Goal: Information Seeking & Learning: Learn about a topic

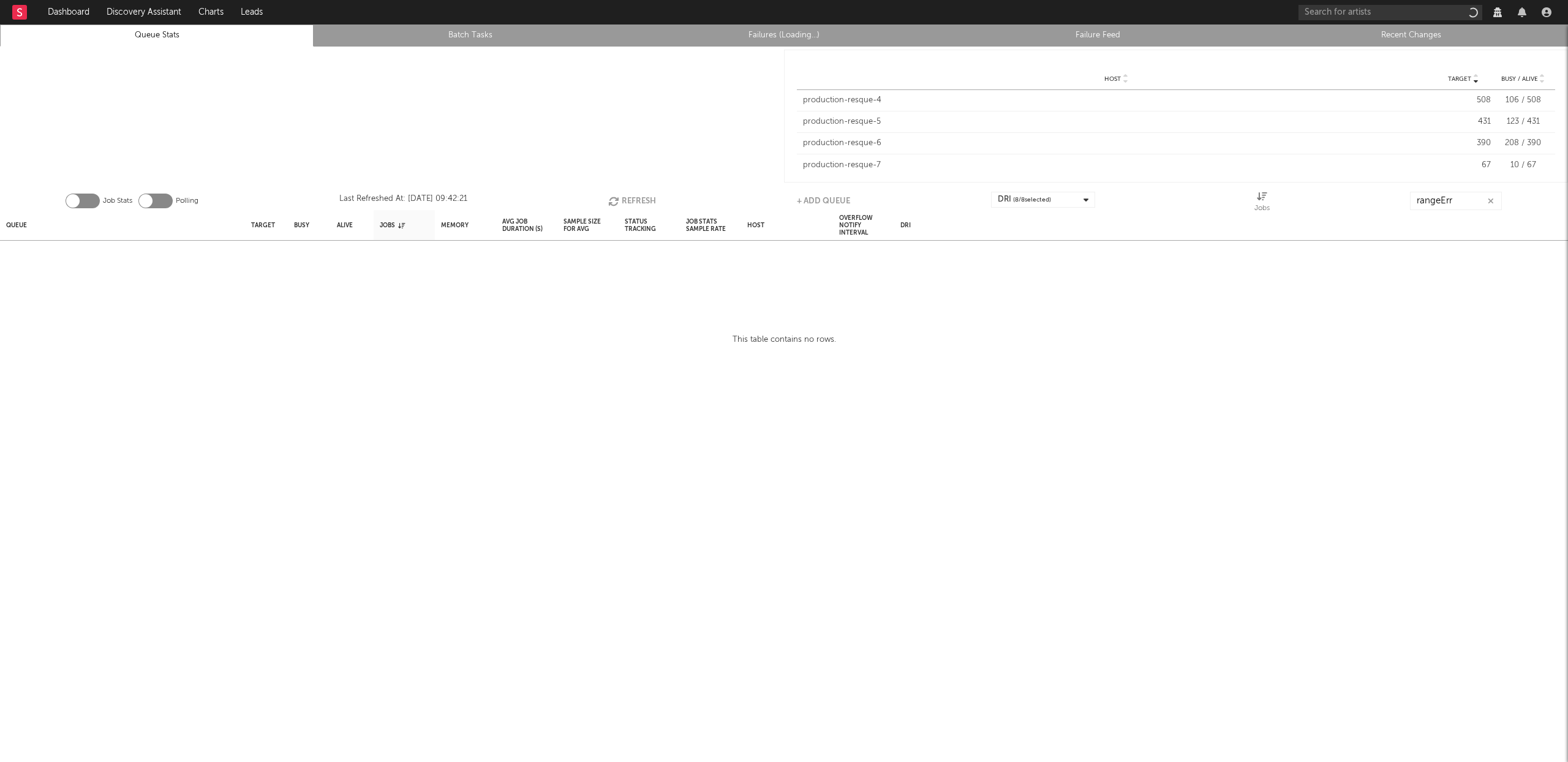
click at [1493, 198] on icon "button" at bounding box center [1491, 201] width 6 height 8
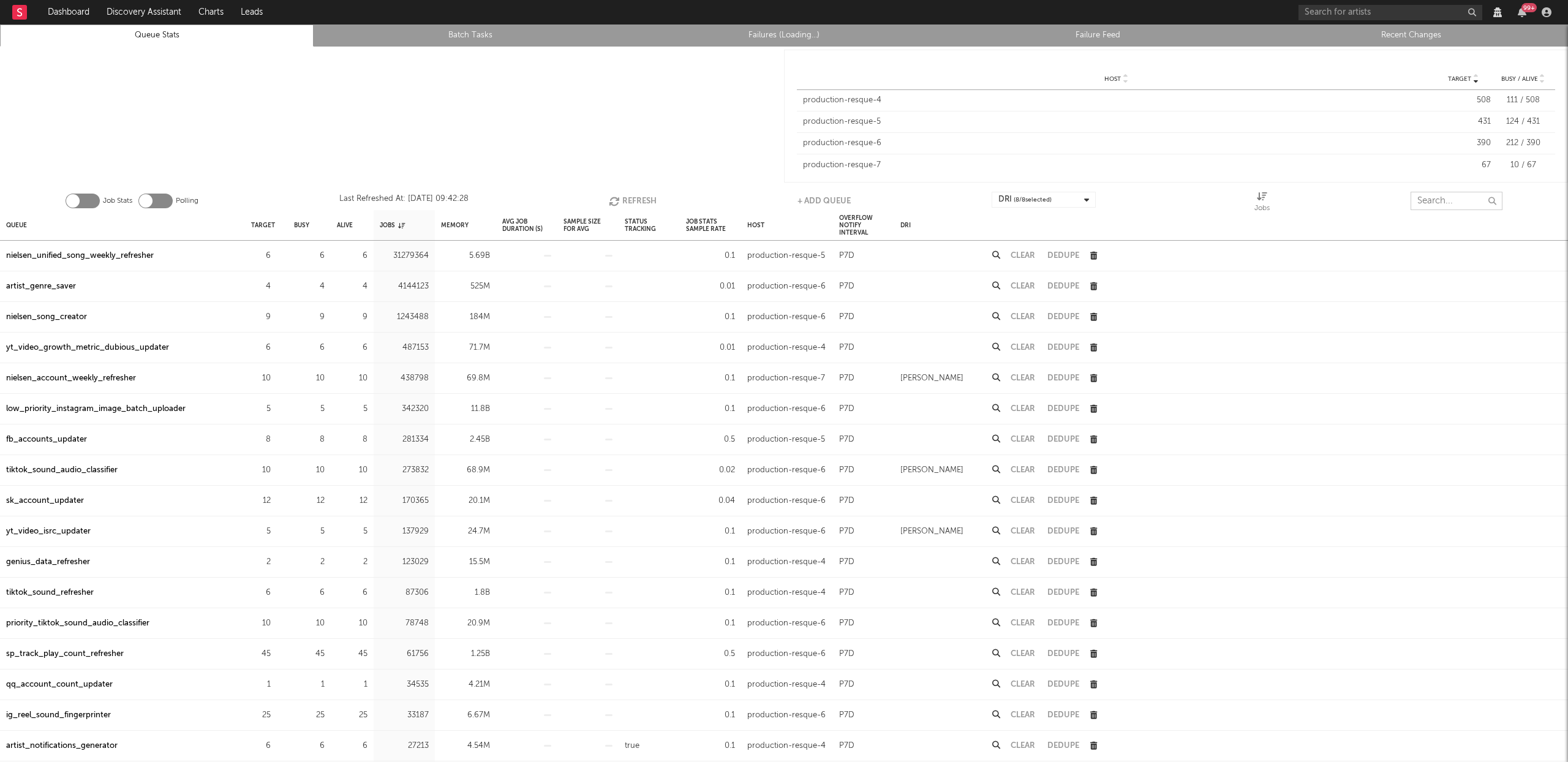
click at [1438, 206] on input "text" at bounding box center [1456, 201] width 92 height 19
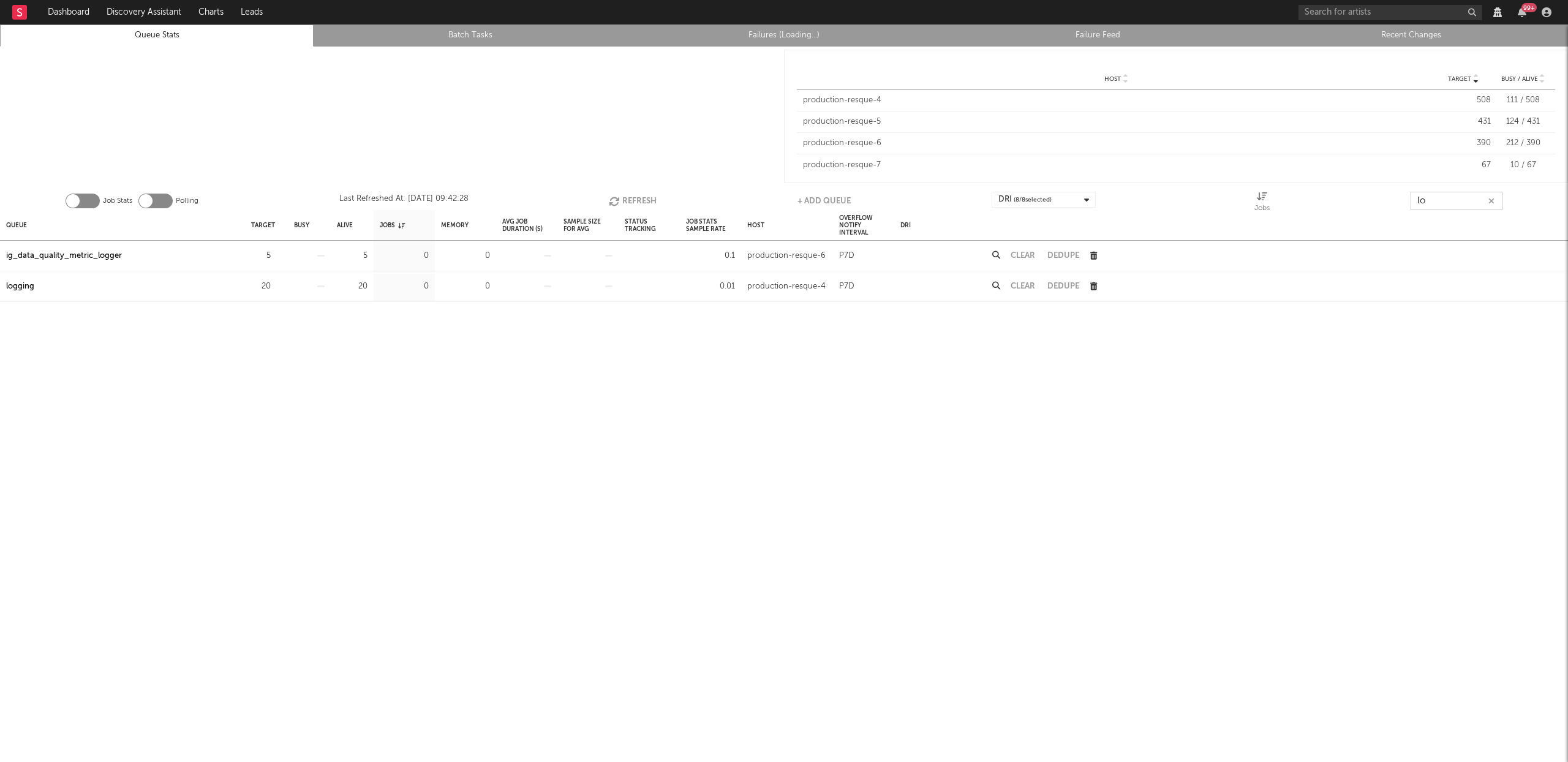
type input "l"
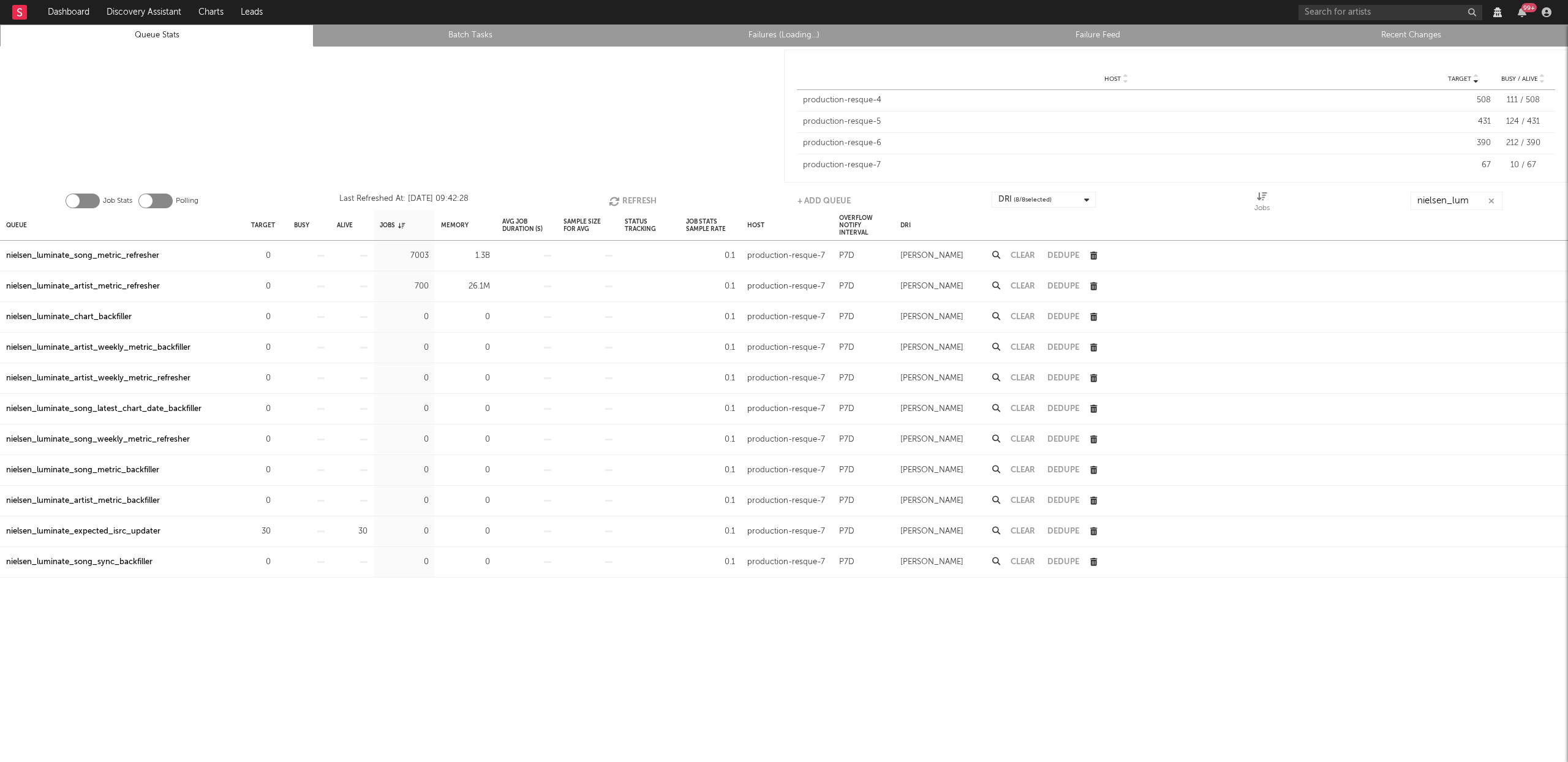
click at [146, 257] on div "nielsen_luminate_song_metric_refresher" at bounding box center [82, 256] width 153 height 15
click at [1028, 255] on button "Clear" at bounding box center [1023, 255] width 25 height 8
click at [1025, 256] on button "Clear" at bounding box center [1023, 255] width 25 height 8
click at [1460, 199] on input "nielsen_lum" at bounding box center [1456, 201] width 92 height 19
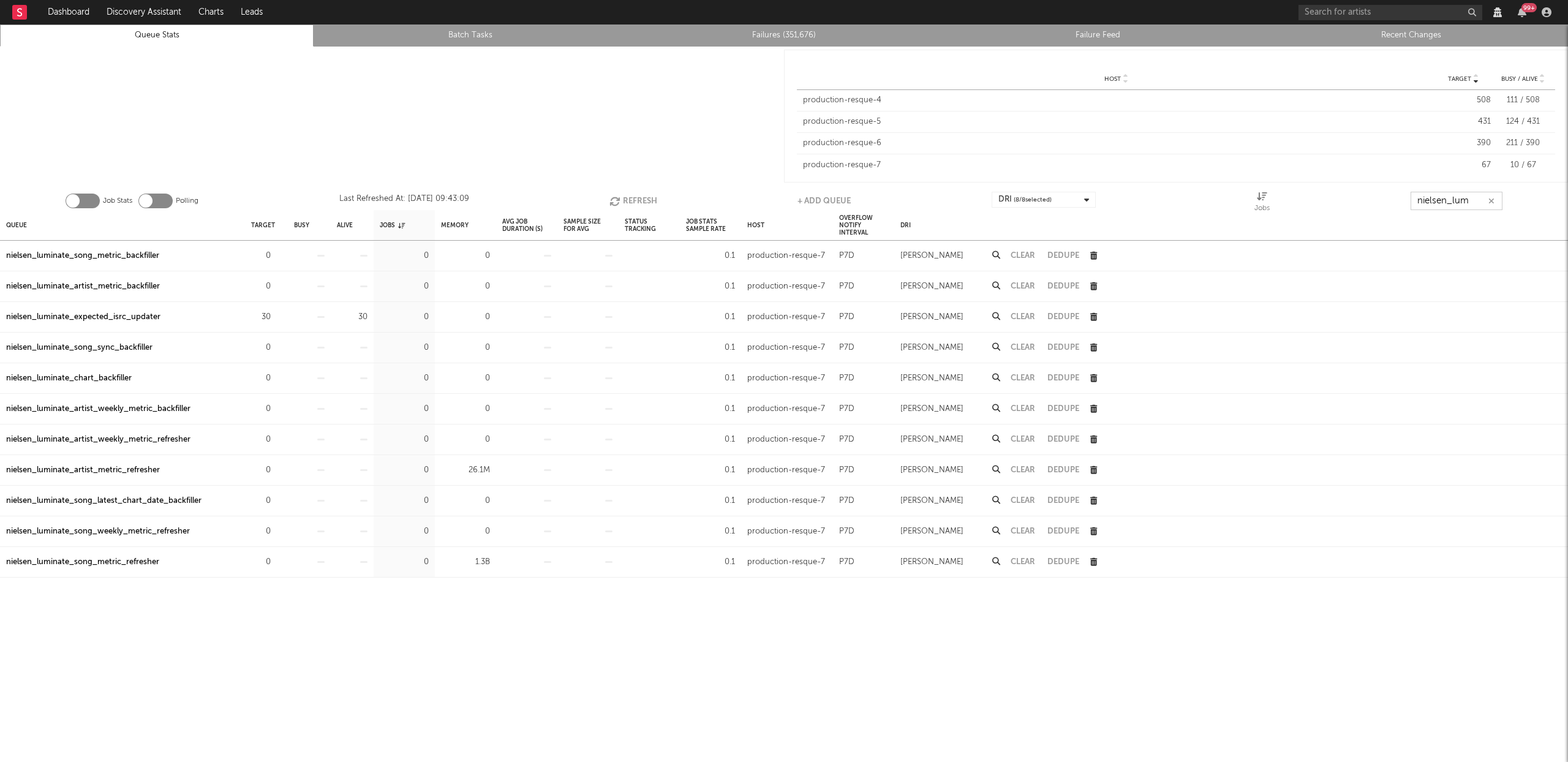
click at [1460, 199] on input "nielsen_lum" at bounding box center [1456, 201] width 92 height 19
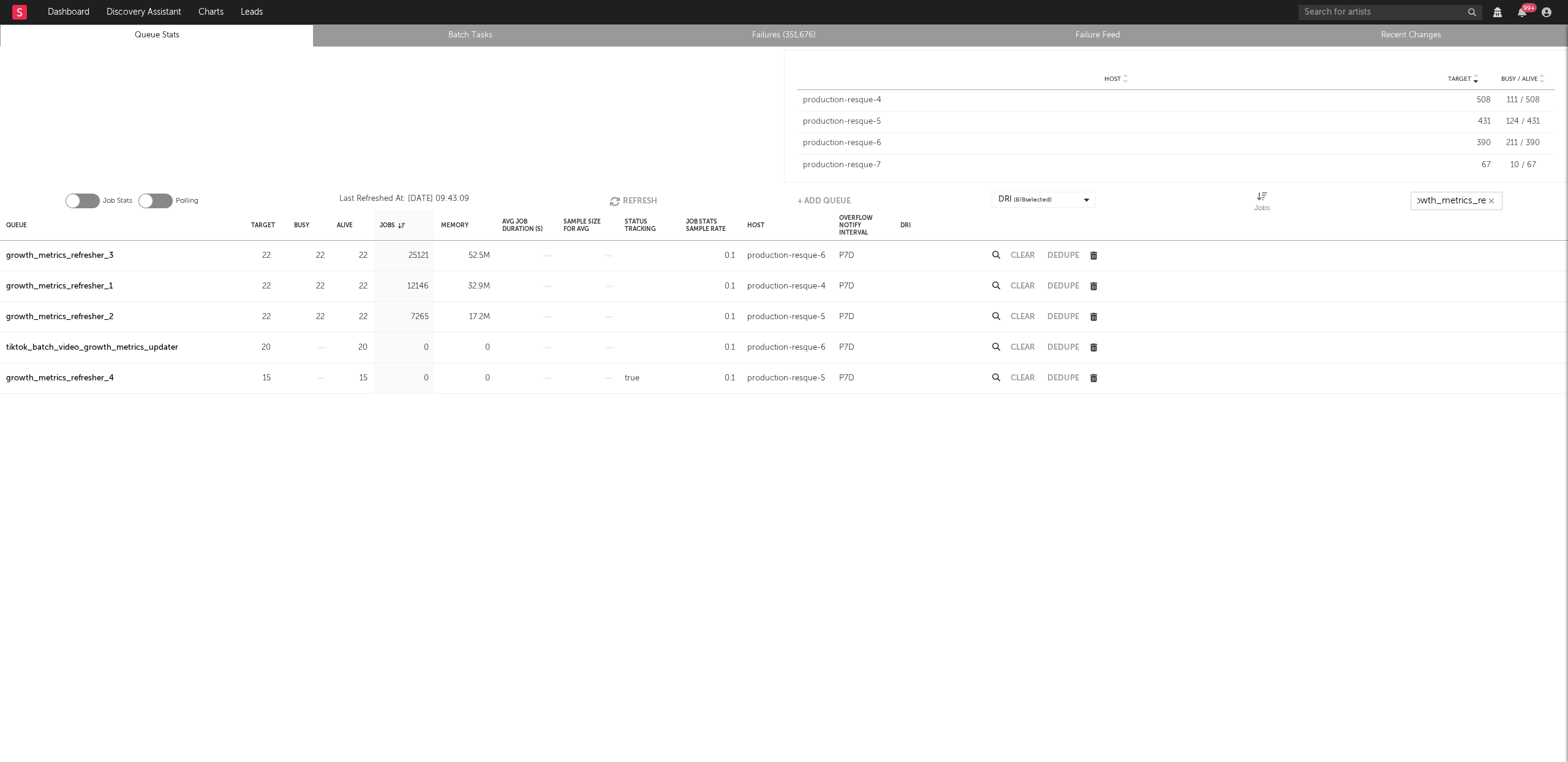
scroll to position [0, 14]
type input "growth_metrics_ref"
click at [21, 226] on div "Queue" at bounding box center [16, 225] width 21 height 26
click at [21, 226] on div "Queue" at bounding box center [21, 225] width 31 height 26
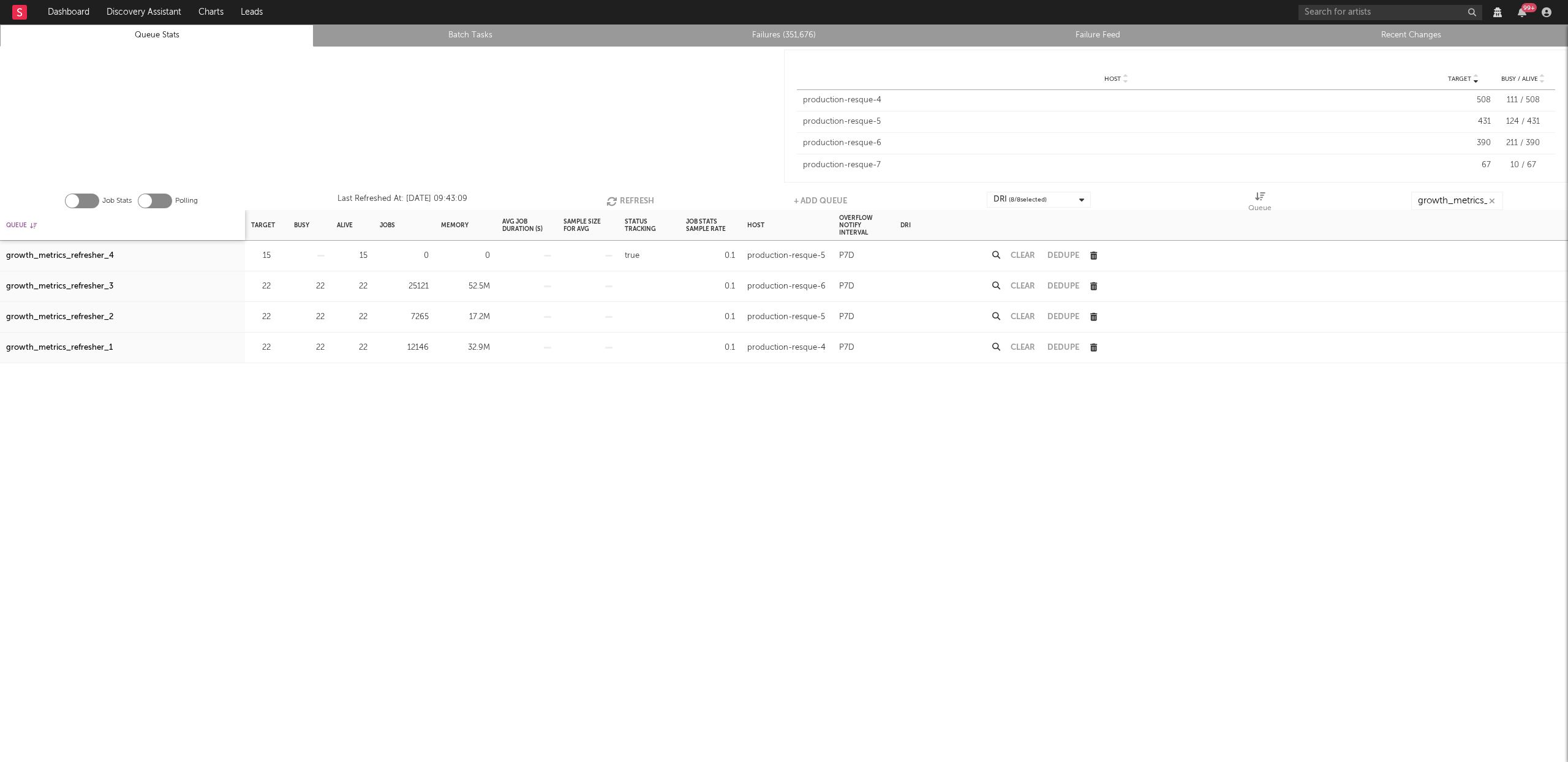
click at [21, 226] on div "Queue" at bounding box center [21, 225] width 31 height 26
click at [274, 254] on icon "button" at bounding box center [277, 255] width 8 height 8
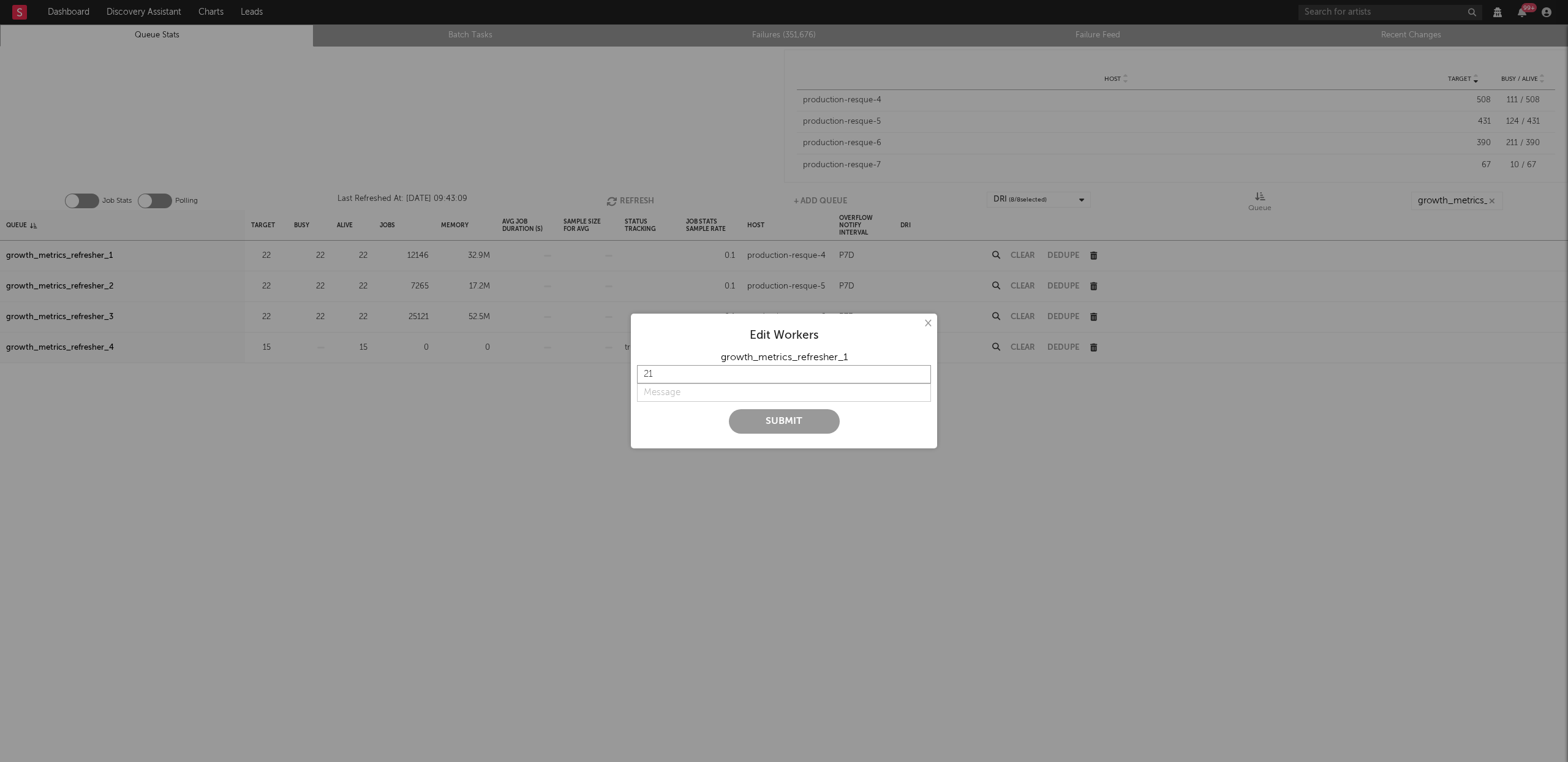
click at [923, 377] on input "21" at bounding box center [784, 374] width 294 height 19
type input "20"
click at [923, 377] on input "20" at bounding box center [784, 374] width 294 height 19
click at [753, 390] on input "string" at bounding box center [784, 393] width 294 height 19
type input "b"
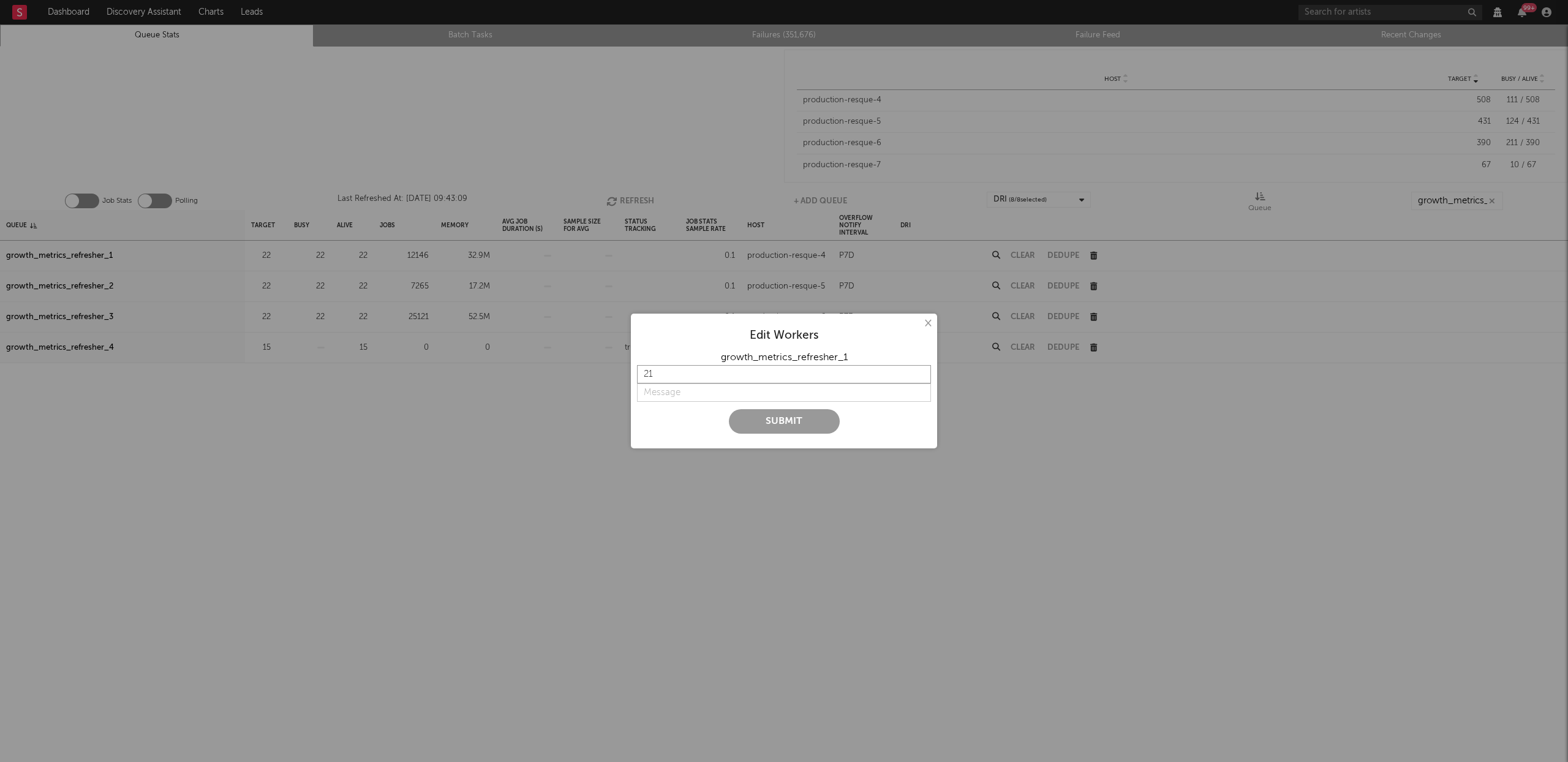
click at [919, 371] on input "21" at bounding box center [784, 374] width 294 height 19
type input "20"
click at [918, 377] on input "20" at bounding box center [784, 374] width 294 height 19
click at [767, 389] on input "string" at bounding box center [784, 393] width 294 height 19
type input "a"
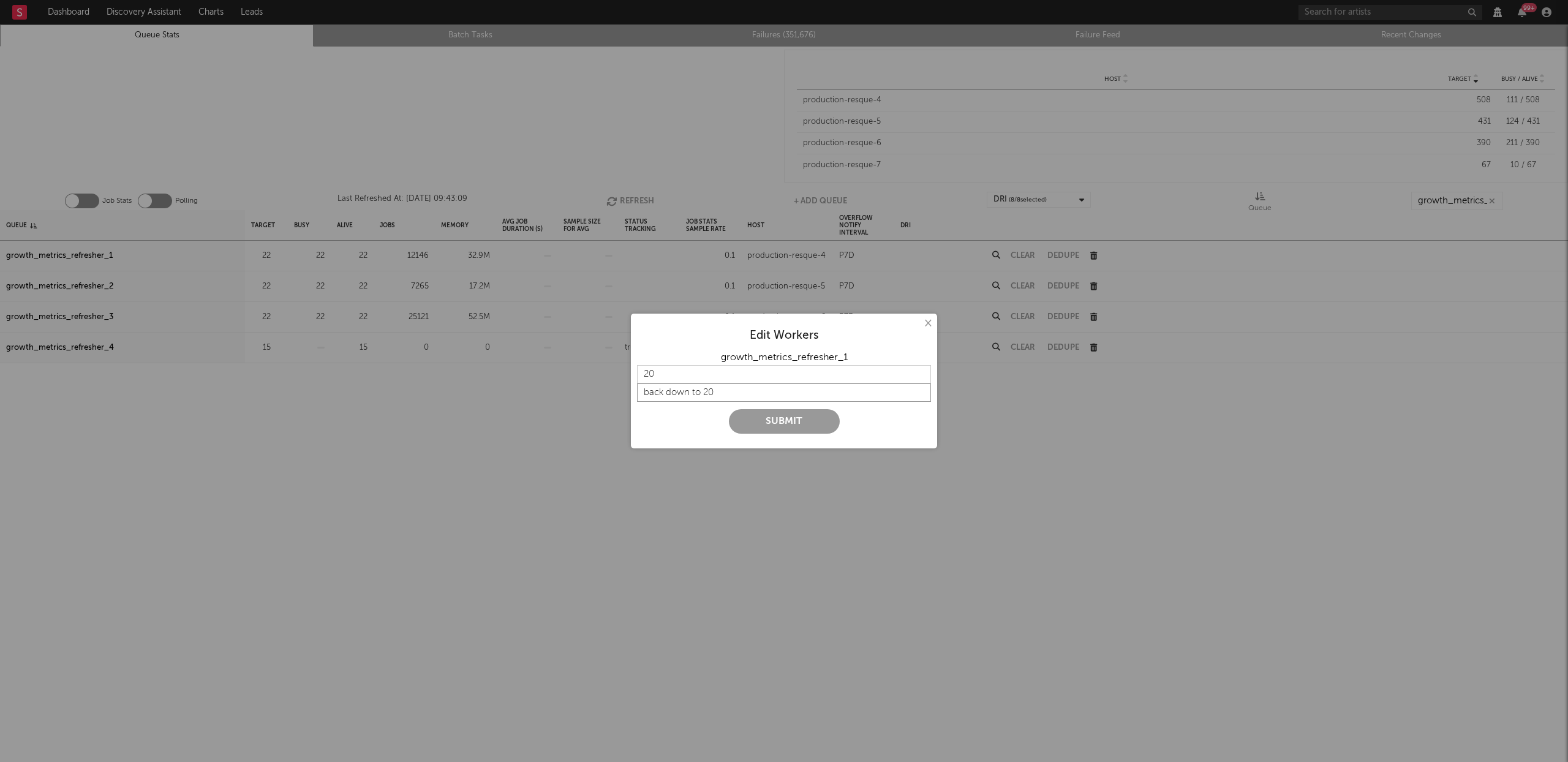
type input "back down to 20"
click at [783, 420] on button "Submit" at bounding box center [785, 421] width 111 height 25
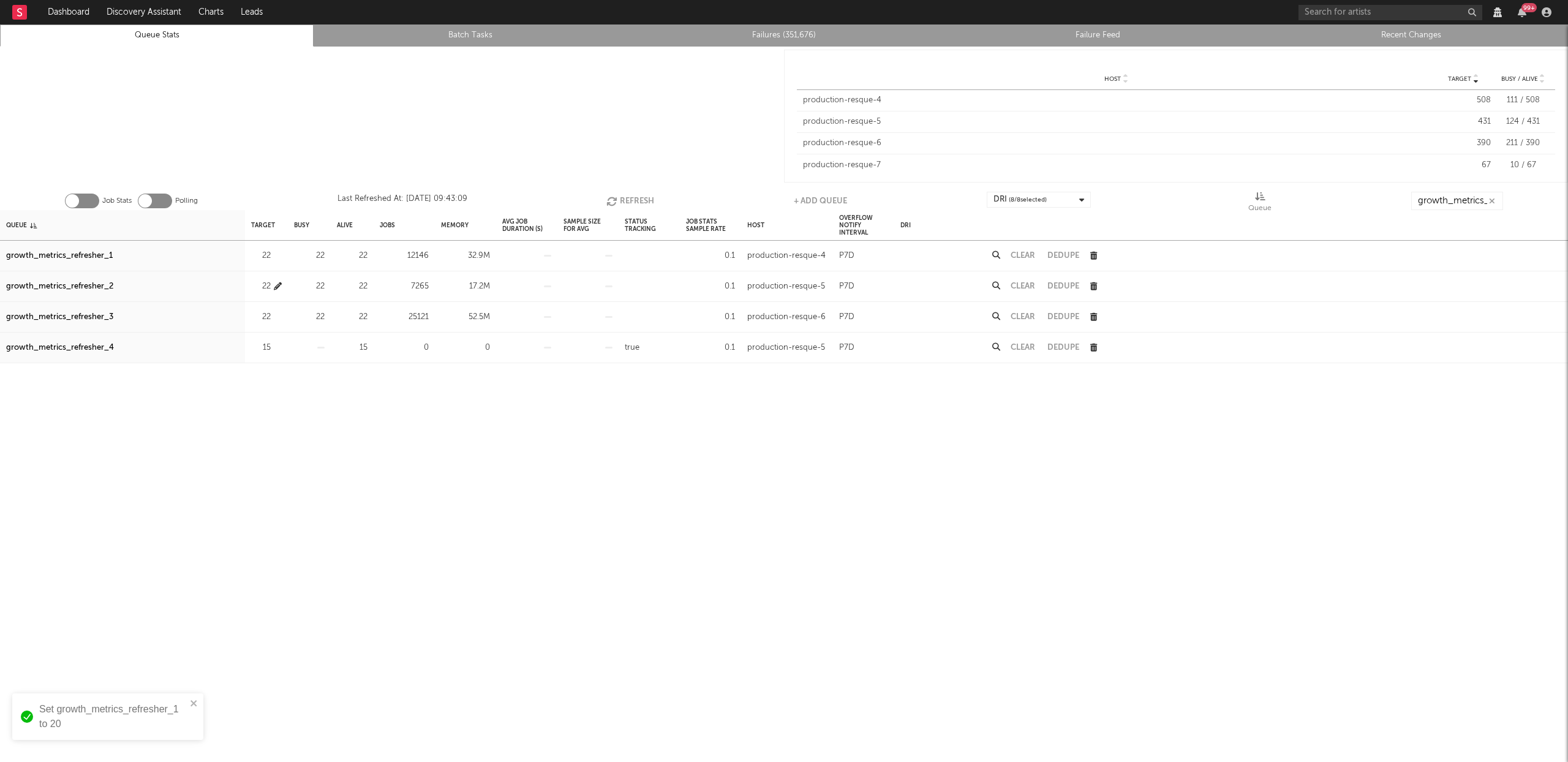
click at [277, 285] on icon "button" at bounding box center [277, 286] width 8 height 8
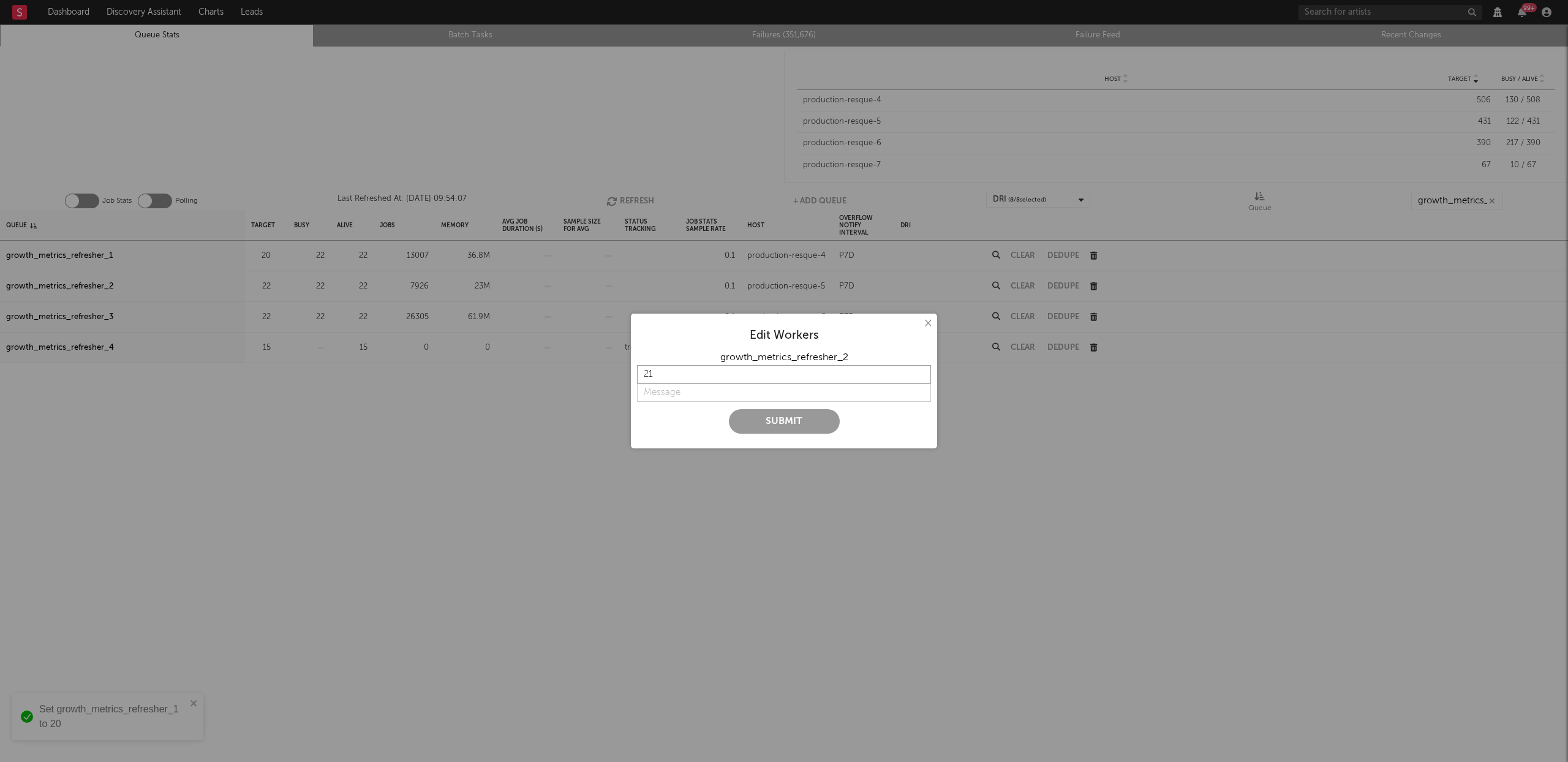
click at [920, 378] on input "21" at bounding box center [784, 374] width 294 height 19
type input "20"
click at [920, 378] on input "20" at bounding box center [784, 374] width 294 height 19
click at [707, 392] on input "string" at bounding box center [784, 393] width 294 height 19
type input "back down to 20"
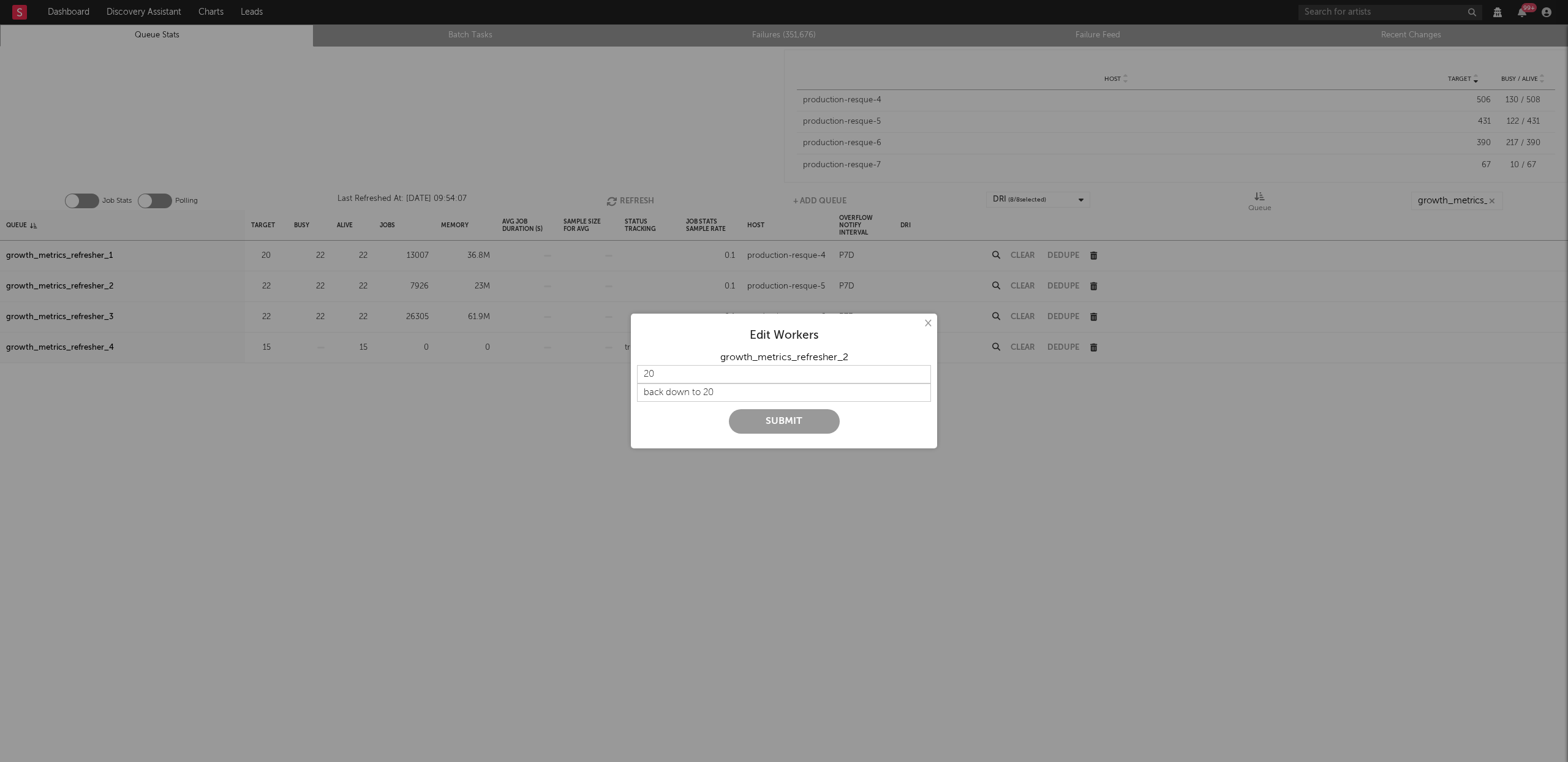
click at [786, 427] on button "Submit" at bounding box center [785, 421] width 111 height 25
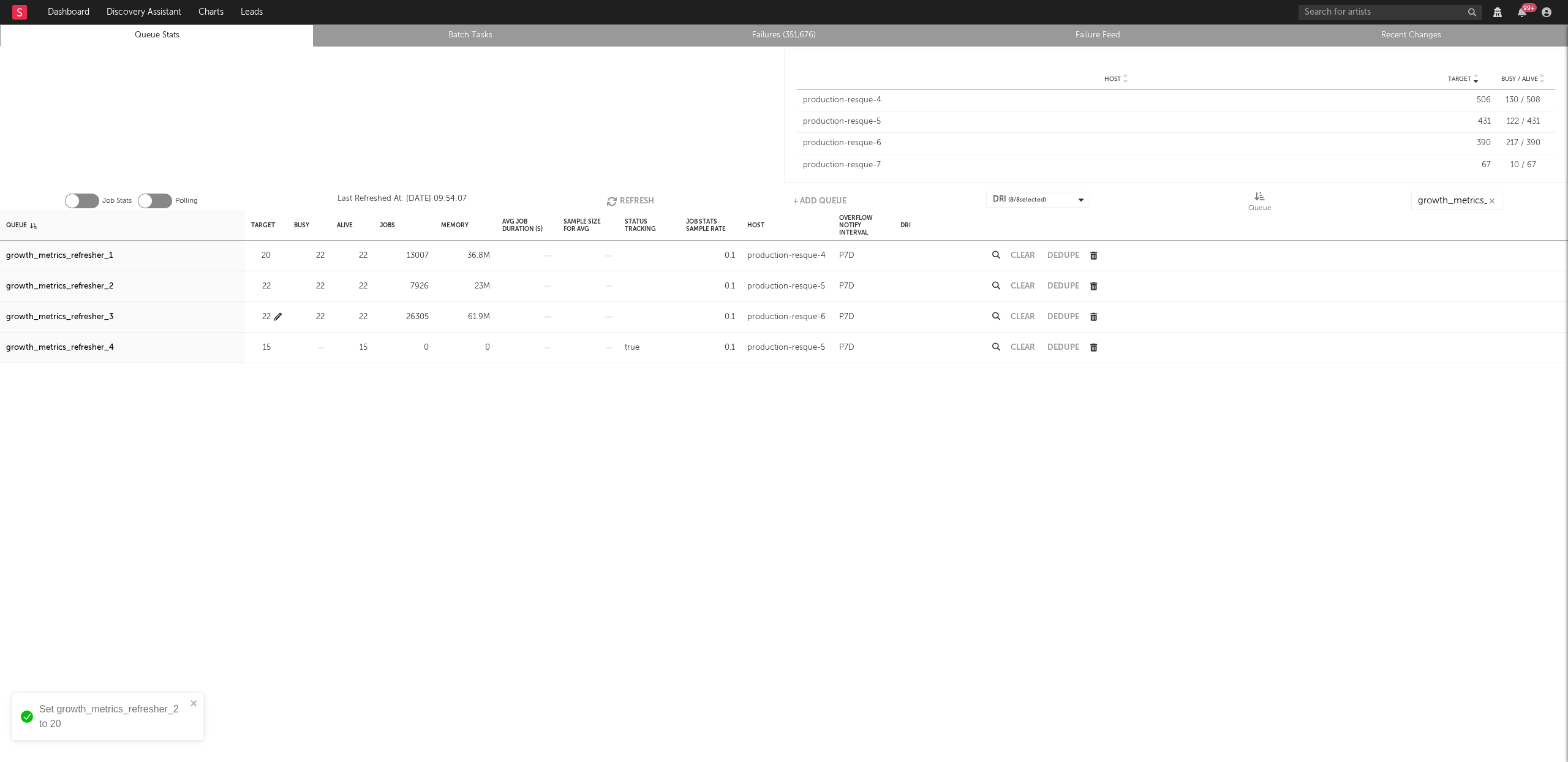
click at [277, 315] on icon "button" at bounding box center [277, 317] width 8 height 8
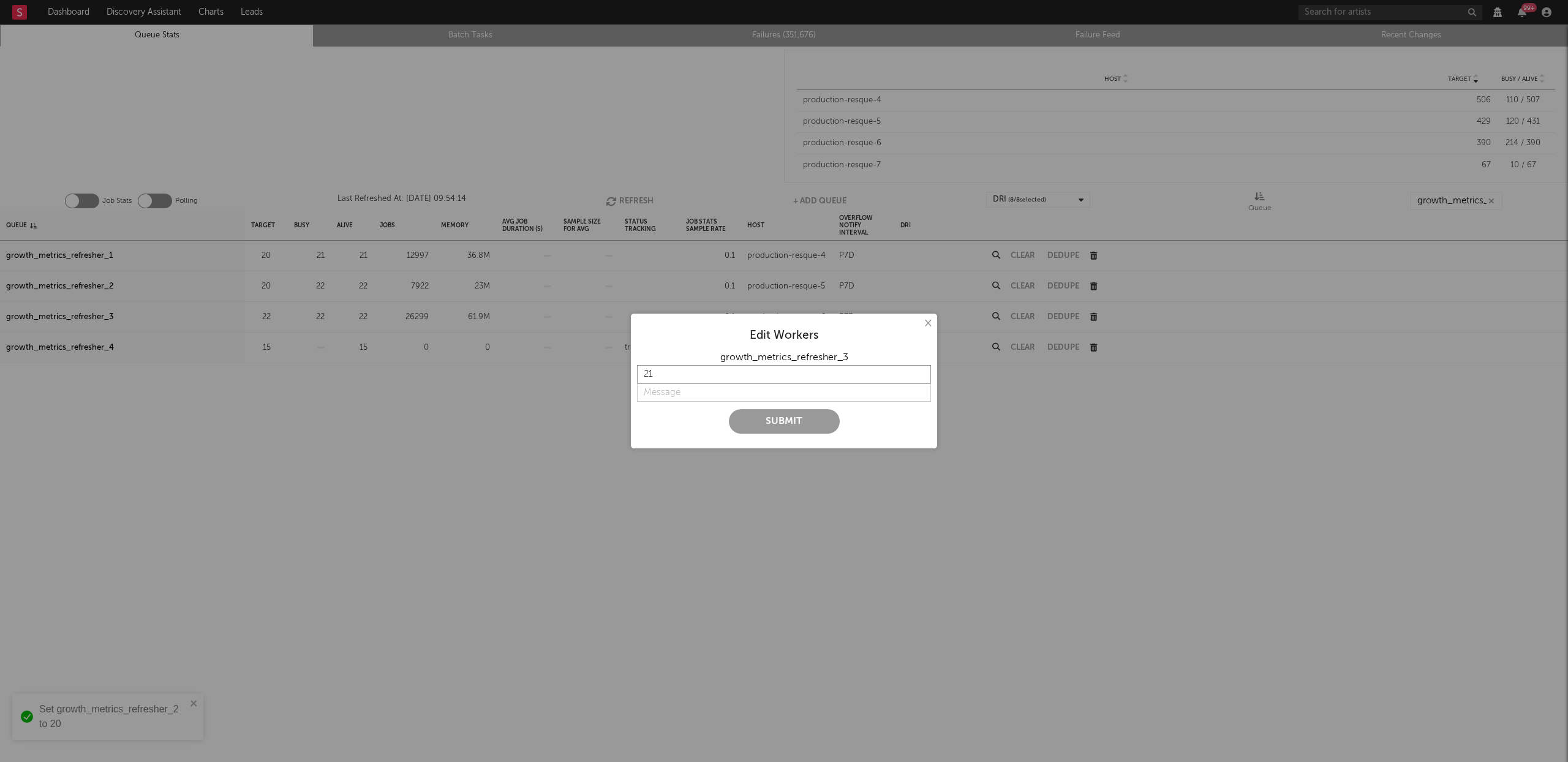
click at [921, 378] on input "21" at bounding box center [784, 374] width 294 height 19
type input "20"
click at [921, 378] on input "20" at bounding box center [784, 374] width 294 height 19
click at [747, 391] on input "string" at bounding box center [784, 393] width 294 height 19
type input "back down to 20"
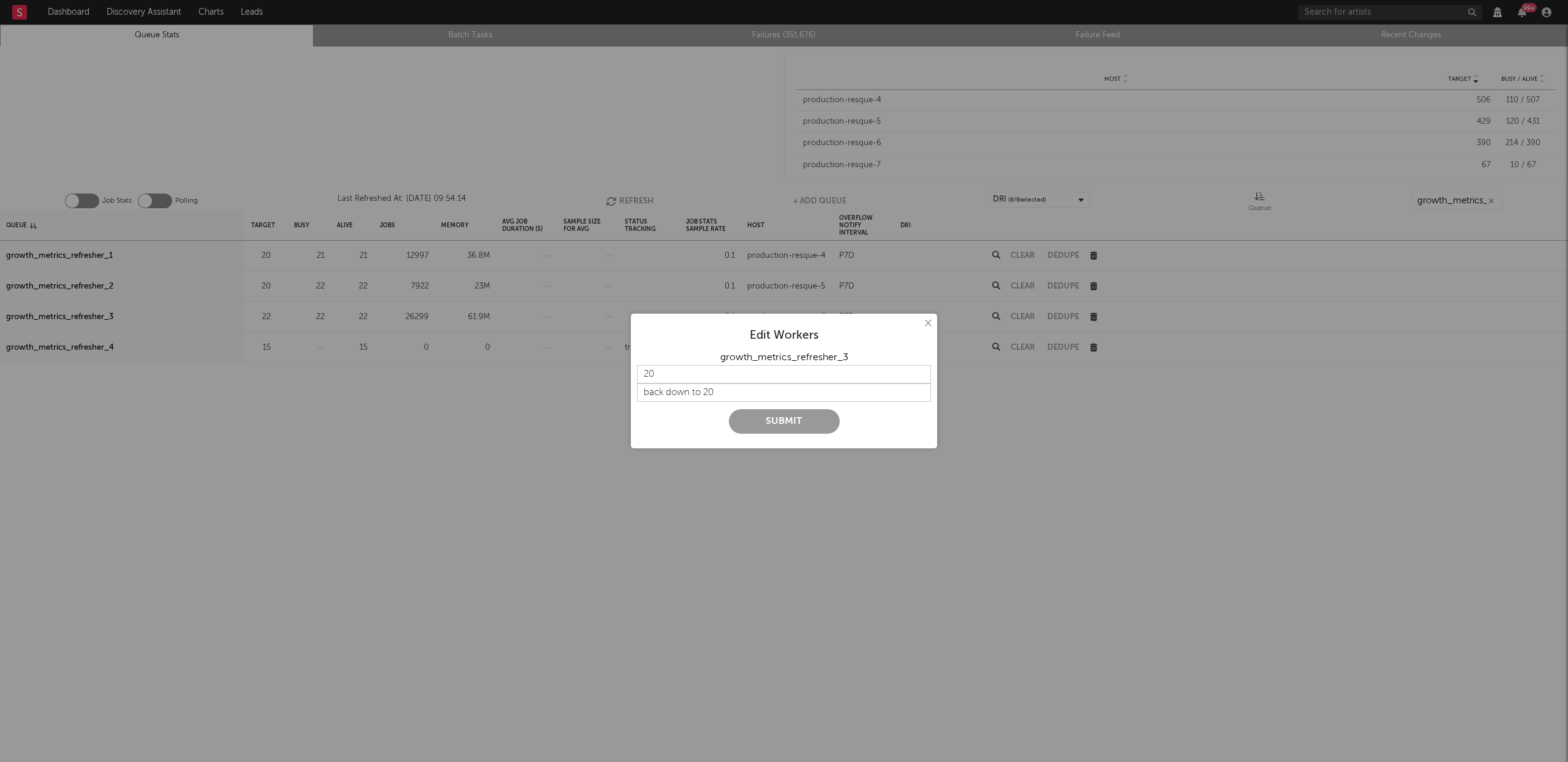
click at [770, 415] on button "Submit" at bounding box center [785, 421] width 111 height 25
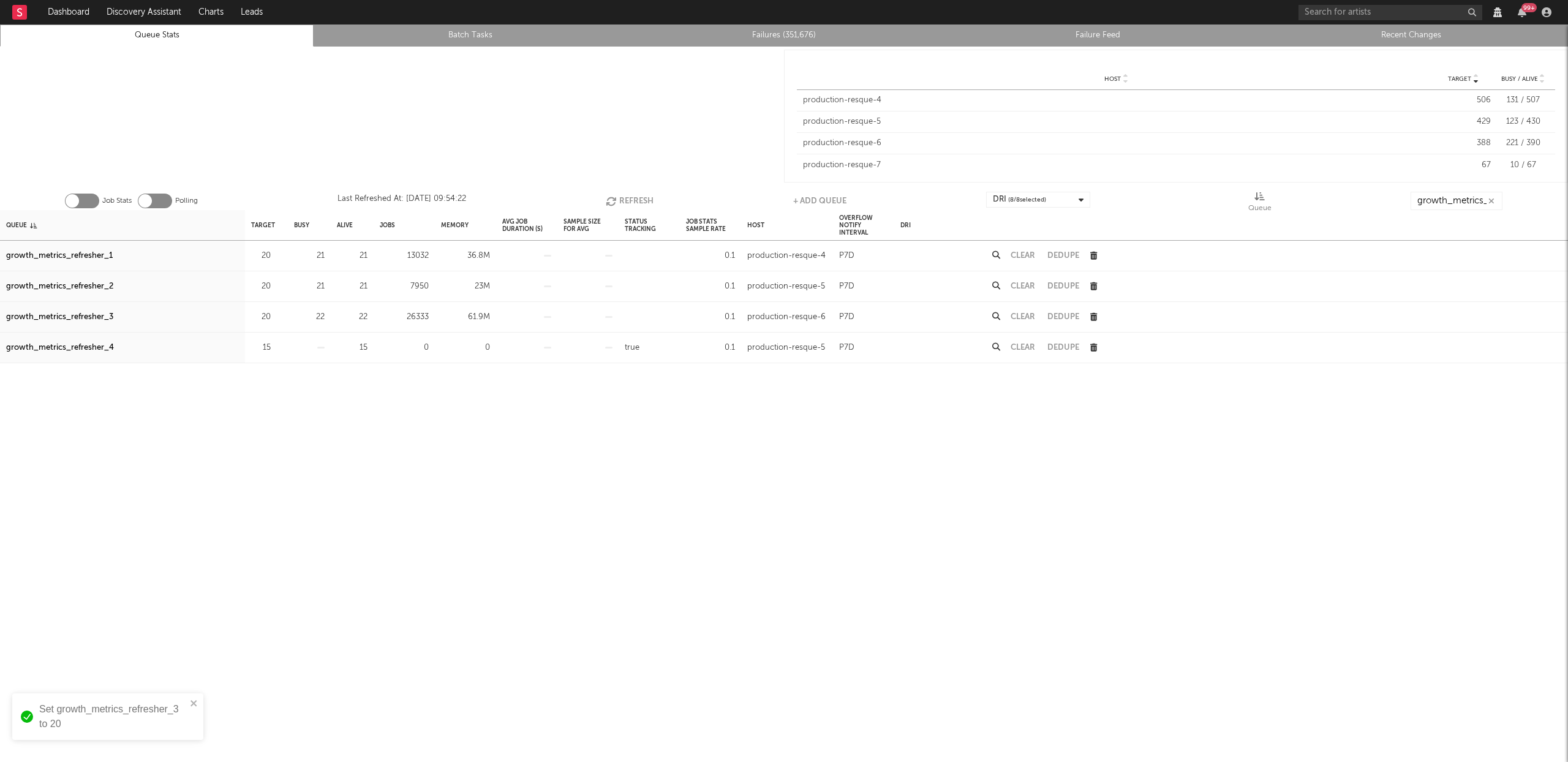
click at [627, 197] on button "Refresh" at bounding box center [630, 201] width 48 height 19
click at [645, 196] on button "Refresh" at bounding box center [633, 201] width 48 height 19
click at [1464, 199] on input "growth_metrics_ref" at bounding box center [1456, 201] width 92 height 19
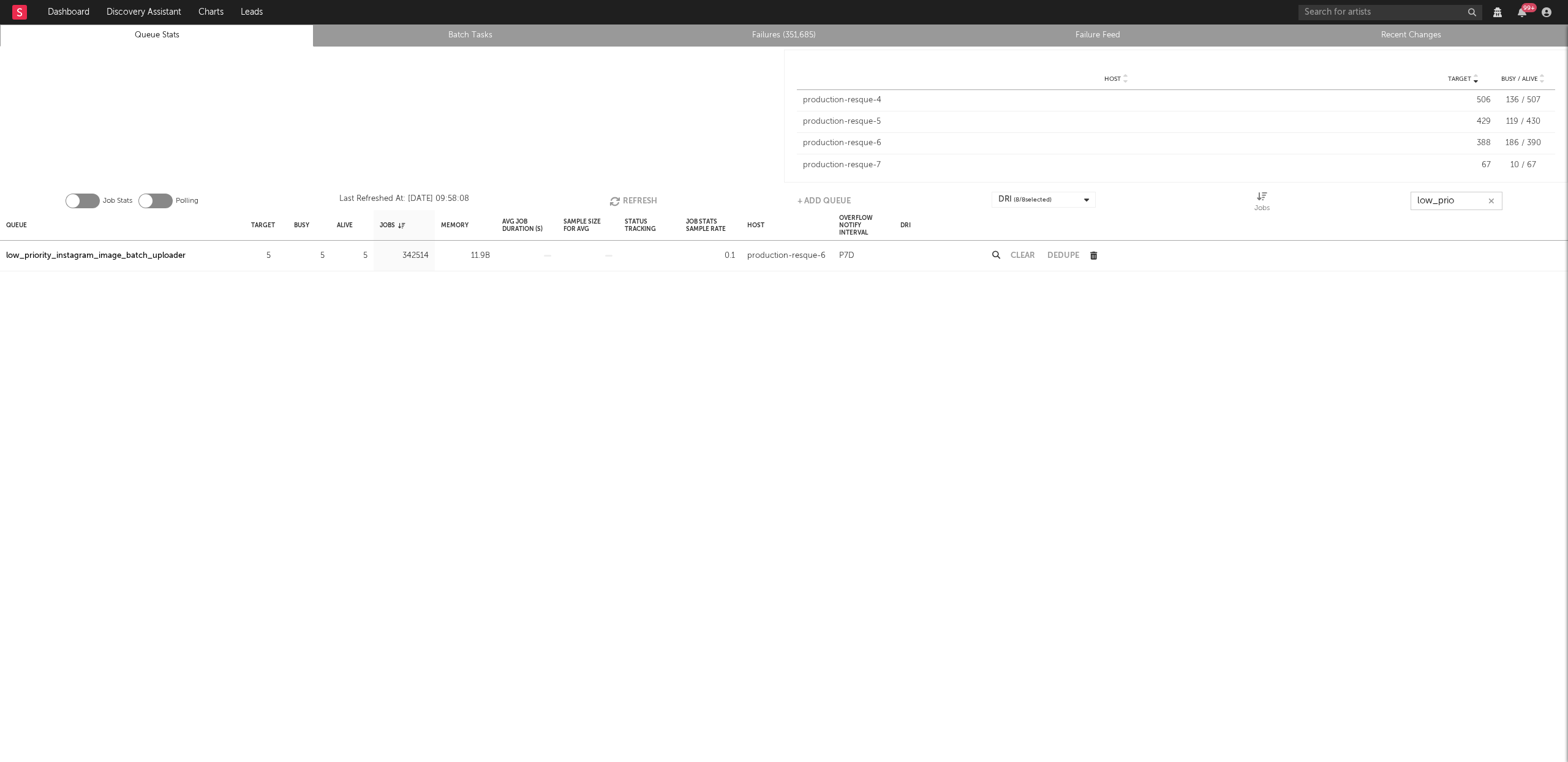
type input "low_prio"
click at [163, 256] on div "low_priority_instagram_image_batch_uploader" at bounding box center [95, 256] width 179 height 15
click at [788, 28] on link "Failures (351,685)" at bounding box center [784, 36] width 301 height 15
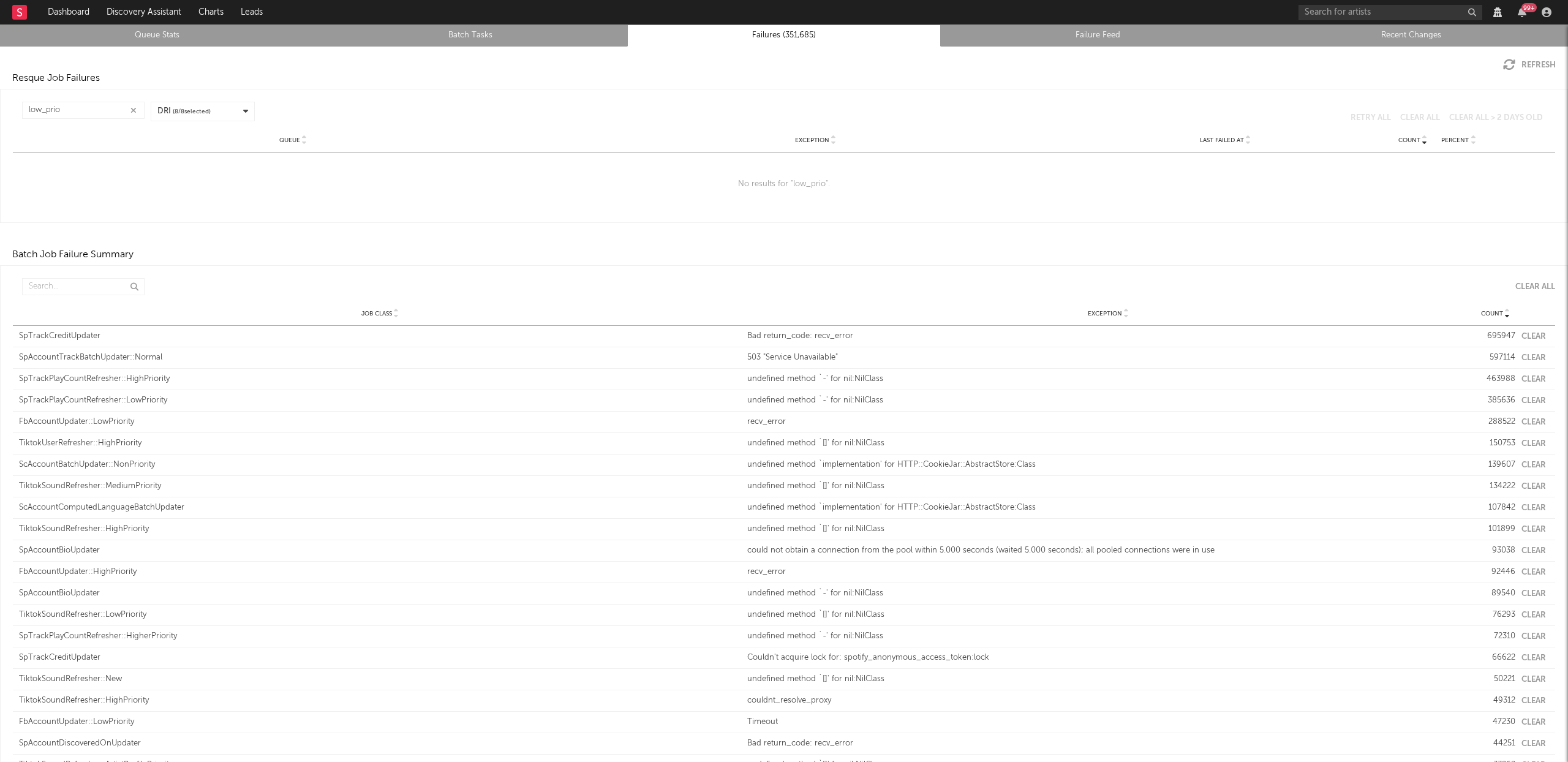
click at [137, 30] on link "Queue Stats" at bounding box center [157, 36] width 301 height 15
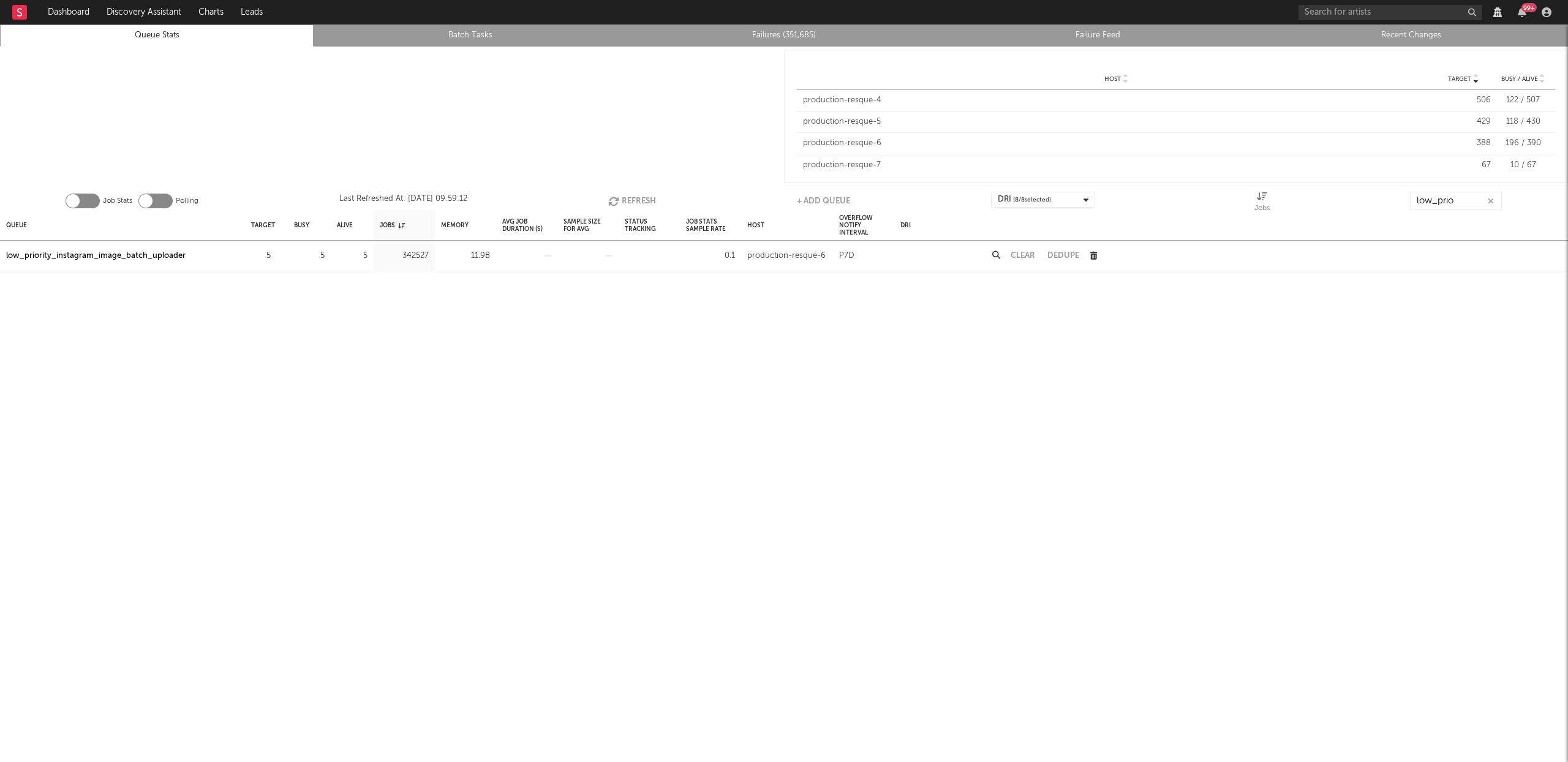
click at [1429, 35] on link "Recent Changes" at bounding box center [1411, 36] width 301 height 15
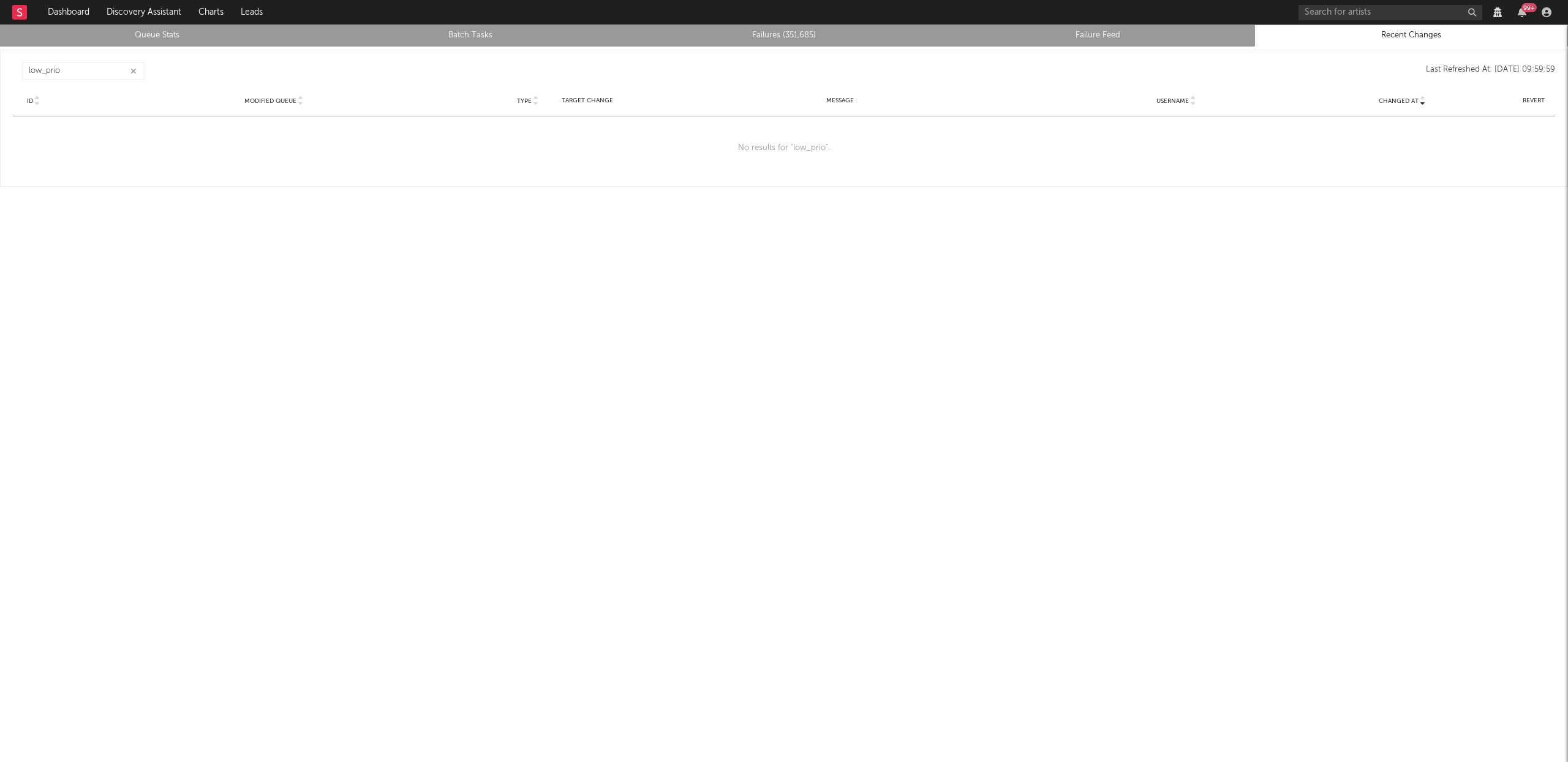
click at [137, 37] on link "Queue Stats" at bounding box center [157, 36] width 301 height 15
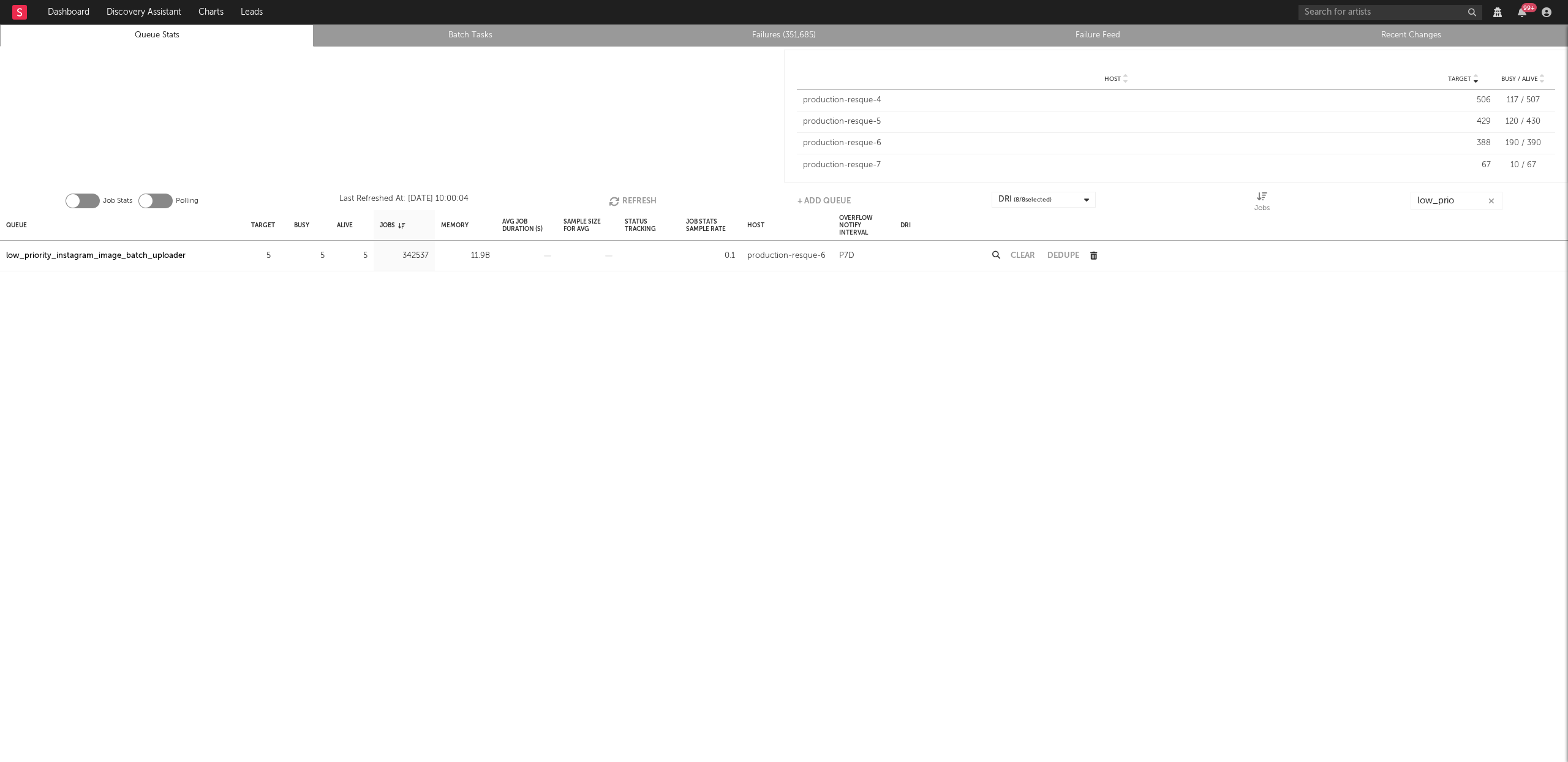
click at [1491, 200] on icon "button" at bounding box center [1492, 201] width 6 height 8
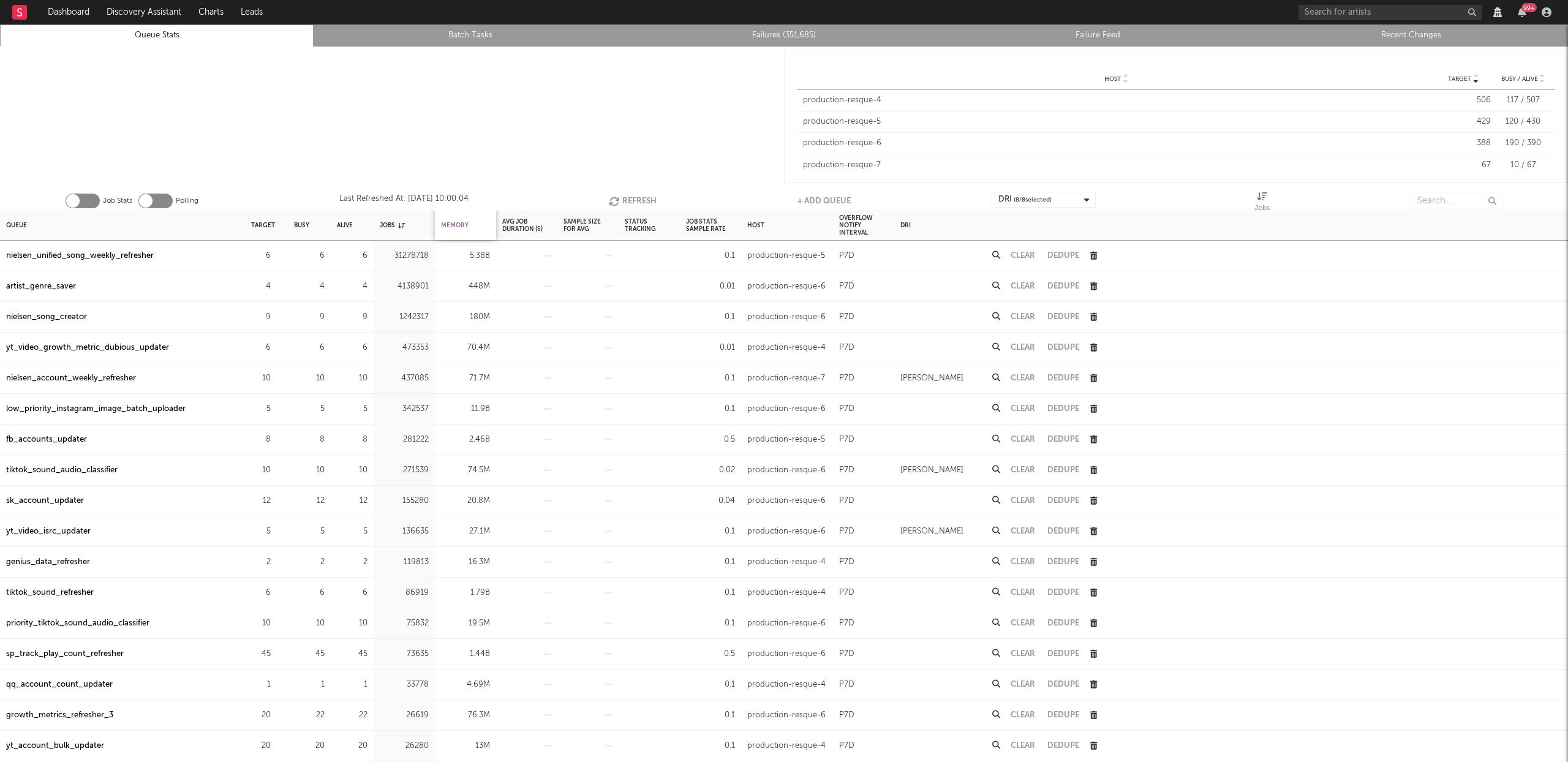
click at [464, 230] on div "Memory" at bounding box center [454, 225] width 28 height 26
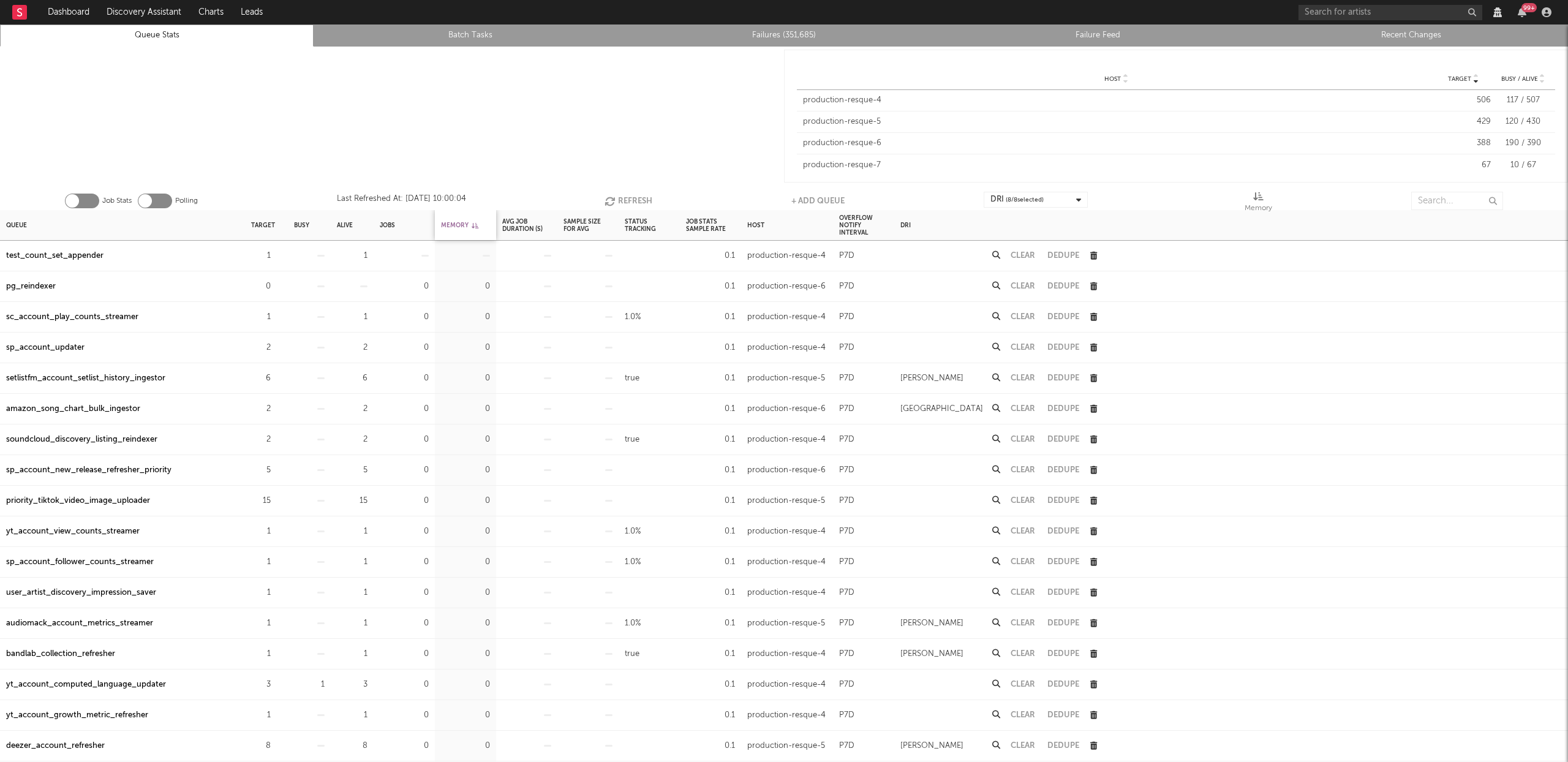
click at [464, 230] on div "Memory" at bounding box center [459, 225] width 37 height 26
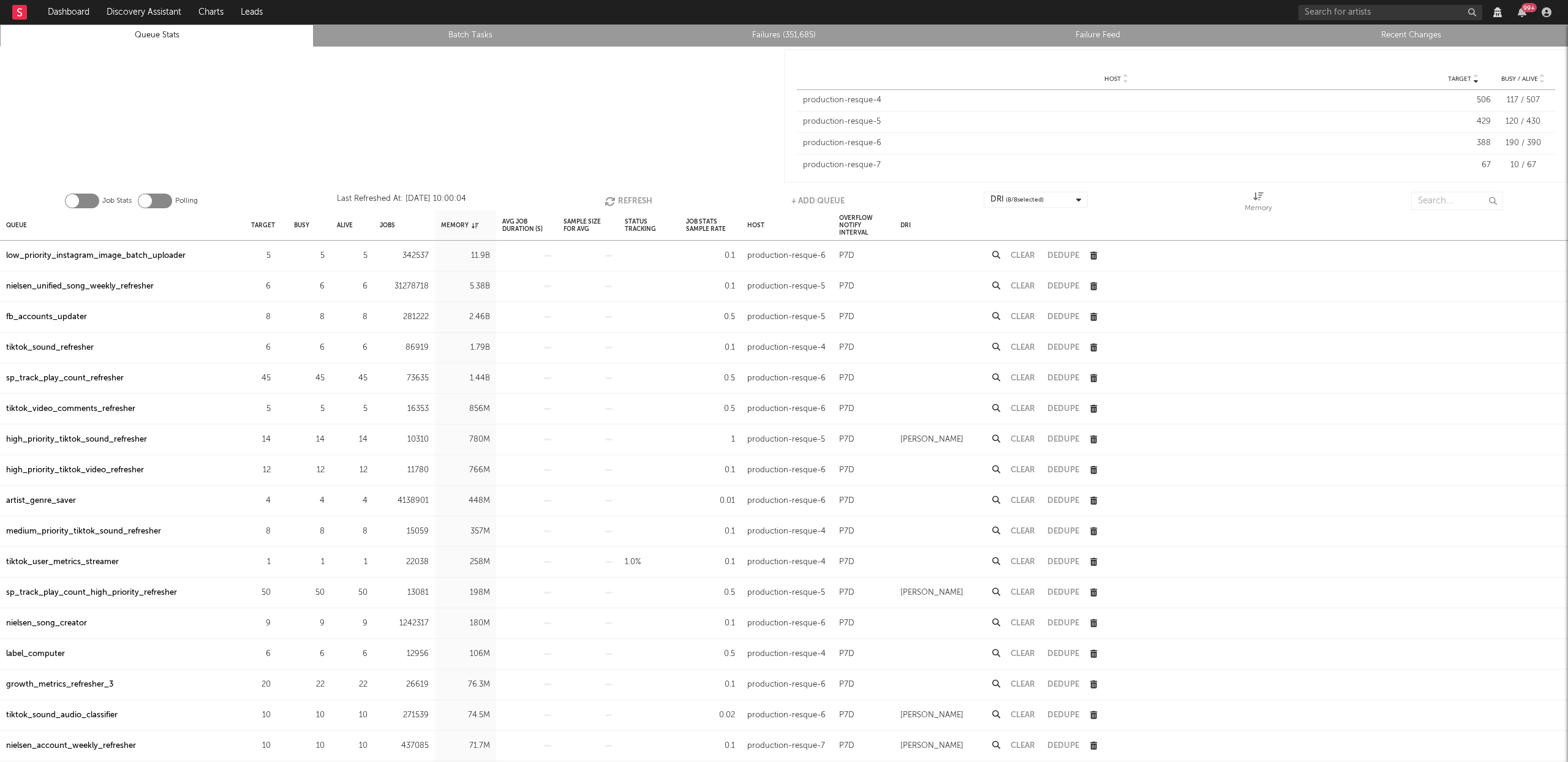
click at [116, 287] on div "nielsen_unified_song_weekly_refresher" at bounding box center [79, 287] width 148 height 15
drag, startPoint x: 157, startPoint y: 285, endPoint x: 0, endPoint y: 283, distance: 157.0
click at [0, 283] on div "nielsen_unified_song_weekly_refresher" at bounding box center [122, 286] width 245 height 31
copy div "nielsen_unified_song_weekly_refresher"
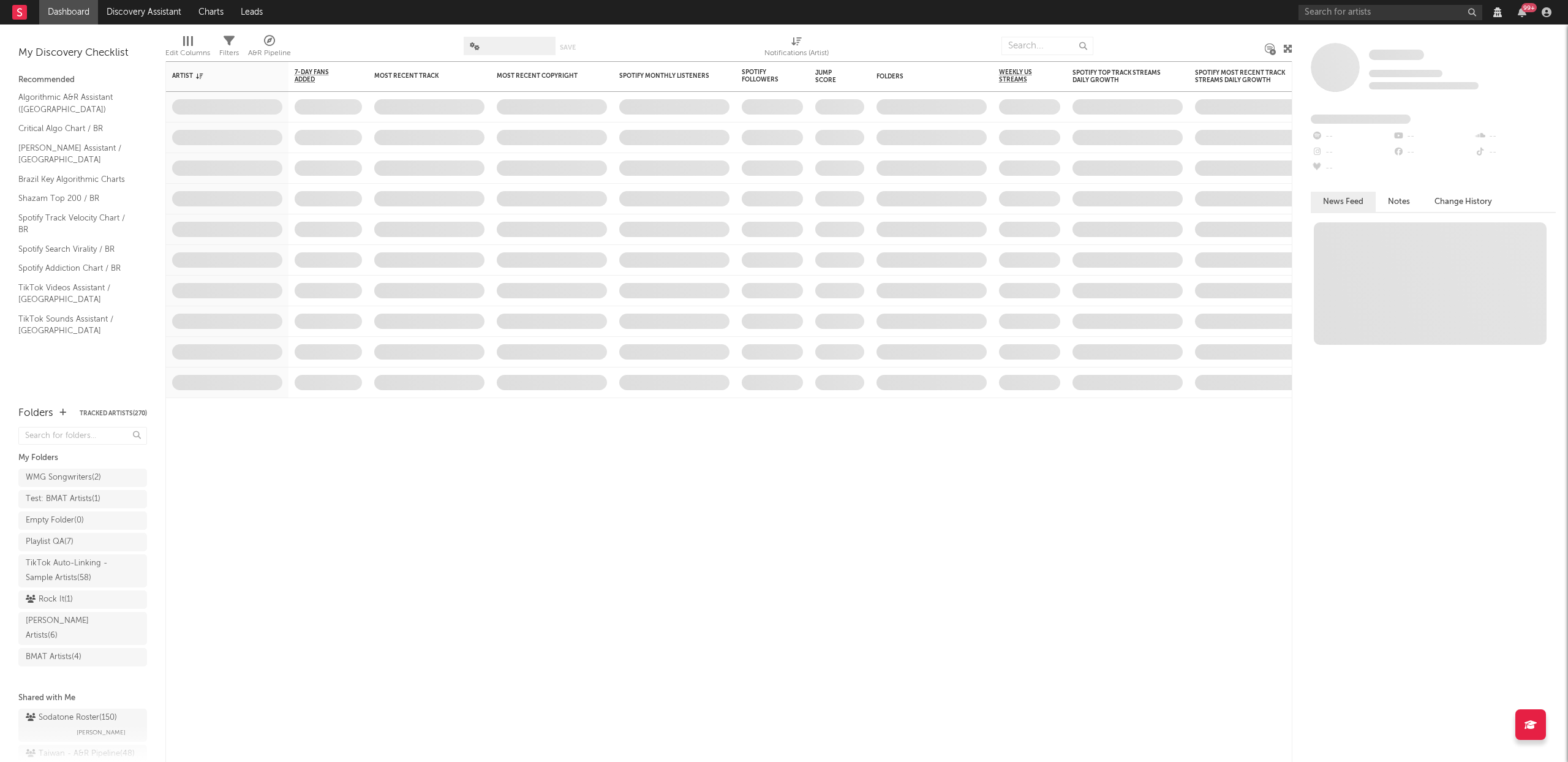
click at [1552, 12] on div at bounding box center [1547, 12] width 19 height 10
click at [1549, 12] on icon "button" at bounding box center [1546, 12] width 10 height 10
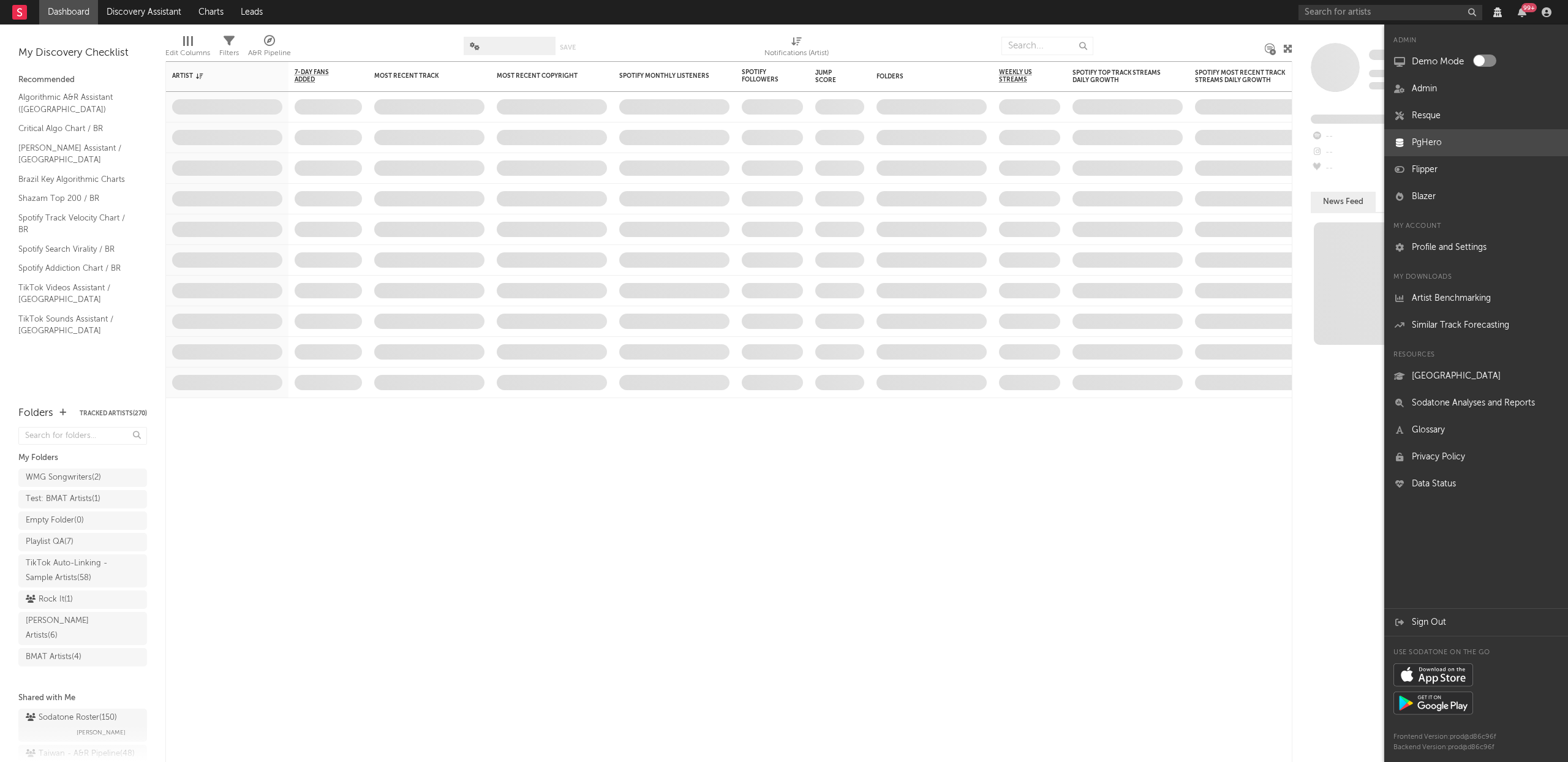
click at [1443, 151] on link "PgHero" at bounding box center [1476, 142] width 184 height 27
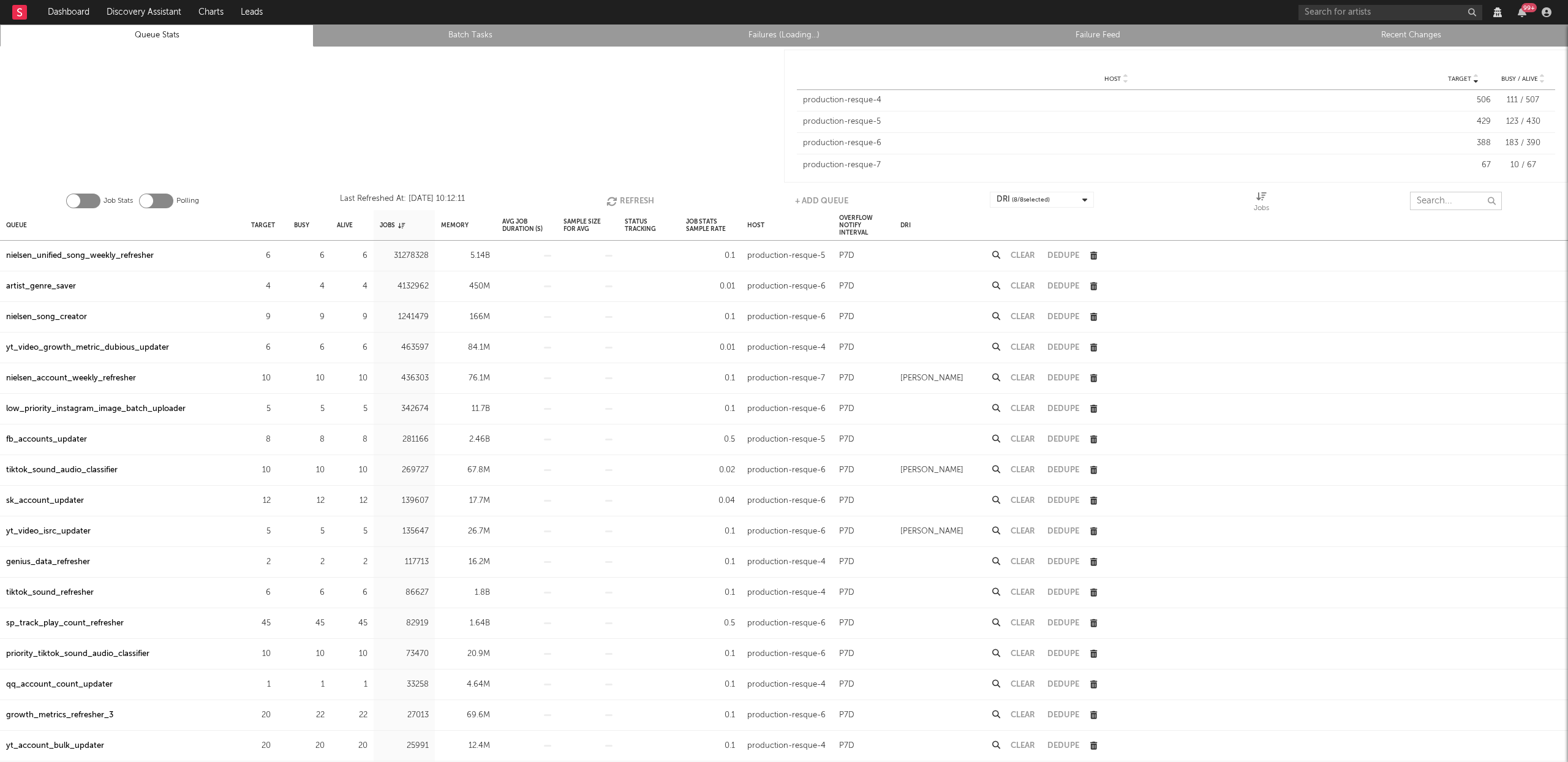
click at [1450, 203] on input "text" at bounding box center [1456, 201] width 92 height 19
click at [1447, 206] on input "text" at bounding box center [1456, 201] width 92 height 19
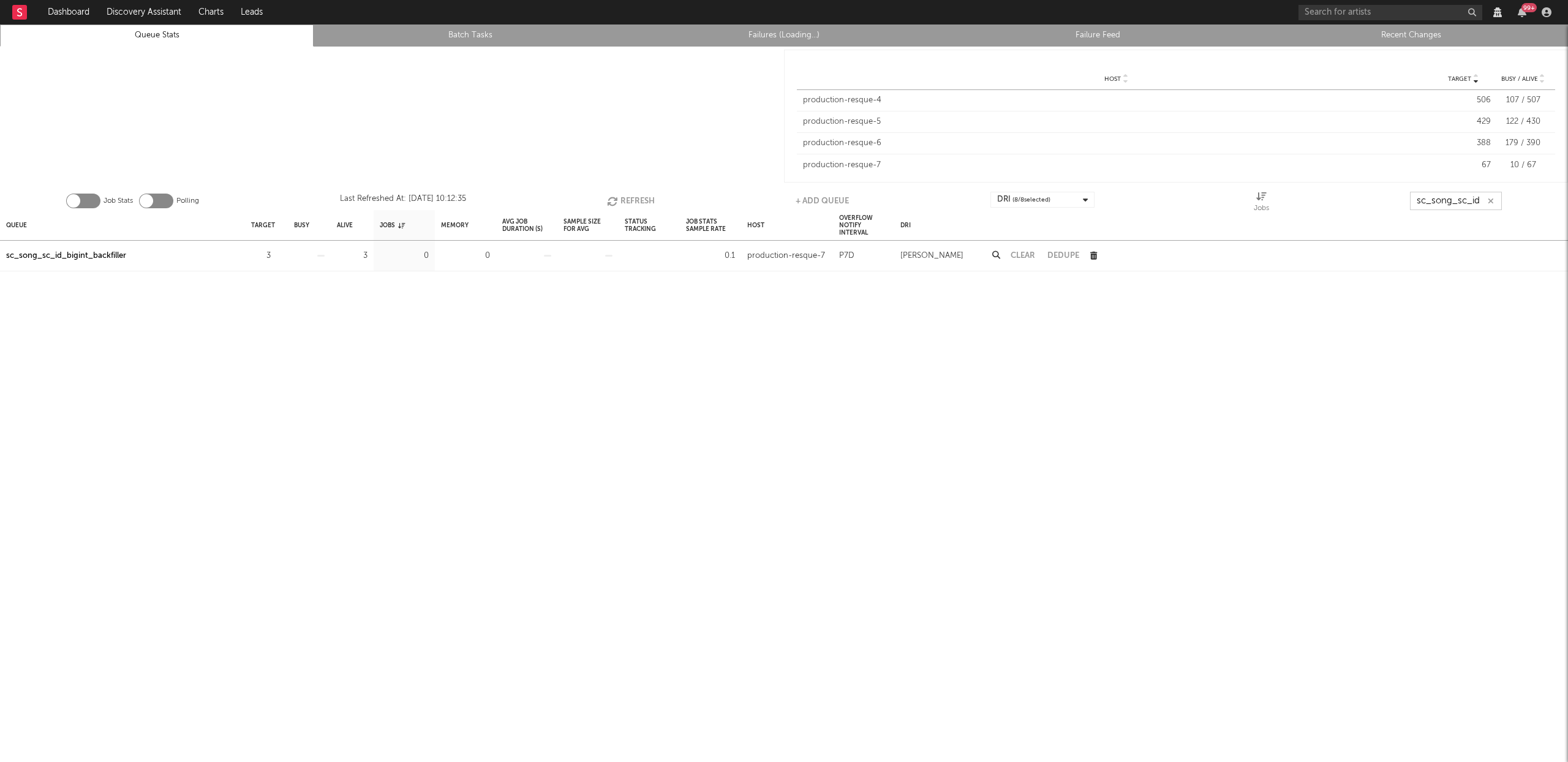
click at [615, 197] on icon "button" at bounding box center [614, 202] width 13 height 10
click at [627, 199] on button "Refresh" at bounding box center [633, 201] width 48 height 19
click at [622, 196] on button "Refresh" at bounding box center [631, 201] width 48 height 19
click at [636, 198] on button "Refresh" at bounding box center [631, 201] width 48 height 19
click at [629, 205] on button "Refresh" at bounding box center [631, 201] width 48 height 19
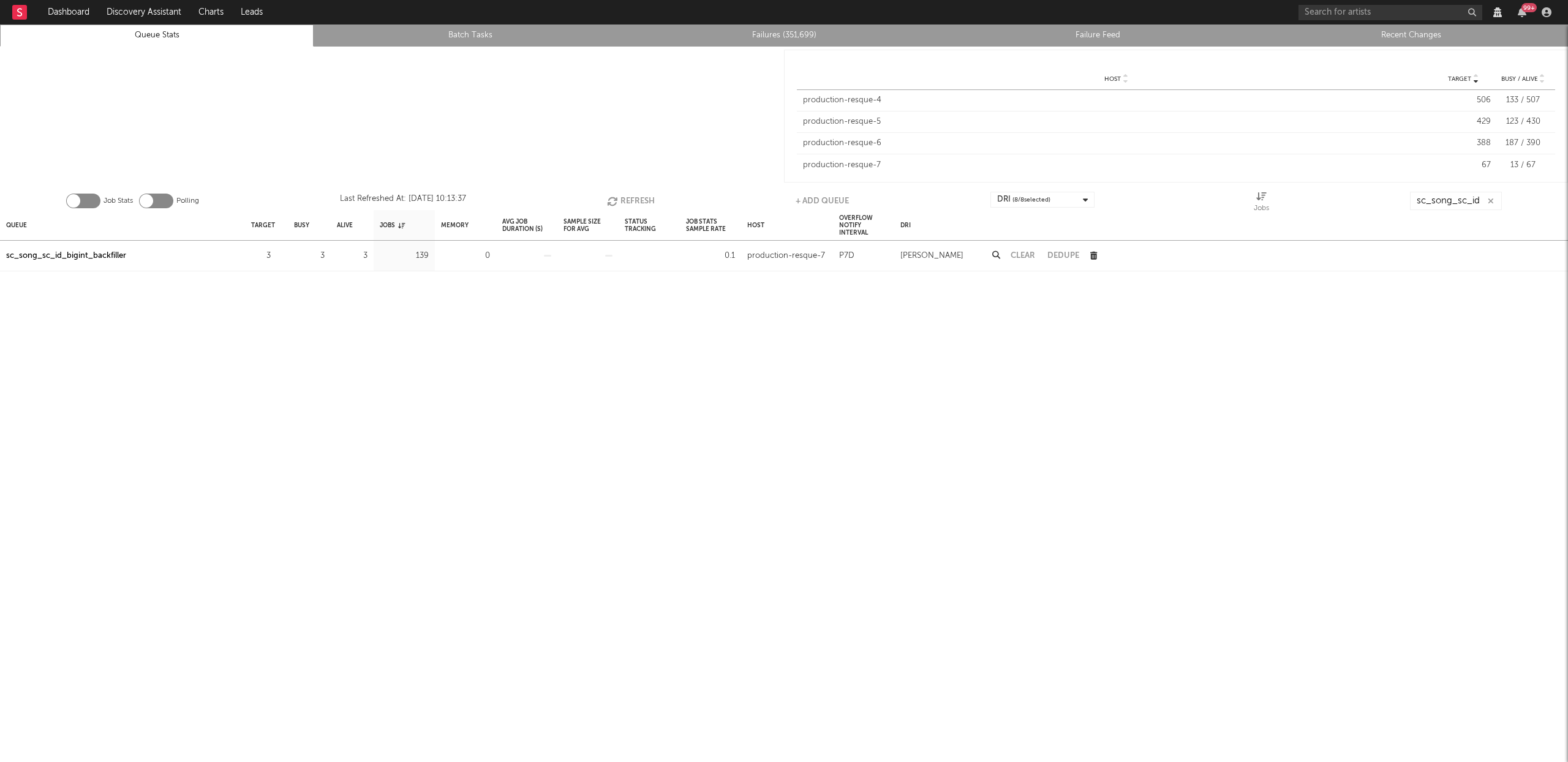
click at [37, 256] on div "sc_song_sc_id_bigint_backfiller" at bounding box center [66, 256] width 120 height 15
click at [612, 196] on icon "button" at bounding box center [615, 202] width 13 height 10
click at [629, 196] on button "Refresh" at bounding box center [633, 201] width 48 height 19
click at [641, 199] on button "Refresh" at bounding box center [633, 201] width 48 height 19
click at [611, 198] on icon "button" at bounding box center [615, 202] width 13 height 10
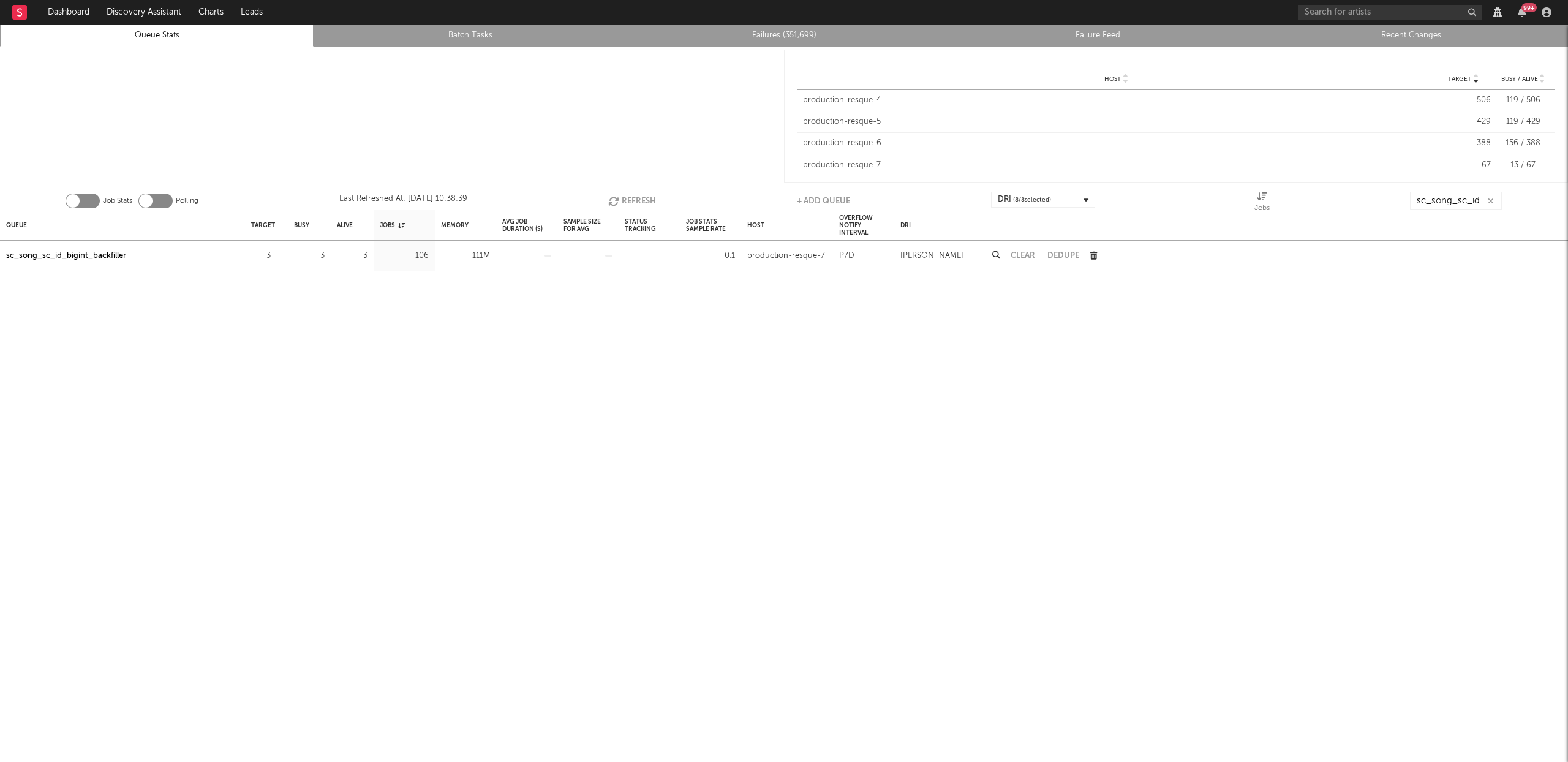
click at [625, 199] on button "Refresh" at bounding box center [633, 201] width 48 height 19
click at [1448, 193] on input "sc_song_sc_id" at bounding box center [1456, 201] width 92 height 19
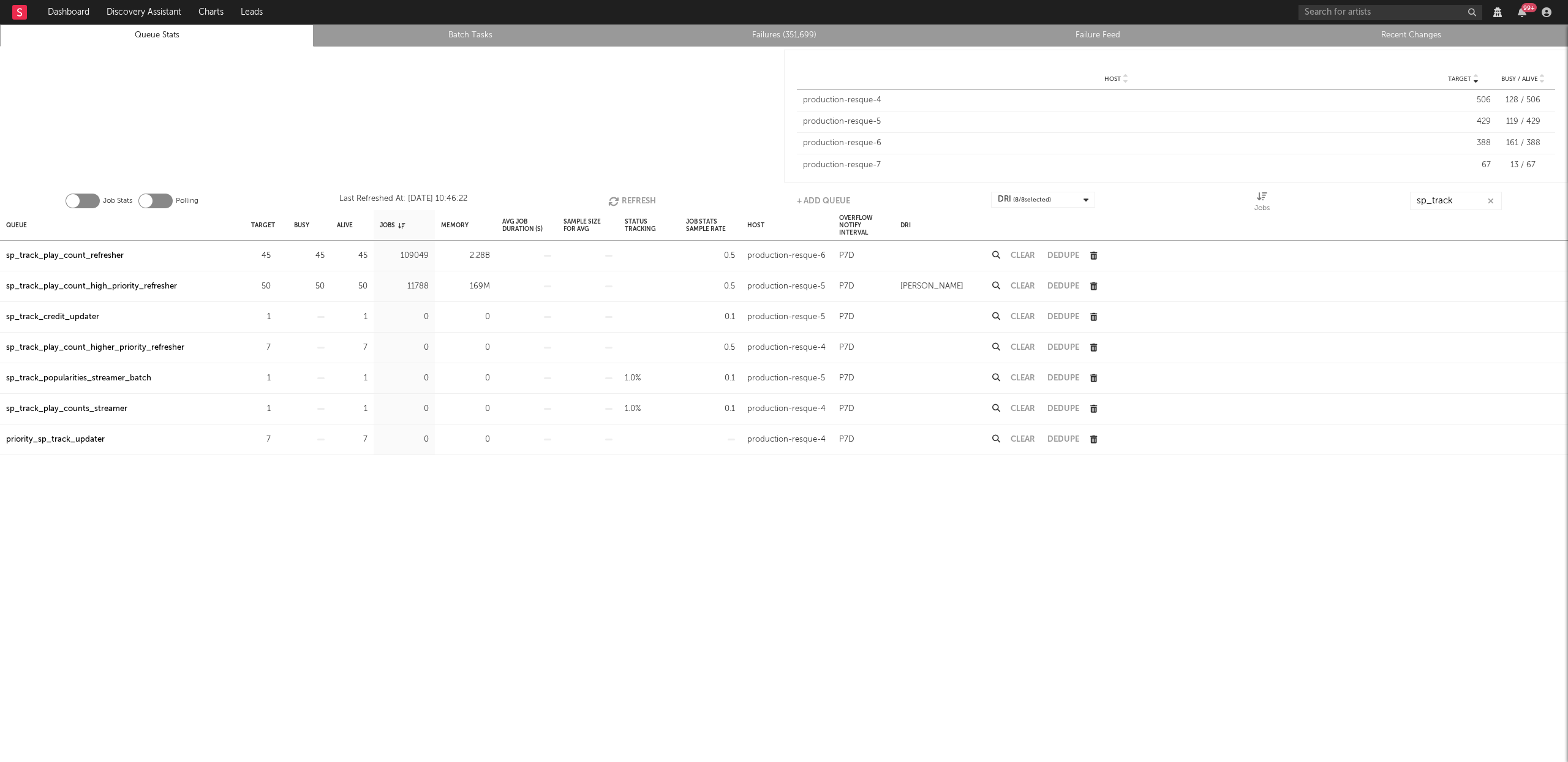
click at [112, 284] on div "sp_track_play_count_high_priority_refresher" at bounding box center [91, 287] width 171 height 15
click at [89, 253] on div "sp_track_play_count_refresher" at bounding box center [64, 256] width 118 height 15
click at [636, 193] on button "Refresh" at bounding box center [633, 201] width 48 height 19
click at [624, 192] on button "Refresh" at bounding box center [633, 201] width 48 height 19
drag, startPoint x: 635, startPoint y: 199, endPoint x: 648, endPoint y: 190, distance: 15.8
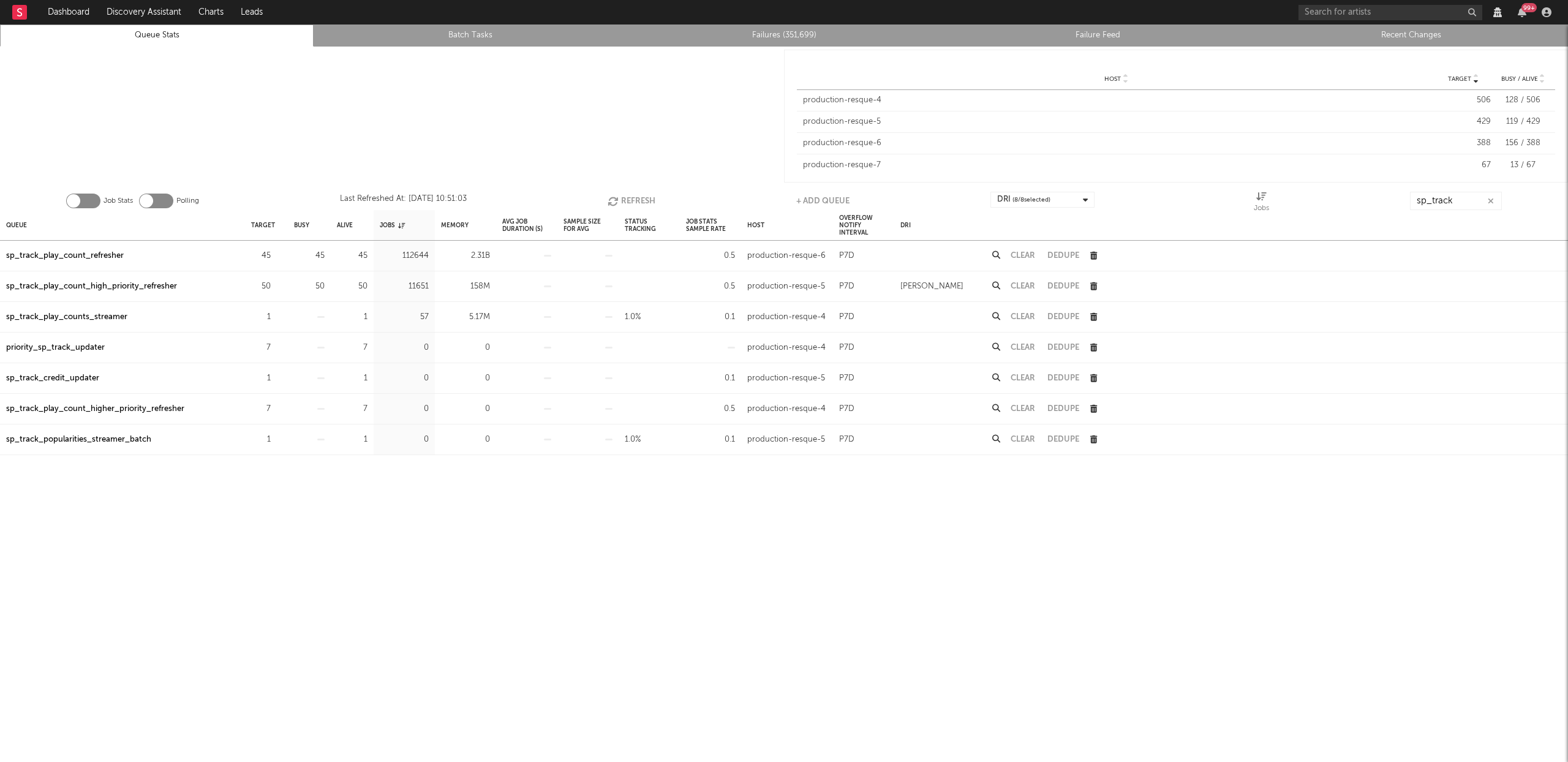
click at [635, 199] on button "Refresh" at bounding box center [632, 201] width 48 height 19
click at [633, 193] on button "Refresh" at bounding box center [633, 201] width 48 height 19
click at [1462, 202] on input "sp_track" at bounding box center [1456, 201] width 92 height 19
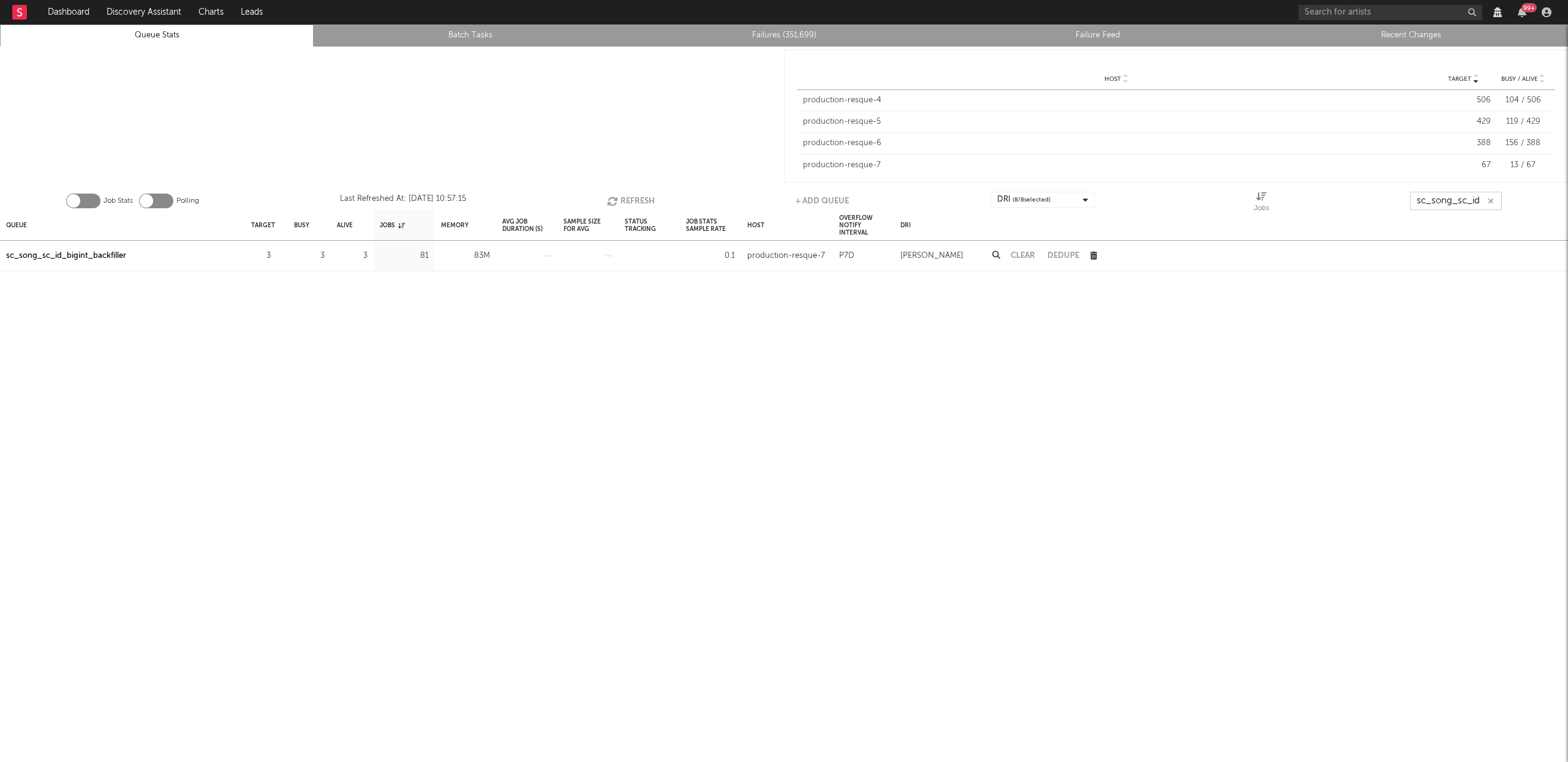
click at [617, 202] on button "Refresh" at bounding box center [631, 201] width 48 height 19
click at [647, 199] on button "Refresh" at bounding box center [633, 201] width 48 height 19
click at [1443, 201] on input "sc_song_sc_id" at bounding box center [1456, 201] width 92 height 19
click at [1444, 201] on input "sc_song_sc_id" at bounding box center [1456, 201] width 92 height 19
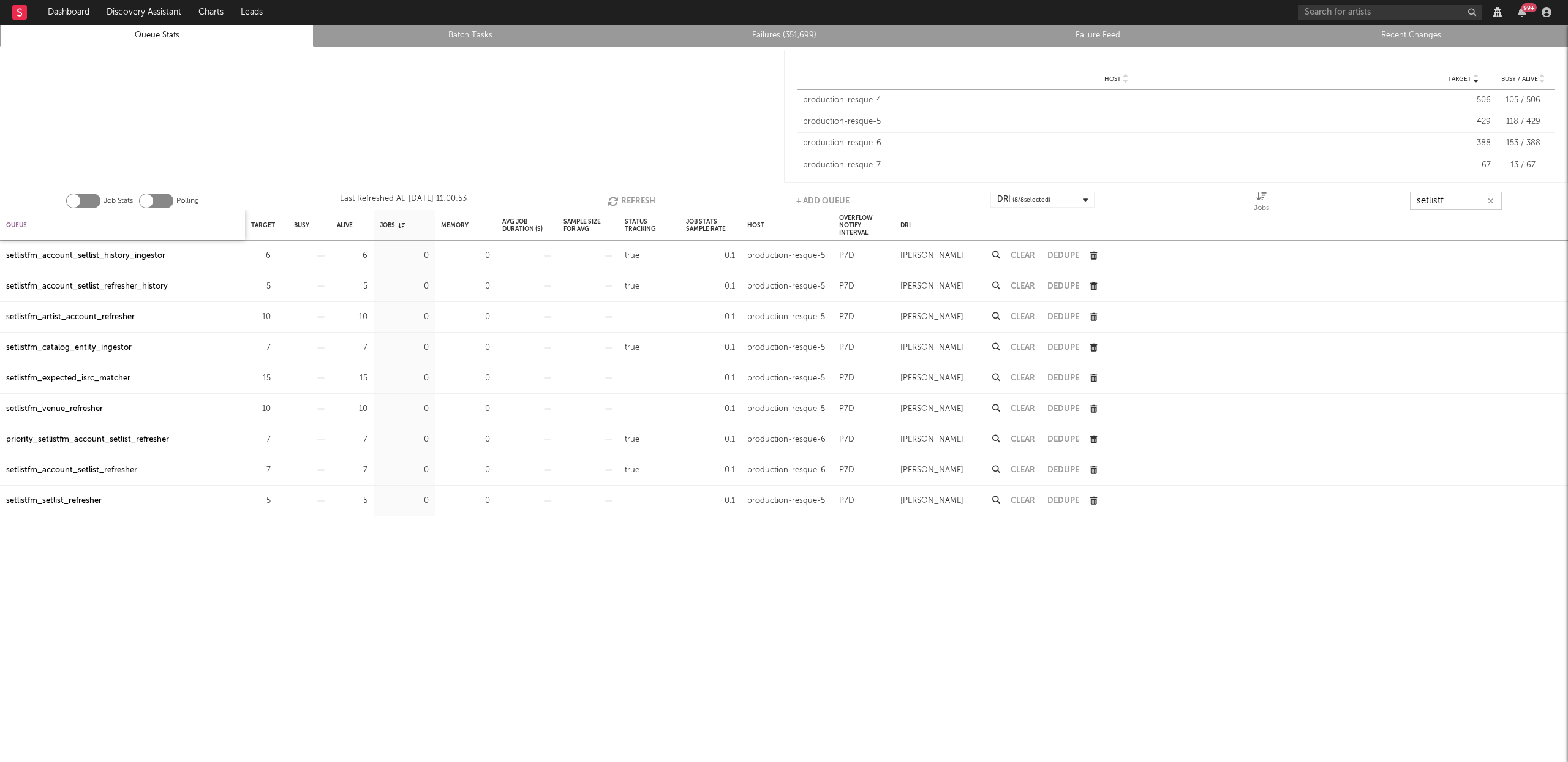
type input "setlistf"
click at [19, 223] on div "Queue" at bounding box center [16, 225] width 21 height 26
click at [19, 223] on div "Queue" at bounding box center [21, 225] width 31 height 26
click at [78, 318] on div "setlistfm_account_setlist_refresher" at bounding box center [71, 318] width 131 height 15
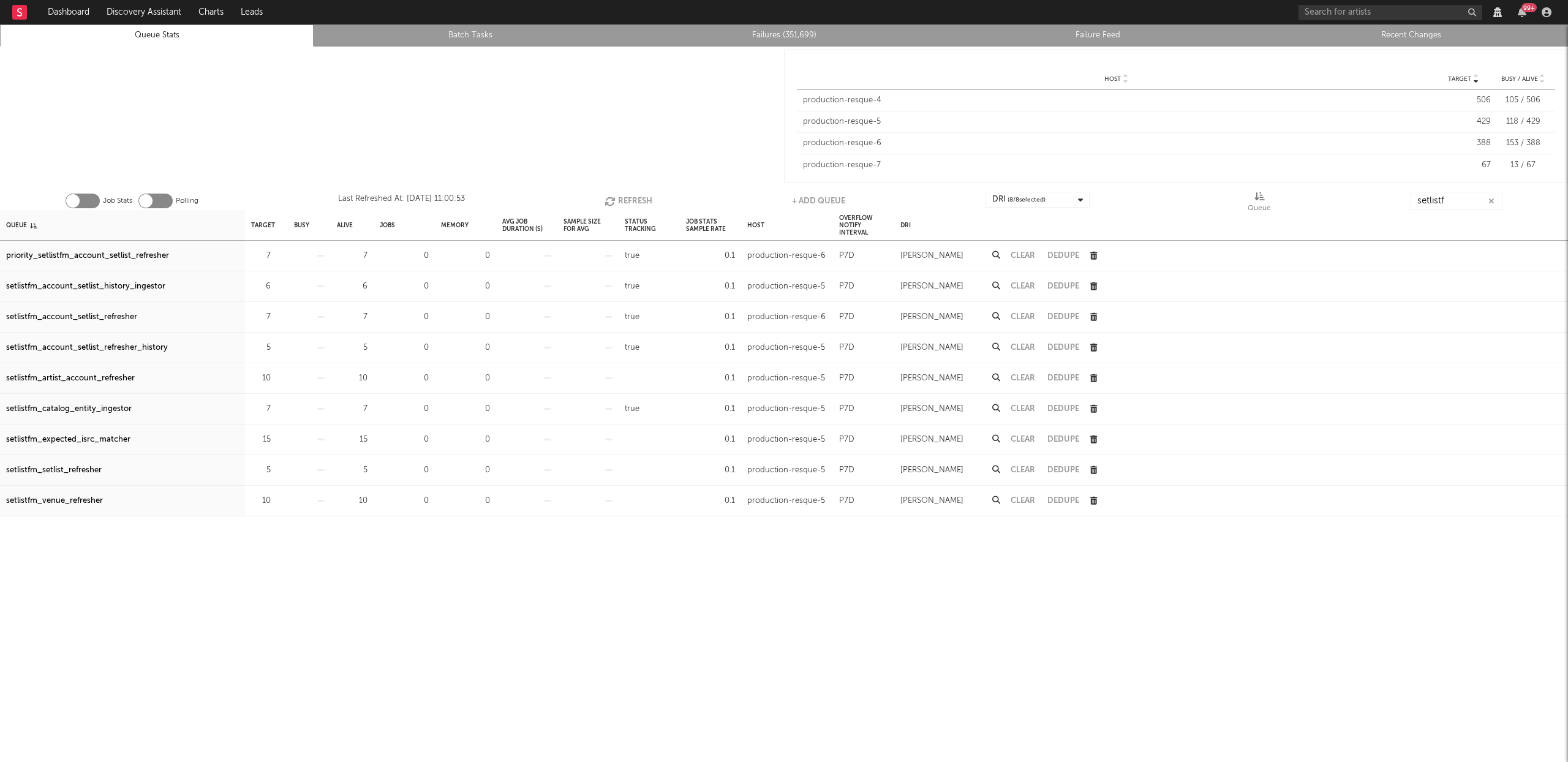
drag, startPoint x: 119, startPoint y: 316, endPoint x: 968, endPoint y: 88, distance: 879.1
click at [119, 315] on div "setlistfm_account_setlist_refresher" at bounding box center [71, 318] width 131 height 15
click at [119, 253] on div "priority_setlistfm_account_setlist_refresher" at bounding box center [87, 256] width 163 height 15
click at [122, 255] on div "priority_setlistfm_account_setlist_refresher" at bounding box center [87, 256] width 163 height 15
click at [806, 33] on link "Failures (351,699)" at bounding box center [784, 36] width 301 height 15
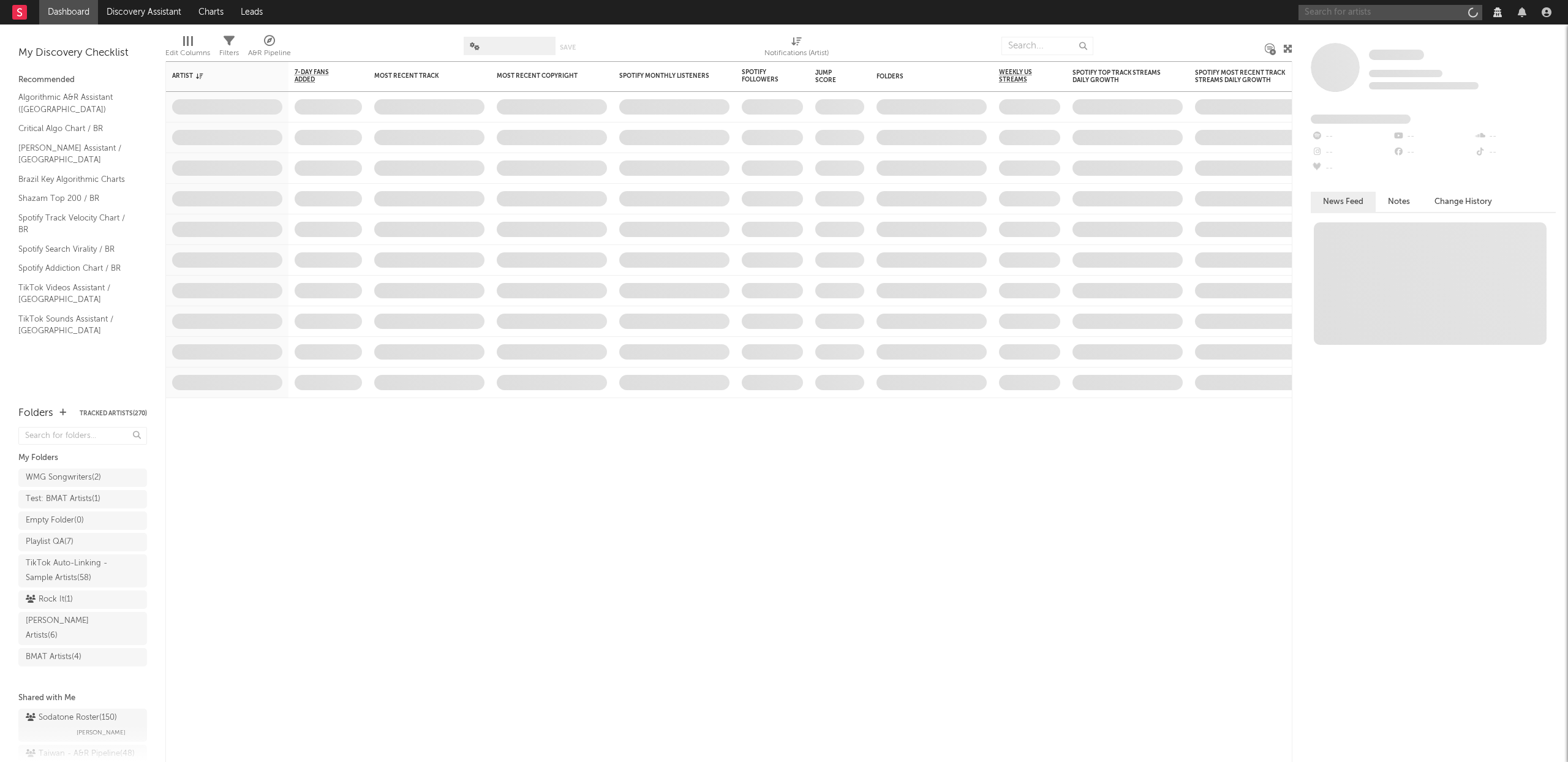
click at [1359, 13] on input "text" at bounding box center [1390, 13] width 184 height 15
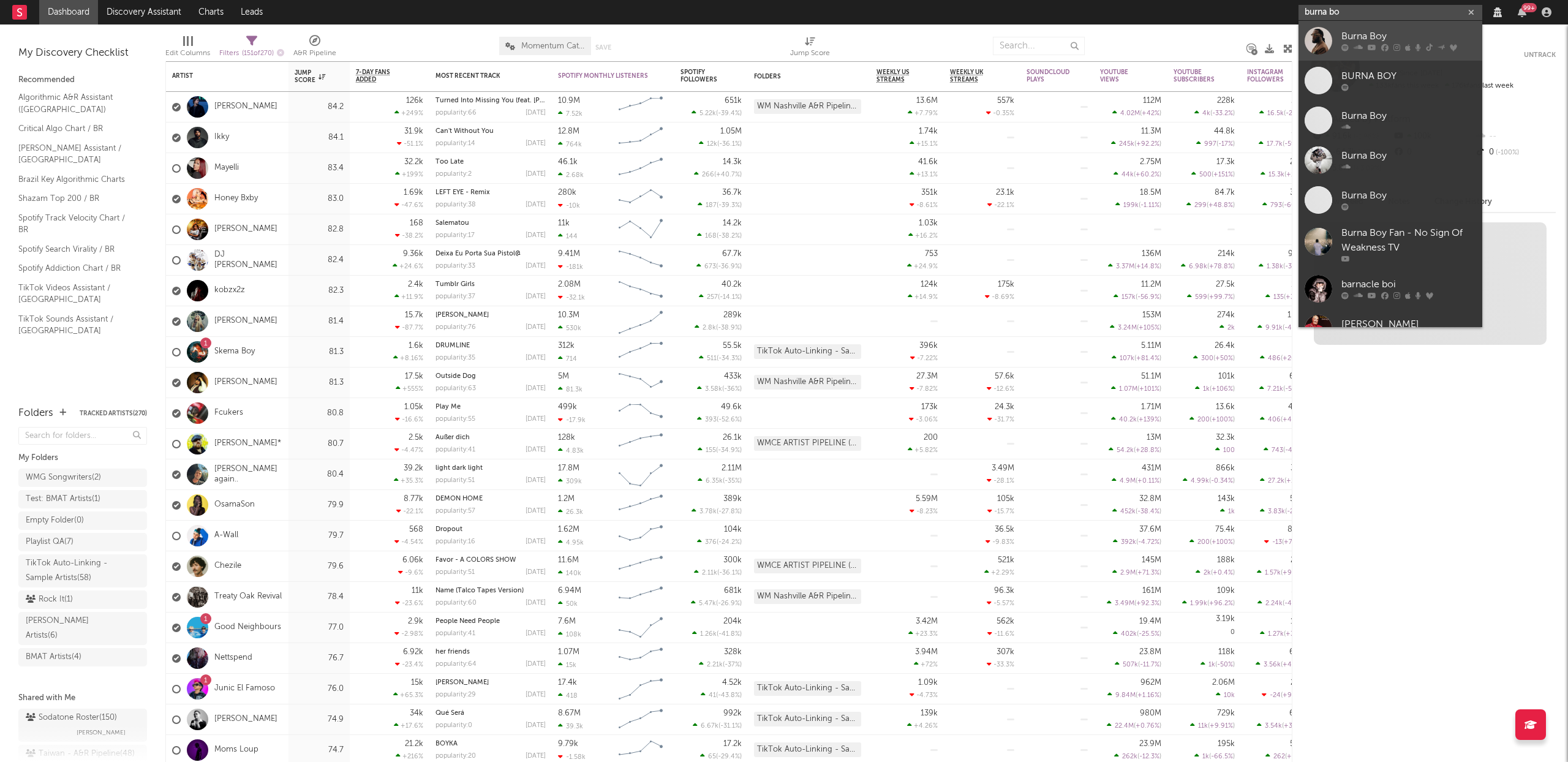
type input "burna bo"
click at [1388, 40] on div "Burna Boy" at bounding box center [1409, 37] width 135 height 15
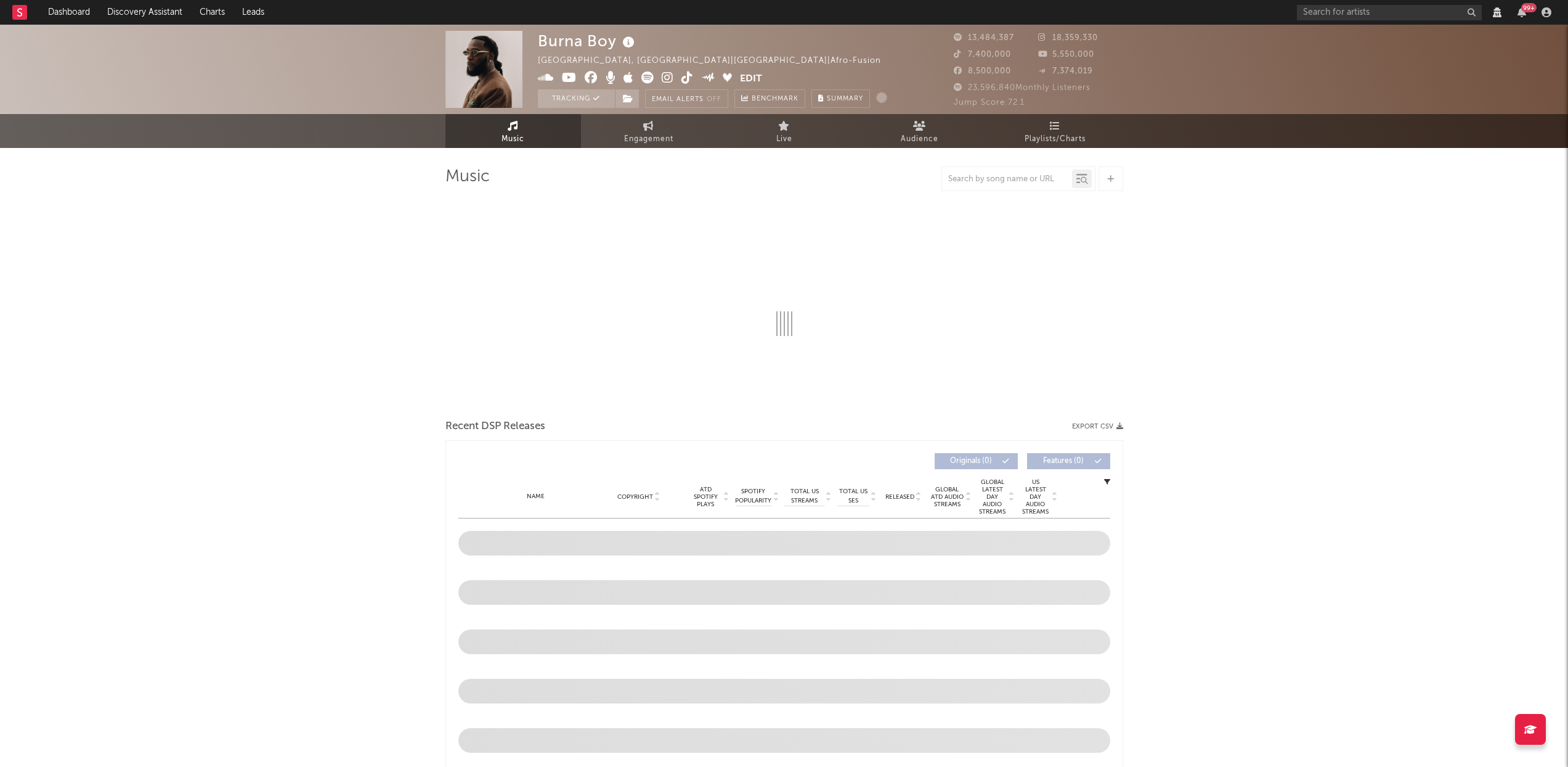
select select "View all"
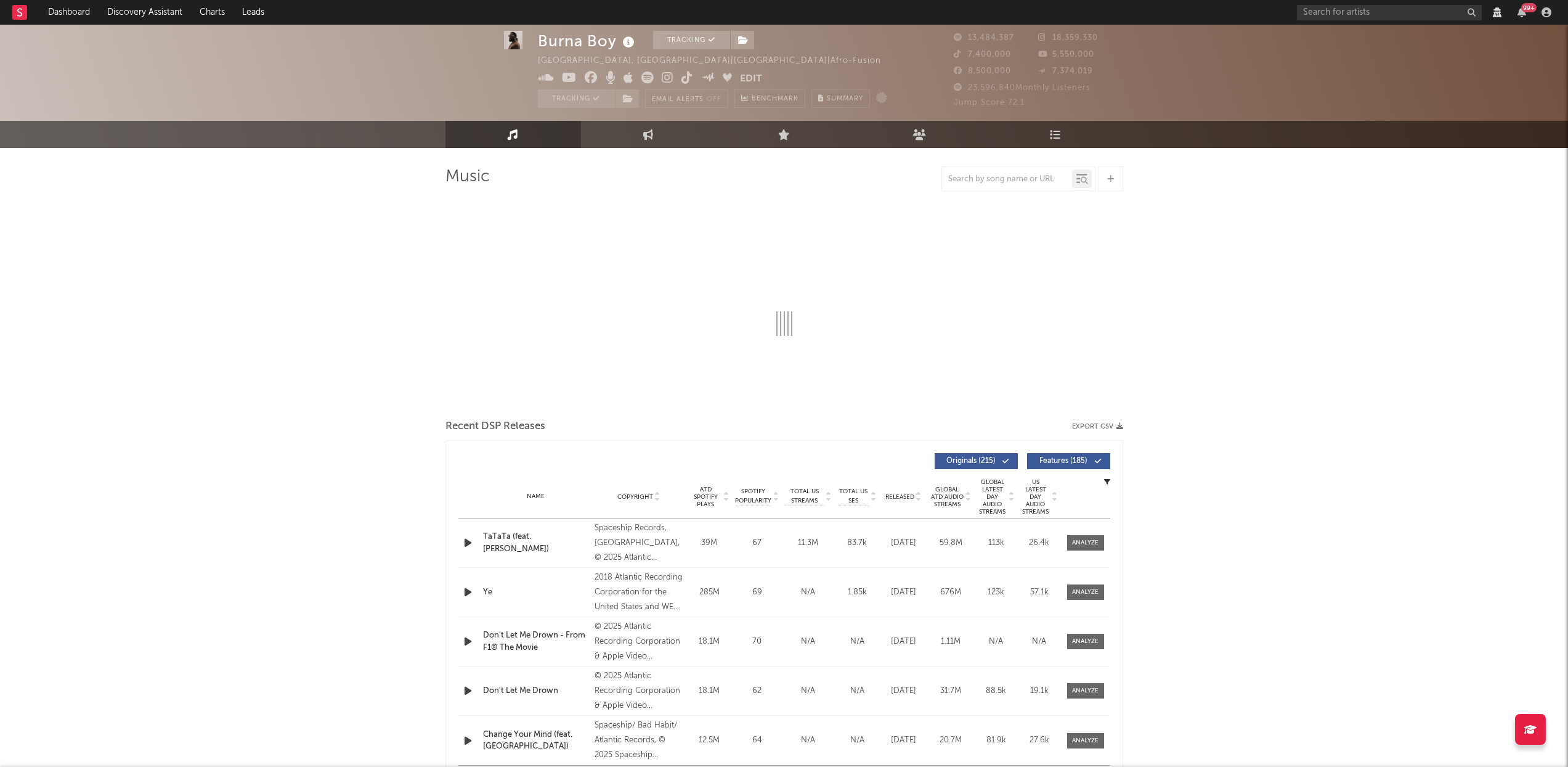
select select "View all"
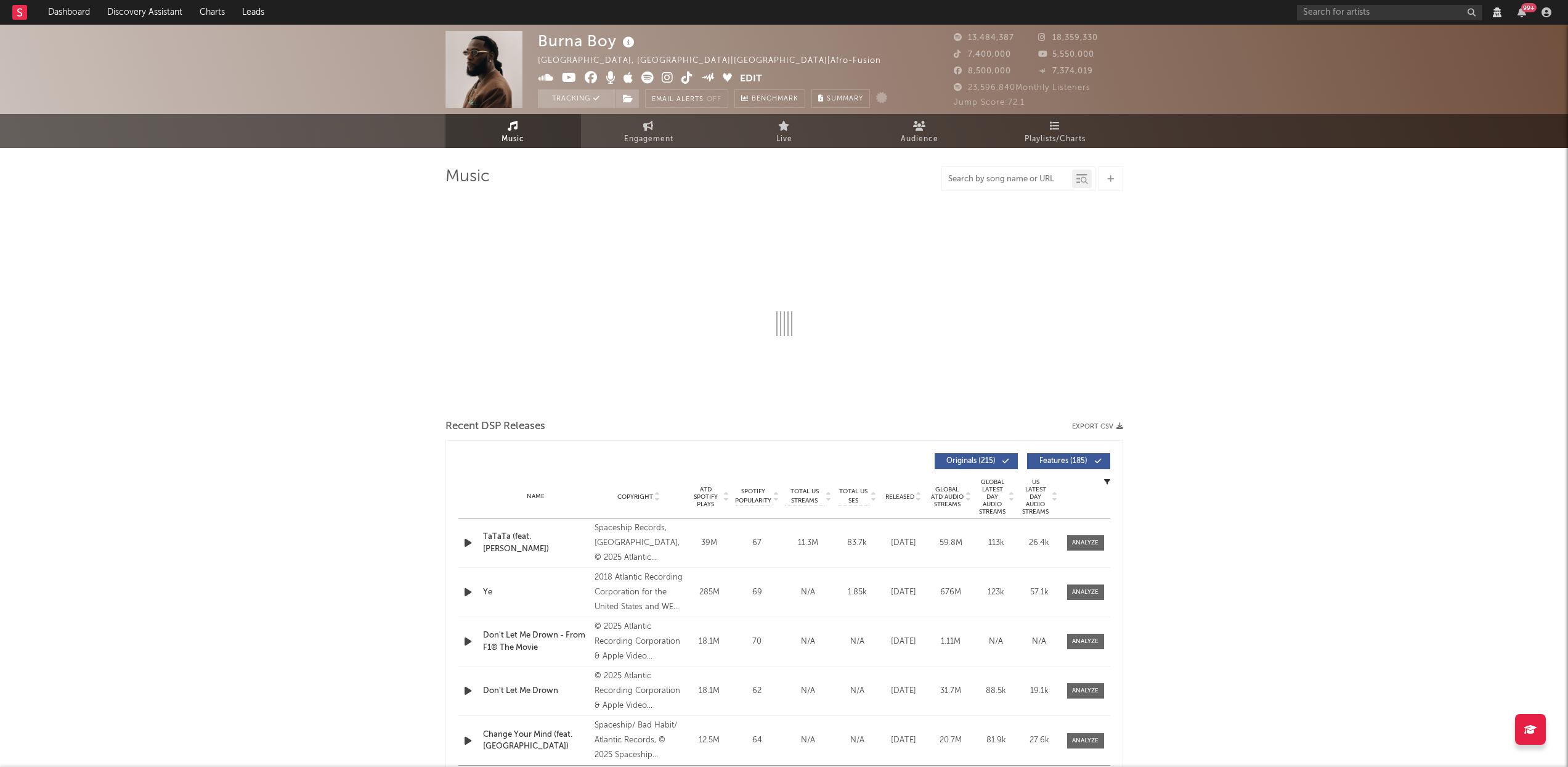
select select "6m"
select select "View all"
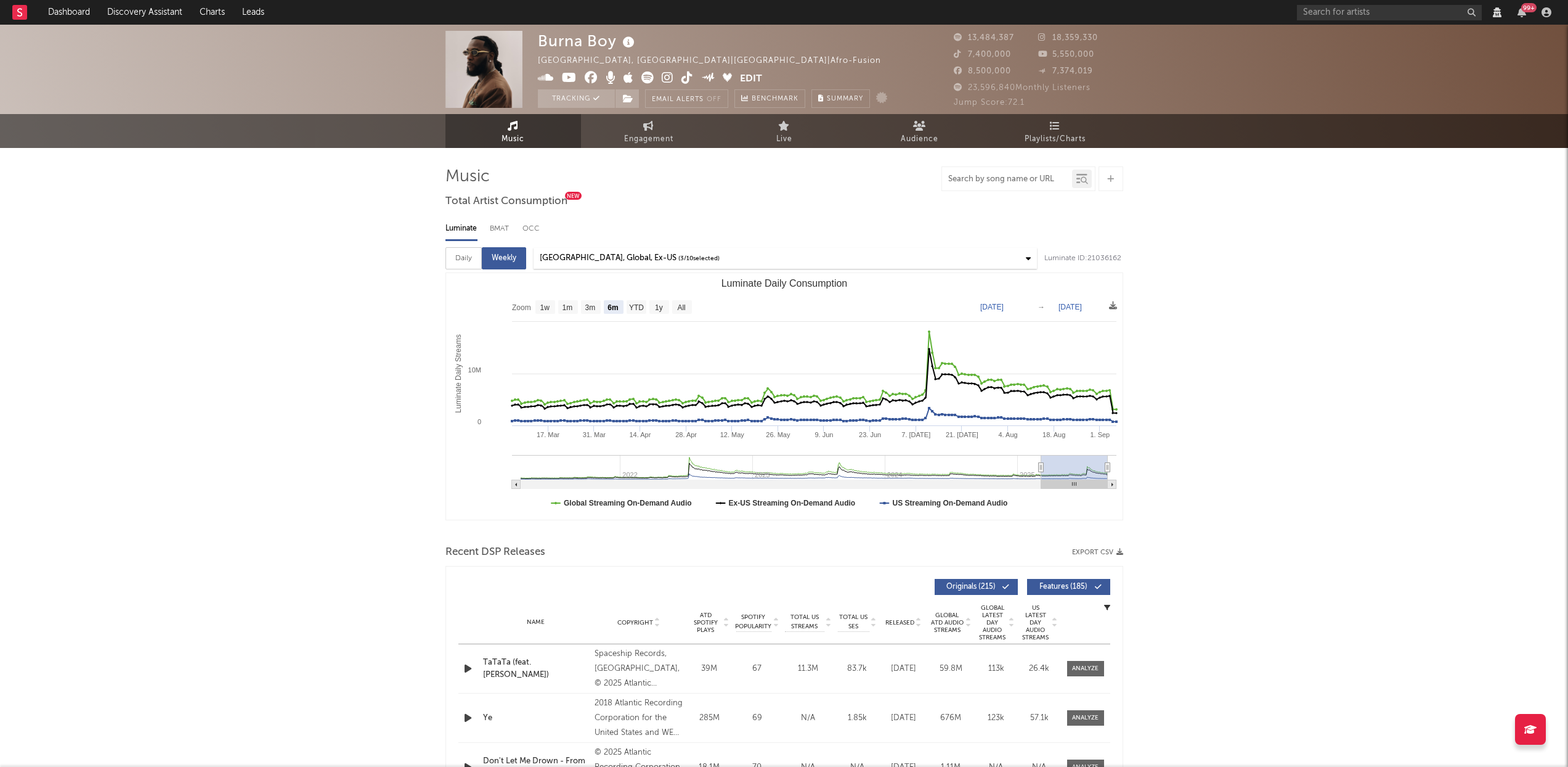
click at [997, 178] on input "text" at bounding box center [1007, 179] width 130 height 10
type input "l"
select select "View all"
select select "6m"
type input "last la"
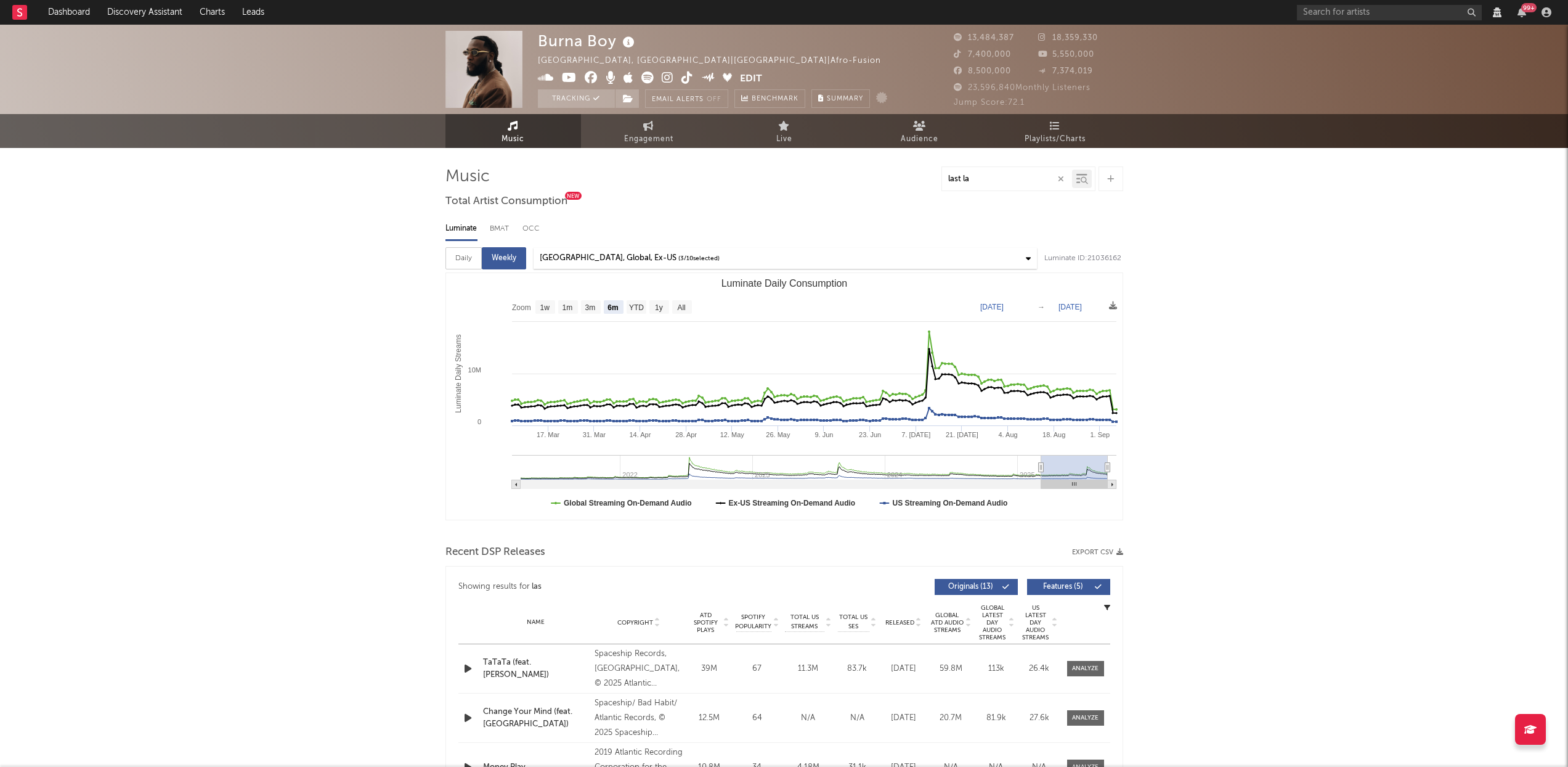
select select "View all"
select select "6m"
type input "last last"
select select "View all"
select select "6m"
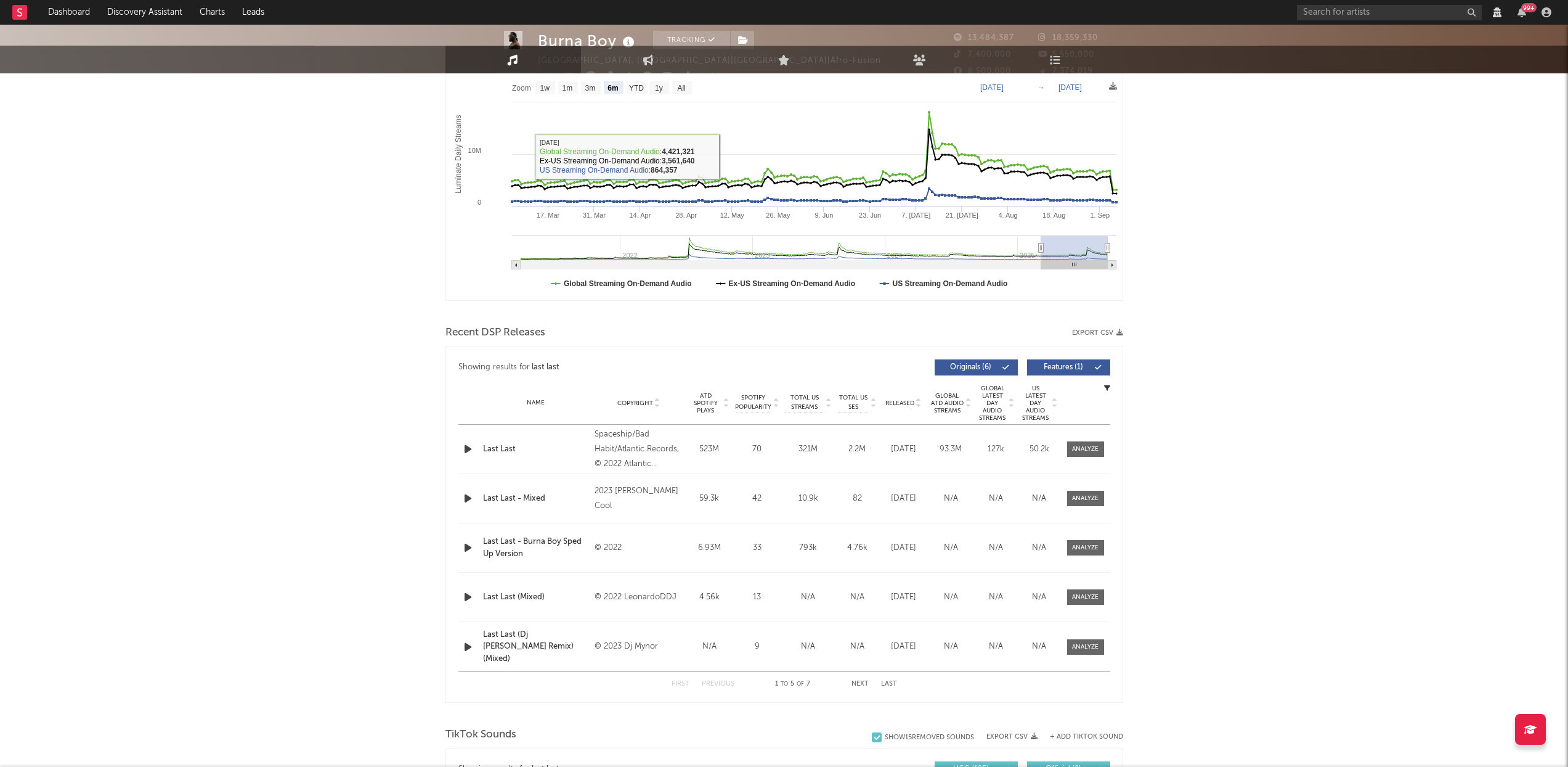
scroll to position [356, 0]
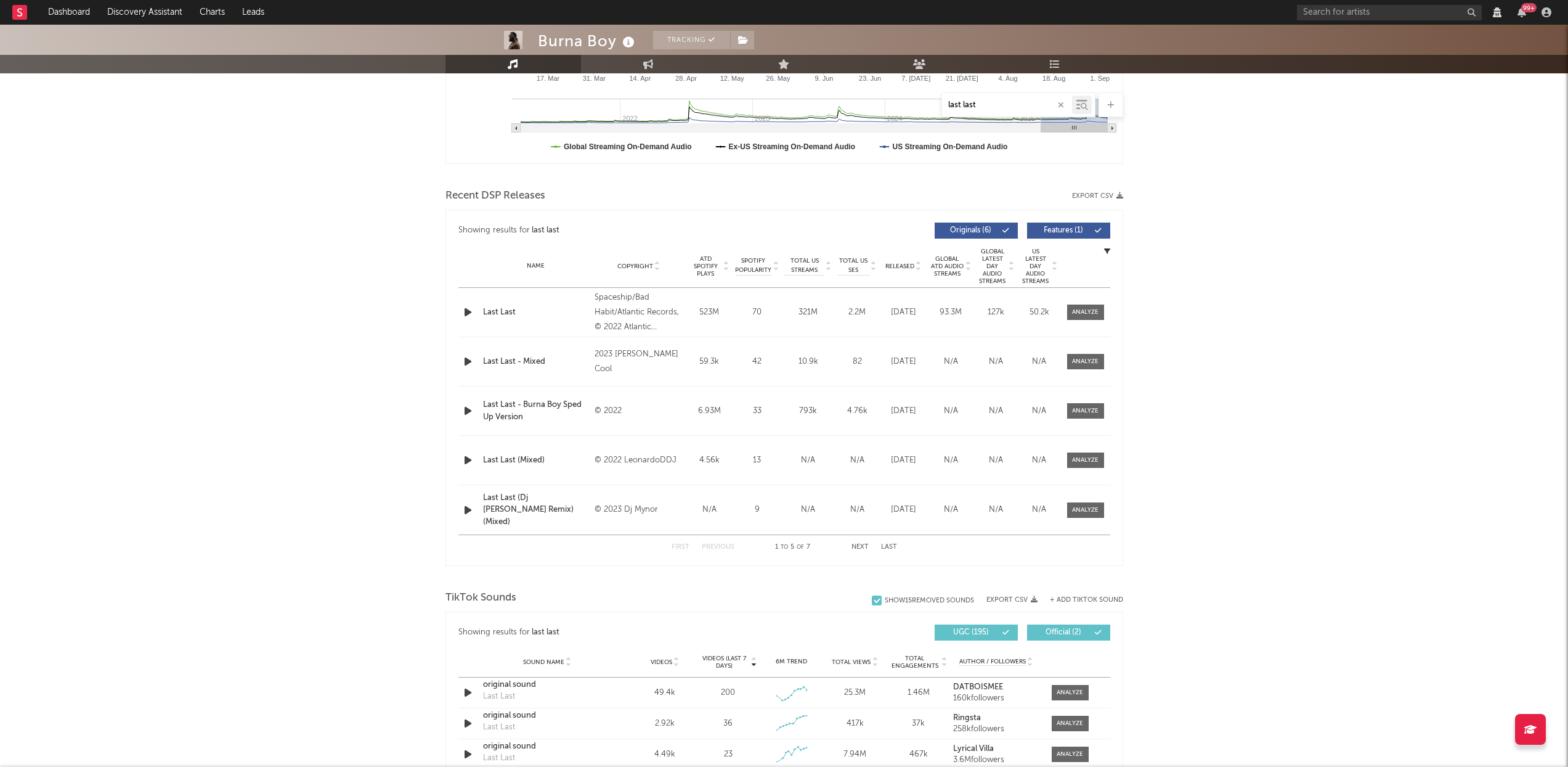
type input "last last"
click at [1084, 317] on span at bounding box center [1086, 312] width 37 height 15
select select "View all"
select select "6m"
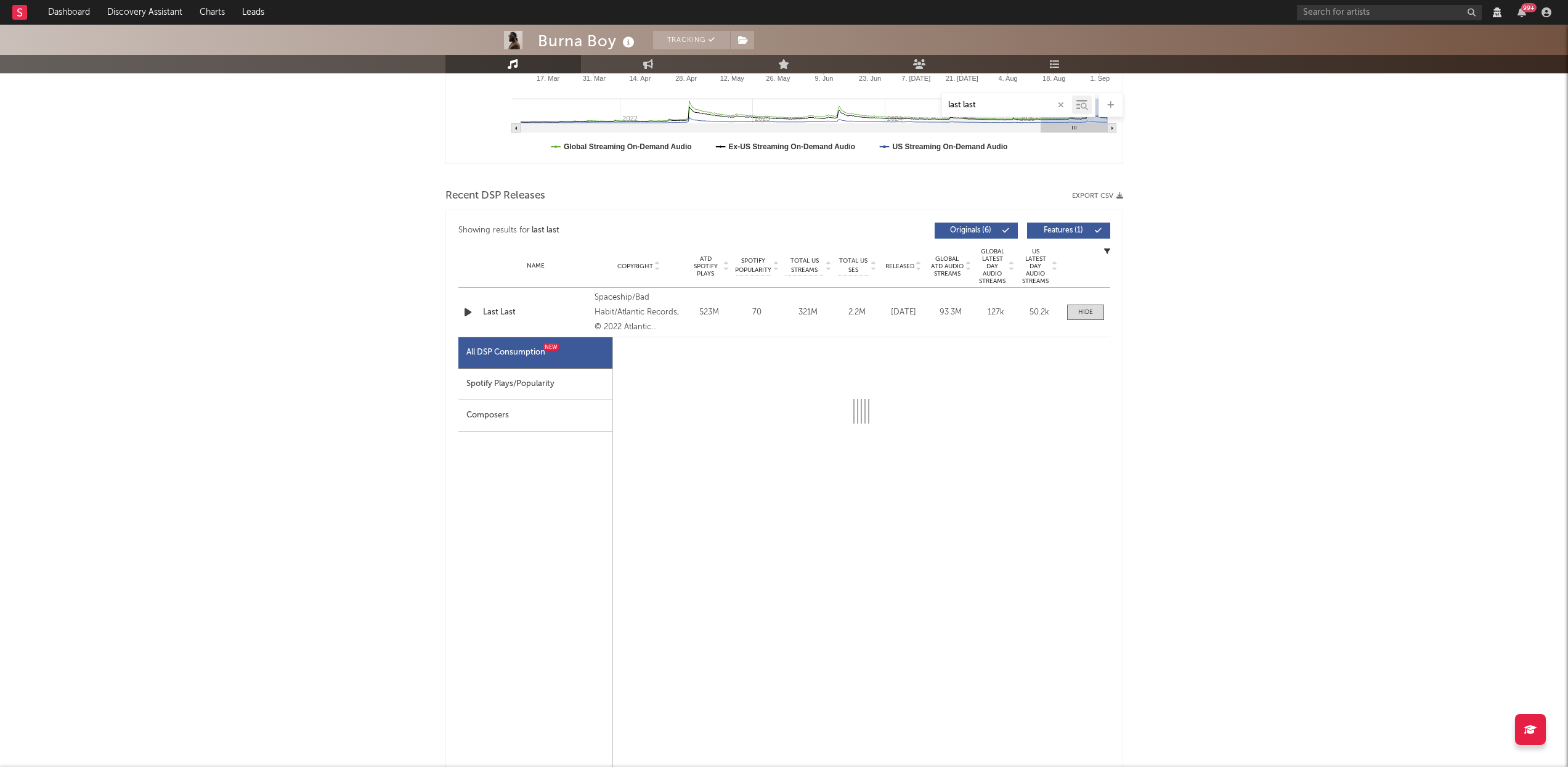
select select "6m"
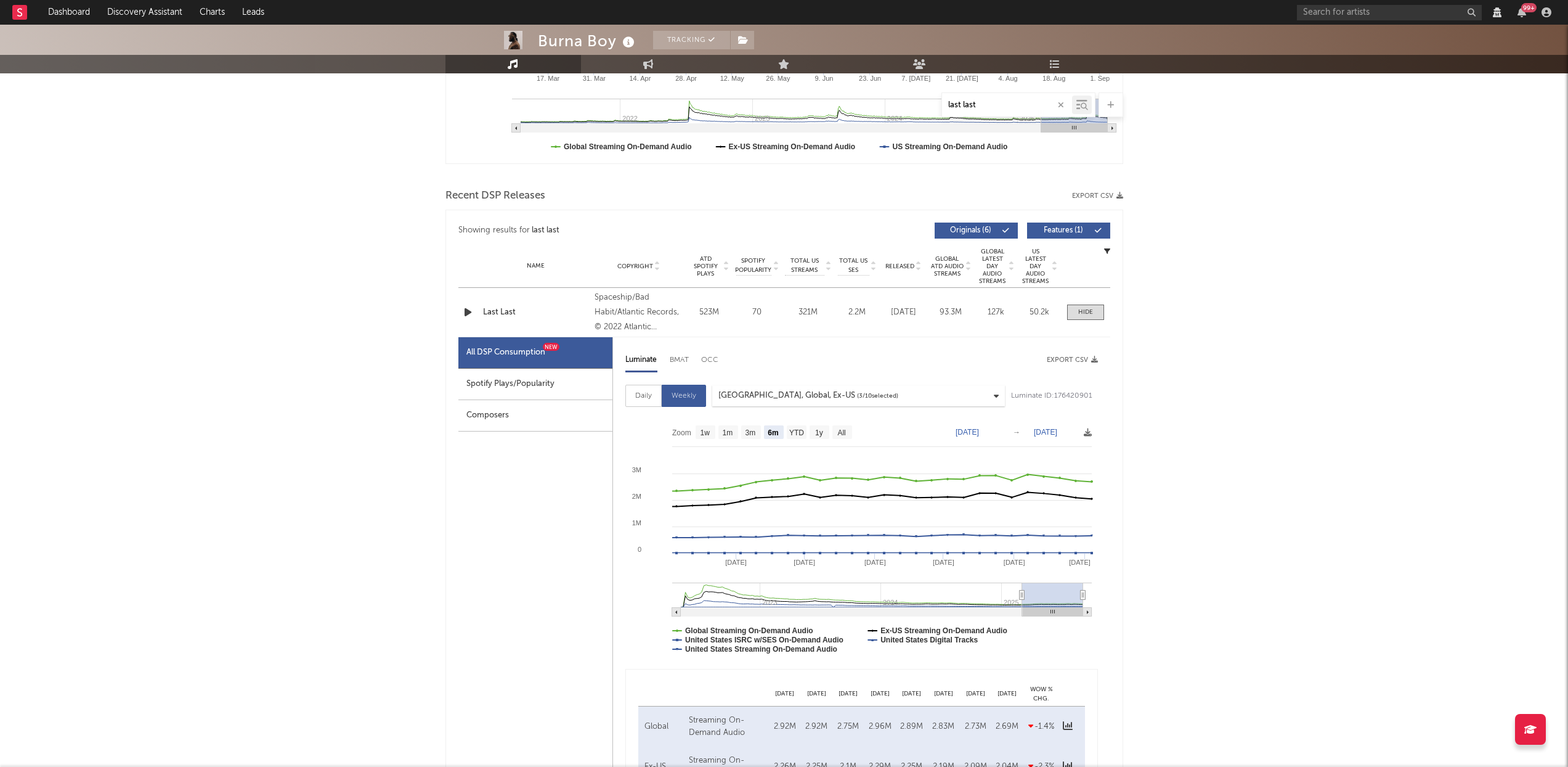
click at [548, 382] on div "Spotify Plays/Popularity" at bounding box center [535, 385] width 154 height 32
select select "6m"
select select "1w"
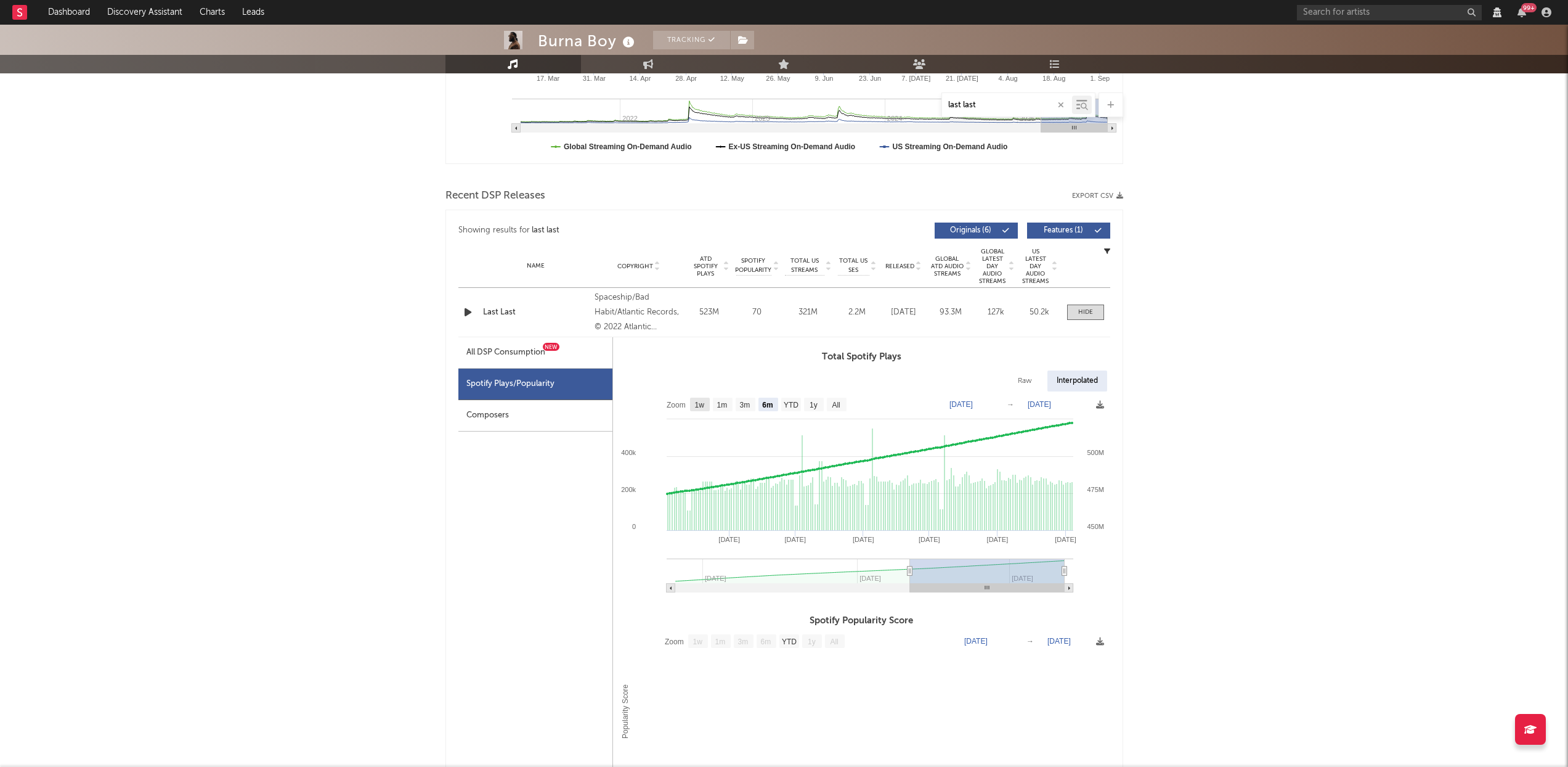
click at [703, 407] on text "1w" at bounding box center [699, 404] width 10 height 8
select select "1w"
type input "2025-08-29"
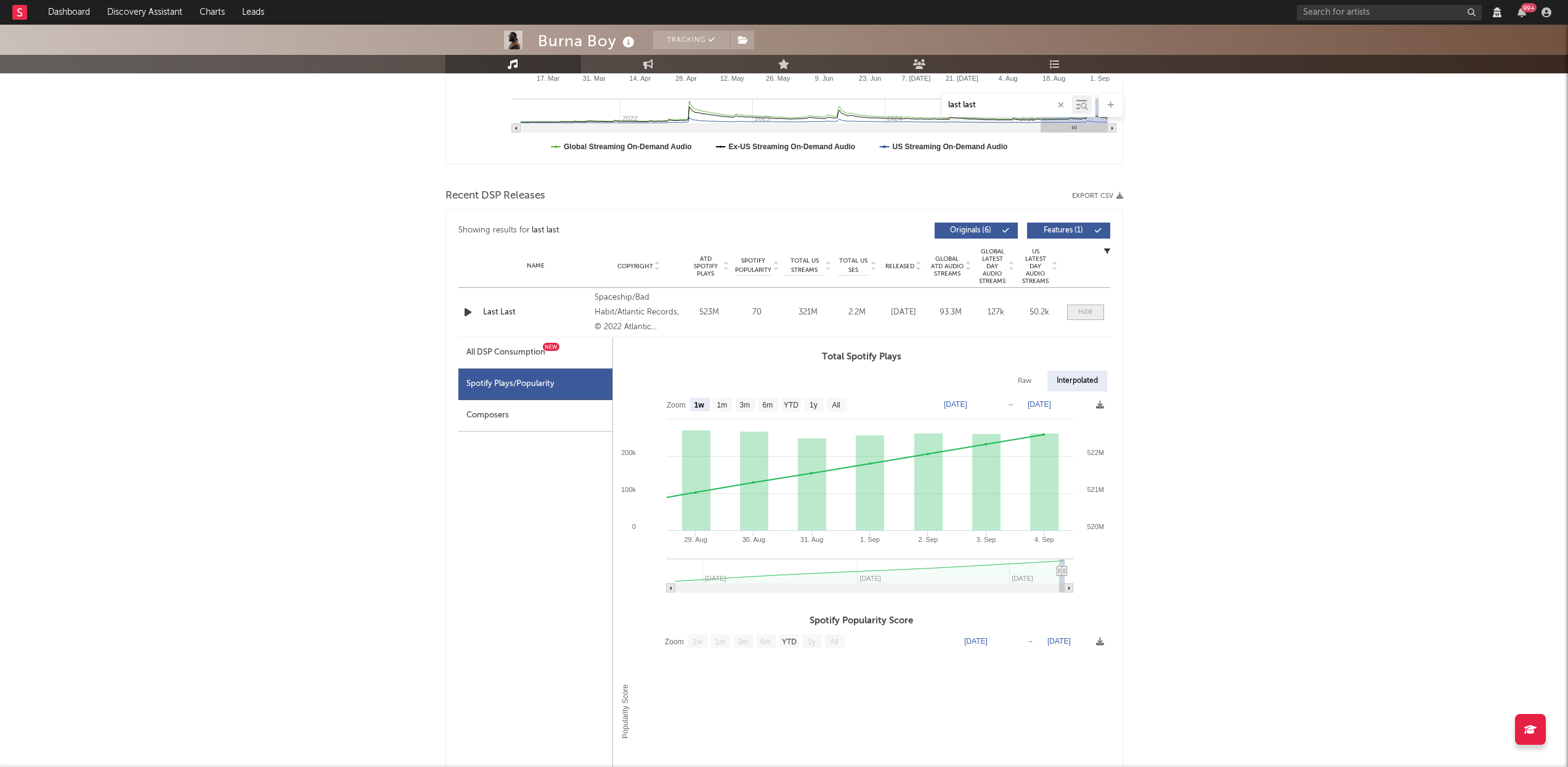
click at [1089, 305] on span at bounding box center [1086, 312] width 37 height 15
select select "View all"
select select "6m"
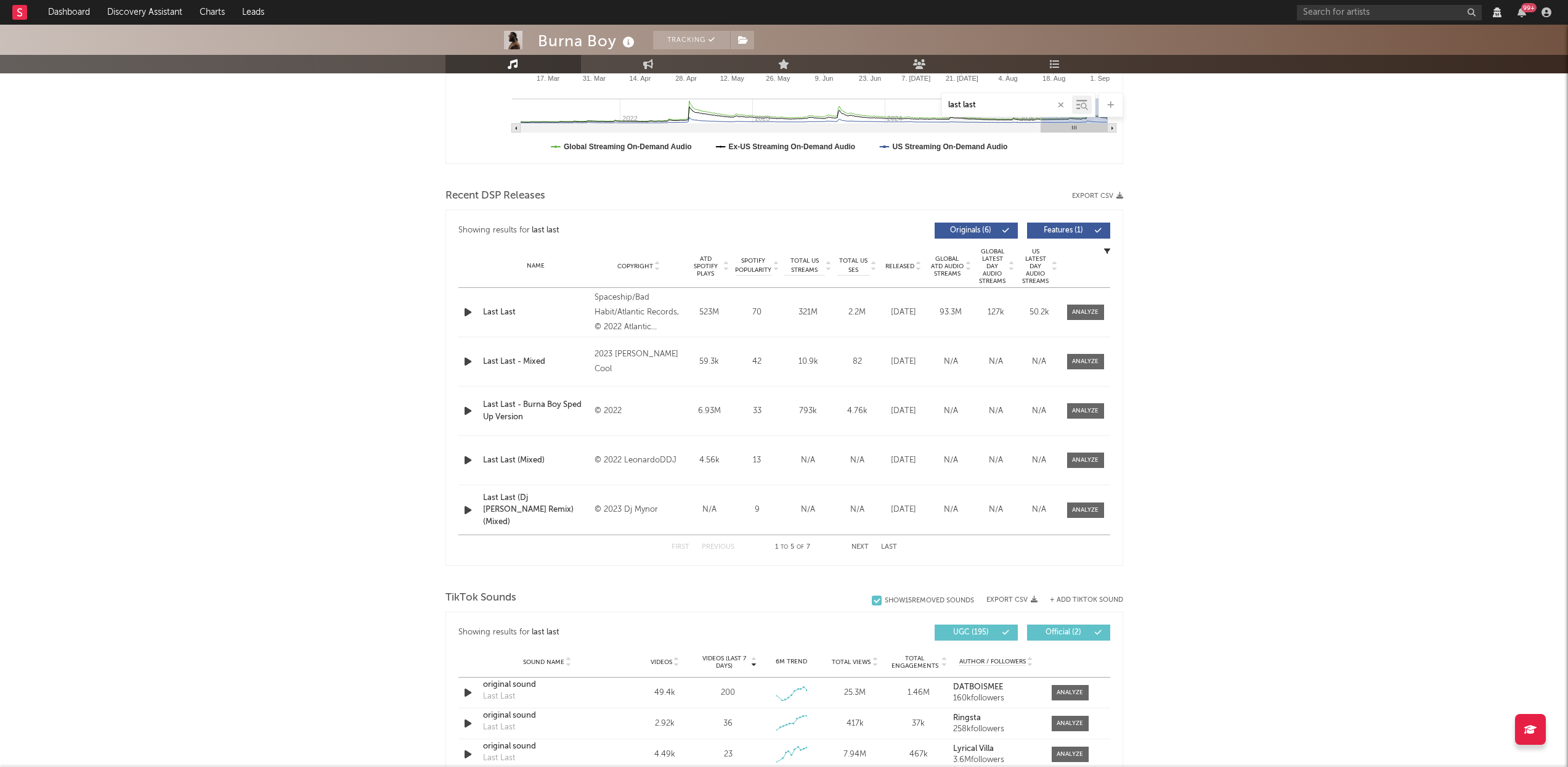
scroll to position [0, 0]
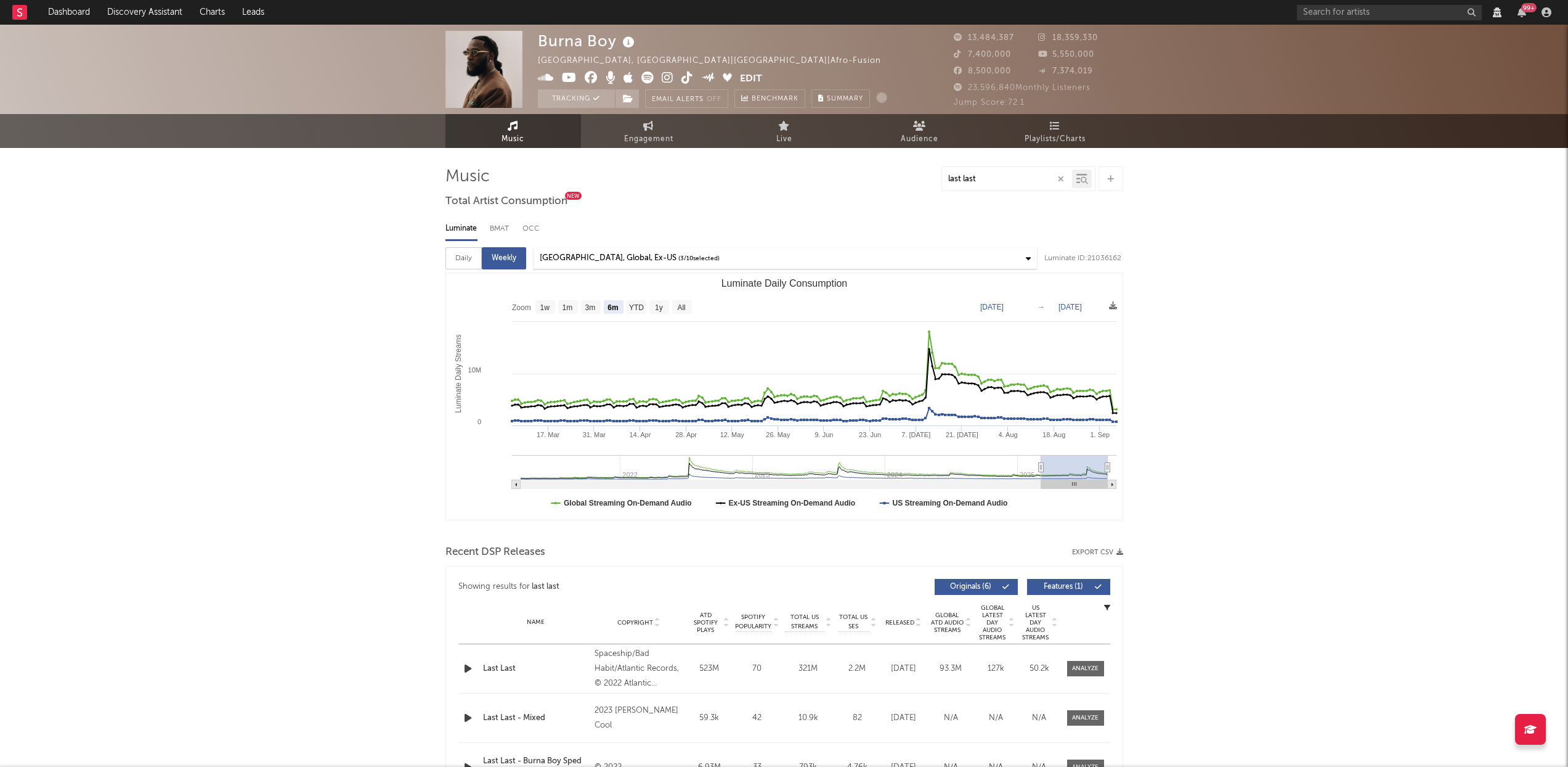
click at [1058, 175] on icon "button" at bounding box center [1061, 179] width 6 height 8
select select "View all"
select select "6m"
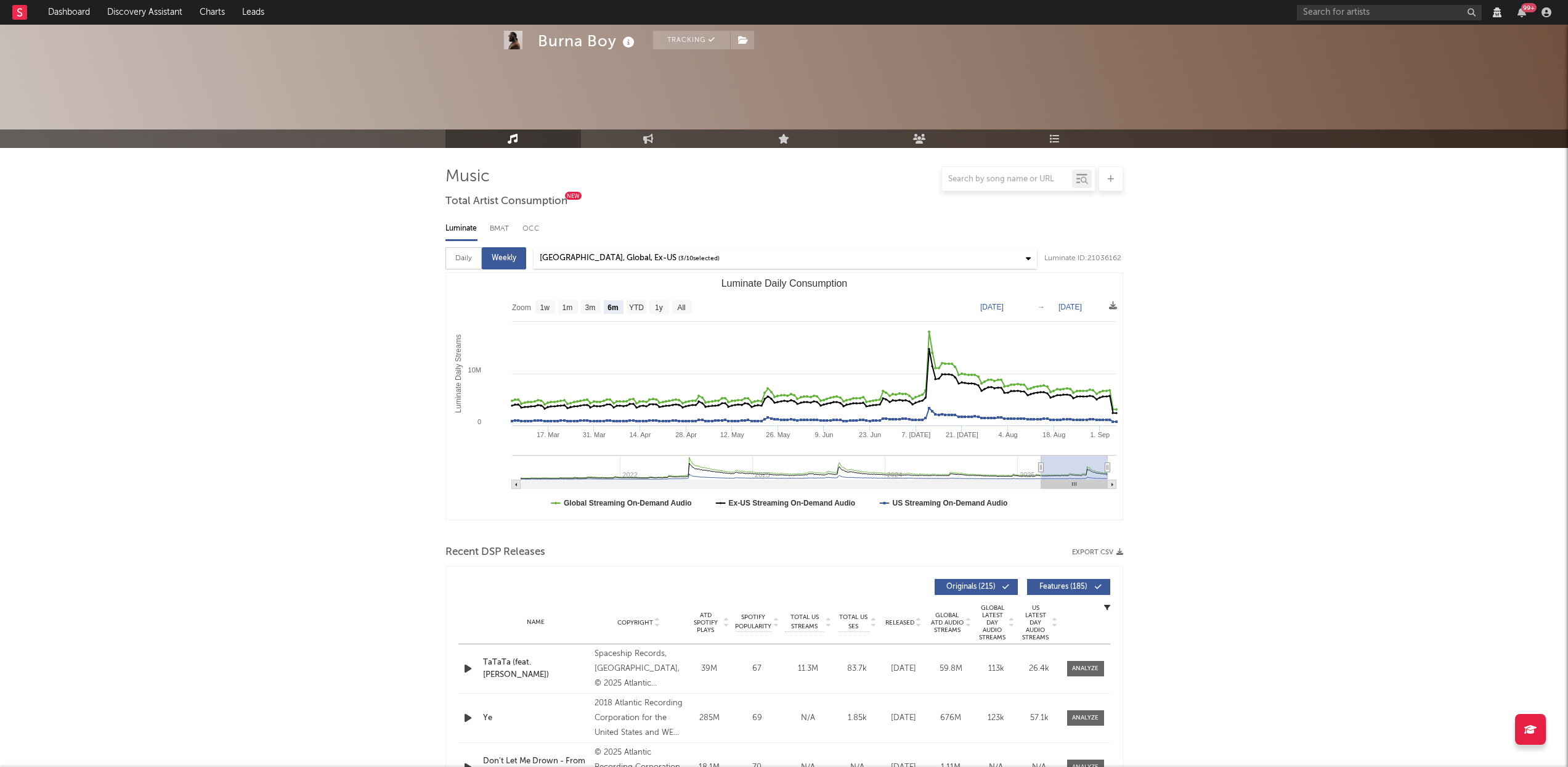
scroll to position [336, 0]
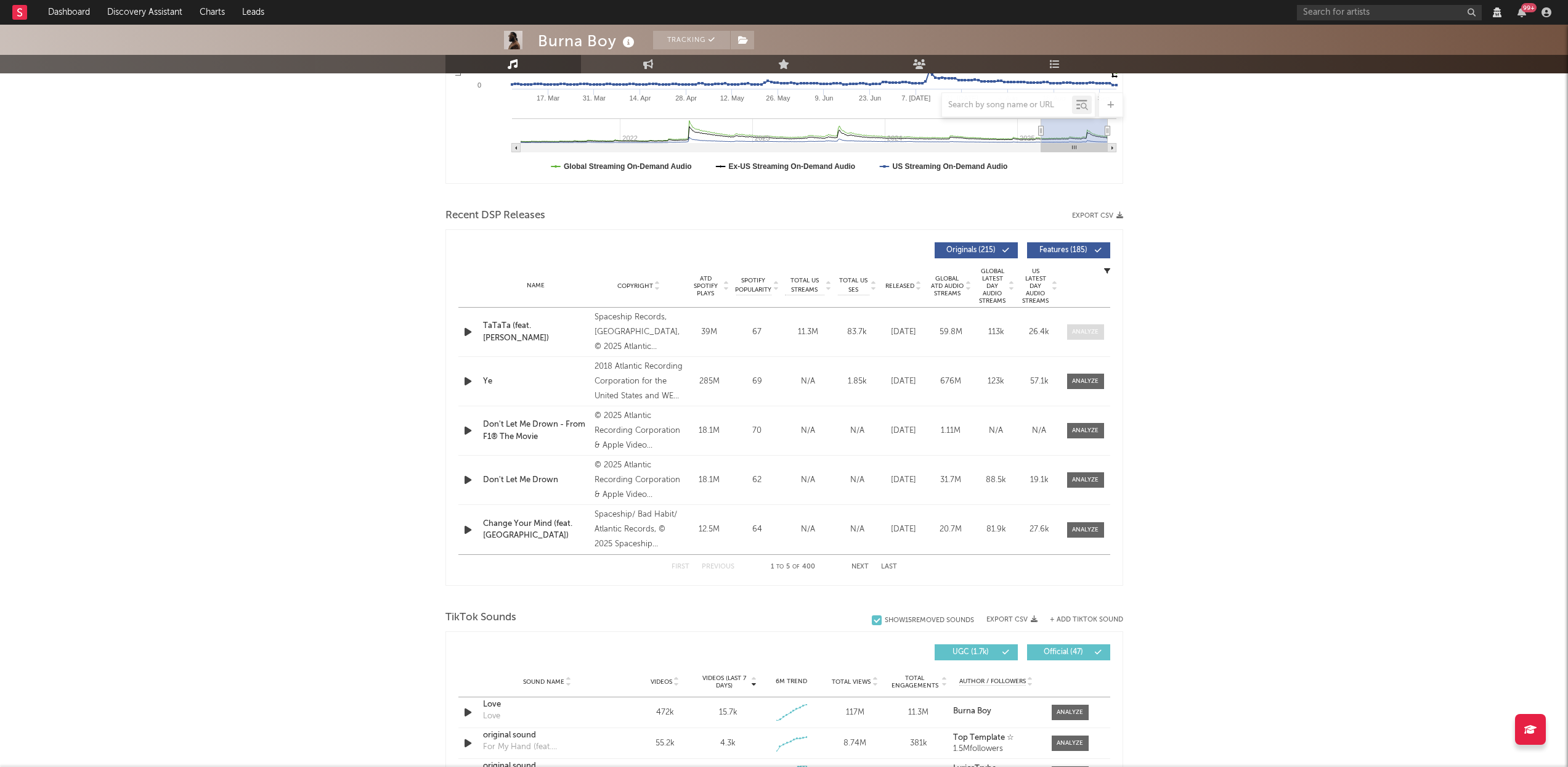
click at [1094, 334] on div at bounding box center [1085, 332] width 26 height 9
select select "View all"
select select "6m"
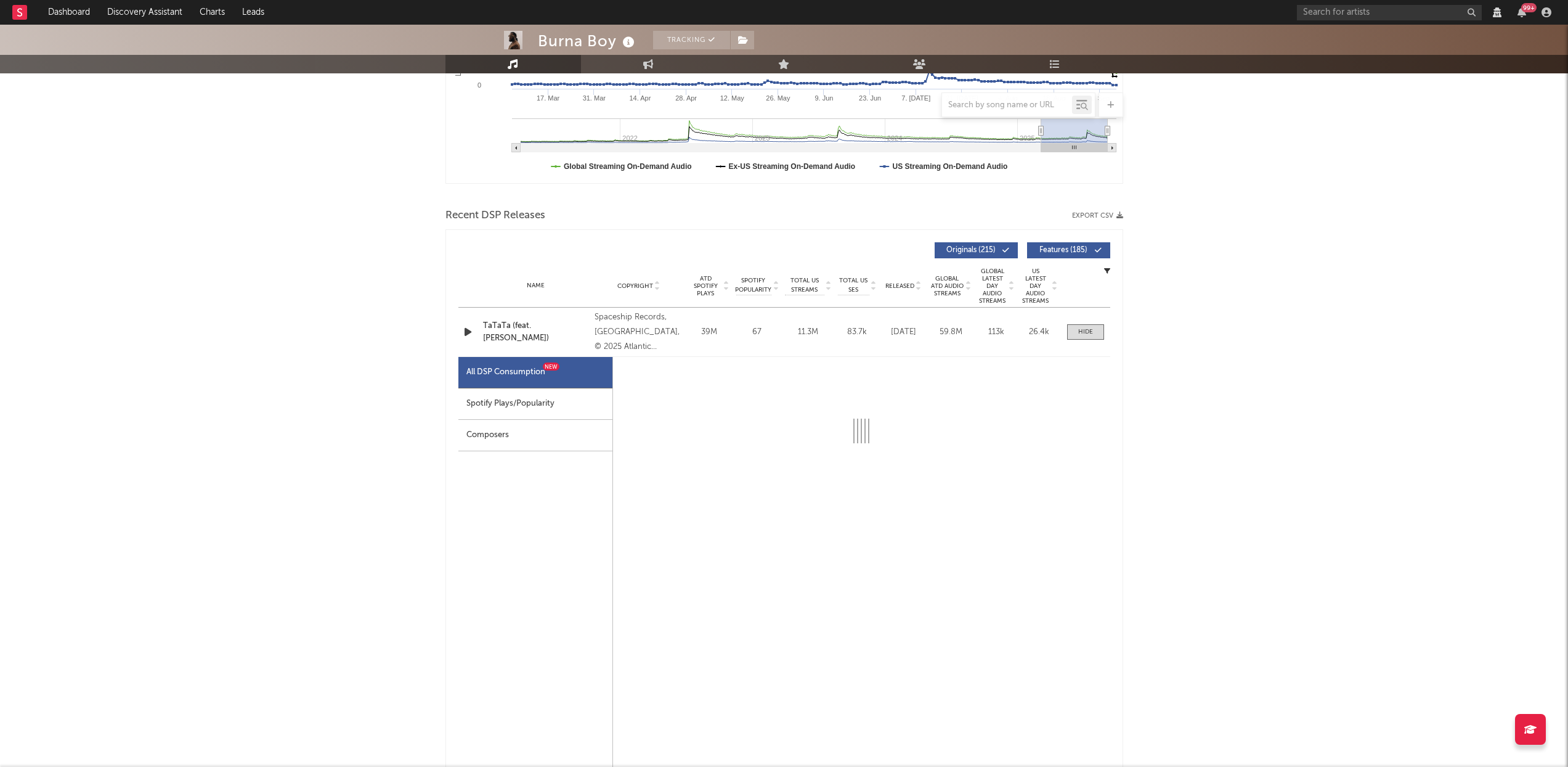
click at [574, 403] on div "Spotify Plays/Popularity" at bounding box center [535, 404] width 154 height 32
select select "1w"
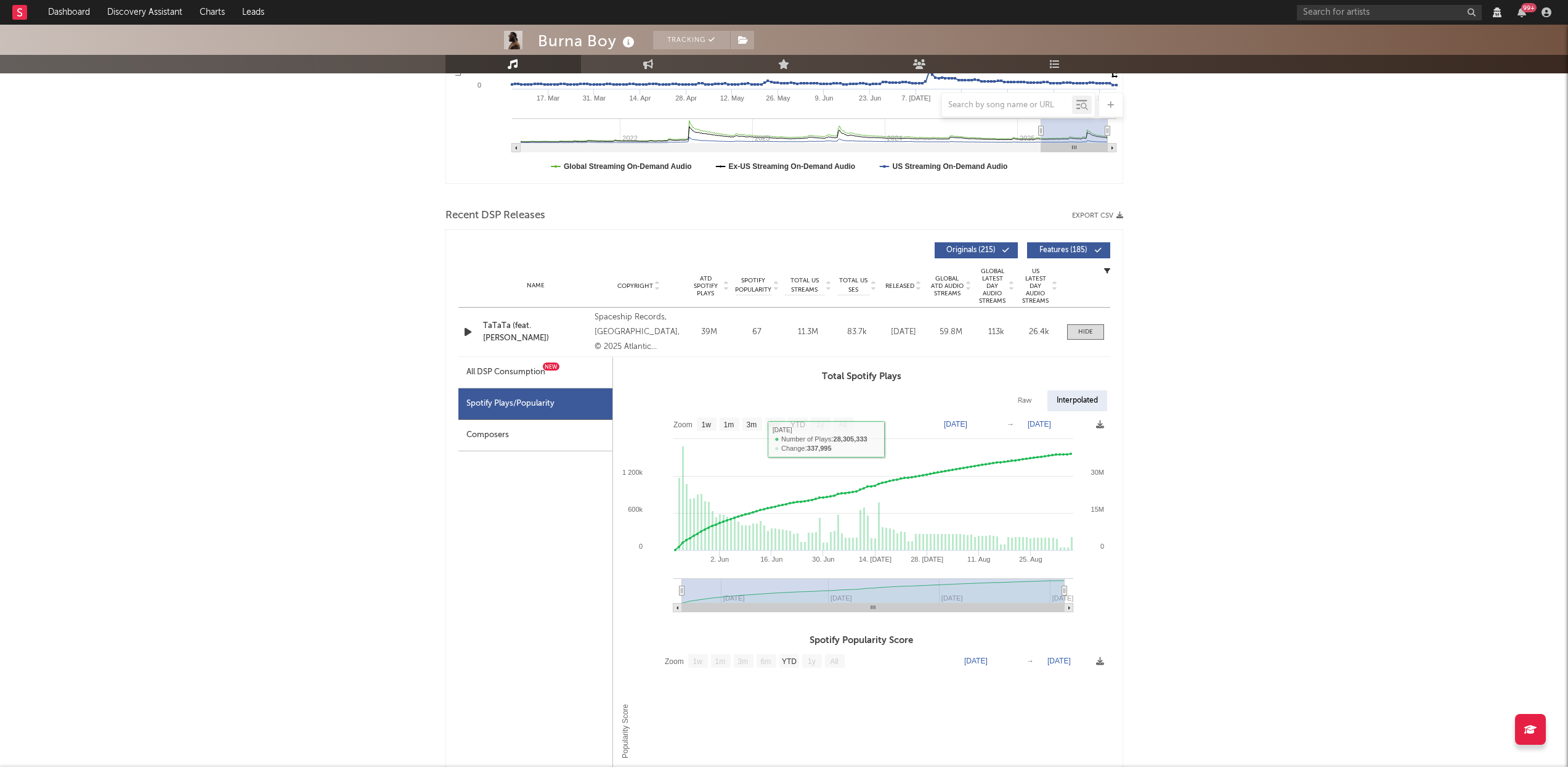
click at [697, 416] on rect at bounding box center [862, 516] width 498 height 210
click at [700, 419] on rect at bounding box center [706, 424] width 20 height 14
select select "1w"
type input "2025-08-30"
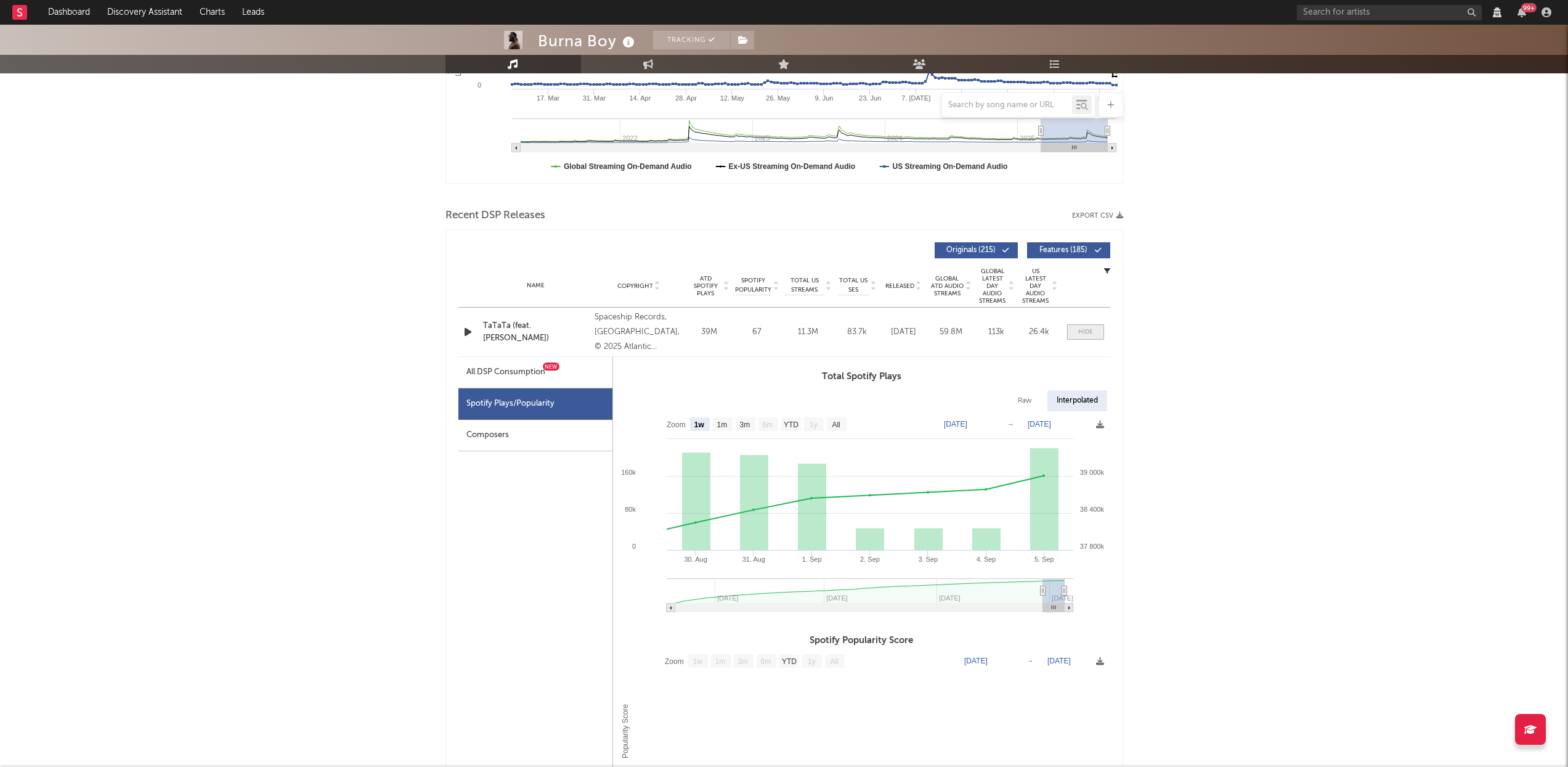
click at [1098, 334] on span at bounding box center [1086, 332] width 37 height 15
select select "View all"
select select "6m"
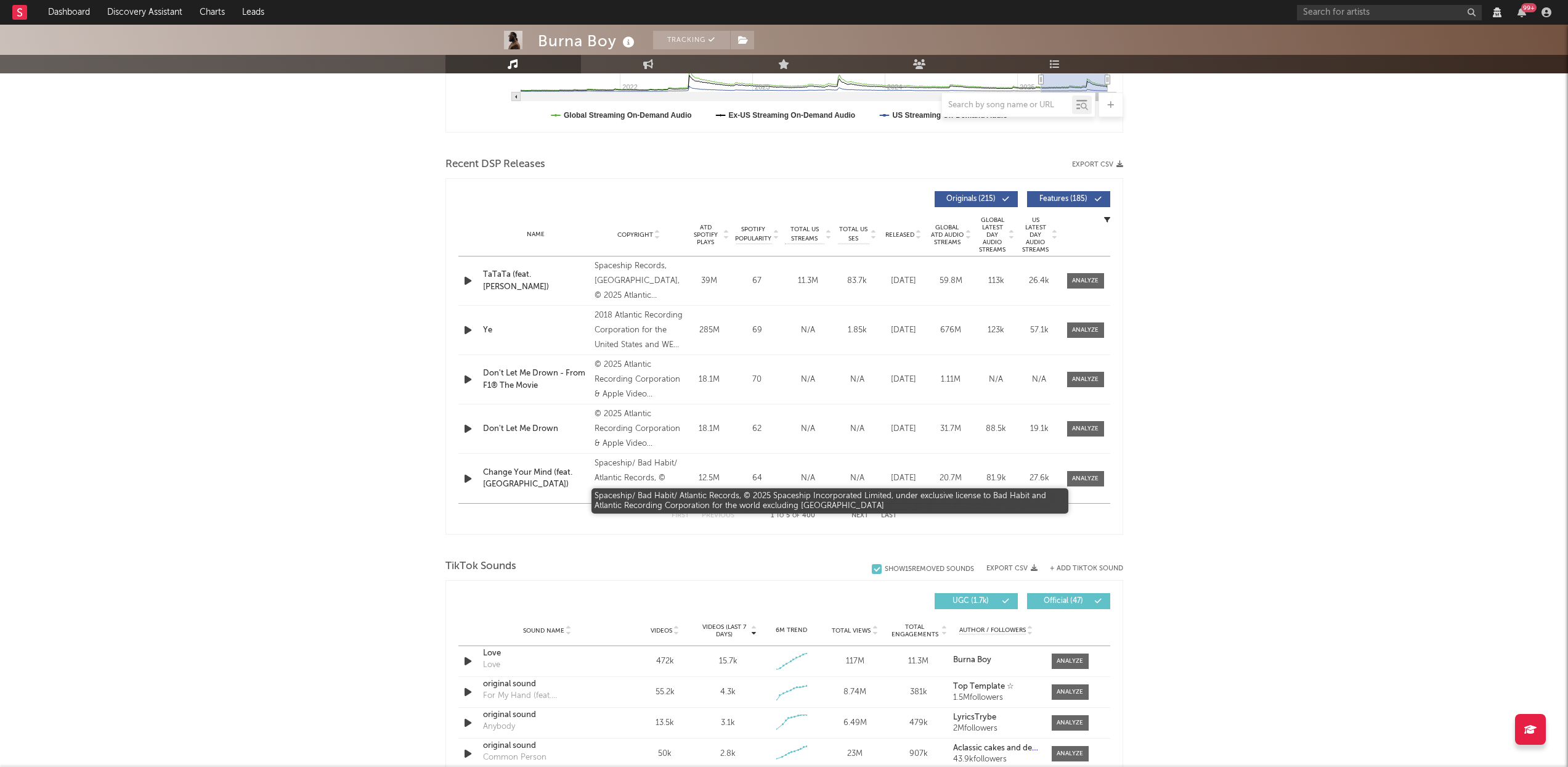
scroll to position [525, 0]
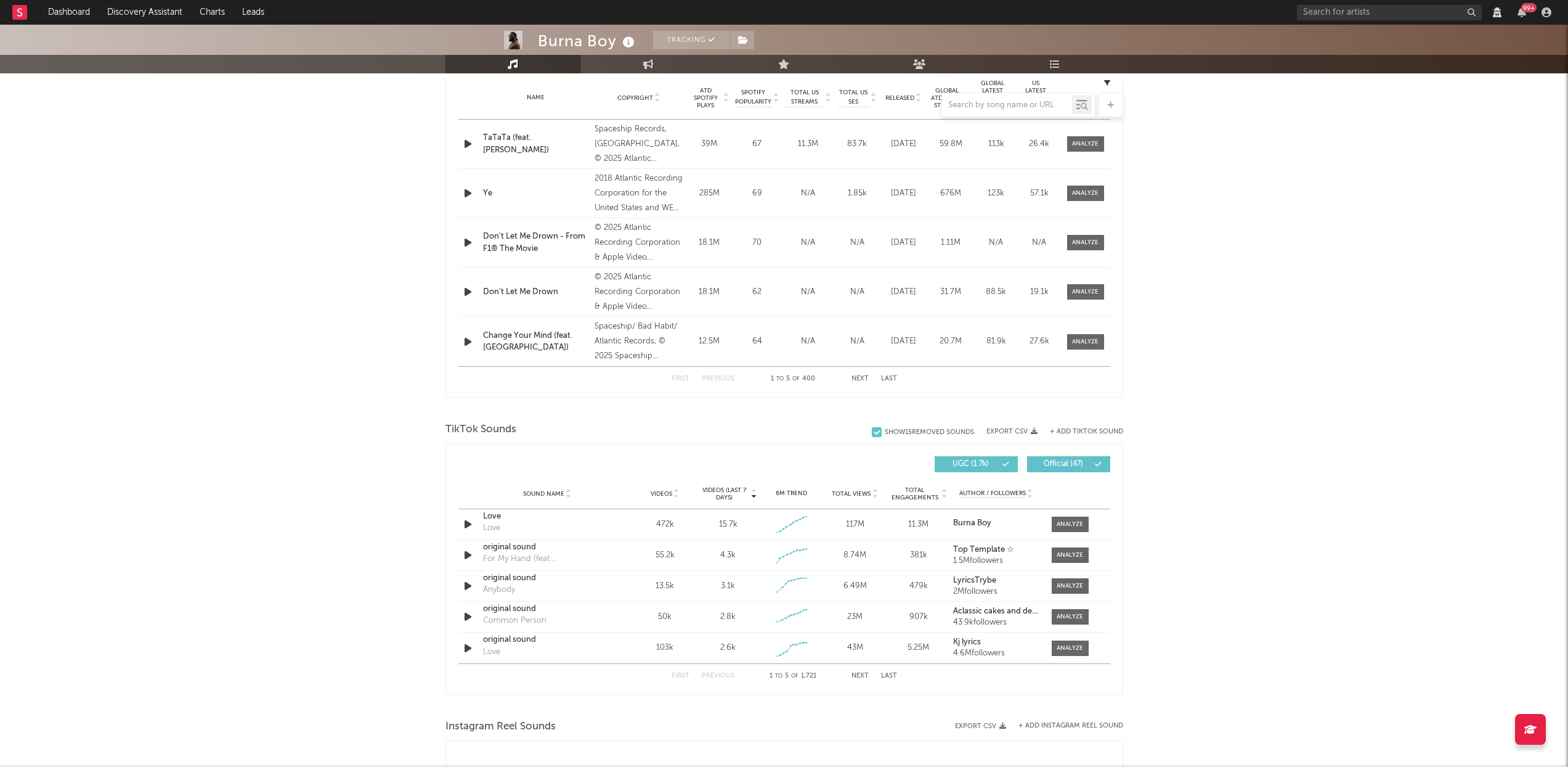
click at [1107, 287] on div at bounding box center [1085, 292] width 49 height 15
click at [1072, 299] on div "Name Don't Let Me Drown Copyright © 2025 Atlantic Recording Corporation & Apple…" at bounding box center [784, 292] width 652 height 49
click at [1078, 295] on div at bounding box center [1085, 292] width 26 height 9
select select "View all"
select select "6m"
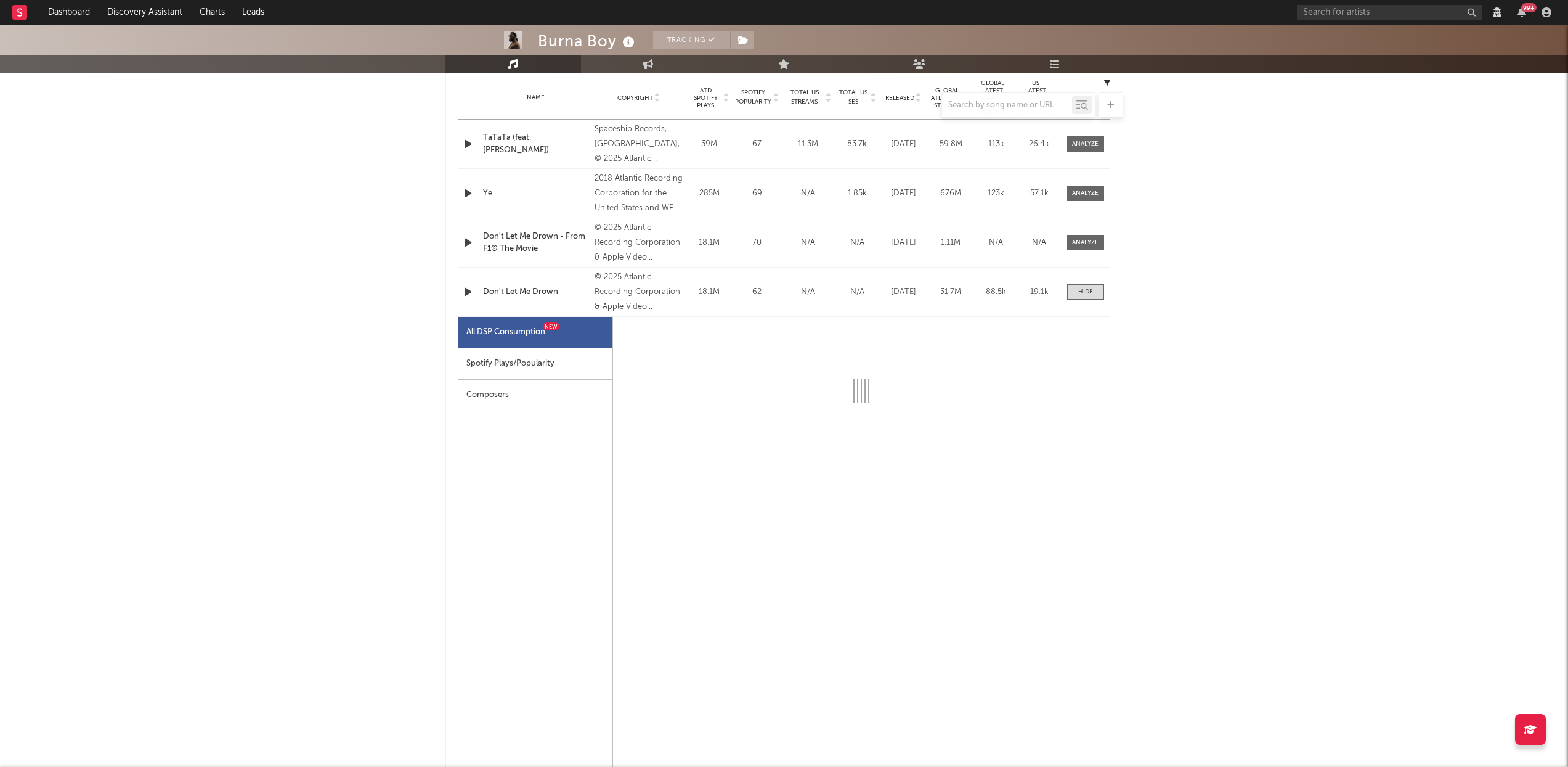
click at [559, 367] on div "Spotify Plays/Popularity" at bounding box center [535, 364] width 154 height 32
select select "1w"
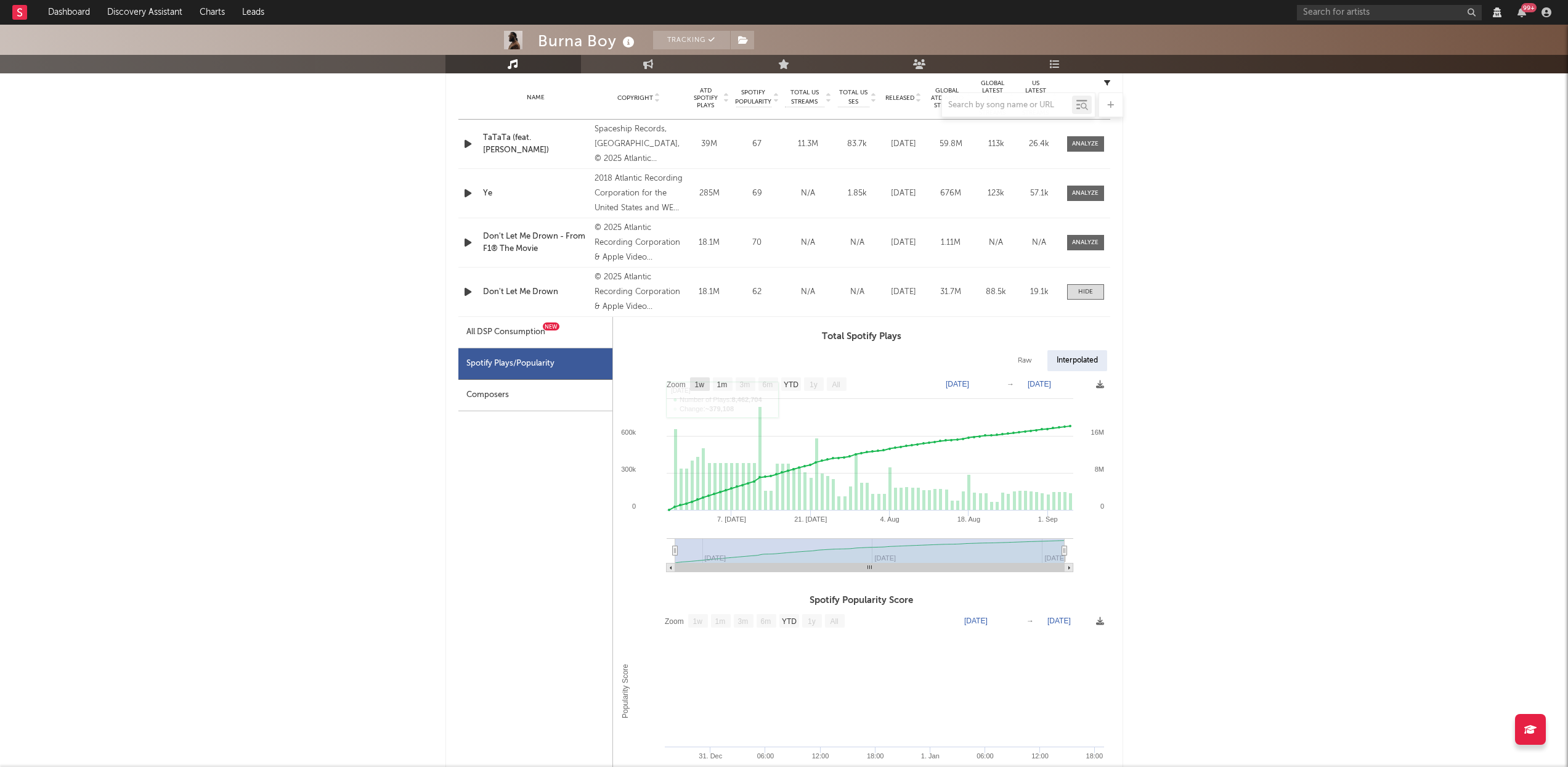
click at [700, 382] on text "1w" at bounding box center [699, 384] width 10 height 8
select select "1w"
type input "2025-08-30"
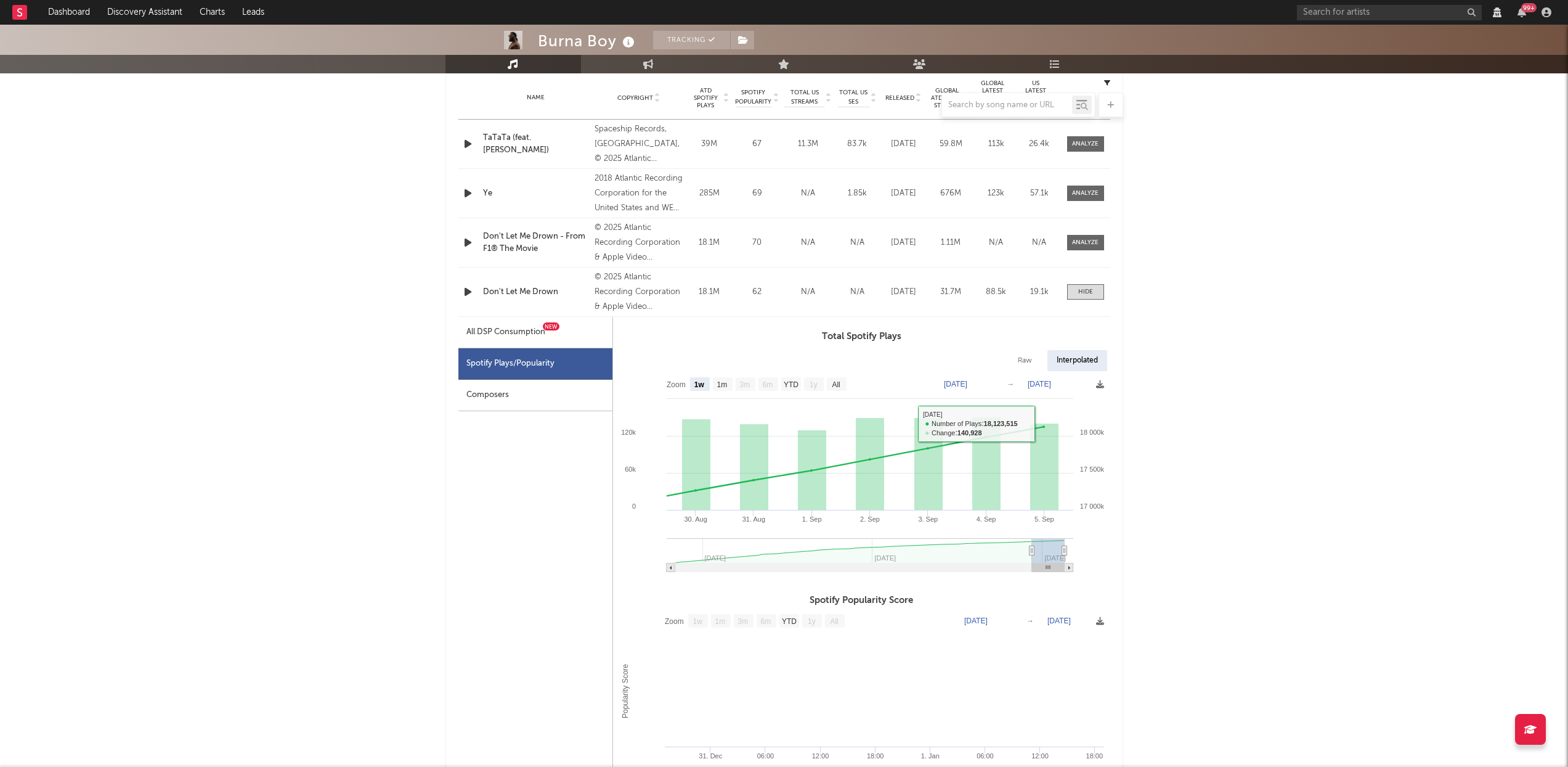
scroll to position [0, 0]
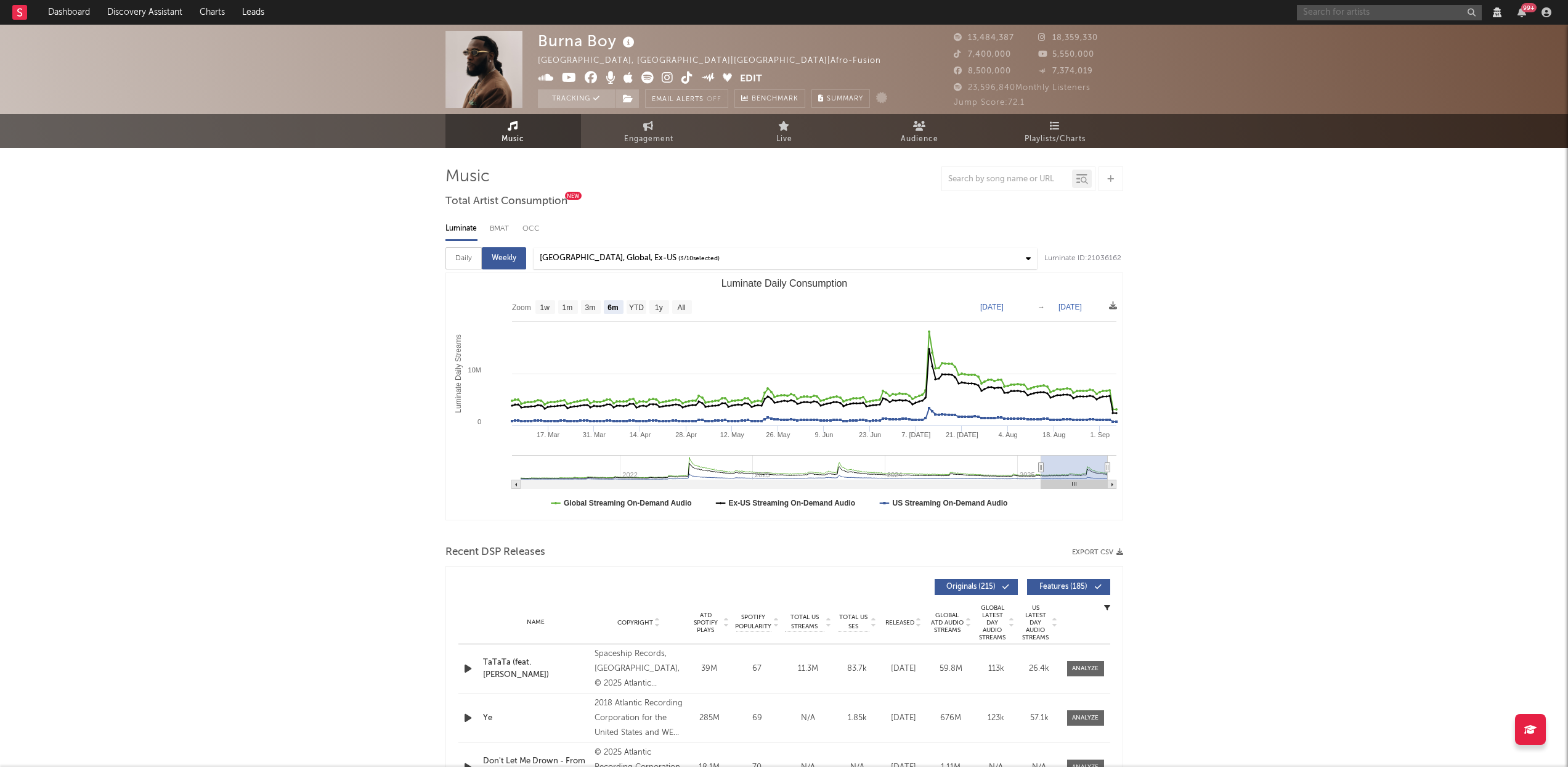
click at [1344, 17] on input "text" at bounding box center [1389, 13] width 185 height 15
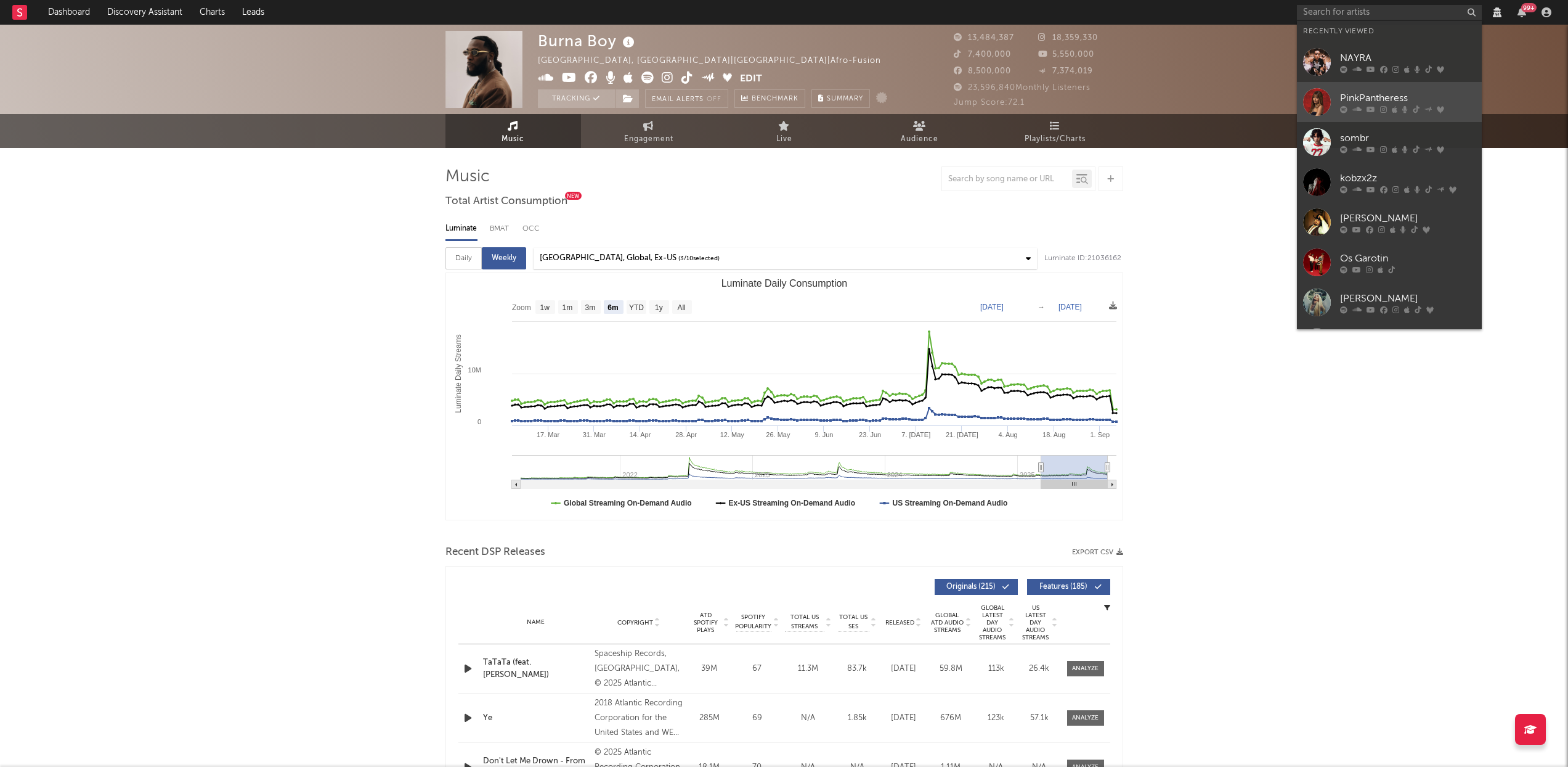
click at [1370, 100] on div "PinkPantheress" at bounding box center [1408, 98] width 136 height 15
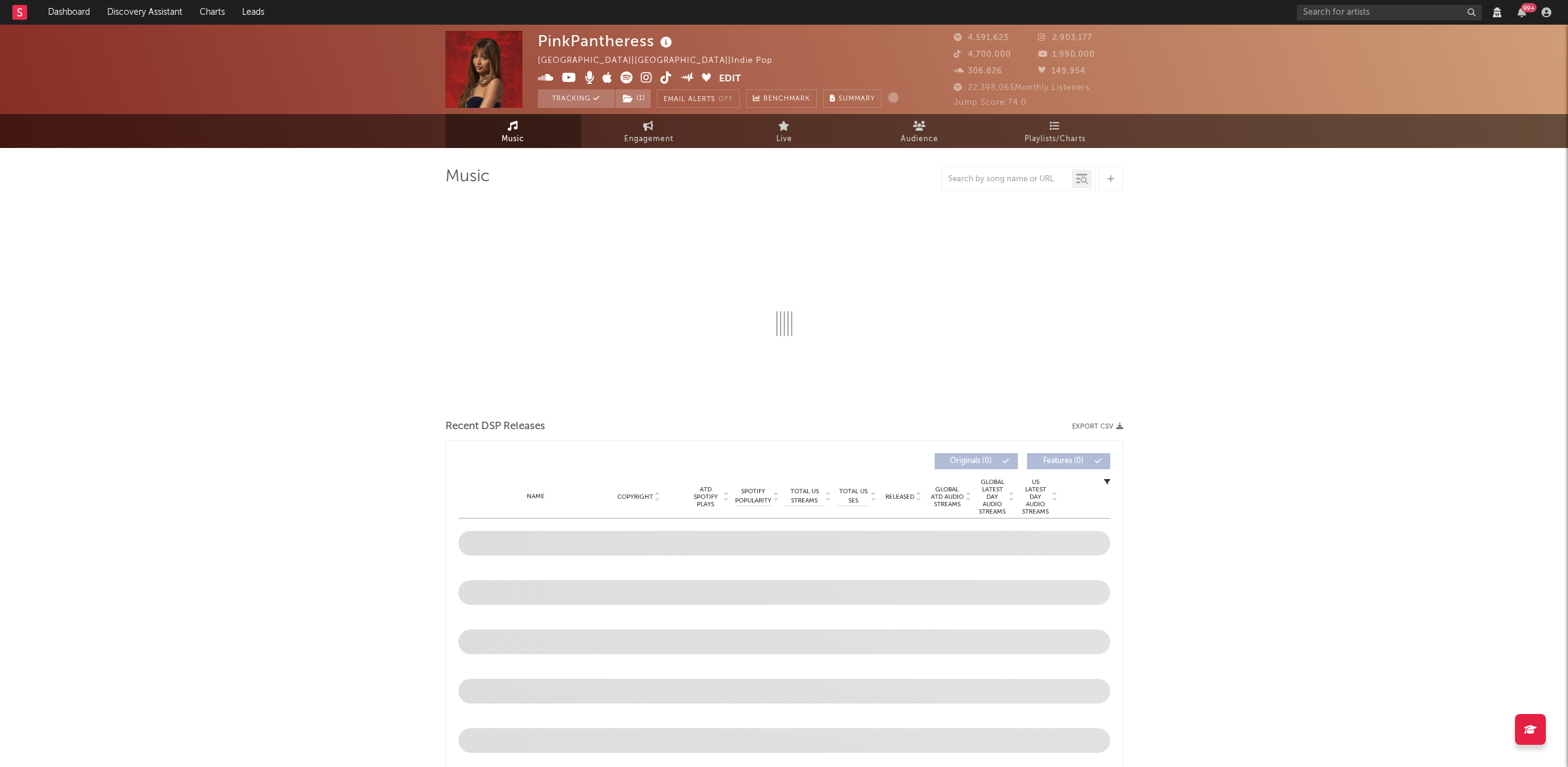
select select "View all"
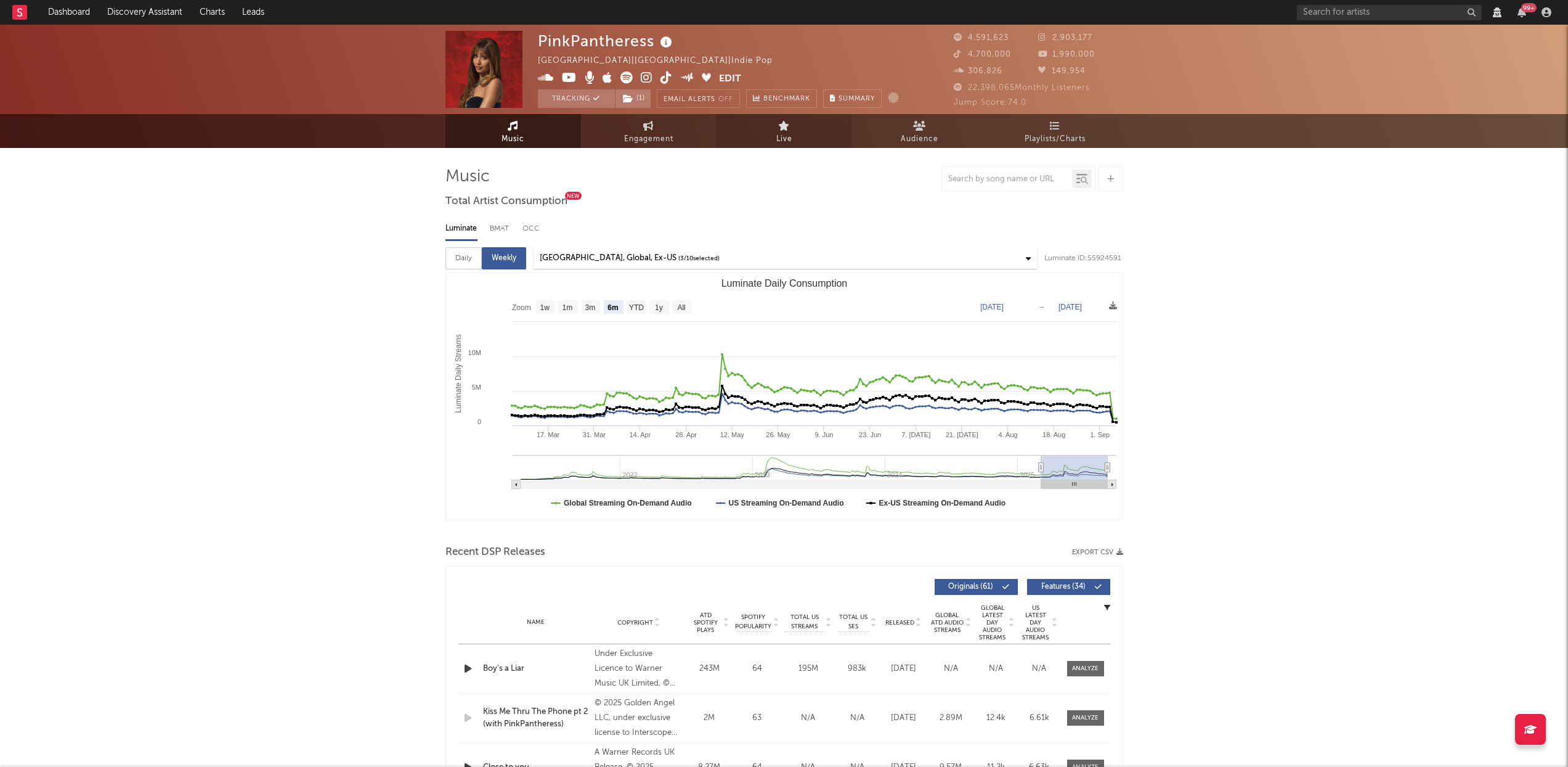
select select "View all"
select select "6m"
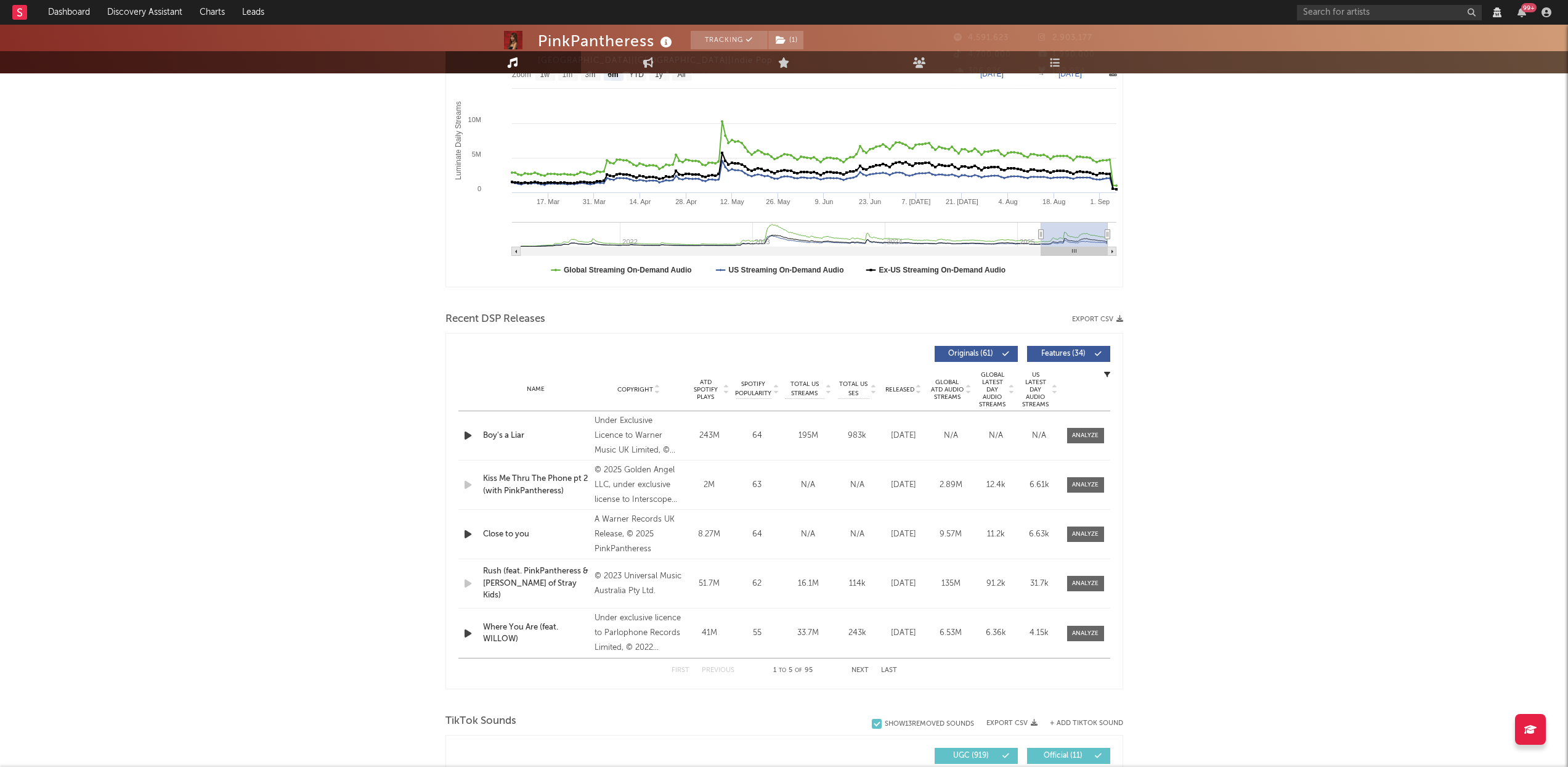
scroll to position [302, 0]
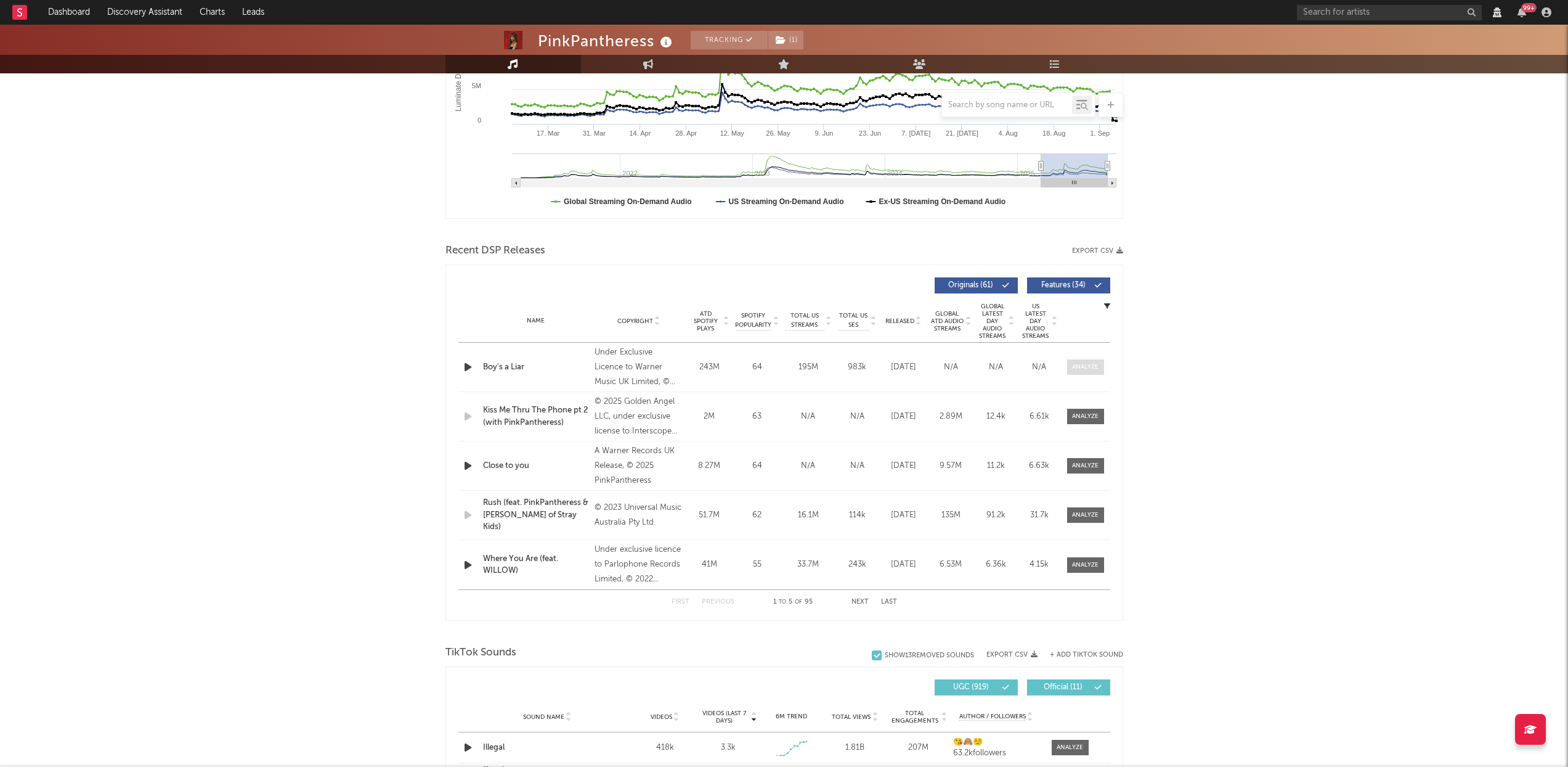
click at [1080, 365] on div at bounding box center [1085, 367] width 26 height 9
select select "View all"
select select "6m"
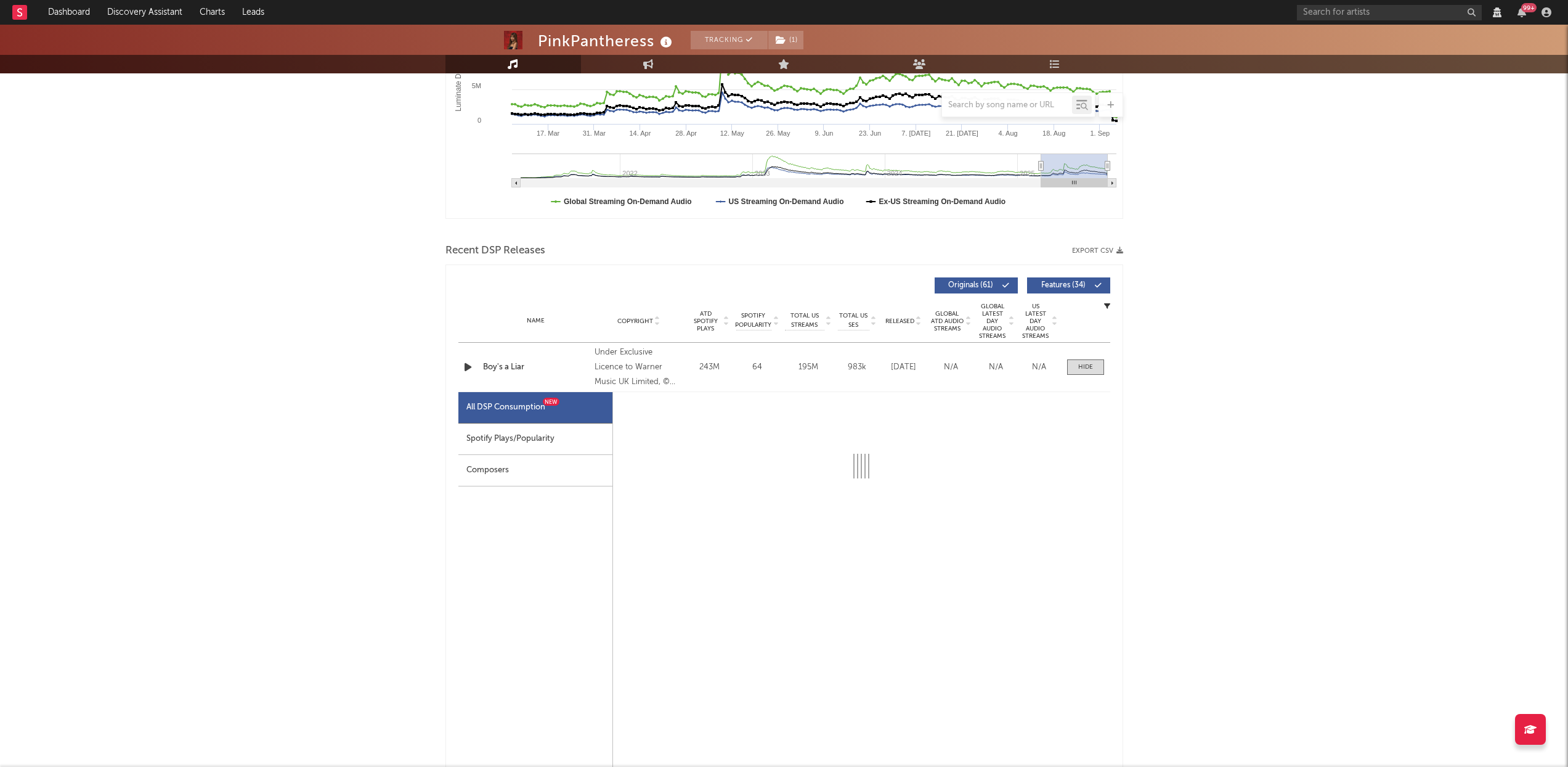
click at [550, 437] on div "Spotify Plays/Popularity" at bounding box center [535, 440] width 154 height 32
select select "6m"
select select "1w"
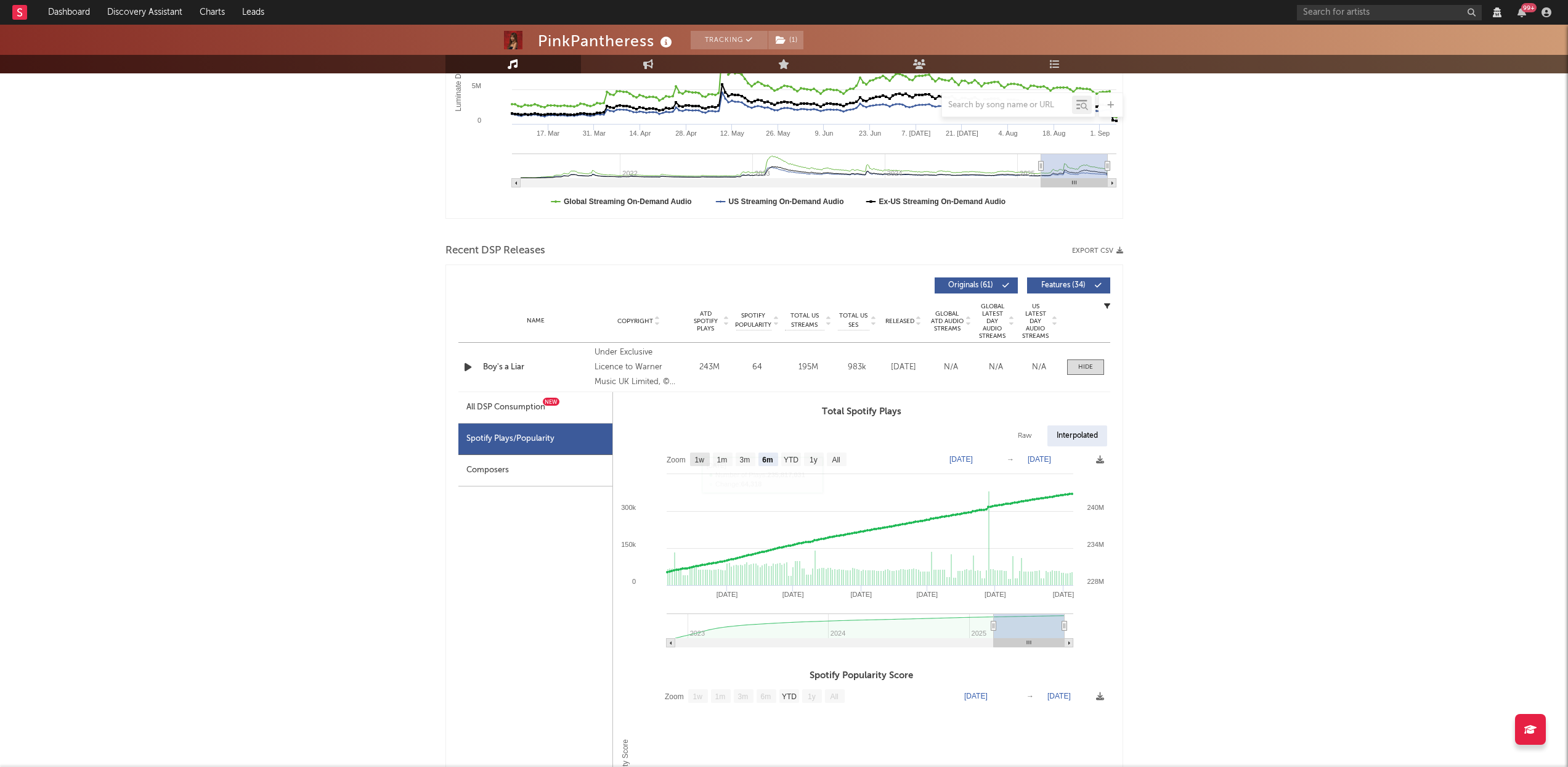
click at [693, 457] on rect at bounding box center [700, 459] width 20 height 14
select select "1w"
type input "2025-08-30"
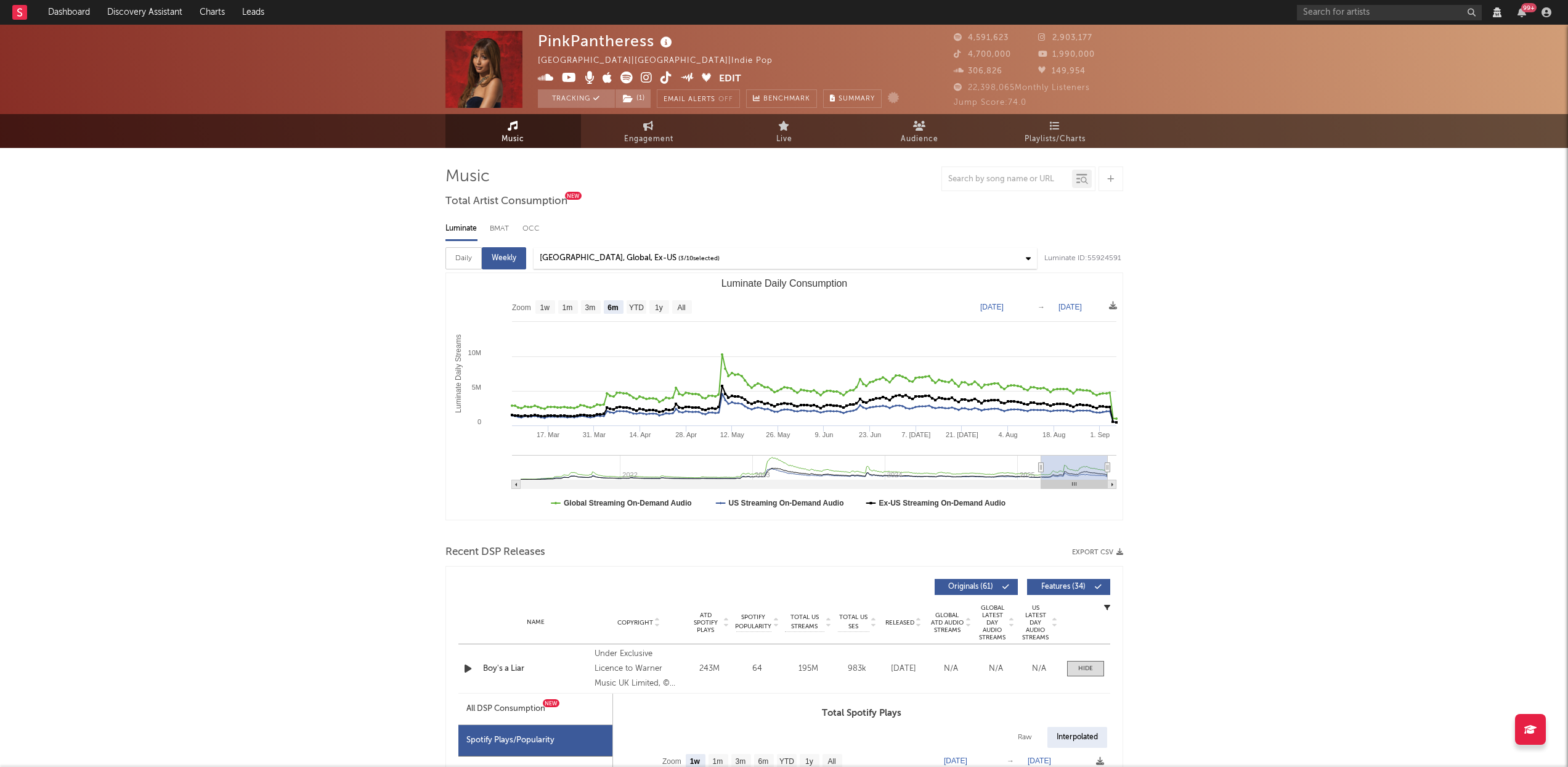
scroll to position [68, 0]
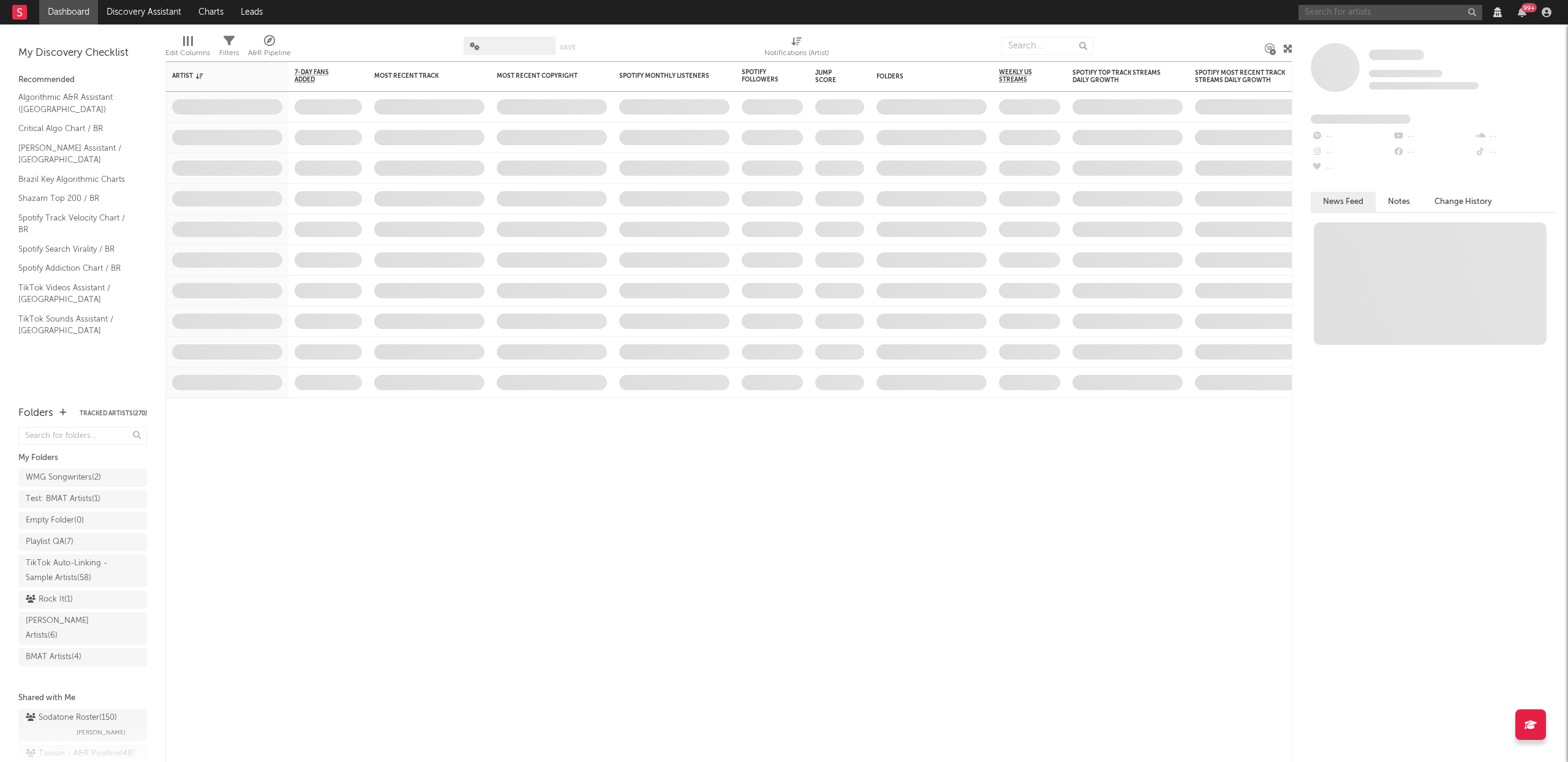
click at [1368, 16] on input "text" at bounding box center [1390, 13] width 184 height 15
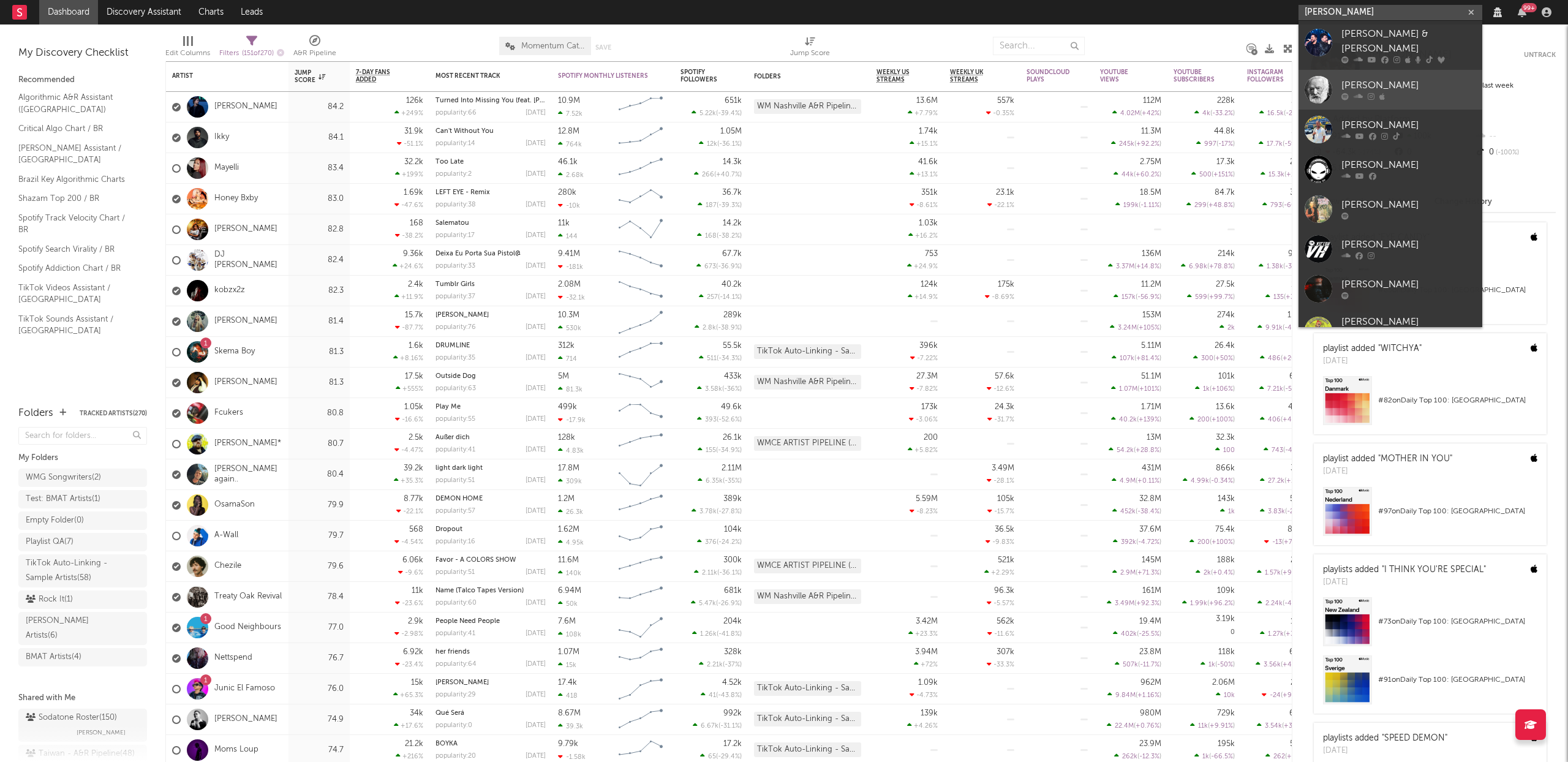
type input "victor hugo"
click at [1426, 79] on div "[PERSON_NAME]" at bounding box center [1409, 86] width 135 height 15
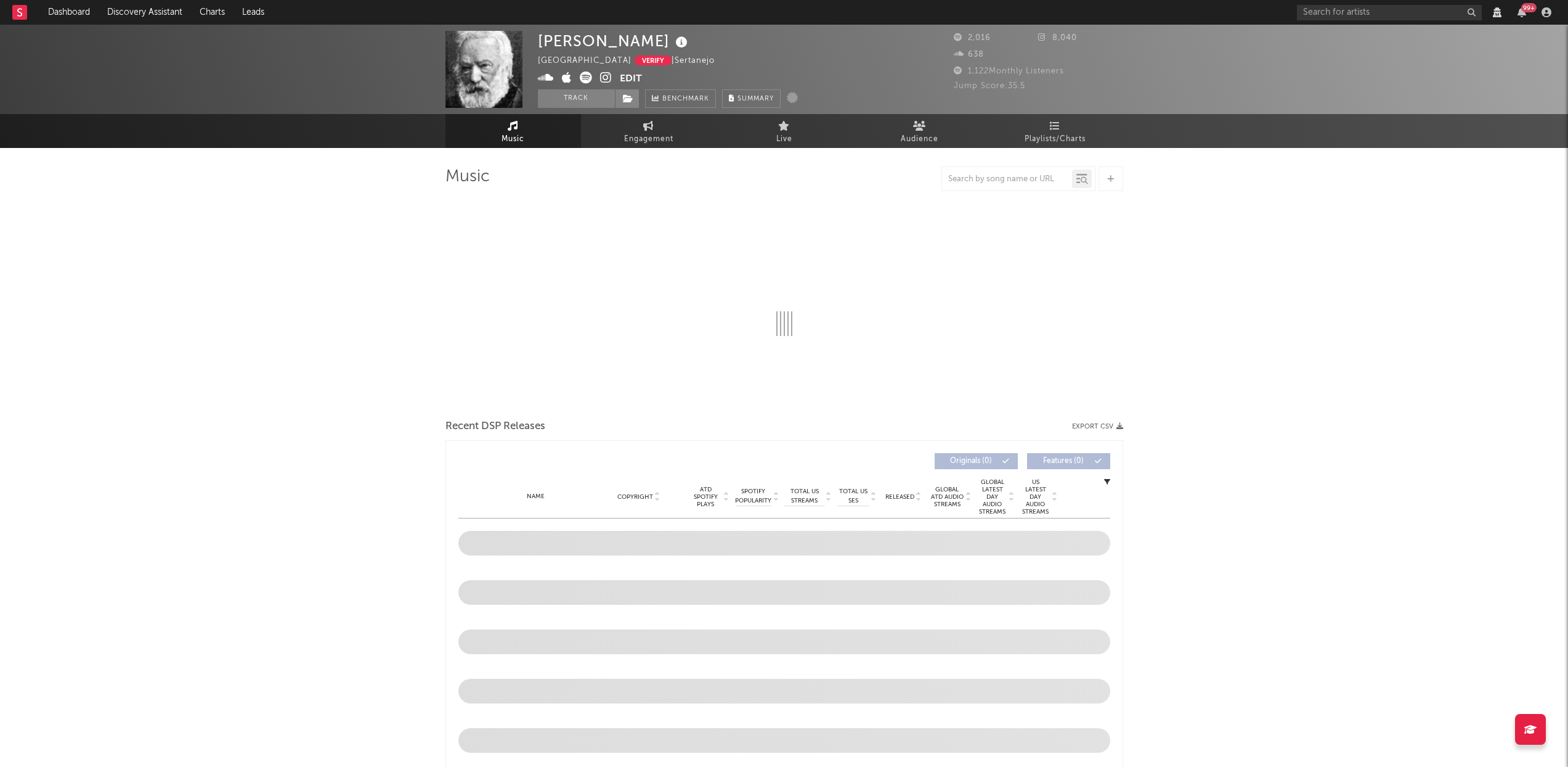
select select "View all"
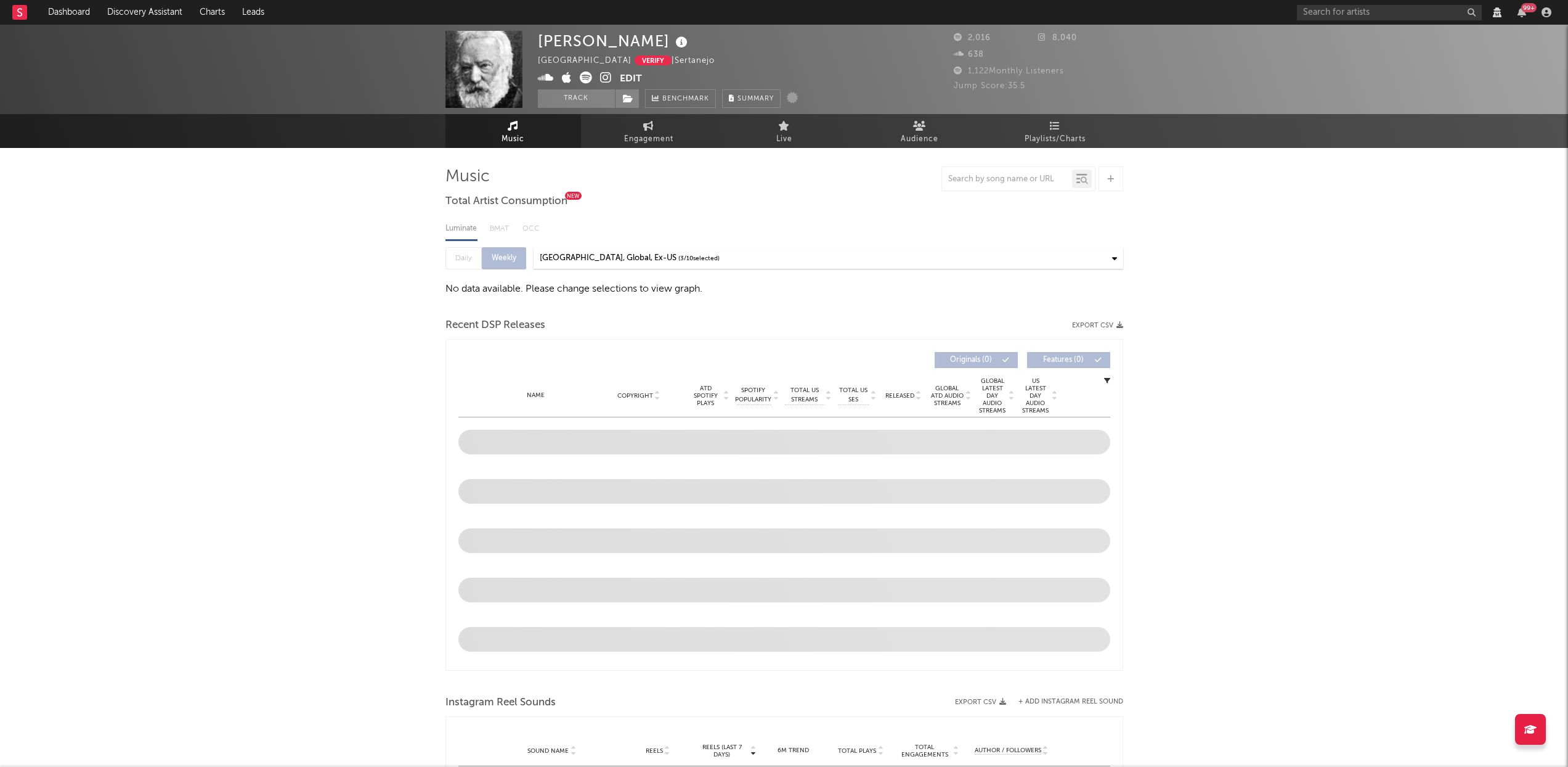
select select "View all"
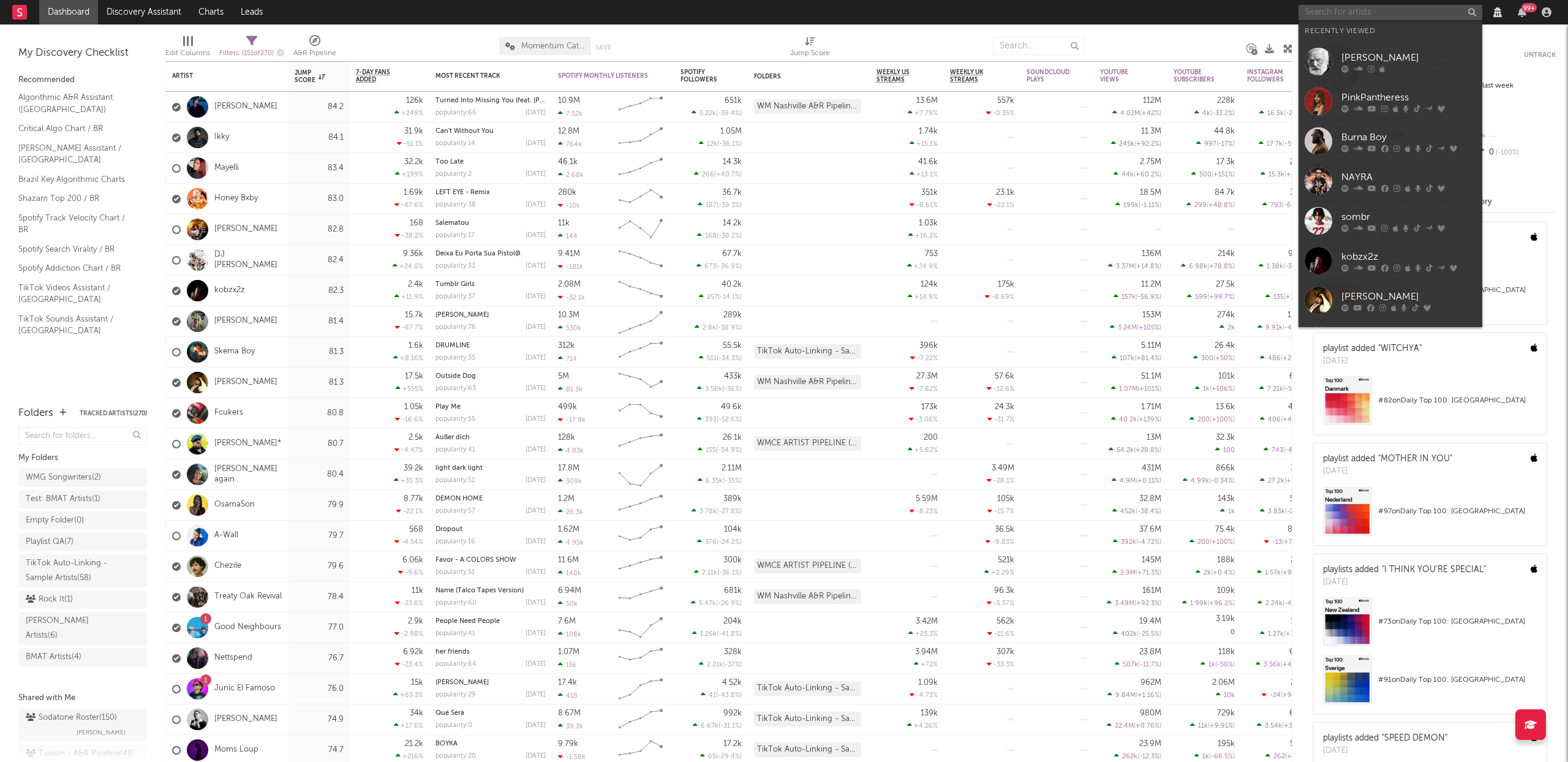
click at [1341, 14] on input "text" at bounding box center [1390, 13] width 184 height 15
click at [1342, 94] on div "PinkPantheress" at bounding box center [1409, 97] width 135 height 15
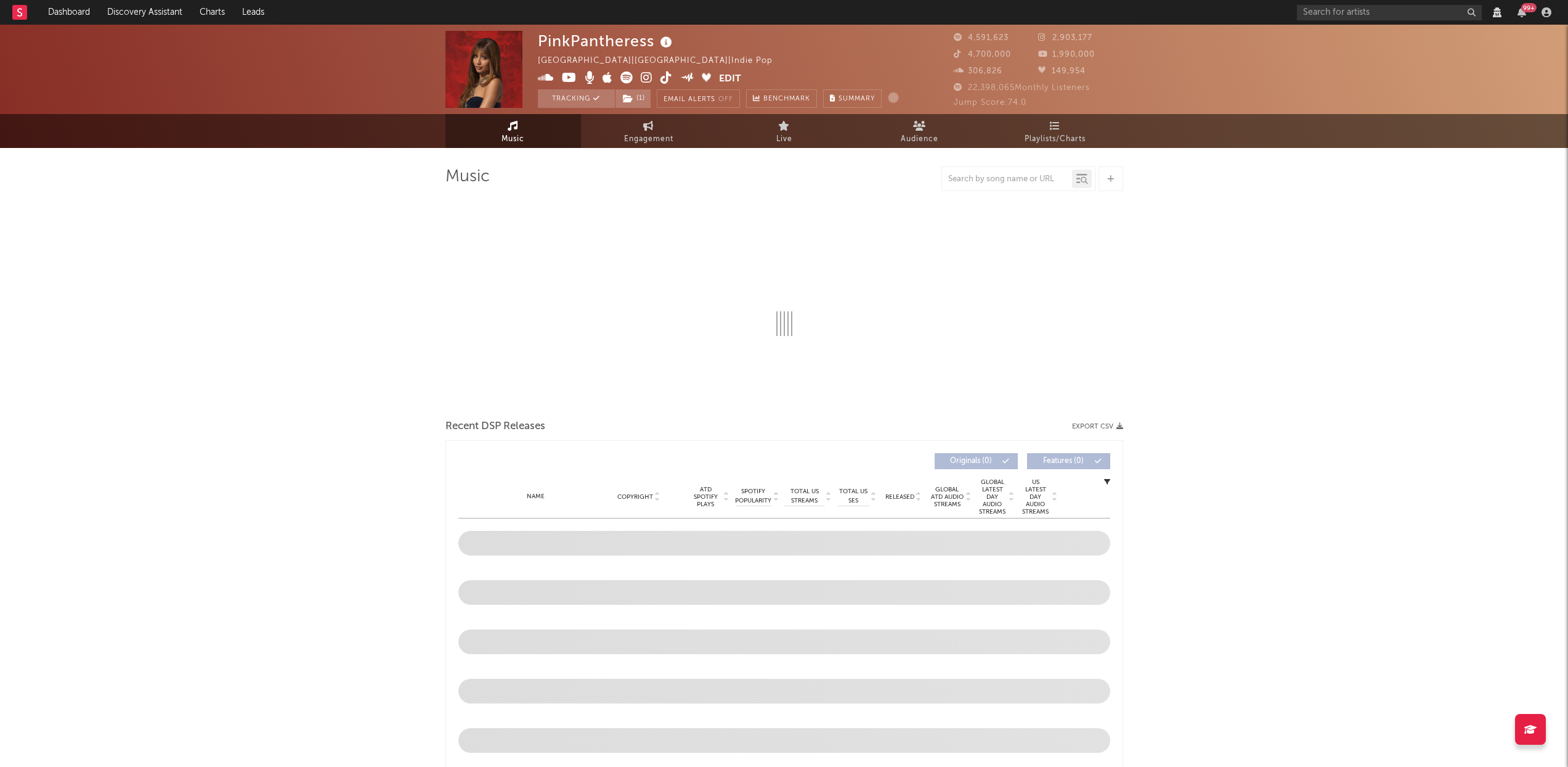
select select "View all"
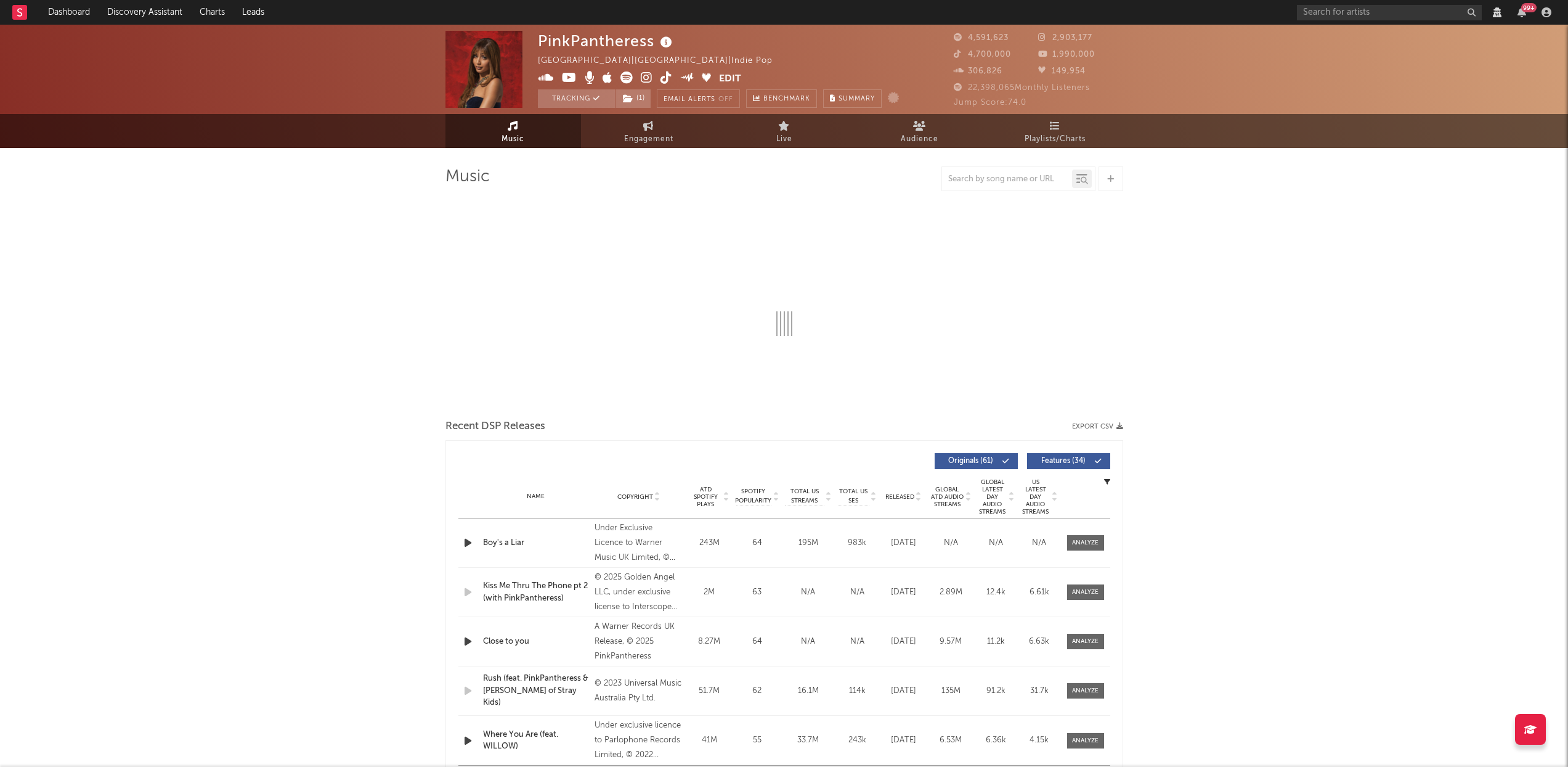
select select "View all"
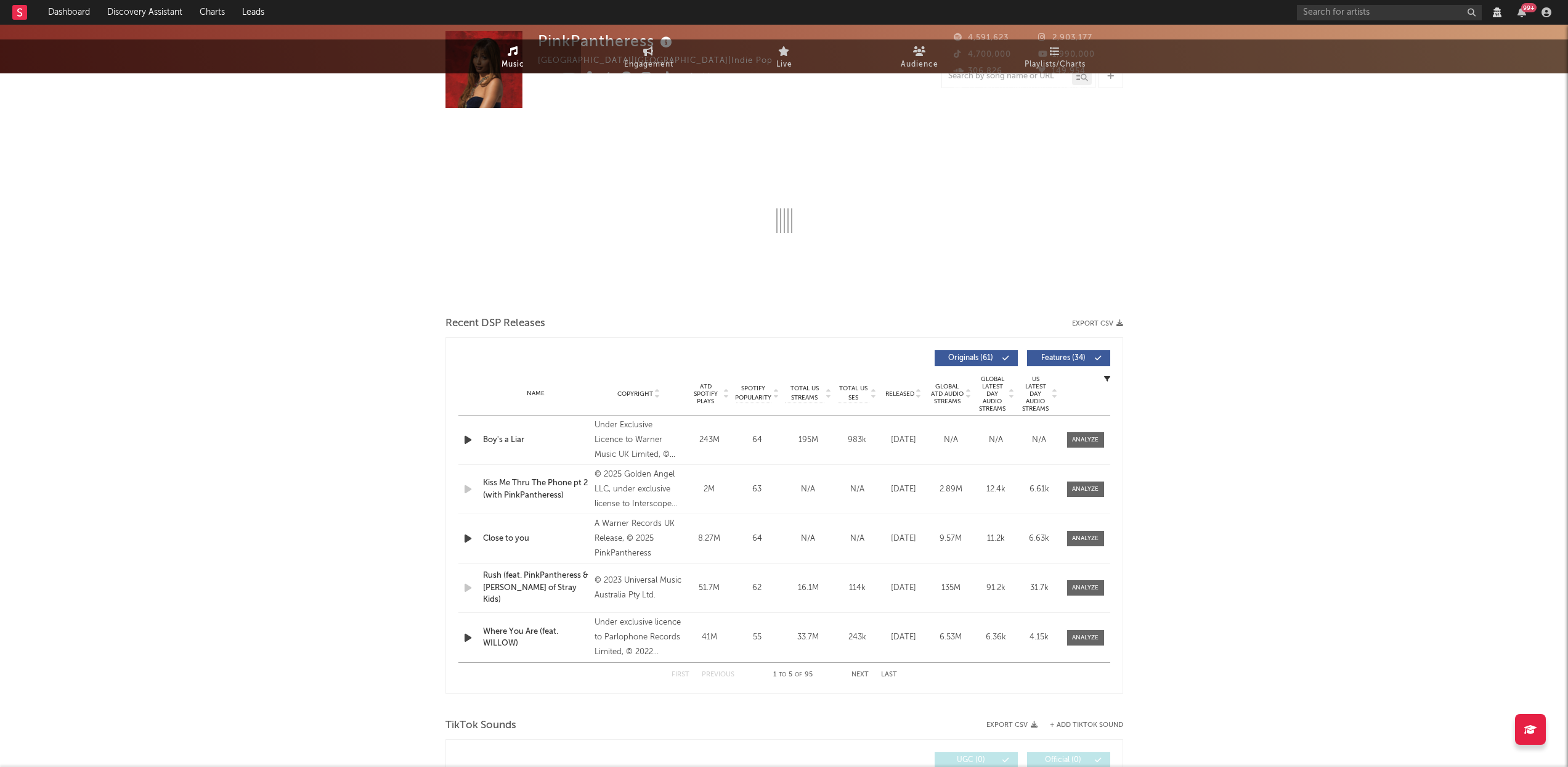
select select "View all"
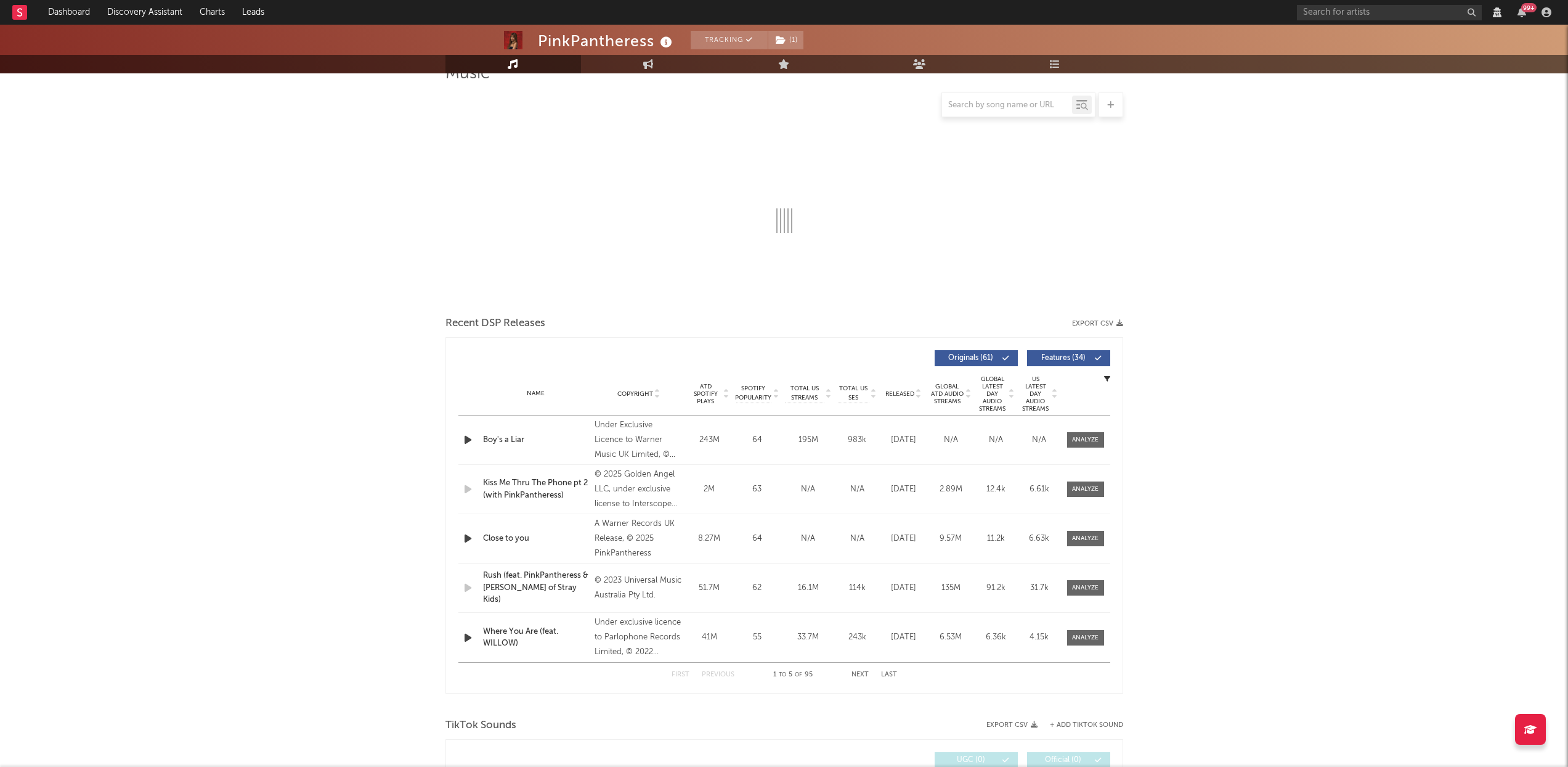
scroll to position [238, 0]
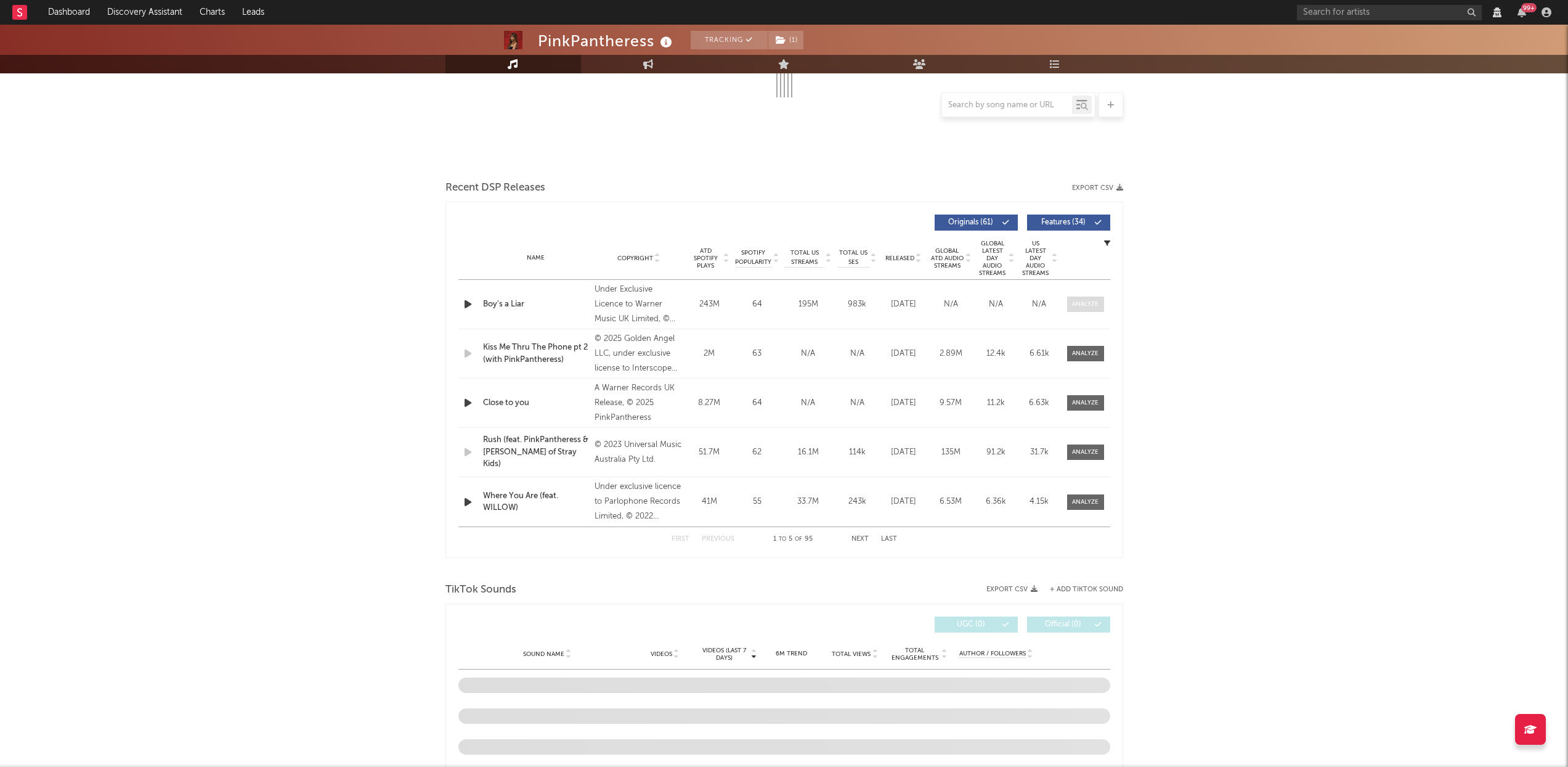
select select "View all"
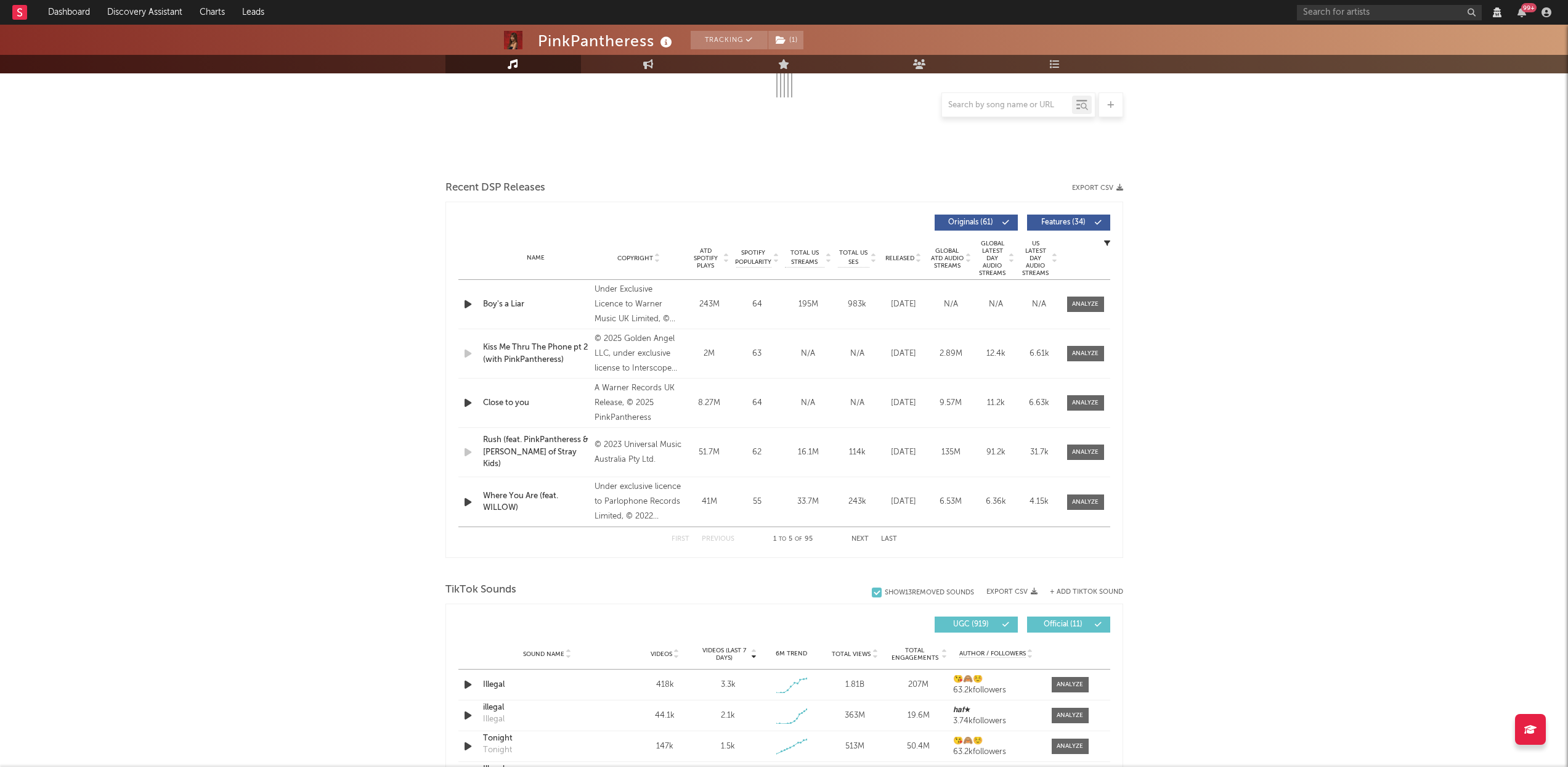
drag, startPoint x: 1092, startPoint y: 300, endPoint x: 1047, endPoint y: 303, distance: 45.1
click at [1092, 299] on div at bounding box center [1085, 304] width 26 height 9
select select "View all"
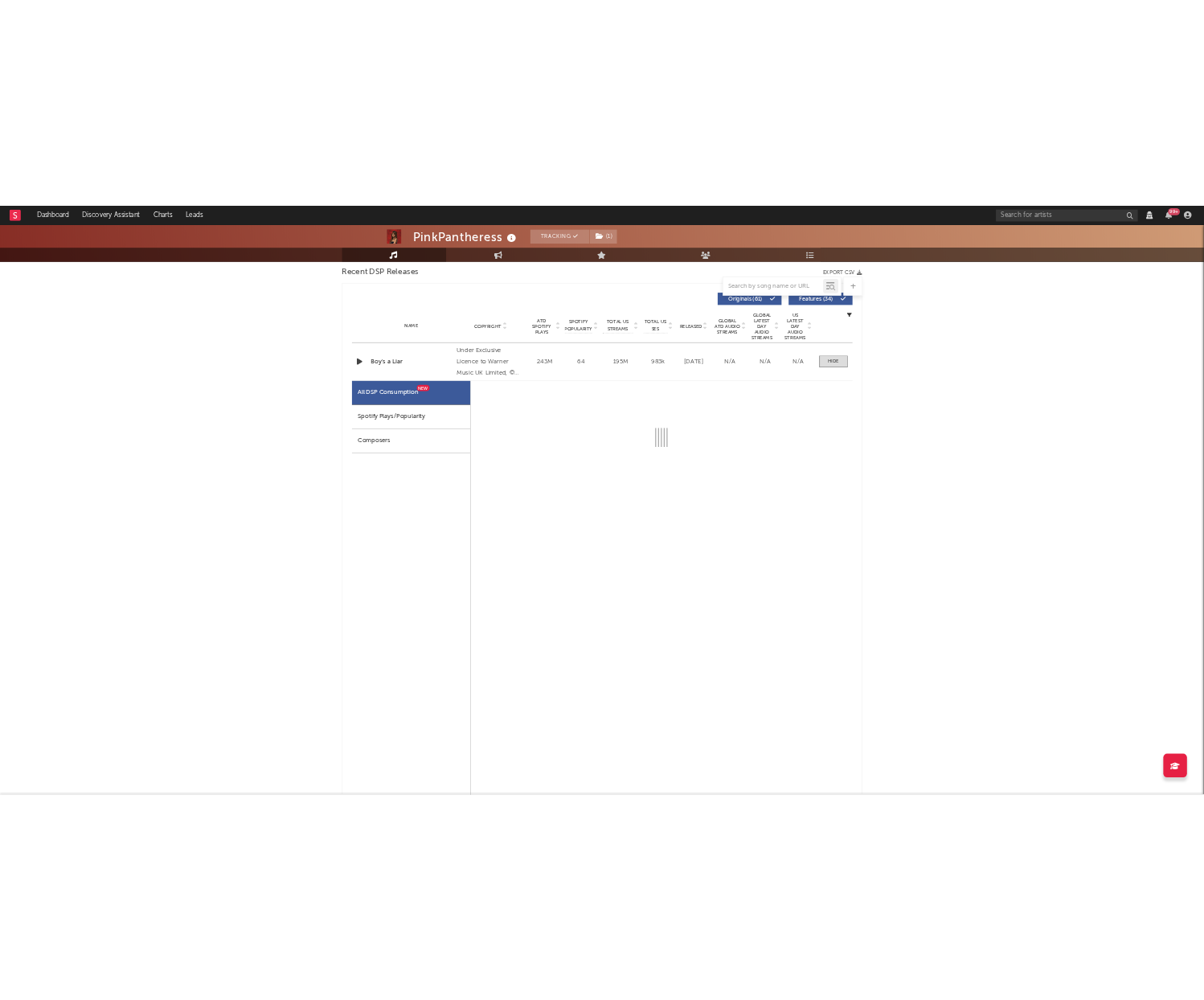
scroll to position [475, 0]
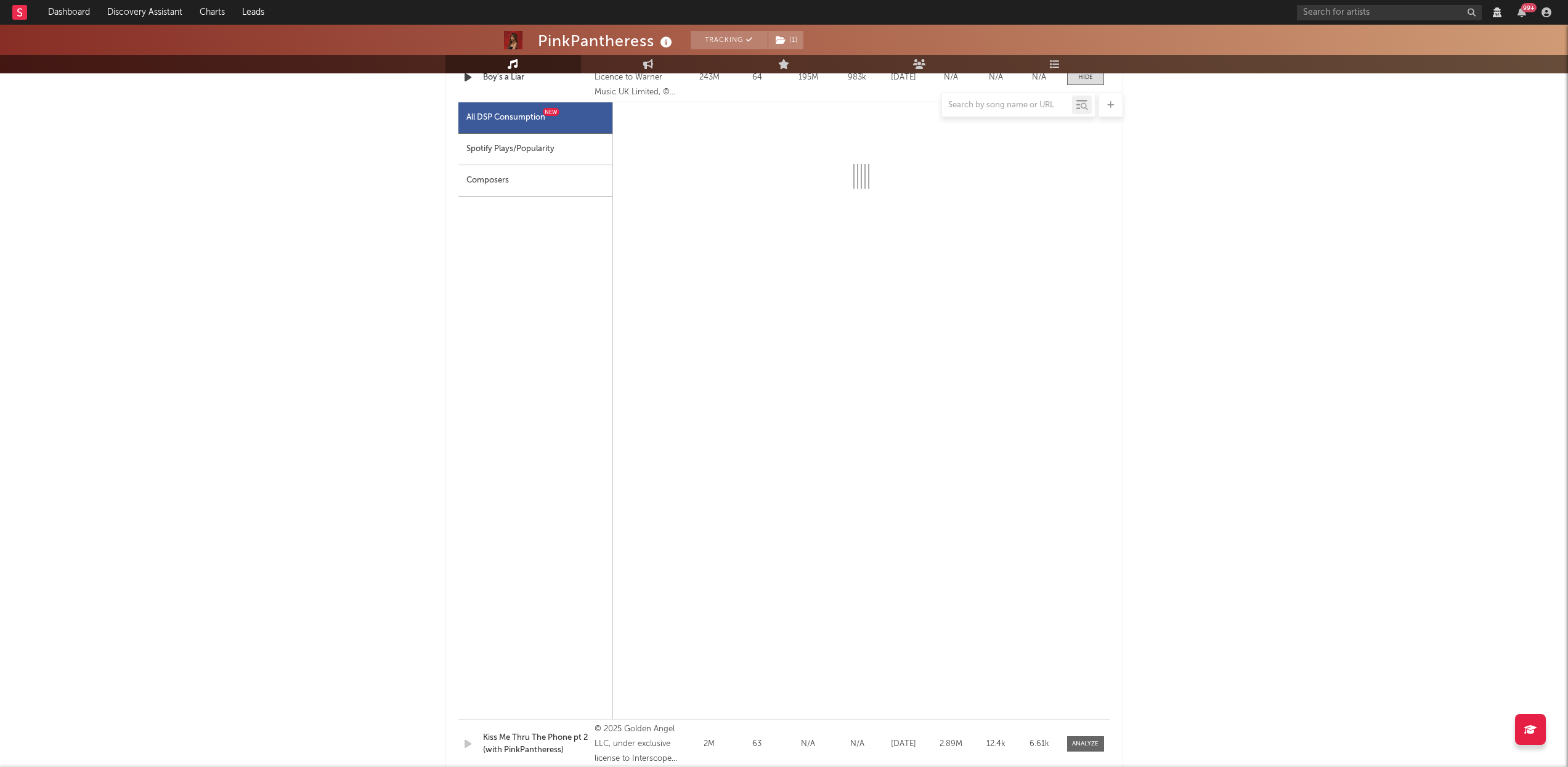
select select "View all"
select select "6m"
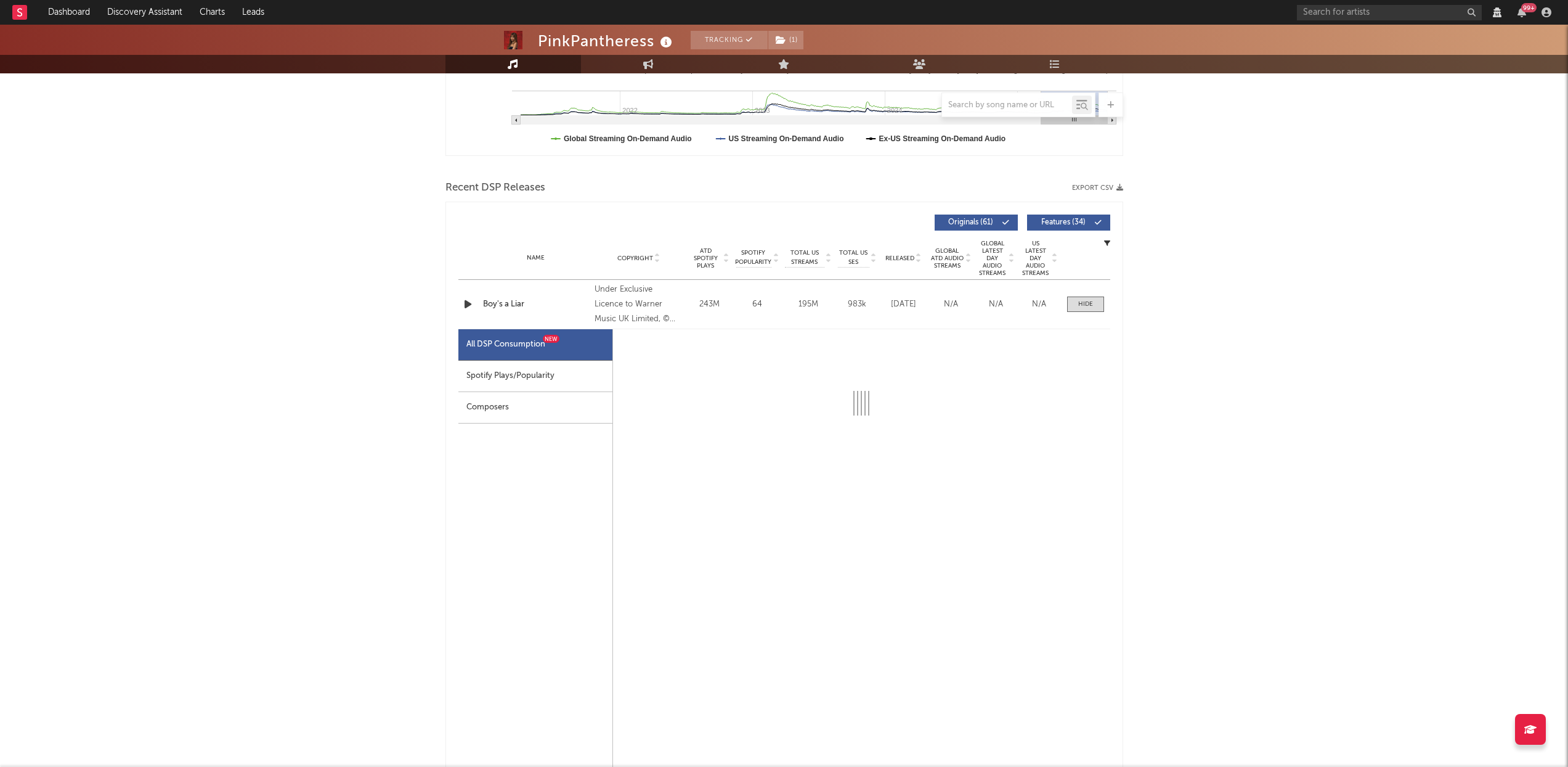
select select "View all"
select select "6m"
click at [544, 376] on div "Spotify Plays/Popularity" at bounding box center [535, 376] width 154 height 32
select select "6m"
select select "1w"
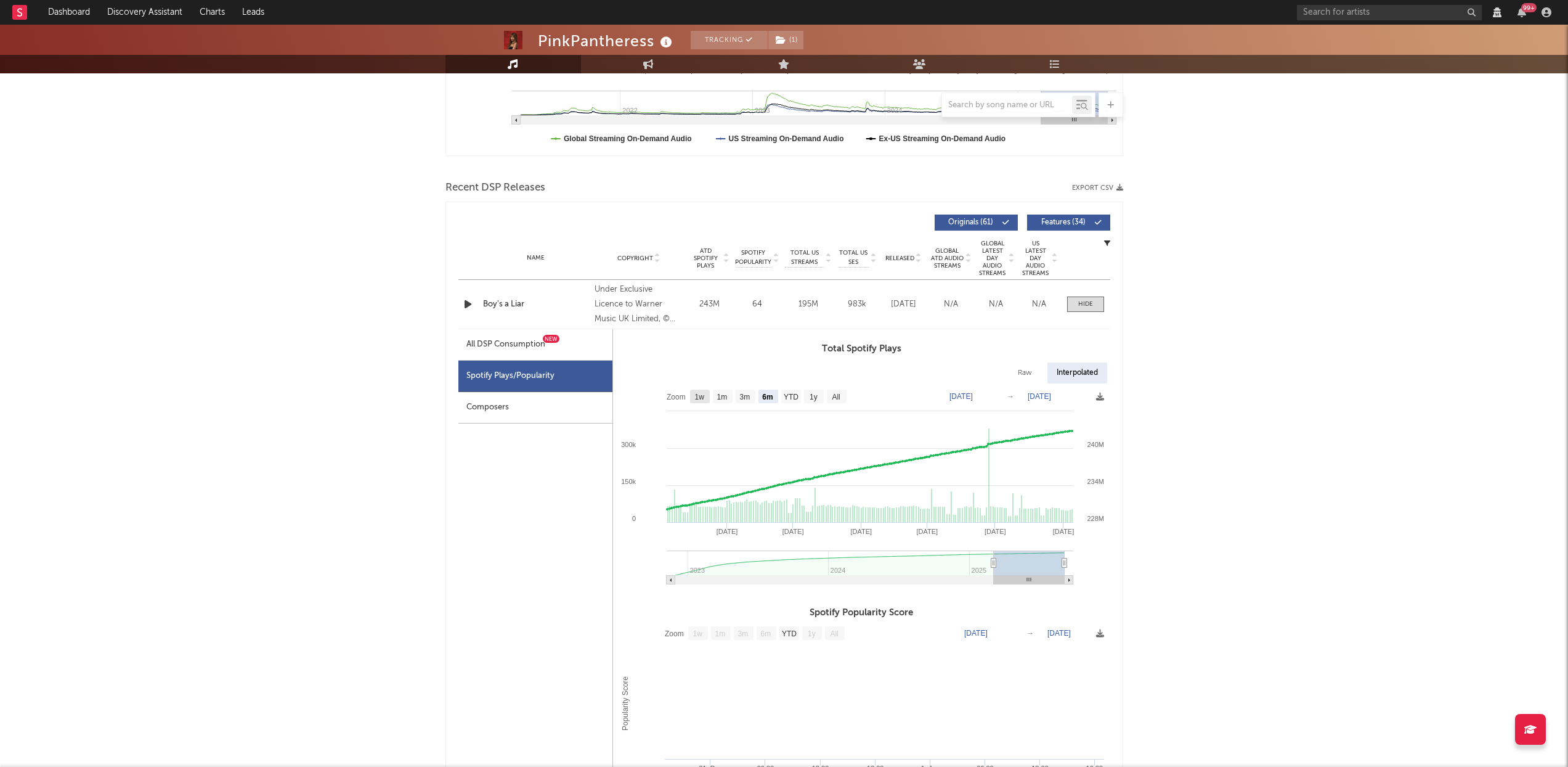
click at [700, 394] on text "1w" at bounding box center [699, 397] width 10 height 8
select select "1w"
type input "[DATE]"
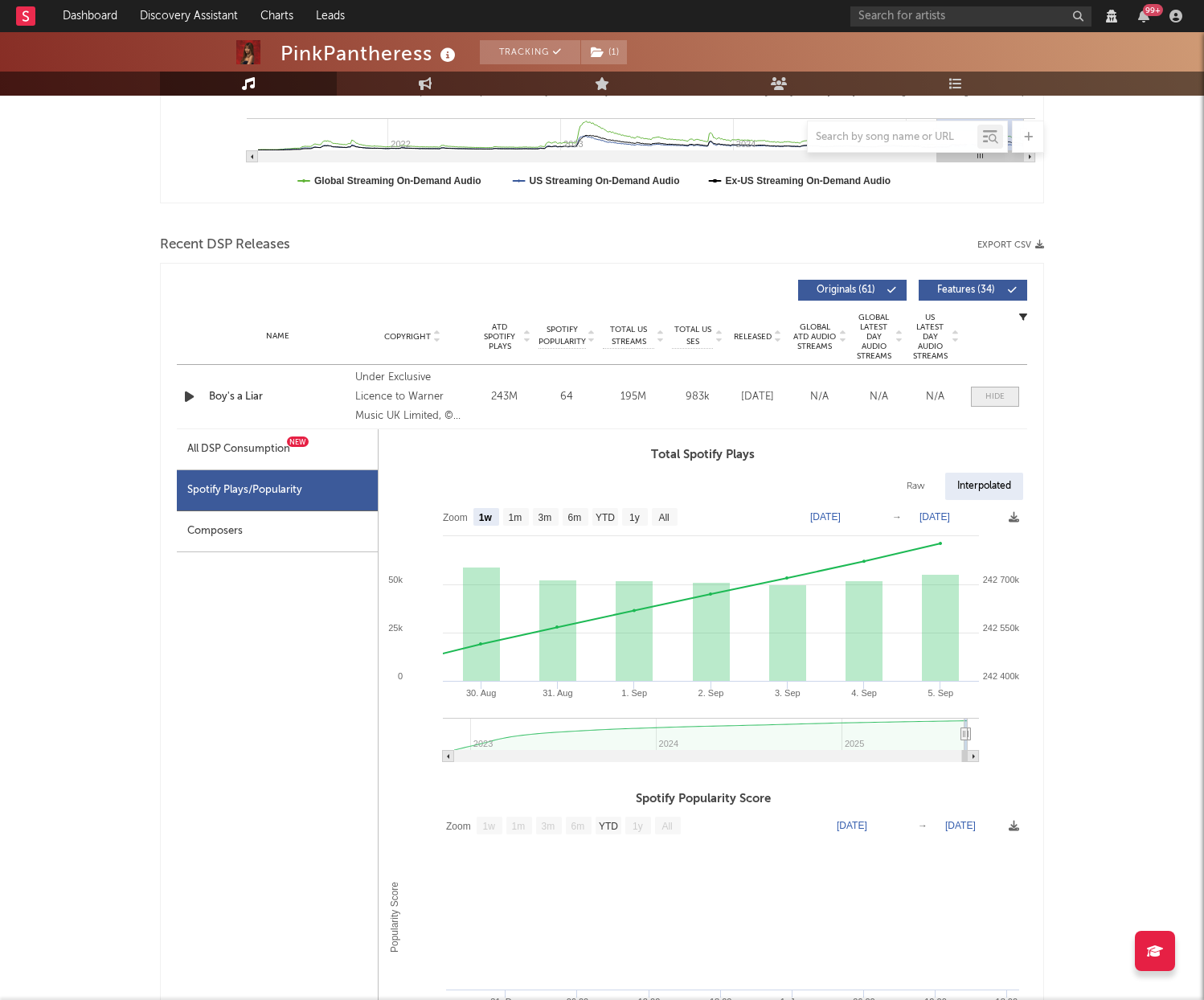
click at [983, 406] on span at bounding box center [994, 396] width 48 height 20
select select "View all"
select select "6m"
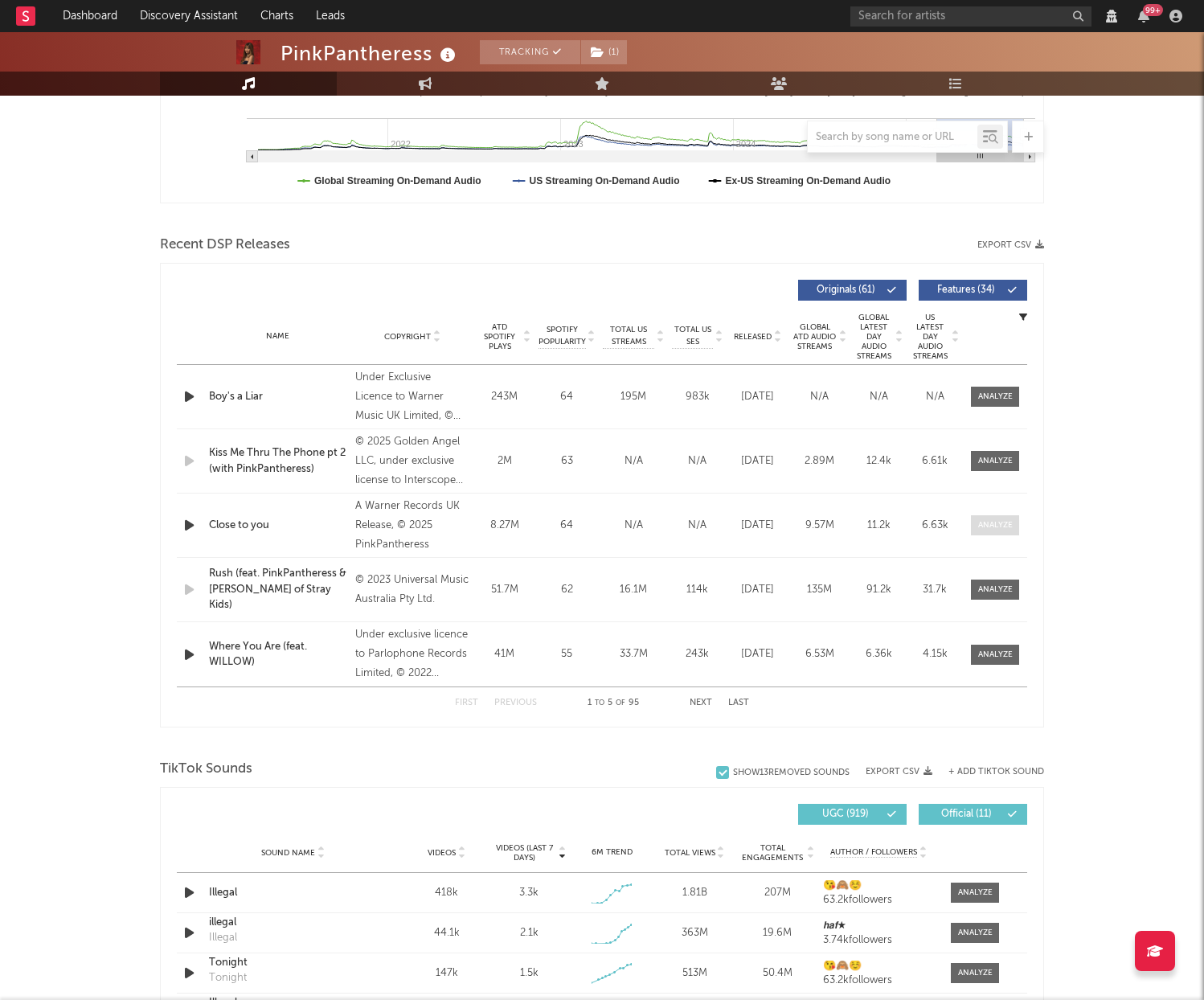
click at [990, 524] on div at bounding box center [995, 525] width 34 height 12
select select "View all"
select select "6m"
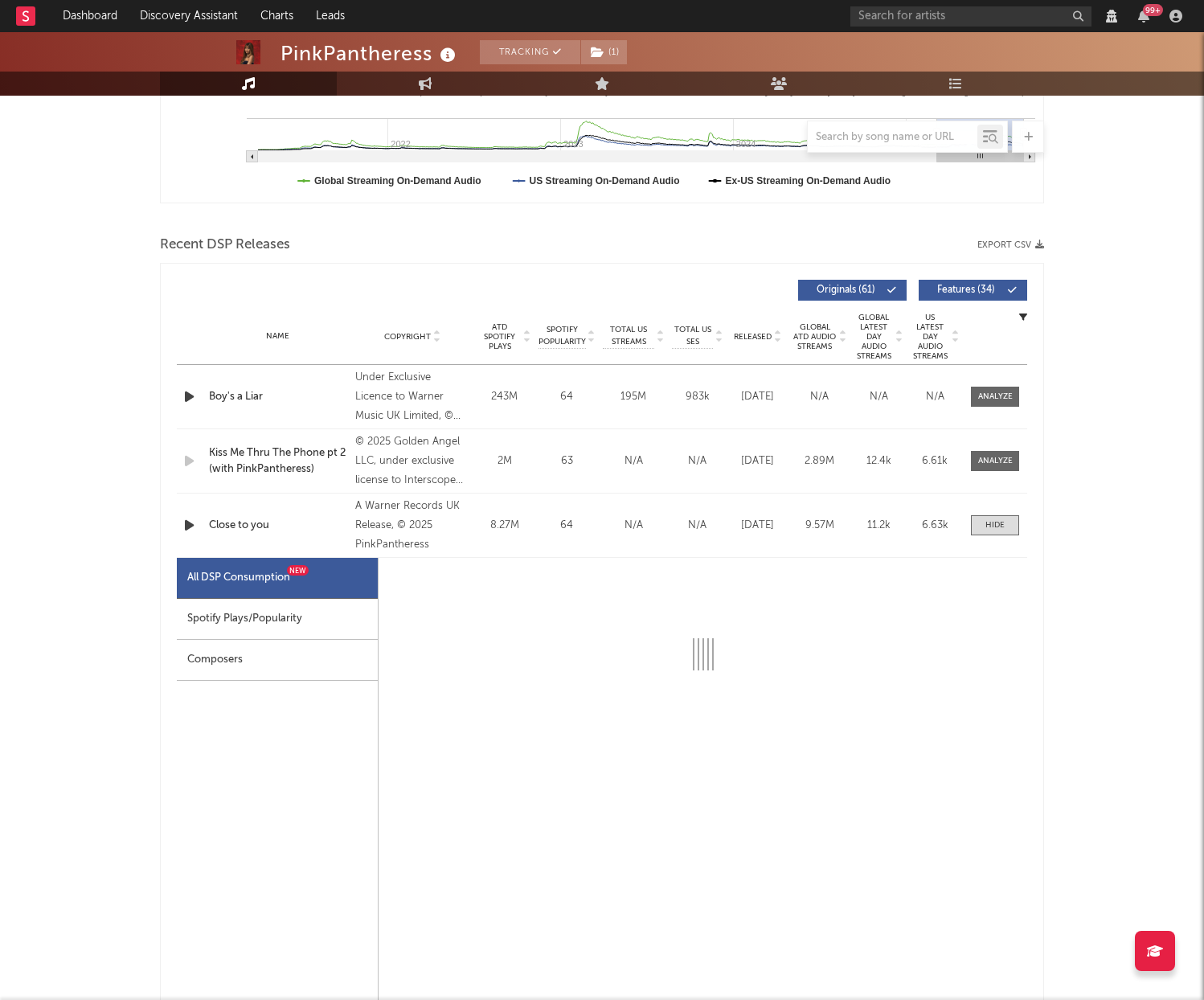
select select "1w"
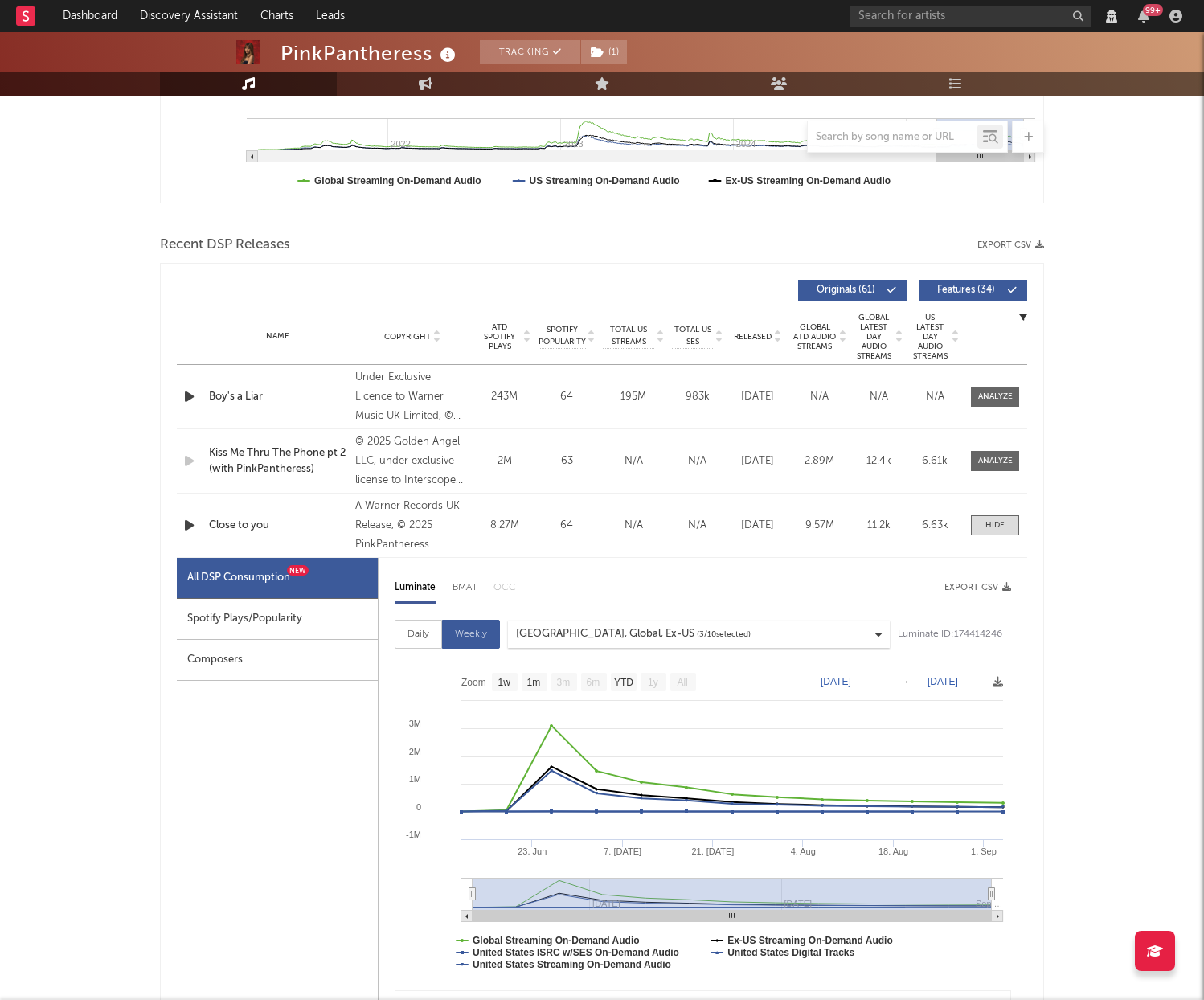
scroll to position [842, 0]
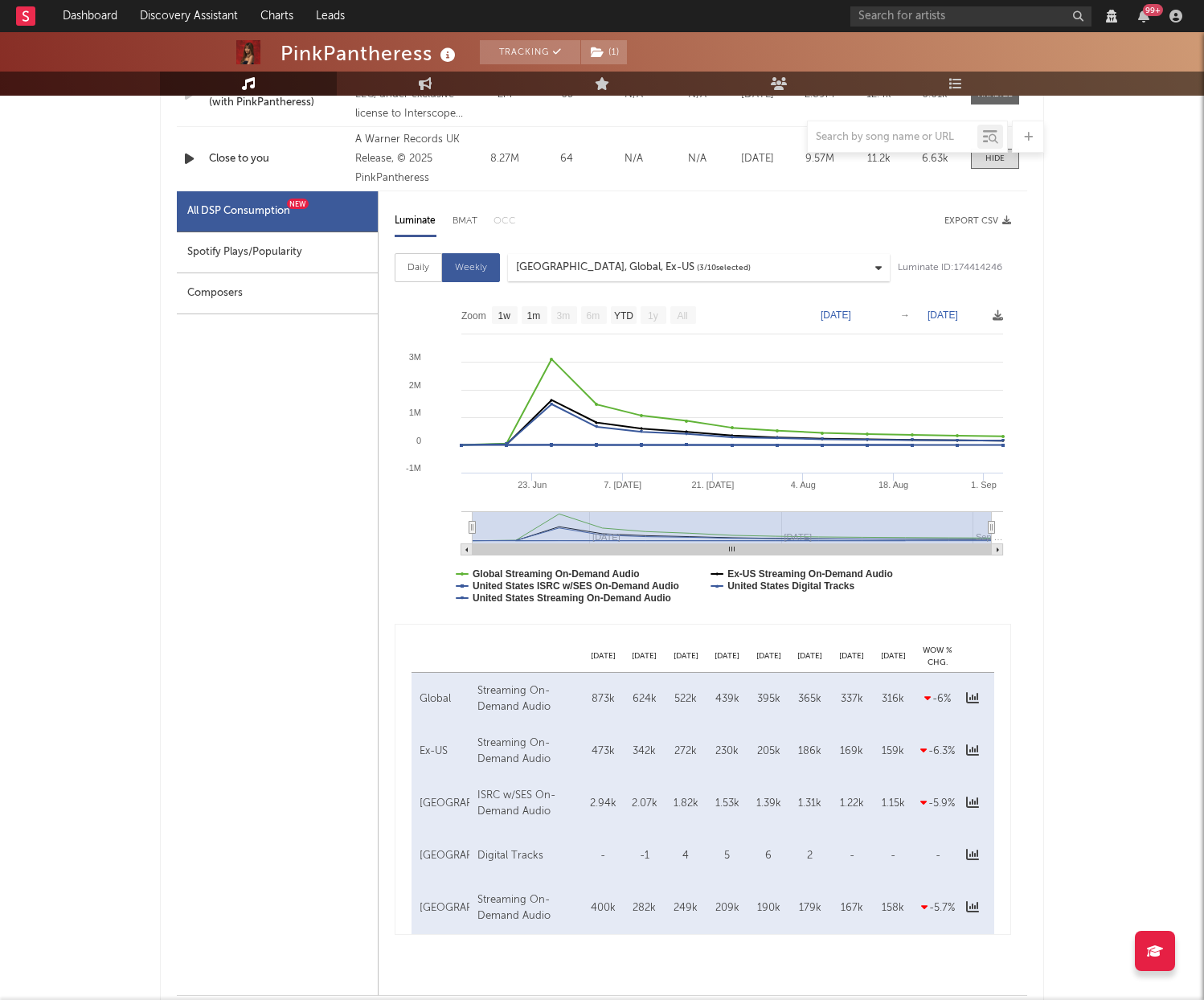
click at [349, 257] on div "Spotify Plays/Popularity" at bounding box center [277, 253] width 201 height 41
select select "1w"
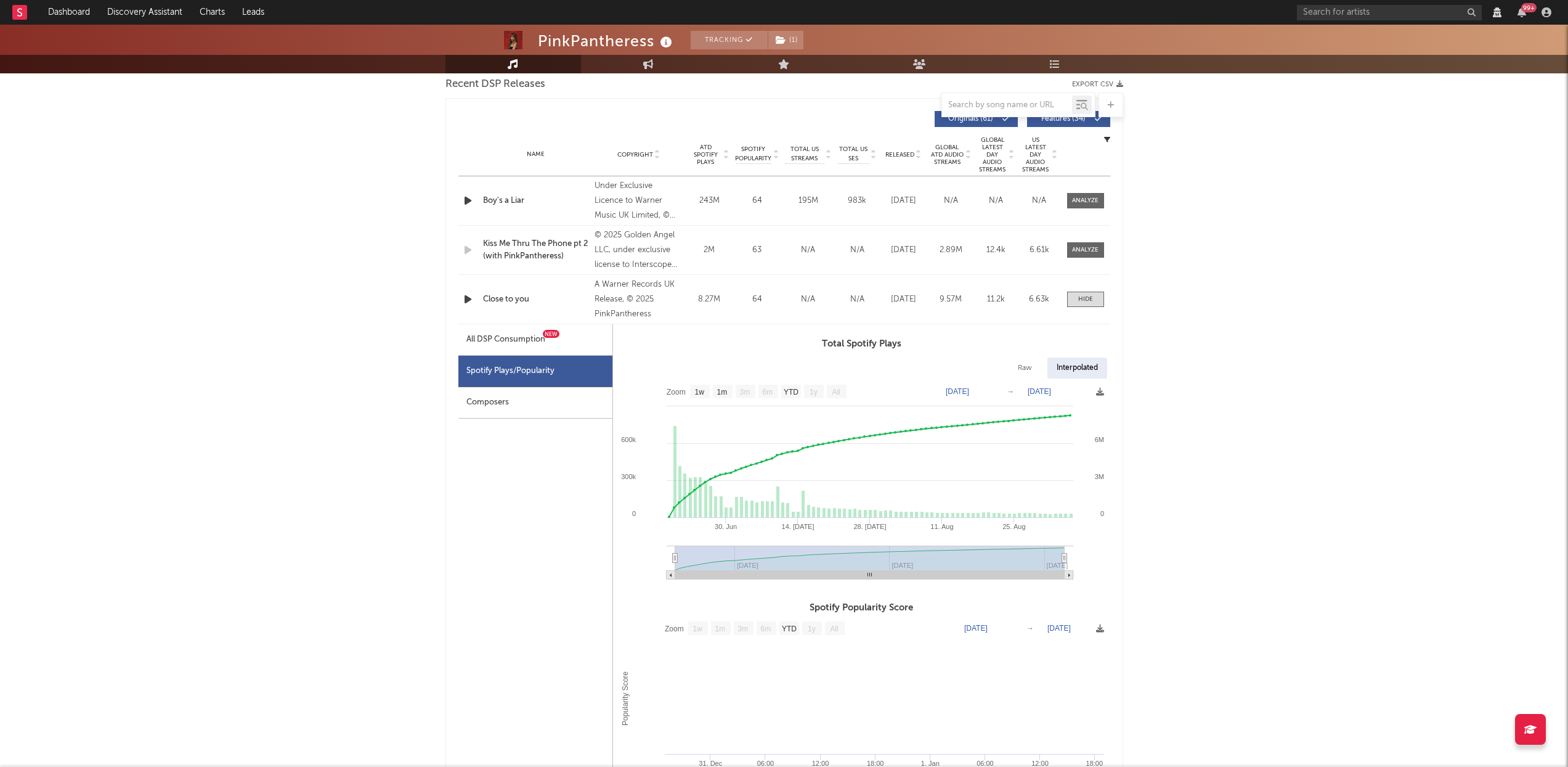
scroll to position [0, 0]
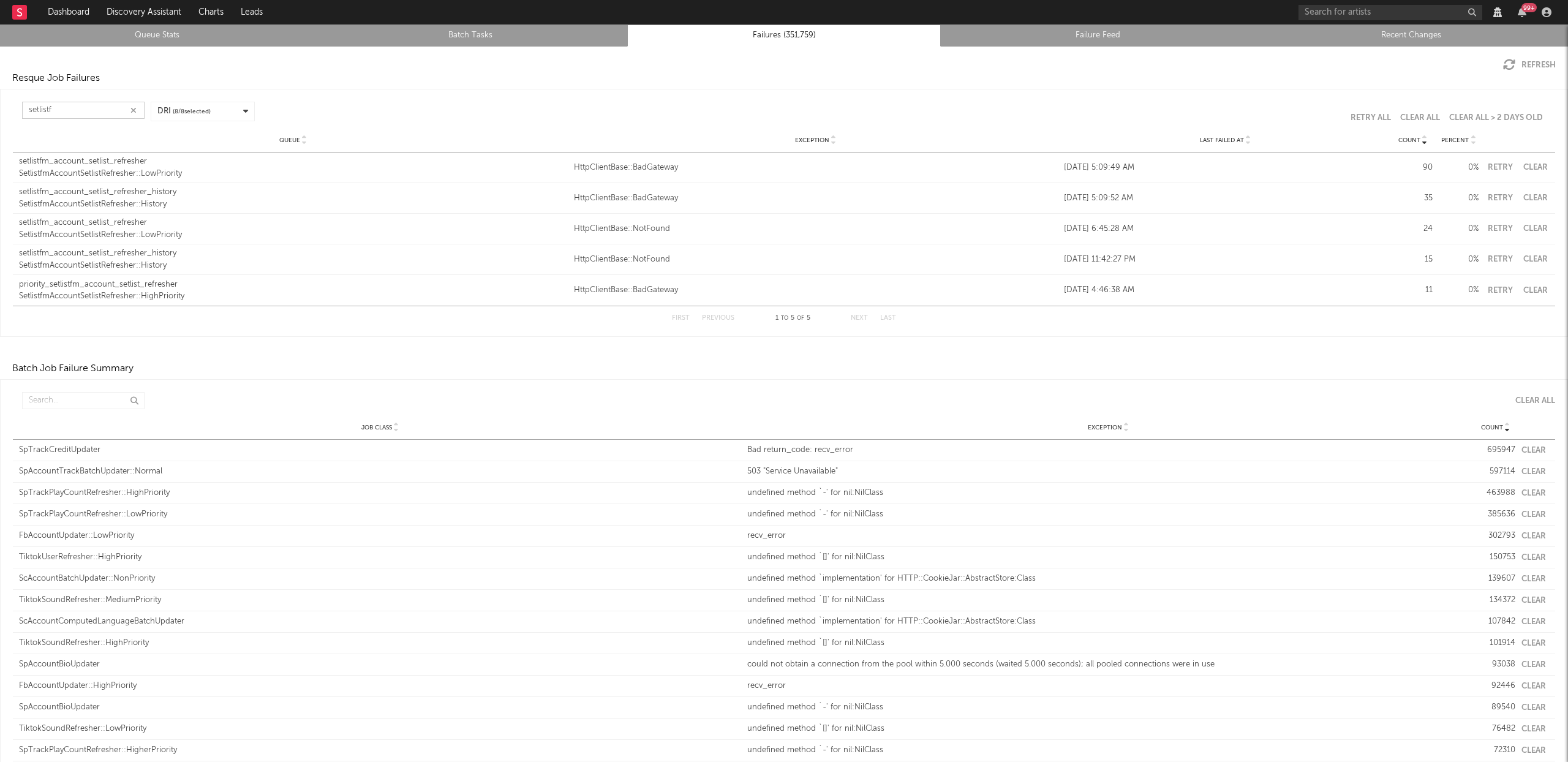
click at [76, 111] on input "setlistf" at bounding box center [82, 110] width 122 height 17
click at [56, 407] on input "text" at bounding box center [82, 400] width 122 height 17
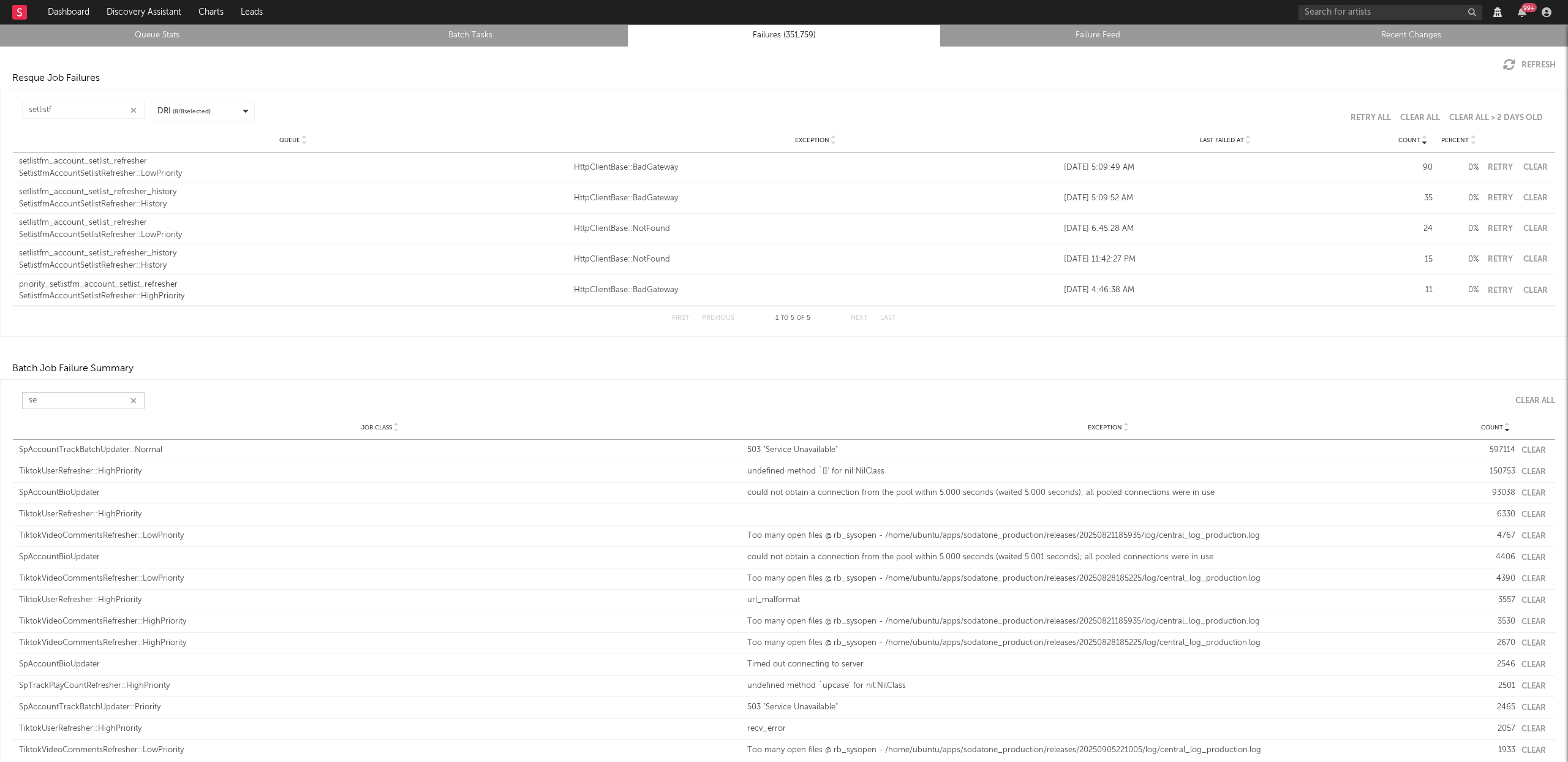
type input "s"
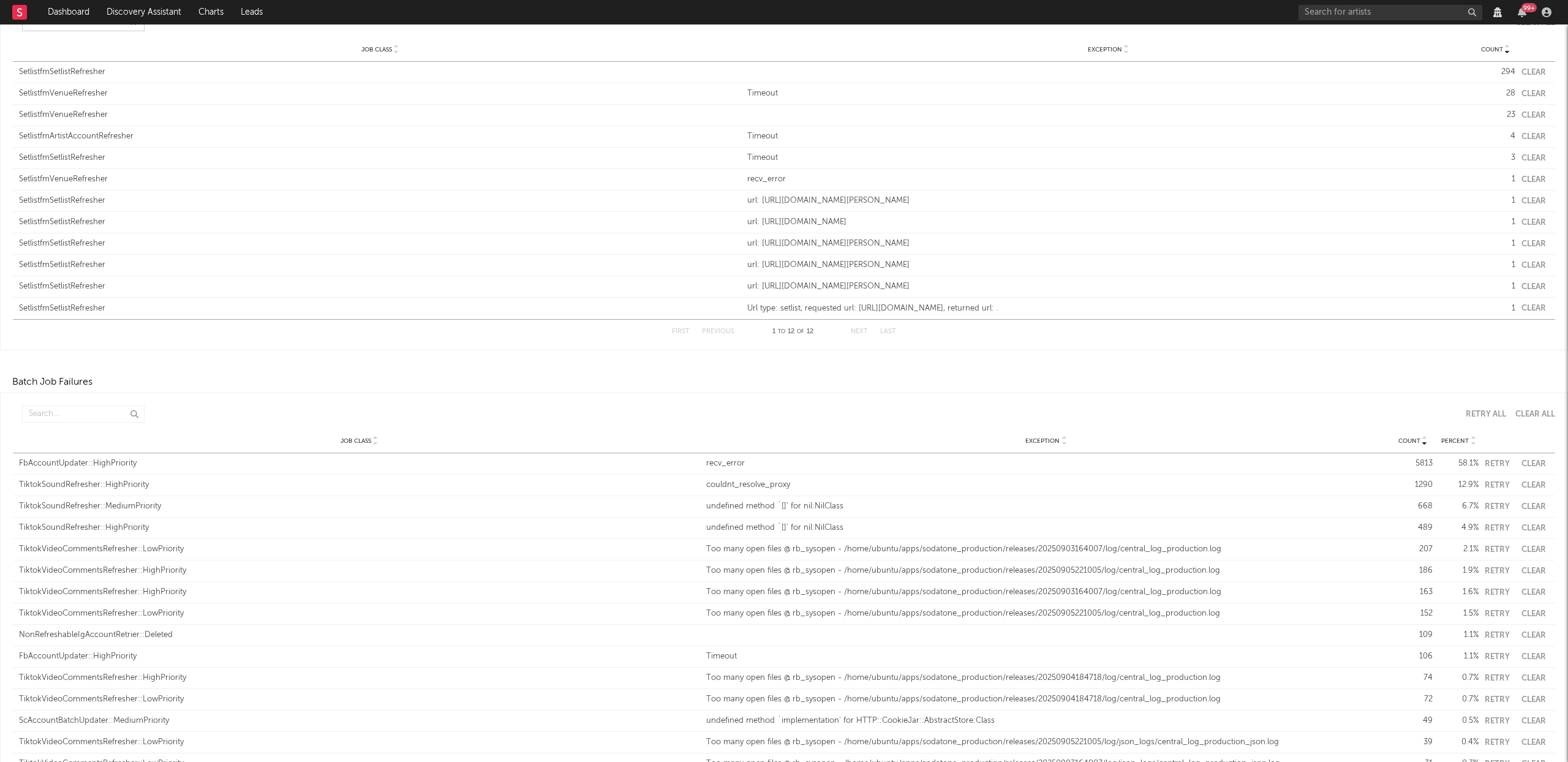
scroll to position [362, 0]
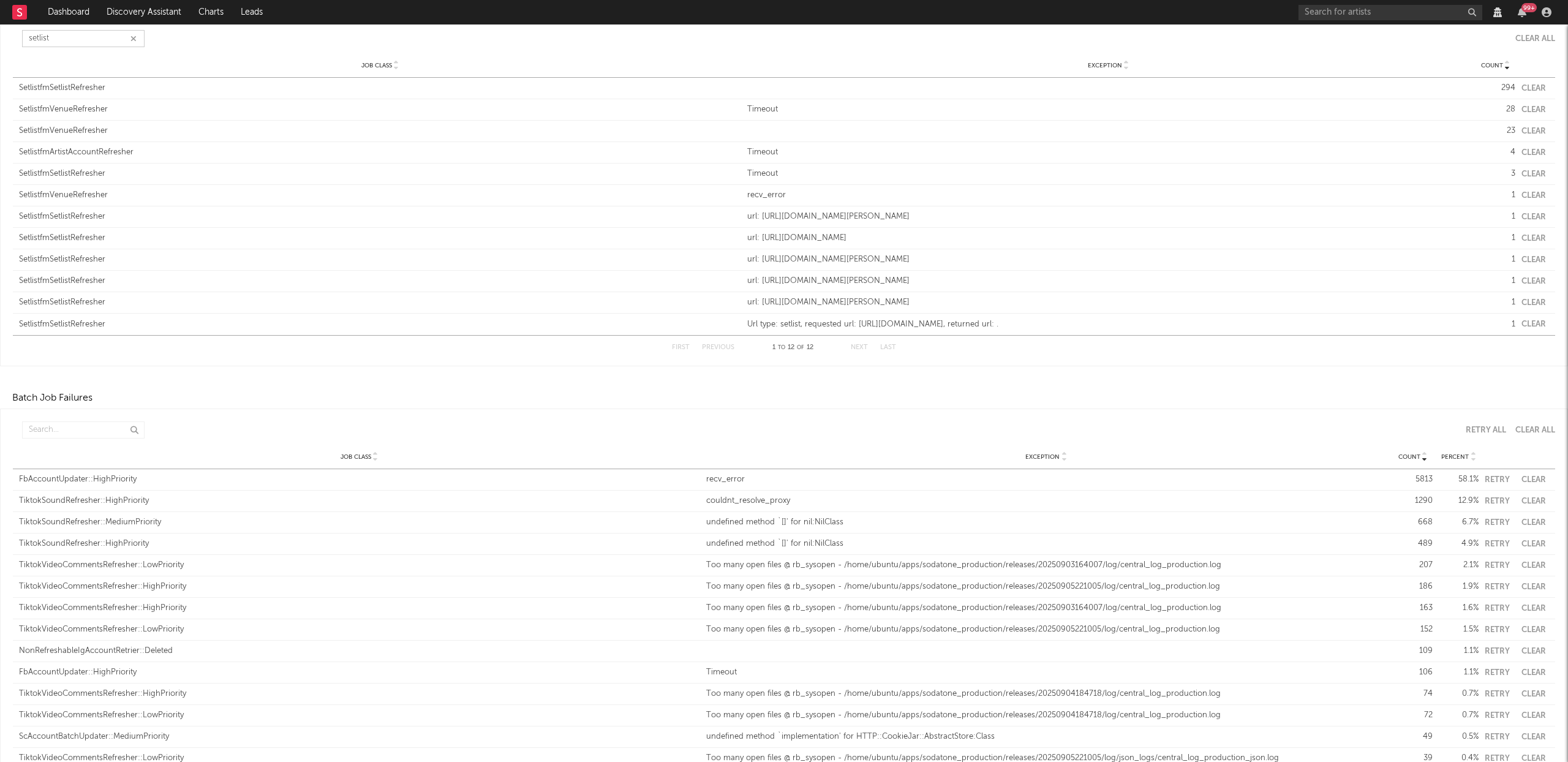
type input "setlist"
click at [46, 430] on input "text" at bounding box center [82, 429] width 122 height 17
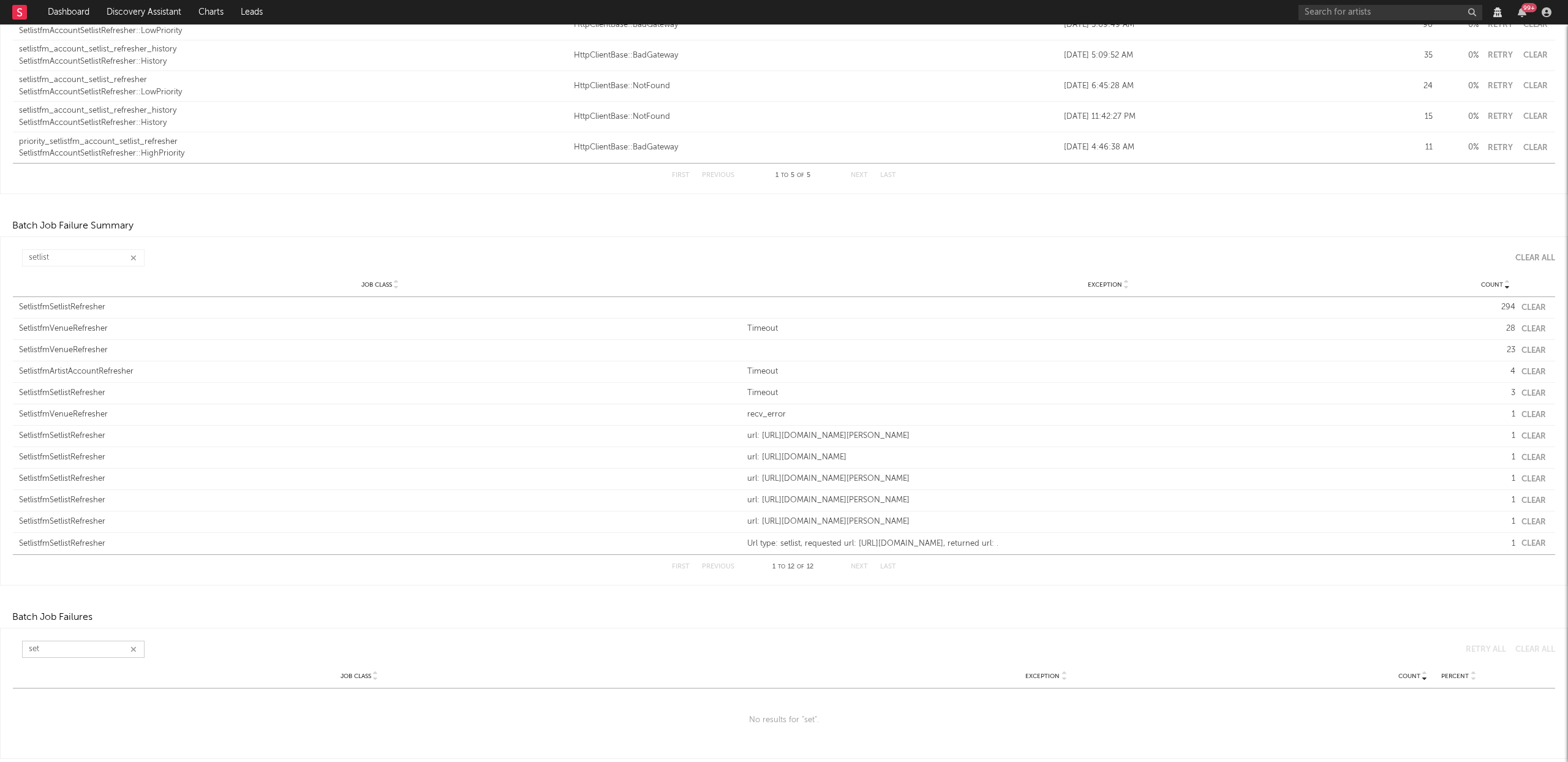
scroll to position [142, 0]
type input "setli"
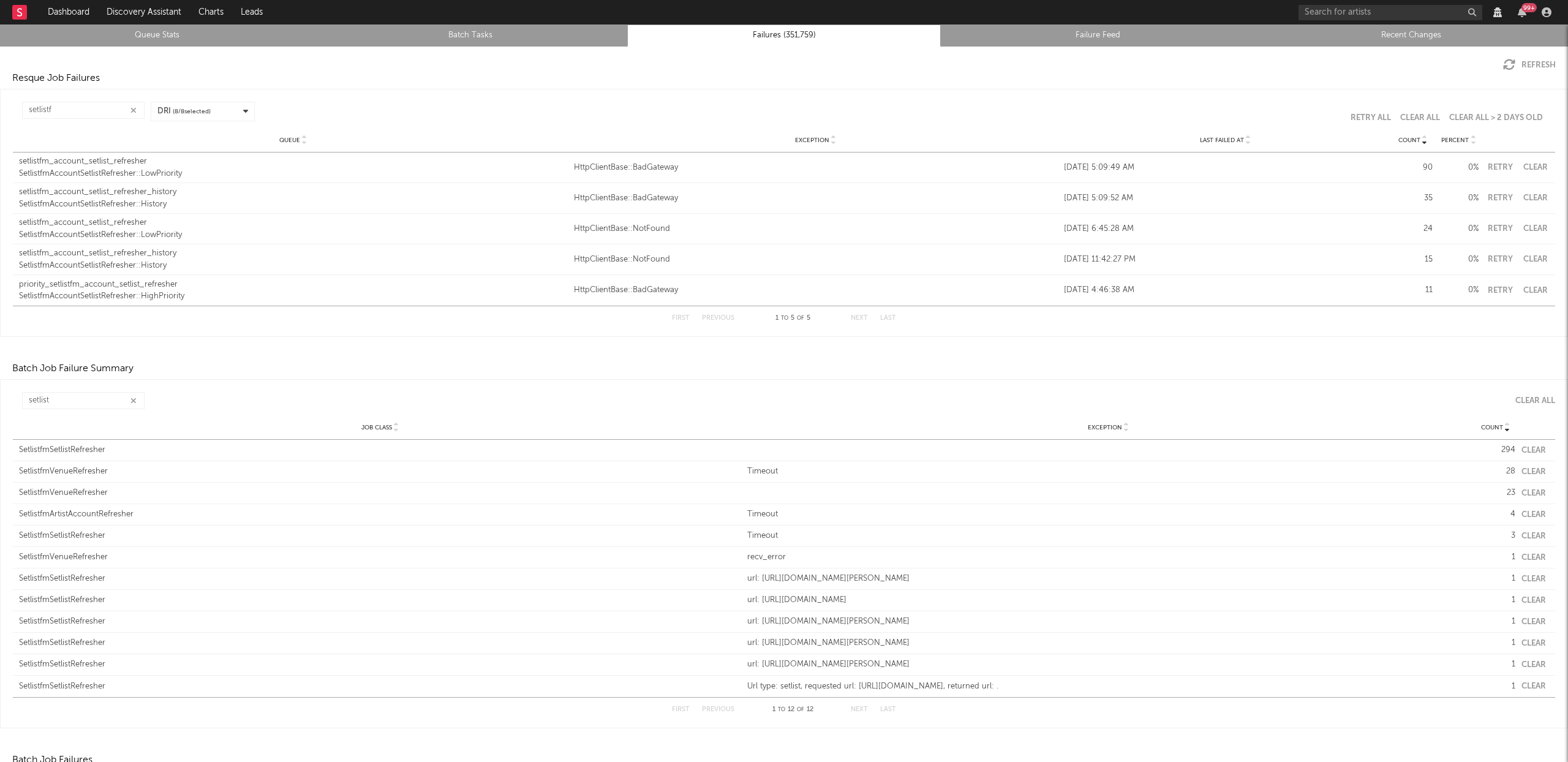
click at [1524, 163] on button "Clear" at bounding box center [1535, 167] width 28 height 8
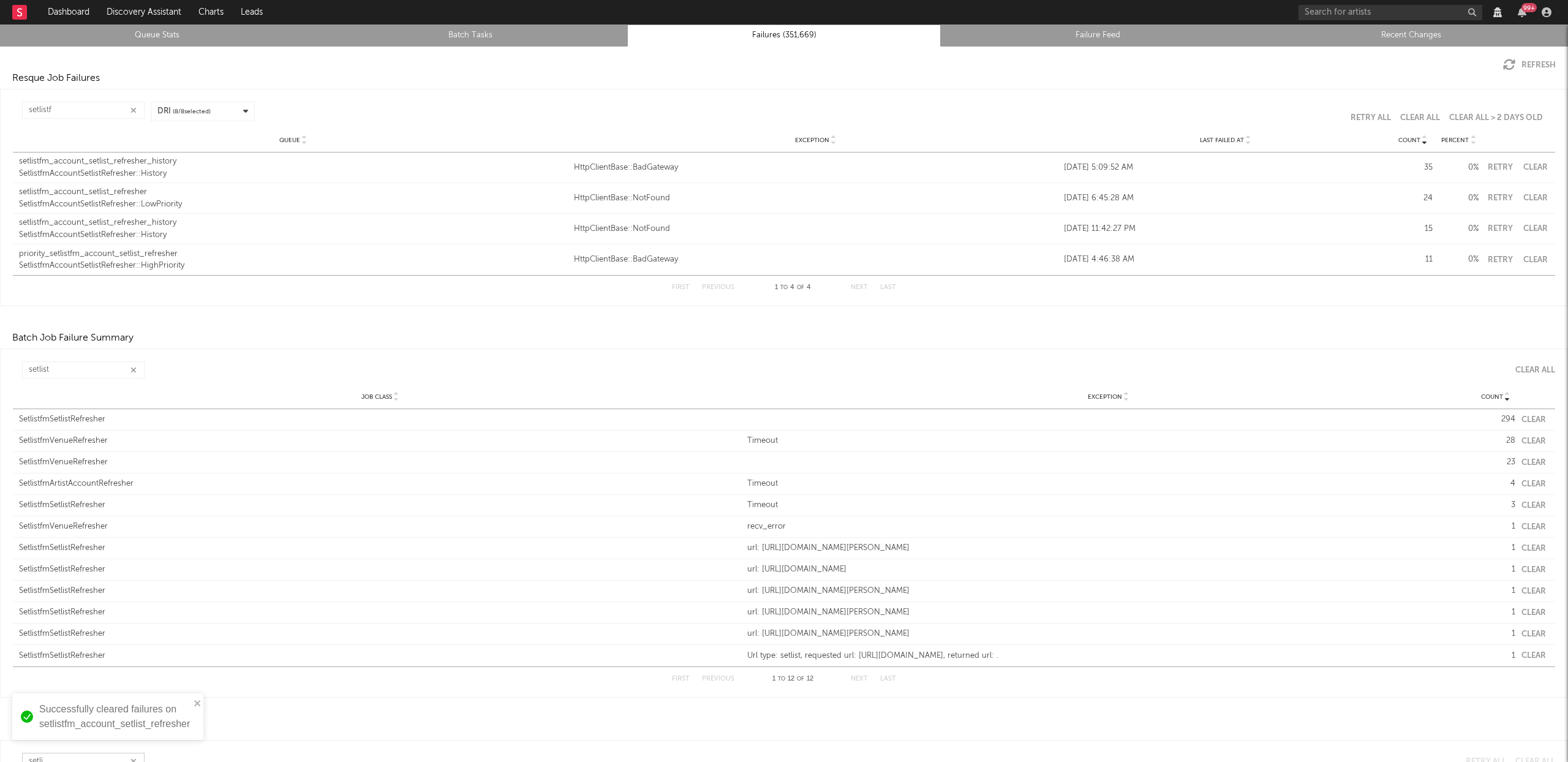
click at [1525, 163] on button "Clear" at bounding box center [1535, 167] width 28 height 8
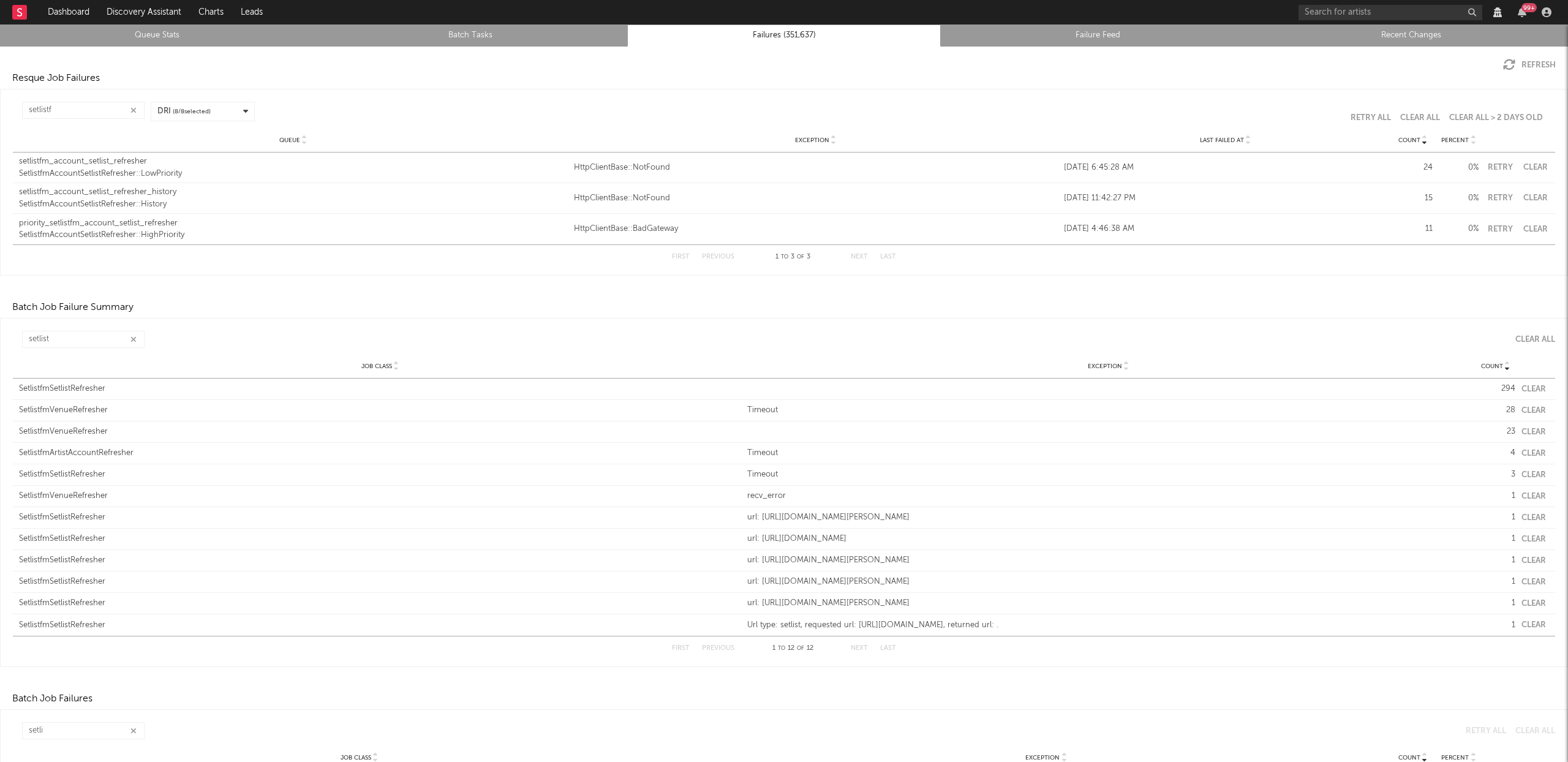
click at [1521, 158] on div "Queue setlistfm_account_setlist_refresher SetlistfmAccountSetlistRefresher::Low…" at bounding box center [784, 168] width 1543 height 30
click at [1522, 163] on button "Clear" at bounding box center [1535, 167] width 28 height 8
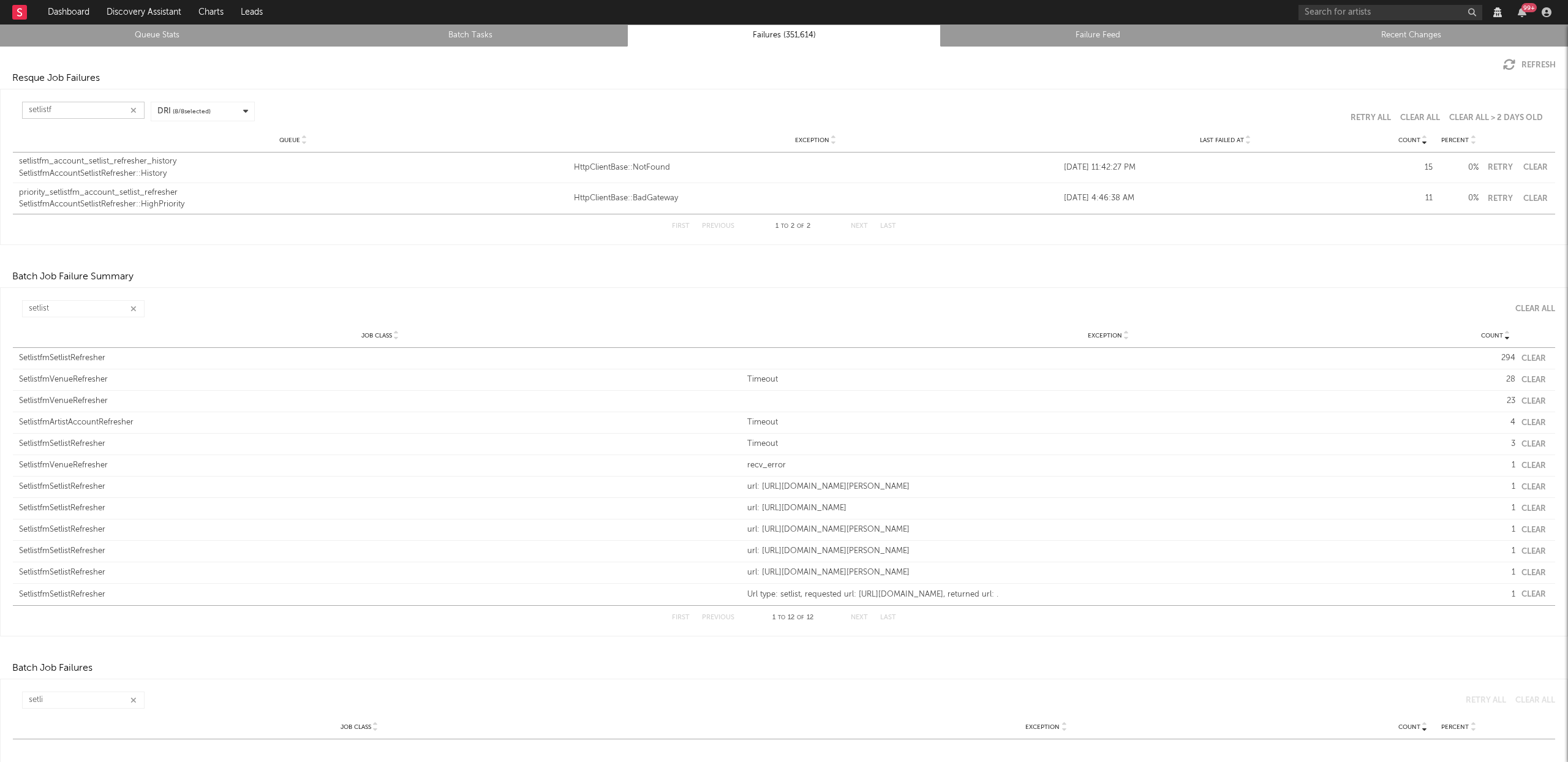
click at [73, 112] on input "setlistf" at bounding box center [82, 110] width 122 height 17
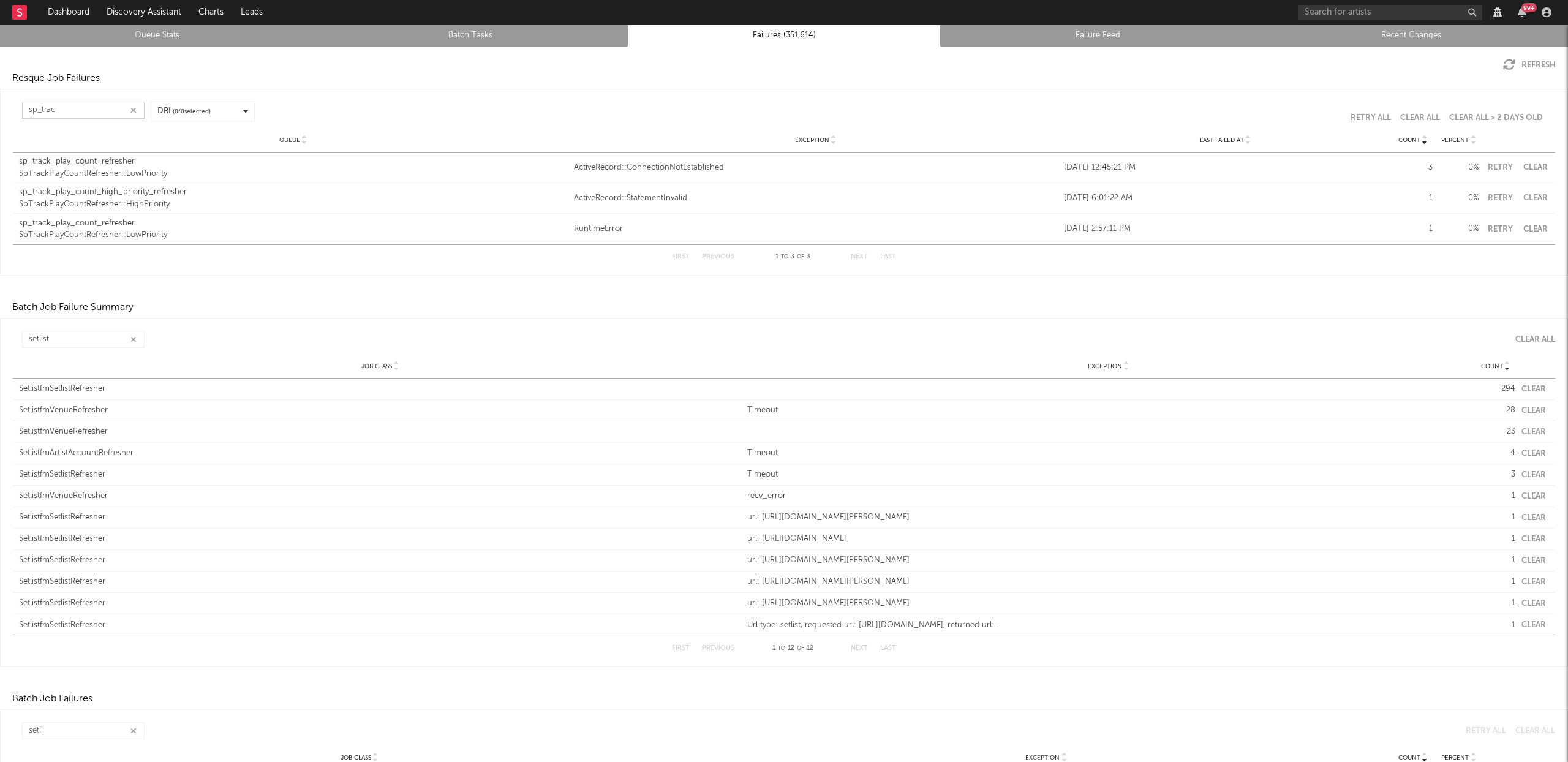
type input "sp_trac"
click at [88, 336] on input "setlist" at bounding box center [82, 339] width 122 height 17
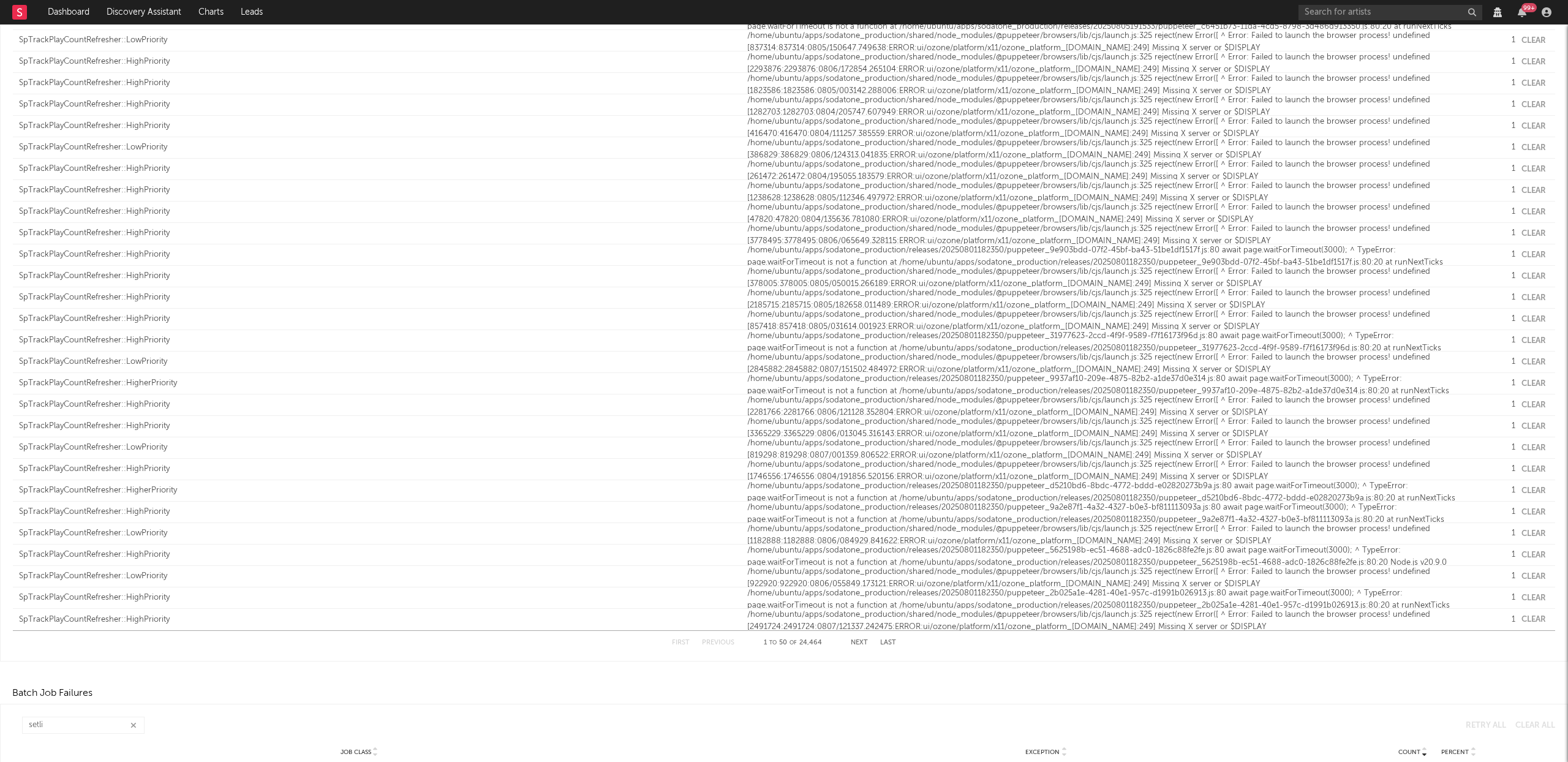
scroll to position [896, 0]
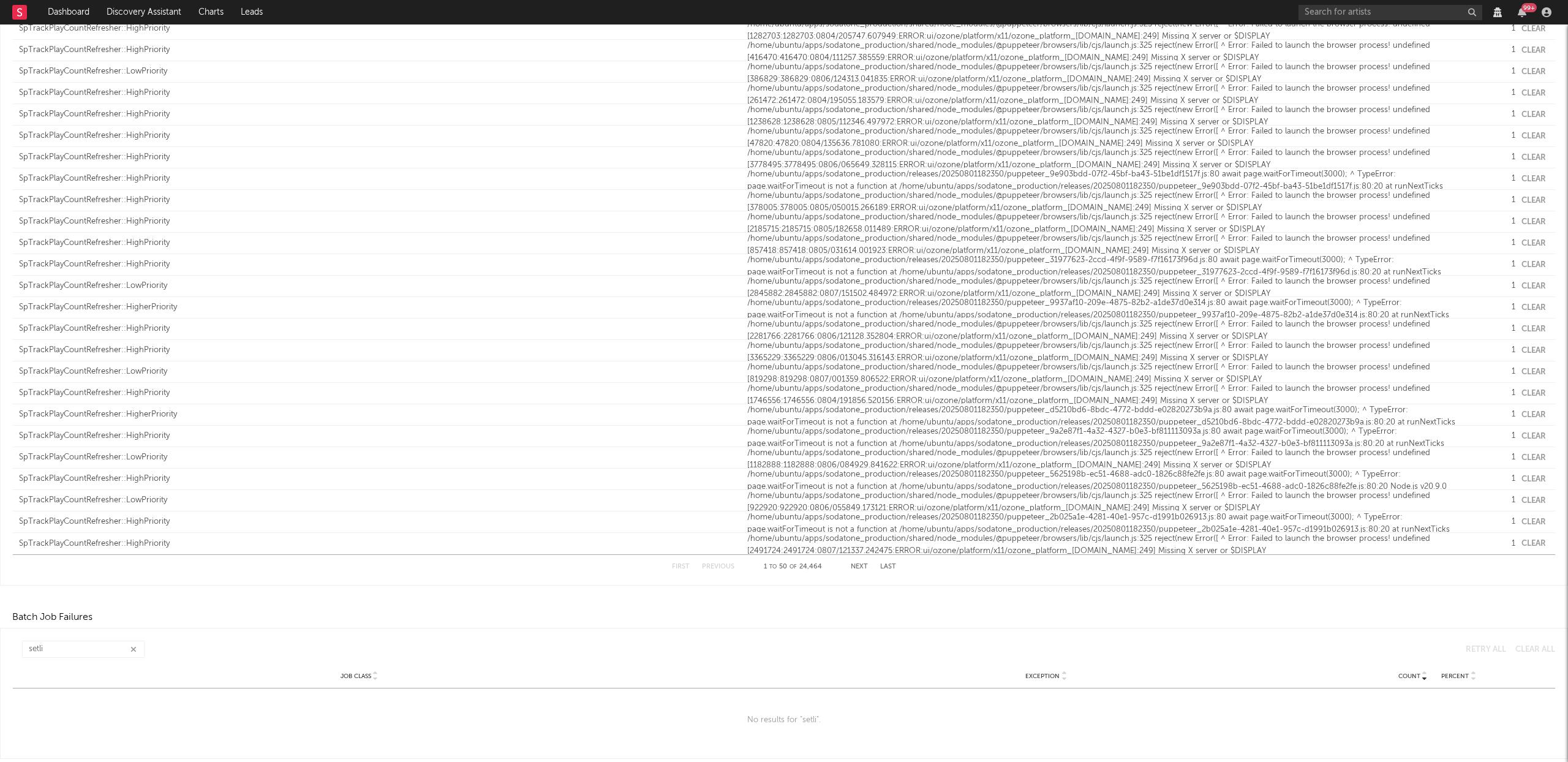
type input "sptrack"
click at [64, 649] on input "setli" at bounding box center [82, 649] width 122 height 17
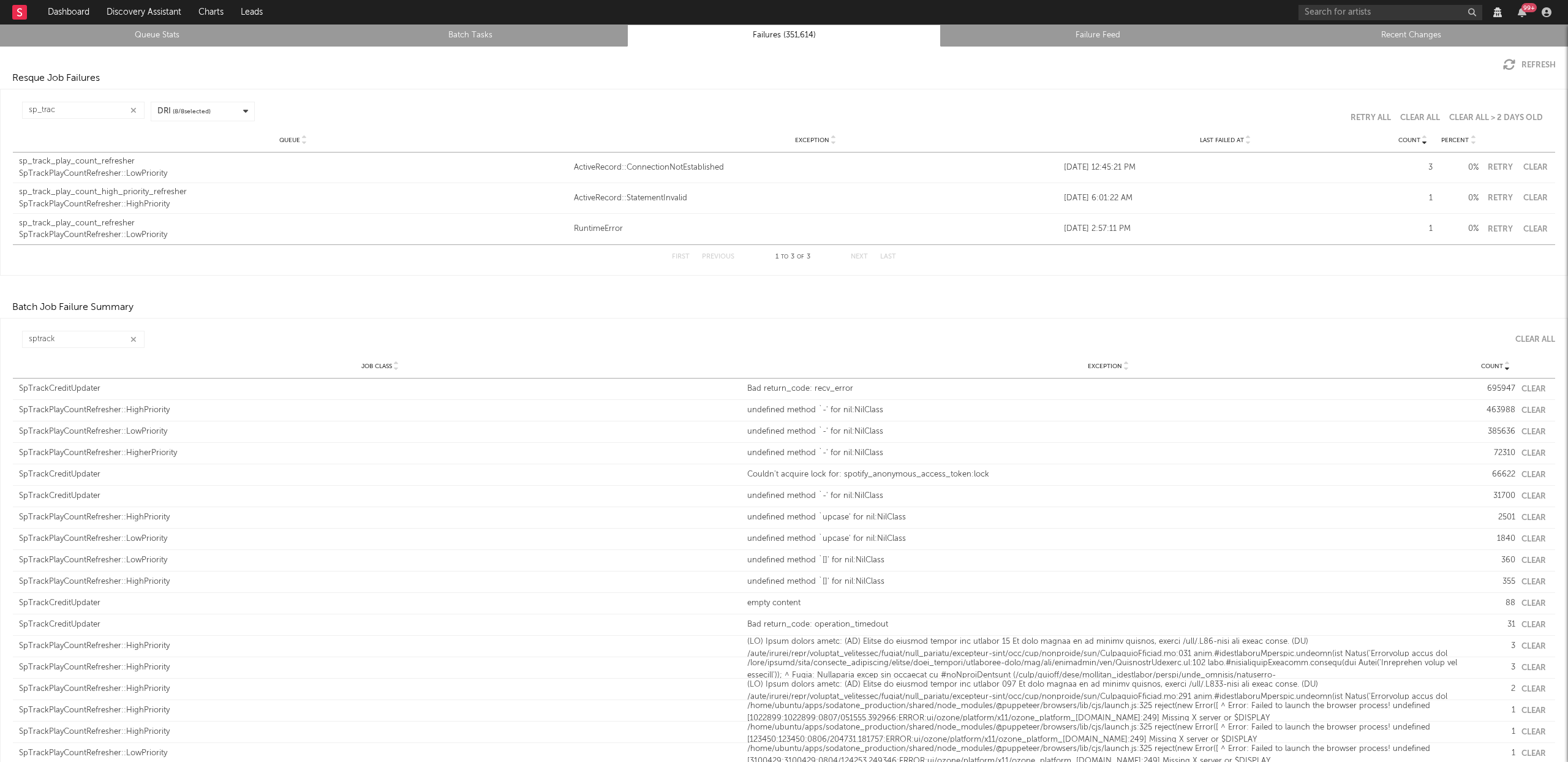
click at [1522, 163] on button "Clear" at bounding box center [1535, 167] width 28 height 8
type input "sp"
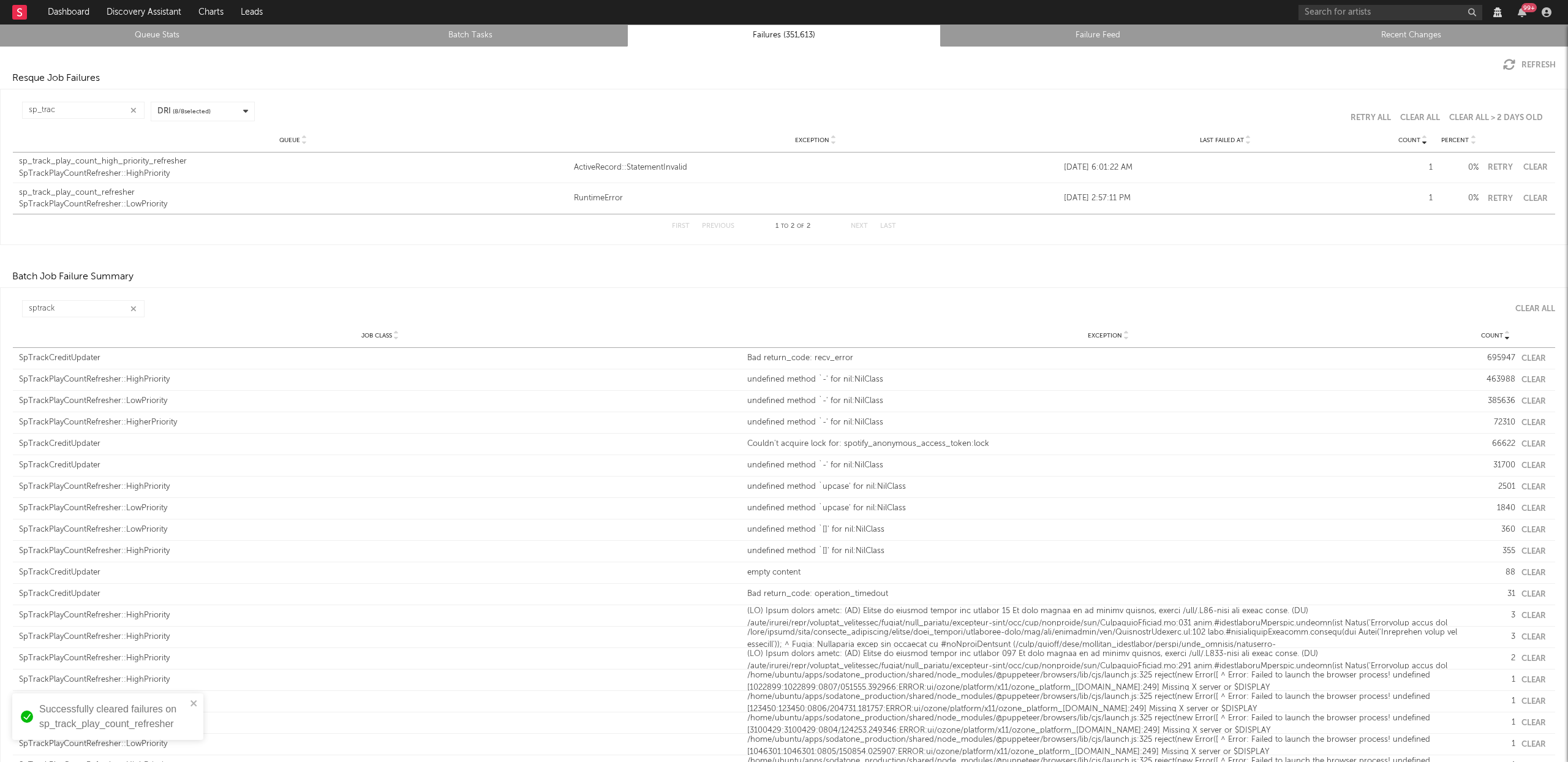
click at [1534, 161] on div "Queue sp_track_play_count_high_priority_refresher SpTrackPlayCountRefresher::Hi…" at bounding box center [784, 168] width 1543 height 30
click at [1532, 163] on div "Queue sp_track_play_count_high_priority_refresher SpTrackPlayCountRefresher::Hi…" at bounding box center [784, 168] width 1543 height 30
click at [1531, 164] on button "Clear" at bounding box center [1535, 167] width 28 height 8
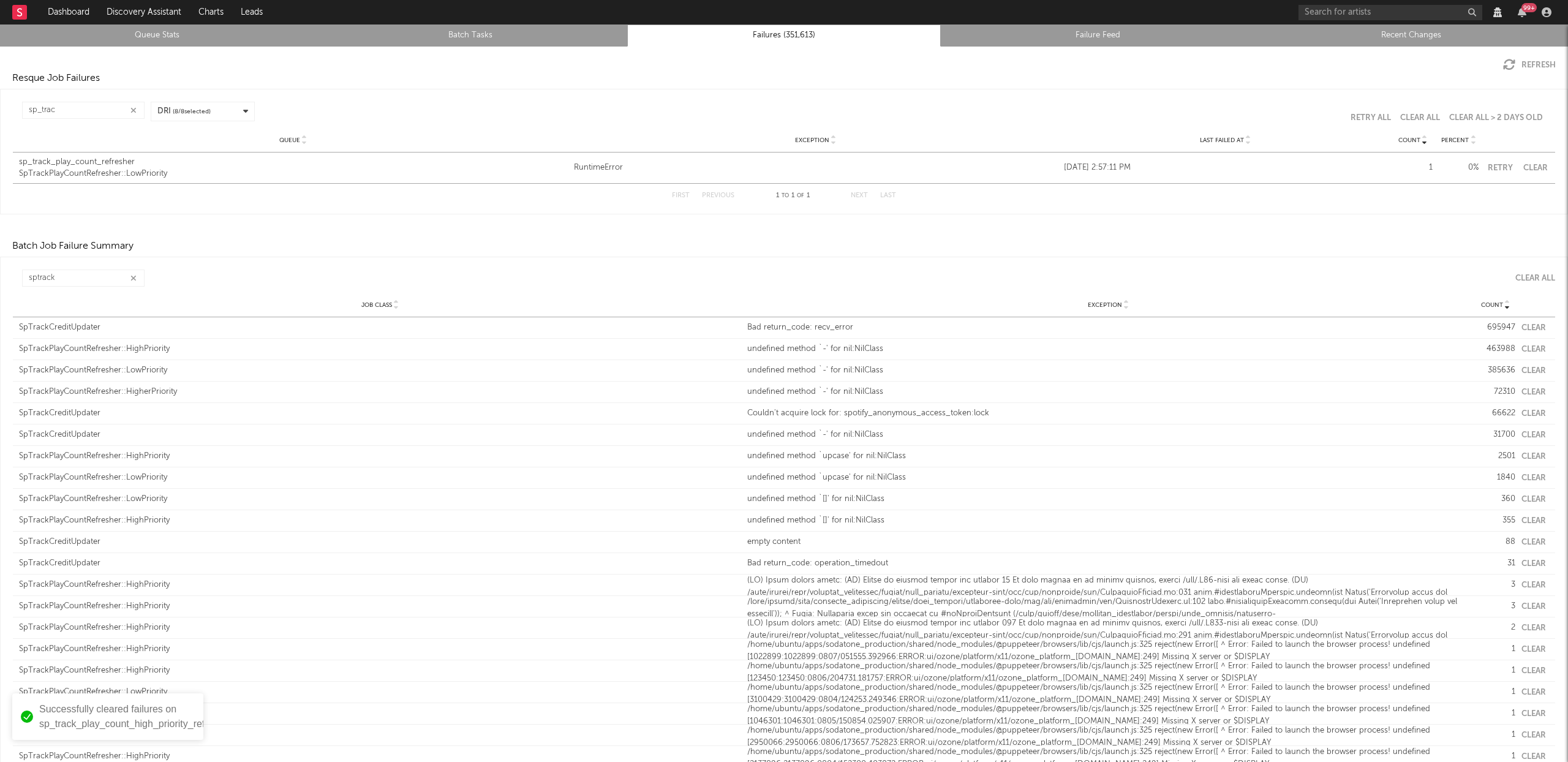
click at [1531, 163] on div "Queue sp_track_play_count_refresher SpTrackPlayCountRefresher::LowPriority Exce…" at bounding box center [784, 168] width 1543 height 31
click at [1531, 164] on button "Clear" at bounding box center [1535, 168] width 28 height 8
click at [130, 35] on link "Queue Stats" at bounding box center [157, 36] width 301 height 15
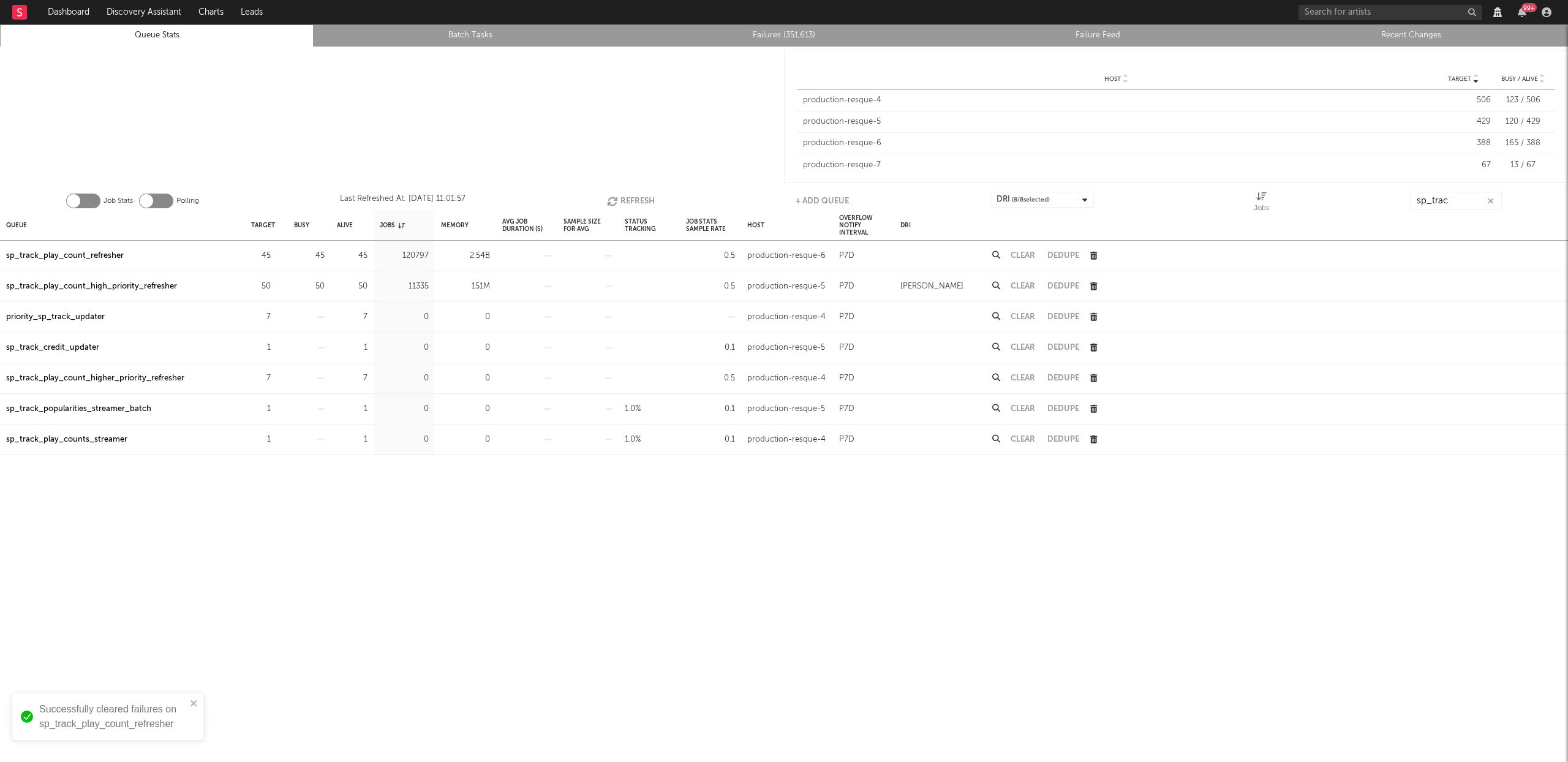
click at [1492, 199] on icon "button" at bounding box center [1491, 201] width 6 height 8
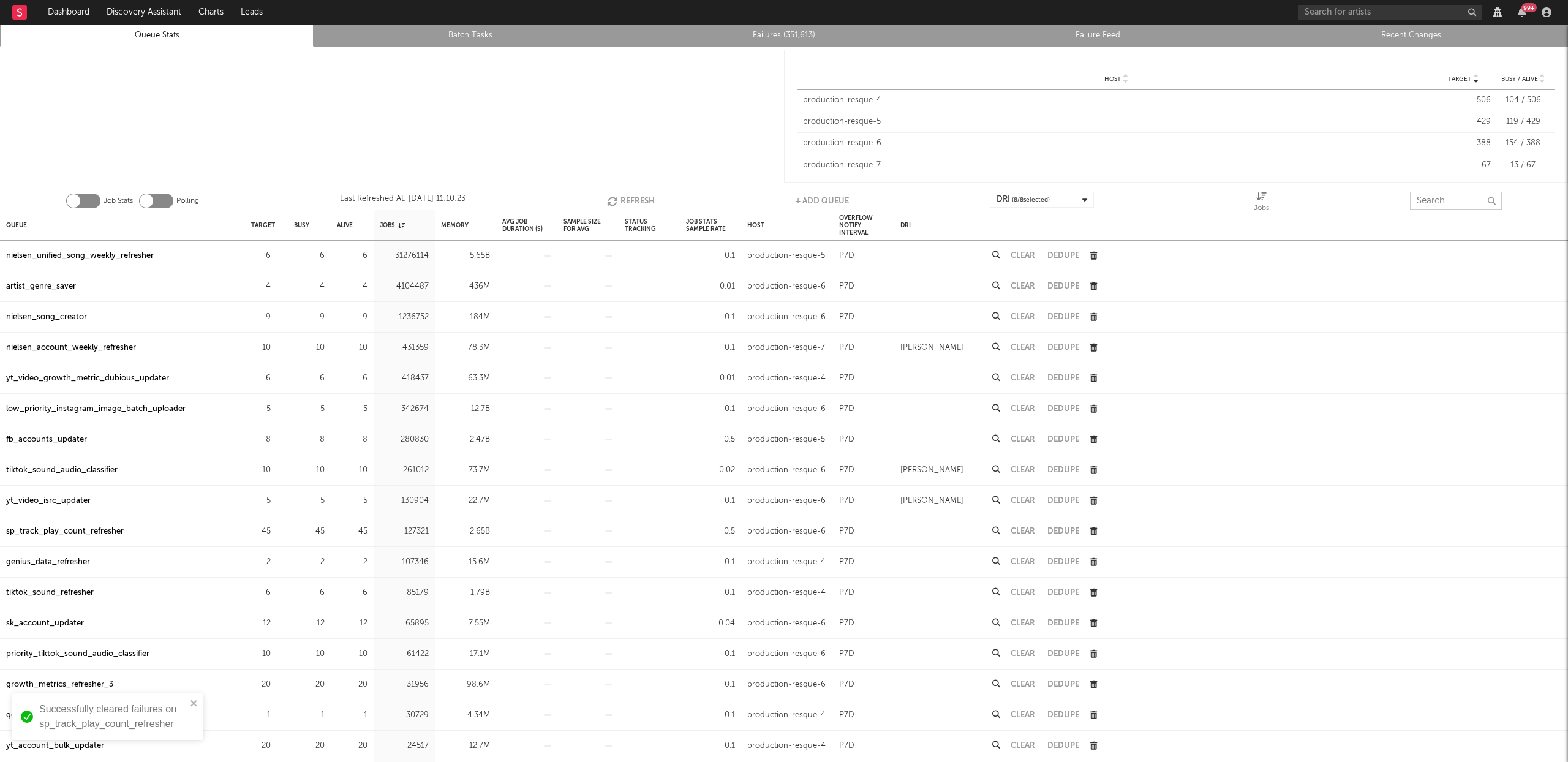
click at [1438, 201] on input "text" at bounding box center [1456, 201] width 92 height 19
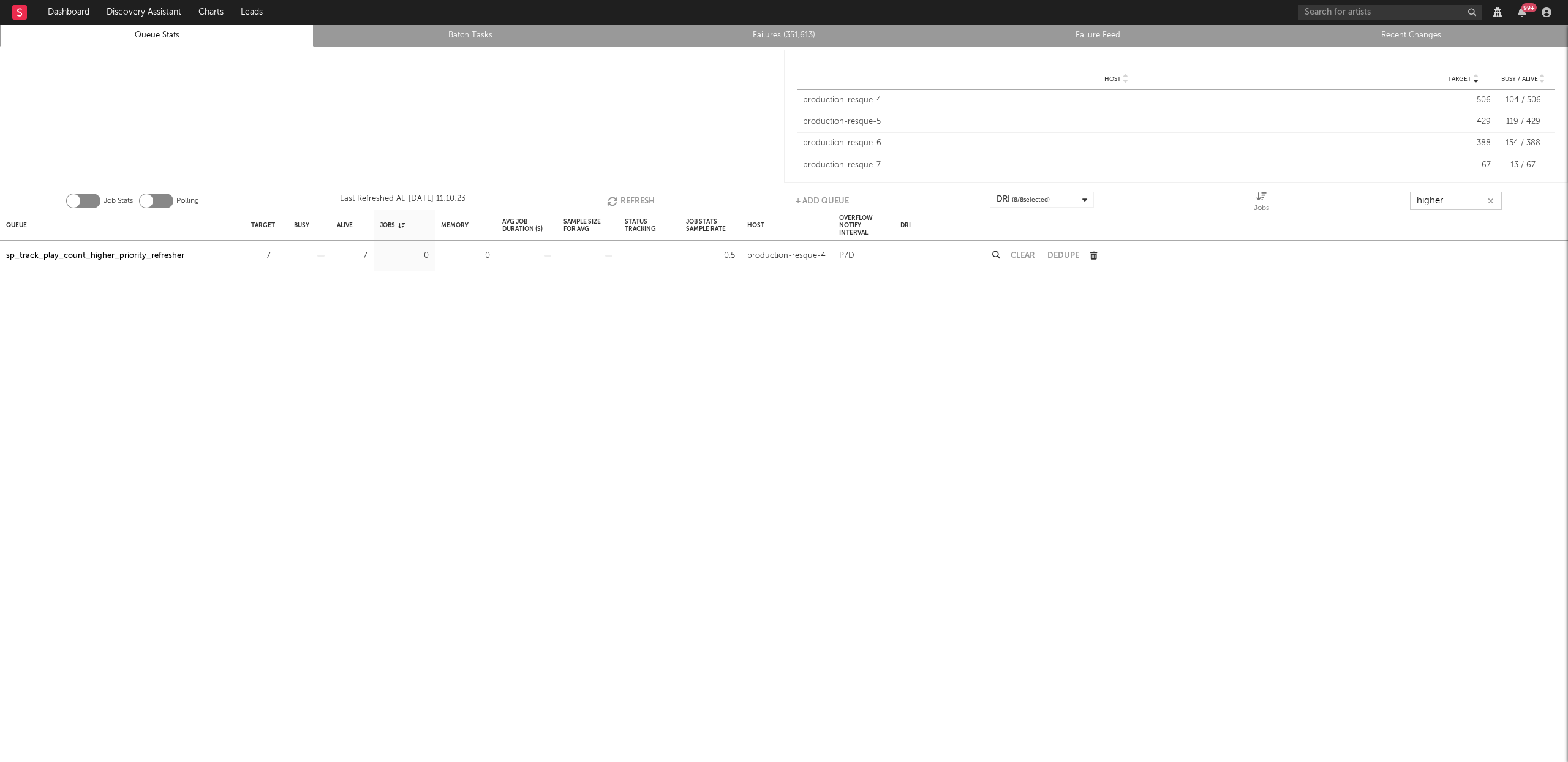
click at [1456, 199] on input "higher" at bounding box center [1456, 201] width 92 height 19
type input "sc_song_sc_id"
click at [638, 197] on button "Refresh" at bounding box center [631, 201] width 48 height 19
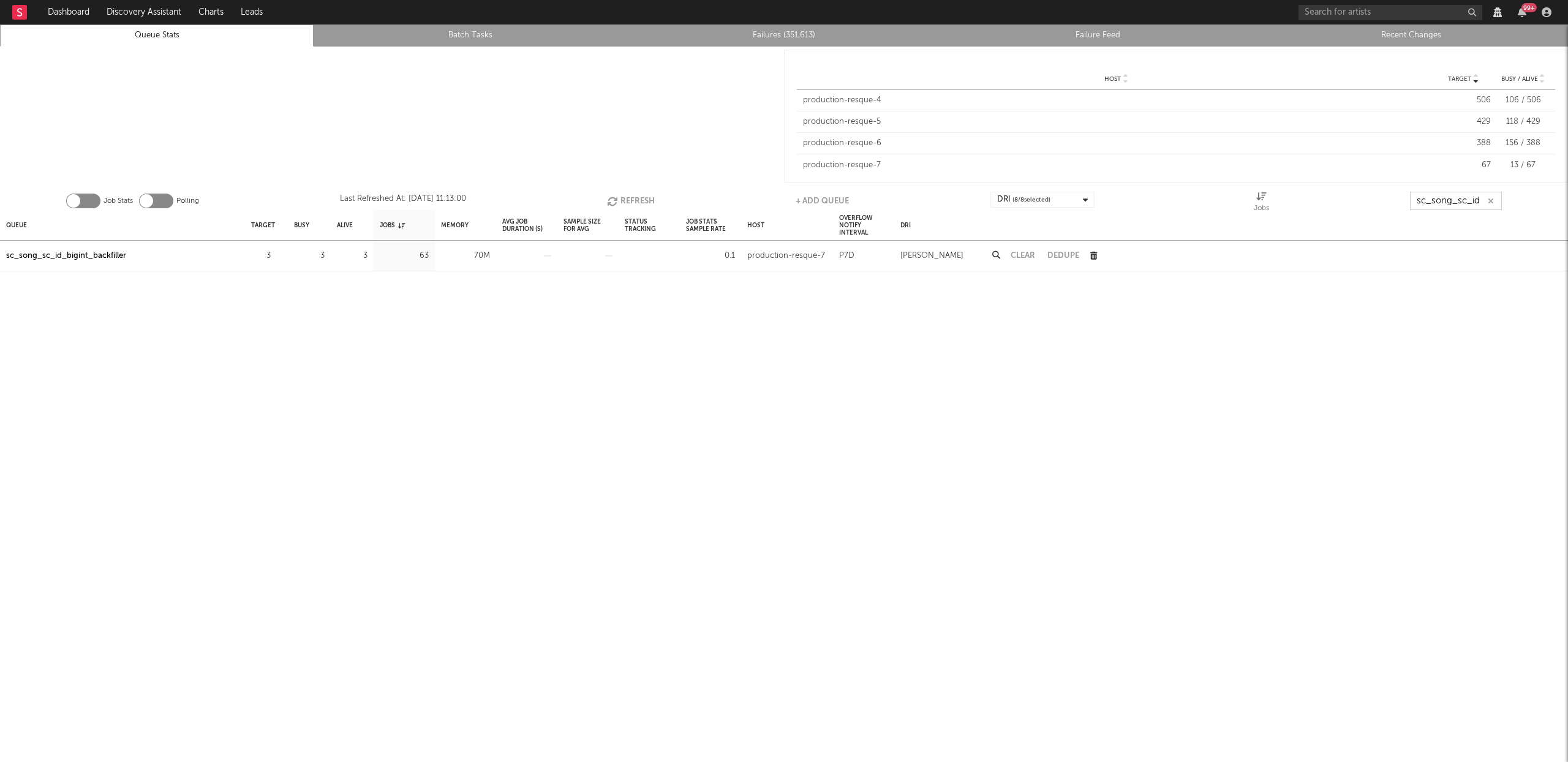
click at [638, 197] on button "Refresh" at bounding box center [631, 201] width 48 height 19
click at [621, 195] on button "Refresh" at bounding box center [631, 201] width 48 height 19
click at [1467, 199] on input "sc_song_sc_id" at bounding box center [1456, 201] width 92 height 19
click at [1467, 199] on input "sc_song_sc_id" at bounding box center [1456, 201] width 92 height 19
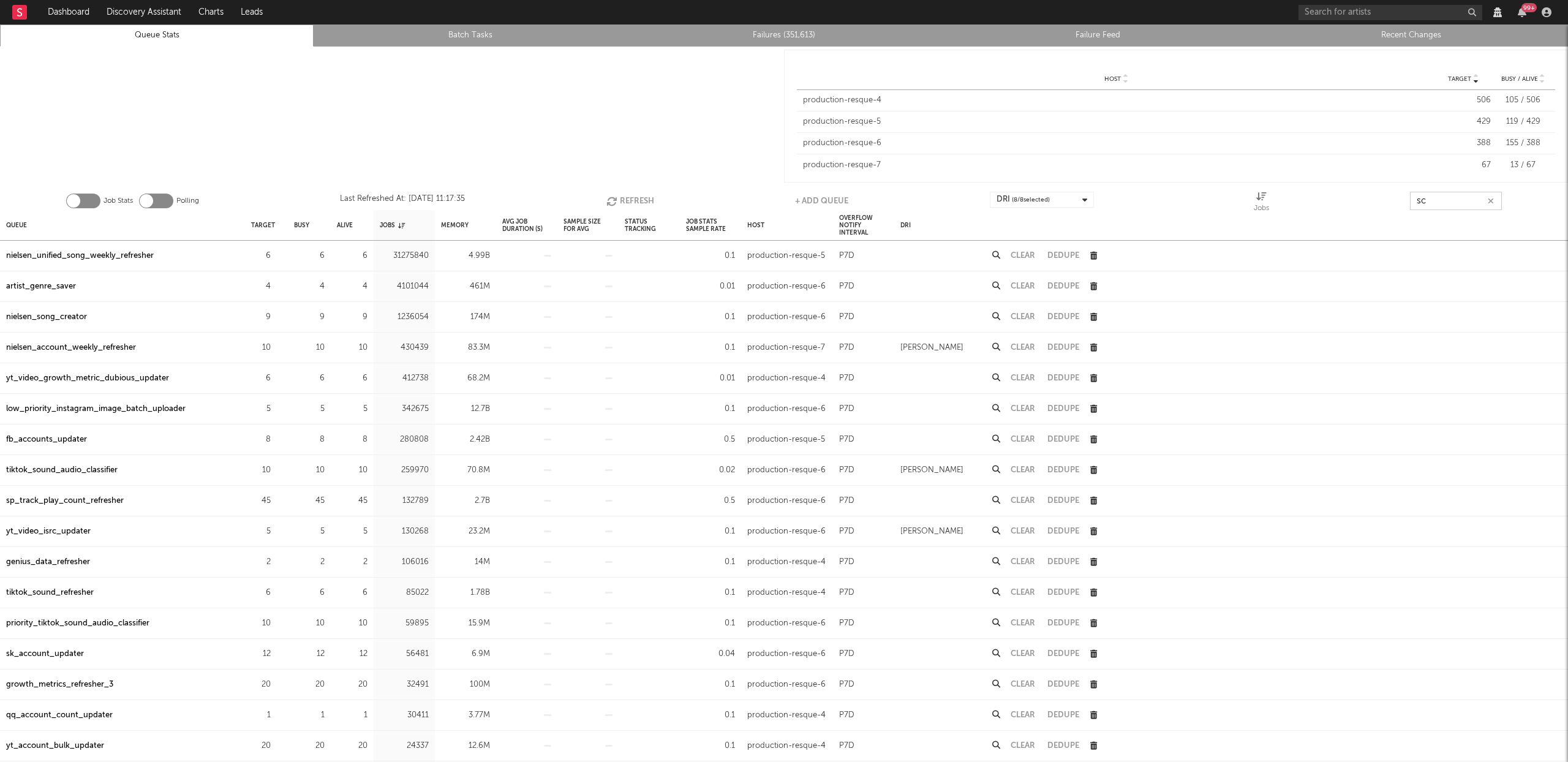
type input "s"
type input "sc_acc"
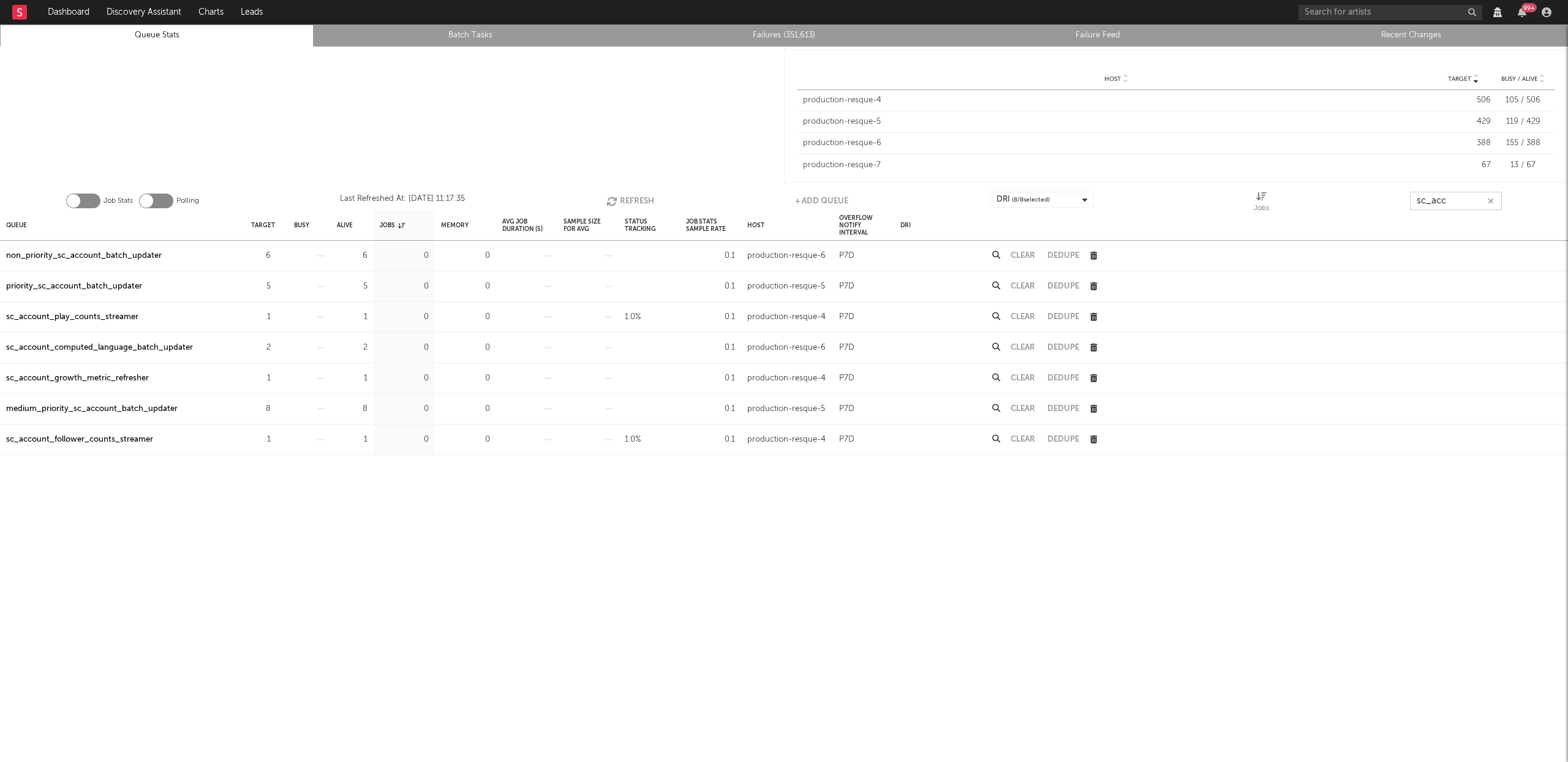
click at [1471, 200] on input "sc_acc" at bounding box center [1456, 201] width 92 height 19
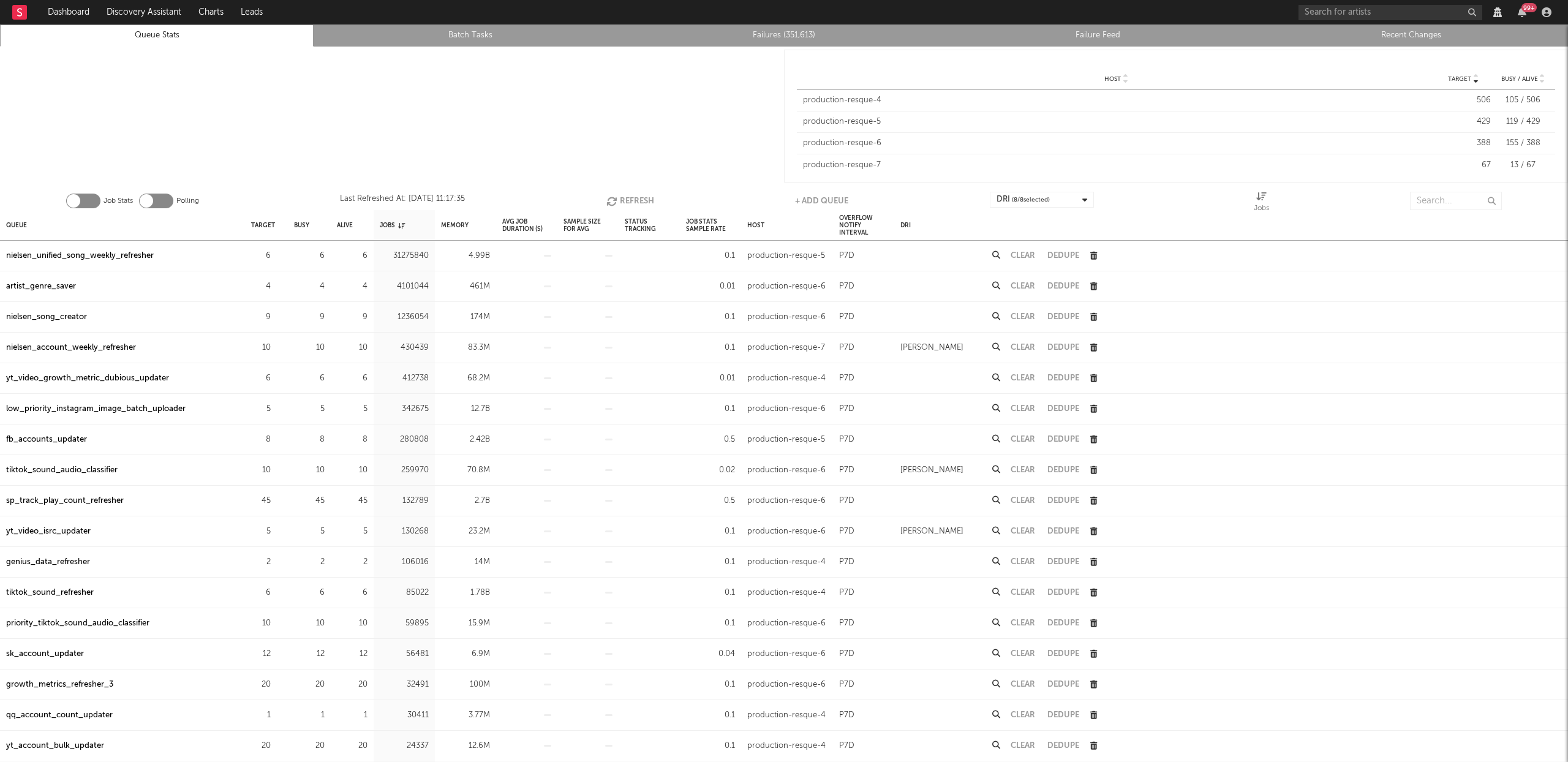
click at [761, 34] on link "Failures (351,613)" at bounding box center [784, 36] width 301 height 15
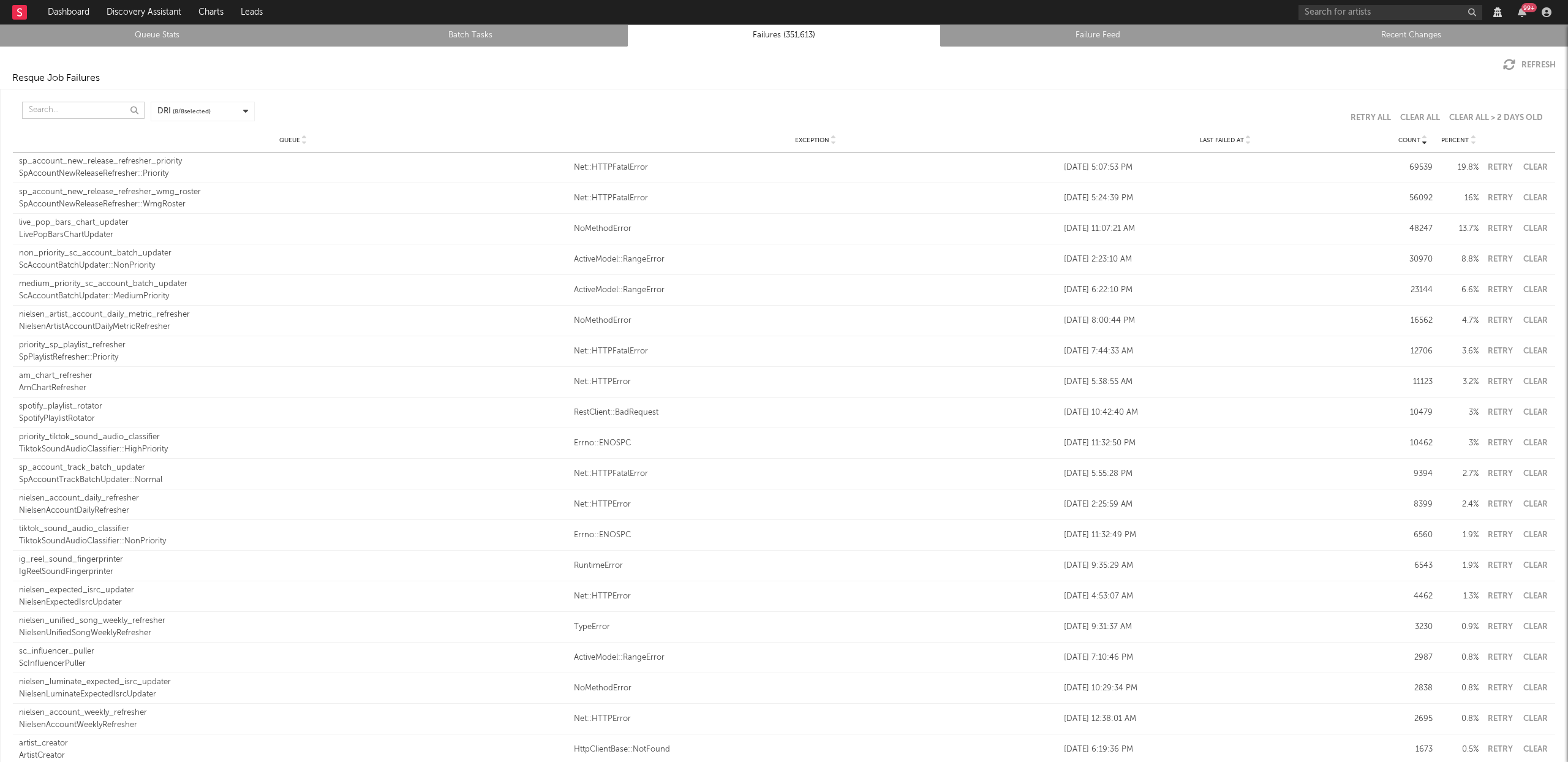
click at [80, 112] on input "text" at bounding box center [82, 110] width 122 height 17
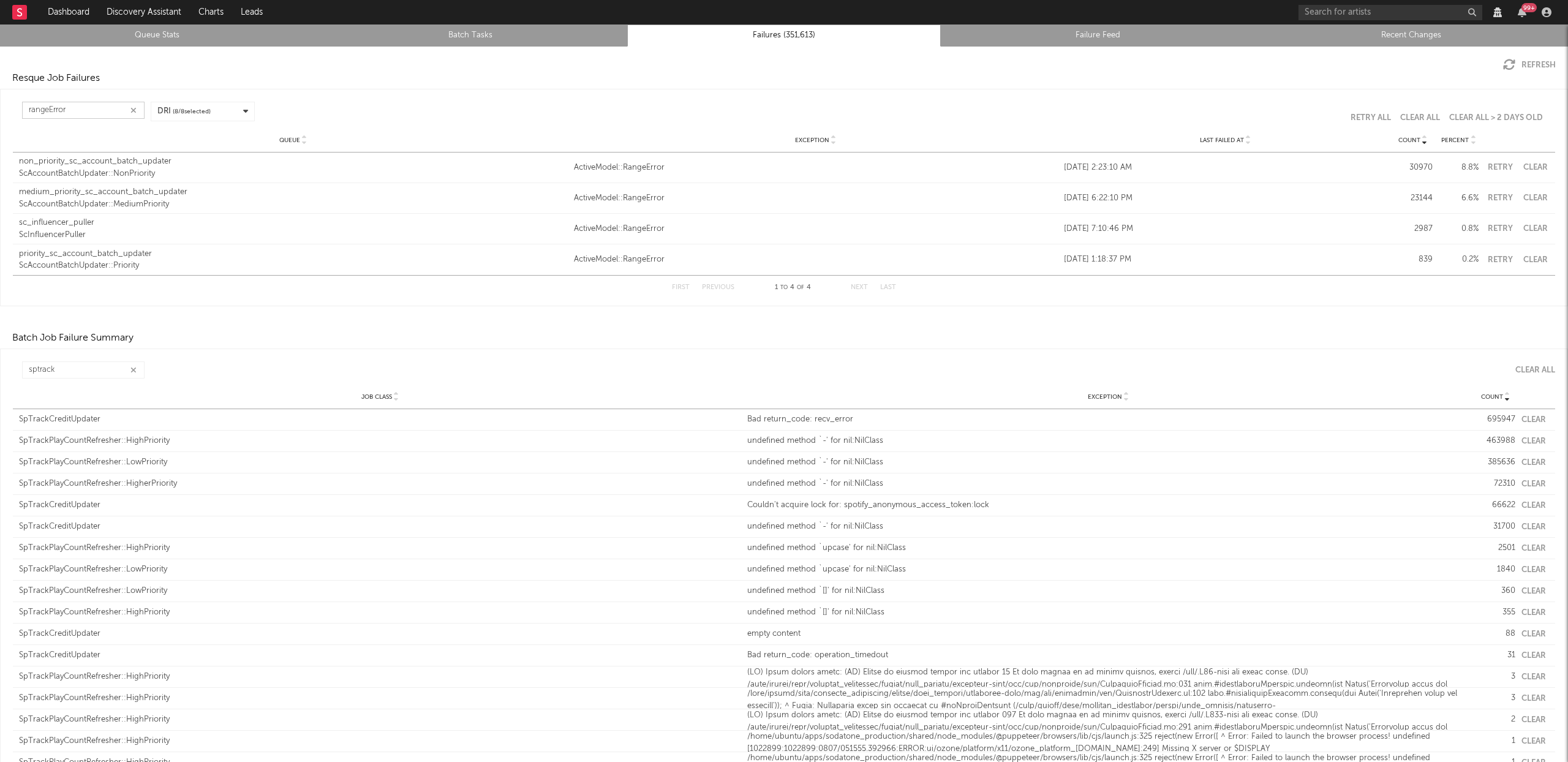
type input "rangeError"
click at [108, 260] on div "ScAccountBatchUpdater::Priority" at bounding box center [293, 266] width 549 height 12
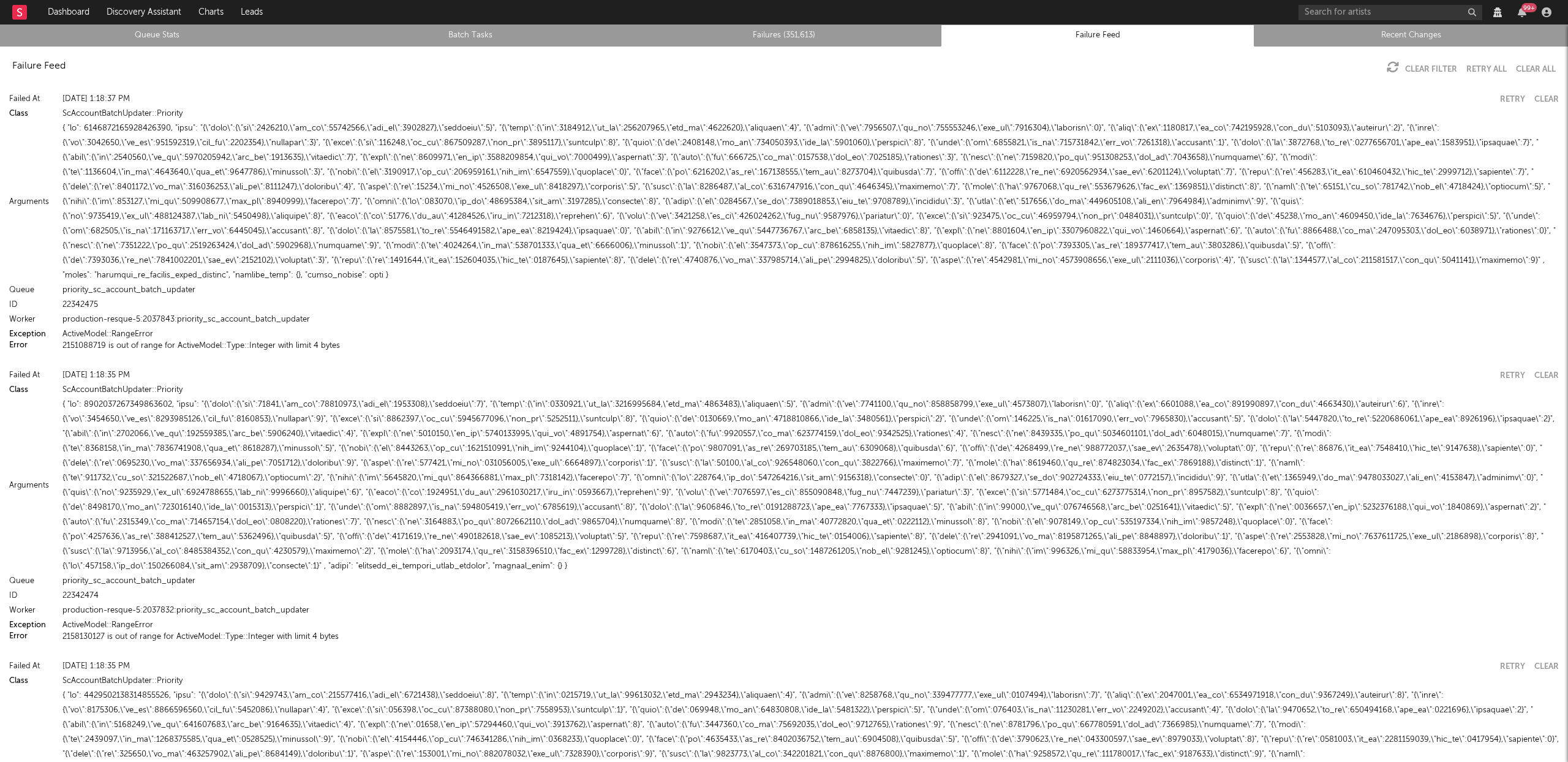
click at [268, 342] on button "2151088719 is out of range for ActiveModel::Type::Integer with limit 4 bytes" at bounding box center [201, 345] width 277 height 8
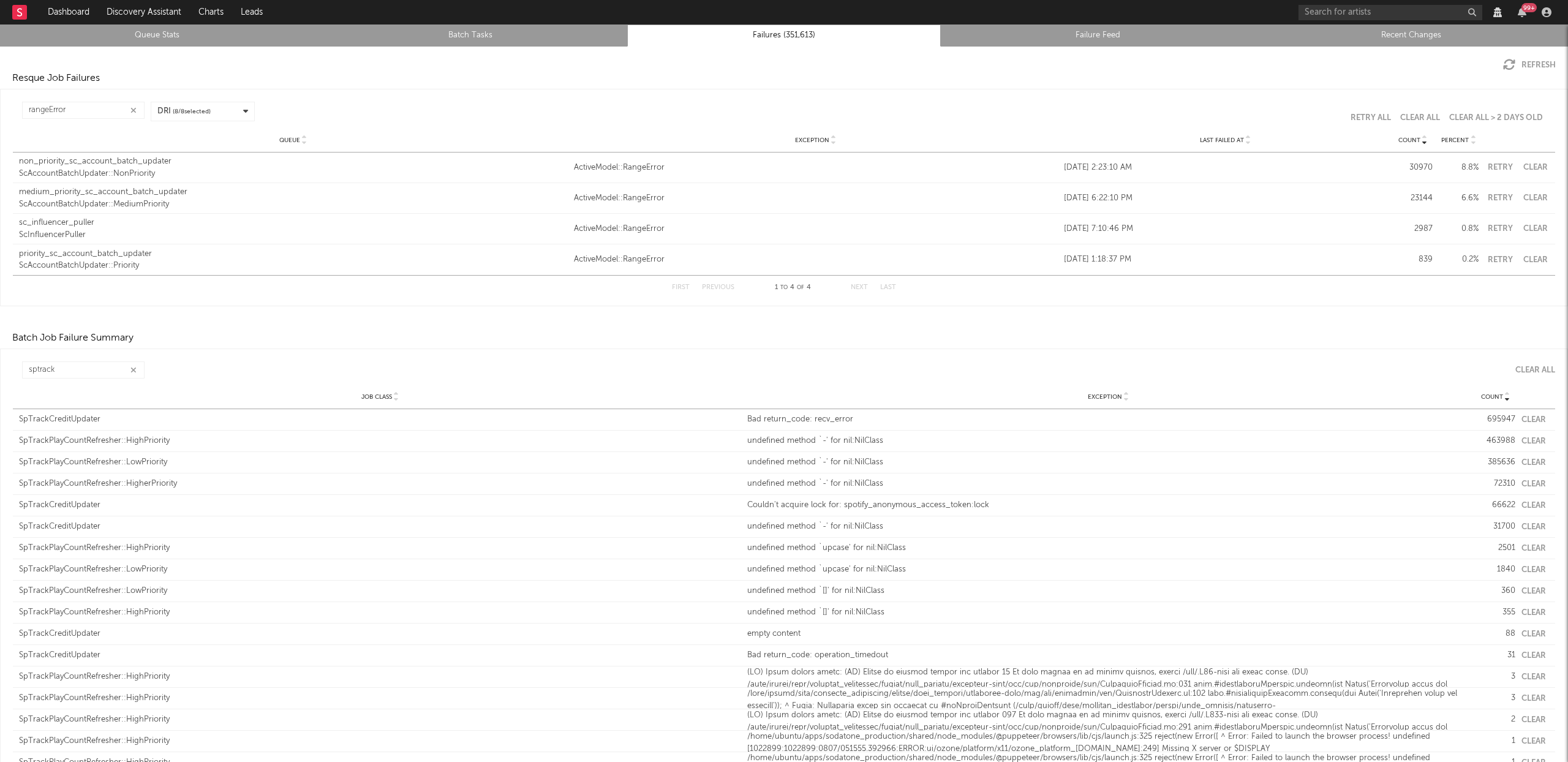
click at [116, 38] on link "Queue Stats" at bounding box center [157, 36] width 301 height 15
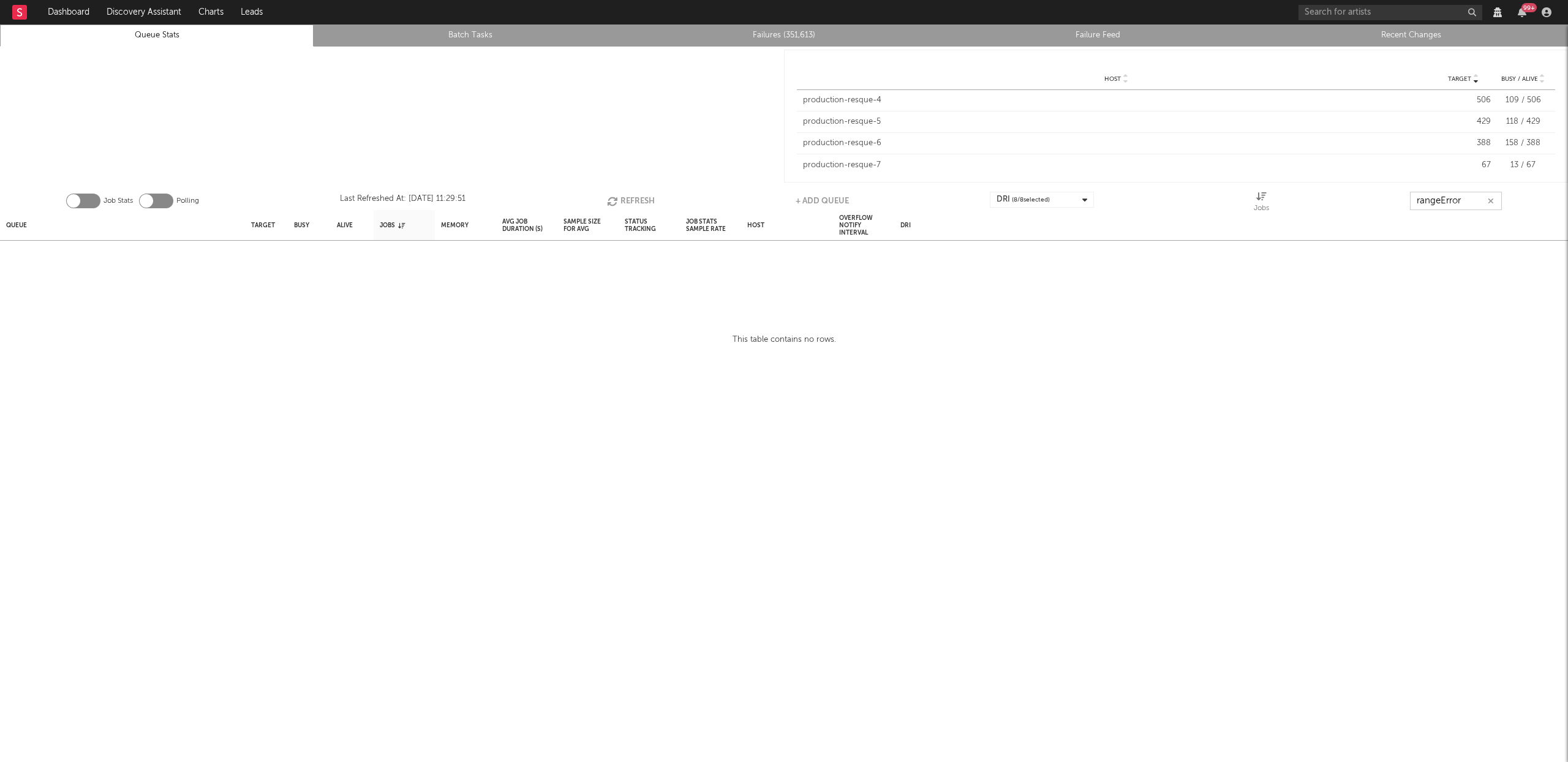
click at [1441, 196] on input "rangeError" at bounding box center [1456, 201] width 92 height 19
type input "rangesError"
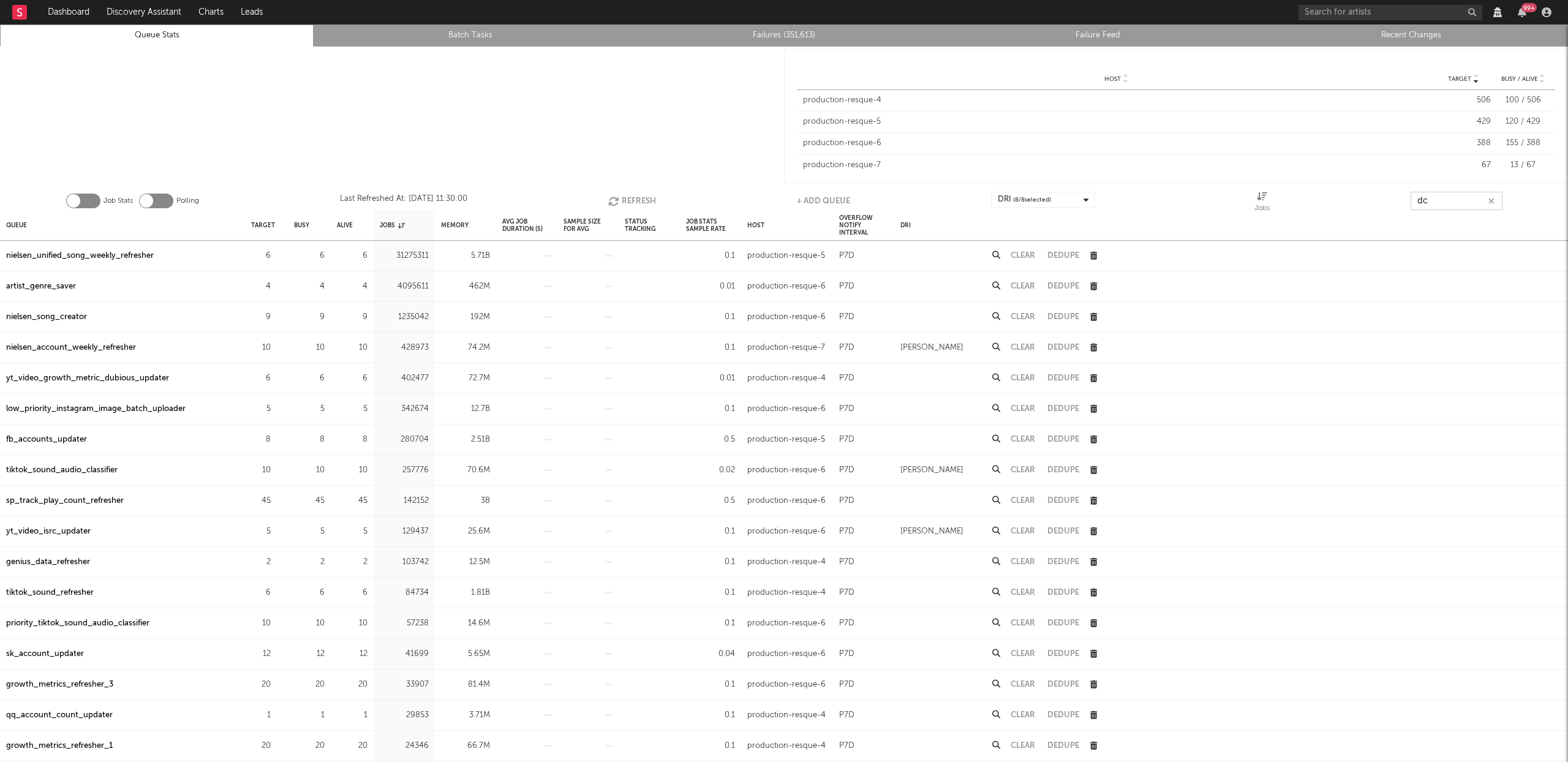
type input "d"
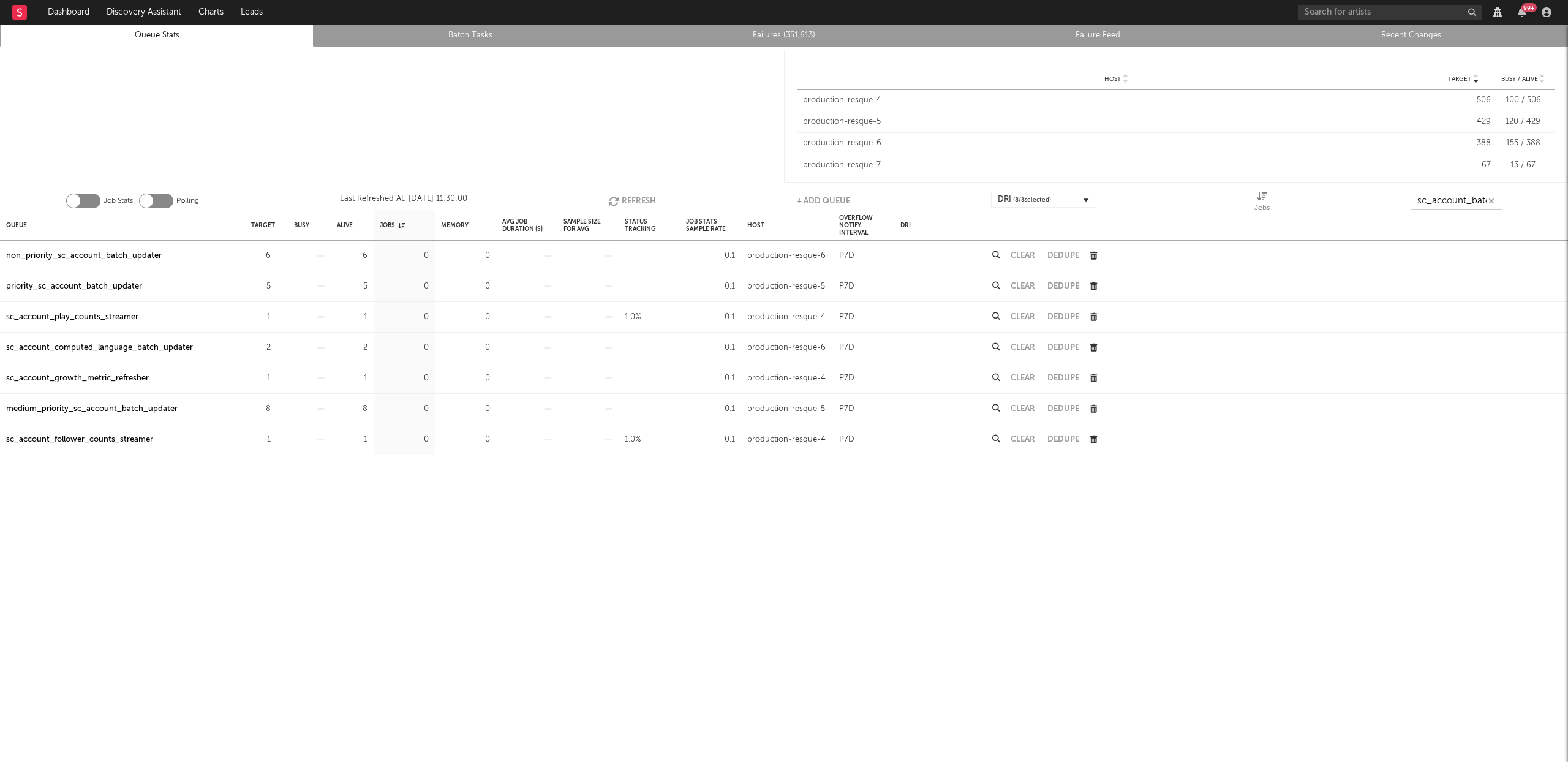
scroll to position [0, 8]
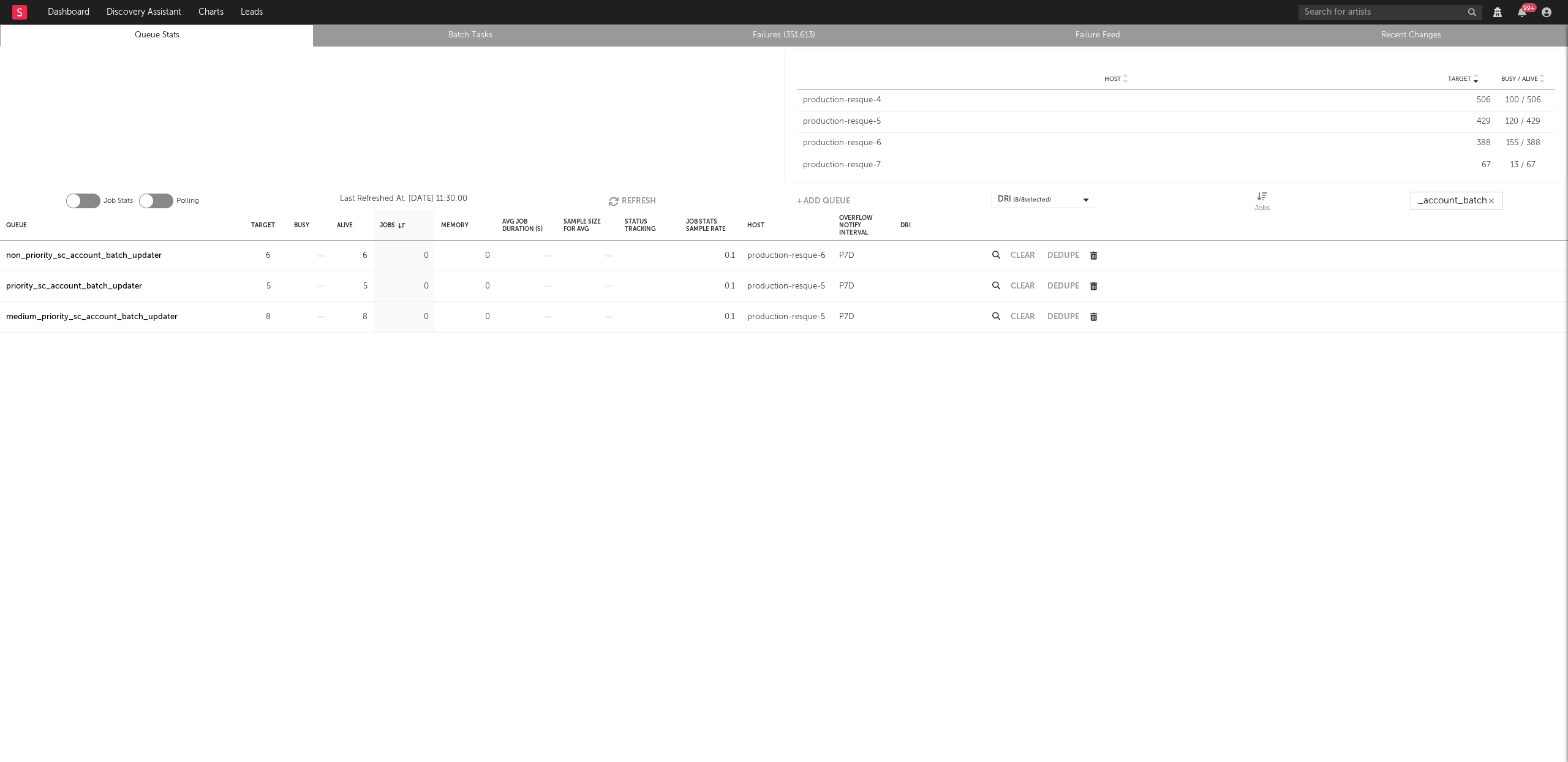
type input "sc_account_batch"
click at [104, 317] on div "medium_priority_sc_account_batch_updater" at bounding box center [91, 318] width 172 height 15
click at [127, 317] on div "medium_priority_sc_account_batch_updater" at bounding box center [91, 318] width 172 height 15
click at [823, 35] on link "Failures (351,613)" at bounding box center [784, 36] width 301 height 15
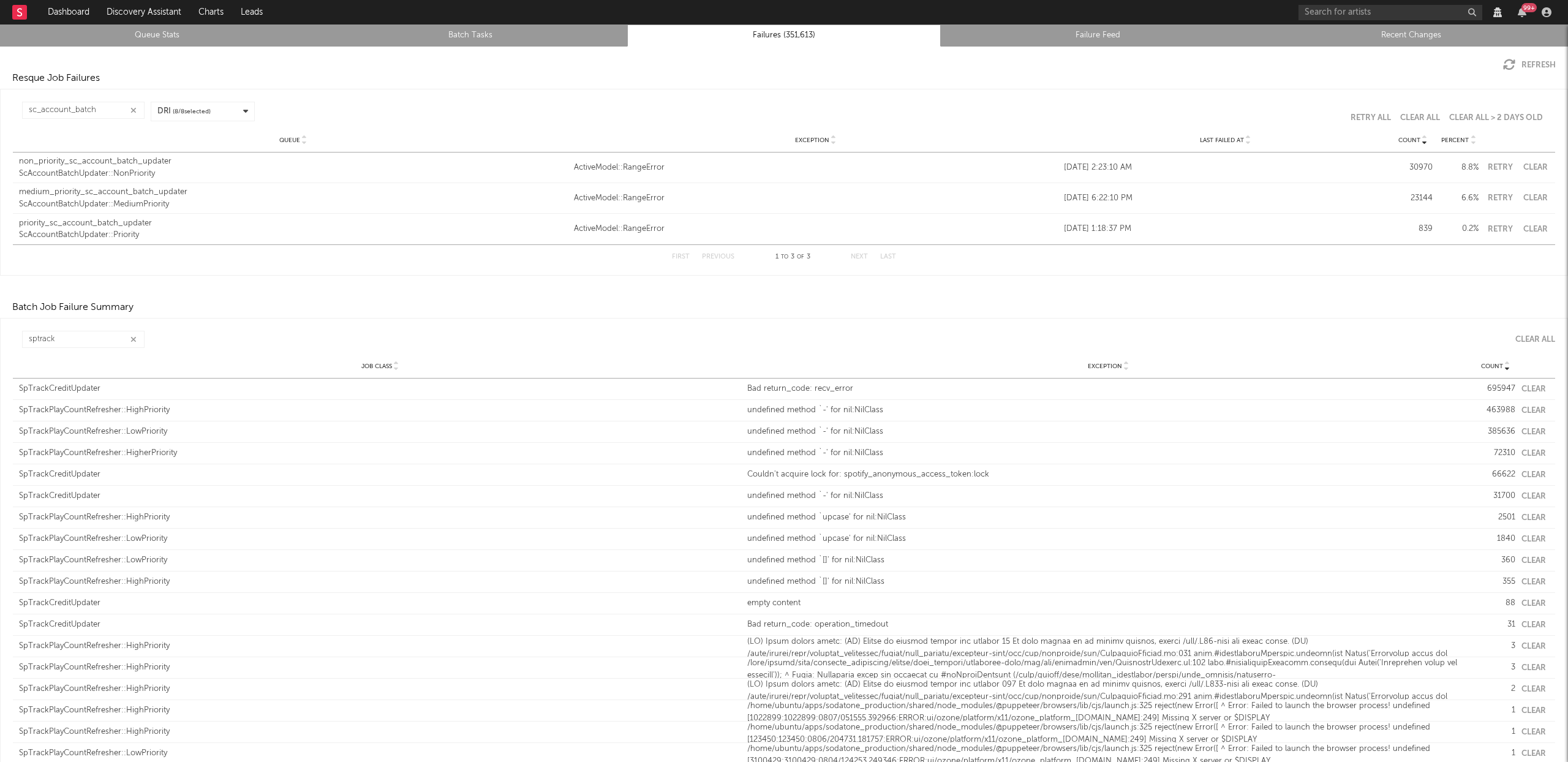
click at [149, 31] on link "Queue Stats" at bounding box center [157, 36] width 301 height 15
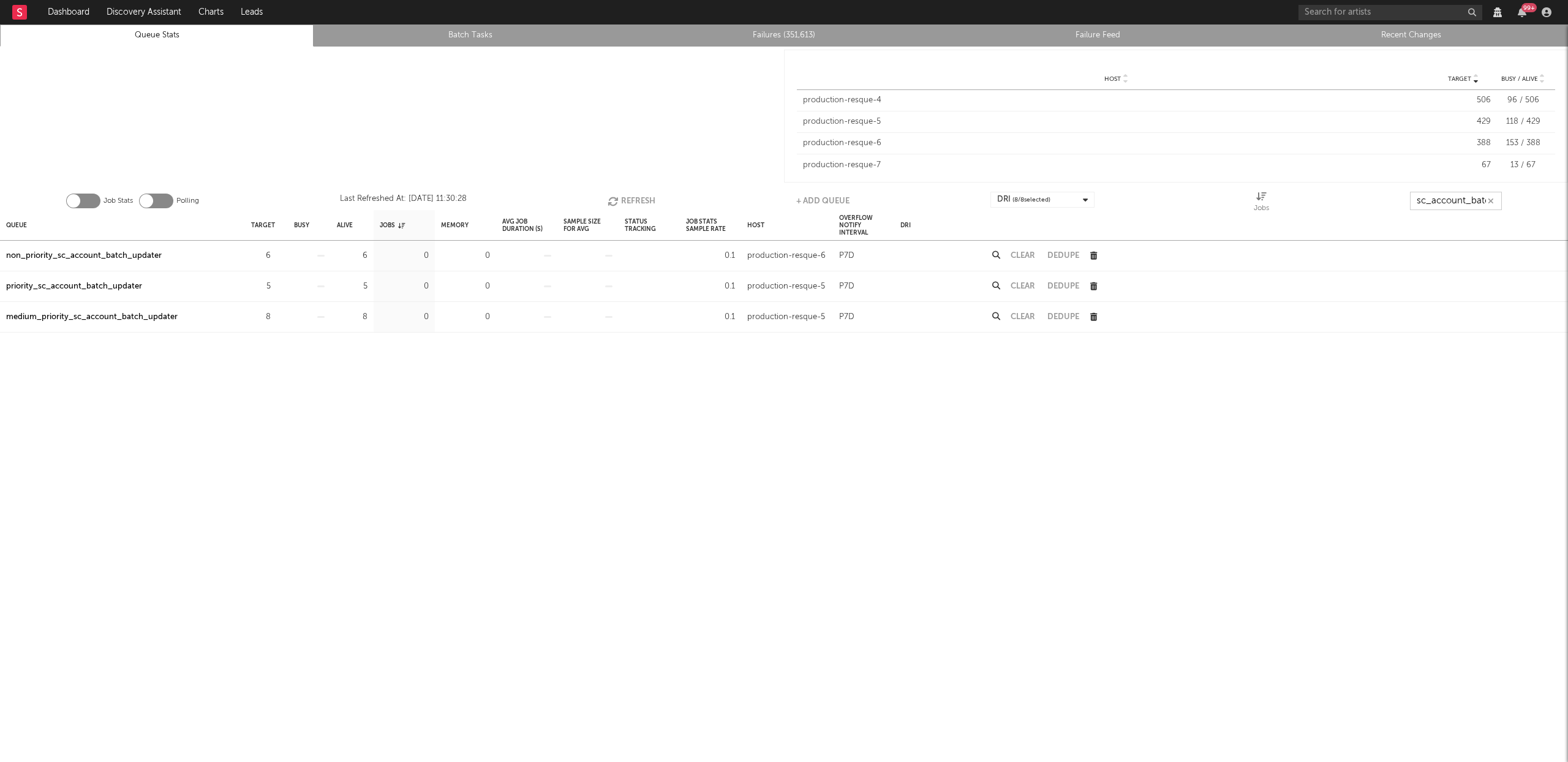
click at [1453, 202] on input "sc_account_batch" at bounding box center [1456, 201] width 92 height 19
click at [625, 194] on button "Refresh" at bounding box center [631, 201] width 48 height 19
click at [639, 196] on button "Refresh" at bounding box center [632, 201] width 48 height 19
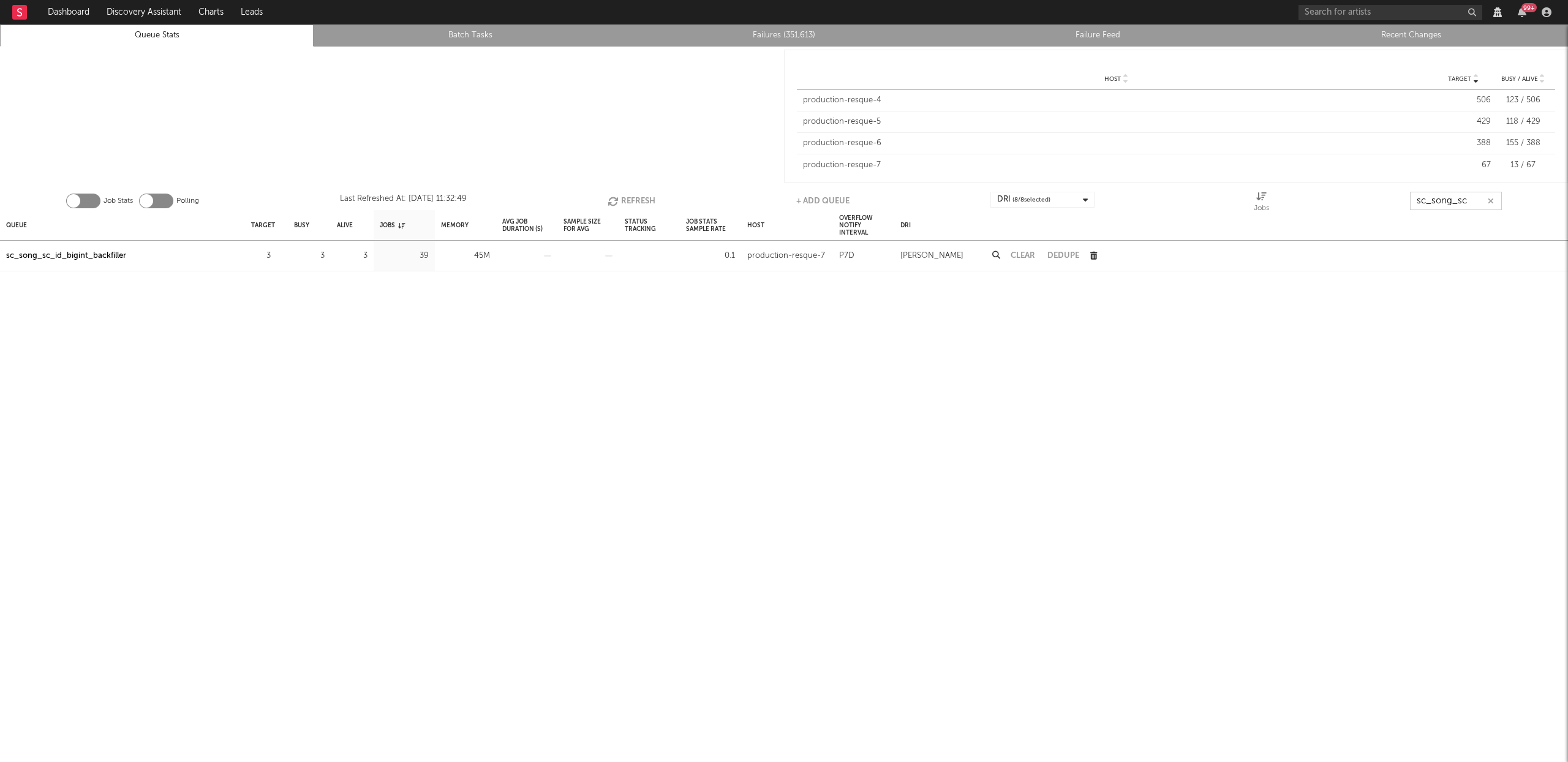
click at [629, 196] on button "Refresh" at bounding box center [632, 201] width 48 height 19
click at [616, 198] on icon "button" at bounding box center [614, 202] width 13 height 10
click at [617, 197] on button "Refresh" at bounding box center [631, 201] width 48 height 19
click at [636, 202] on button "Refresh" at bounding box center [631, 201] width 48 height 19
click at [633, 202] on button "Refresh" at bounding box center [633, 201] width 48 height 19
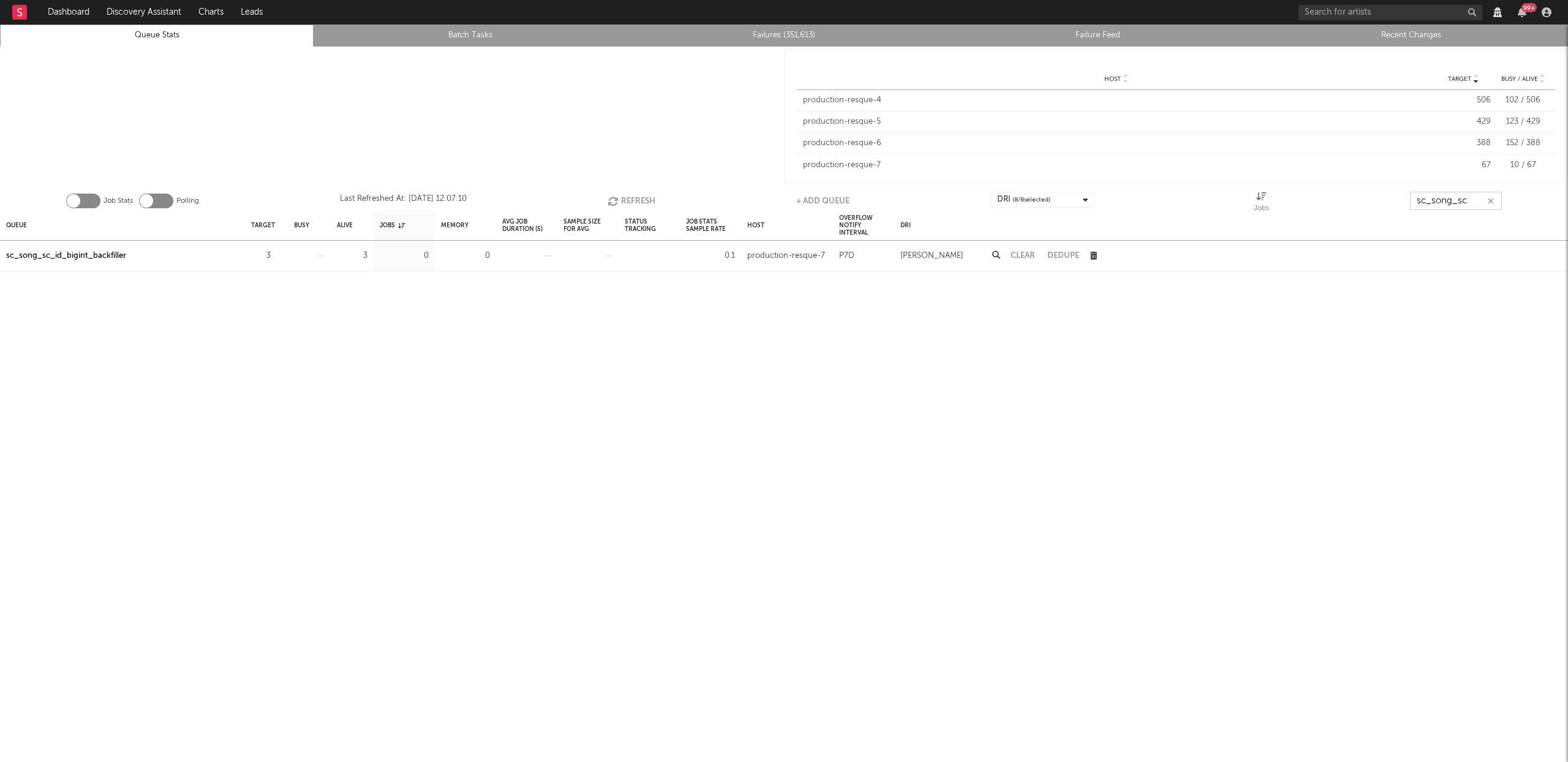
click at [629, 202] on button "Refresh" at bounding box center [632, 201] width 48 height 19
click at [632, 199] on button "Refresh" at bounding box center [632, 201] width 48 height 19
click at [1464, 200] on input "sc_song_sc" at bounding box center [1456, 201] width 92 height 19
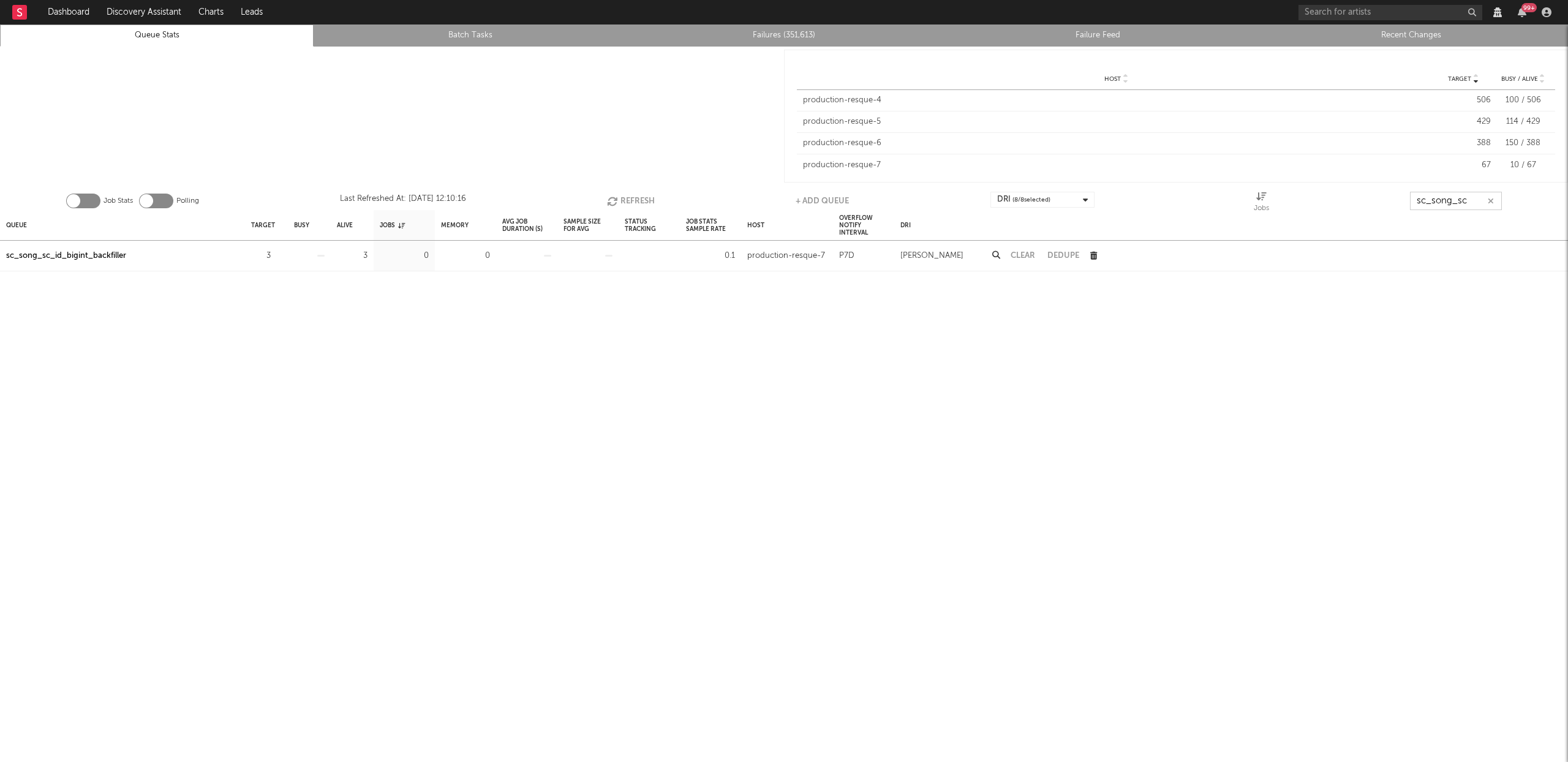
click at [1464, 205] on input "sc_song_sc" at bounding box center [1456, 201] width 92 height 19
click at [1464, 204] on input "sc_song_sc" at bounding box center [1456, 201] width 92 height 19
paste input "priority_sc_account_batch_updater"
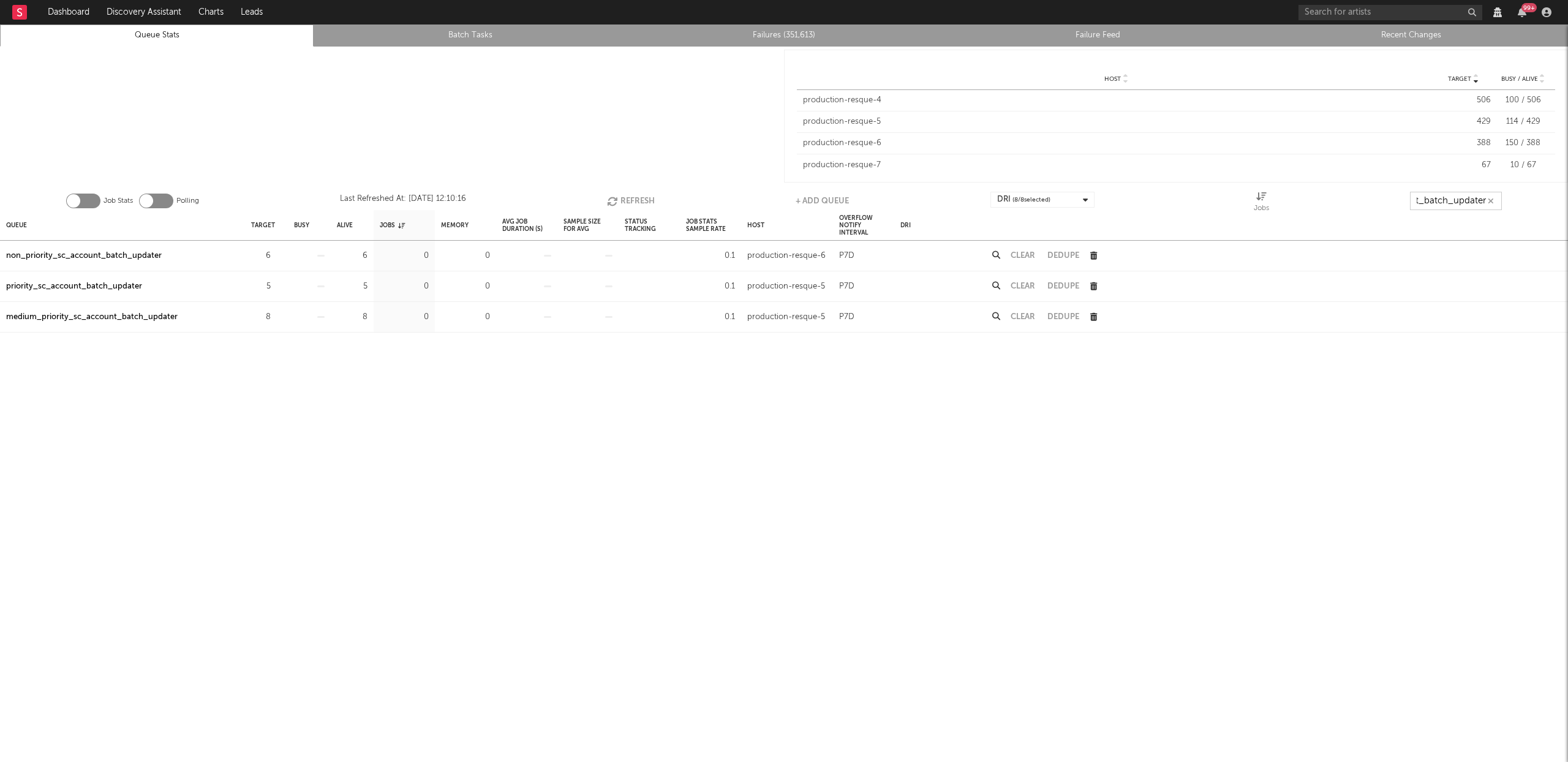
click at [636, 195] on button "Refresh" at bounding box center [631, 201] width 48 height 19
type input "priority_sc_account_batch_updater"
click at [634, 199] on button "Refresh" at bounding box center [631, 201] width 48 height 19
click at [790, 32] on link "Failures (351,613)" at bounding box center [784, 36] width 301 height 15
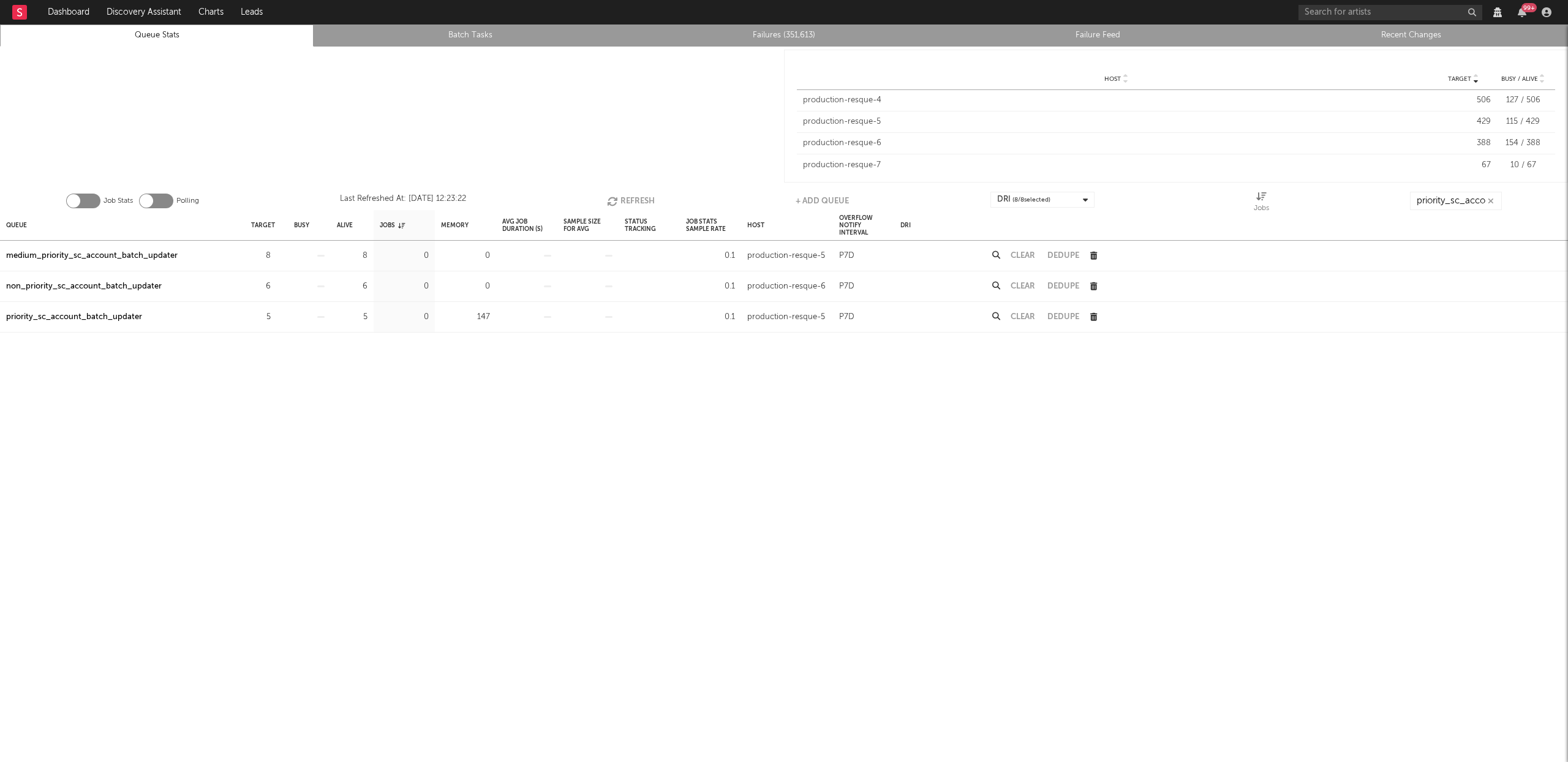
click at [109, 255] on div "medium_priority_sc_account_batch_updater" at bounding box center [91, 256] width 172 height 15
click at [86, 285] on div "non_priority_sc_account_batch_updater" at bounding box center [84, 287] width 156 height 15
click at [77, 318] on div "priority_sc_account_batch_updater" at bounding box center [73, 318] width 136 height 15
click at [80, 317] on div "priority_sc_account_batch_updater" at bounding box center [73, 318] width 136 height 15
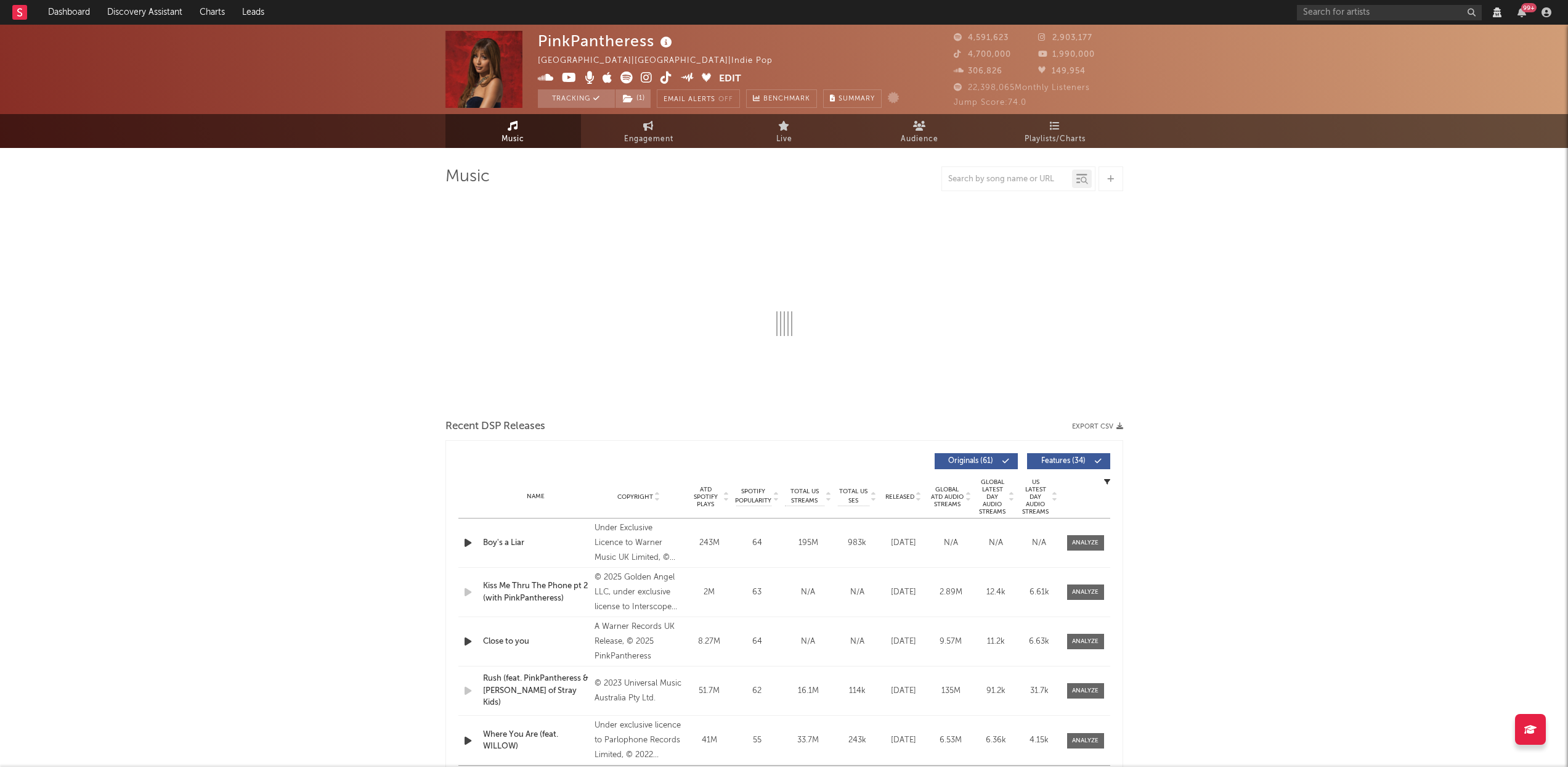
select select "View all"
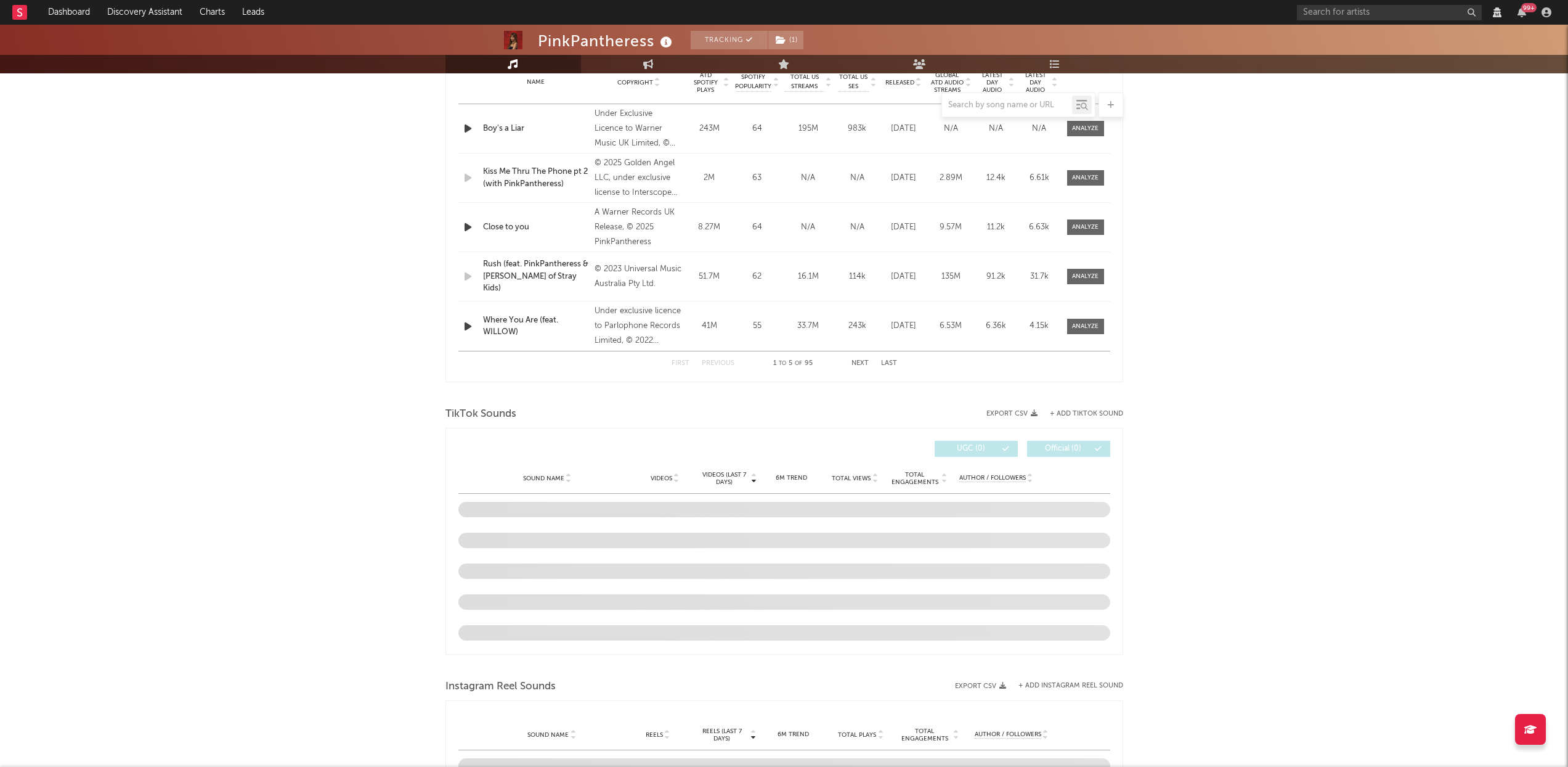
select select "6m"
select select "View all"
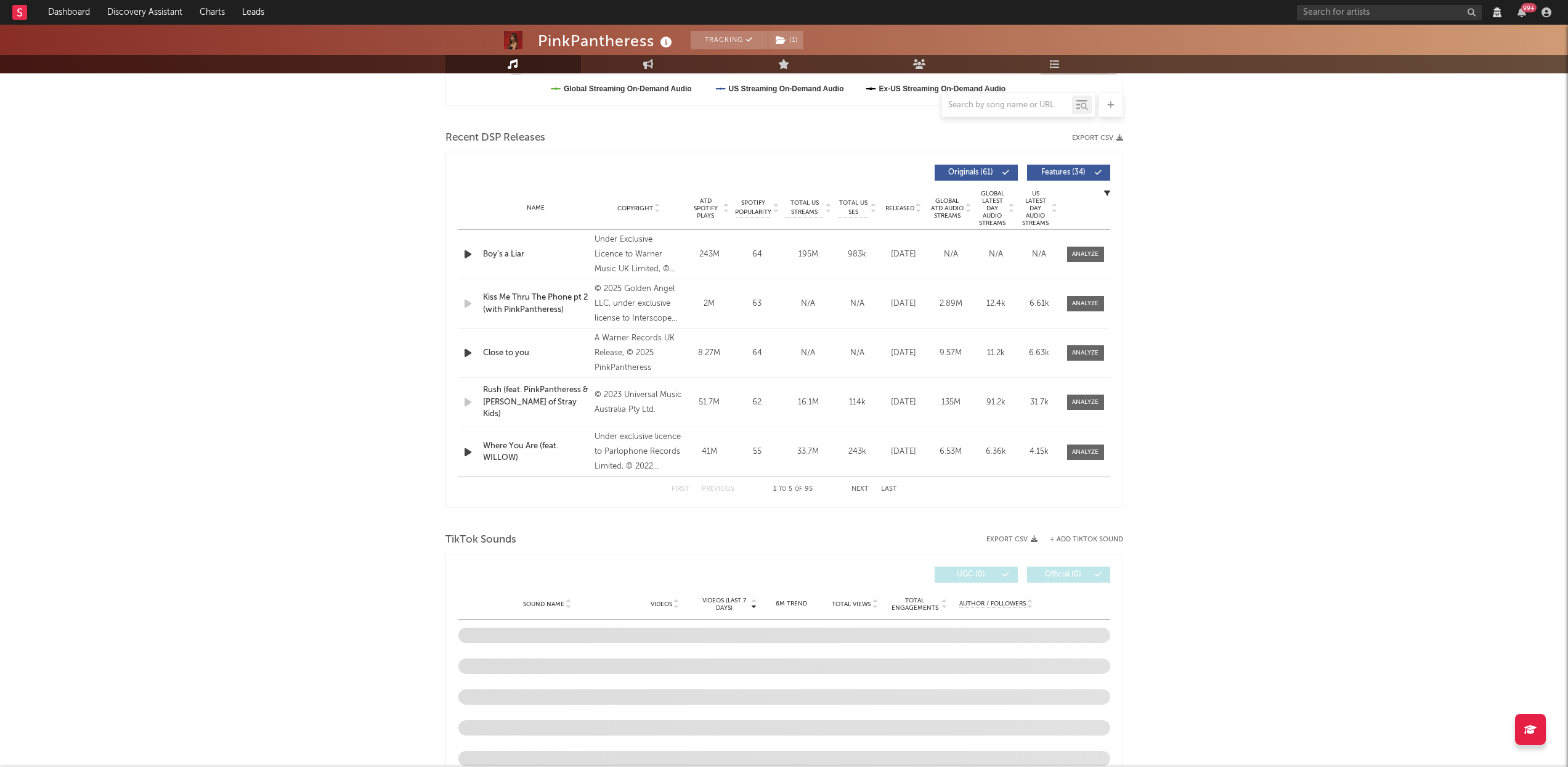
scroll to position [661, 0]
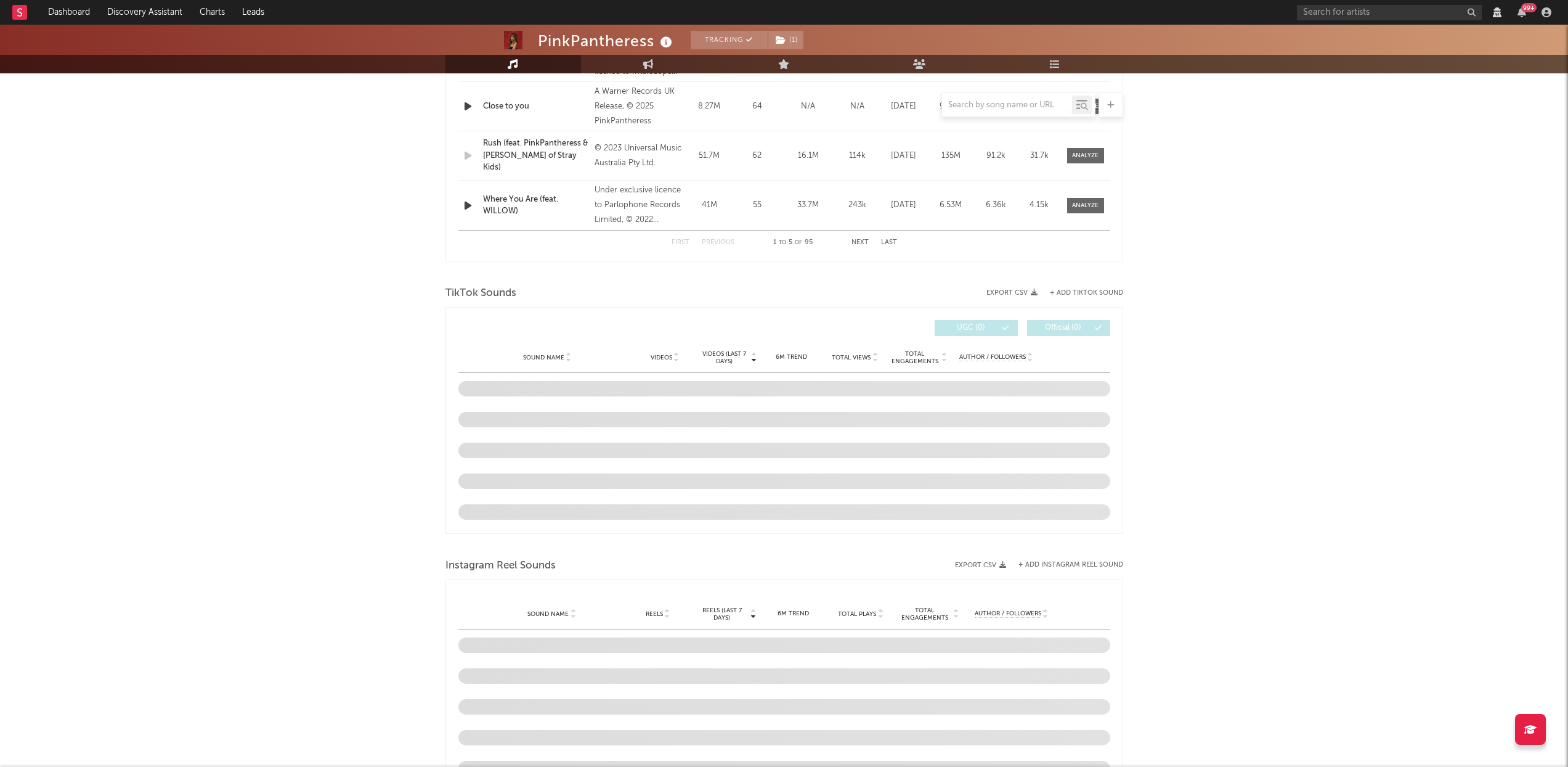
select select "View all"
select select "6m"
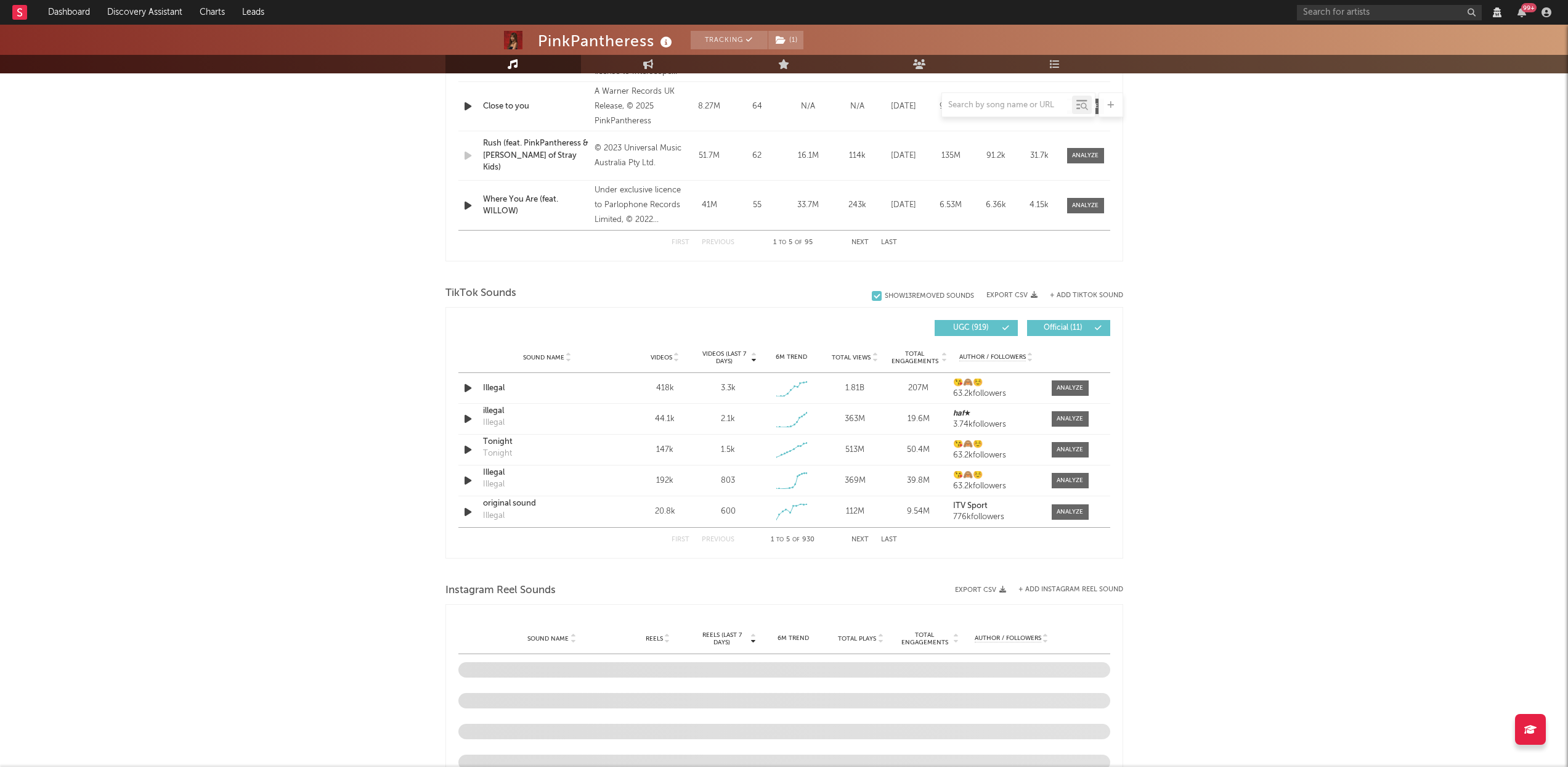
select select "View all"
select select "6m"
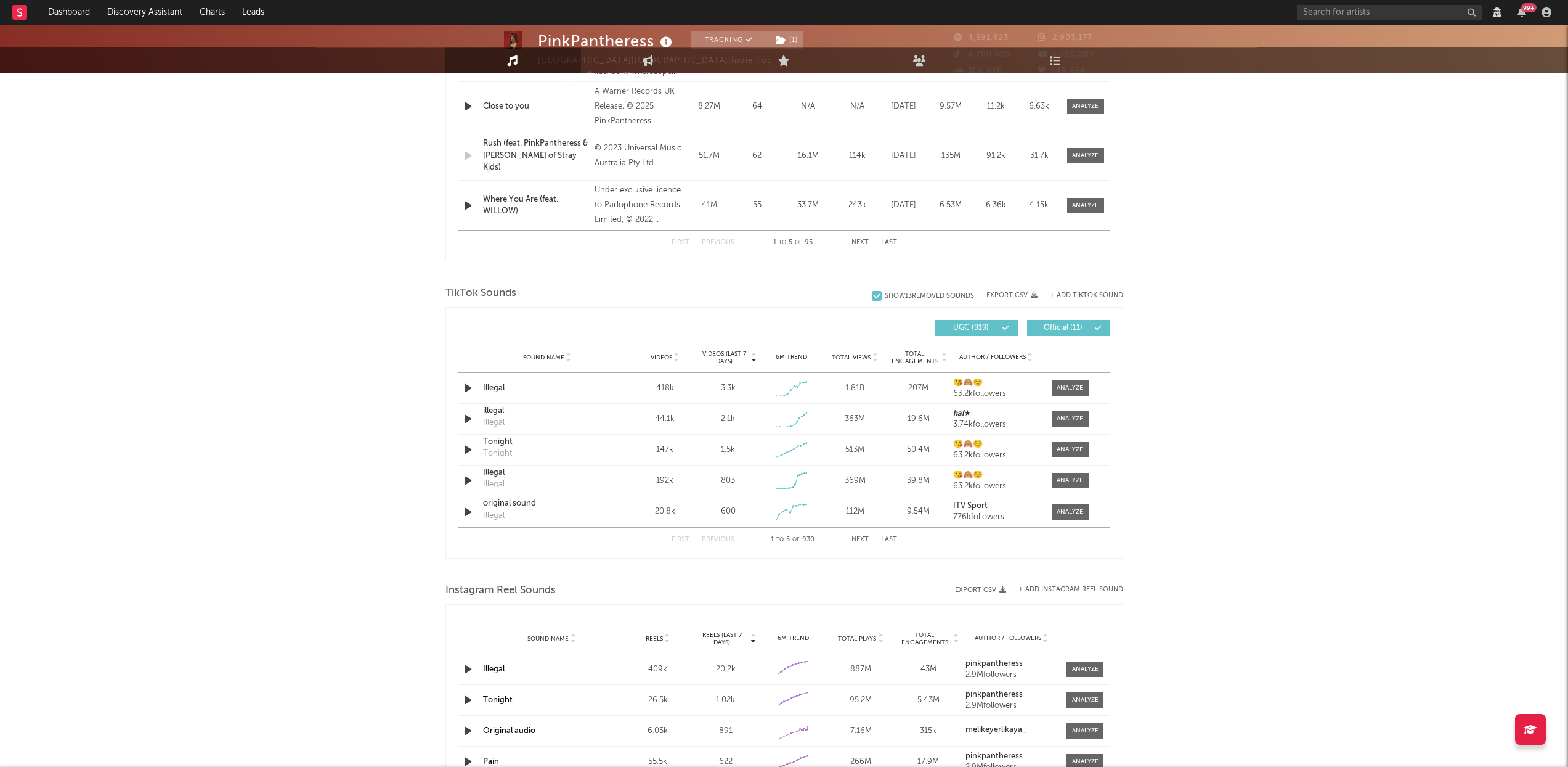
scroll to position [0, 0]
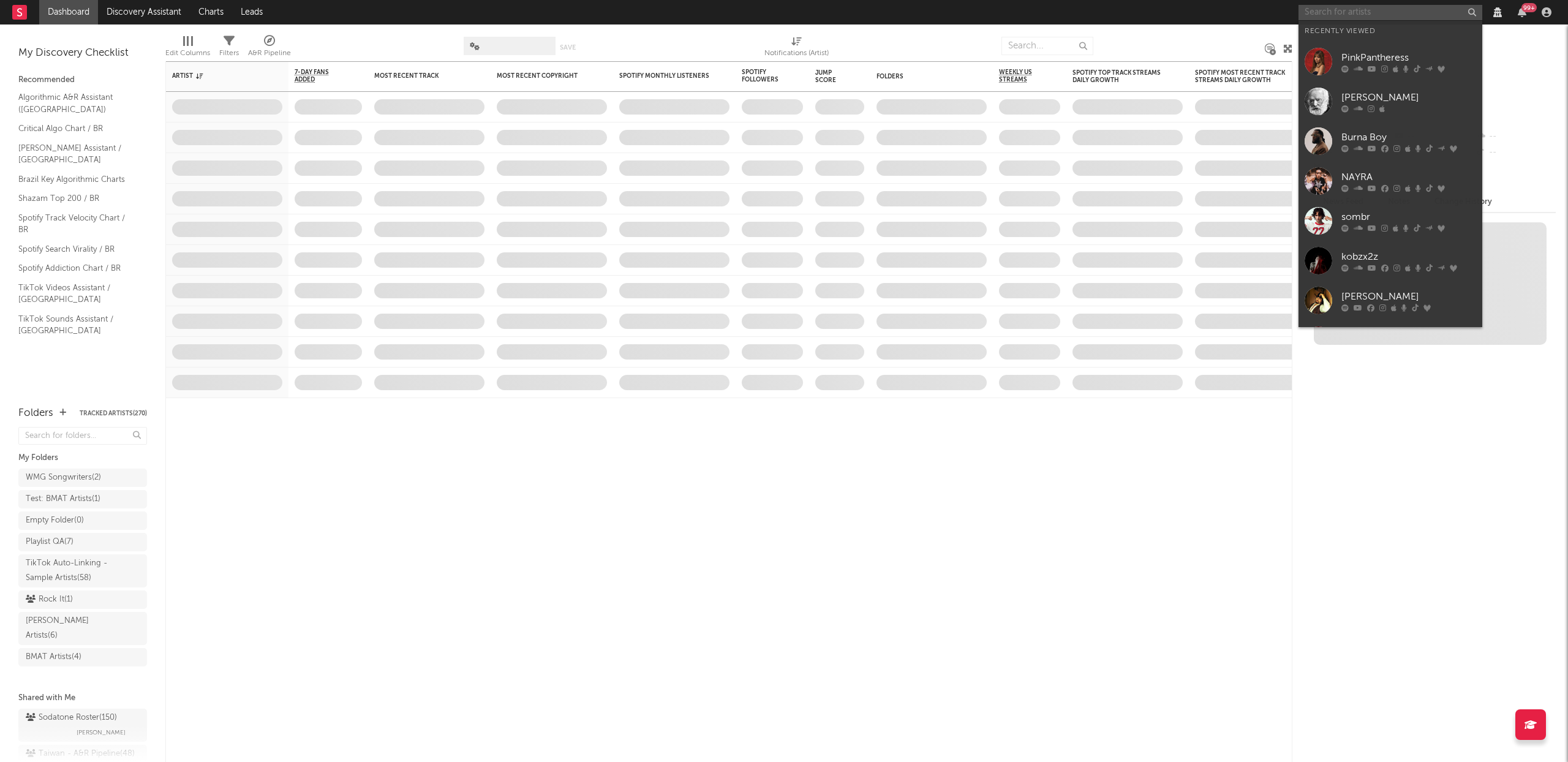
click at [1360, 15] on input "text" at bounding box center [1390, 13] width 184 height 15
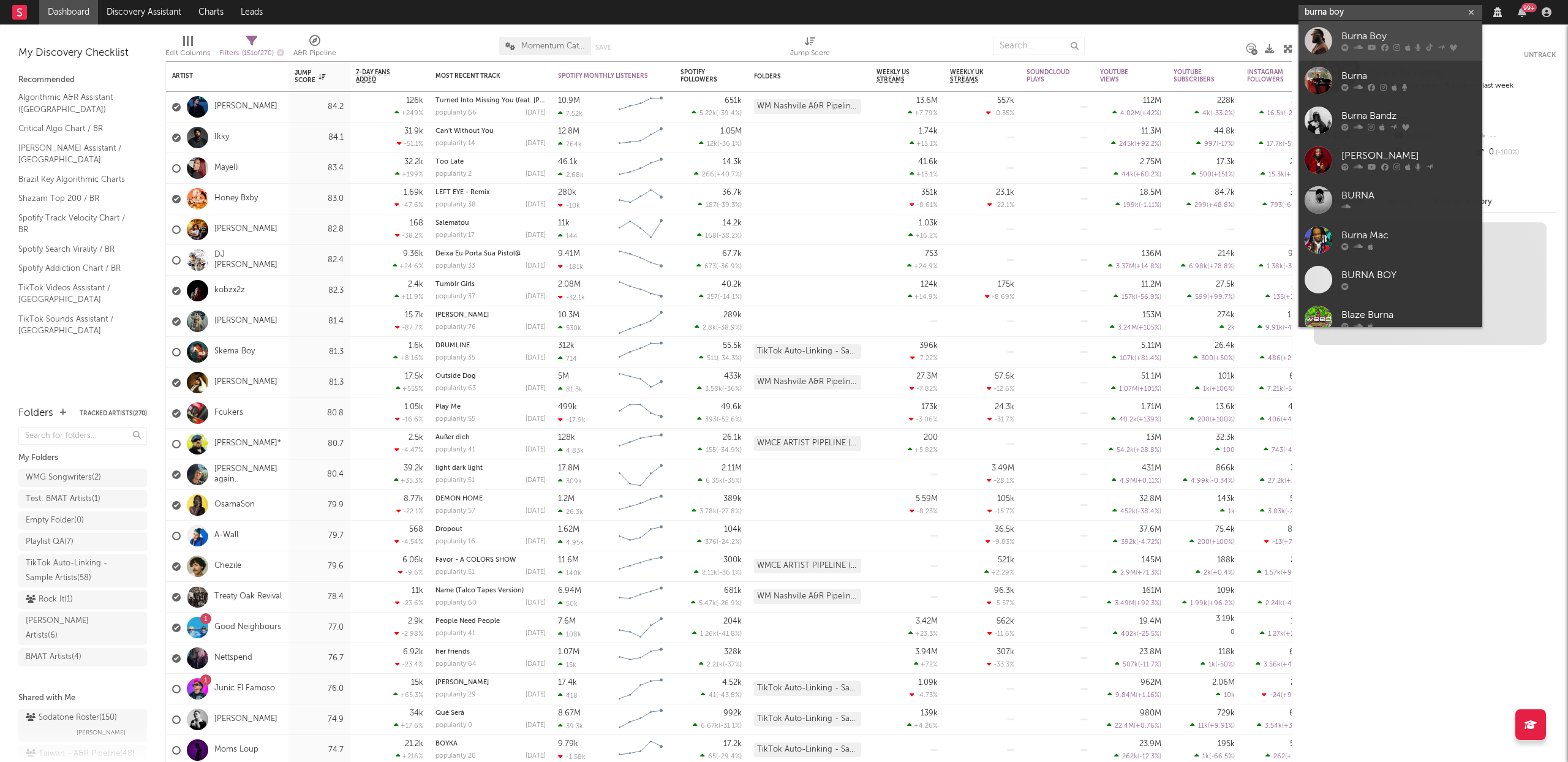
type input "burna boy"
click at [1405, 40] on div "Burna Boy" at bounding box center [1409, 37] width 135 height 15
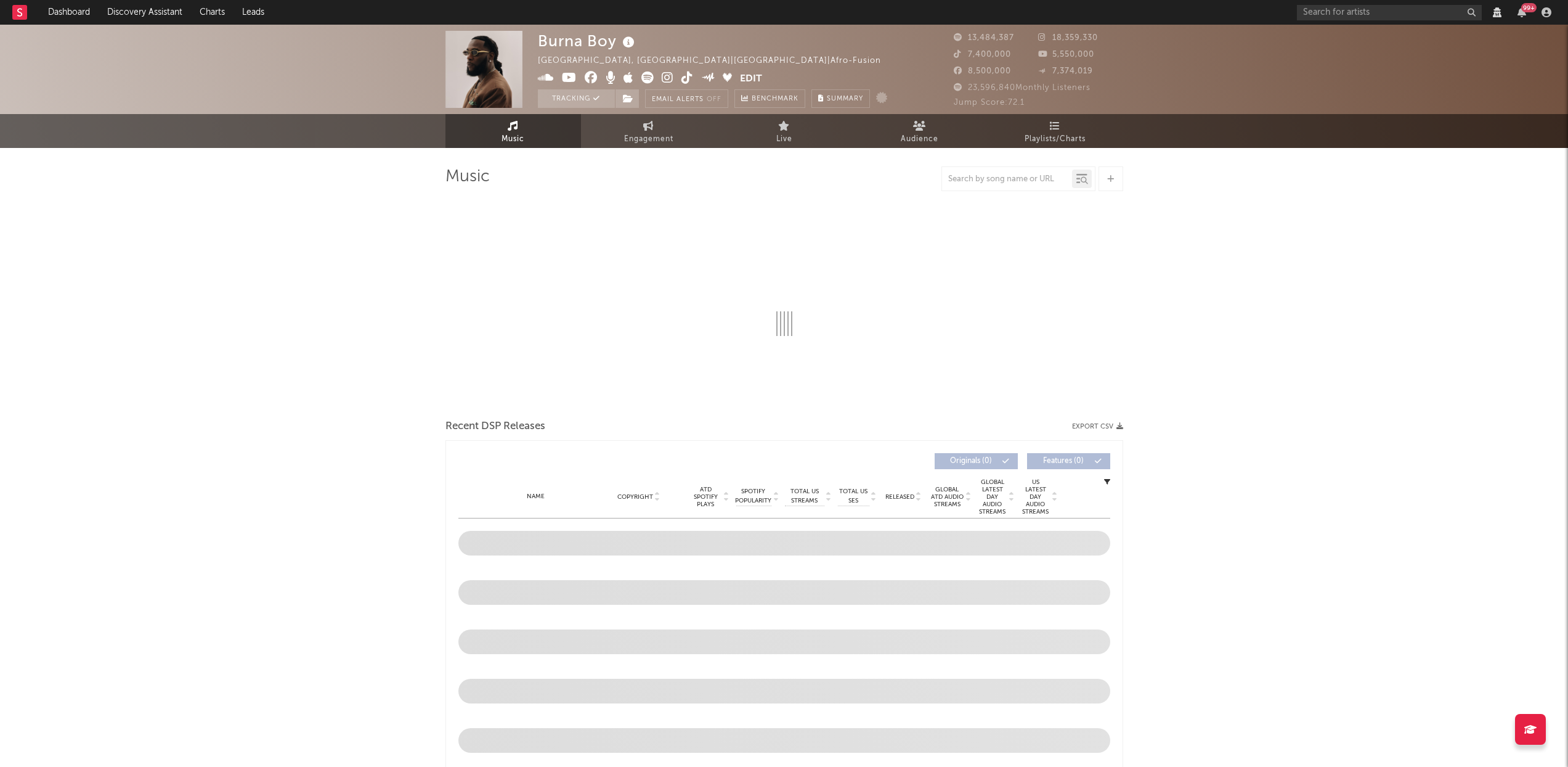
select select "View all"
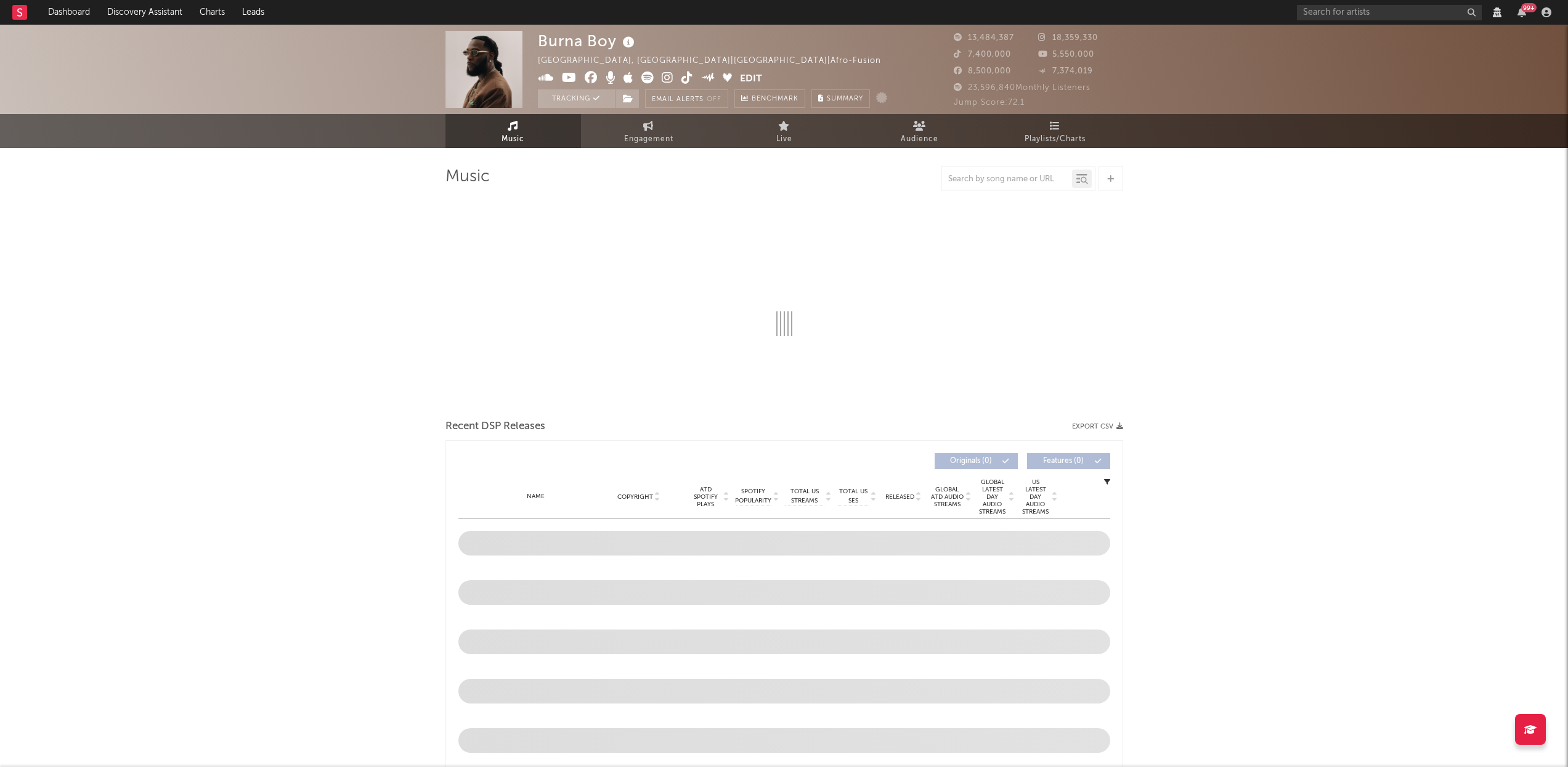
select select "6m"
select select "View all"
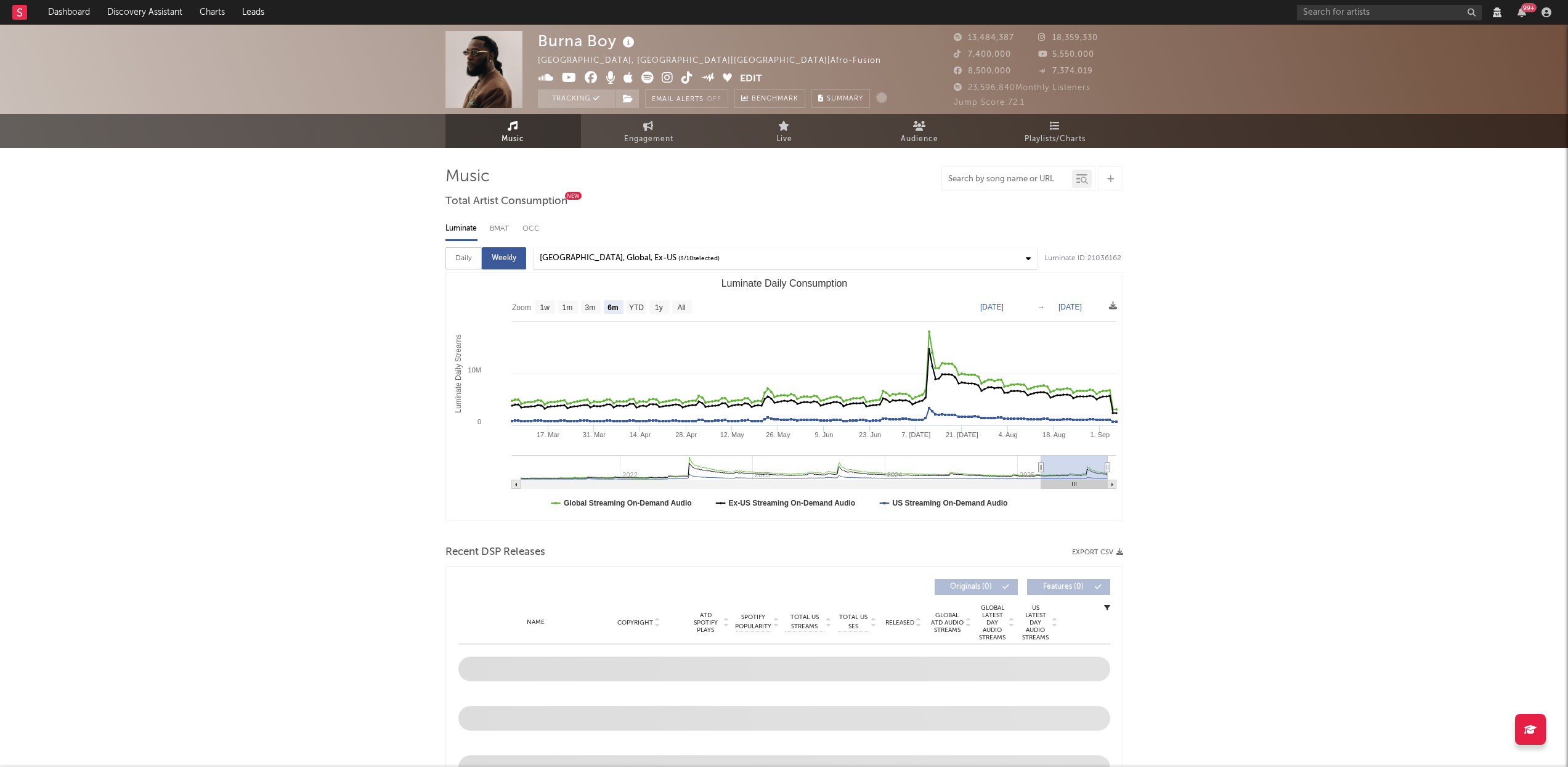
click at [983, 179] on input "text" at bounding box center [1007, 179] width 130 height 10
select select "View all"
select select "6m"
click at [983, 179] on input "text" at bounding box center [1007, 179] width 130 height 10
select select "View all"
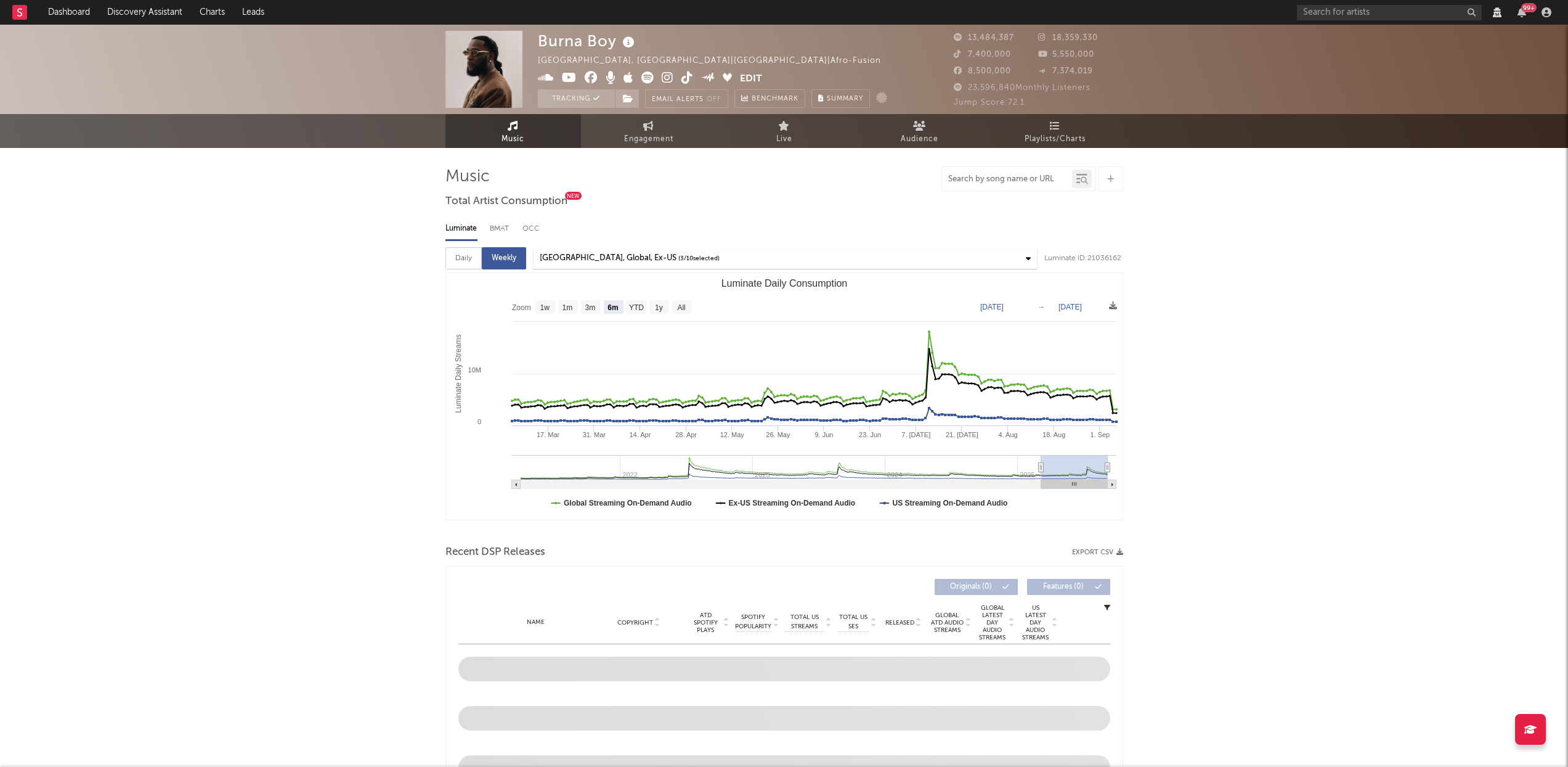
select select "6m"
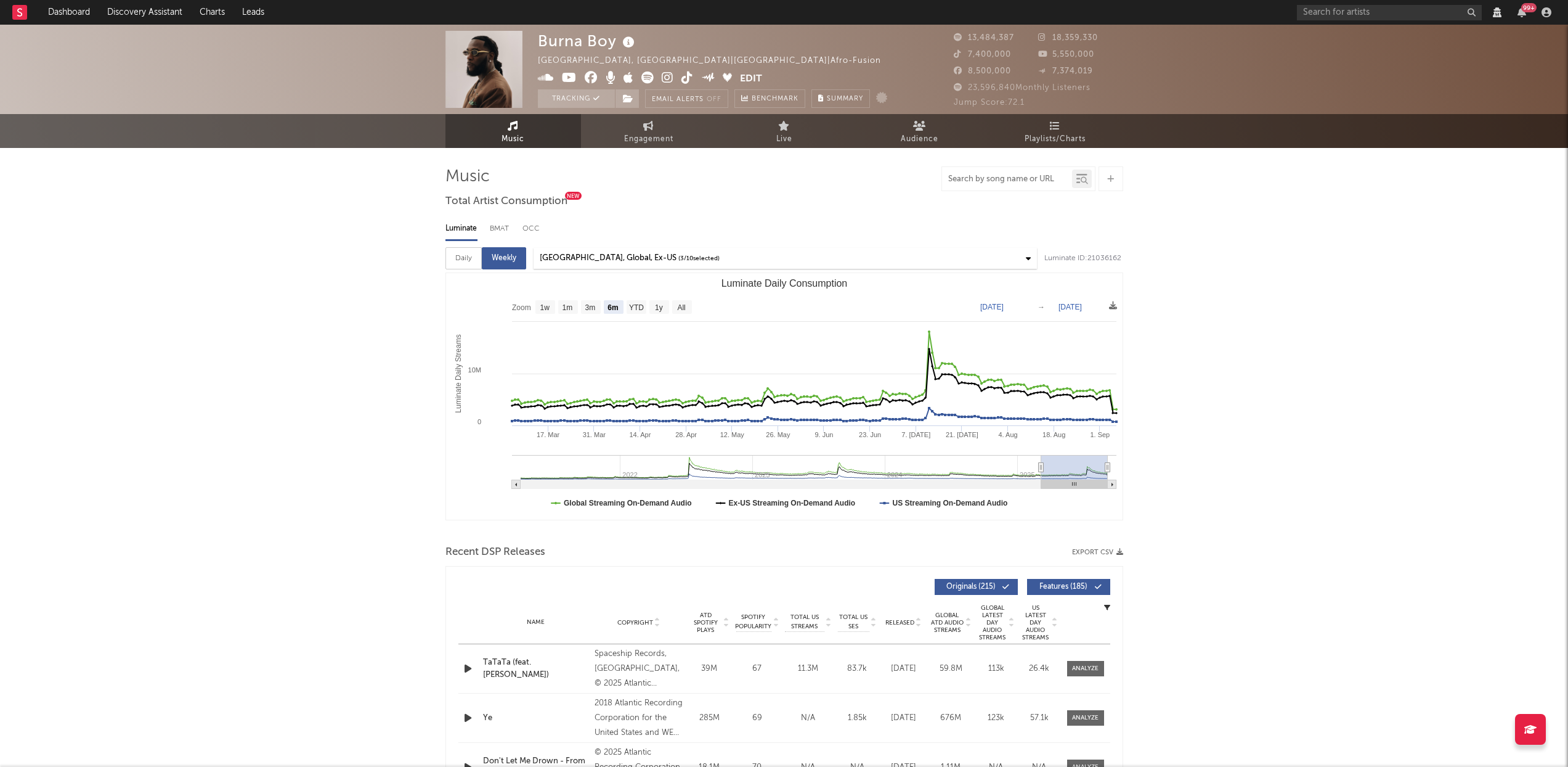
click at [982, 177] on input "text" at bounding box center [1007, 179] width 130 height 10
type input "lsat"
select select "View all"
select select "6m"
type input "lsat la"
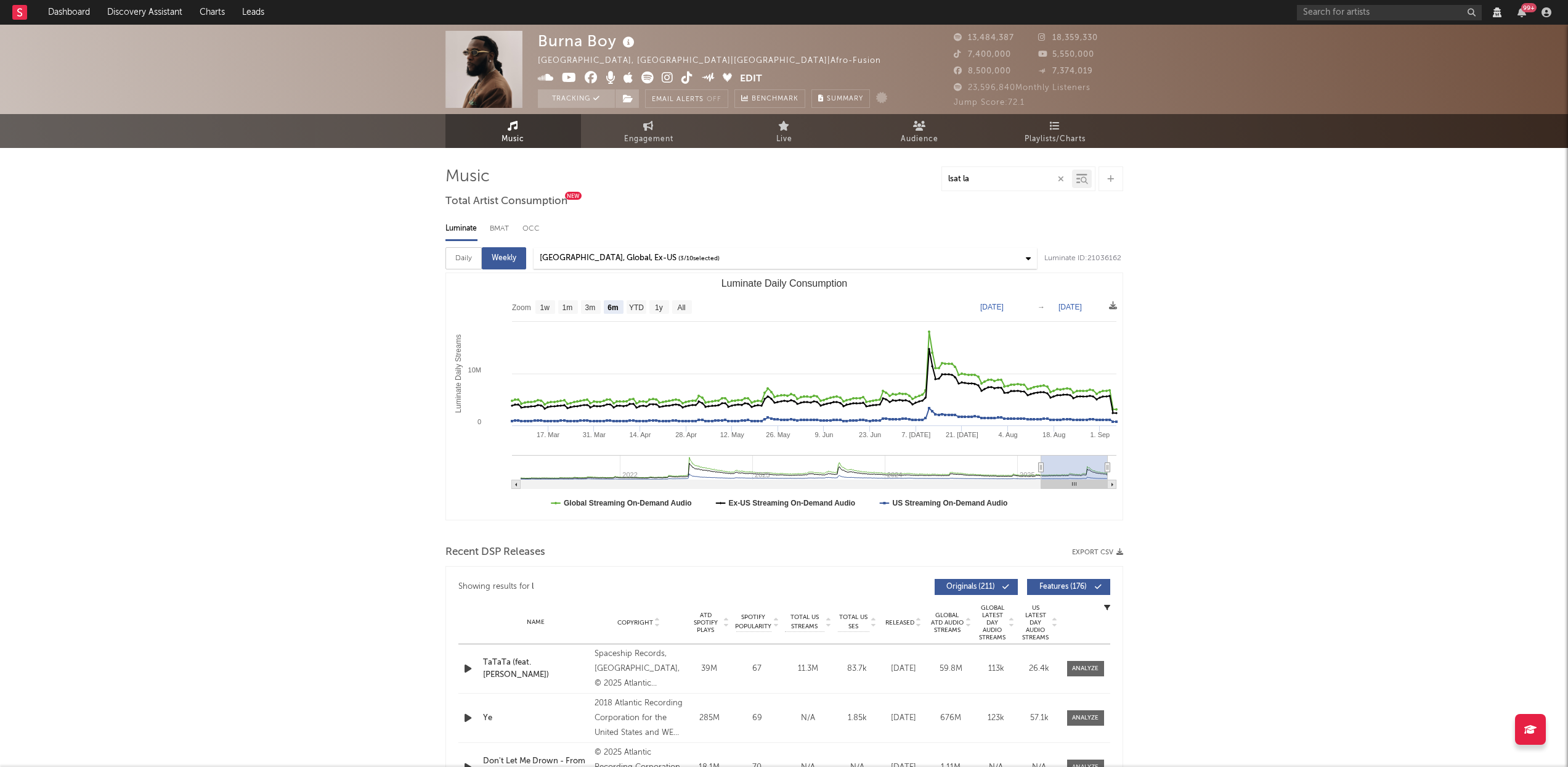
select select "View all"
select select "6m"
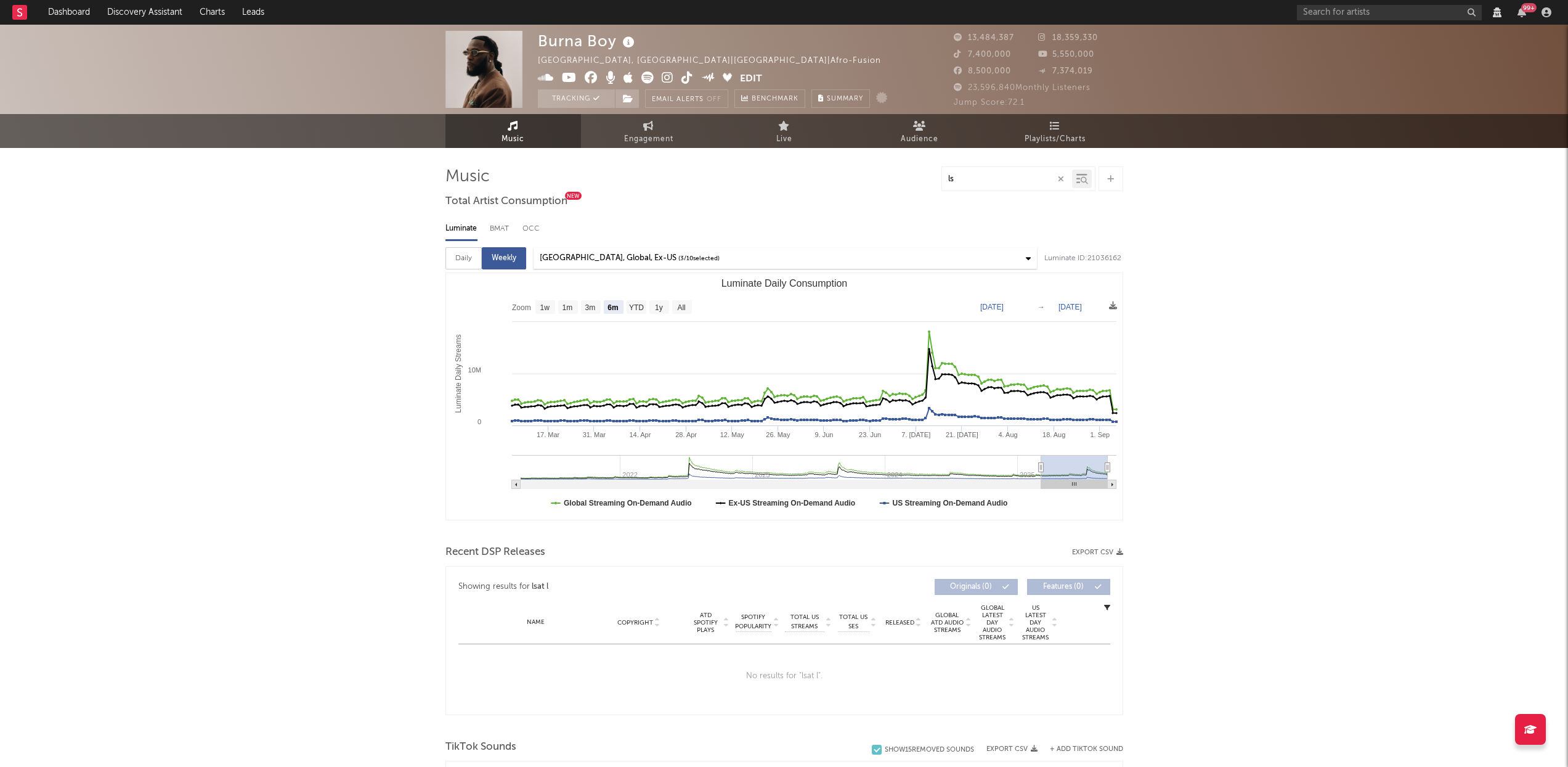
type input "l"
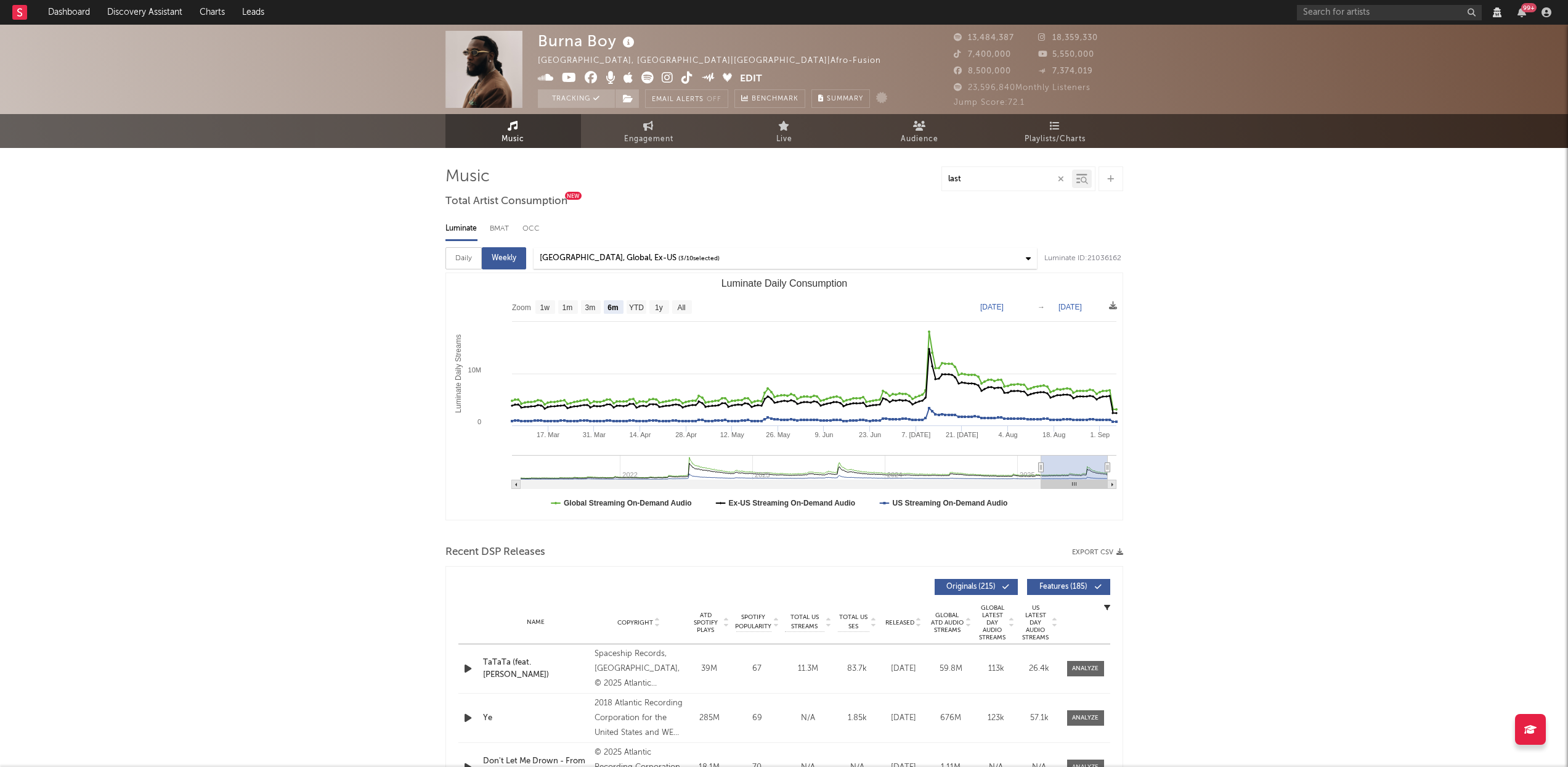
type input "last las"
select select "View all"
select select "6m"
type input "last last"
select select "View all"
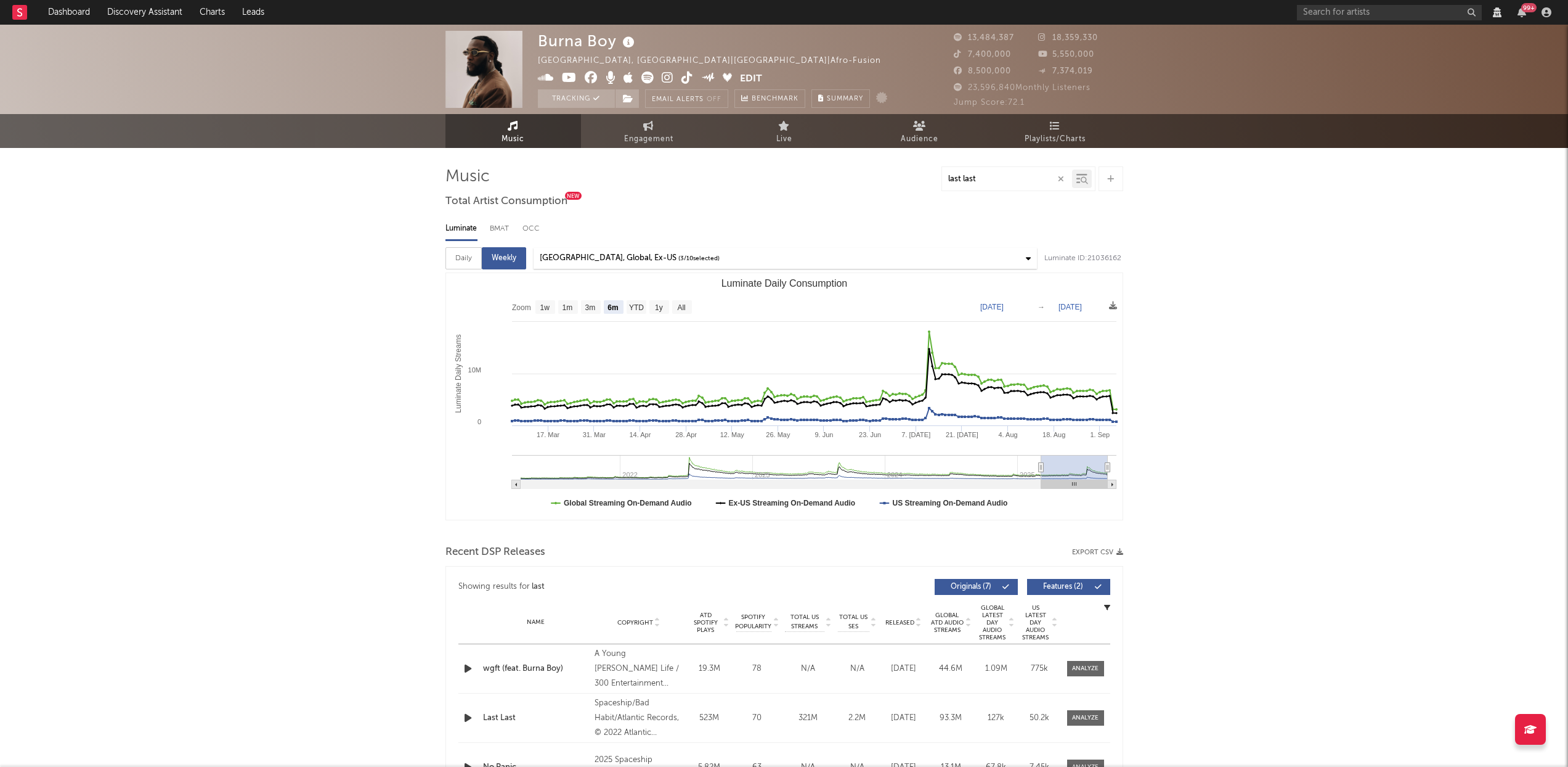
select select "6m"
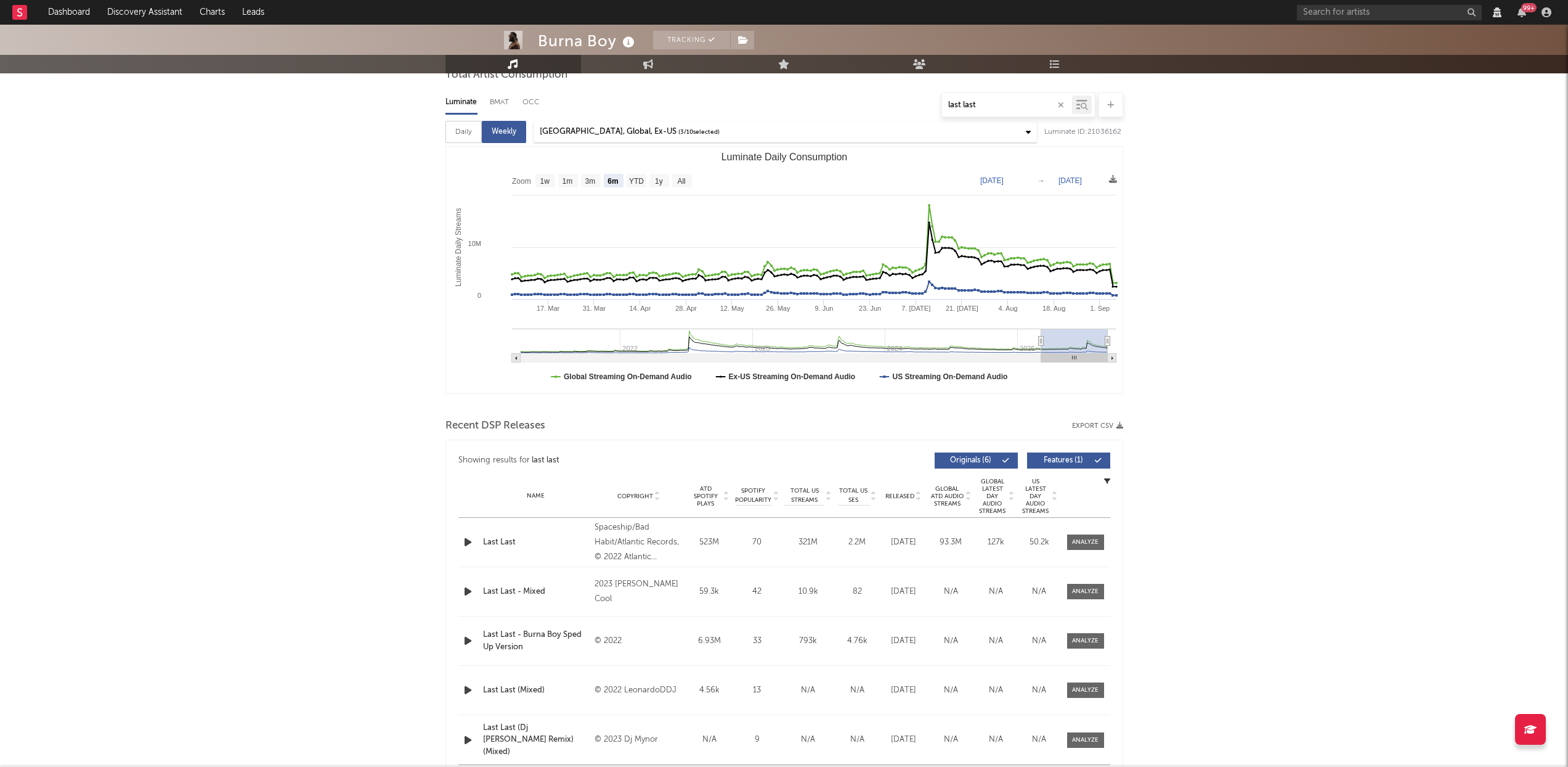
scroll to position [177, 0]
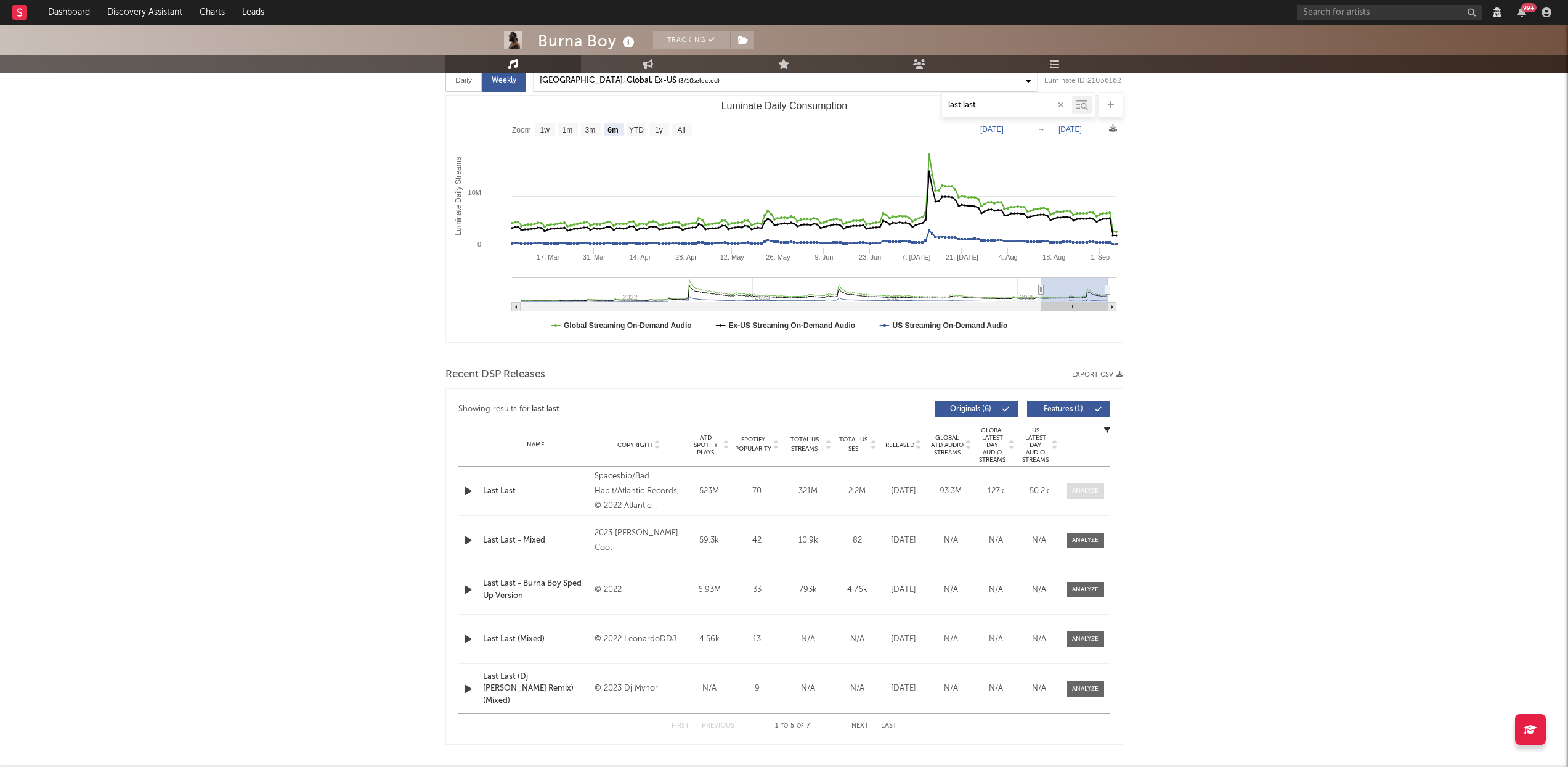
type input "last last"
click at [1073, 496] on span at bounding box center [1086, 491] width 37 height 15
select select "View all"
select select "6m"
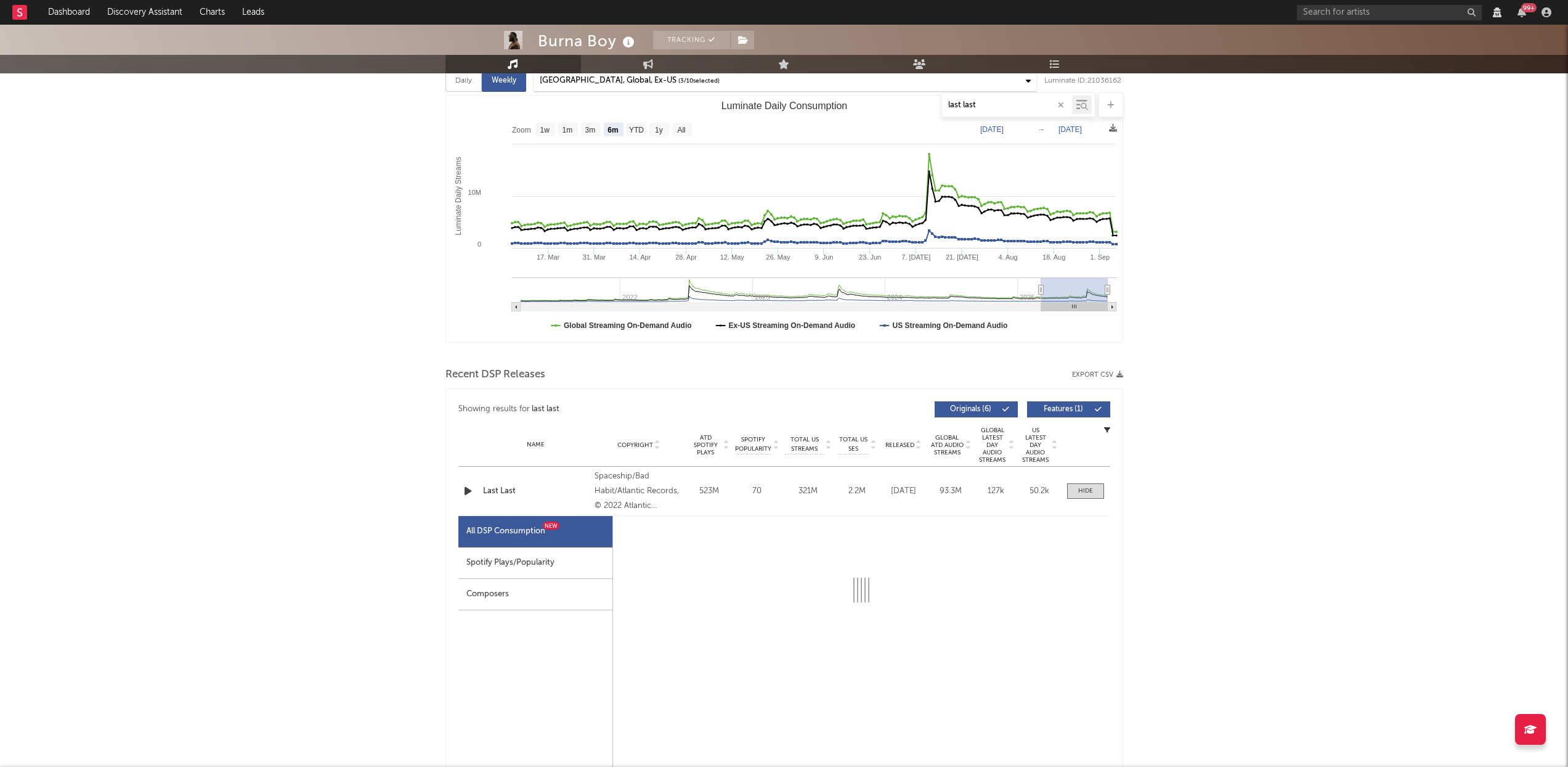
click at [467, 564] on div "Spotify Plays/Popularity" at bounding box center [535, 563] width 154 height 32
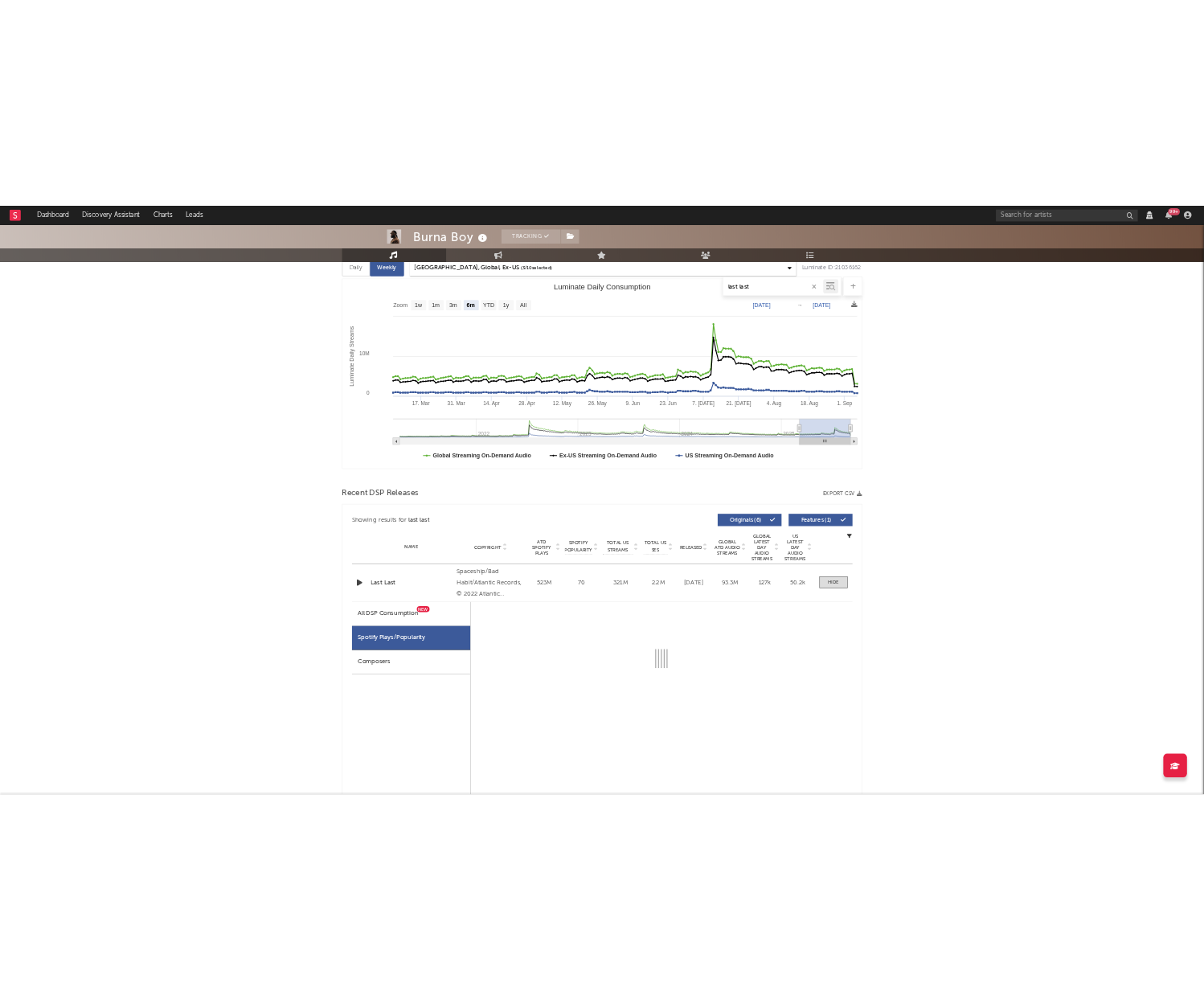
scroll to position [609, 0]
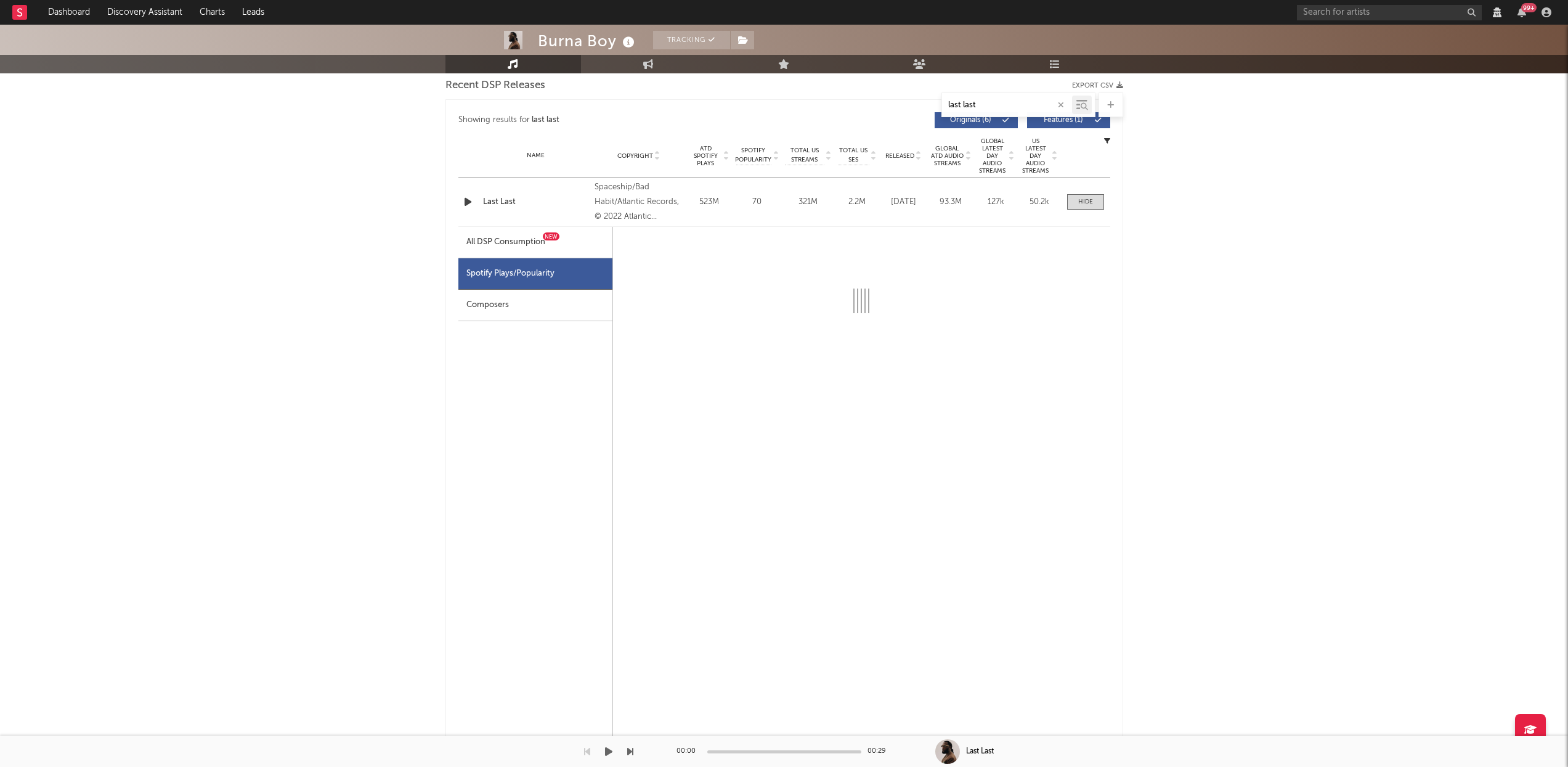
select select "6m"
select select "1w"
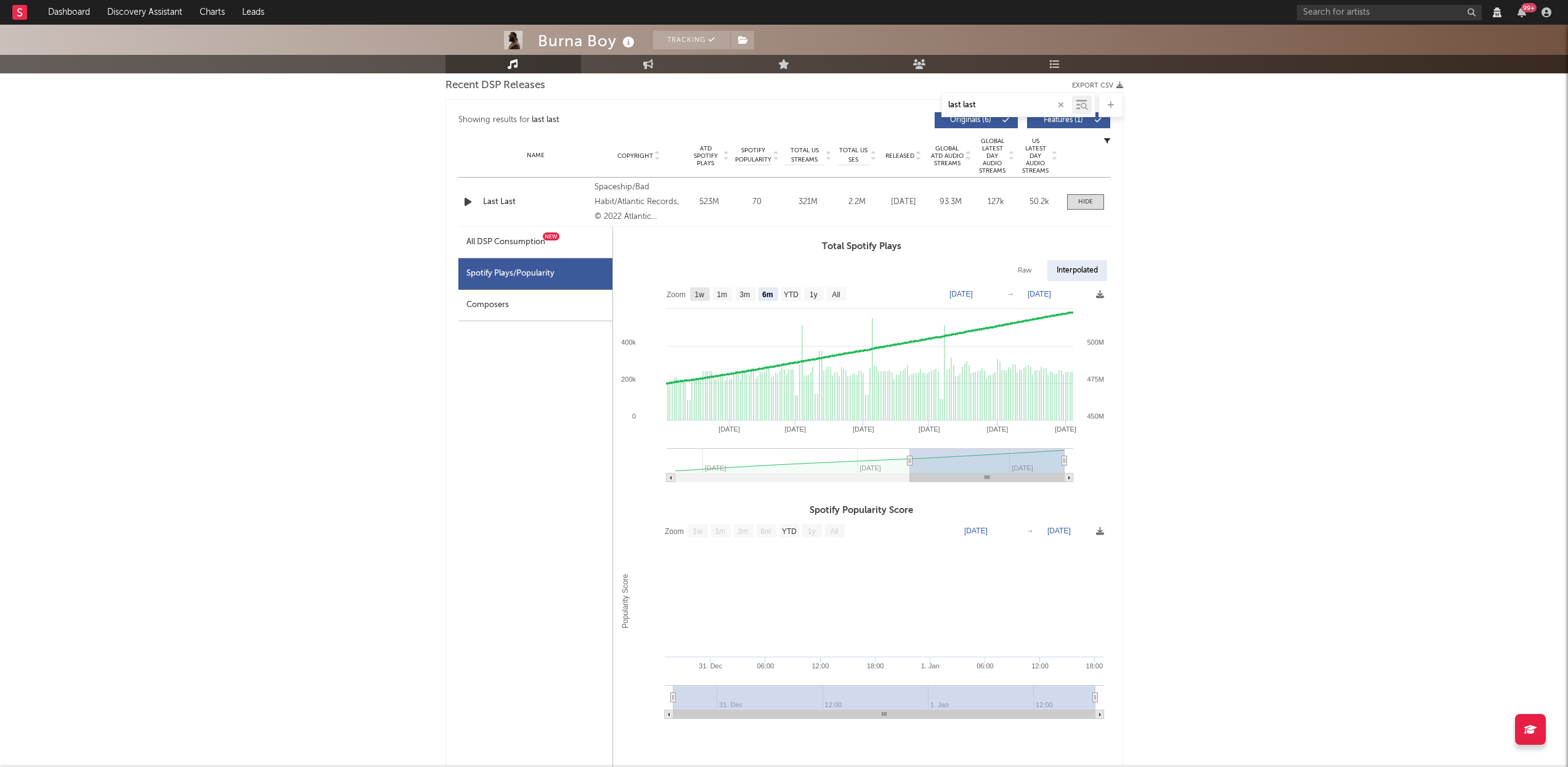
click at [698, 292] on text "1w" at bounding box center [699, 294] width 10 height 8
select select "1w"
type input "2025-08-29"
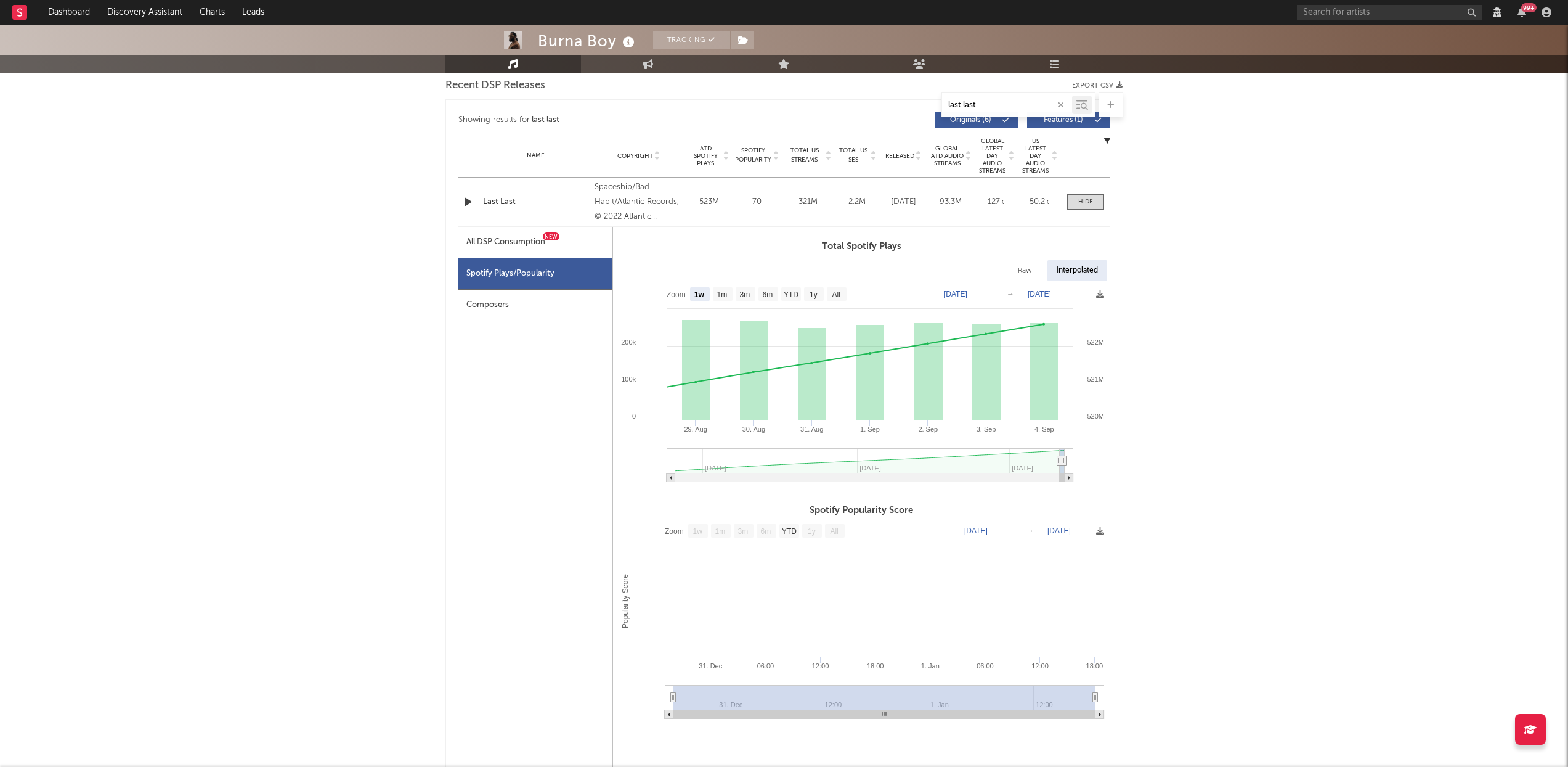
click at [498, 203] on div "Last Last" at bounding box center [536, 202] width 106 height 12
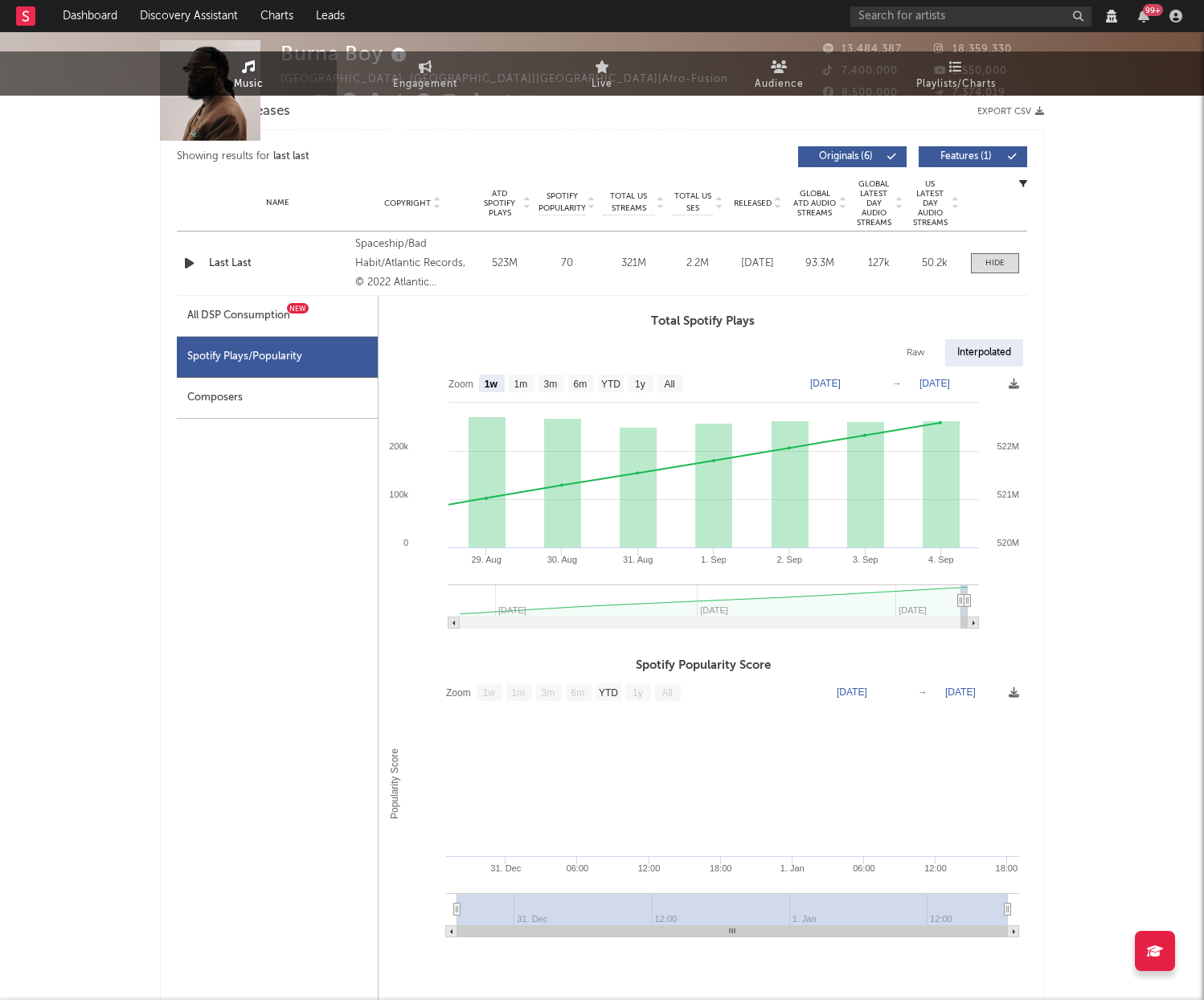
scroll to position [0, 0]
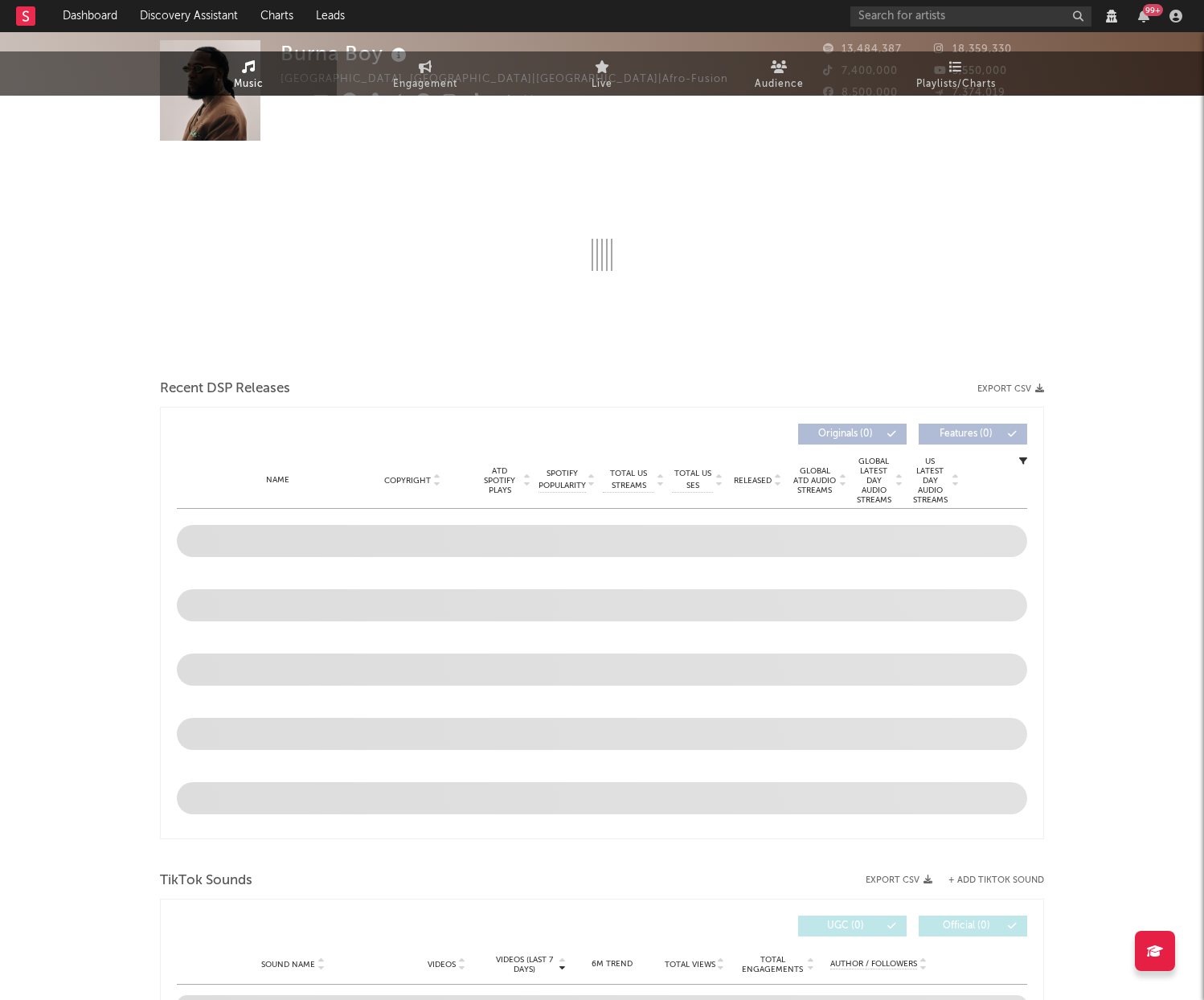
select select "View all"
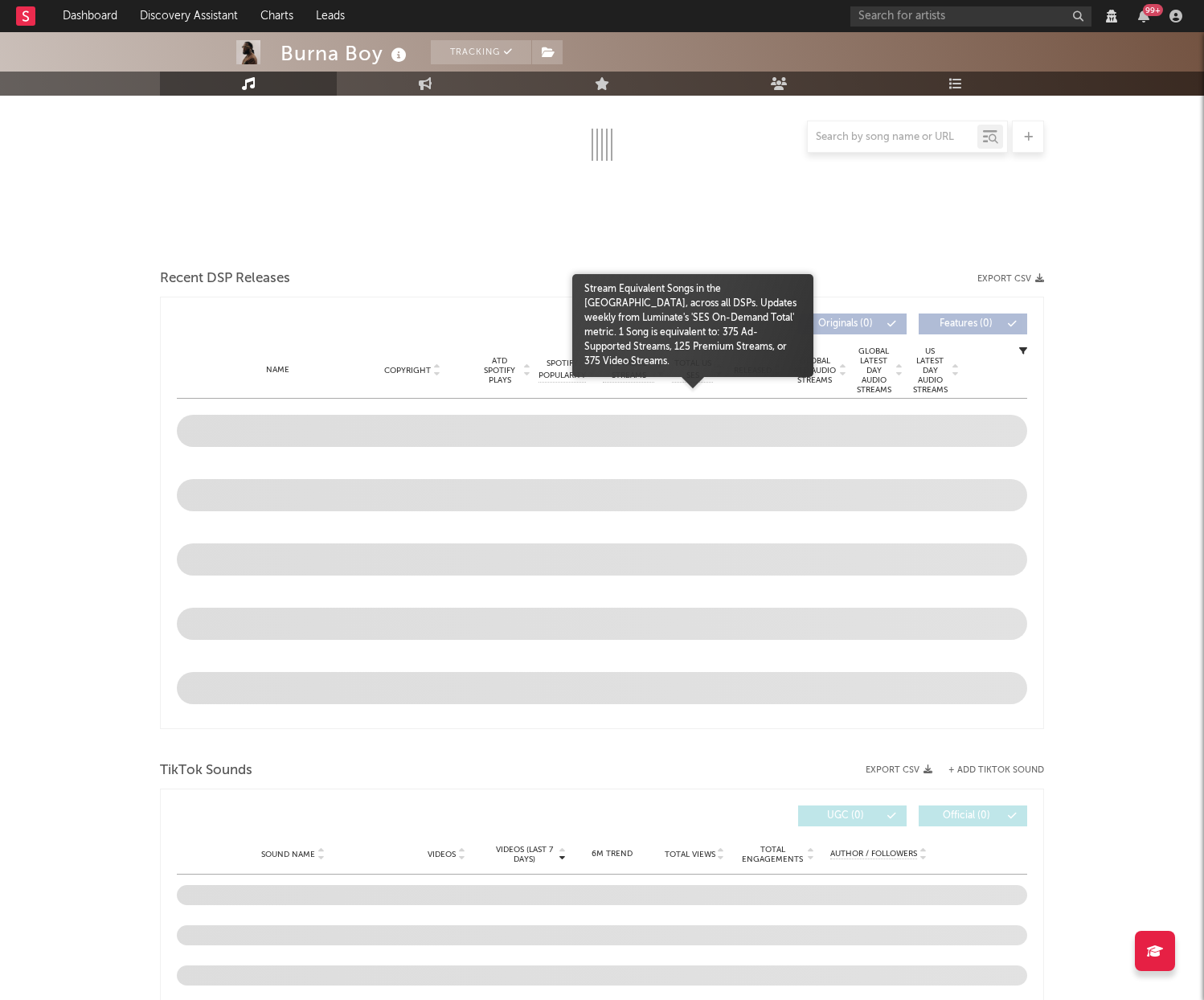
scroll to position [288, 0]
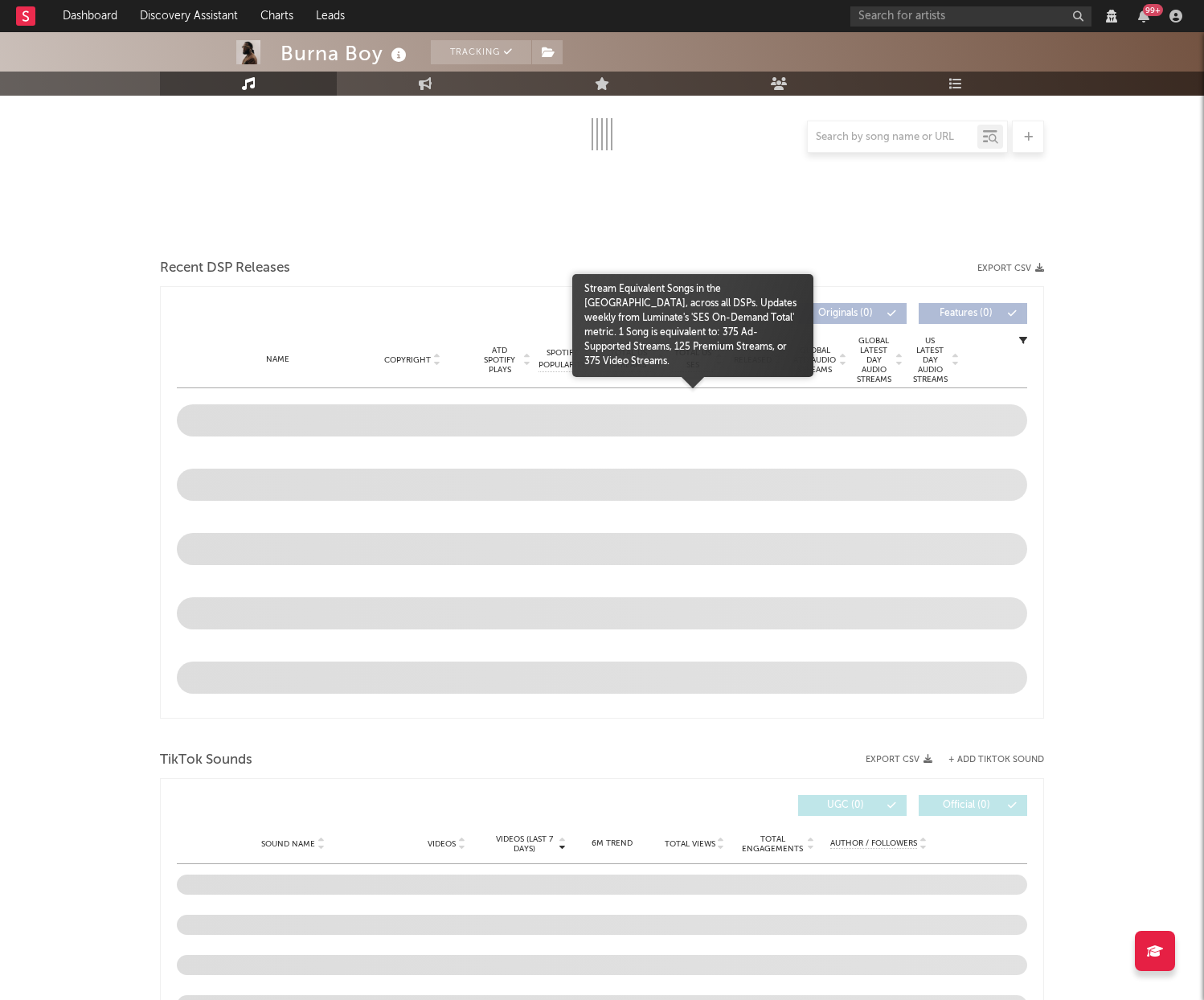
select select "View all"
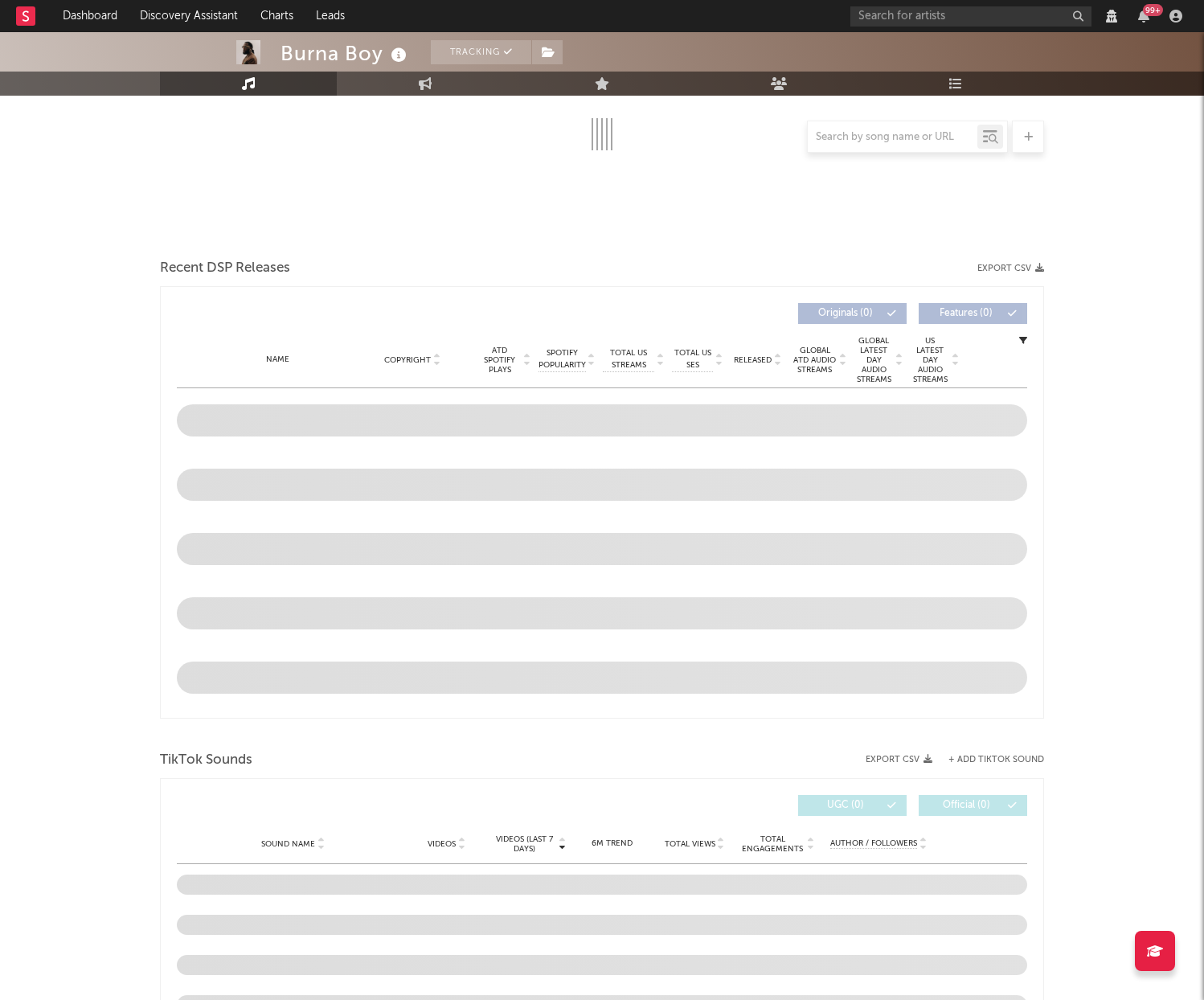
select select "View all"
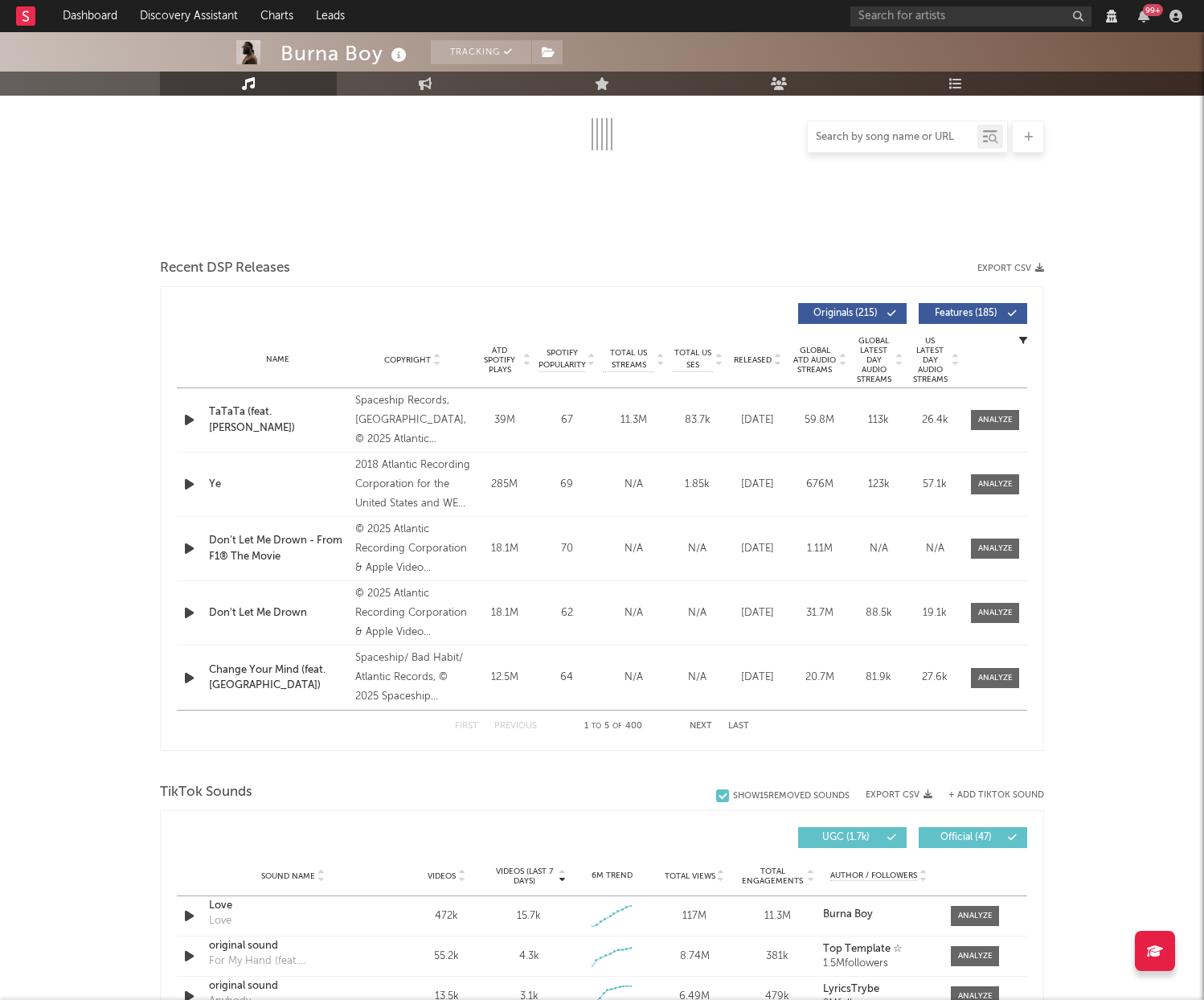
click at [852, 131] on input "text" at bounding box center [892, 137] width 169 height 13
select select "View all"
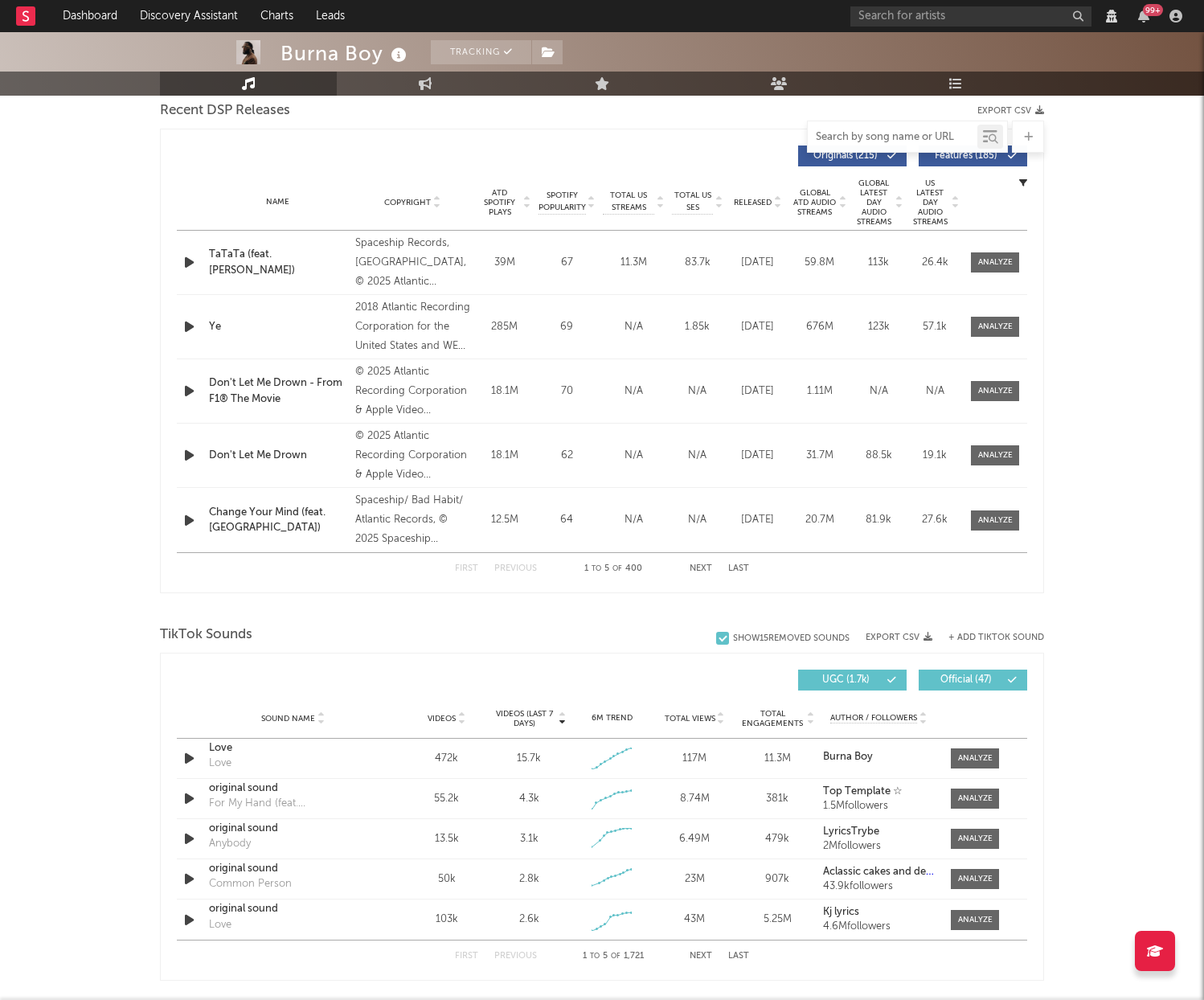
scroll to position [451, 0]
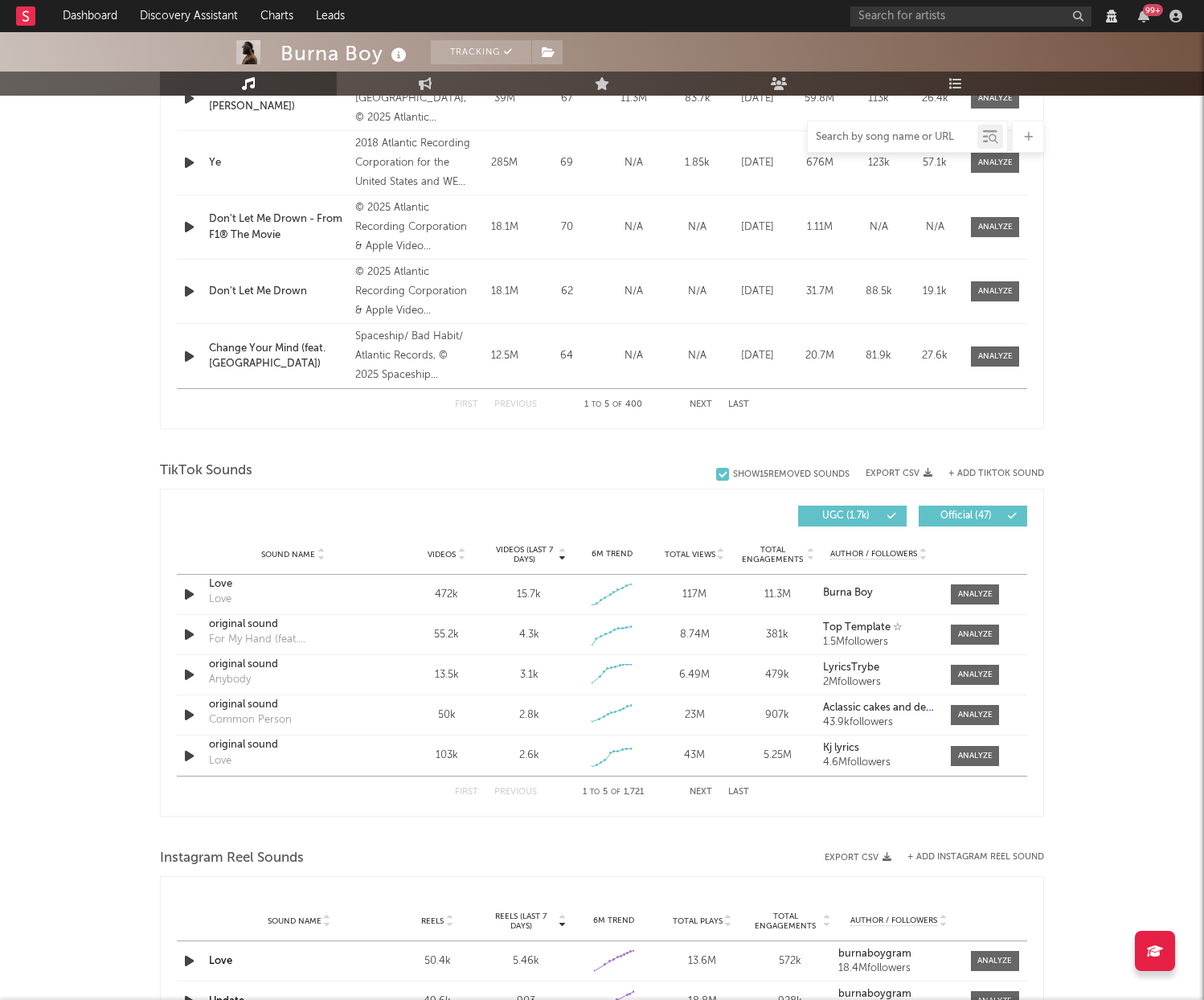
type input "l"
select select "6m"
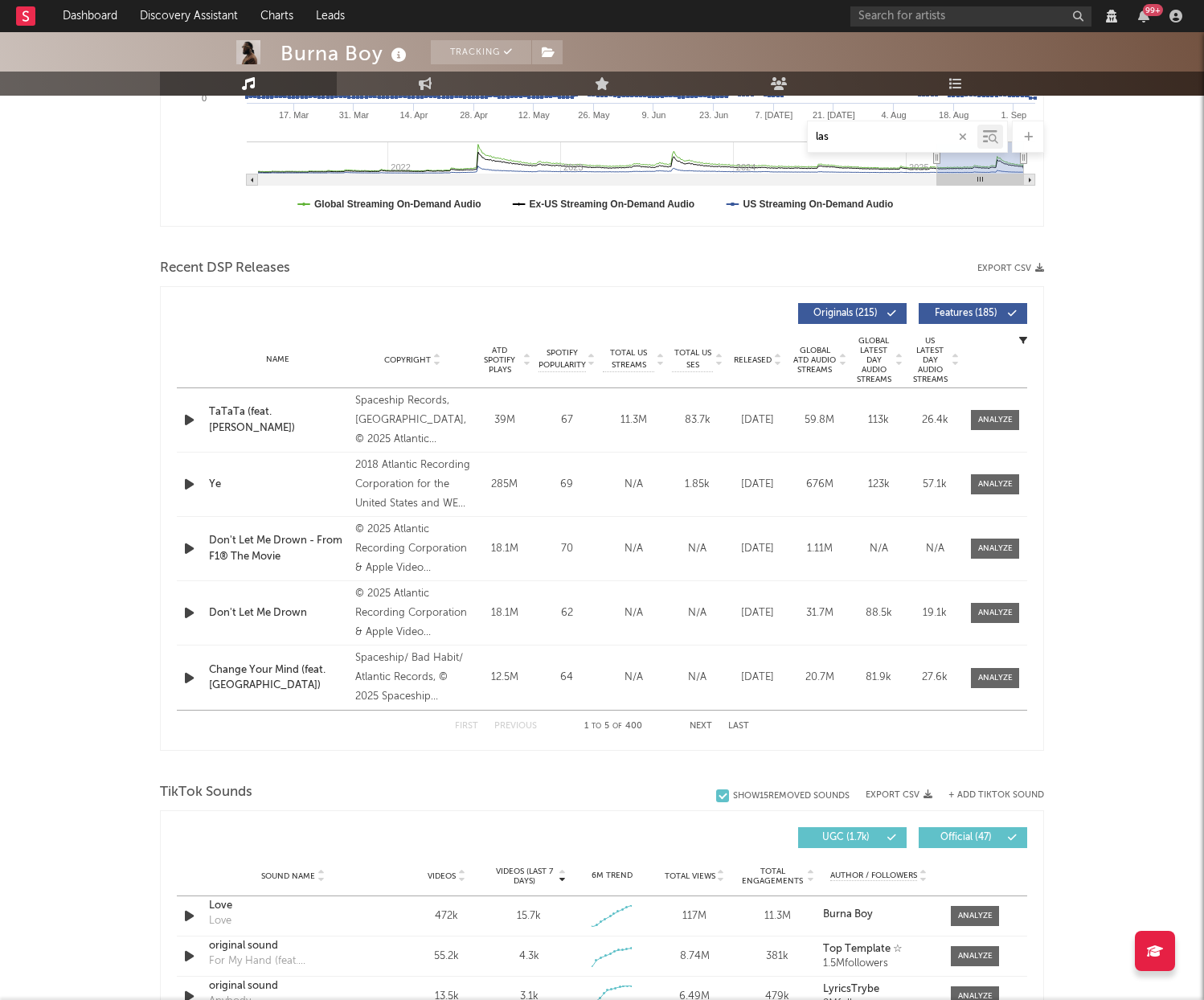
type input "last"
select select "View all"
select select "6m"
type input "last las"
select select "View all"
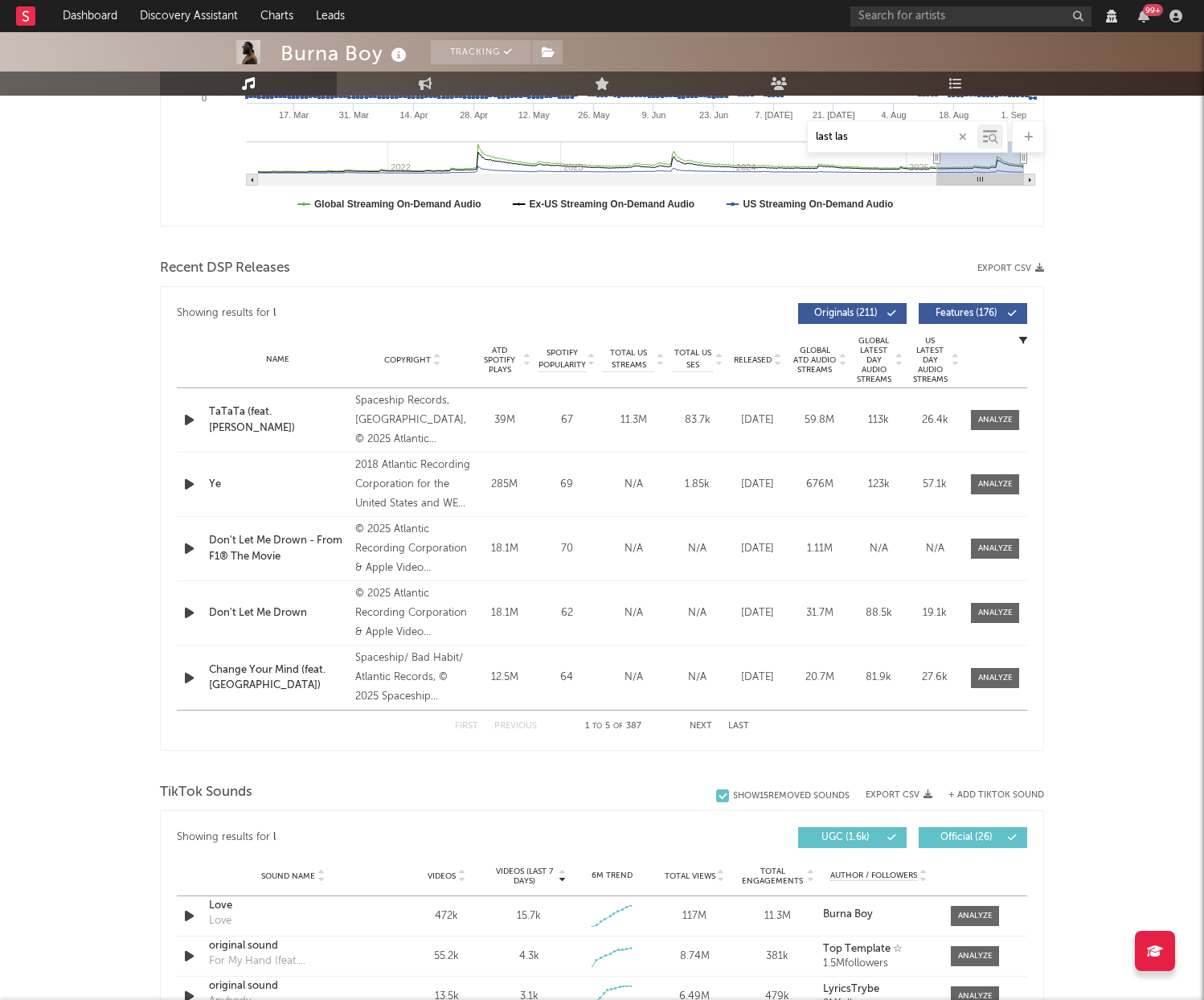
select select "6m"
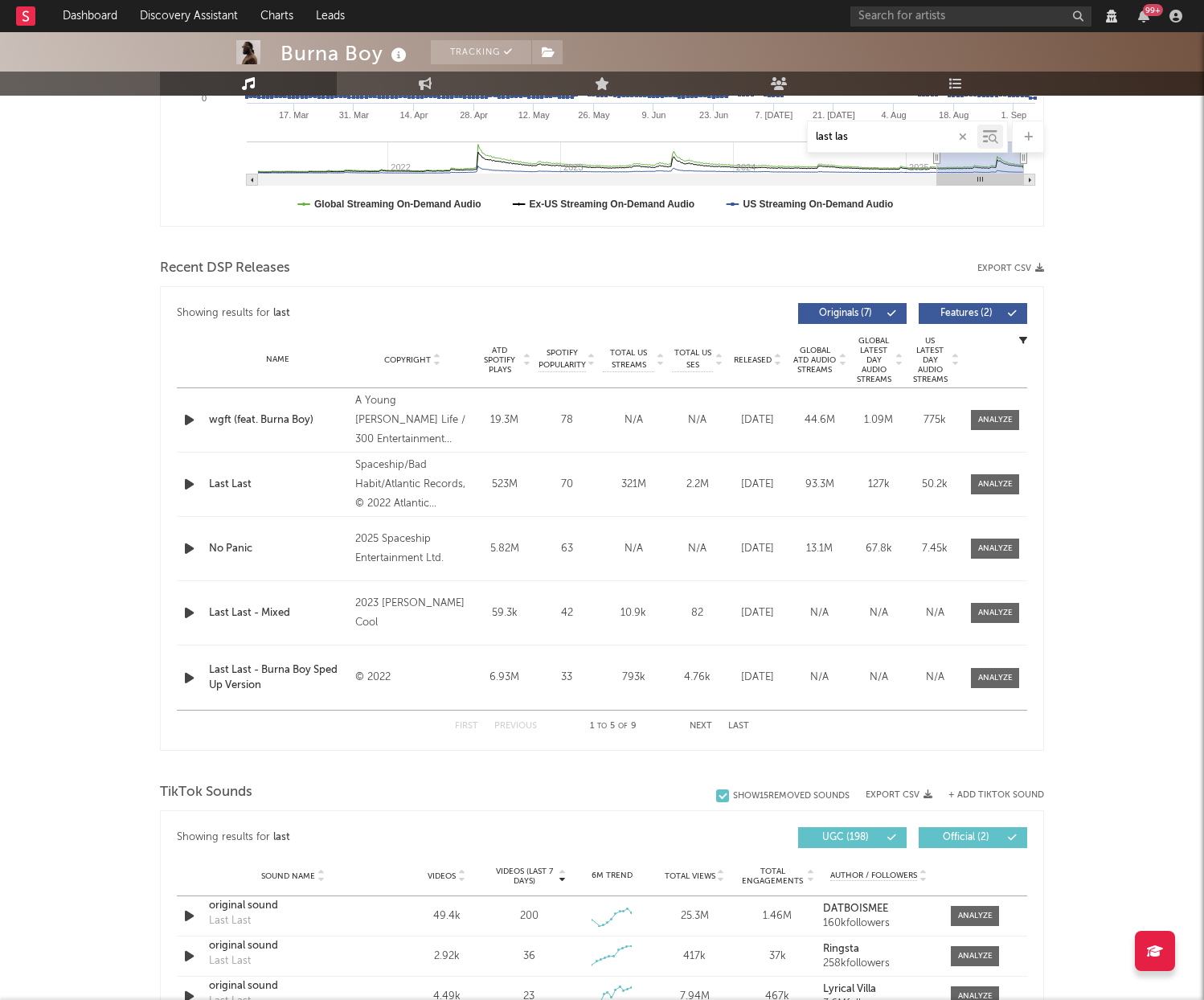
type input "last last"
select select "View all"
select select "6m"
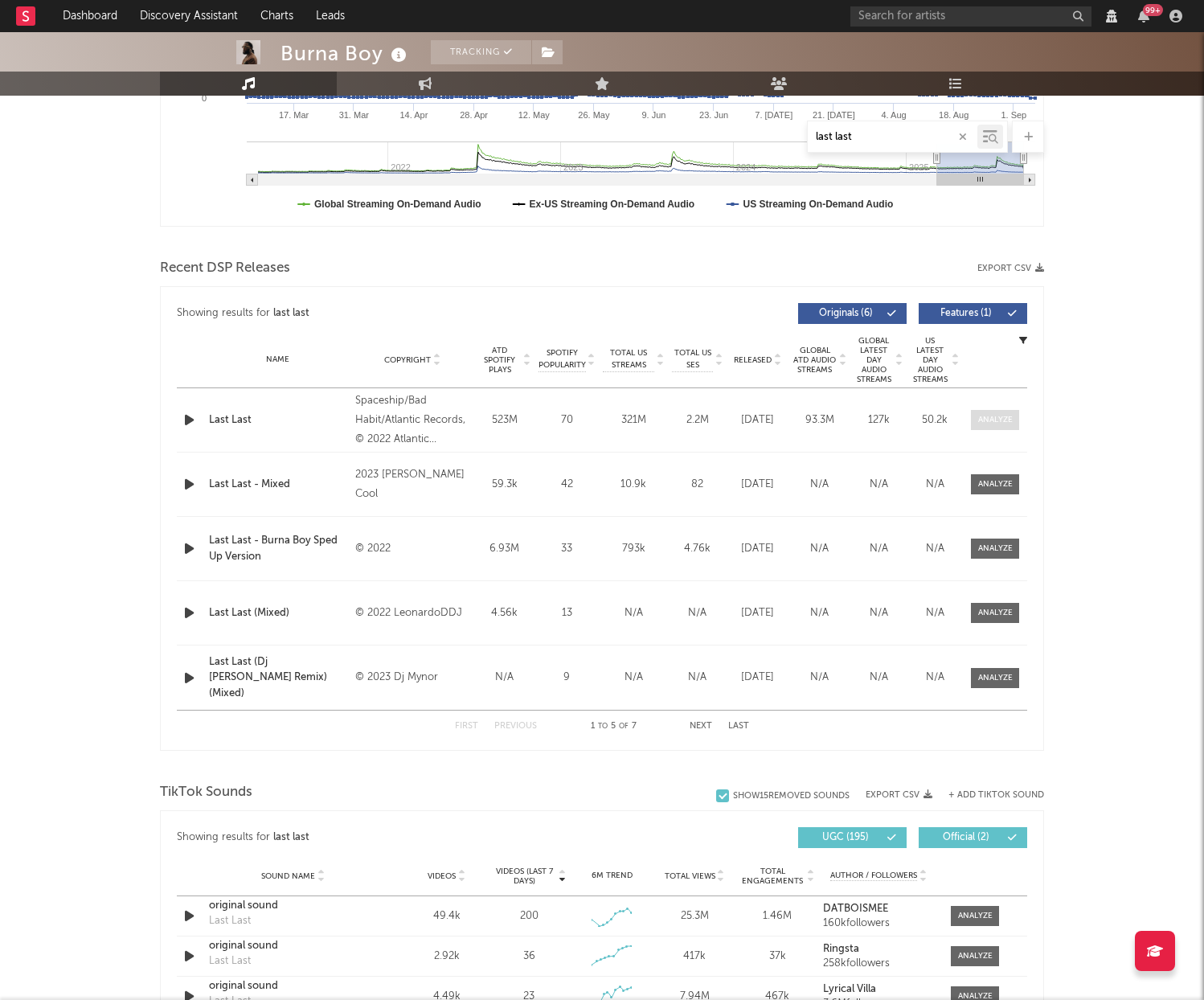
type input "last last"
click at [1017, 414] on span at bounding box center [994, 420] width 48 height 20
select select "View all"
select select "6m"
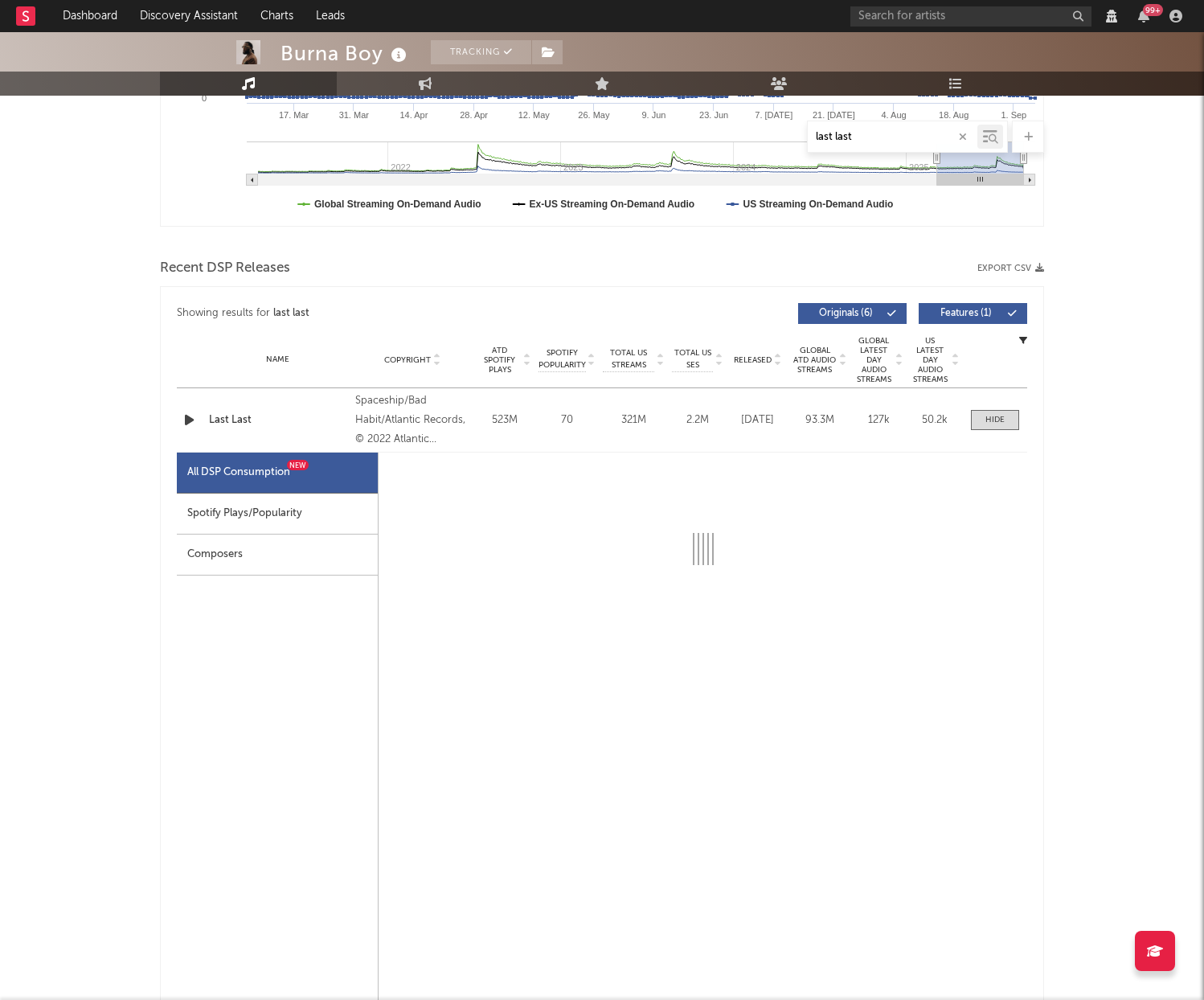
click at [240, 509] on div "Spotify Plays/Popularity" at bounding box center [277, 514] width 201 height 41
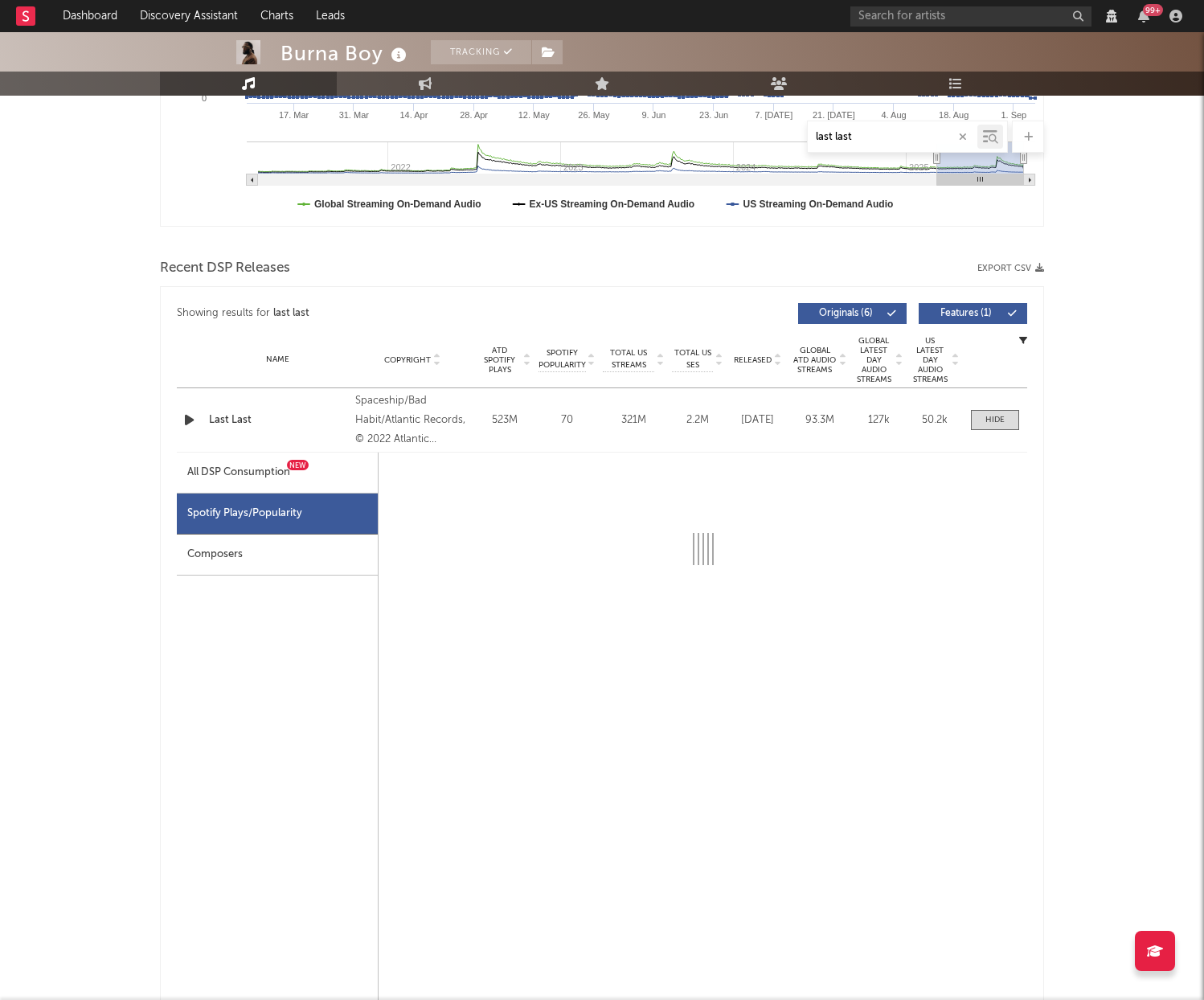
select select "6m"
select select "1w"
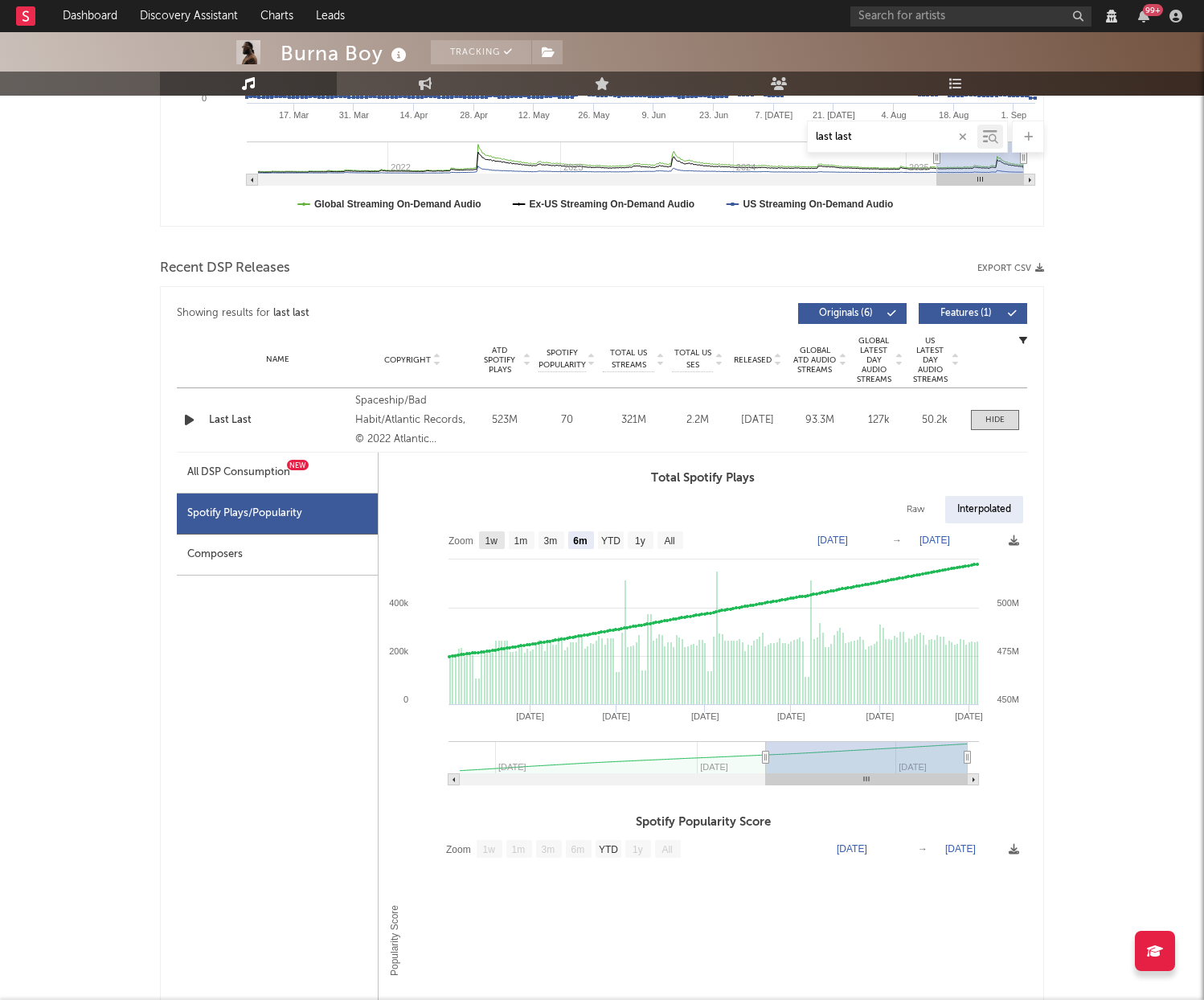
click at [488, 538] on text "1w" at bounding box center [492, 540] width 13 height 11
select select "1w"
type input "2025-08-29"
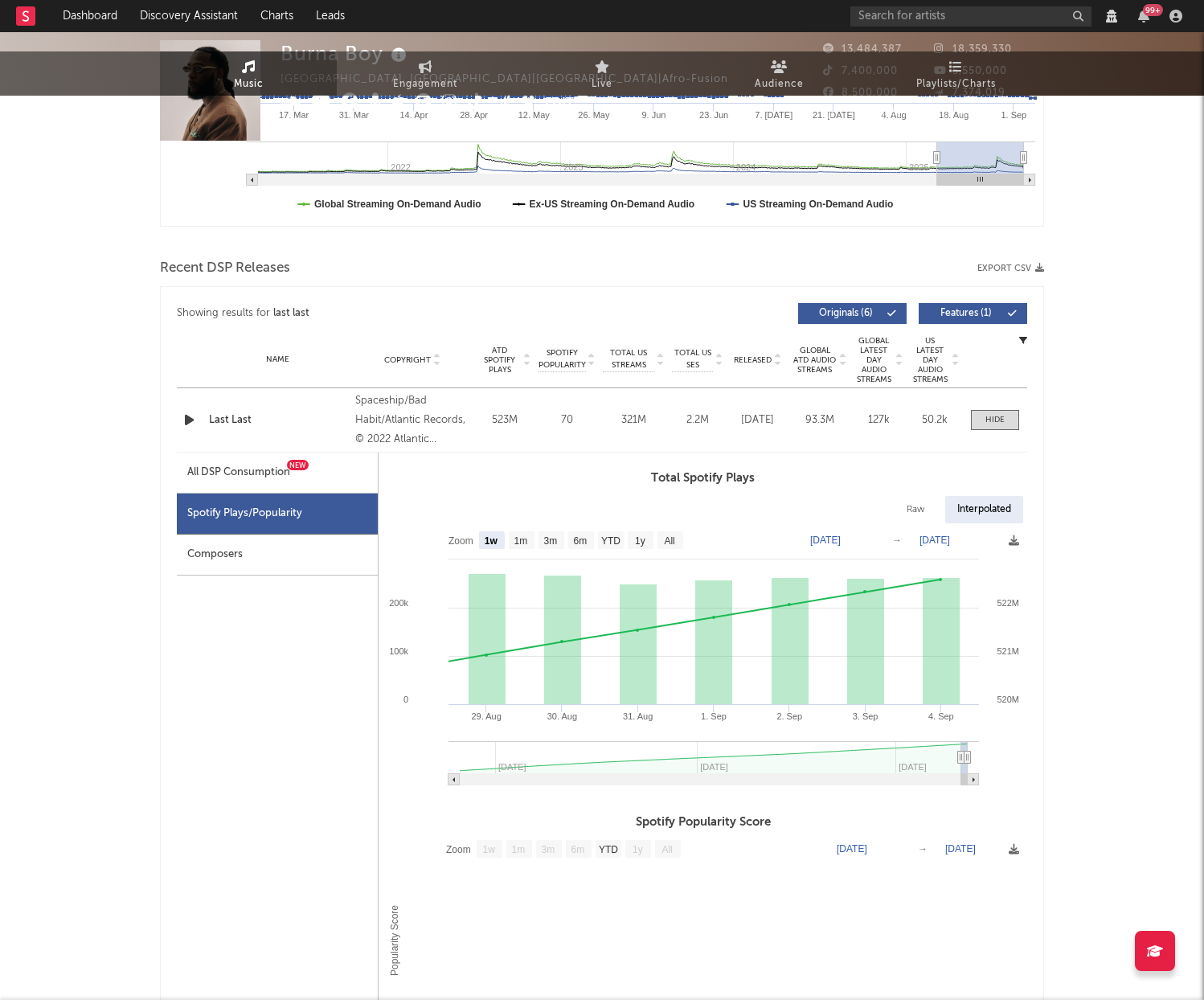
scroll to position [0, 0]
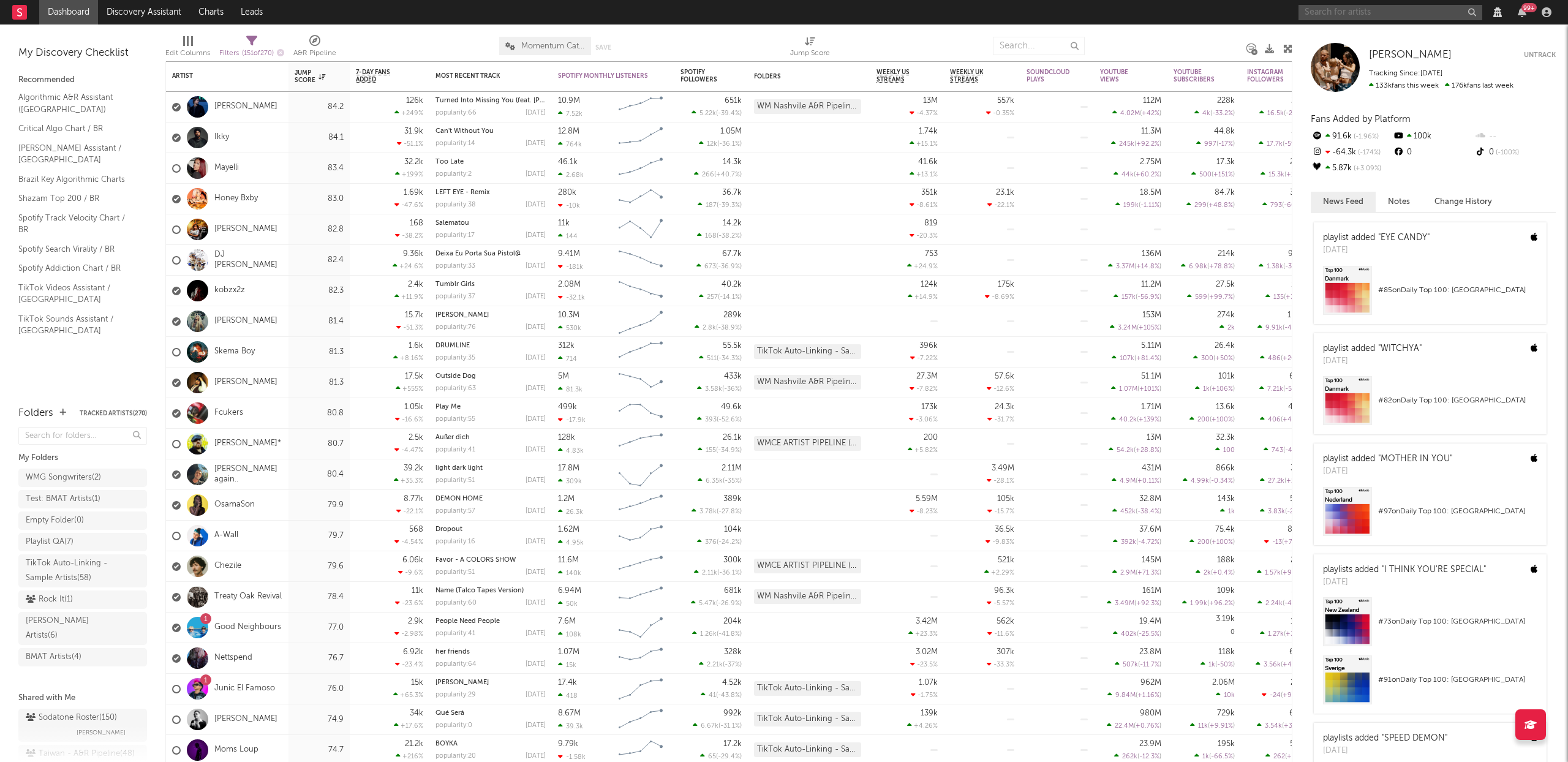
click at [1363, 8] on input "text" at bounding box center [1390, 13] width 184 height 15
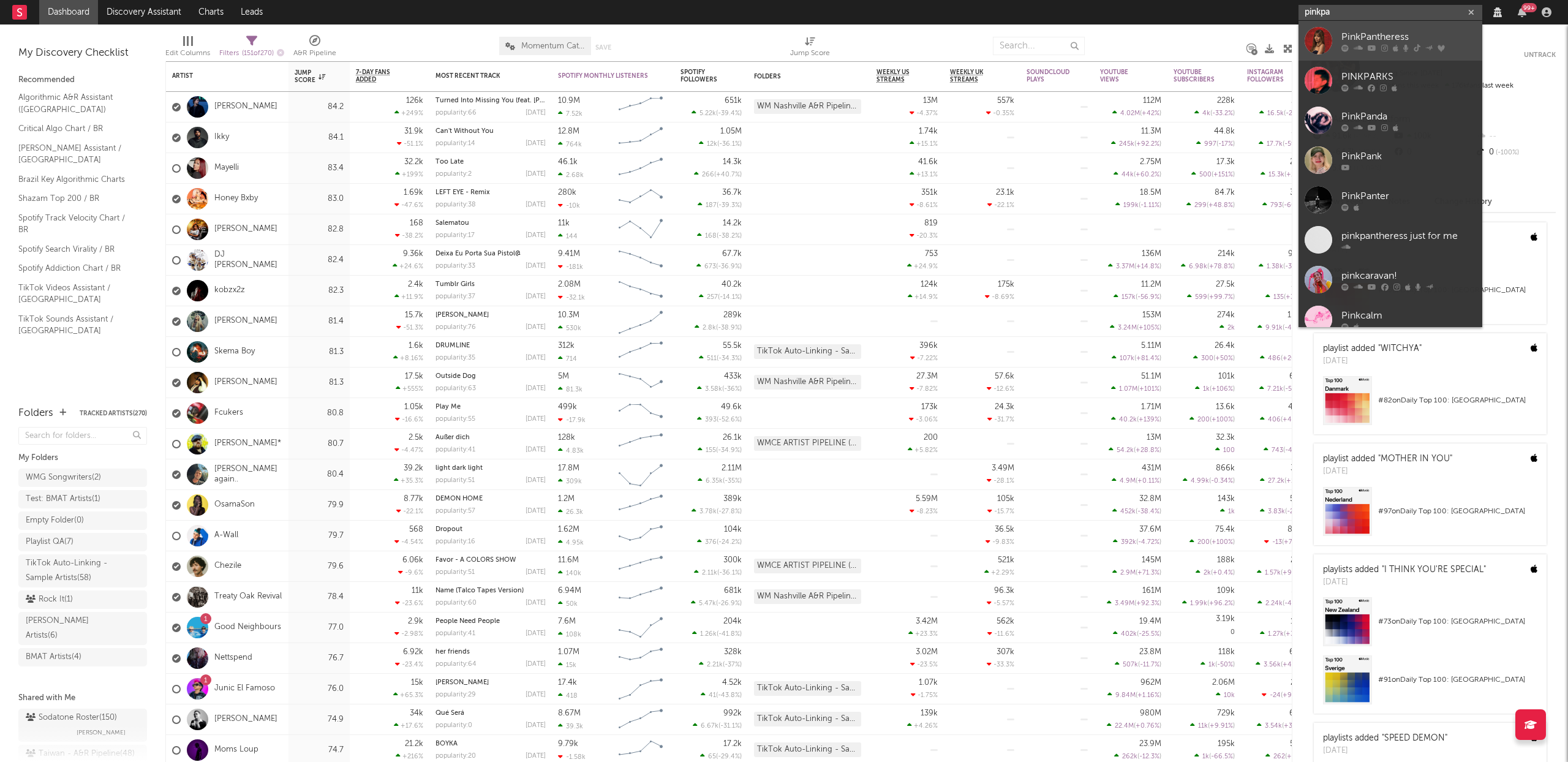
type input "pinkpa"
click at [1379, 27] on link "PinkPantheress" at bounding box center [1390, 40] width 184 height 40
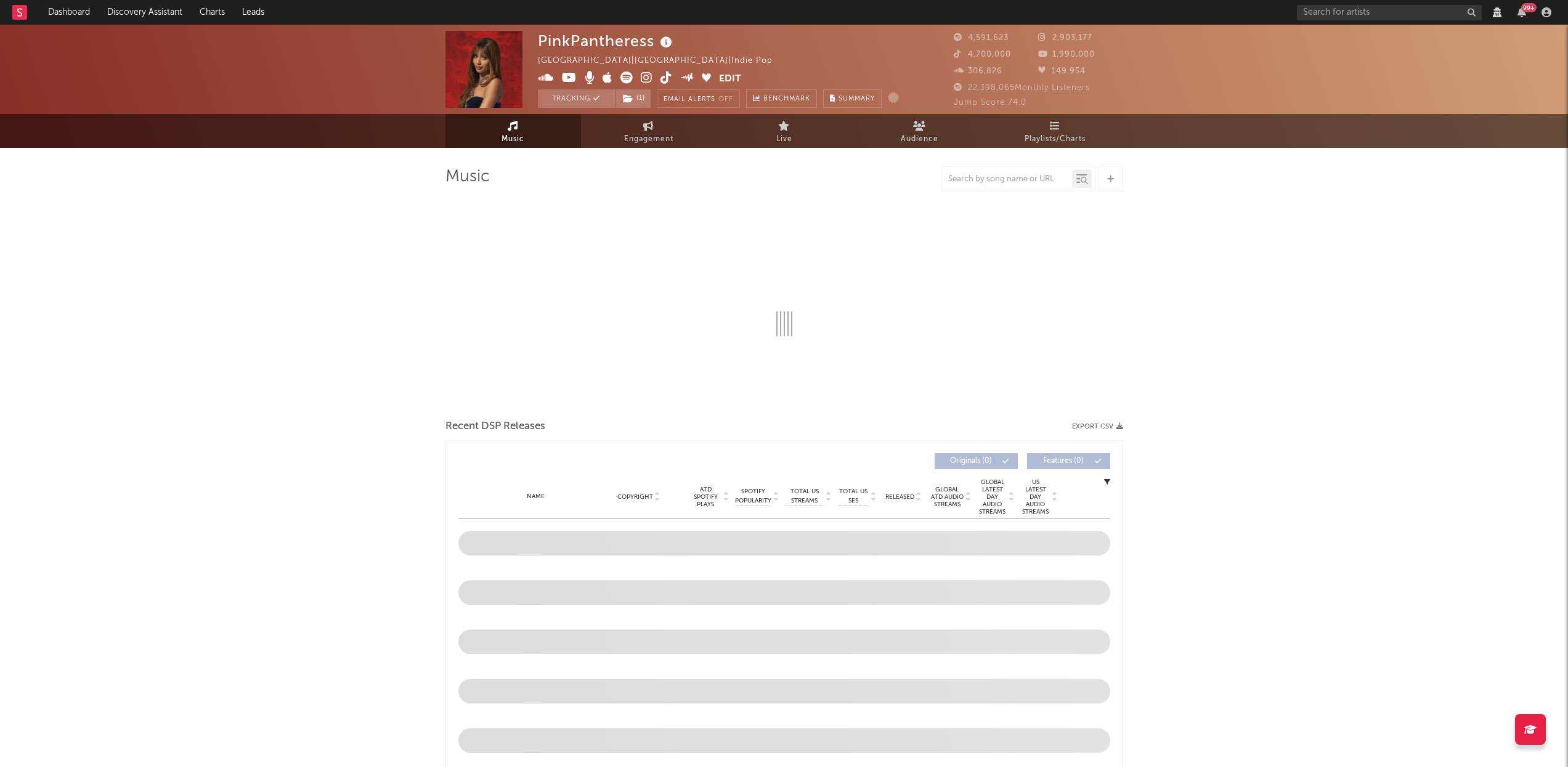
select select "View all"
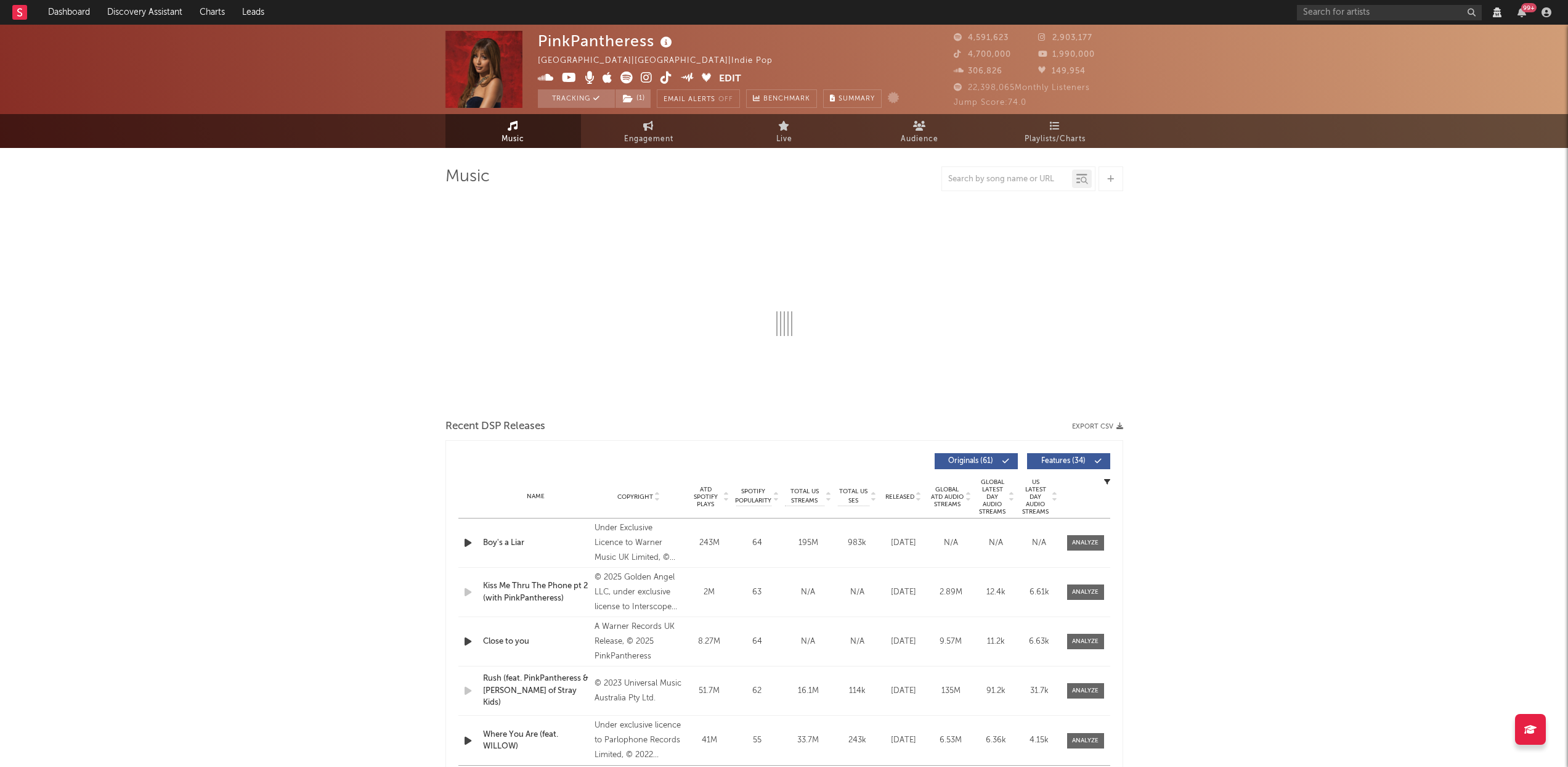
select select "View all"
select select "6m"
select select "View all"
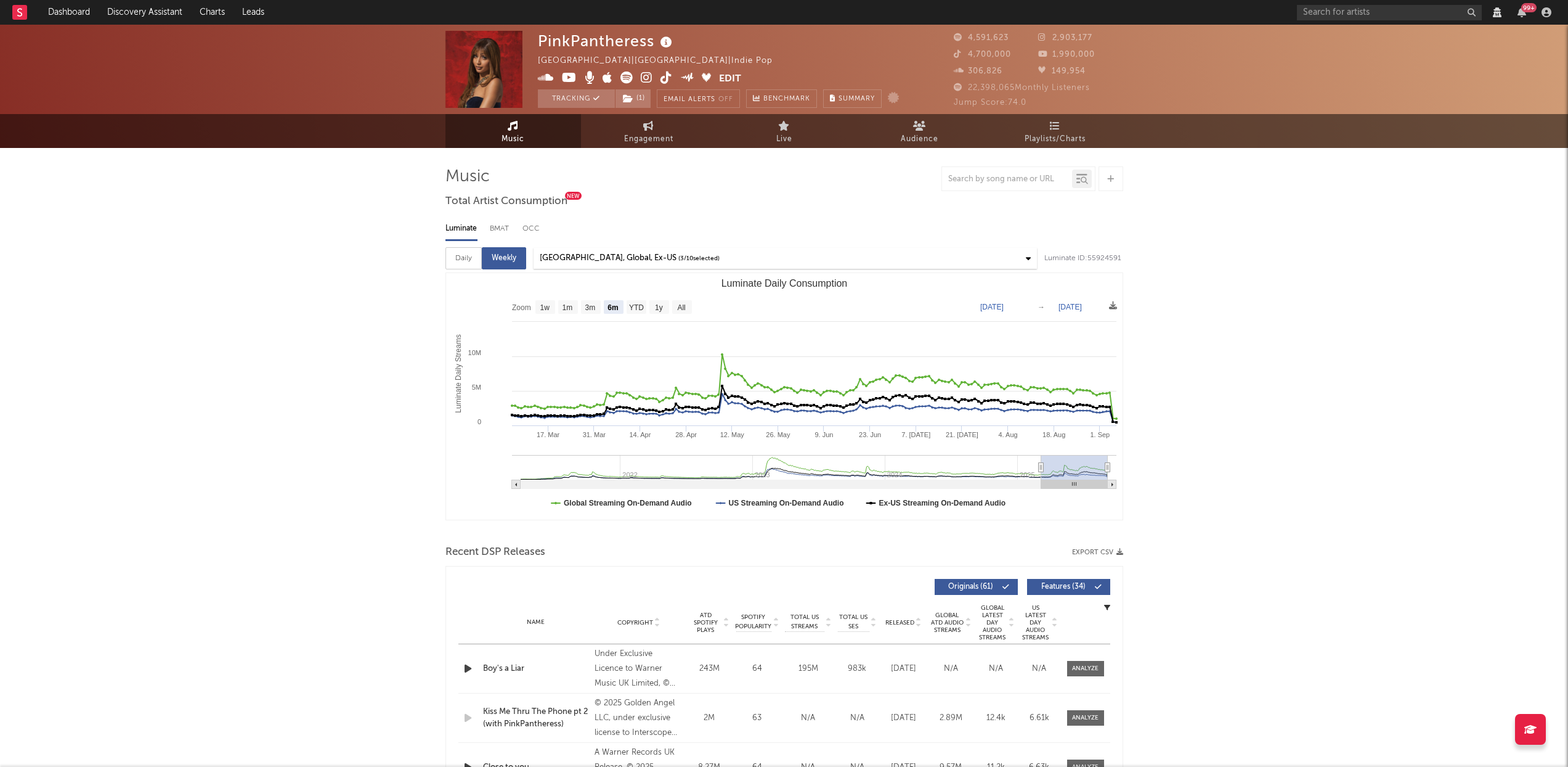
click at [551, 76] on icon at bounding box center [546, 78] width 16 height 12
select select "View all"
select select "6m"
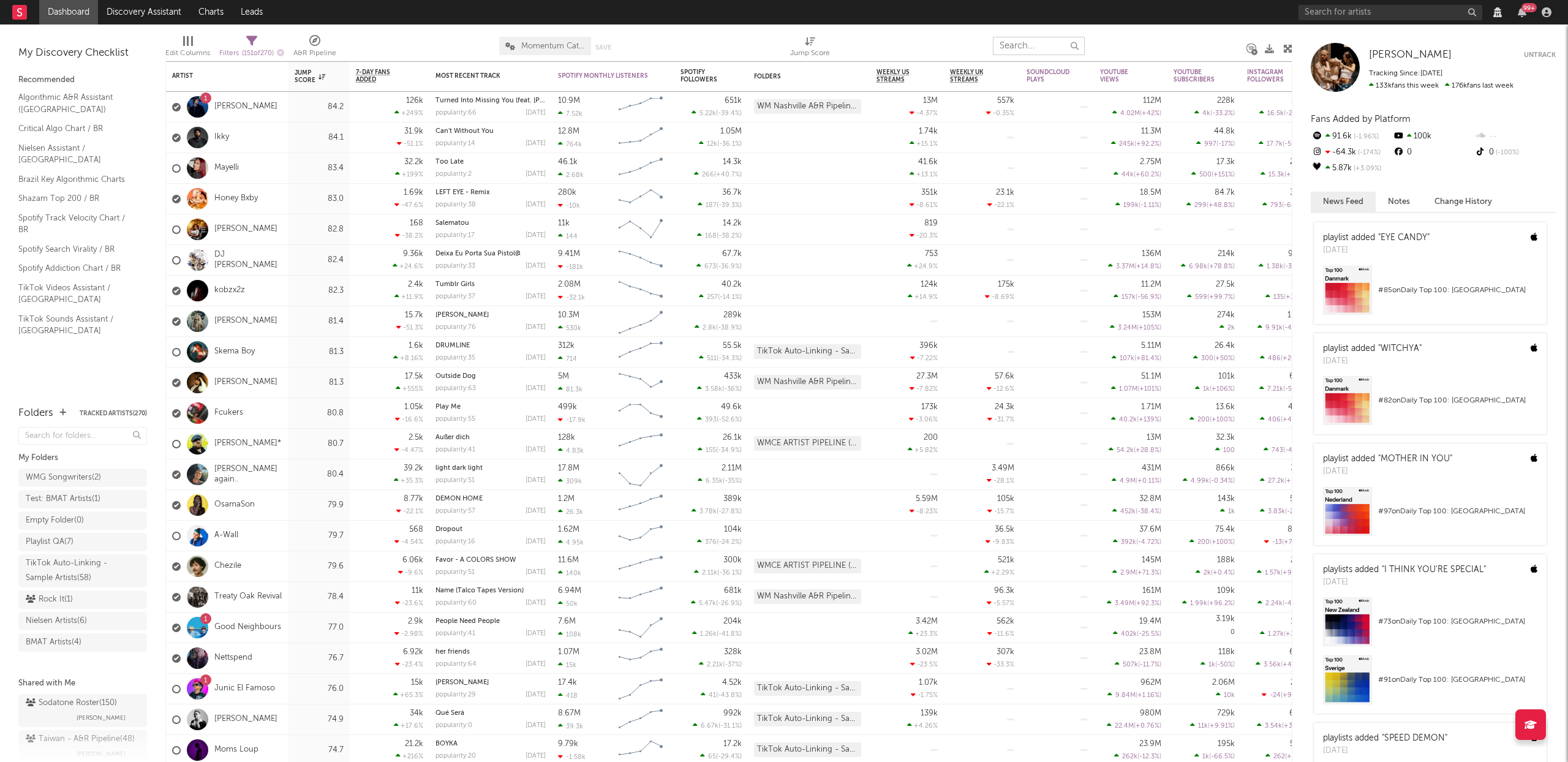
click at [1019, 44] on input "text" at bounding box center [1039, 46] width 92 height 19
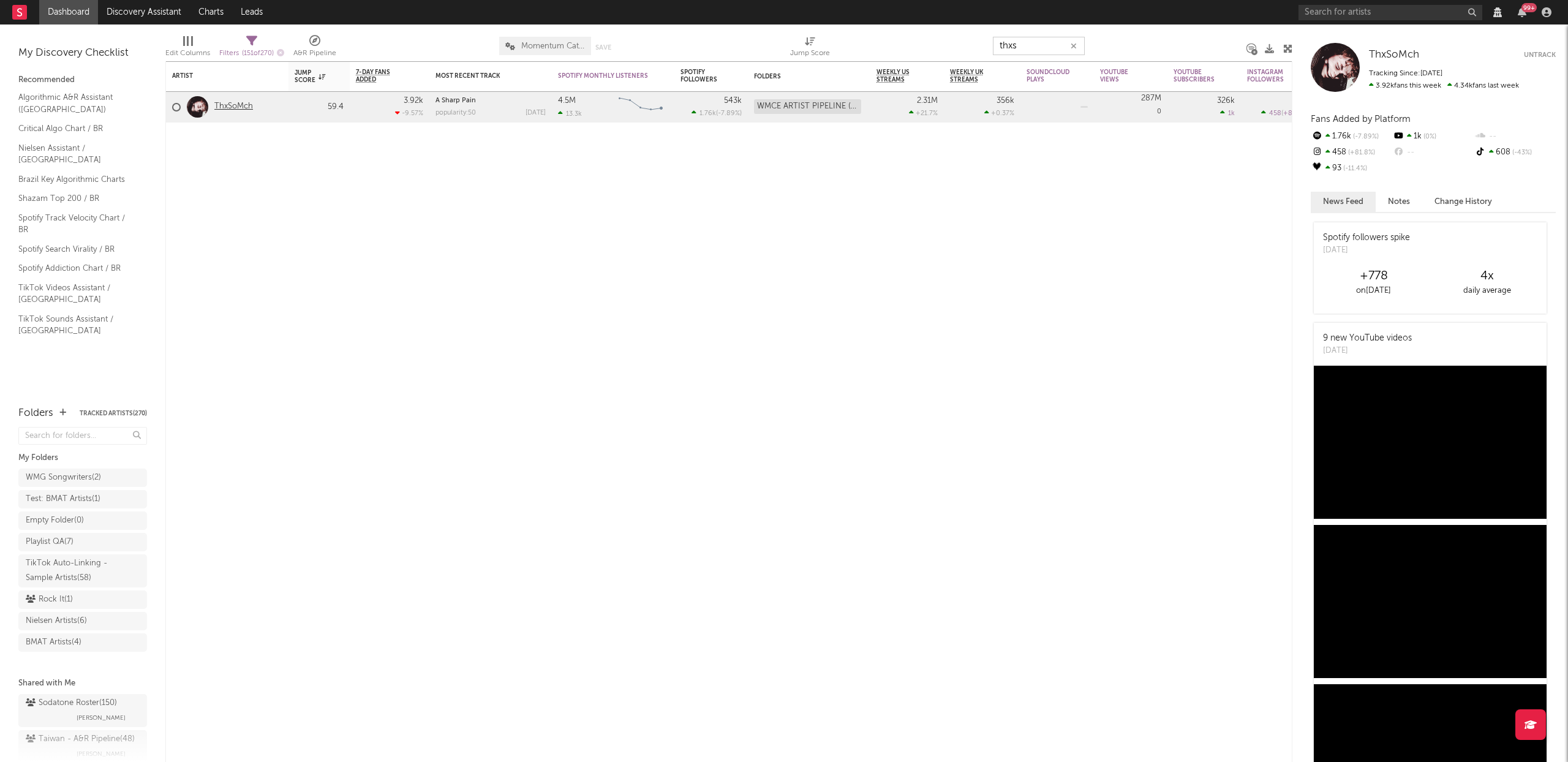
type input "thxs"
click at [240, 105] on link "ThxSoMch" at bounding box center [233, 107] width 38 height 10
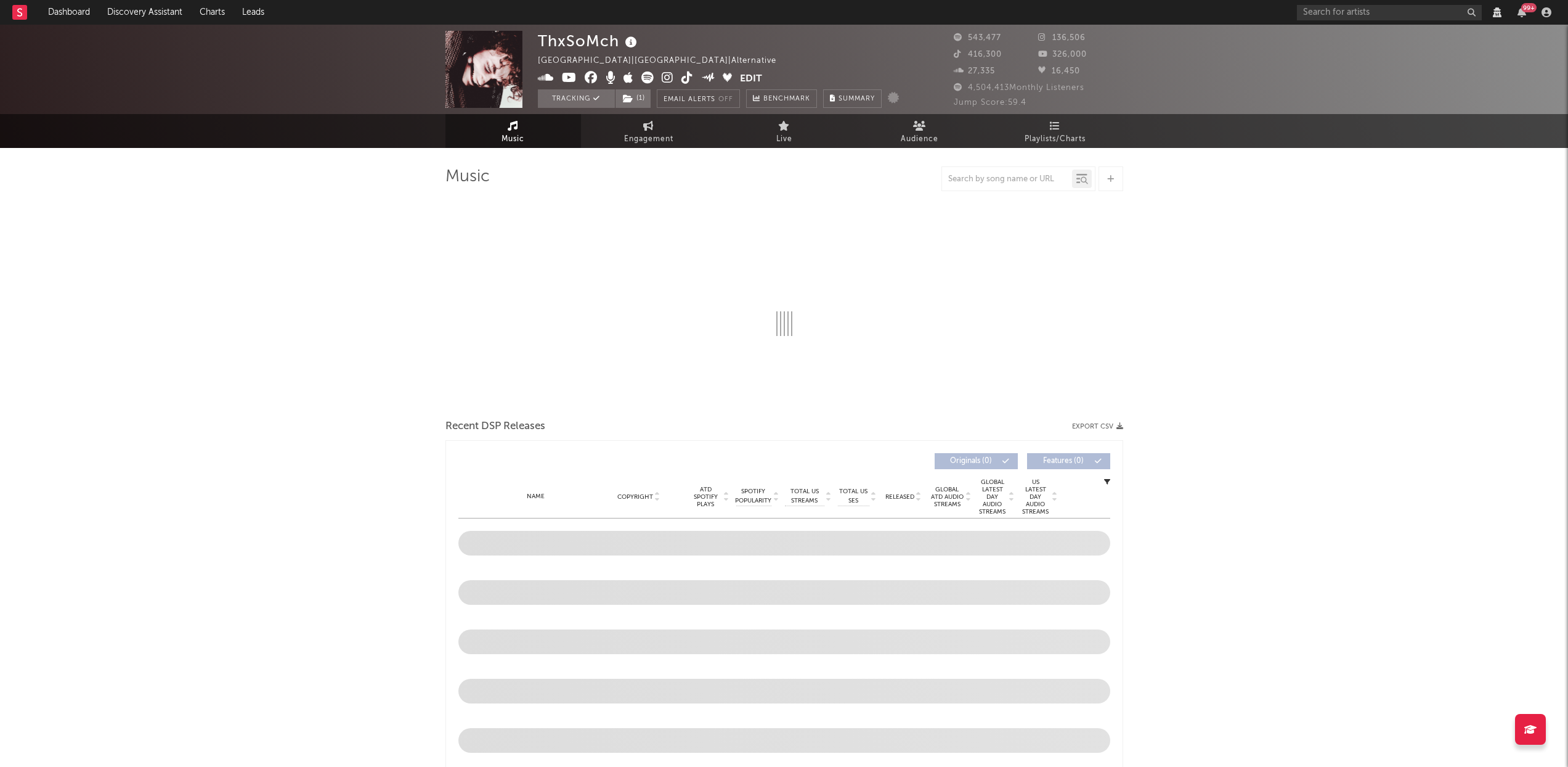
select select "View all"
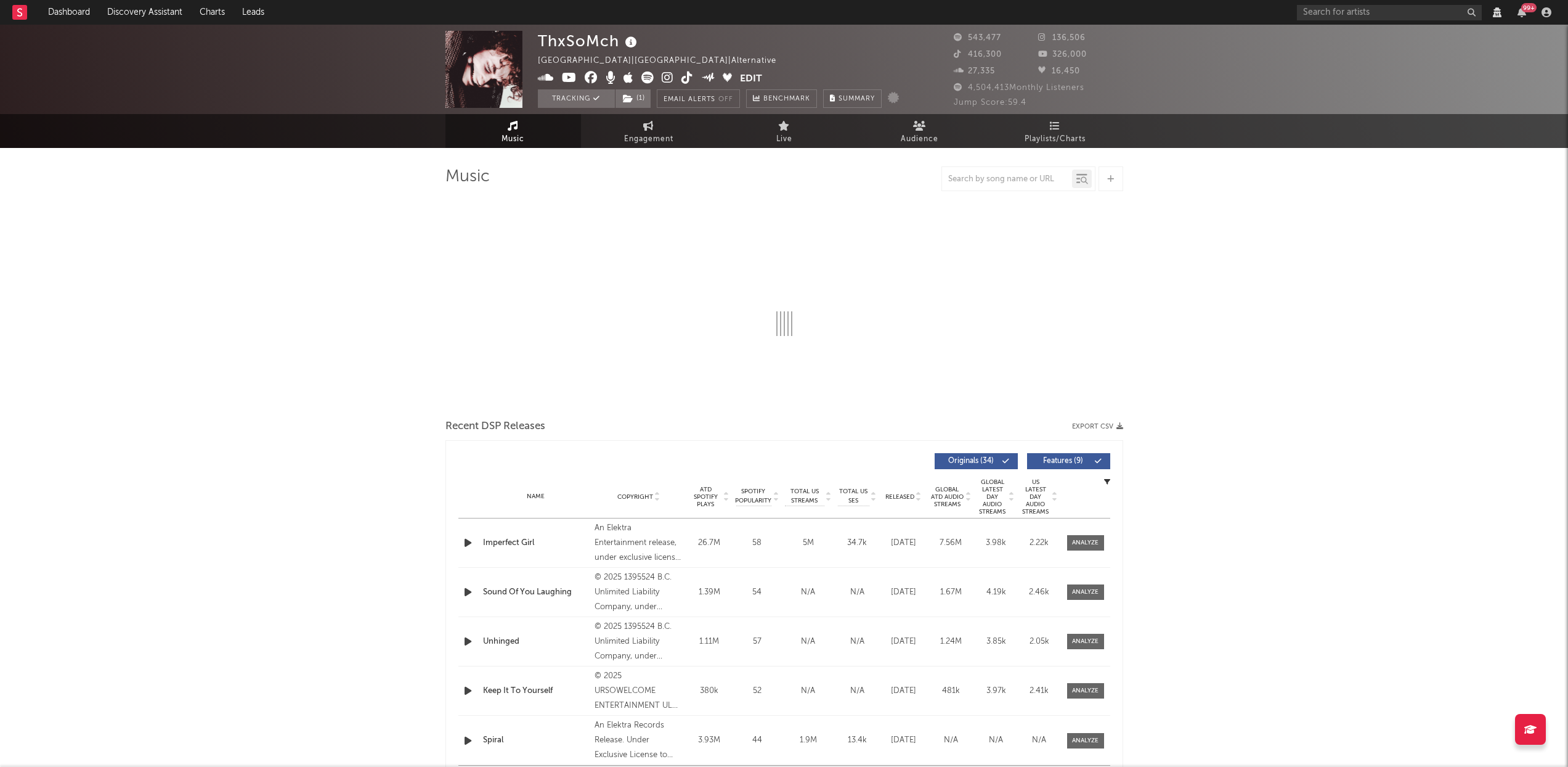
select select "View all"
click at [635, 136] on span "Engagement" at bounding box center [648, 140] width 49 height 15
select select "1w"
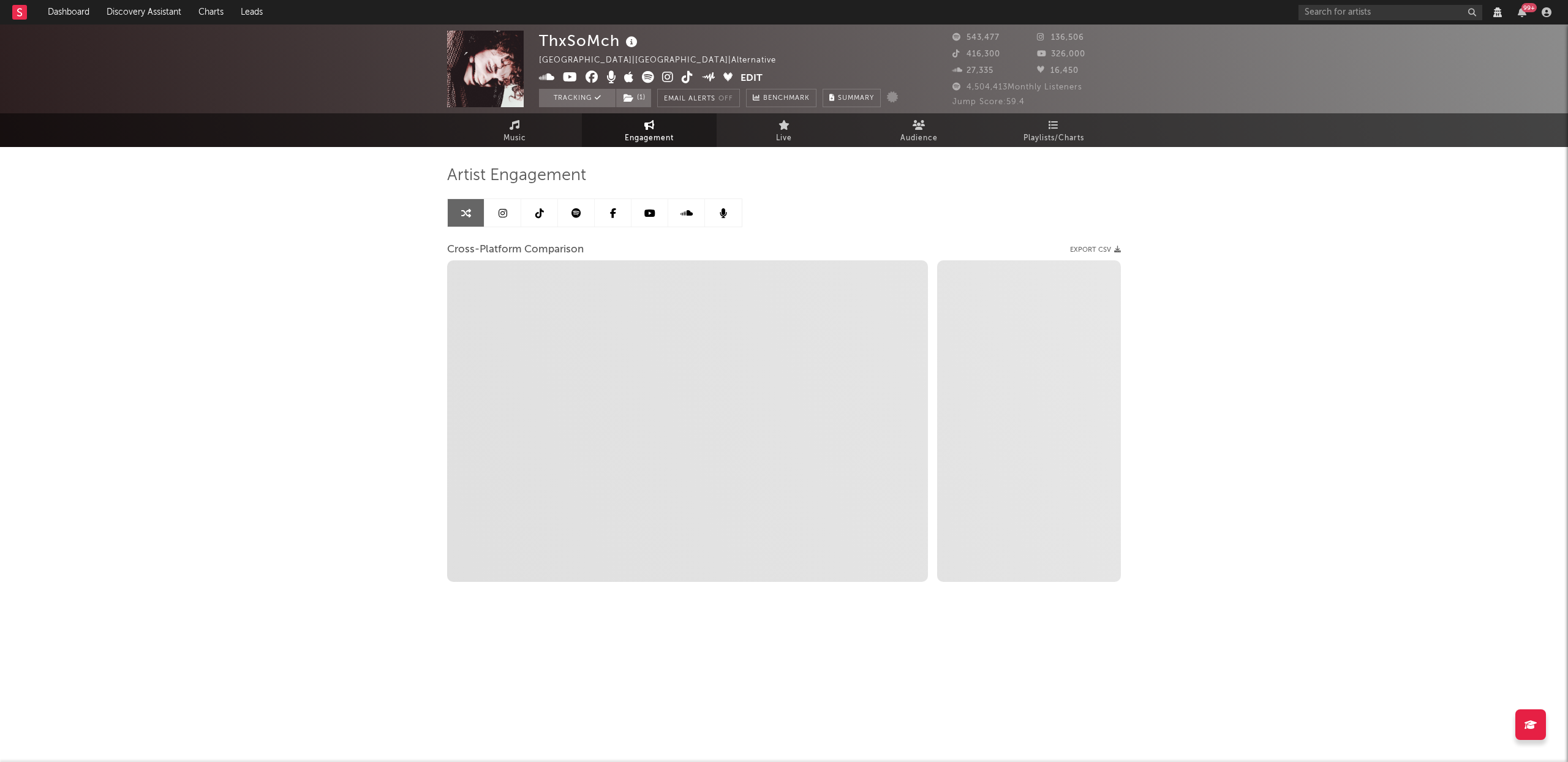
select select "1m"
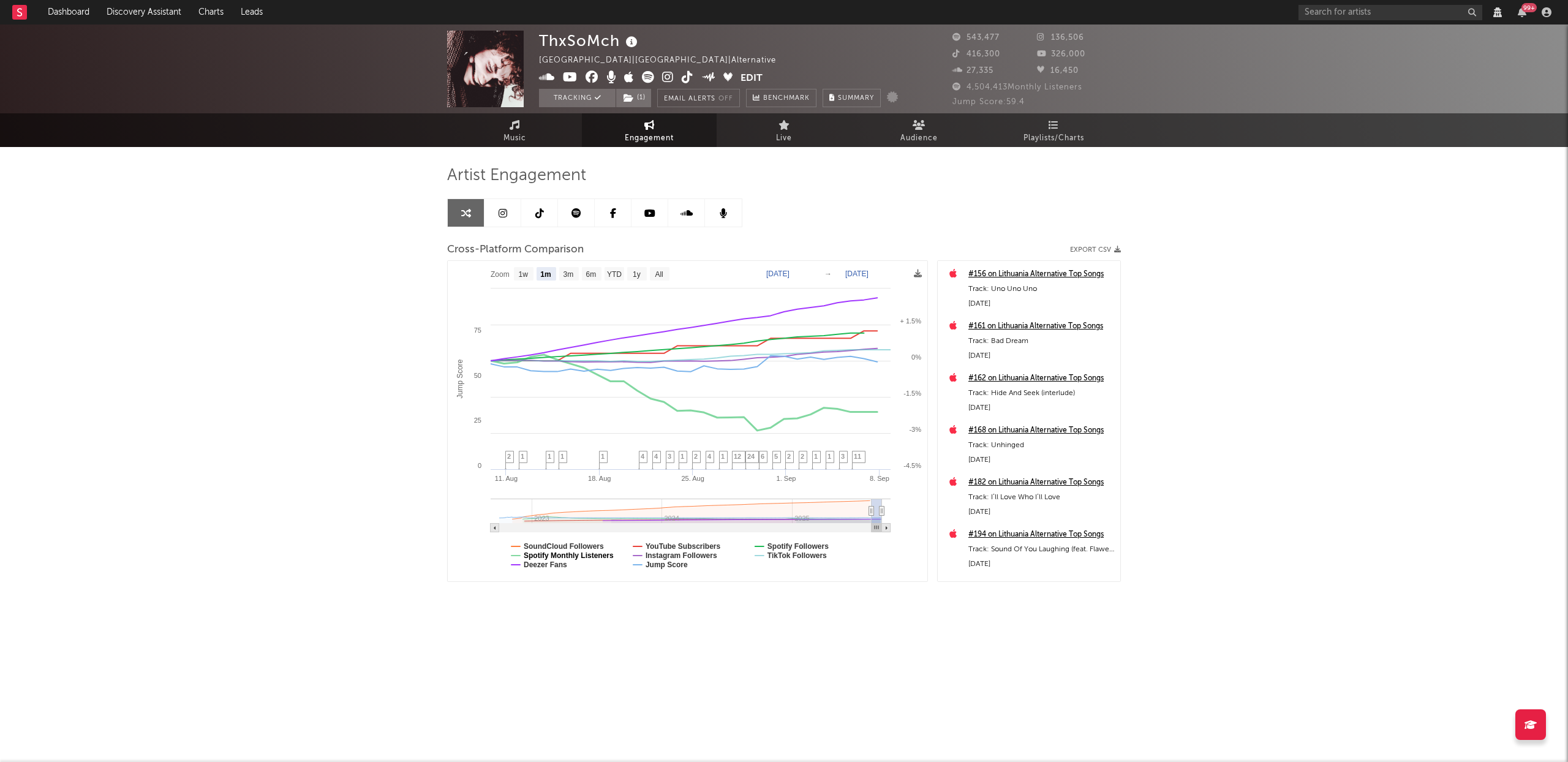
click at [546, 553] on text "Spotify Monthly Listeners" at bounding box center [569, 555] width 90 height 8
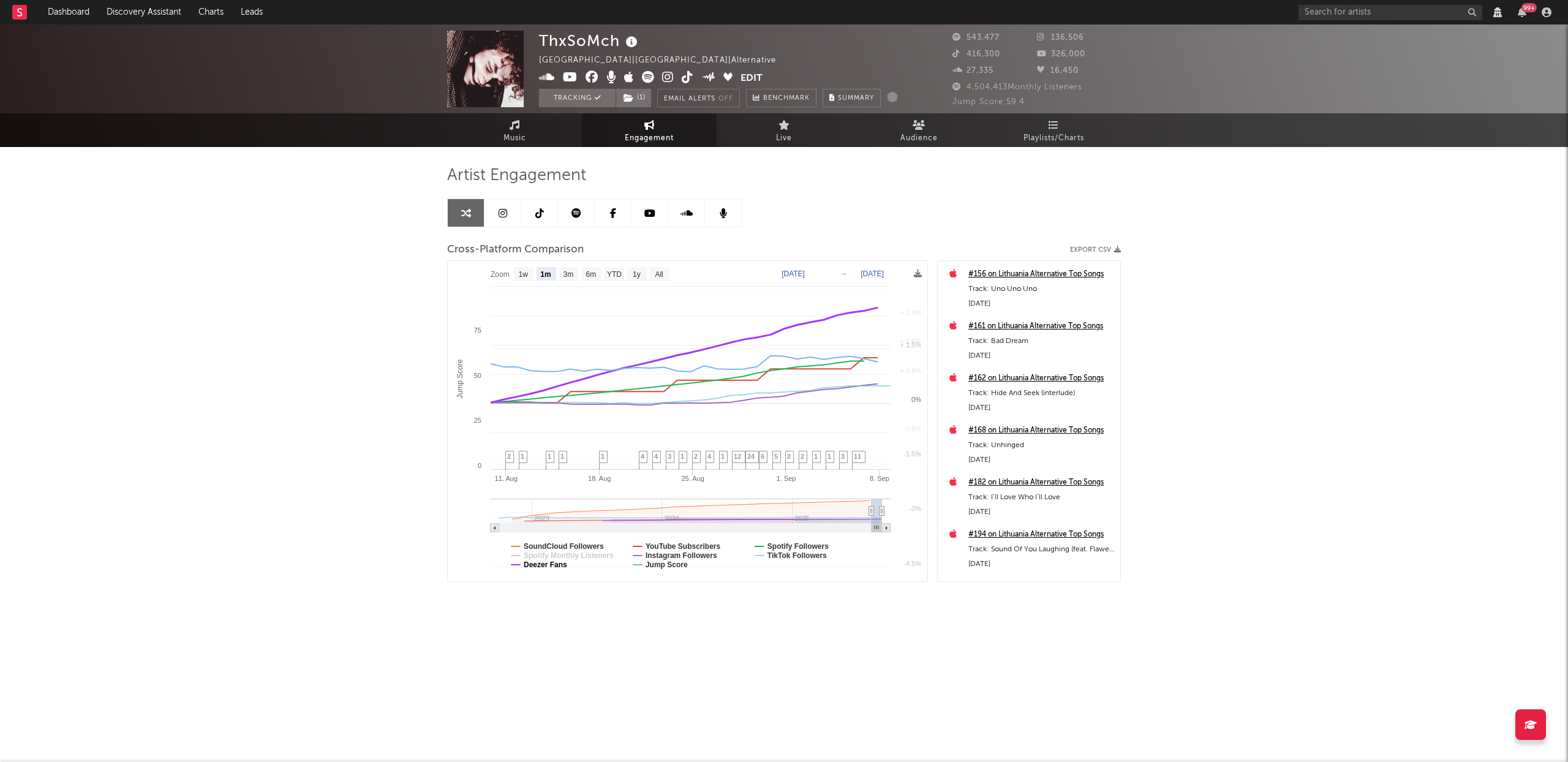
select select "1m"
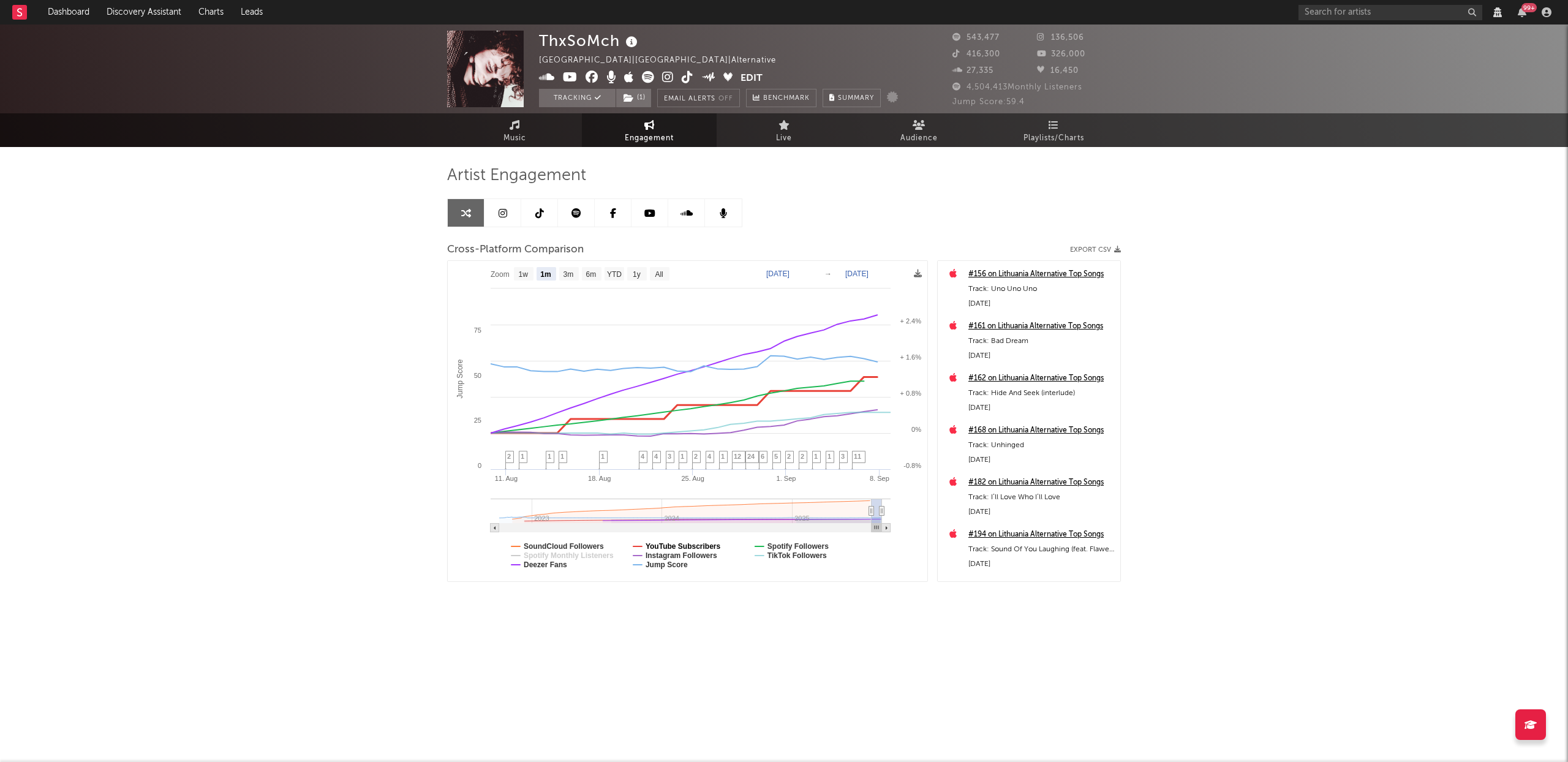
click at [681, 545] on text "YouTube Subscribers" at bounding box center [683, 545] width 76 height 8
select select "1m"
click at [674, 554] on text "Instagram Followers" at bounding box center [681, 555] width 72 height 8
select select "1m"
click at [558, 565] on text "Deezer Fans" at bounding box center [546, 564] width 43 height 8
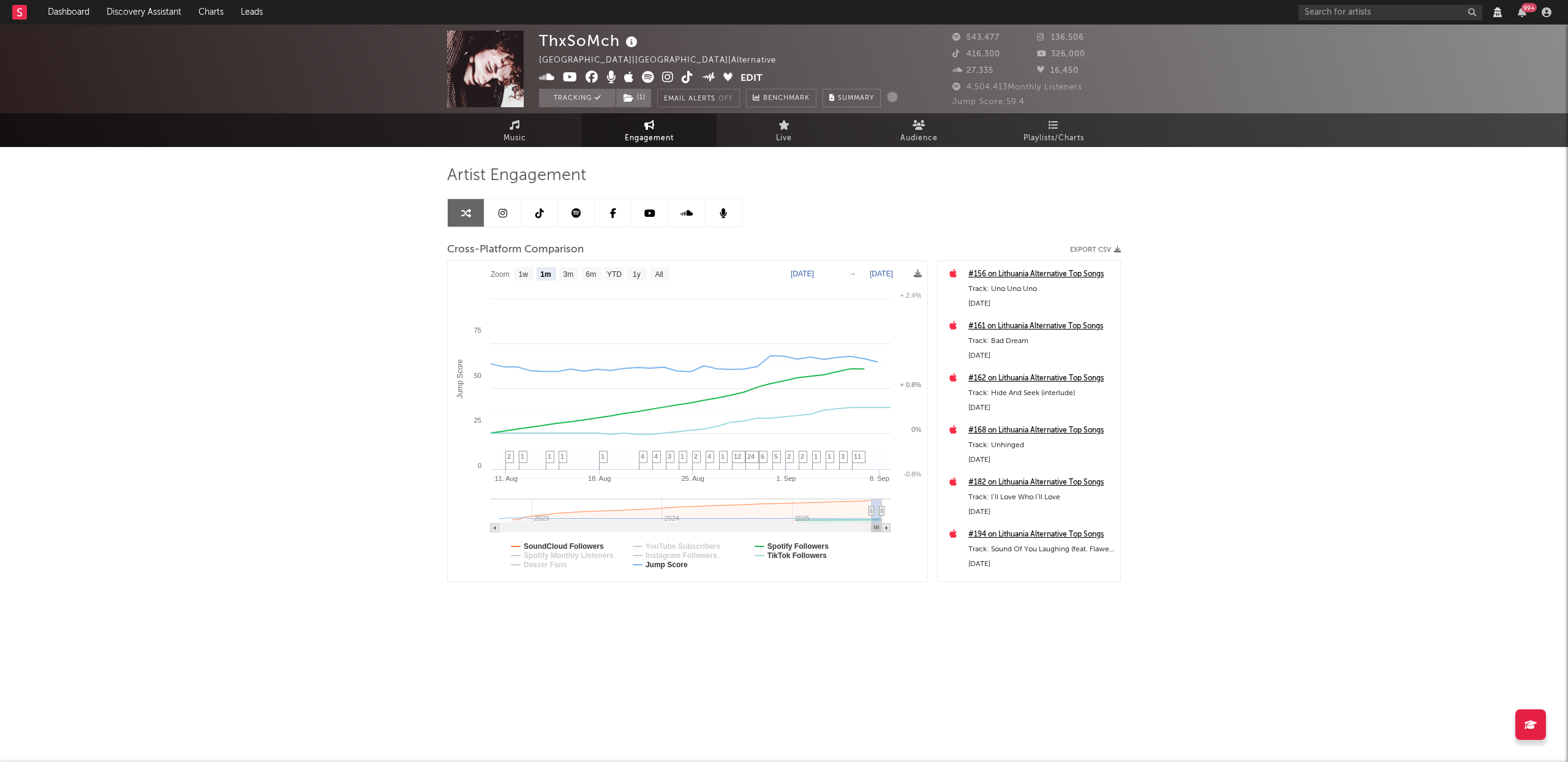
select select "1m"
click at [672, 565] on text "Jump Score" at bounding box center [666, 564] width 42 height 8
select select "1m"
click at [802, 543] on text "Spotify Followers" at bounding box center [798, 545] width 61 height 8
select select "1m"
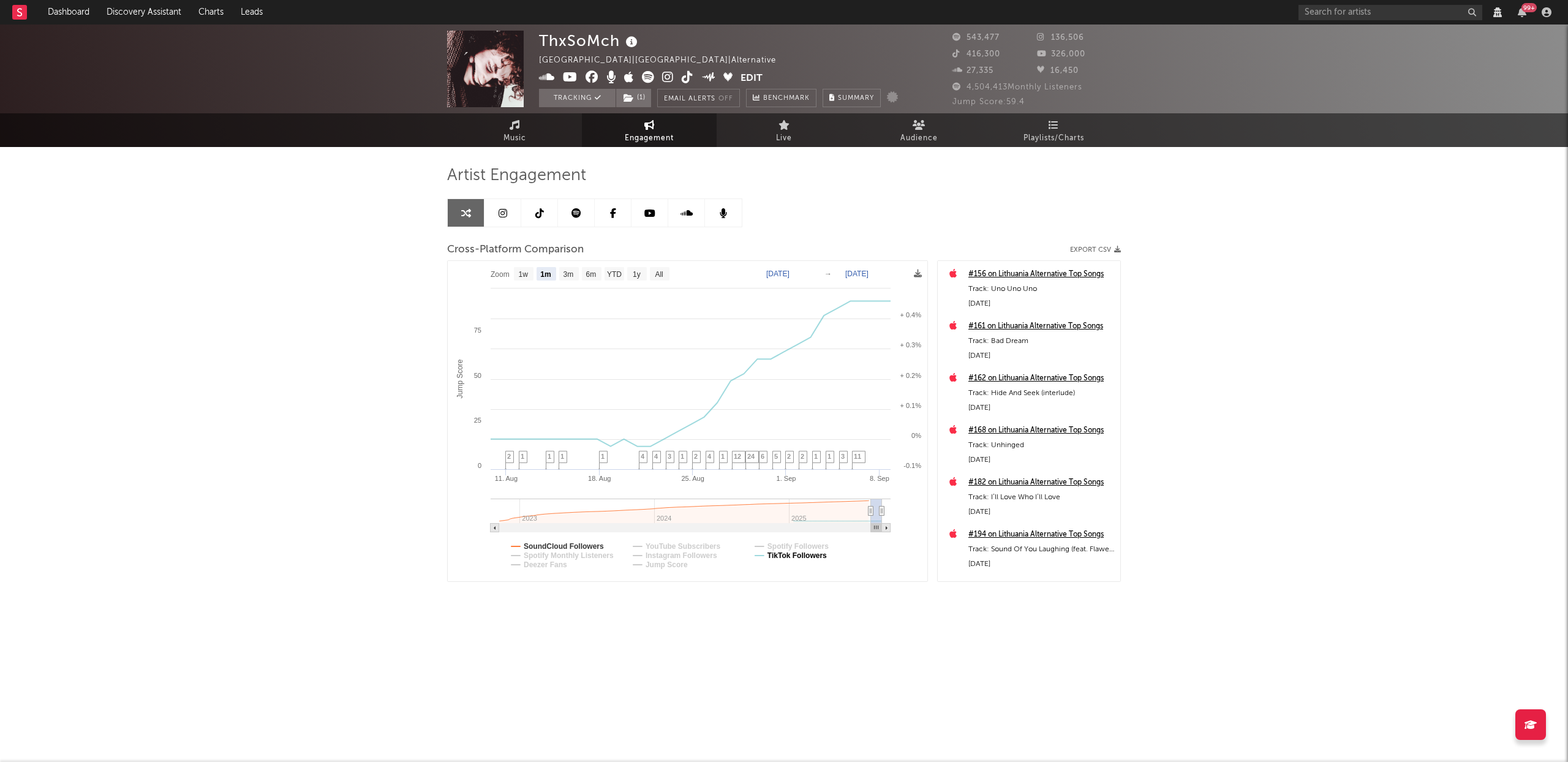
click at [800, 555] on text "TikTok Followers" at bounding box center [797, 555] width 59 height 8
click at [573, 270] on text "3m" at bounding box center [569, 273] width 10 height 8
select select "3m"
type input "2025-06-08"
select select "3m"
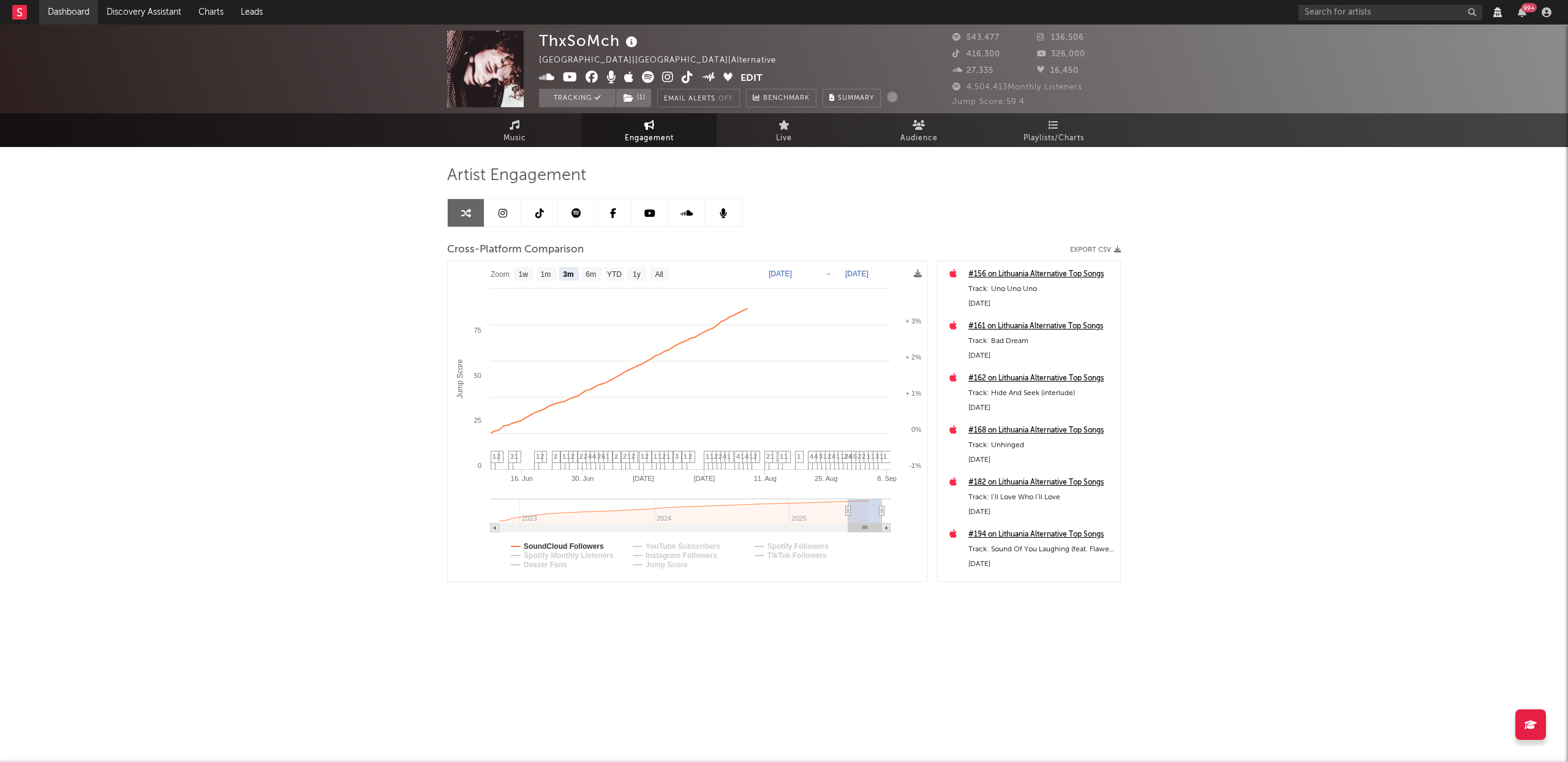
click at [76, 11] on link "Dashboard" at bounding box center [68, 12] width 58 height 25
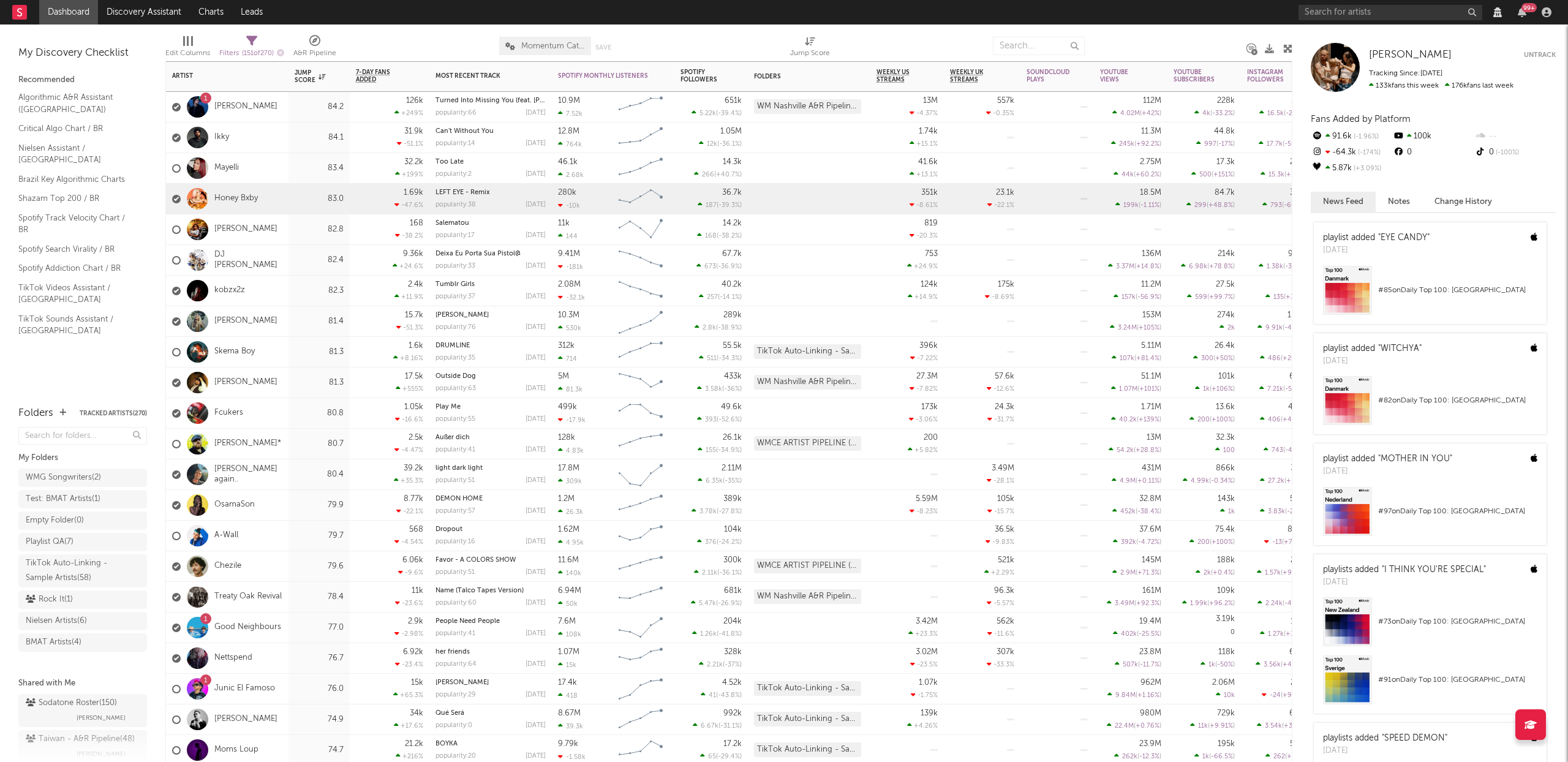
click at [231, 205] on div "Honey Bxby" at bounding box center [215, 199] width 85 height 35
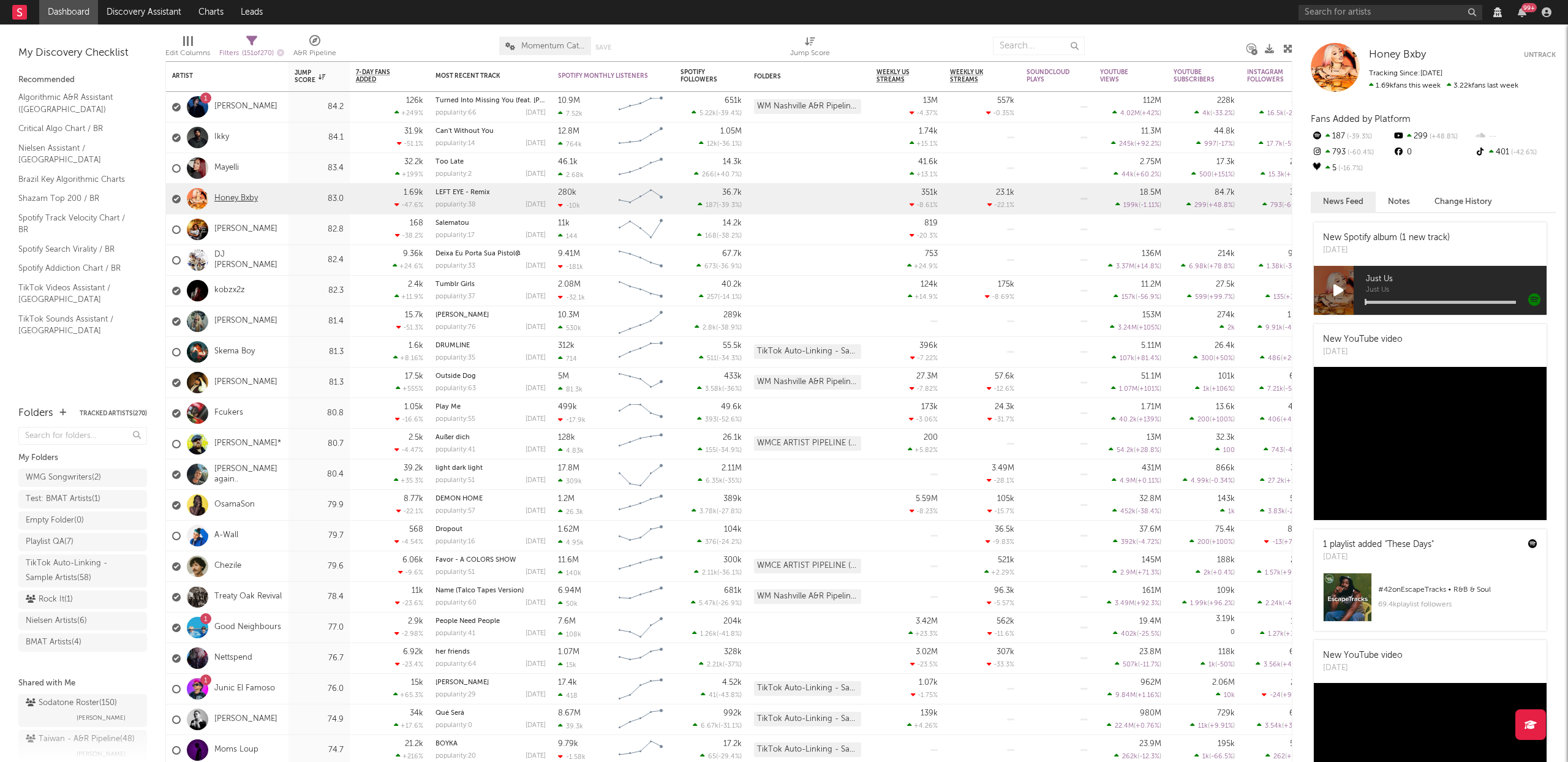
click at [232, 201] on link "Honey Bxby" at bounding box center [236, 199] width 43 height 10
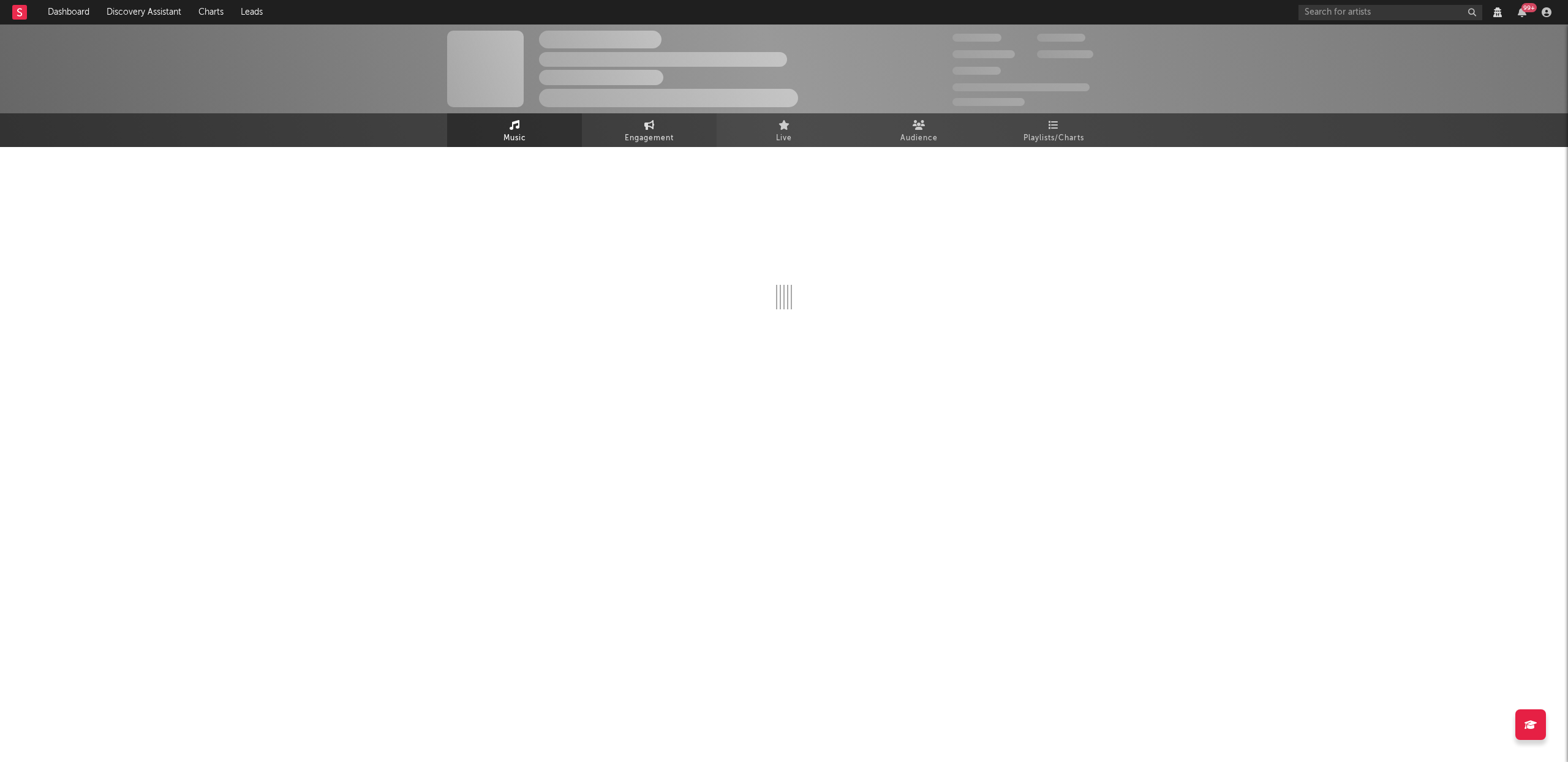
select select "View all"
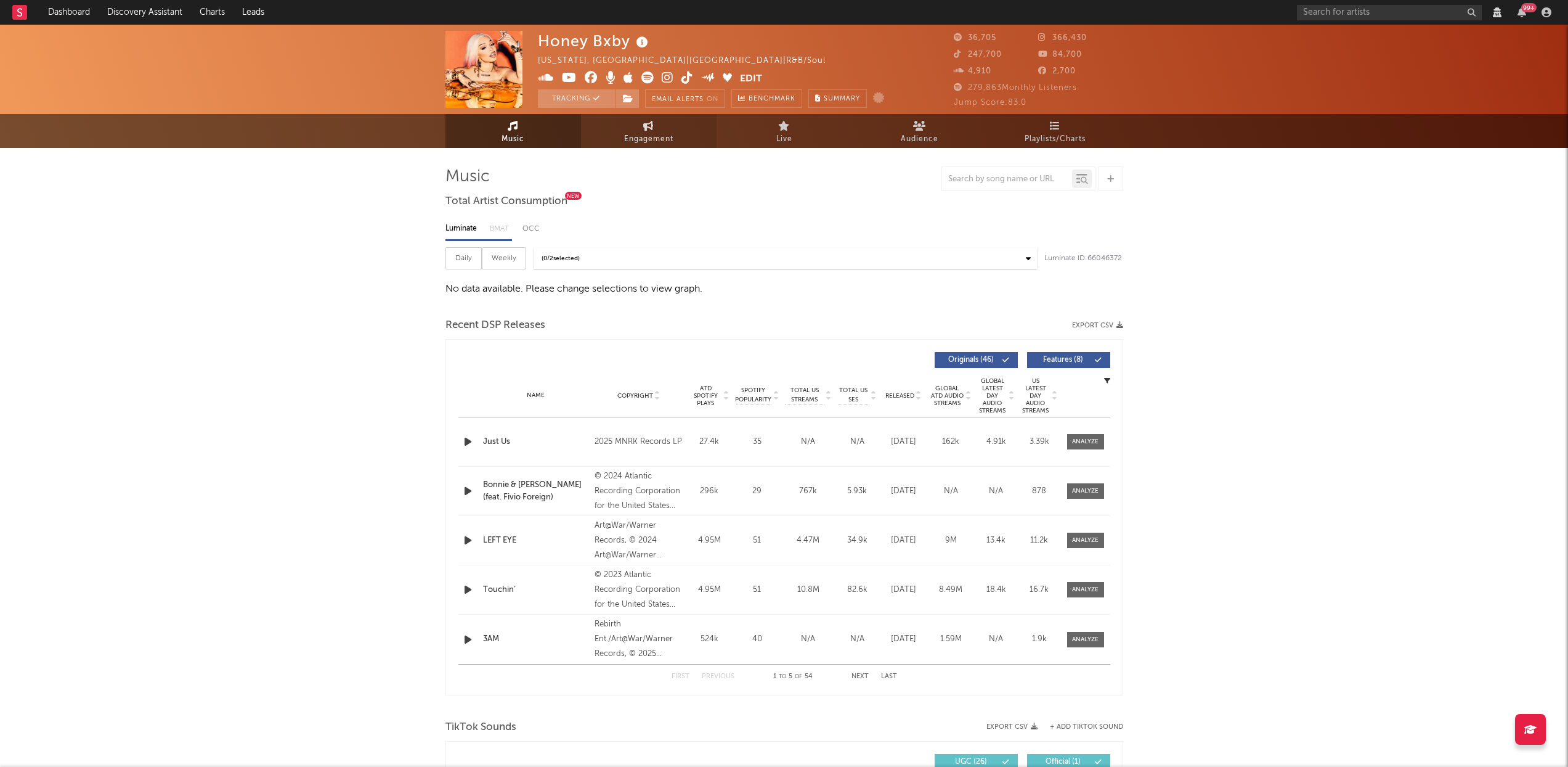
click at [639, 133] on span "Engagement" at bounding box center [648, 140] width 49 height 15
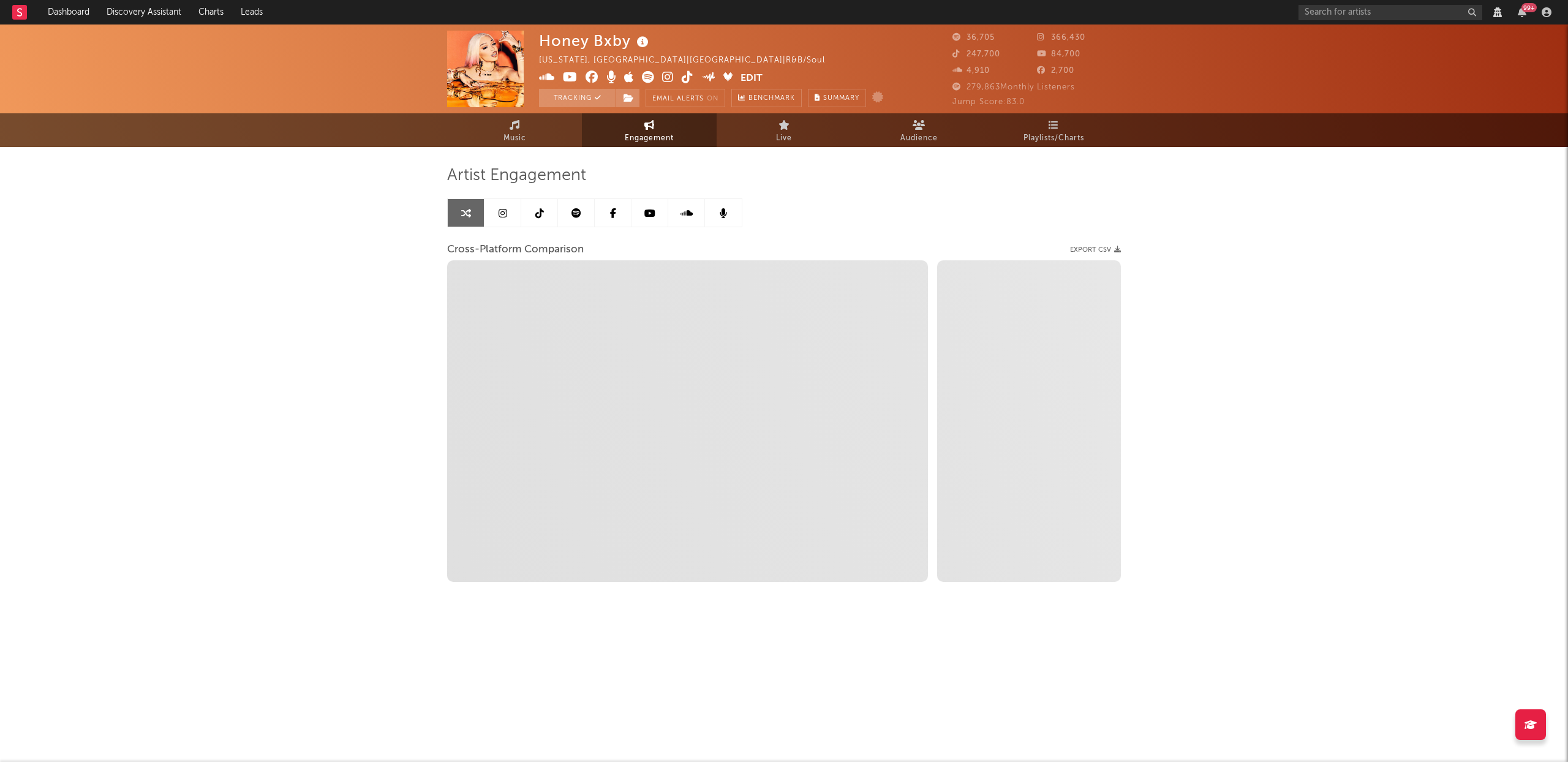
select select "1w"
select select "1m"
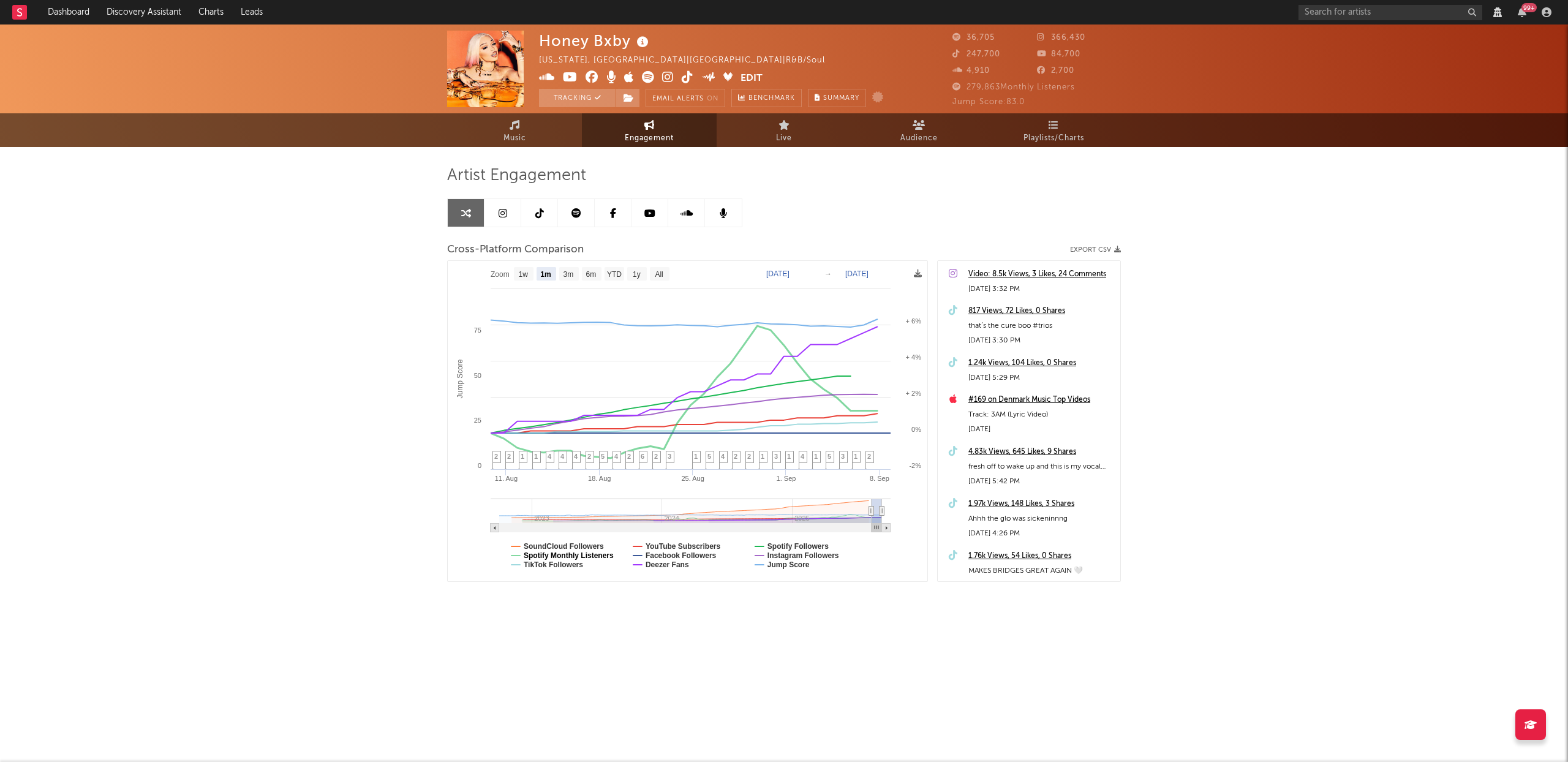
click at [574, 554] on text "Spotify Monthly Listeners" at bounding box center [569, 555] width 90 height 8
select select "1m"
click at [690, 540] on rect at bounding box center [687, 420] width 480 height 320
click at [686, 545] on text "YouTube Subscribers" at bounding box center [683, 545] width 76 height 8
select select "1m"
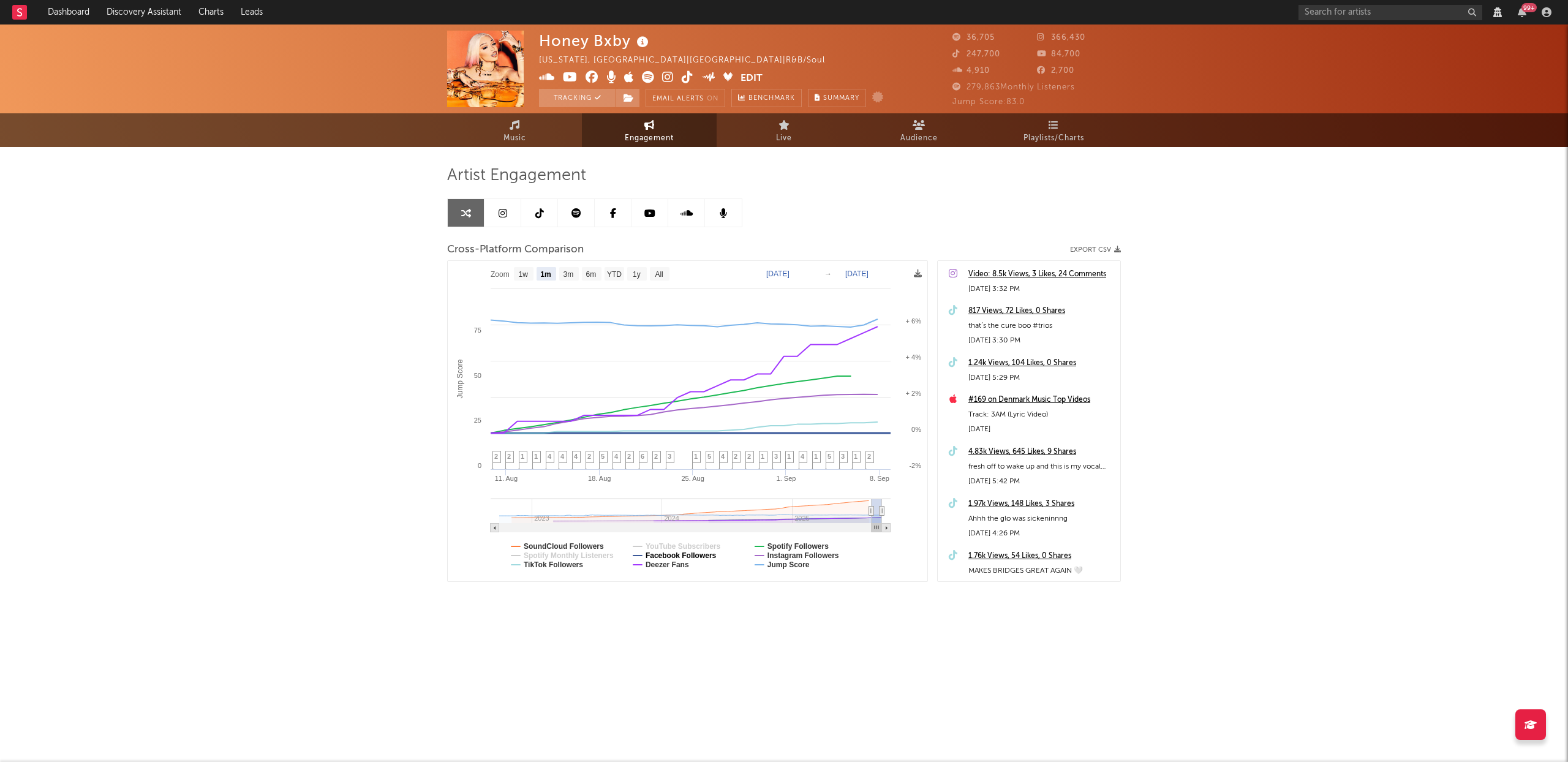
click at [677, 552] on text "Facebook Followers" at bounding box center [681, 555] width 71 height 8
select select "1m"
click at [675, 566] on text "Deezer Fans" at bounding box center [667, 564] width 43 height 8
select select "1m"
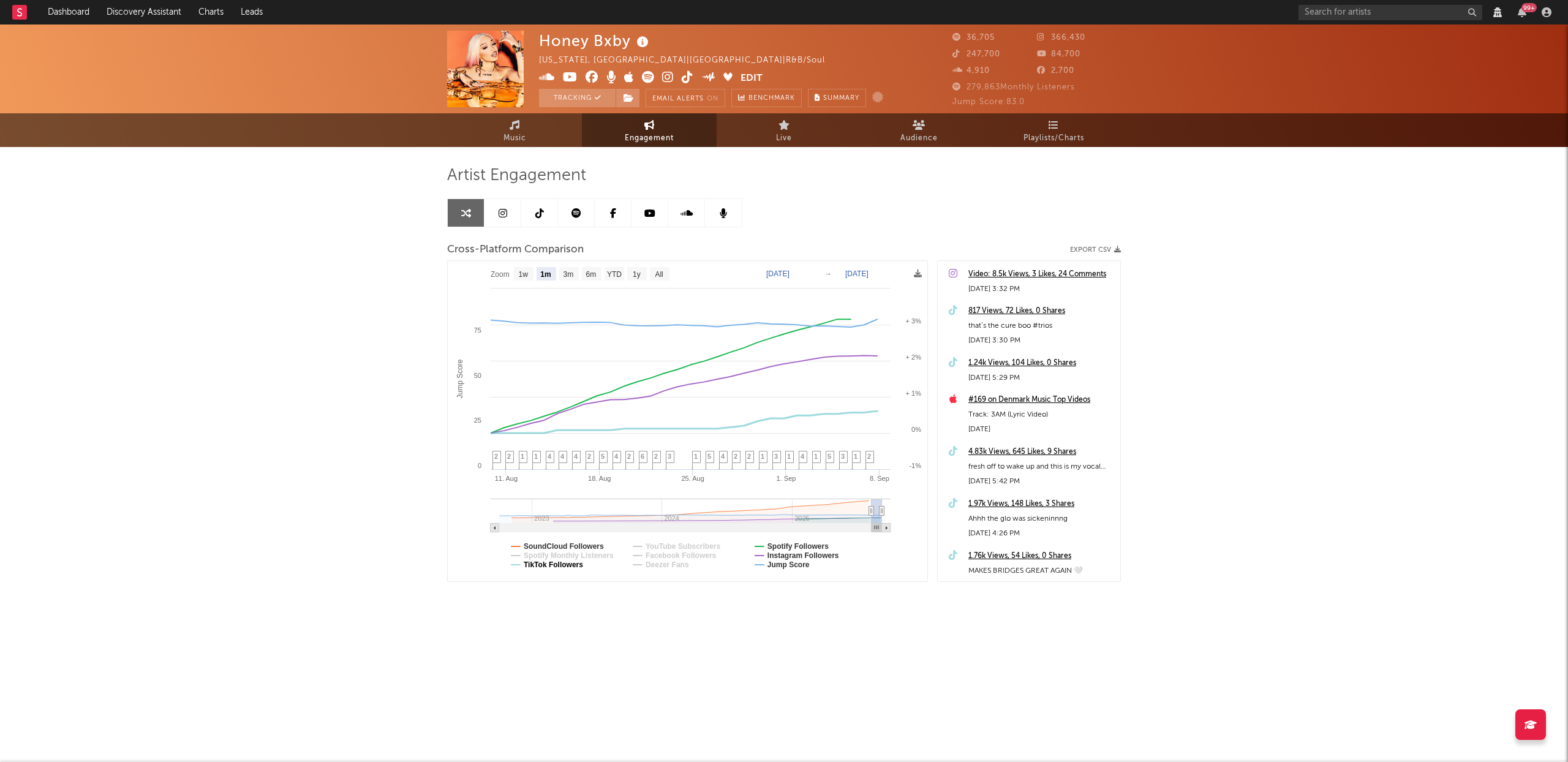
click at [537, 566] on text "TikTok Followers" at bounding box center [553, 564] width 59 height 8
select select "1m"
click at [808, 542] on text "Spotify Followers" at bounding box center [798, 545] width 61 height 8
select select "1m"
click at [799, 555] on text "Instagram Followers" at bounding box center [803, 555] width 72 height 8
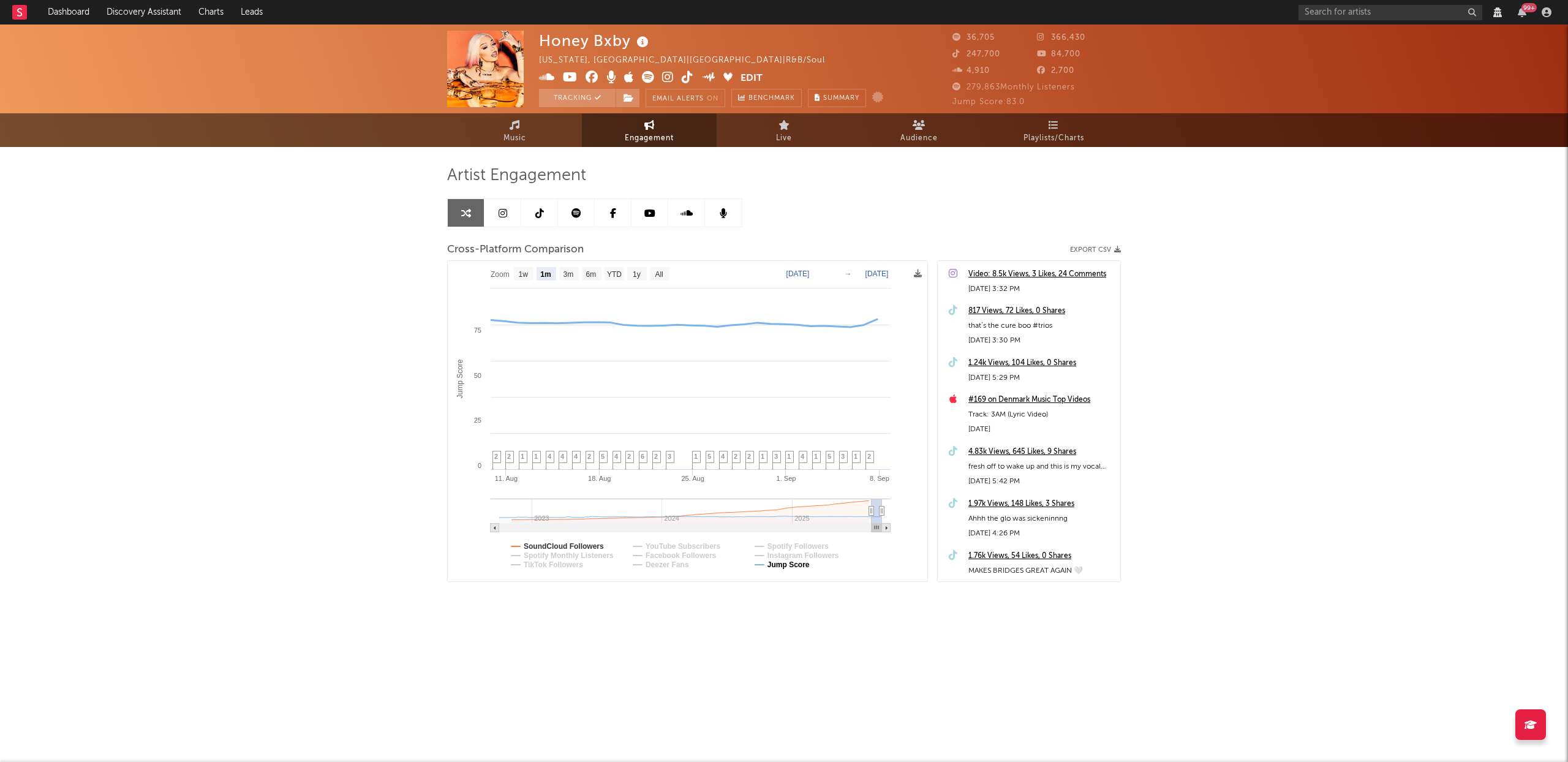
select select "1m"
click at [794, 566] on text "Jump Score" at bounding box center [788, 564] width 42 height 8
click at [524, 276] on text "1w" at bounding box center [523, 273] width 10 height 8
select select "1w"
type input "2025-09-02"
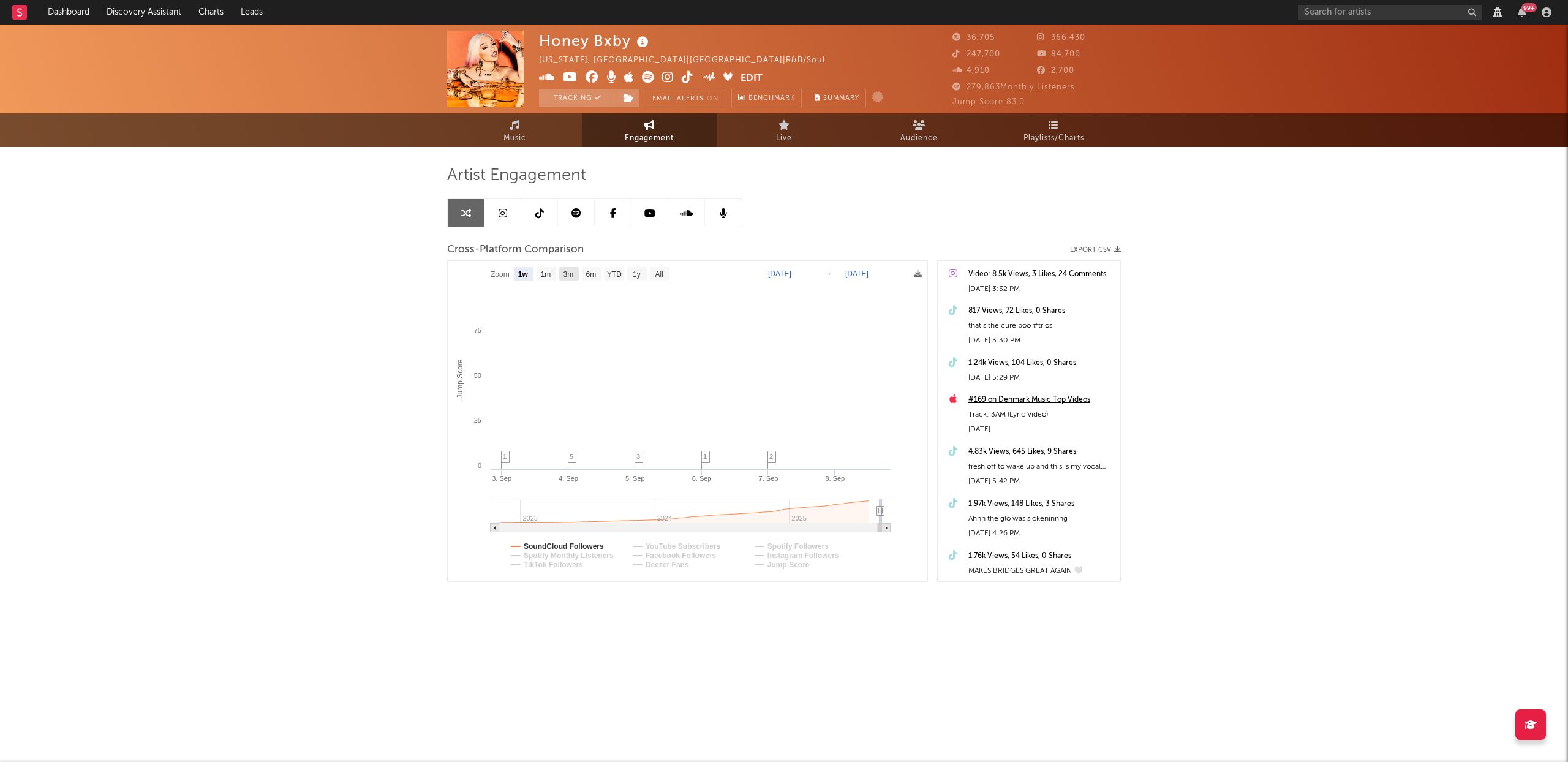
click at [576, 272] on rect at bounding box center [569, 273] width 19 height 13
select select "3m"
type input "2025-06-08"
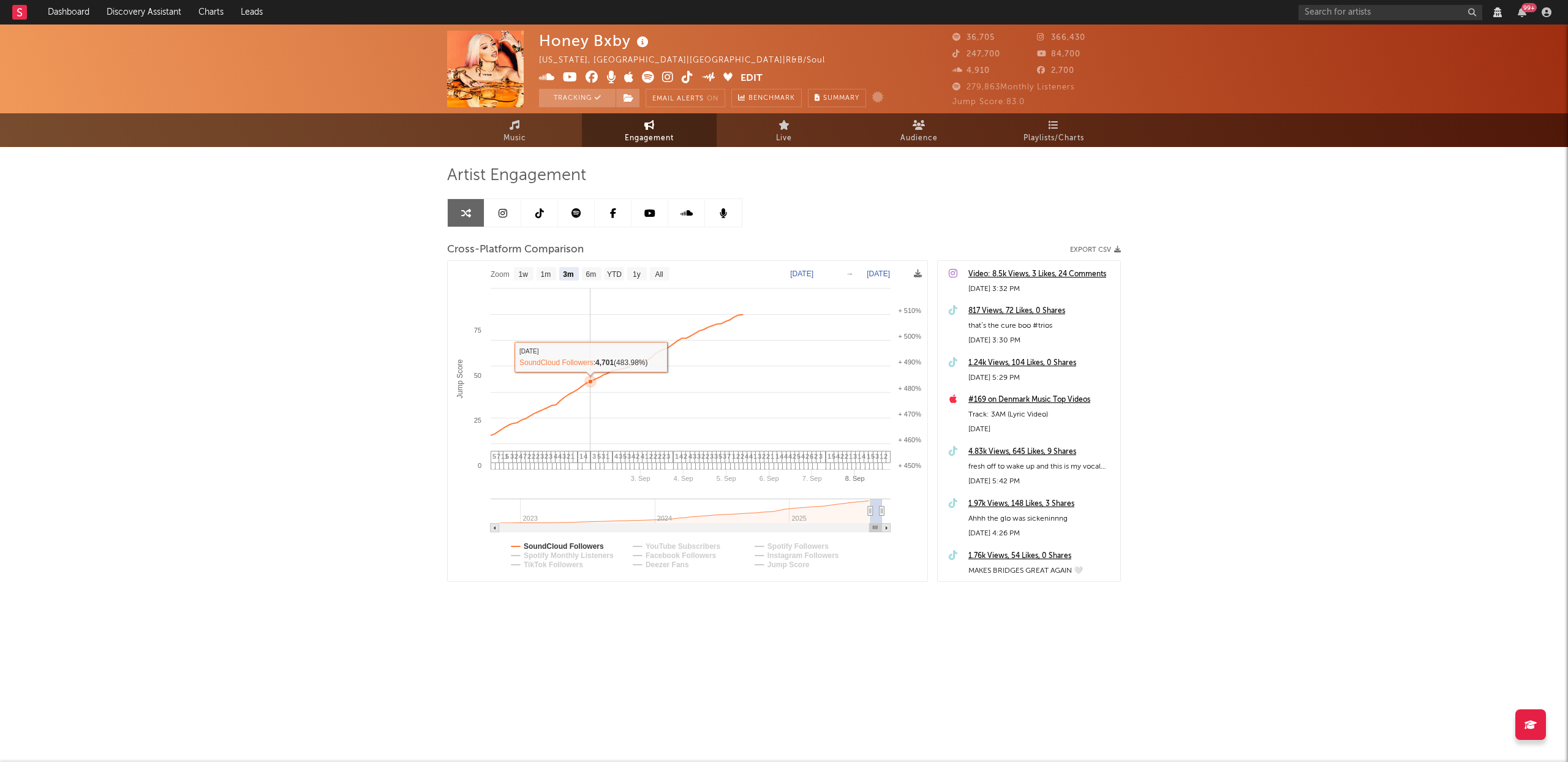
select select "3m"
click at [52, 7] on link "Dashboard" at bounding box center [68, 12] width 58 height 25
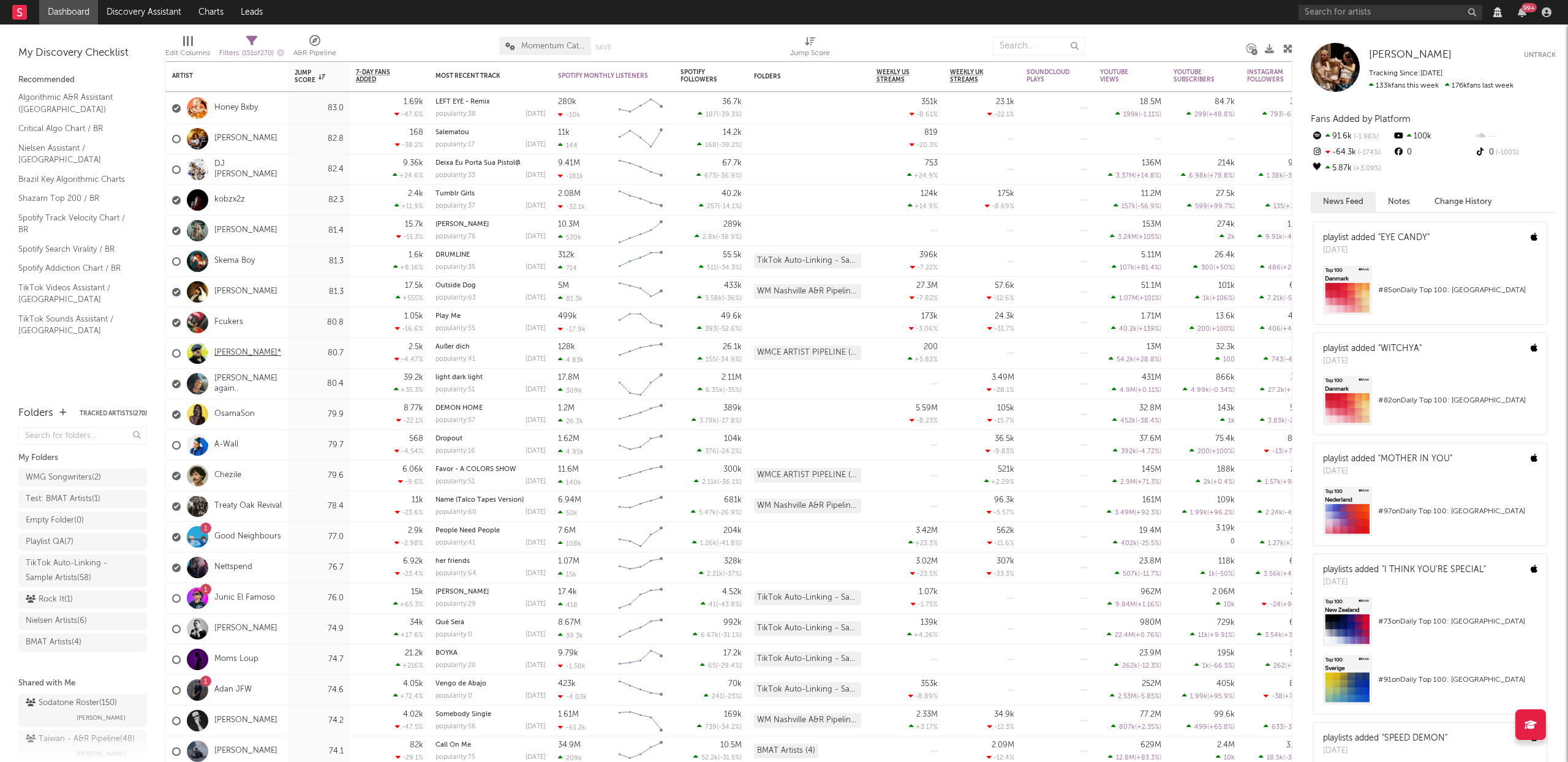
click at [233, 351] on link "Rami Hattab*" at bounding box center [247, 353] width 67 height 10
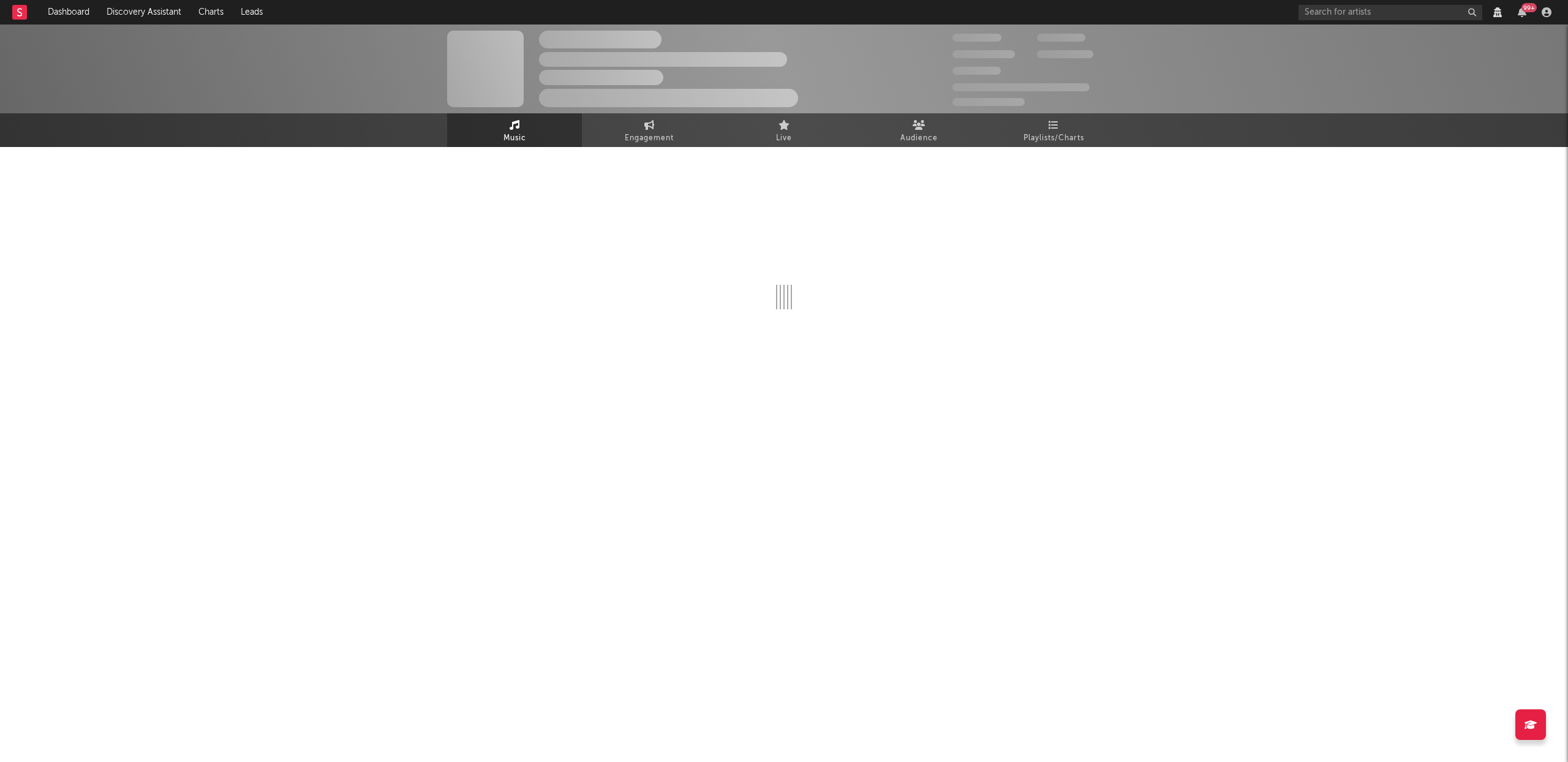
select select "6m"
select select "View all"
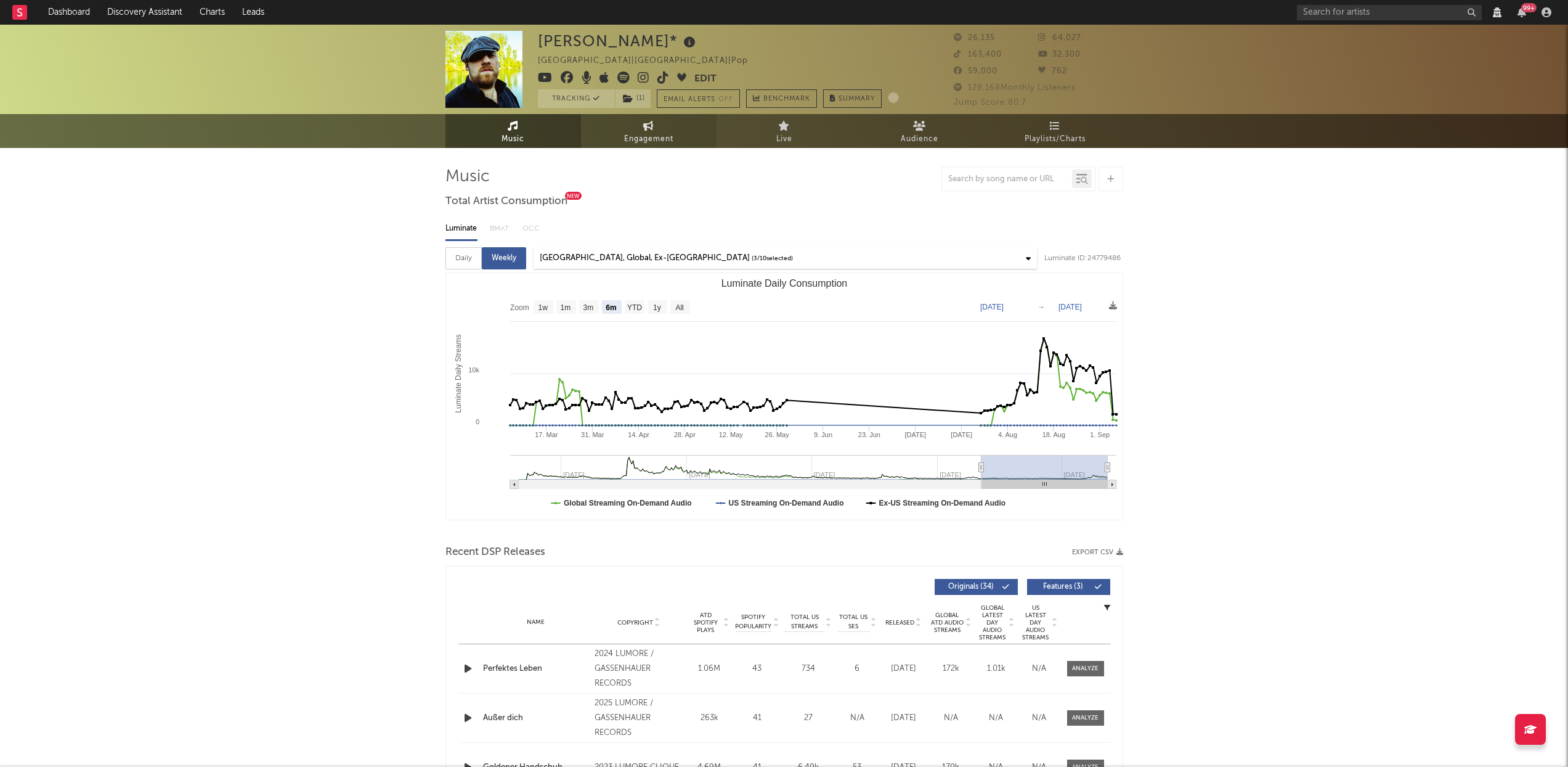
click at [641, 139] on span "Engagement" at bounding box center [648, 140] width 49 height 15
select select "1w"
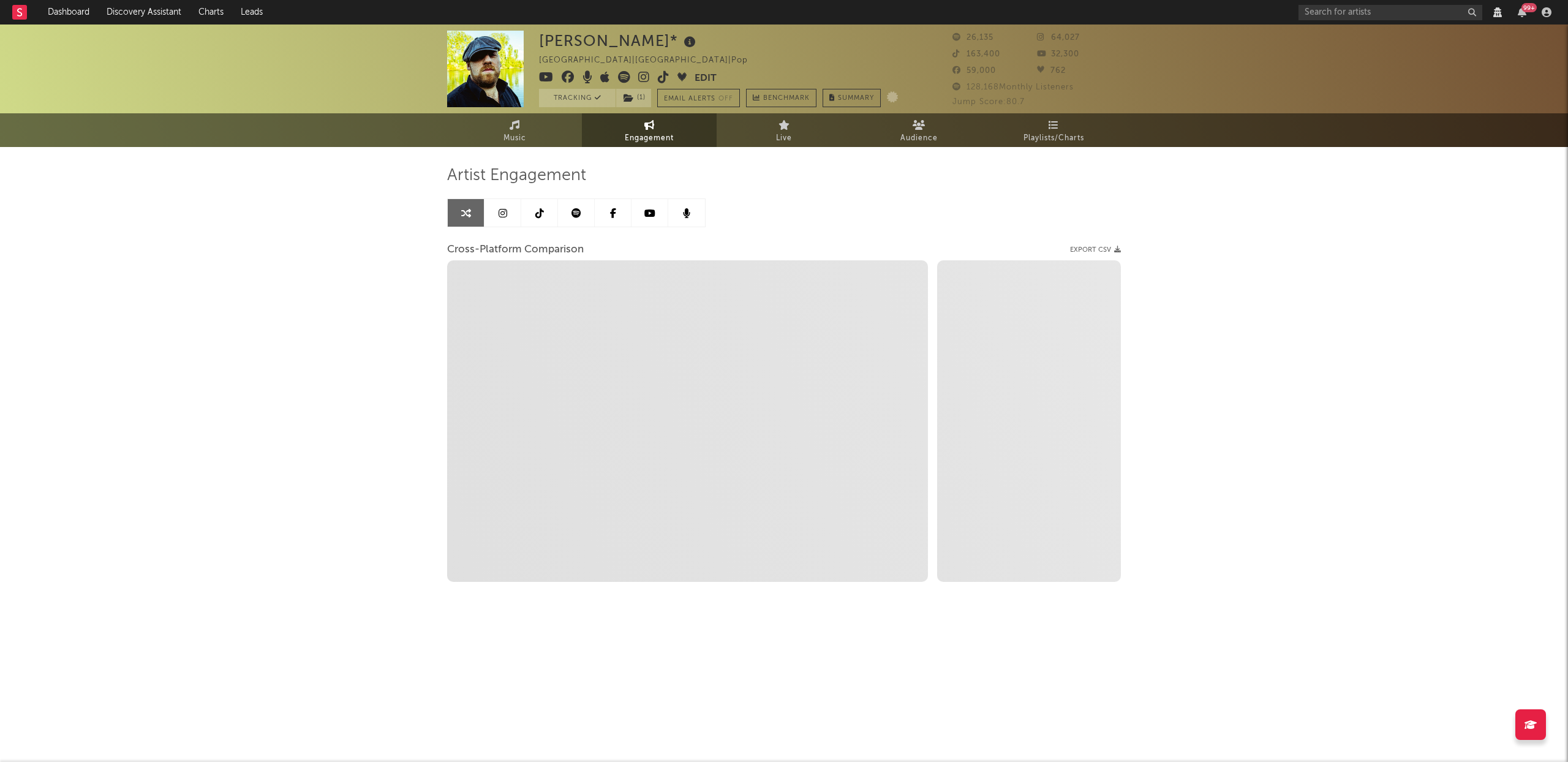
select select "1m"
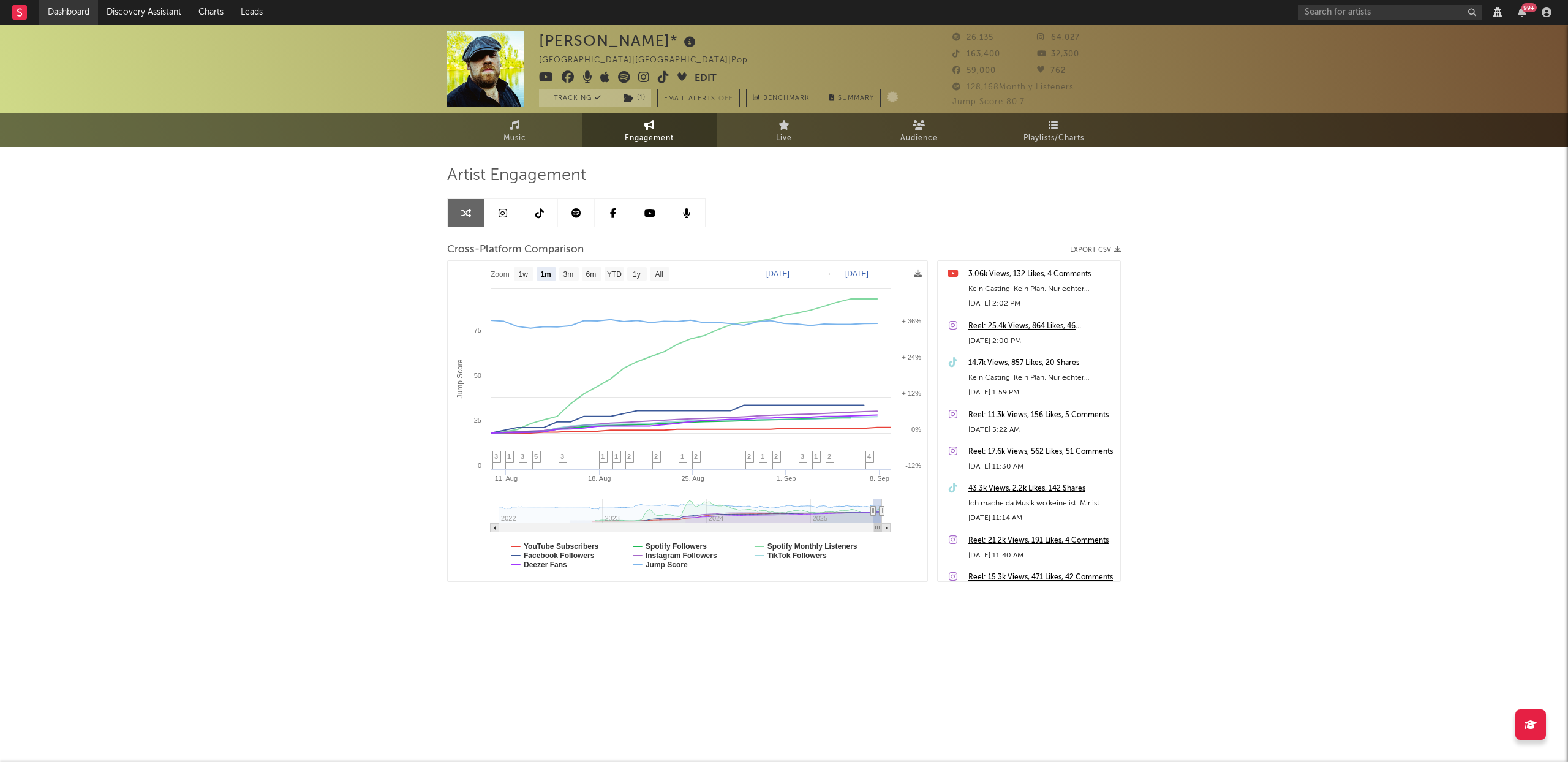
click at [62, 13] on link "Dashboard" at bounding box center [68, 12] width 58 height 25
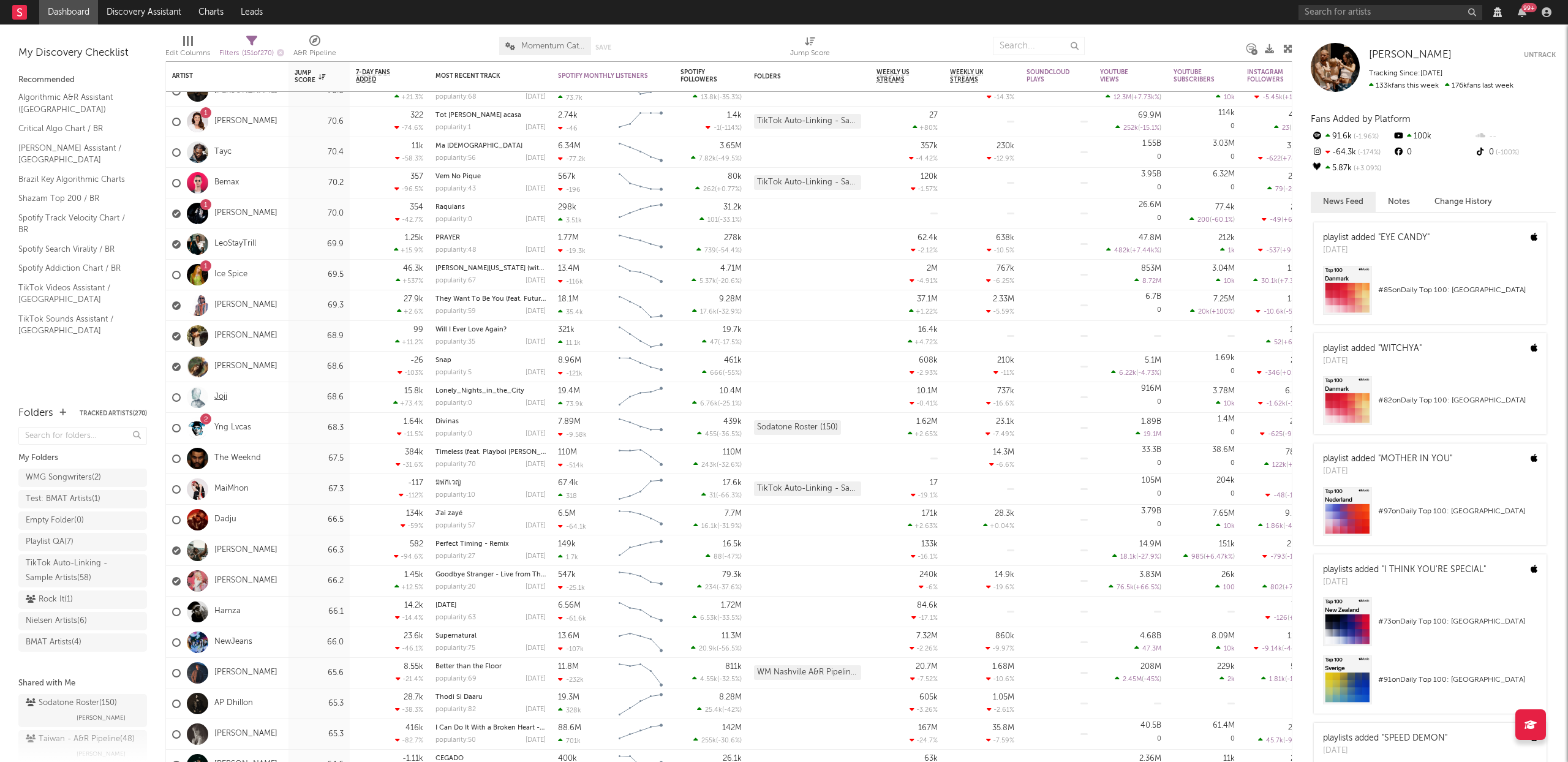
click at [220, 399] on link "Joji" at bounding box center [220, 397] width 13 height 10
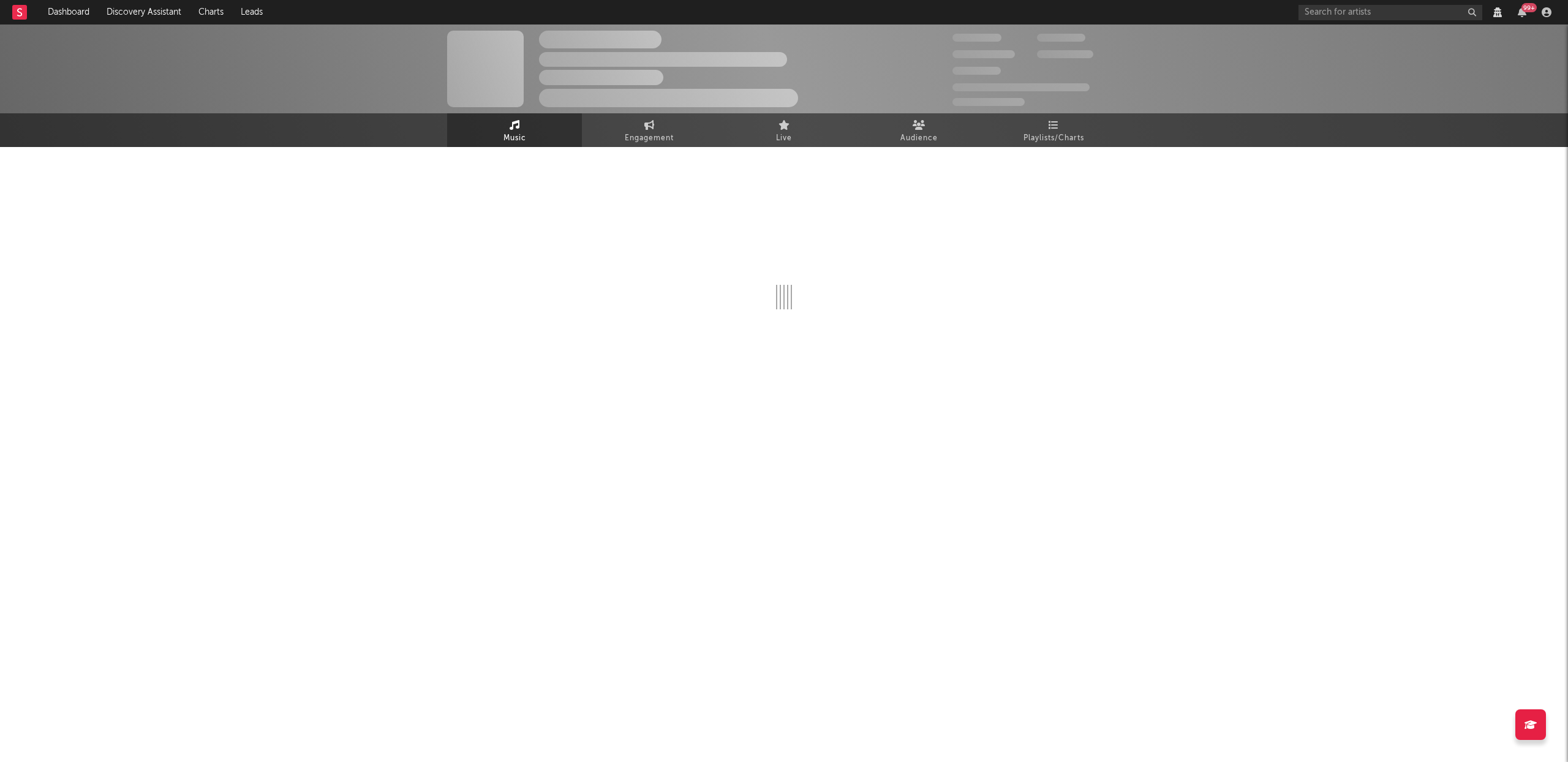
select select "View all"
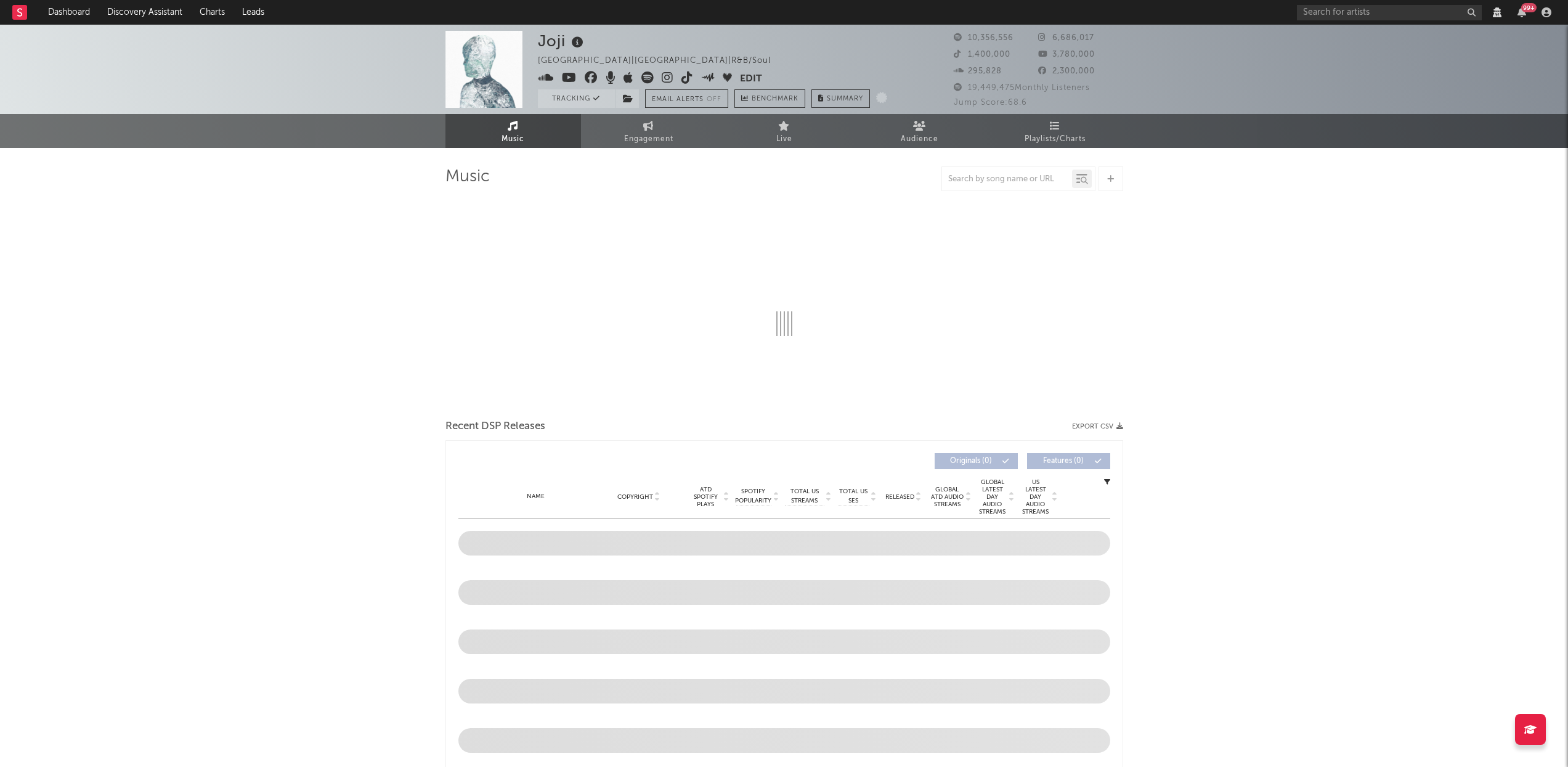
select select "View all"
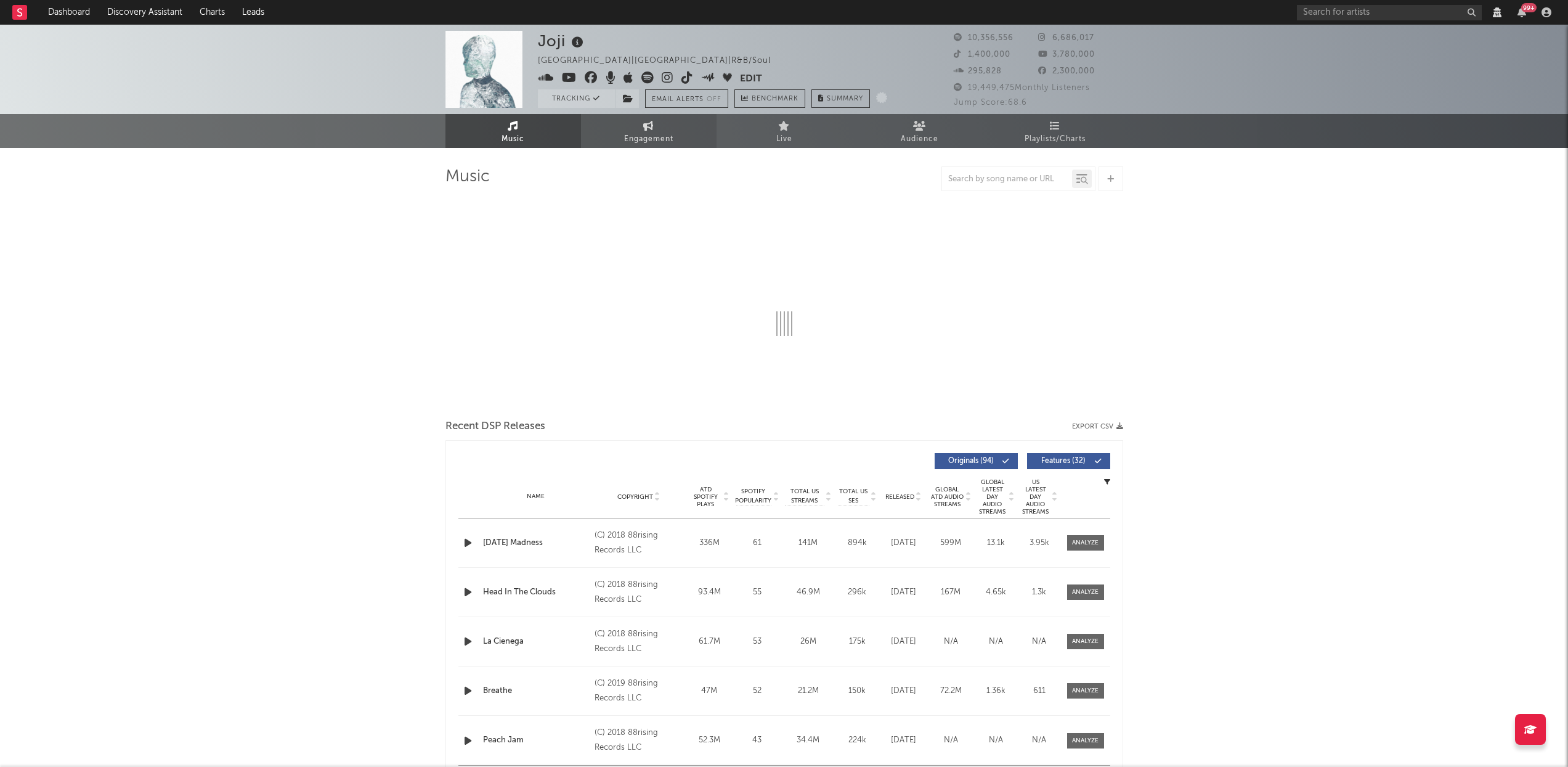
select select "View all"
select select "6m"
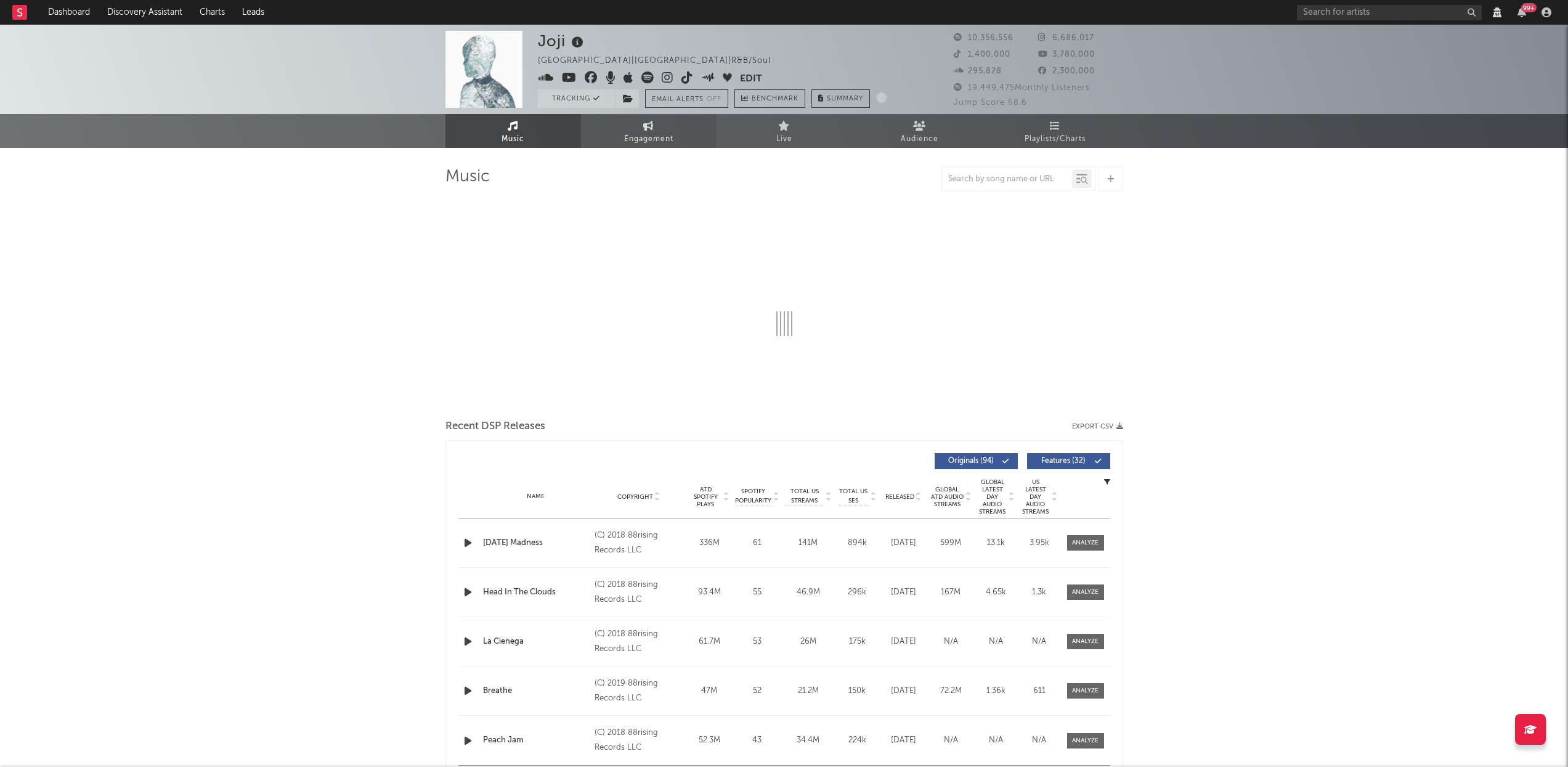
select select "View all"
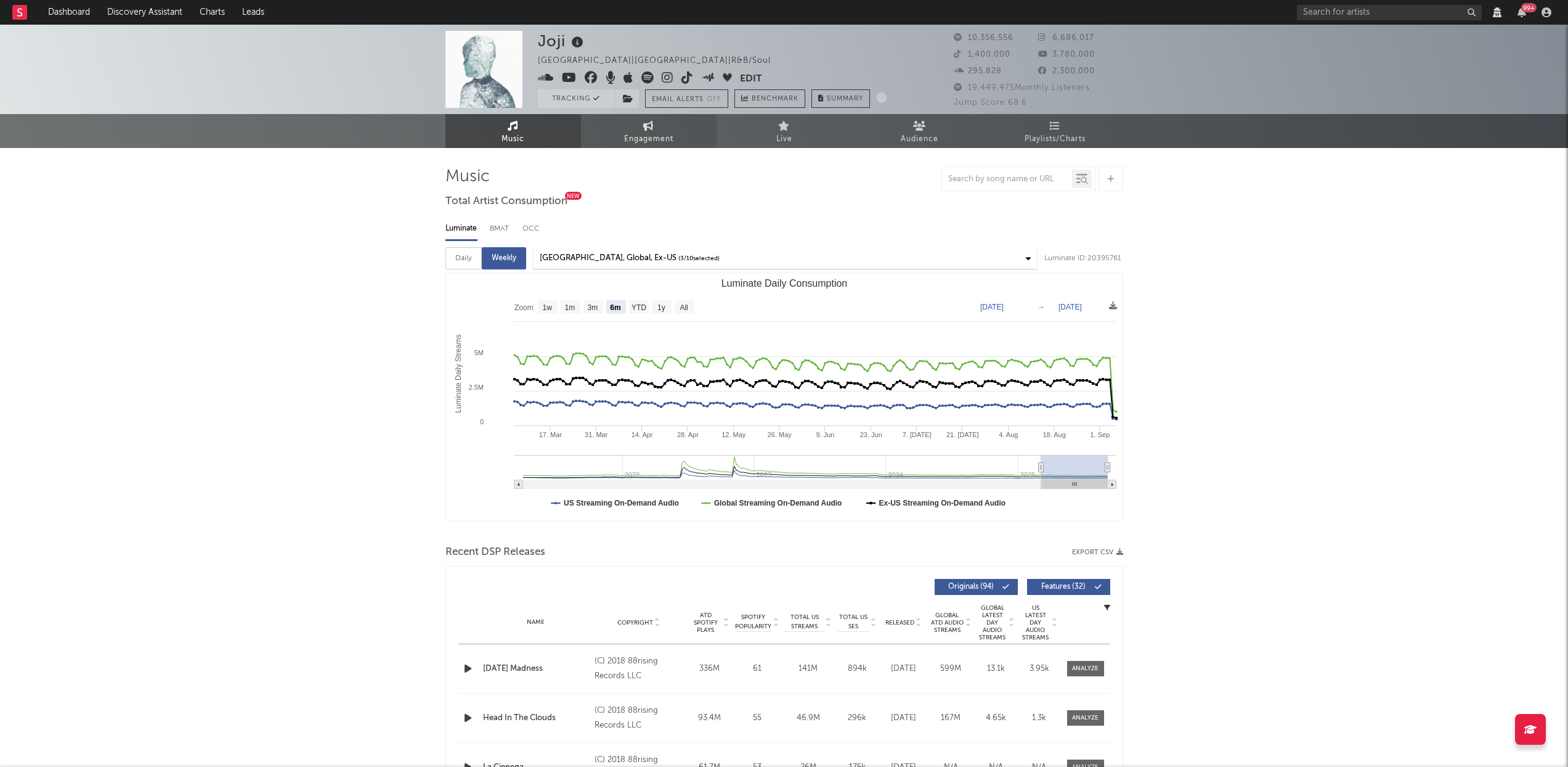
click at [654, 143] on span "Engagement" at bounding box center [648, 140] width 49 height 15
select select "1w"
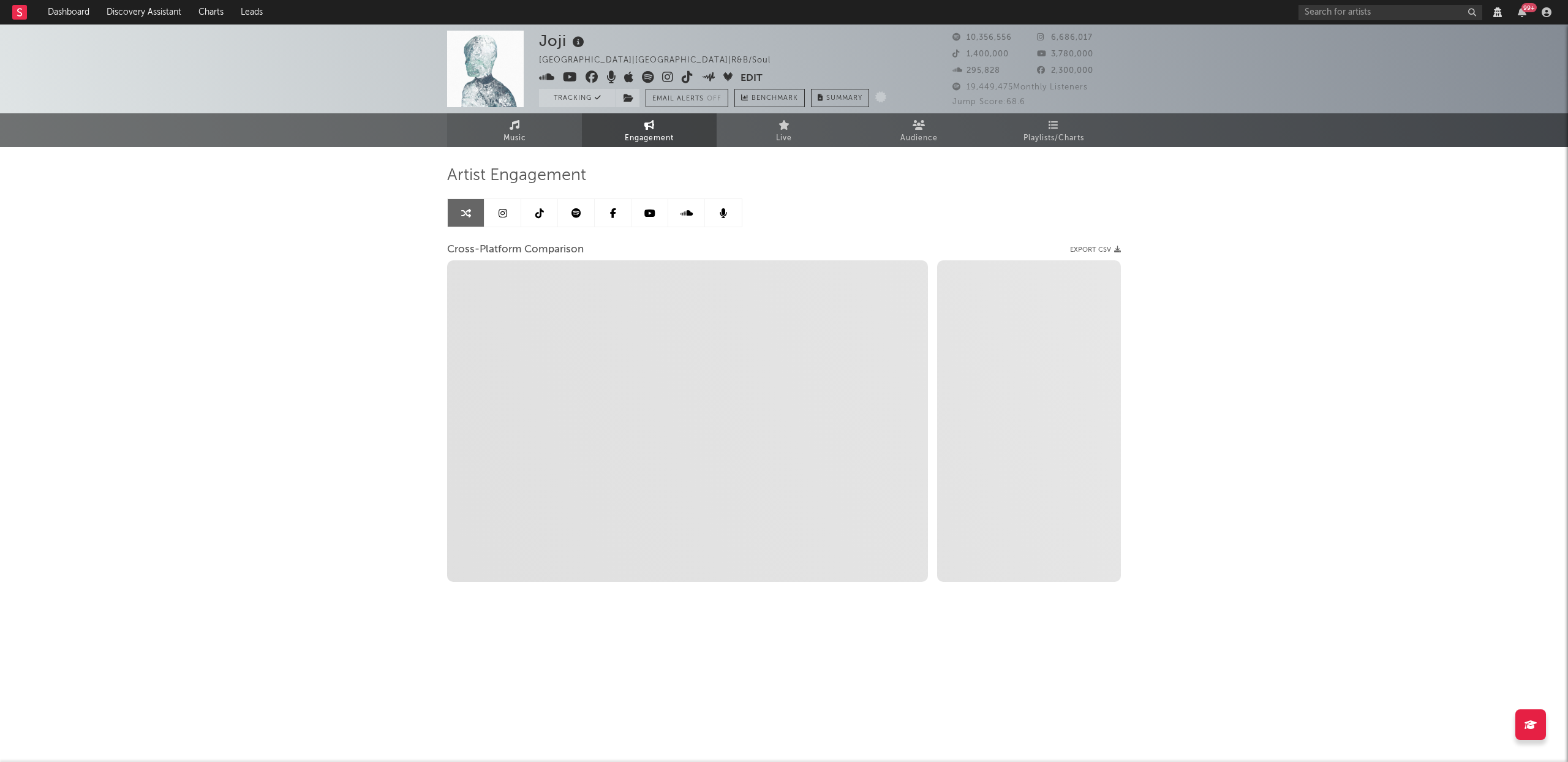
click at [534, 132] on link "Music" at bounding box center [515, 130] width 135 height 34
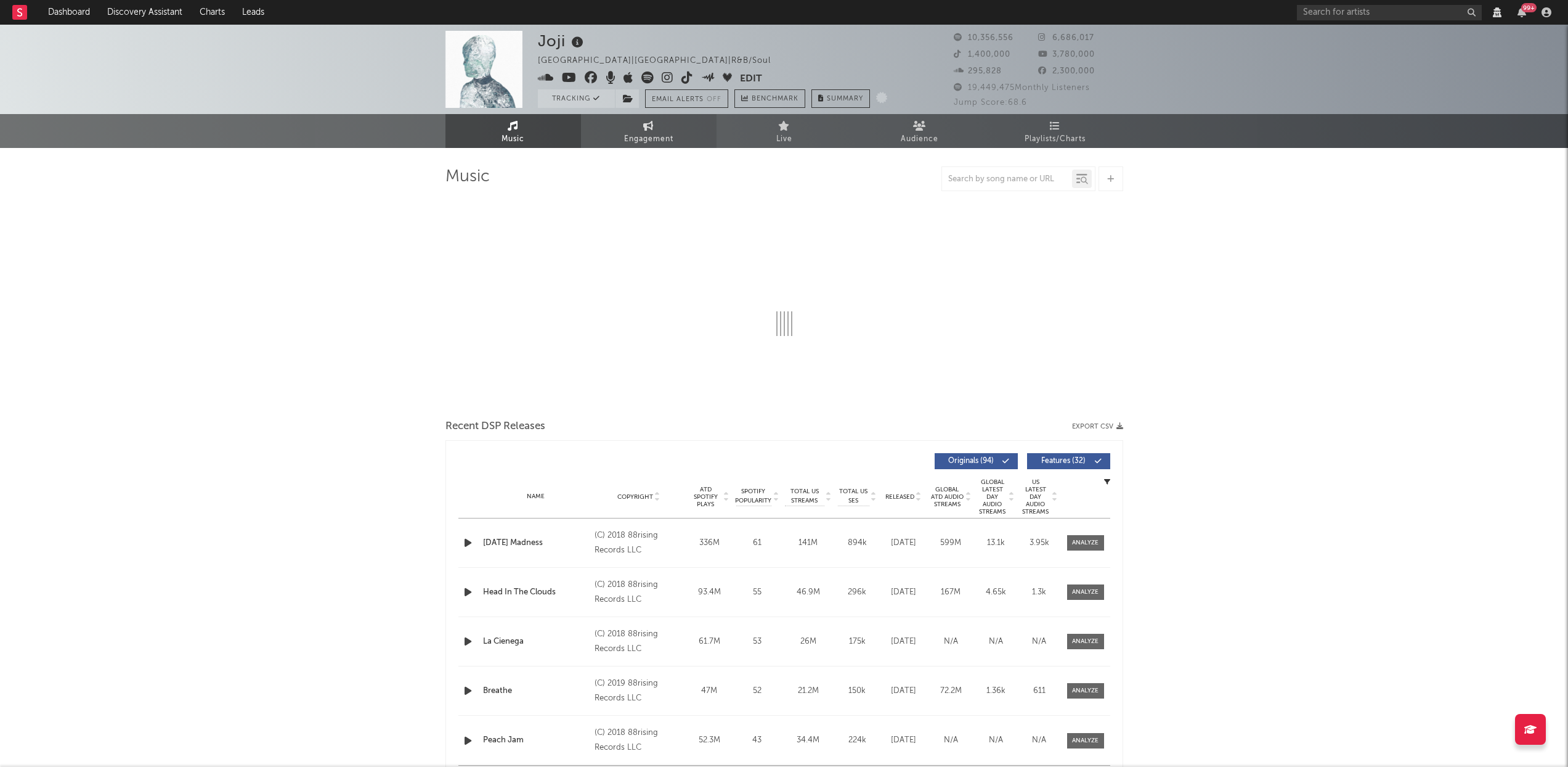
click at [653, 133] on span "Engagement" at bounding box center [648, 140] width 49 height 15
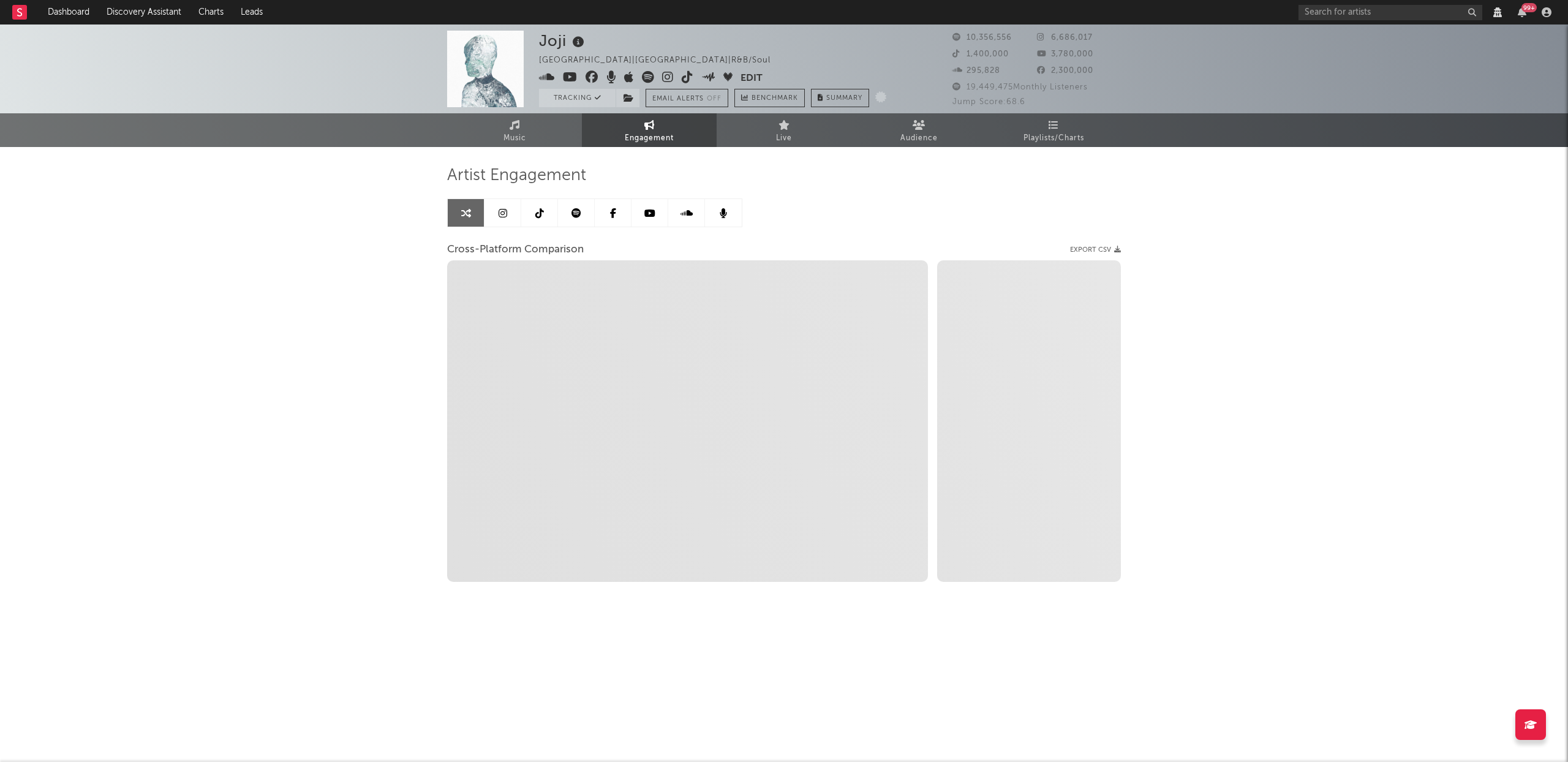
select select "1w"
select select "1m"
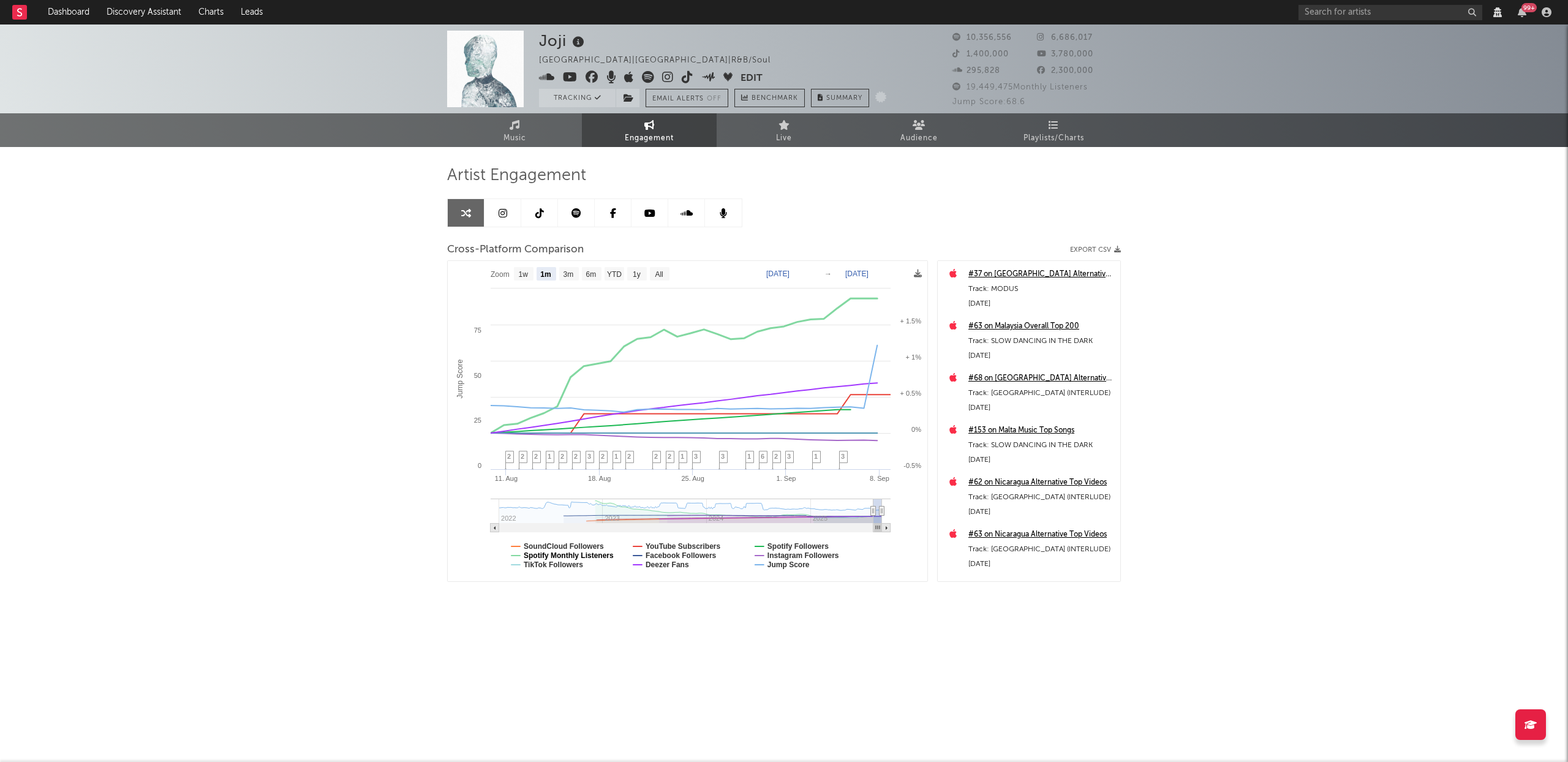
click at [573, 555] on text "Spotify Monthly Listeners" at bounding box center [569, 555] width 90 height 8
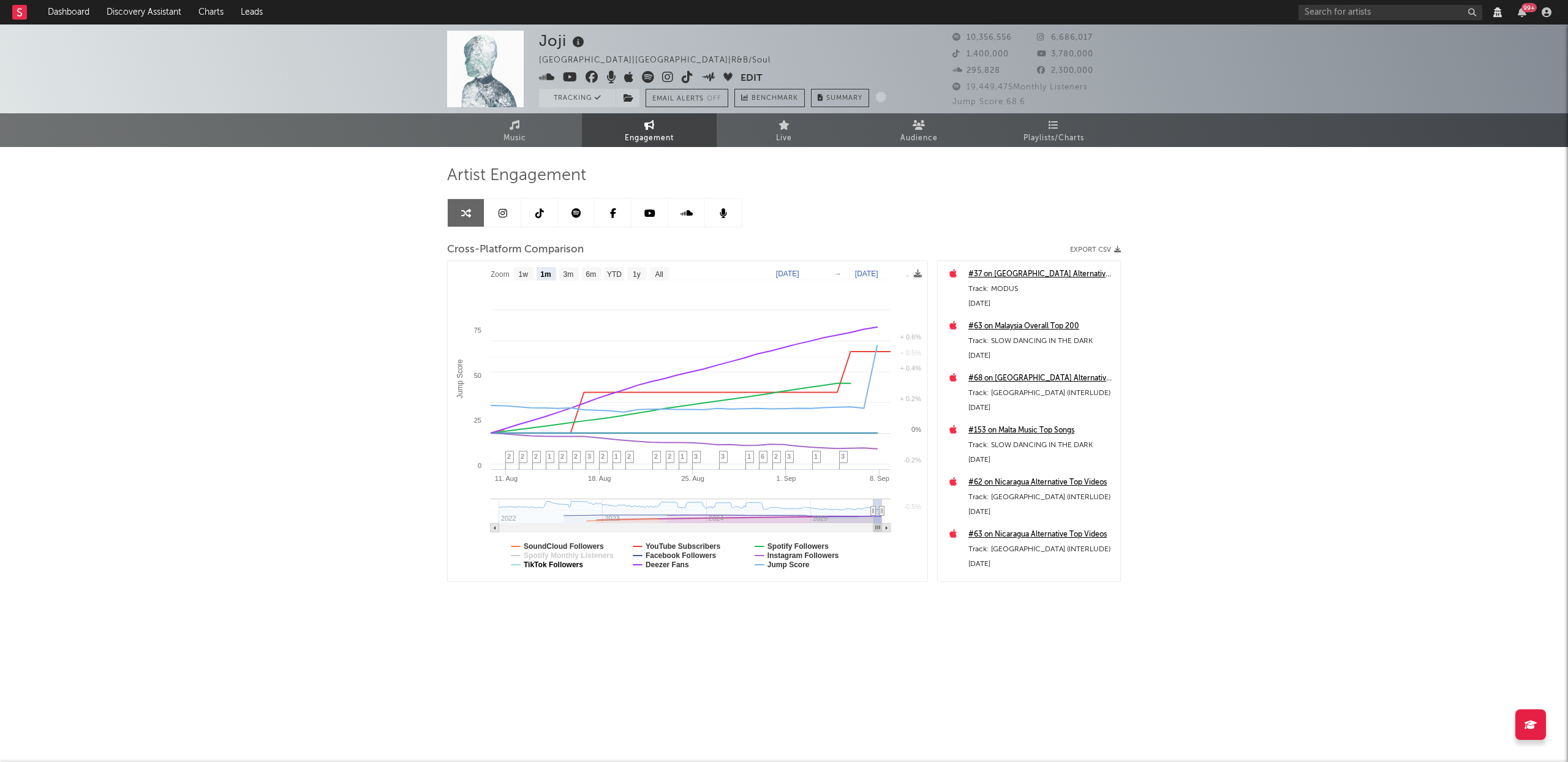
select select "1m"
click at [543, 563] on text "TikTok Followers" at bounding box center [553, 564] width 59 height 8
select select "1m"
click at [678, 546] on text "YouTube Subscribers" at bounding box center [683, 545] width 76 height 8
select select "1m"
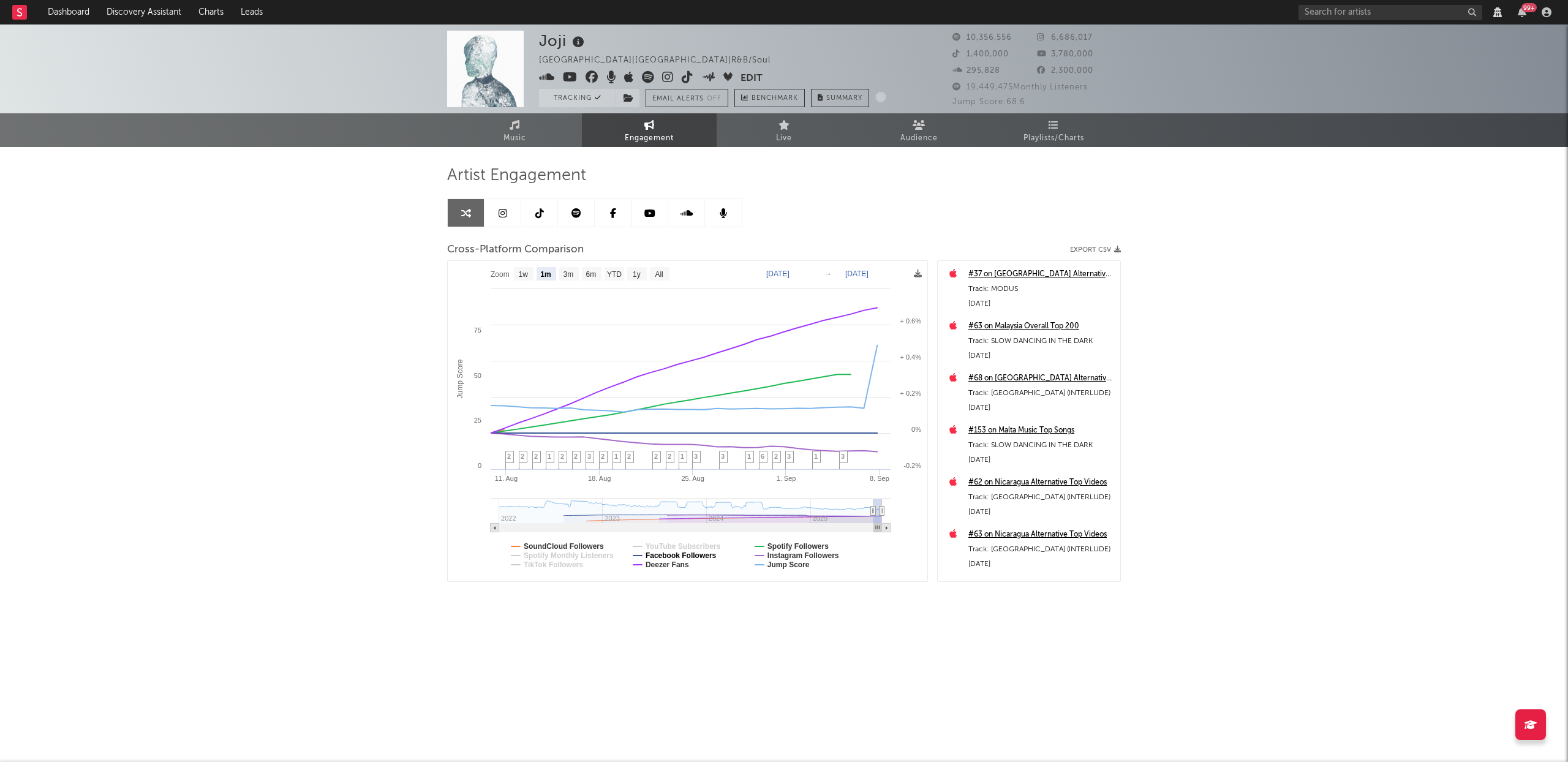
click at [675, 555] on text "Facebook Followers" at bounding box center [681, 555] width 71 height 8
select select "1m"
click at [672, 564] on text "Deezer Fans" at bounding box center [667, 564] width 43 height 8
select select "1m"
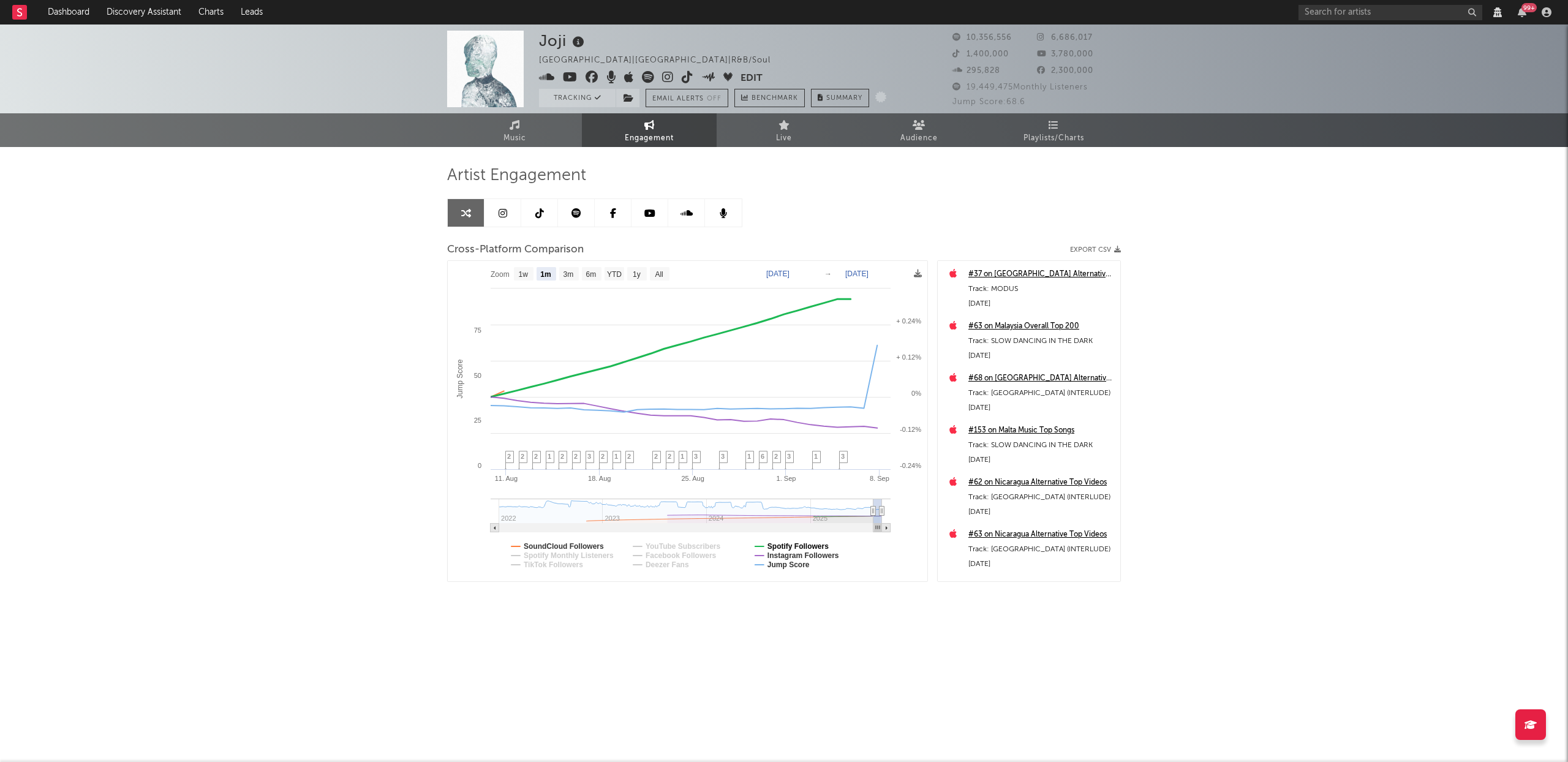
click at [799, 545] on text "Spotify Followers" at bounding box center [798, 545] width 61 height 8
select select "1m"
click at [56, 15] on link "Dashboard" at bounding box center [68, 12] width 58 height 25
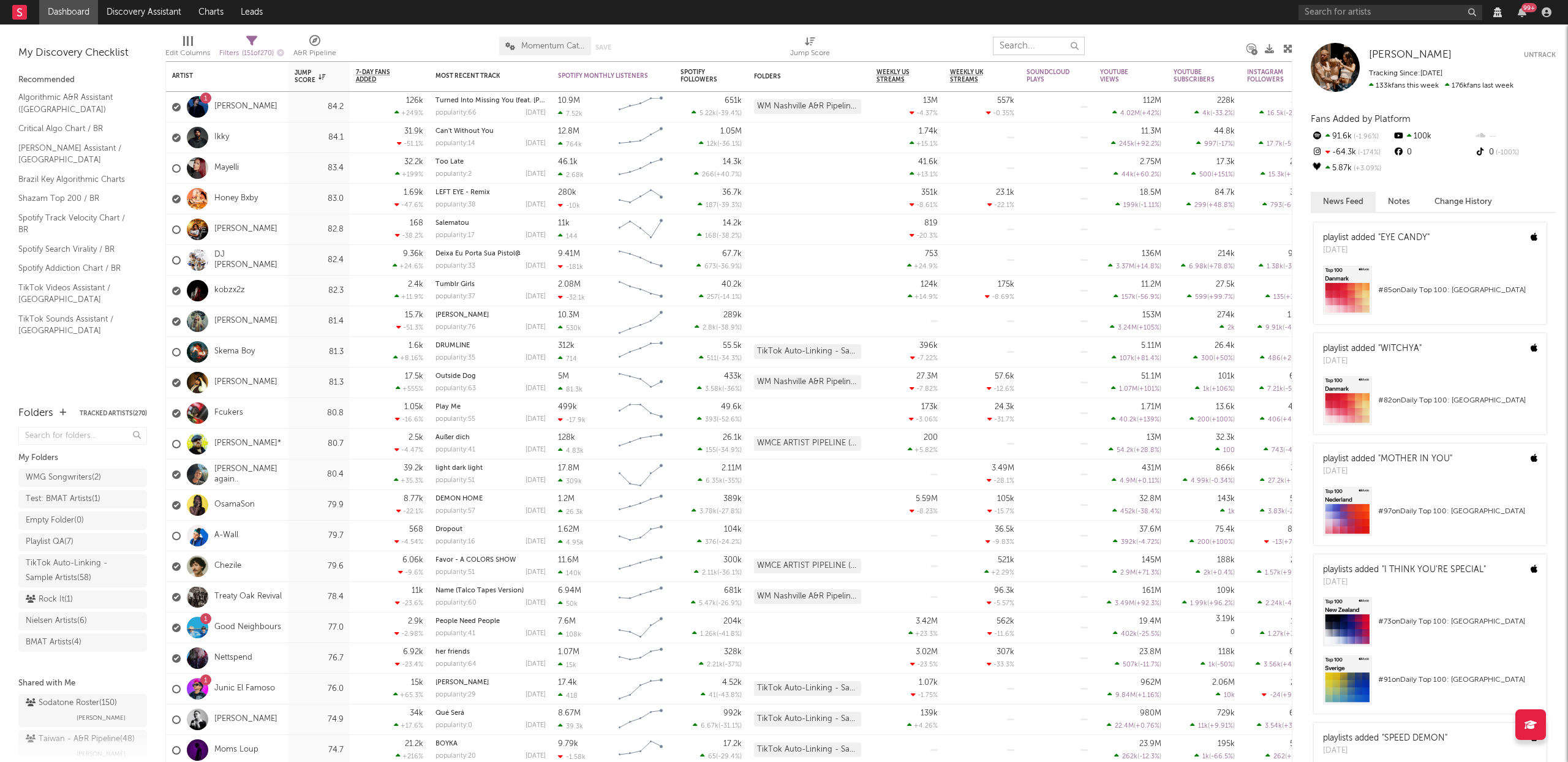
click at [1034, 46] on input "text" at bounding box center [1039, 46] width 92 height 19
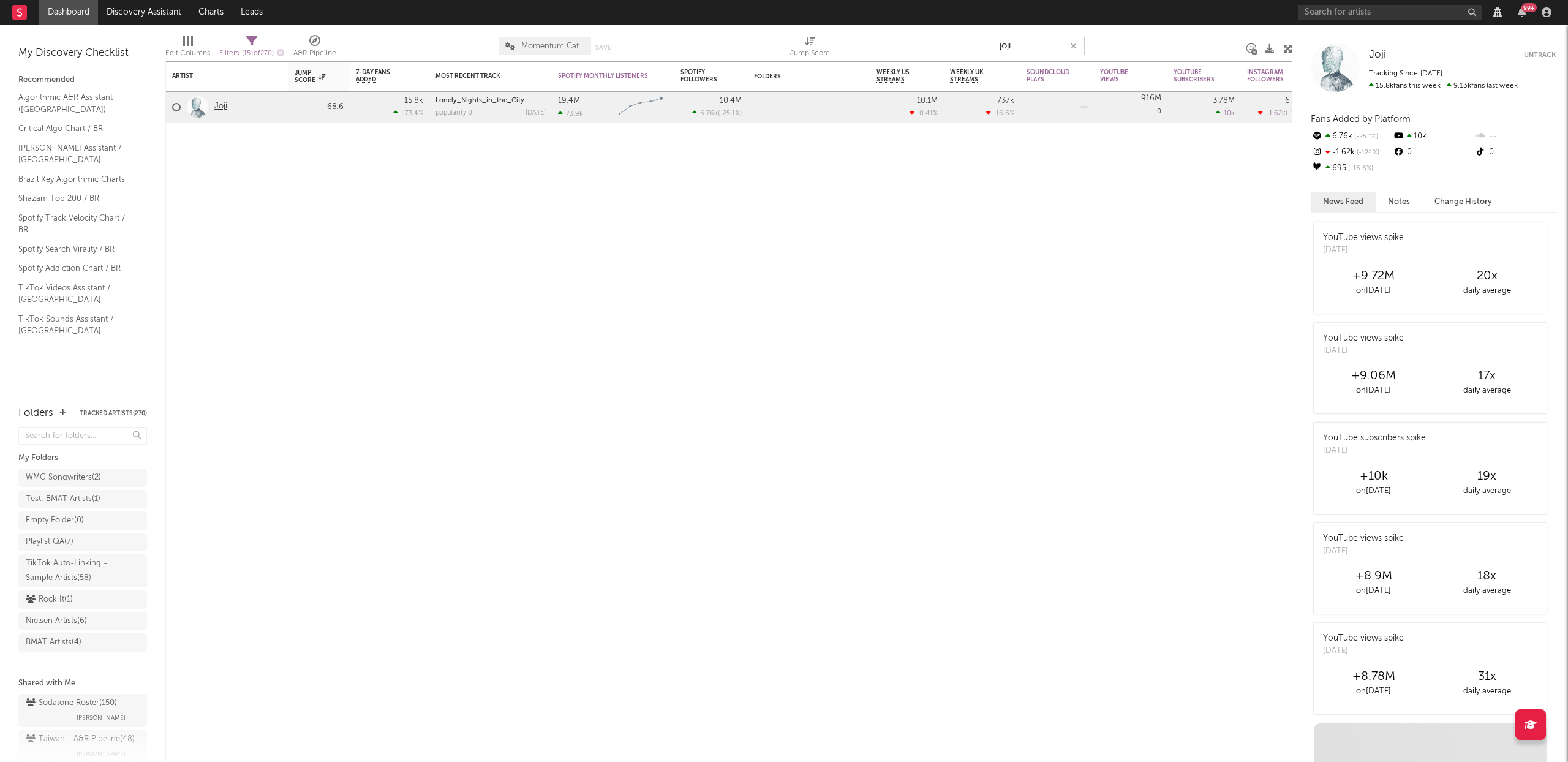
type input "joji"
click at [217, 105] on link "Joji" at bounding box center [220, 107] width 13 height 10
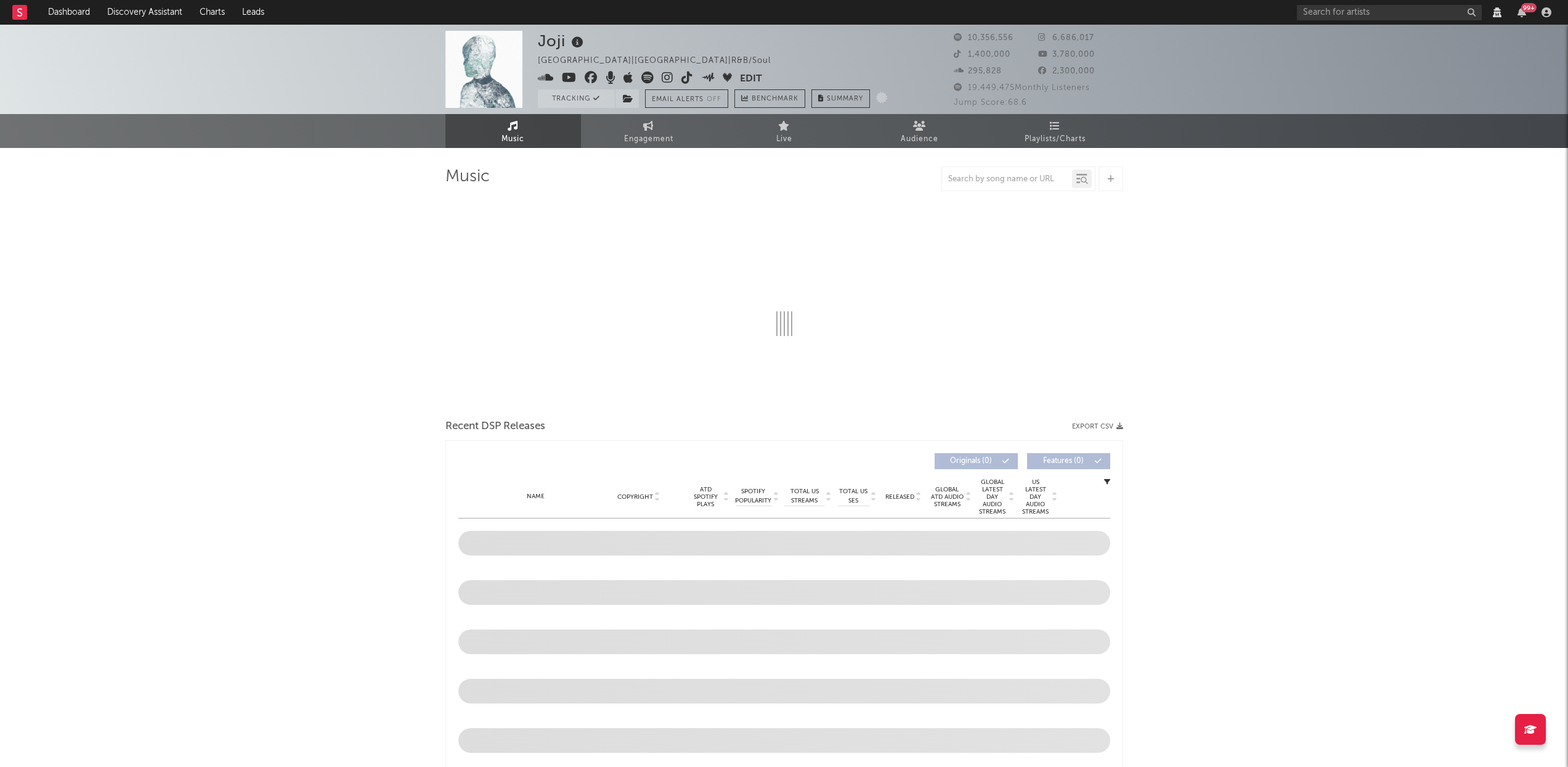
select select "View all"
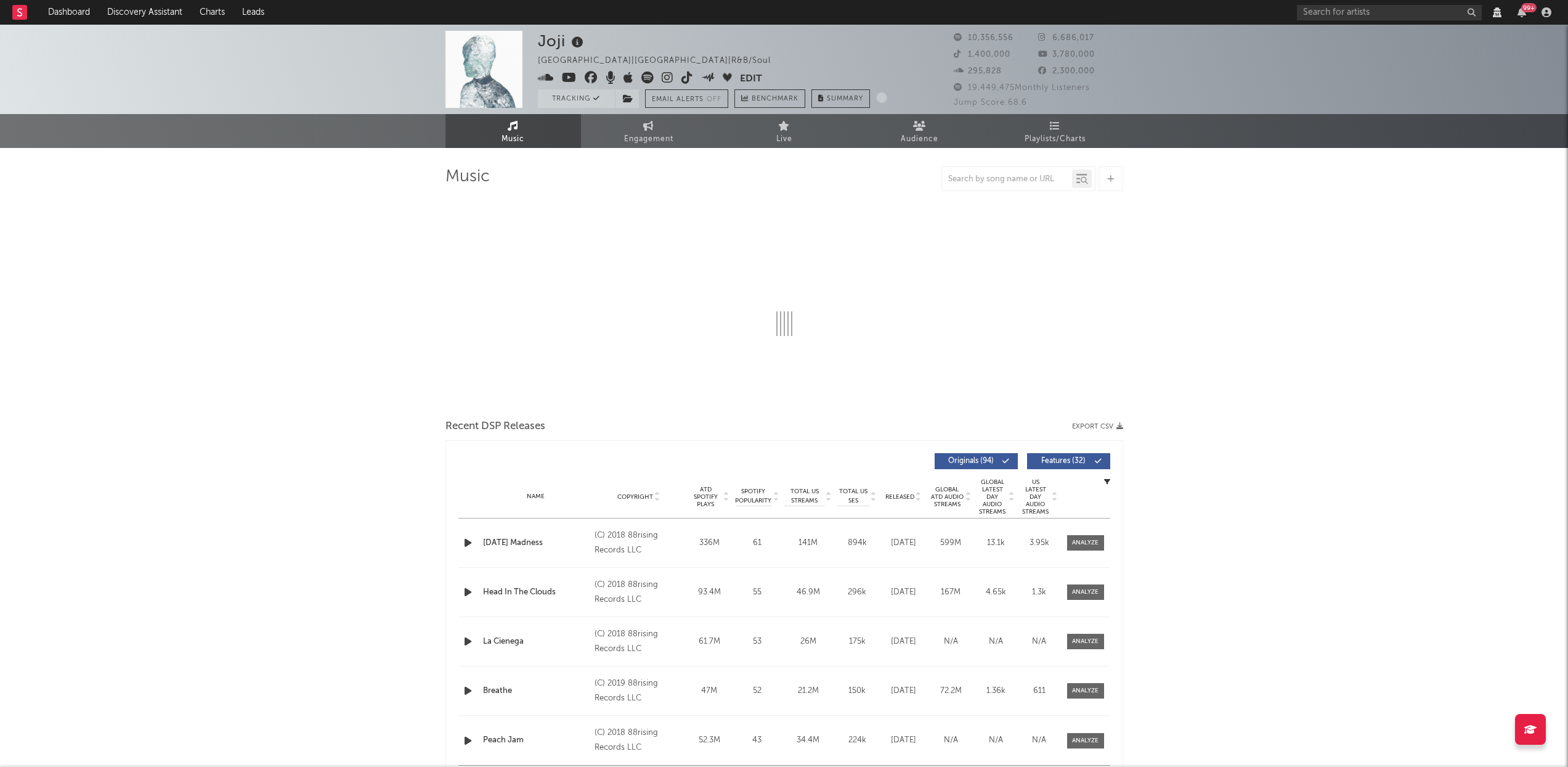
select select "6m"
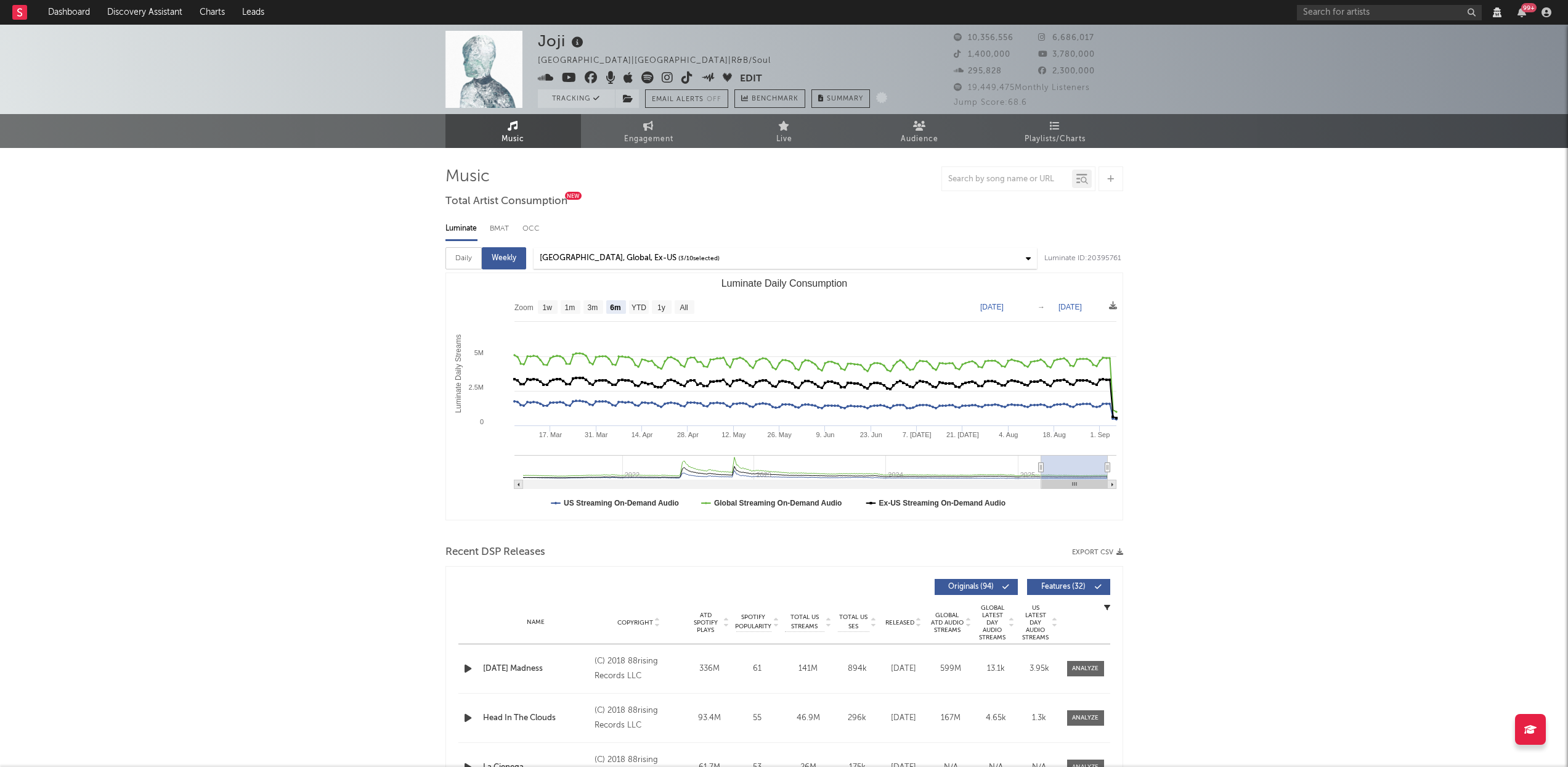
select select "6m"
click at [639, 135] on span "Engagement" at bounding box center [648, 140] width 49 height 15
select select "1w"
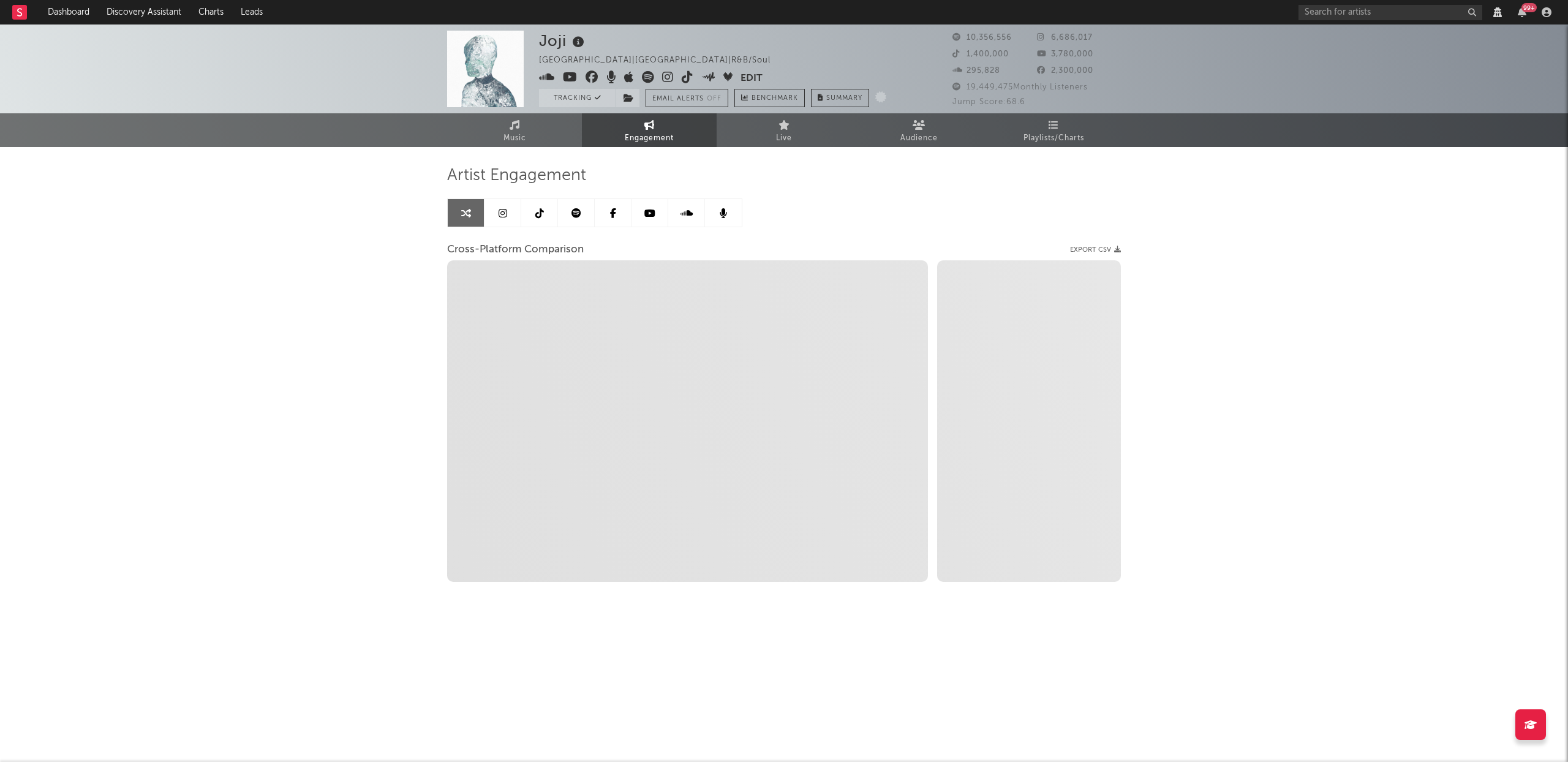
select select "1m"
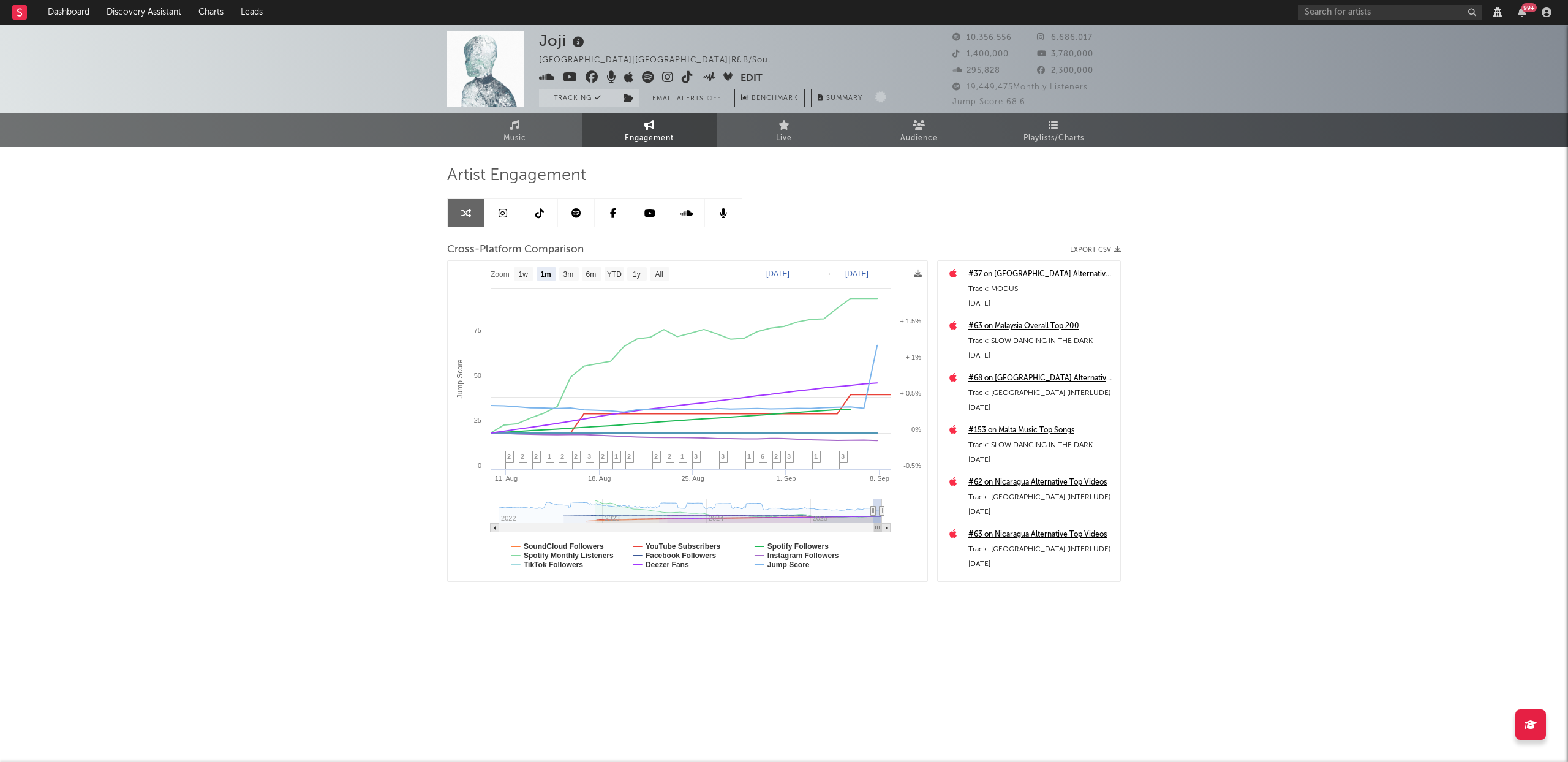
select select "1m"
click at [585, 551] on text "Spotify Monthly Listeners" at bounding box center [569, 555] width 90 height 8
select select "1m"
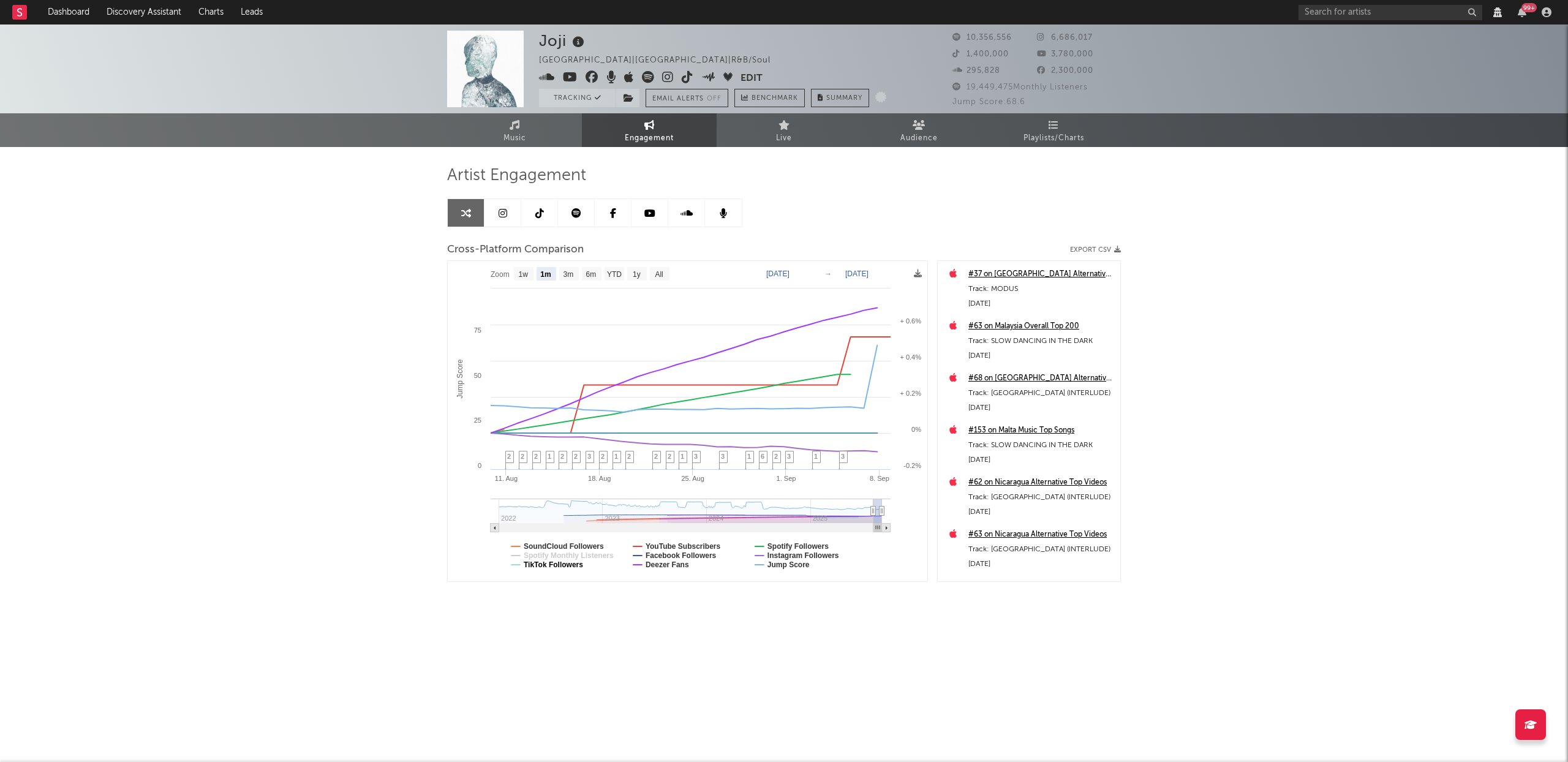
click at [579, 563] on text "TikTok Followers" at bounding box center [553, 564] width 59 height 8
select select "1m"
click at [686, 545] on text "YouTube Subscribers" at bounding box center [683, 545] width 76 height 8
select select "1m"
click at [690, 556] on text "Facebook Followers" at bounding box center [681, 555] width 71 height 8
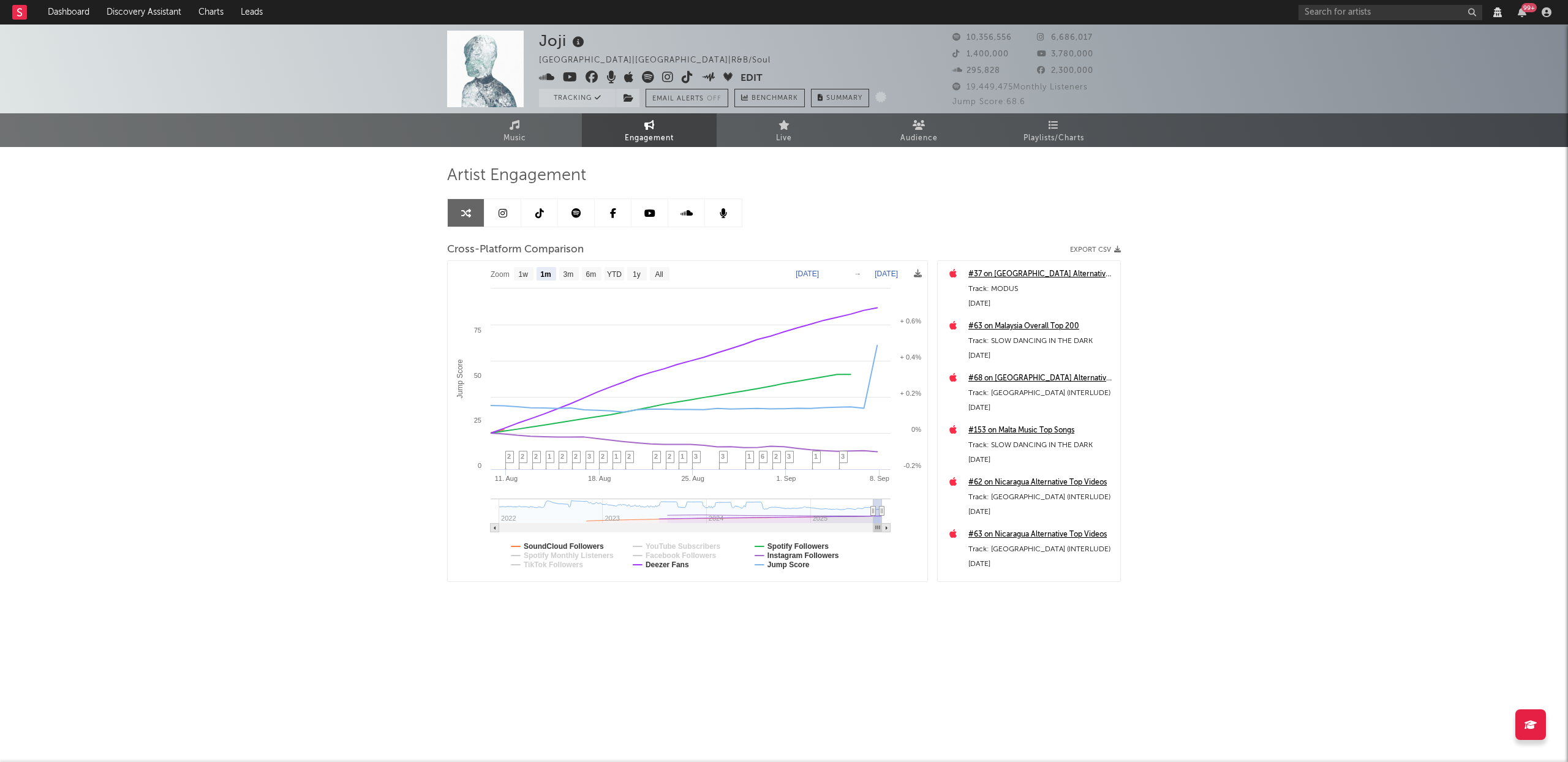
select select "1m"
click at [808, 543] on text "Spotify Followers" at bounding box center [798, 545] width 61 height 8
select select "1m"
drag, startPoint x: 795, startPoint y: 566, endPoint x: 786, endPoint y: 570, distance: 9.8
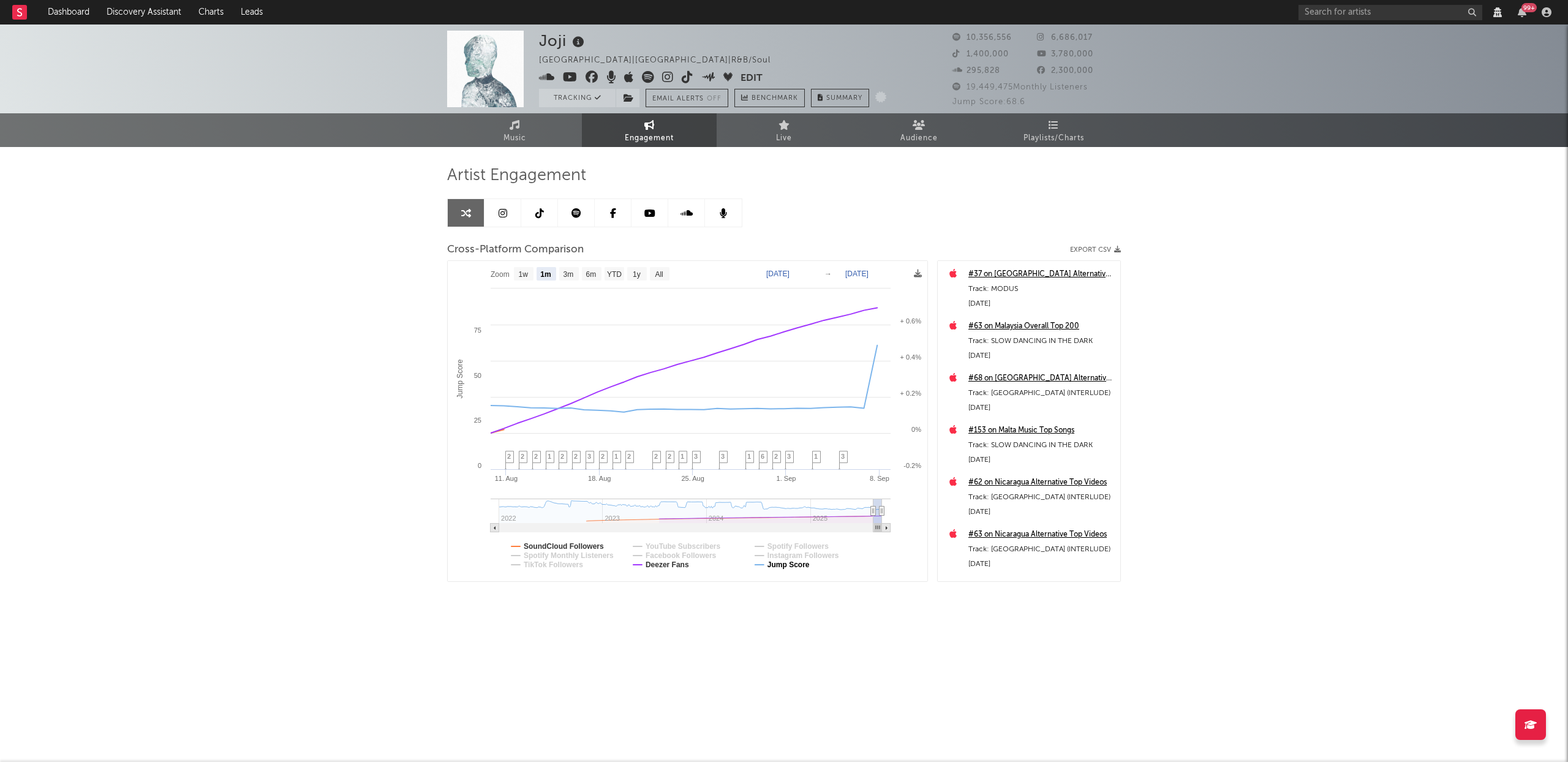
click at [794, 566] on text "Jump Score" at bounding box center [788, 564] width 42 height 8
select select "1m"
click at [680, 565] on text "Deezer Fans" at bounding box center [667, 564] width 43 height 8
select select "1m"
click at [294, 245] on div "Joji [GEOGRAPHIC_DATA] | [GEOGRAPHIC_DATA] | R&B/Soul Edit Tracking Email Alert…" at bounding box center [784, 346] width 1568 height 643
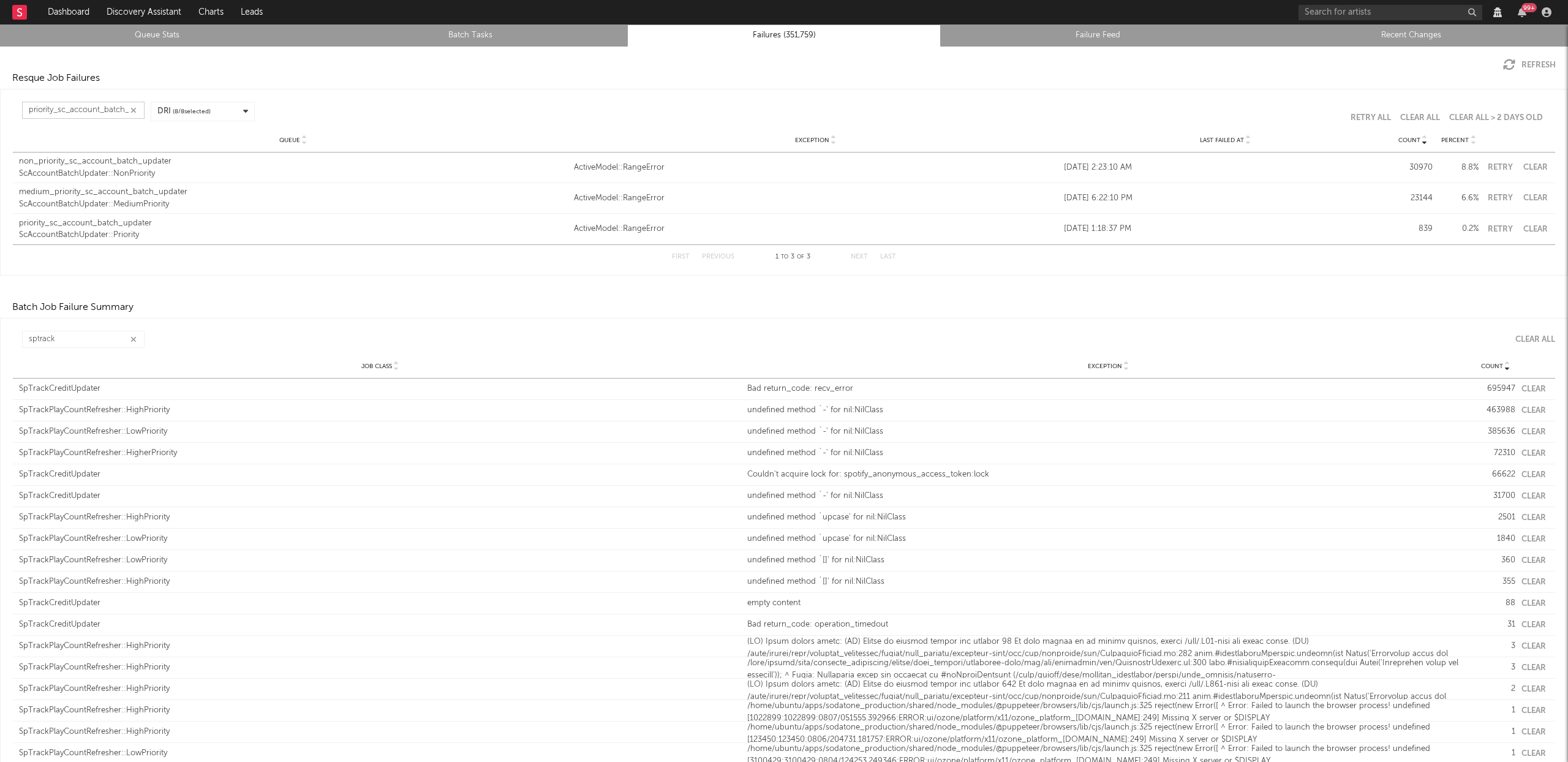
click at [87, 112] on input "priority_sc_account_batch_updater" at bounding box center [82, 110] width 122 height 17
click at [88, 112] on input "priority_sc_account_batch_updater" at bounding box center [82, 110] width 122 height 17
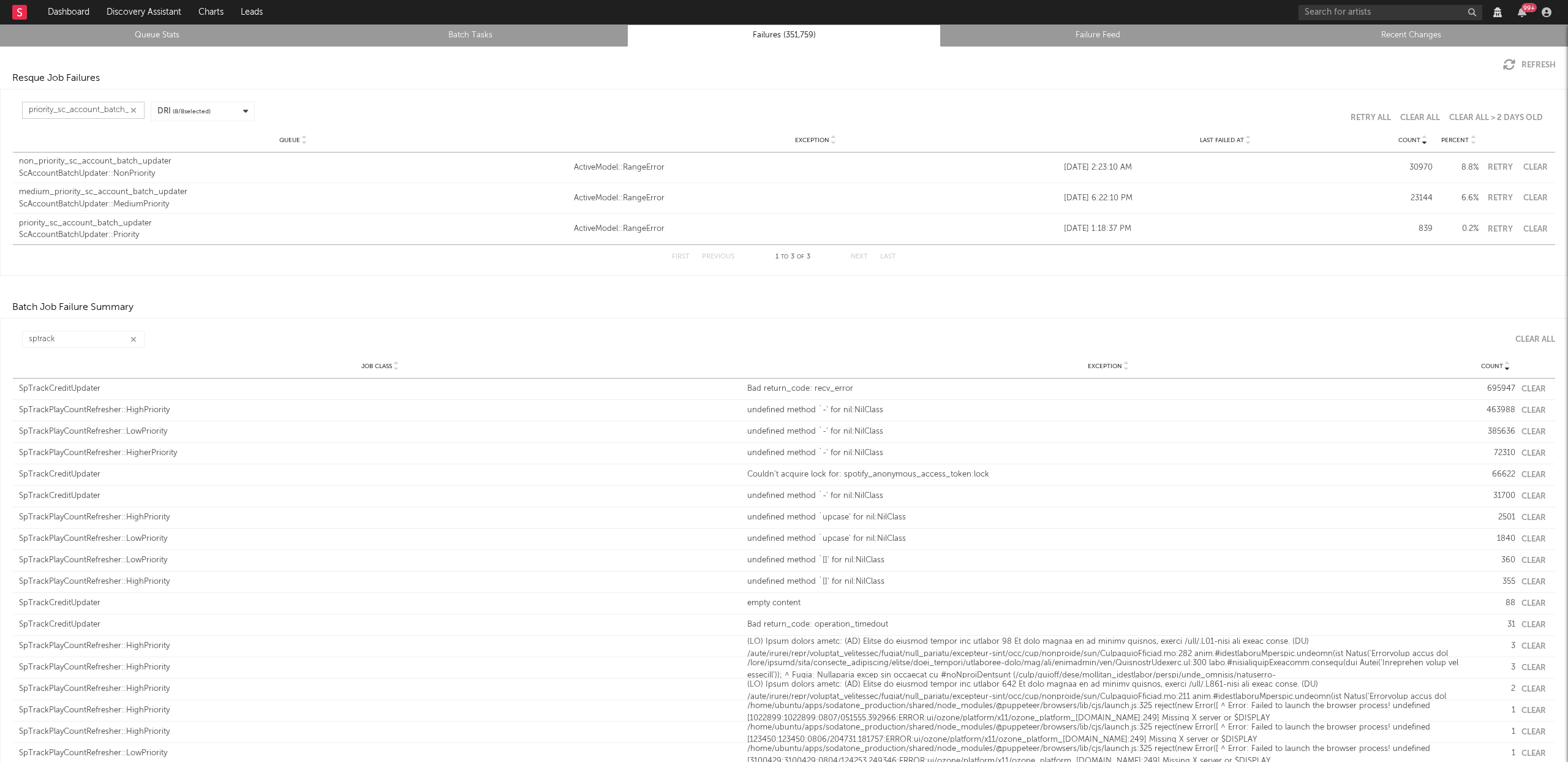
click at [88, 112] on input "priority_sc_account_batch_updater" at bounding box center [82, 110] width 122 height 17
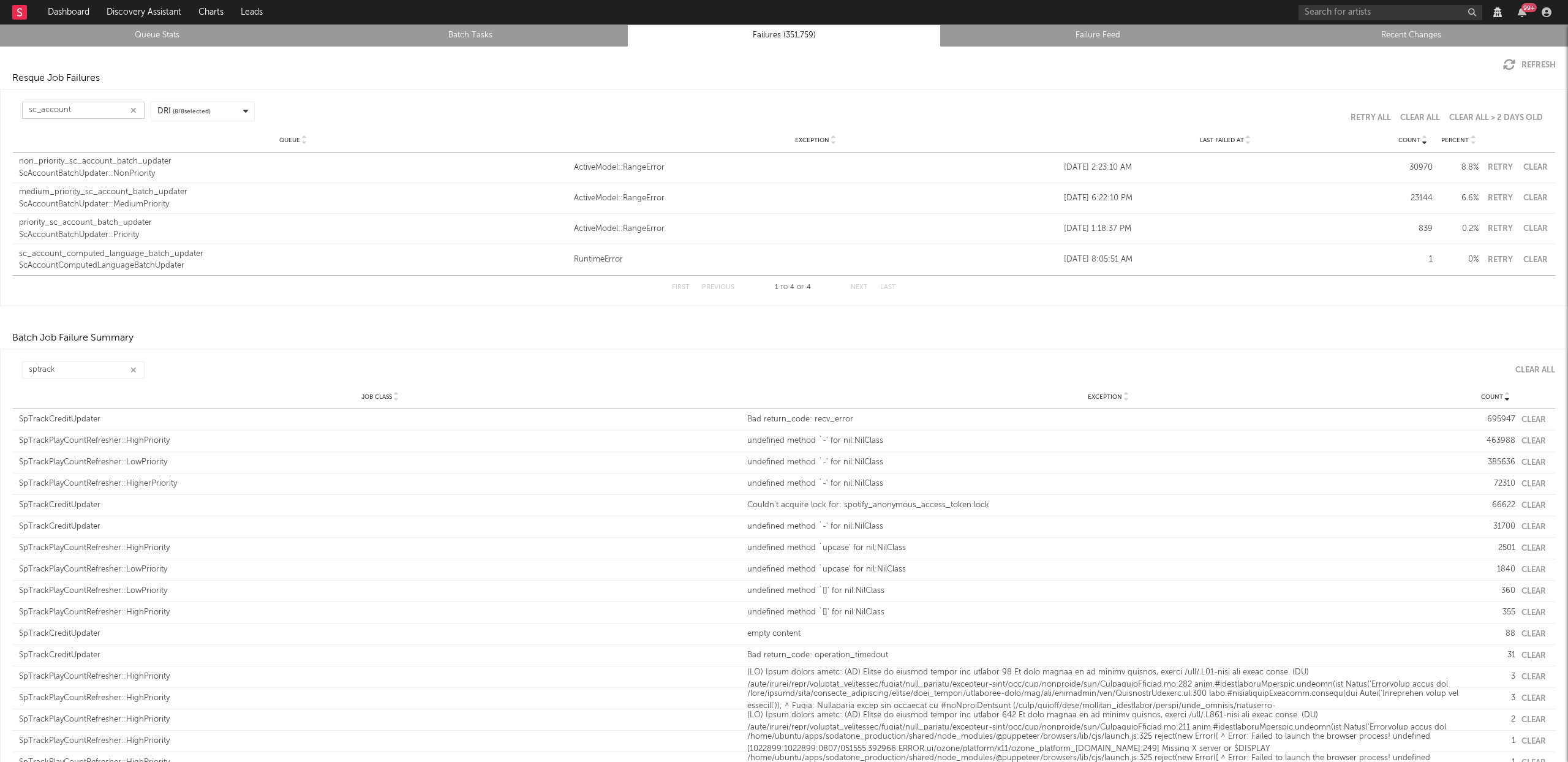
click at [1530, 229] on button "Clear" at bounding box center [1535, 229] width 28 height 8
type input "sc_account"
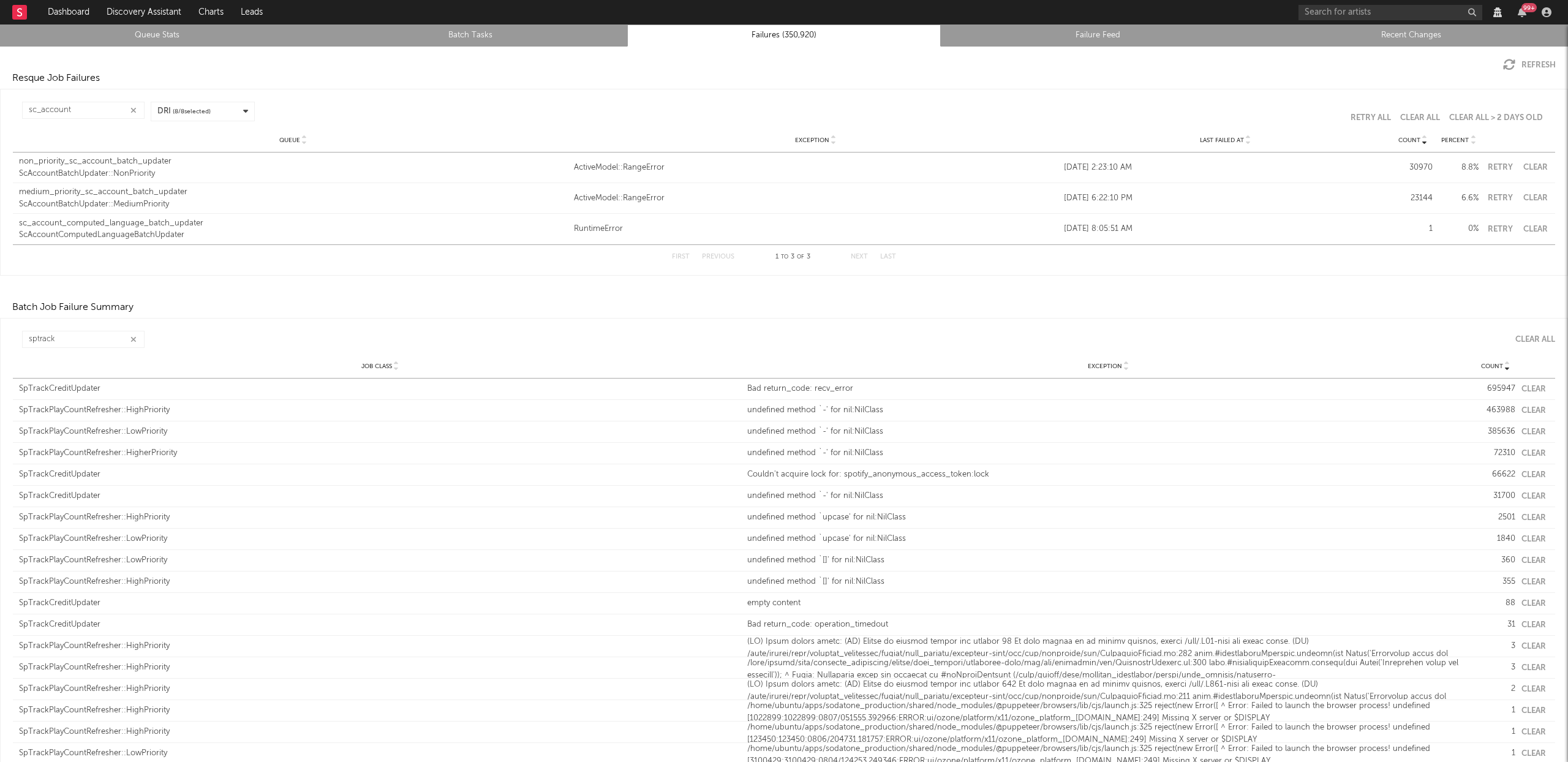
click at [137, 237] on div "ScAccountComputedLanguageBatchUpdater" at bounding box center [293, 235] width 549 height 12
click at [1532, 226] on button "Clear" at bounding box center [1535, 229] width 28 height 8
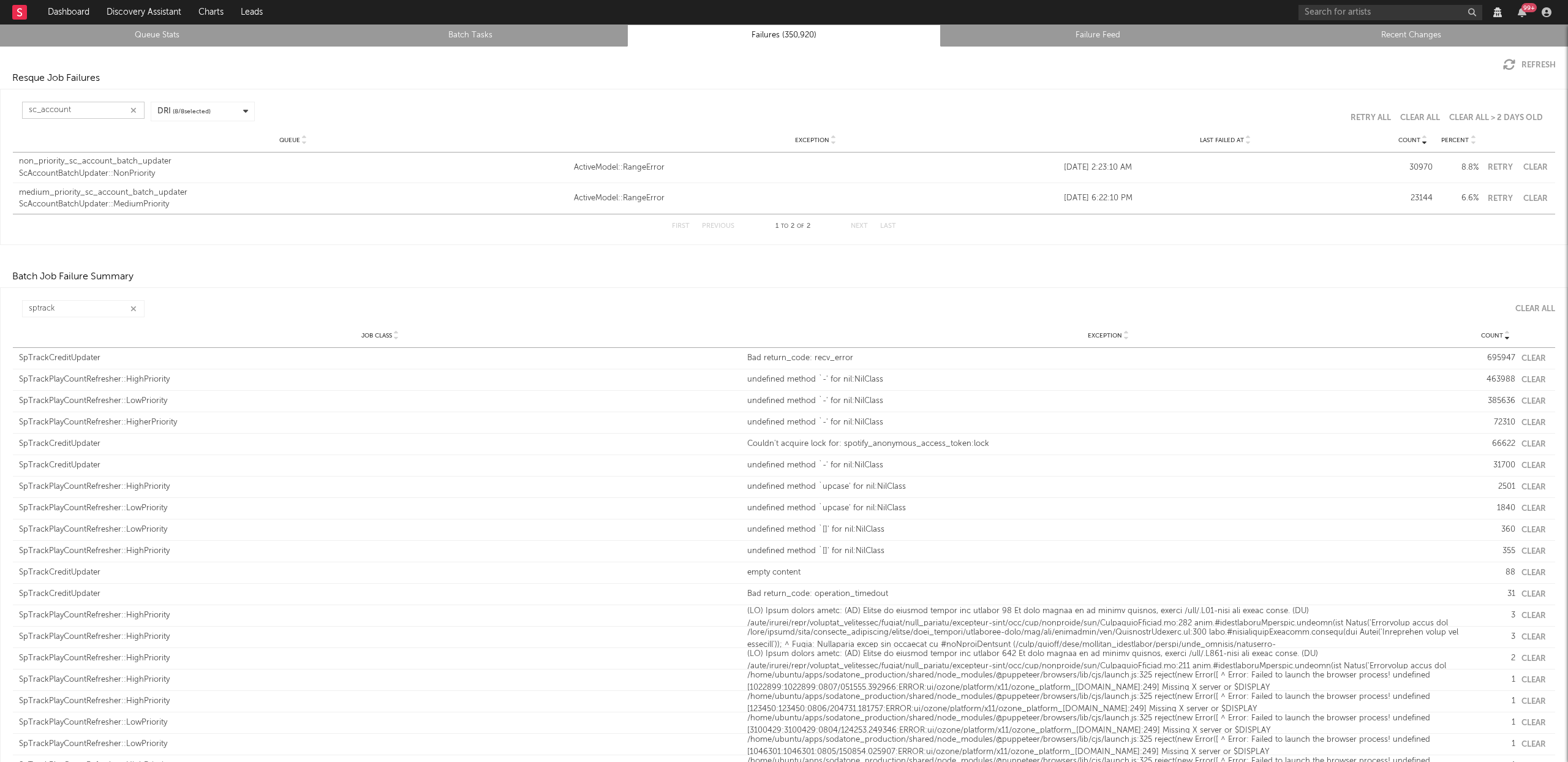
click at [100, 107] on input "sc_account" at bounding box center [82, 110] width 122 height 17
click at [99, 107] on input "sc_account" at bounding box center [82, 110] width 122 height 17
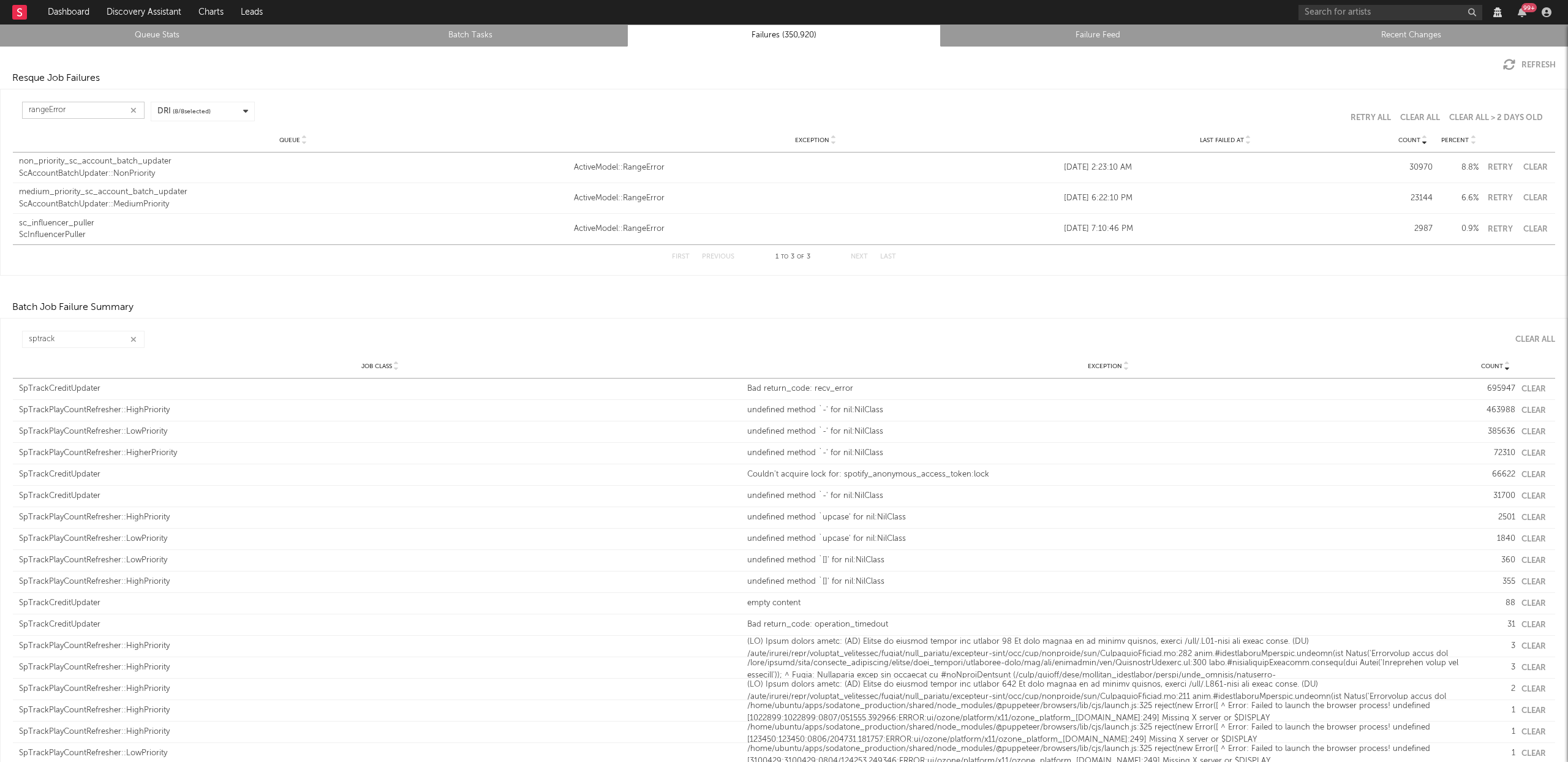
type input "rangeError"
click at [59, 235] on div "ScInfluencerPuller" at bounding box center [293, 235] width 549 height 12
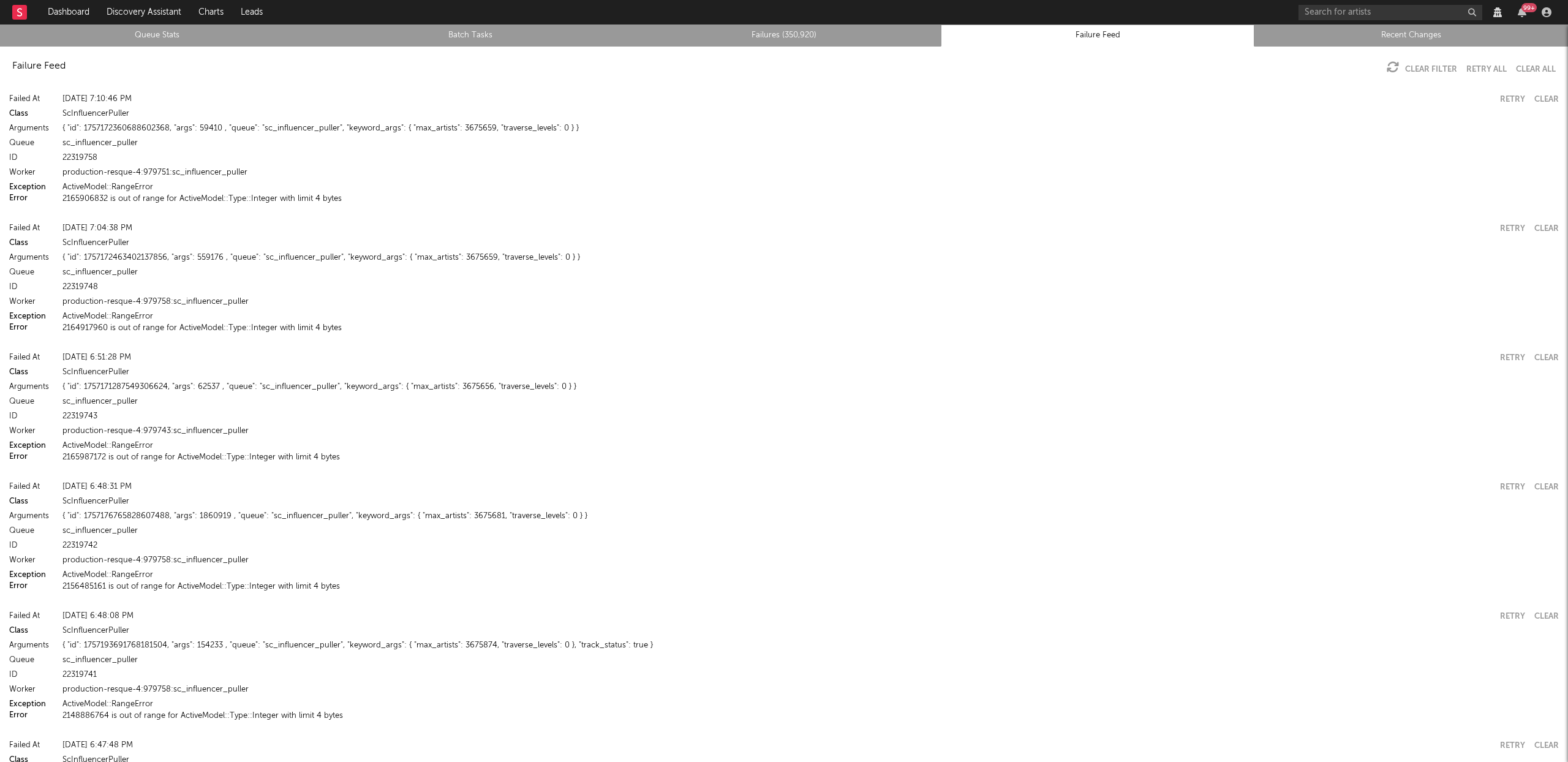
click at [214, 200] on button "2165906832 is out of range for ActiveModel::Type::Integer with limit 4 bytes" at bounding box center [202, 199] width 280 height 8
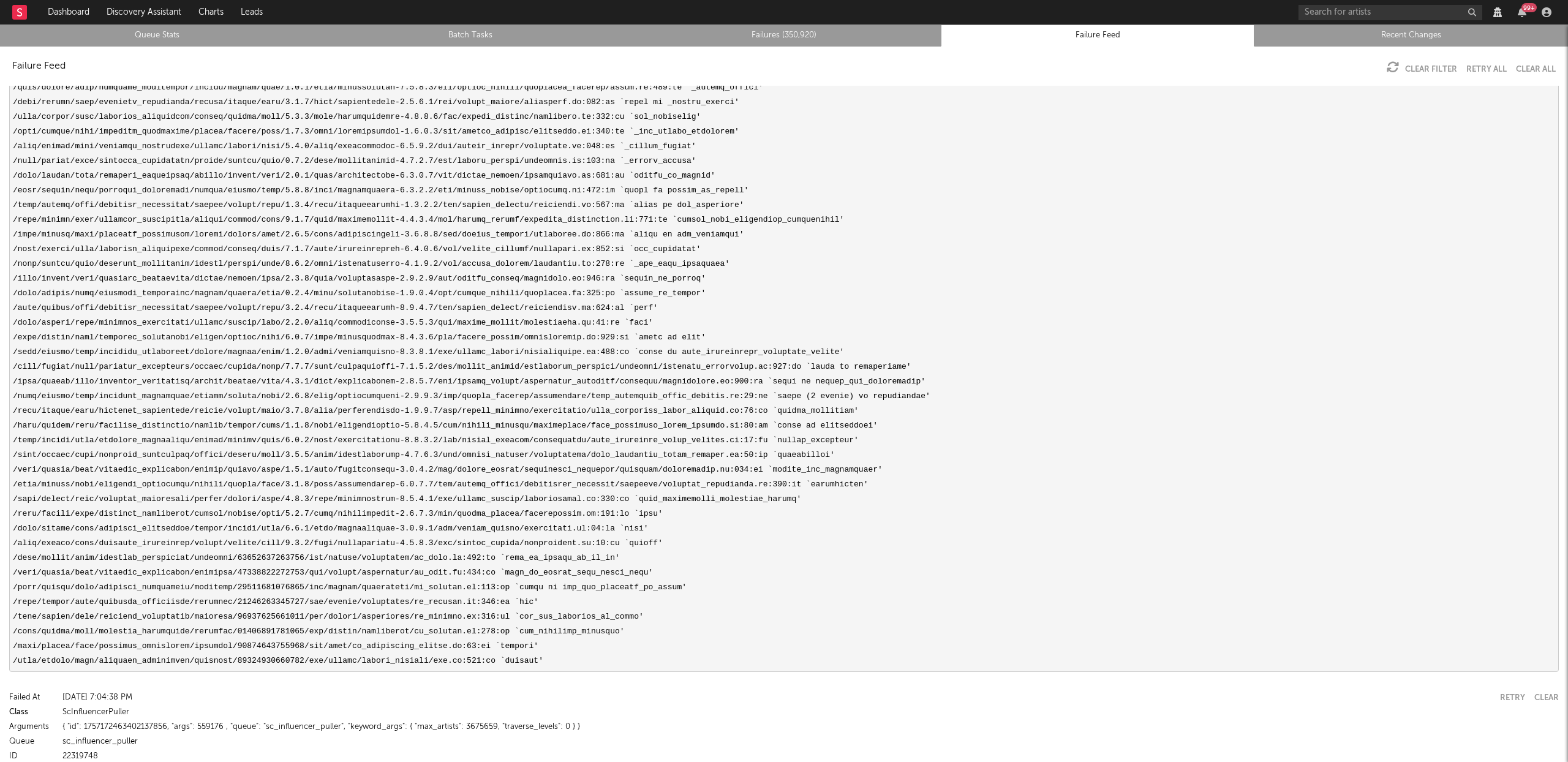
scroll to position [471, 0]
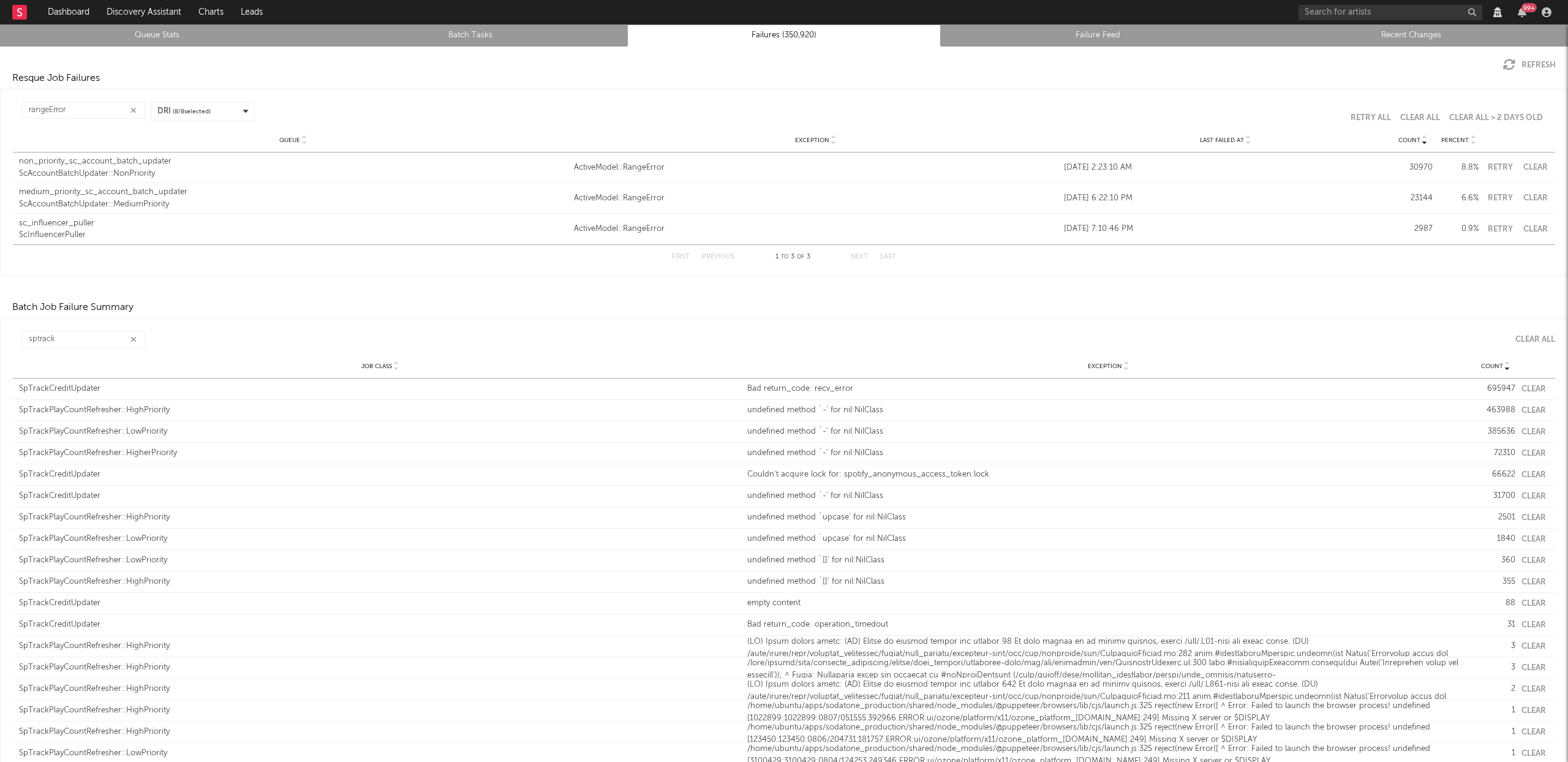
click at [124, 202] on div "ScAccountBatchUpdater::MediumPriority" at bounding box center [293, 205] width 549 height 12
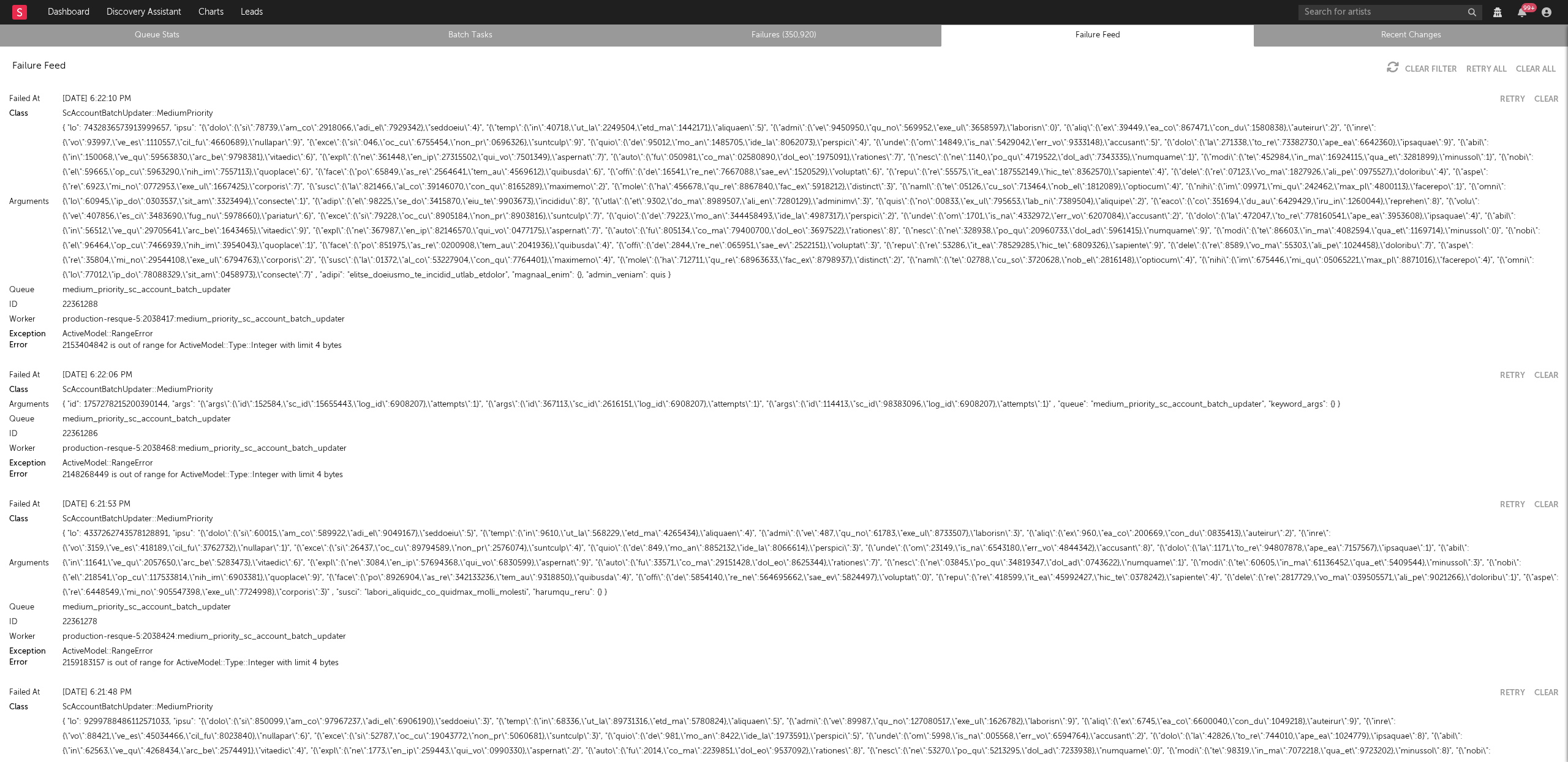
click at [318, 126] on div at bounding box center [810, 202] width 1497 height 162
copy div "3247801"
click at [810, 38] on link "Failures (350,920)" at bounding box center [784, 36] width 301 height 15
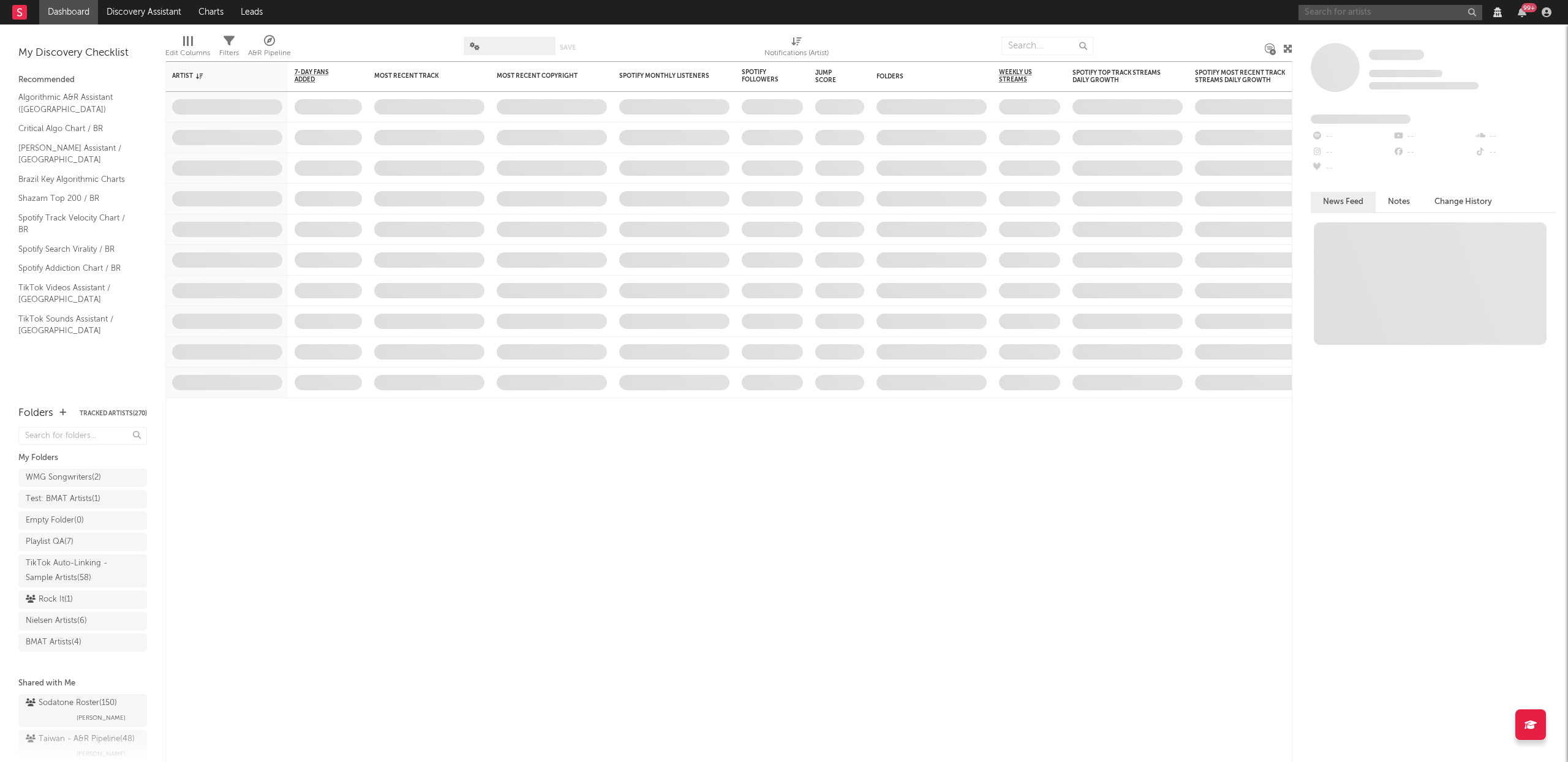
click at [1340, 9] on input "text" at bounding box center [1390, 13] width 184 height 15
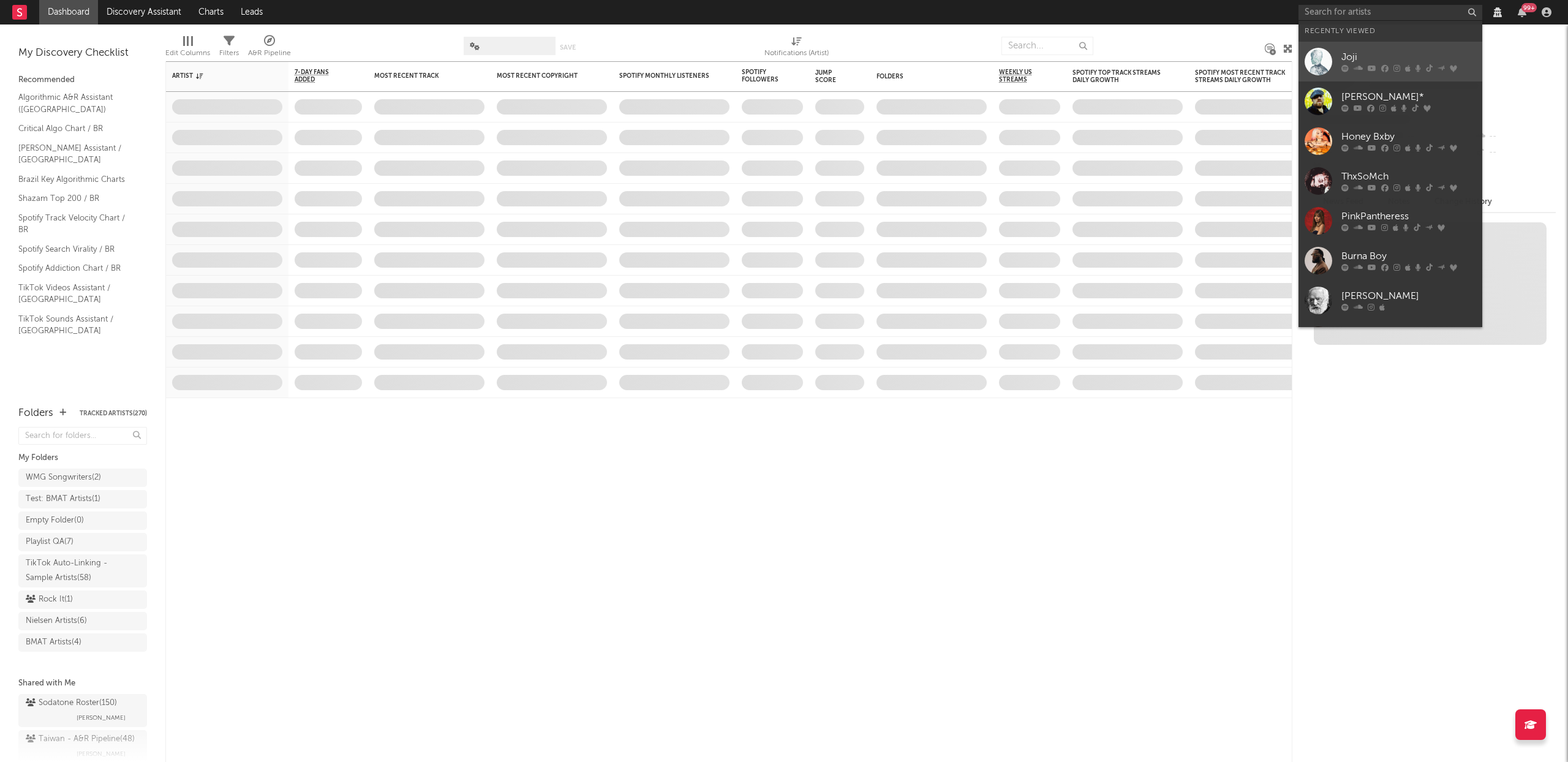
click at [1355, 70] on icon at bounding box center [1358, 69] width 9 height 7
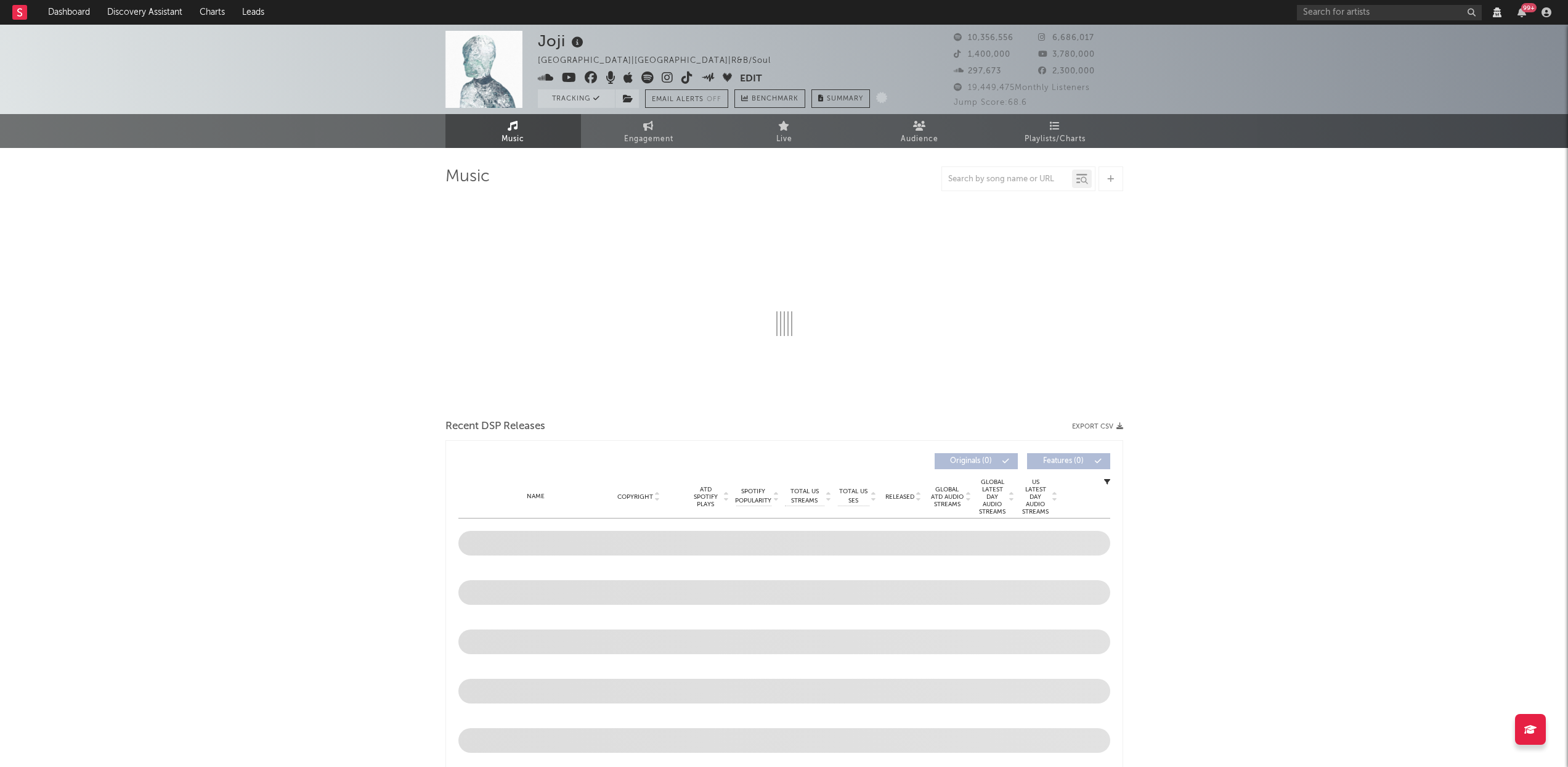
select select "View all"
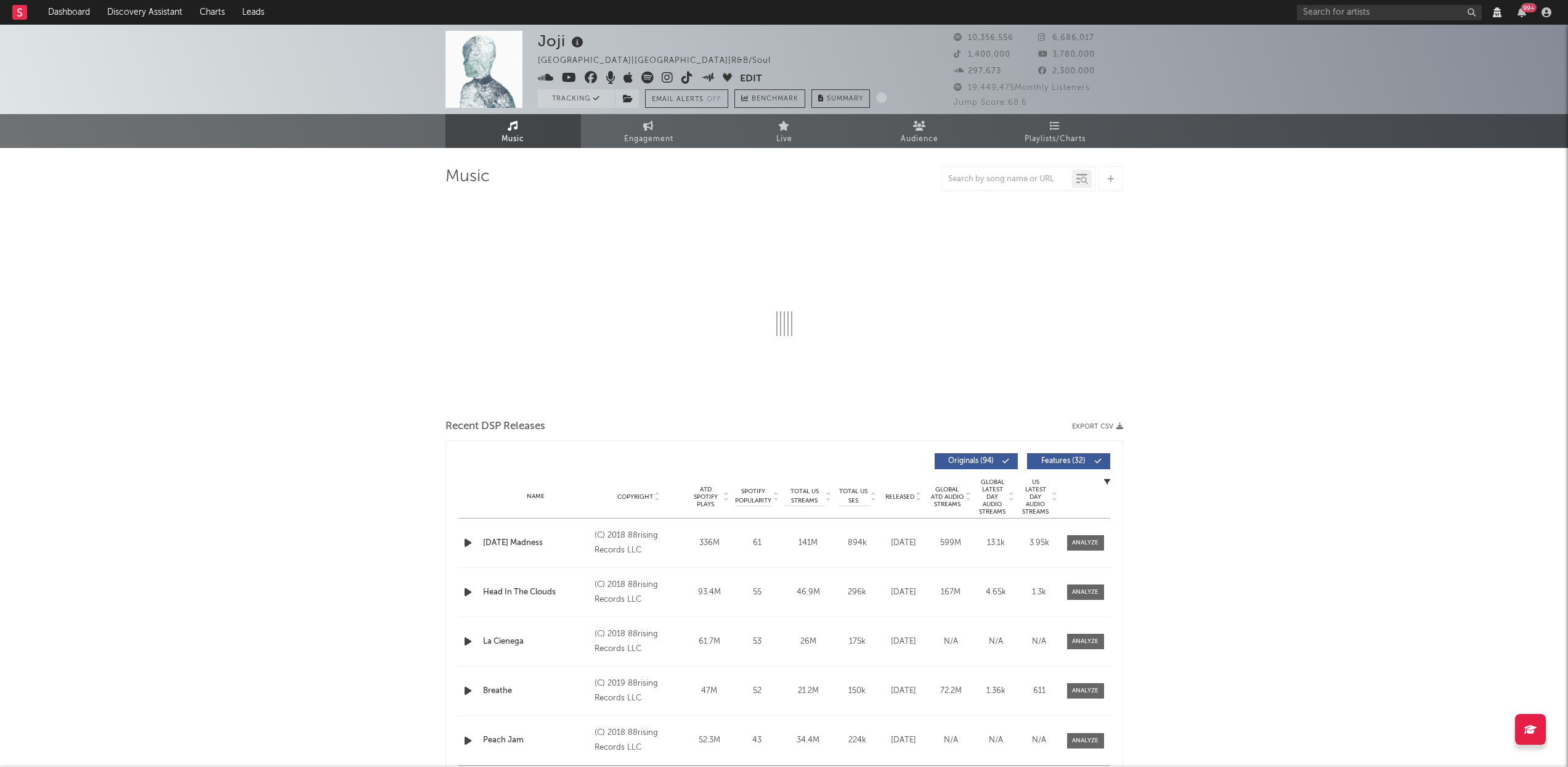
select select "View all"
select select "6m"
select select "View all"
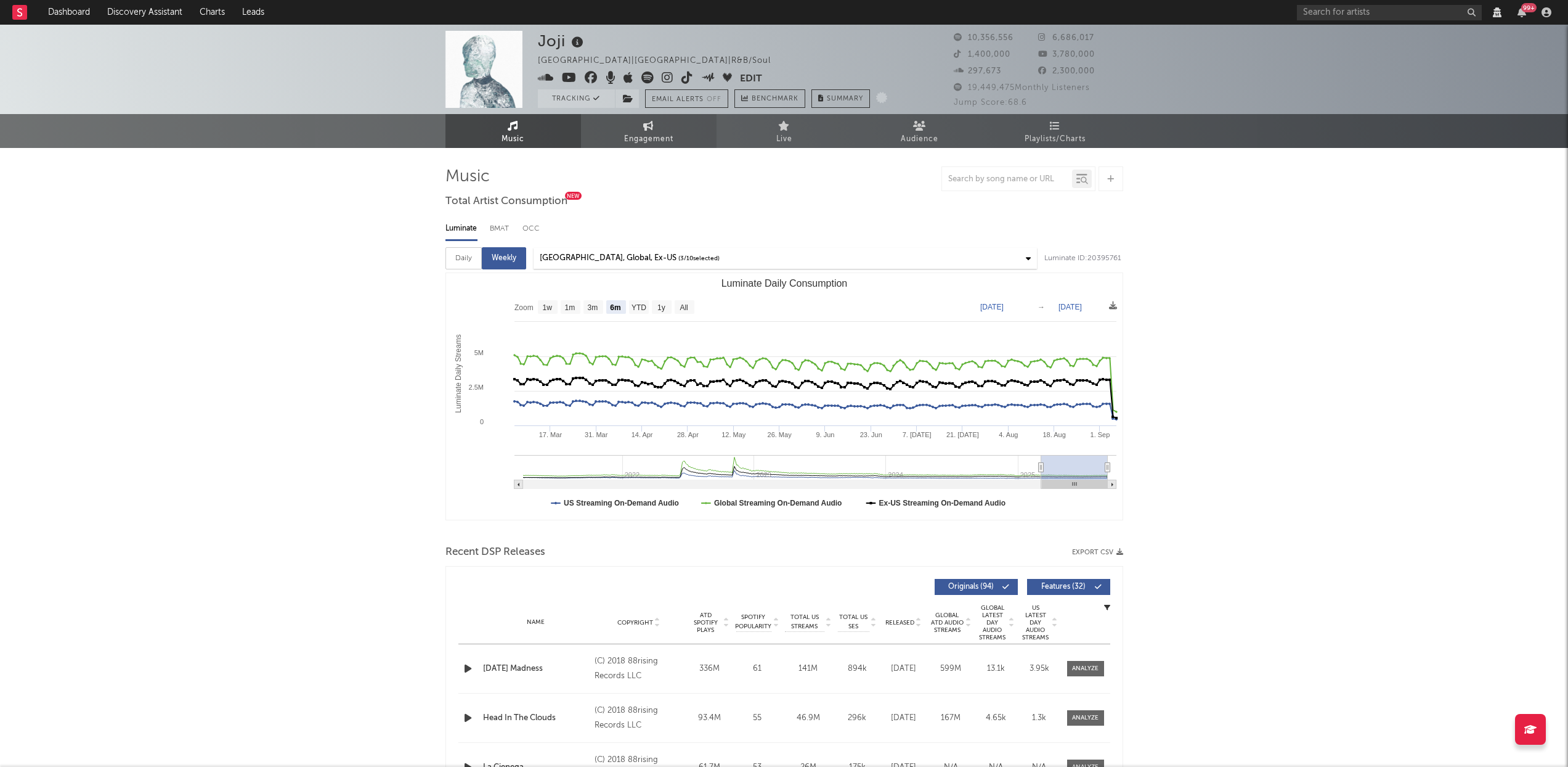
click at [629, 135] on span "Engagement" at bounding box center [648, 140] width 49 height 15
select select "1w"
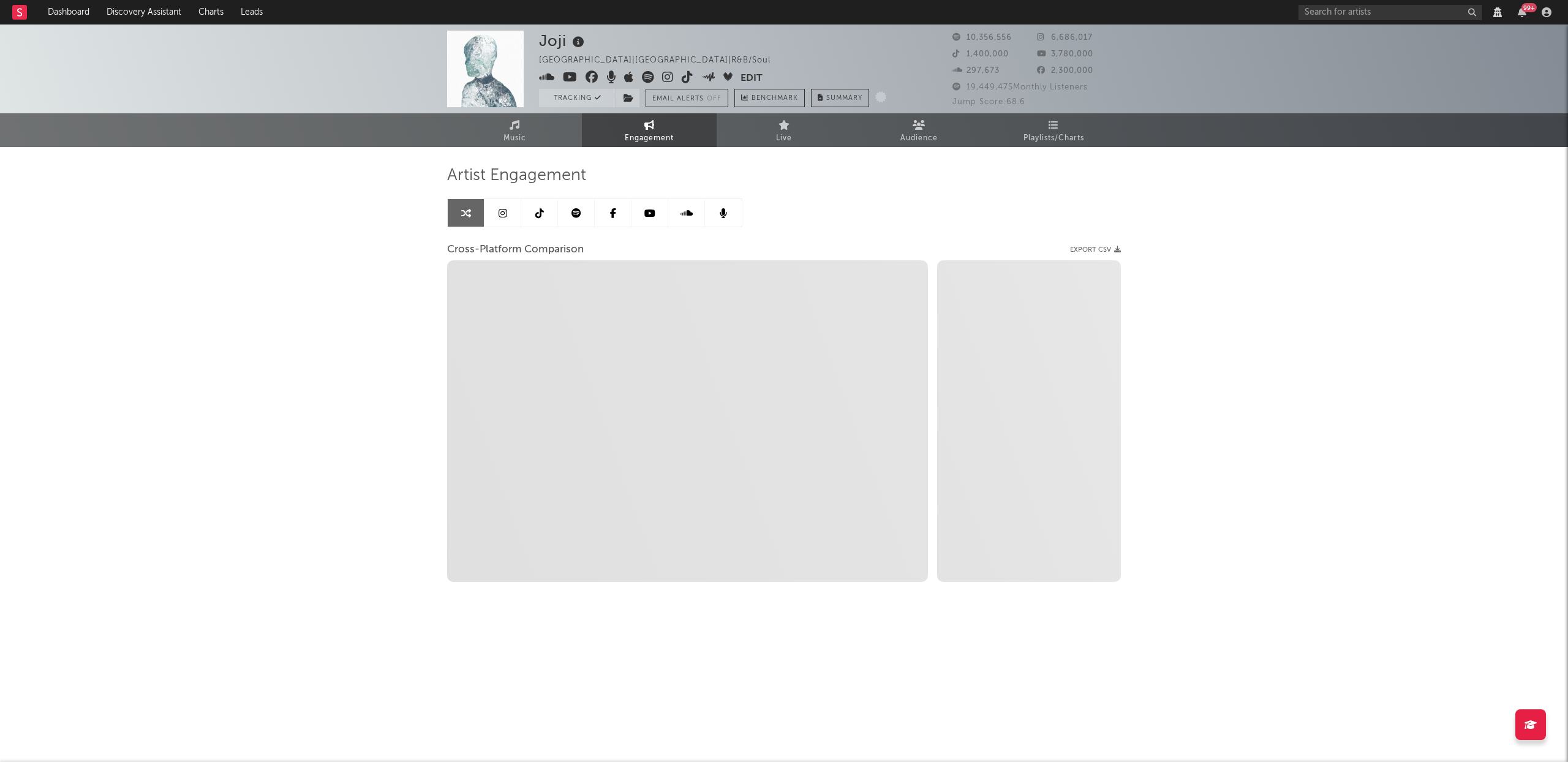
select select "1m"
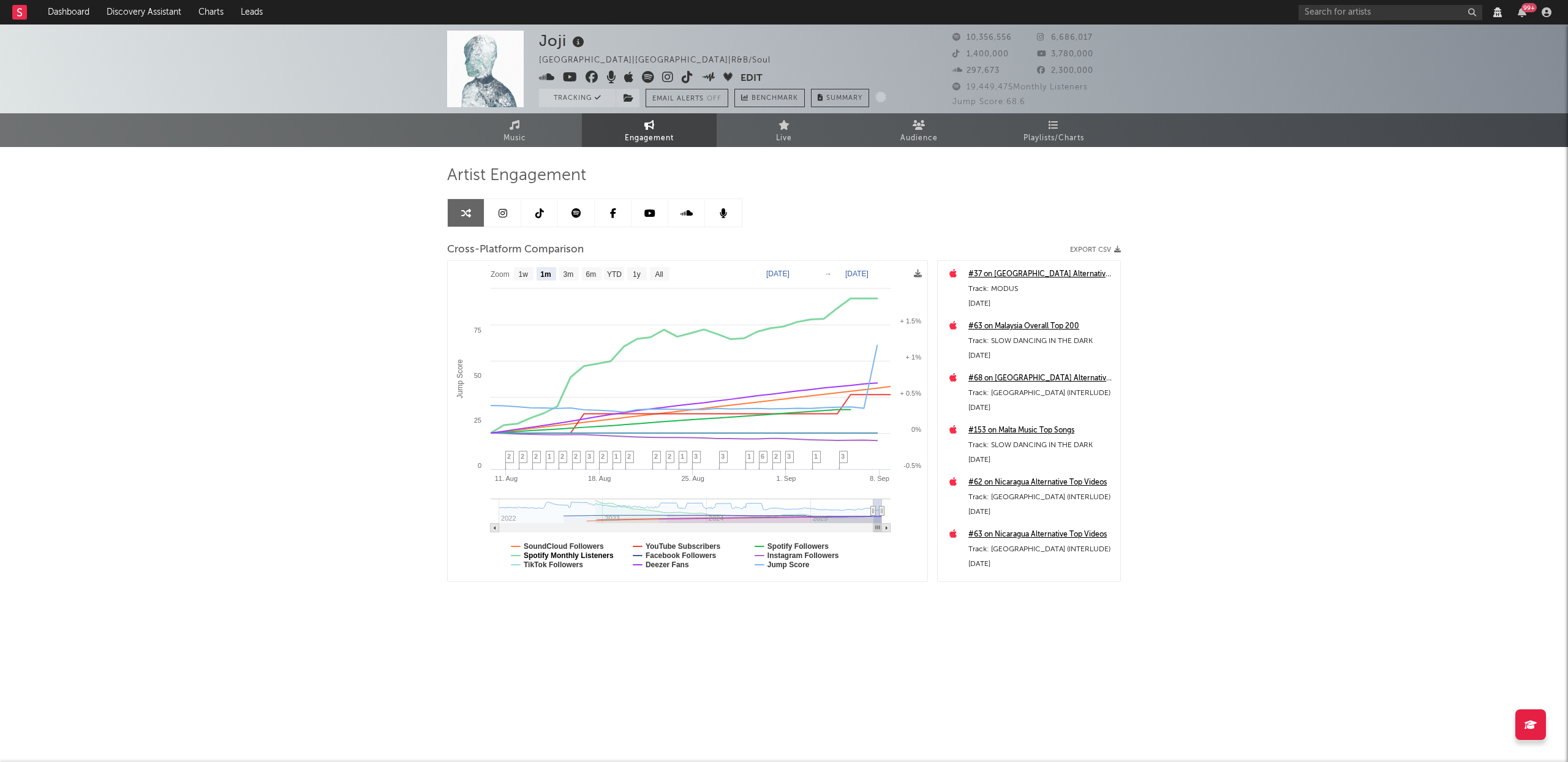
click at [585, 554] on text "Spotify Monthly Listeners" at bounding box center [569, 555] width 90 height 8
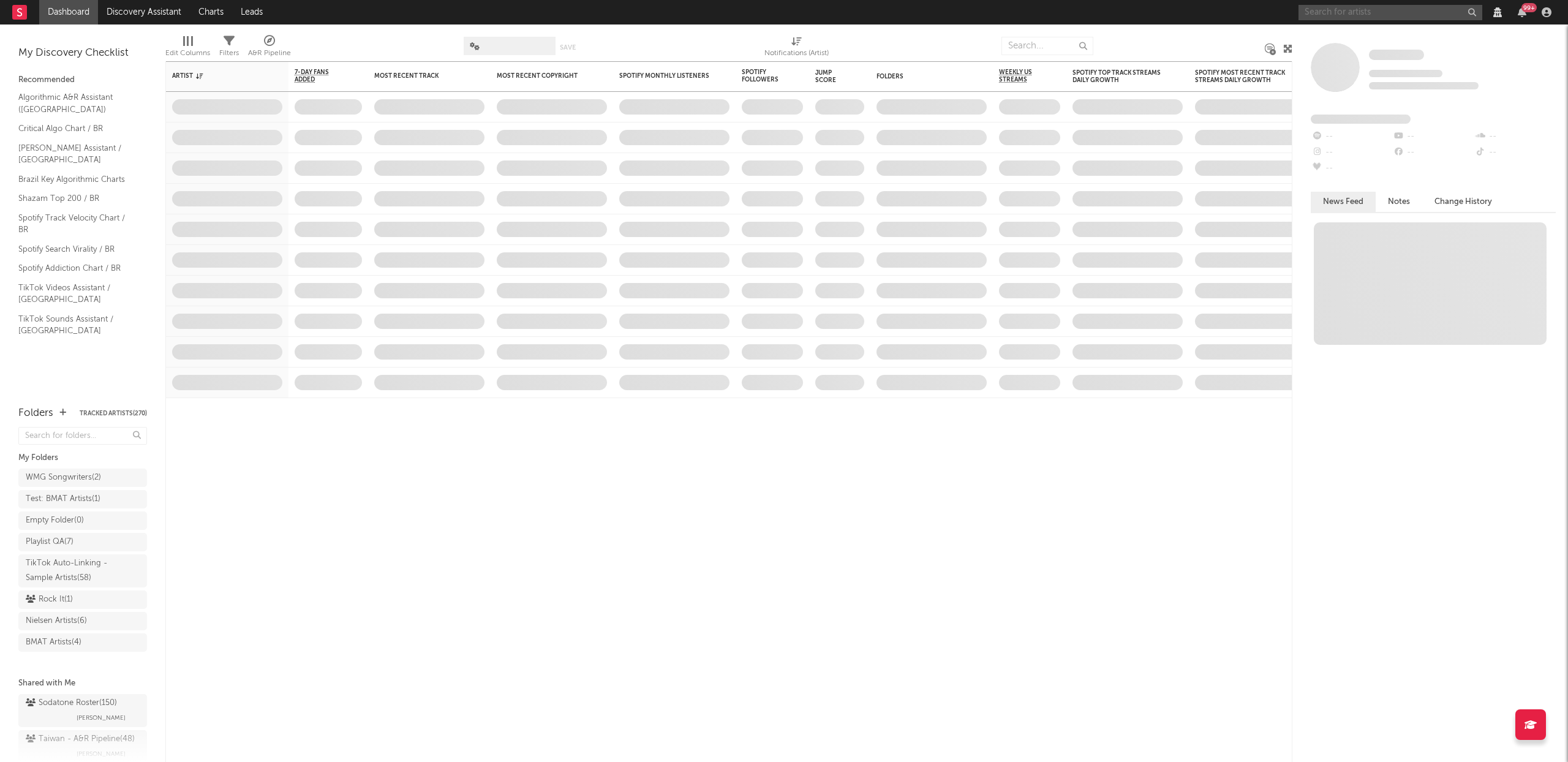
click at [1348, 14] on input "text" at bounding box center [1390, 13] width 184 height 15
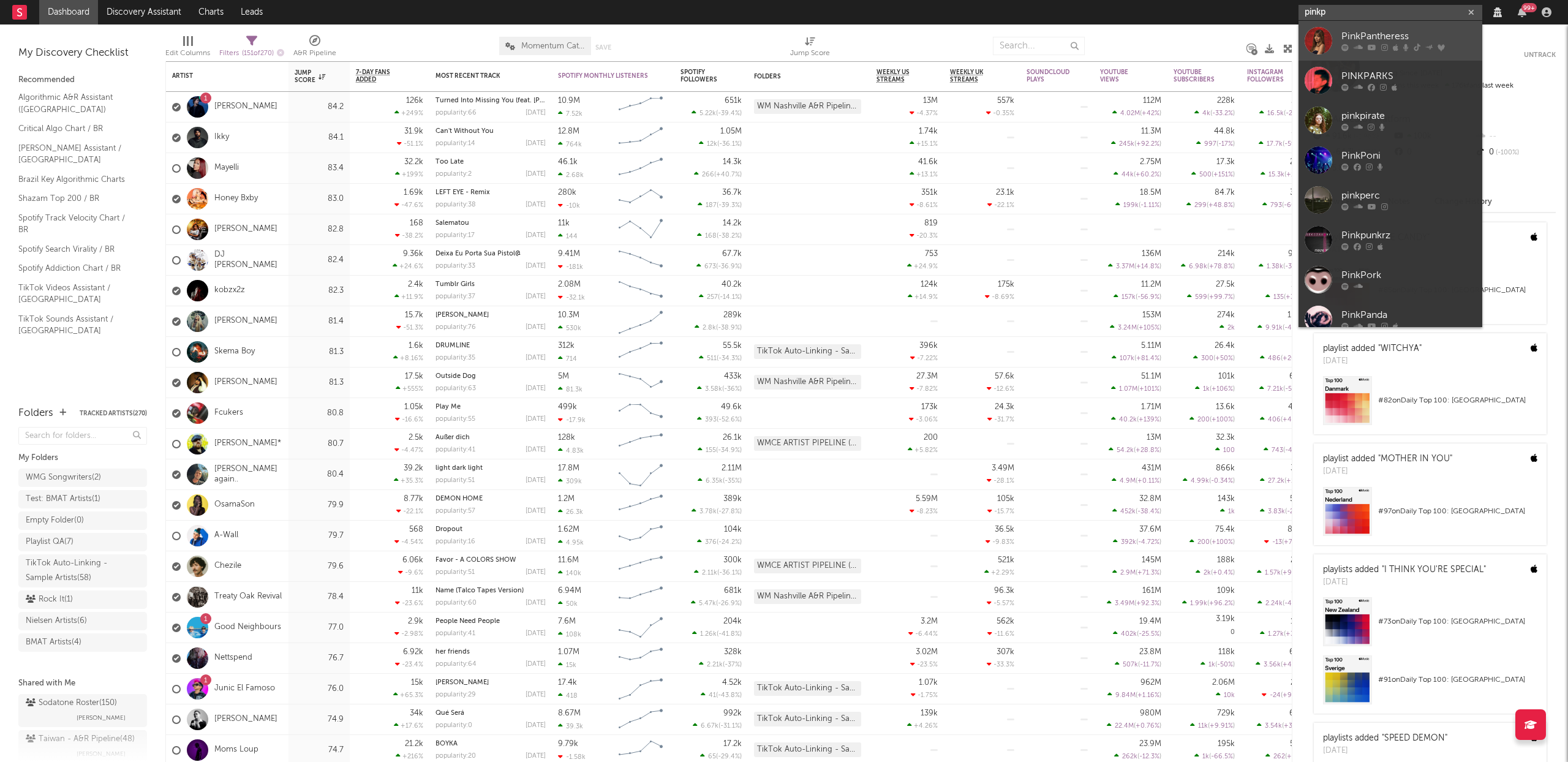
type input "pinkp"
click at [1357, 27] on link "PinkPantheress" at bounding box center [1390, 40] width 184 height 40
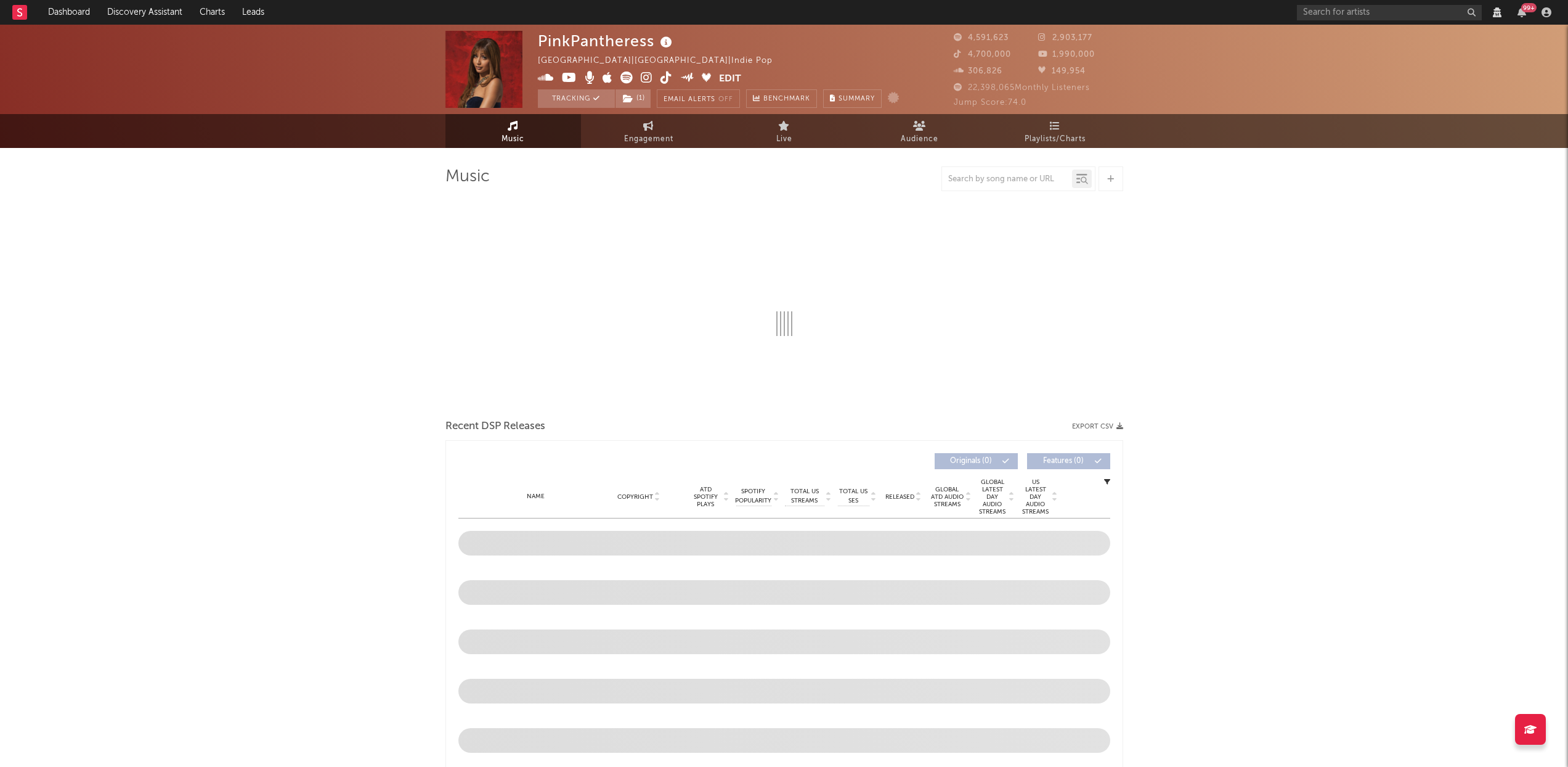
select select "View all"
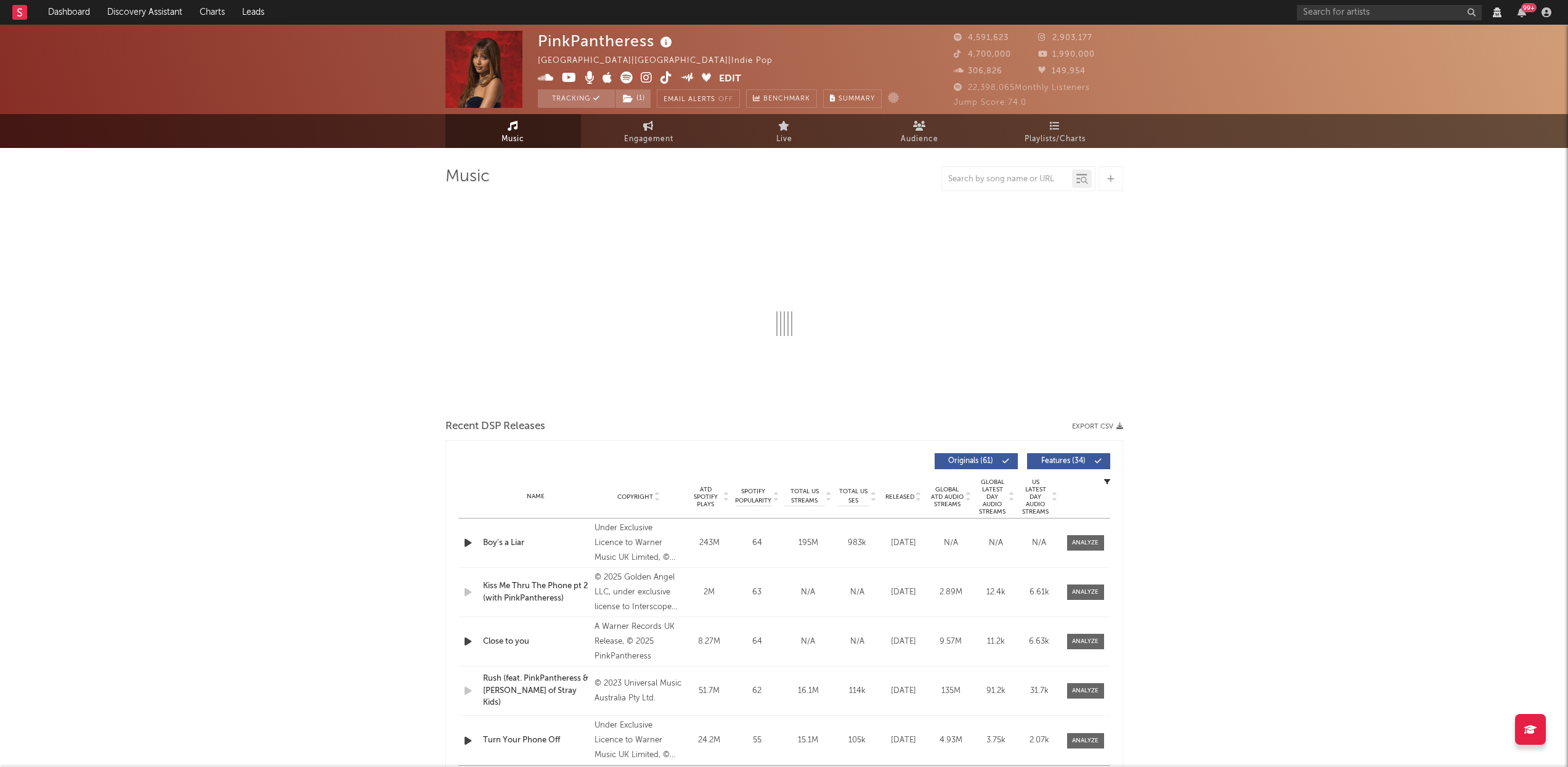
select select "View all"
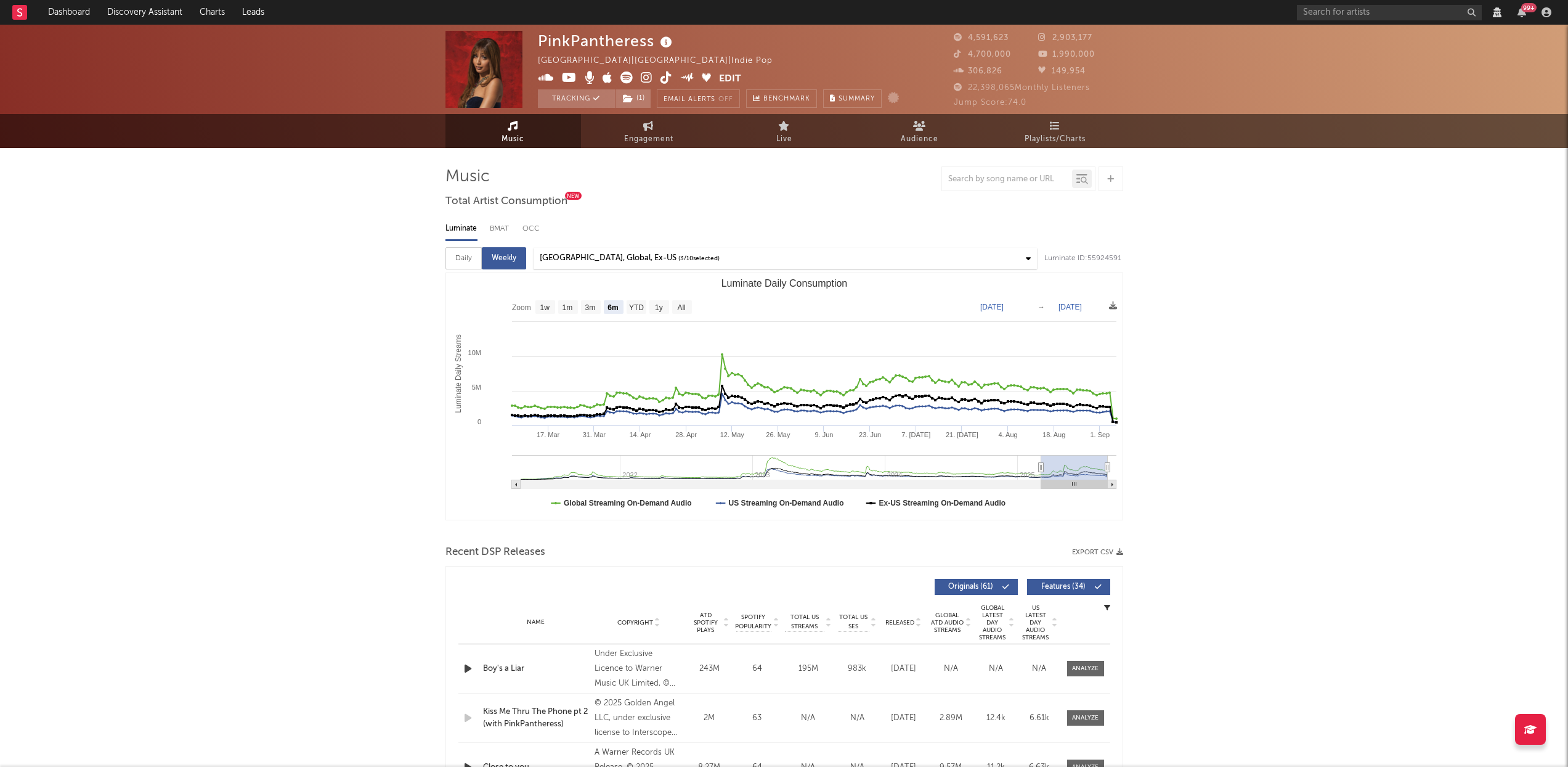
select select "View all"
select select "6m"
select select "View all"
select select "6m"
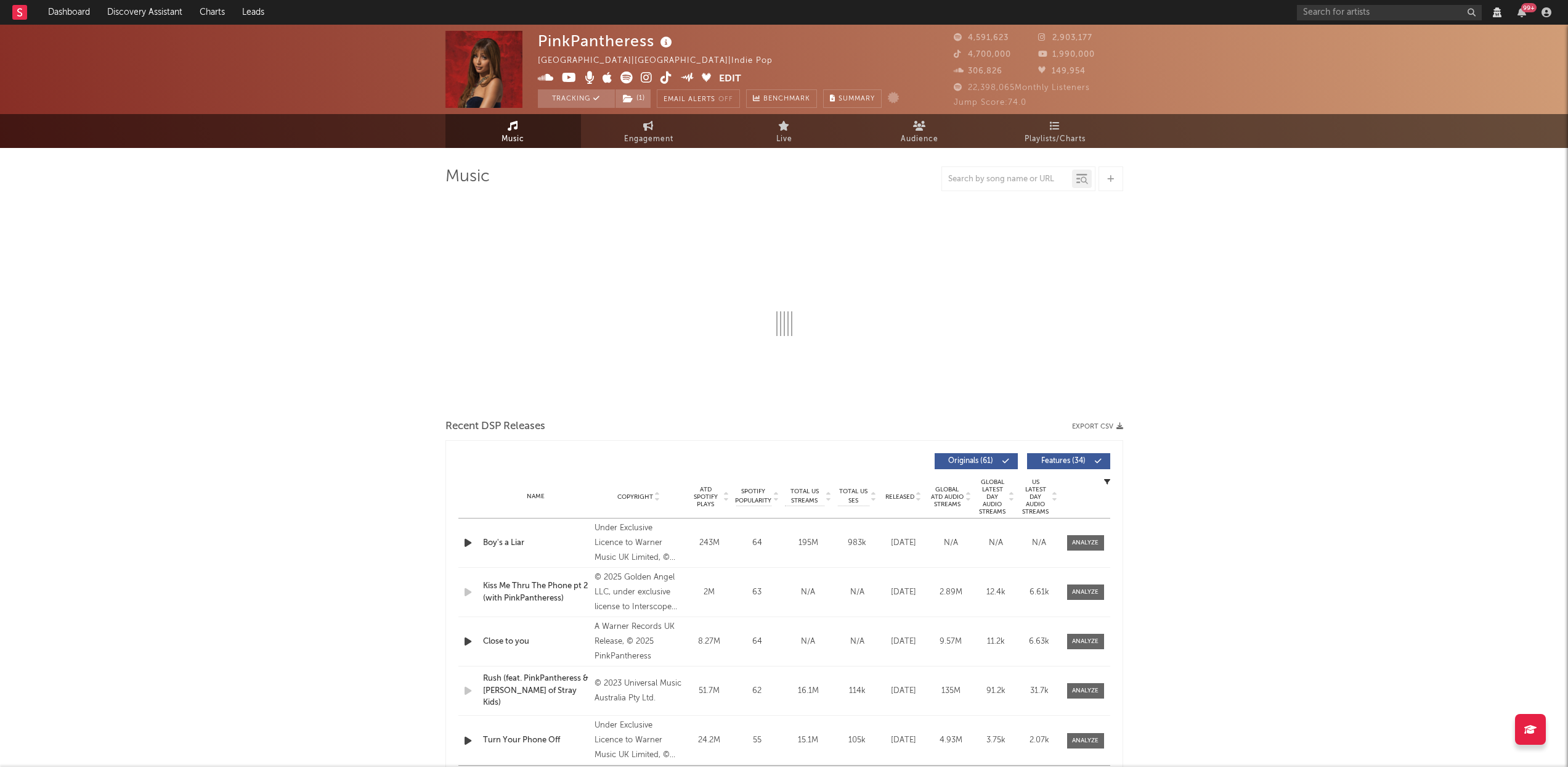
select select "View all"
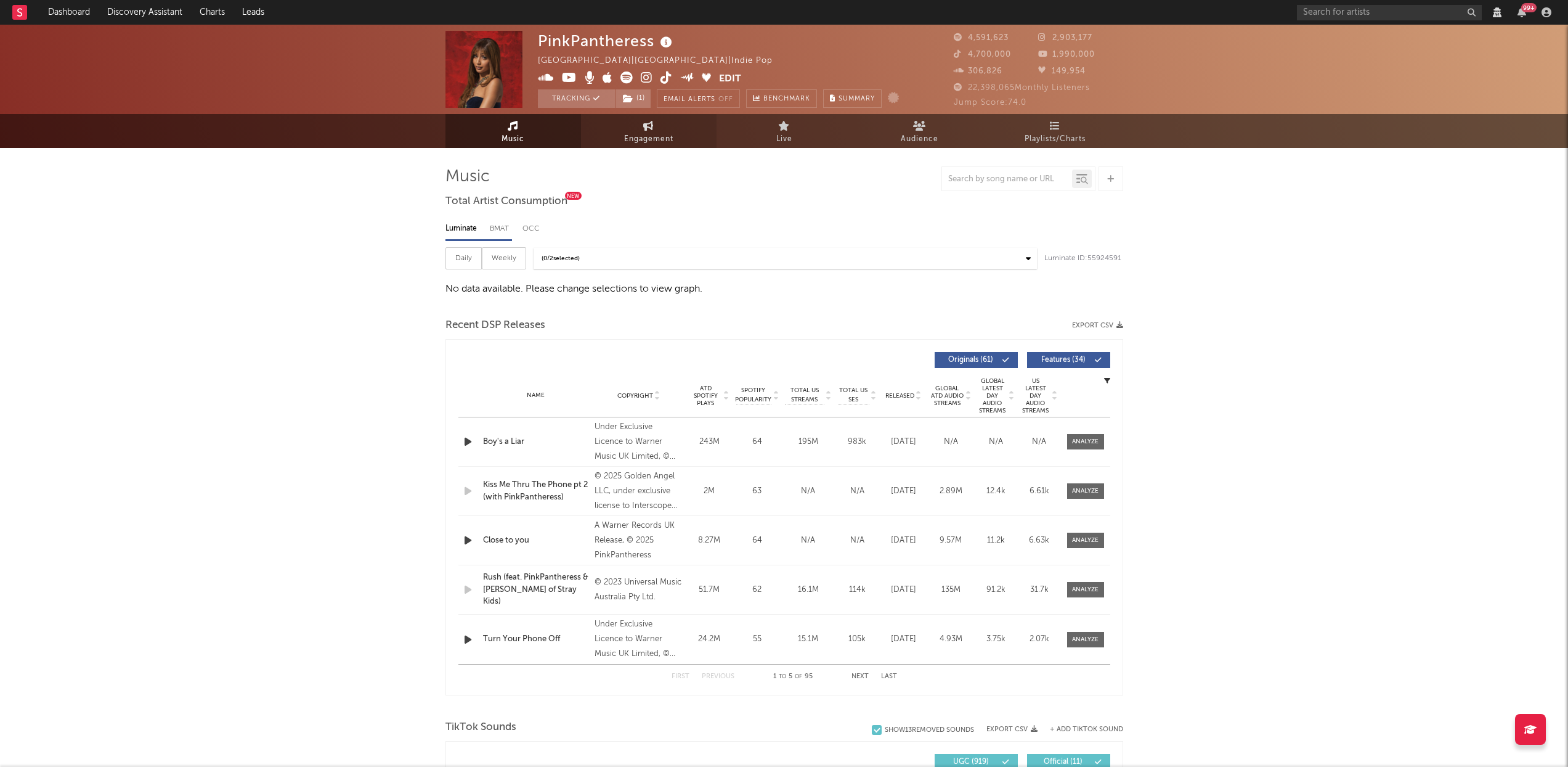
select select "View all"
select select "6m"
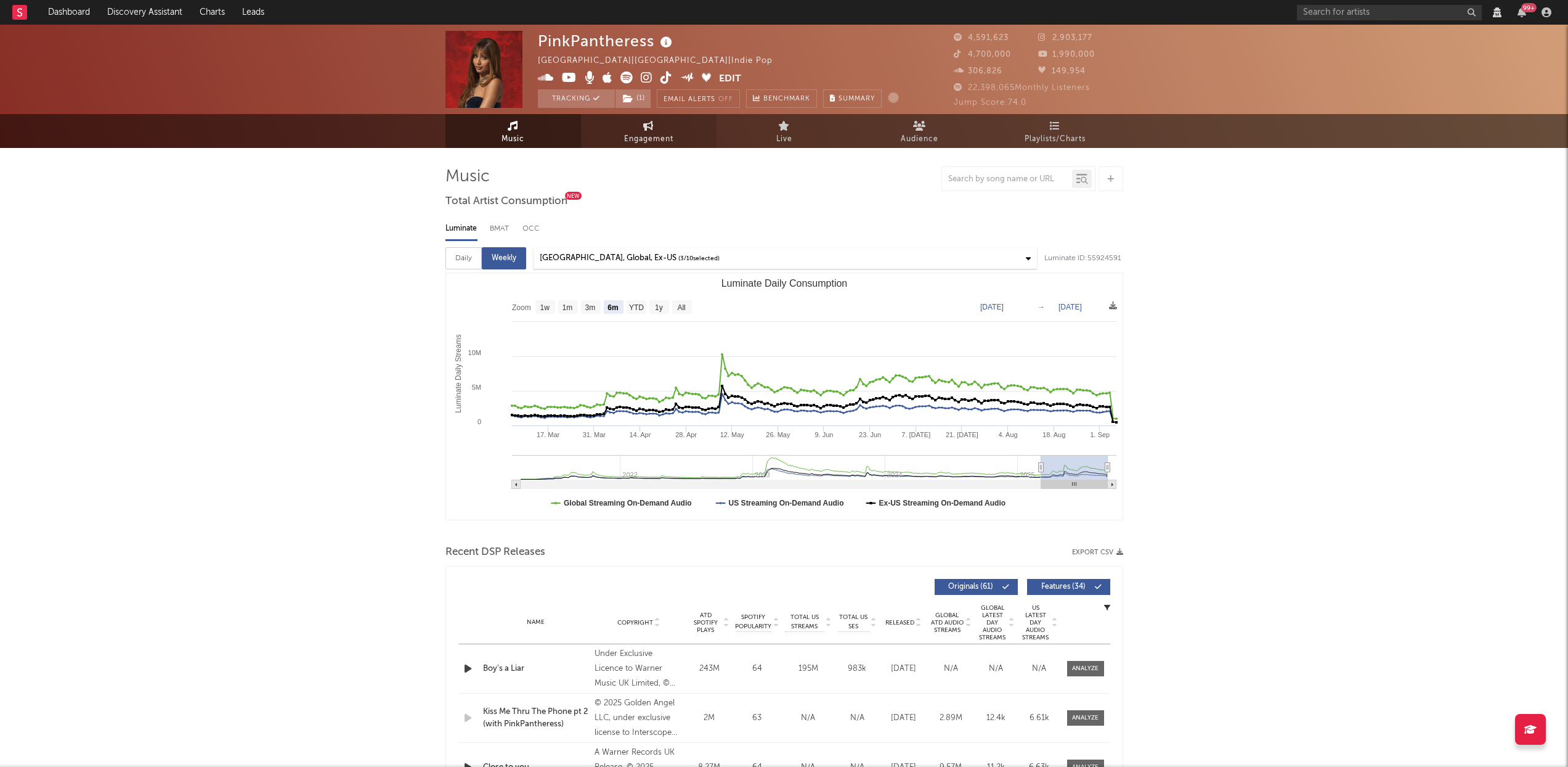
click at [648, 116] on link "Engagement" at bounding box center [649, 130] width 136 height 34
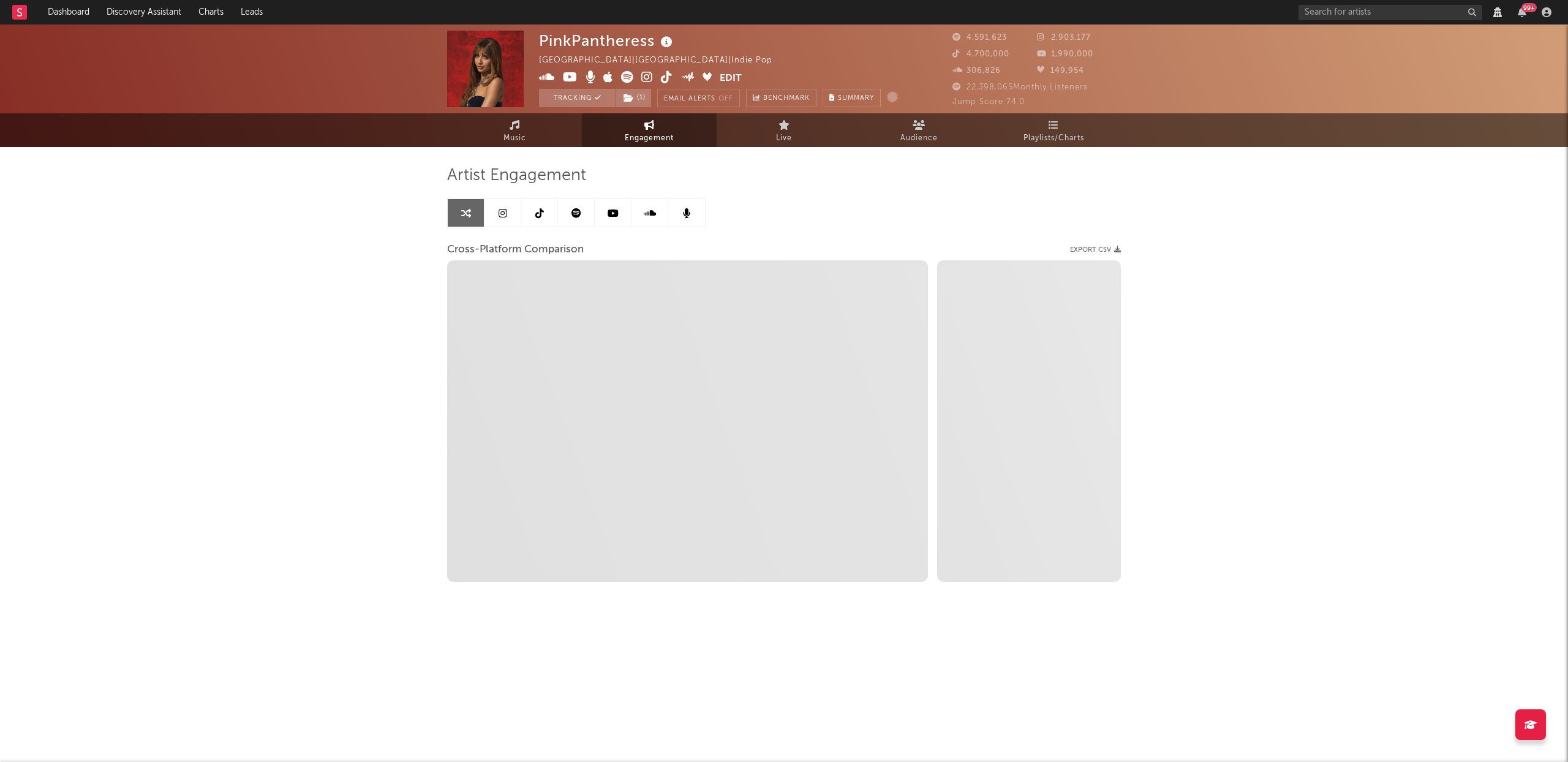
select select "1w"
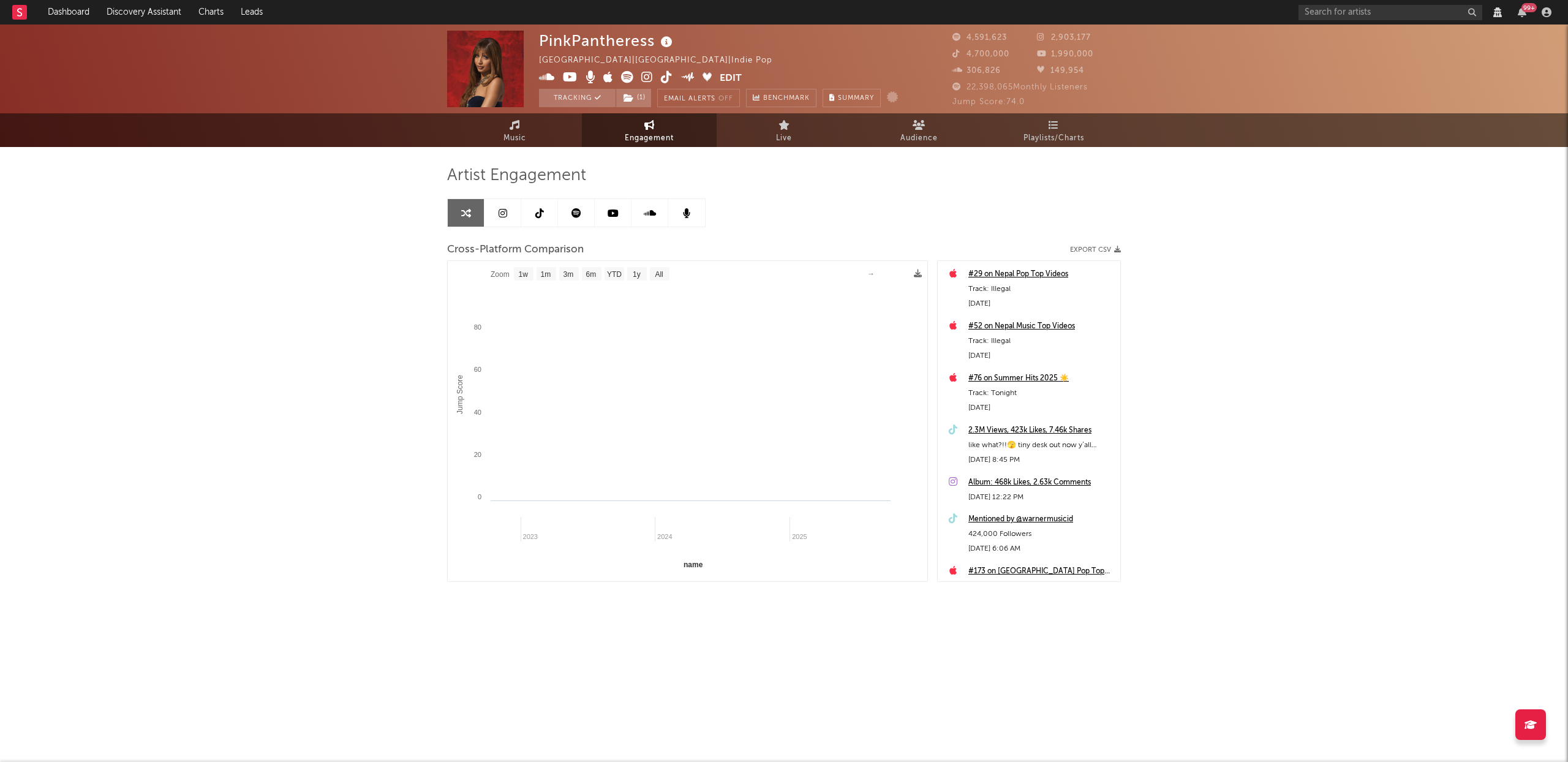
select select "1m"
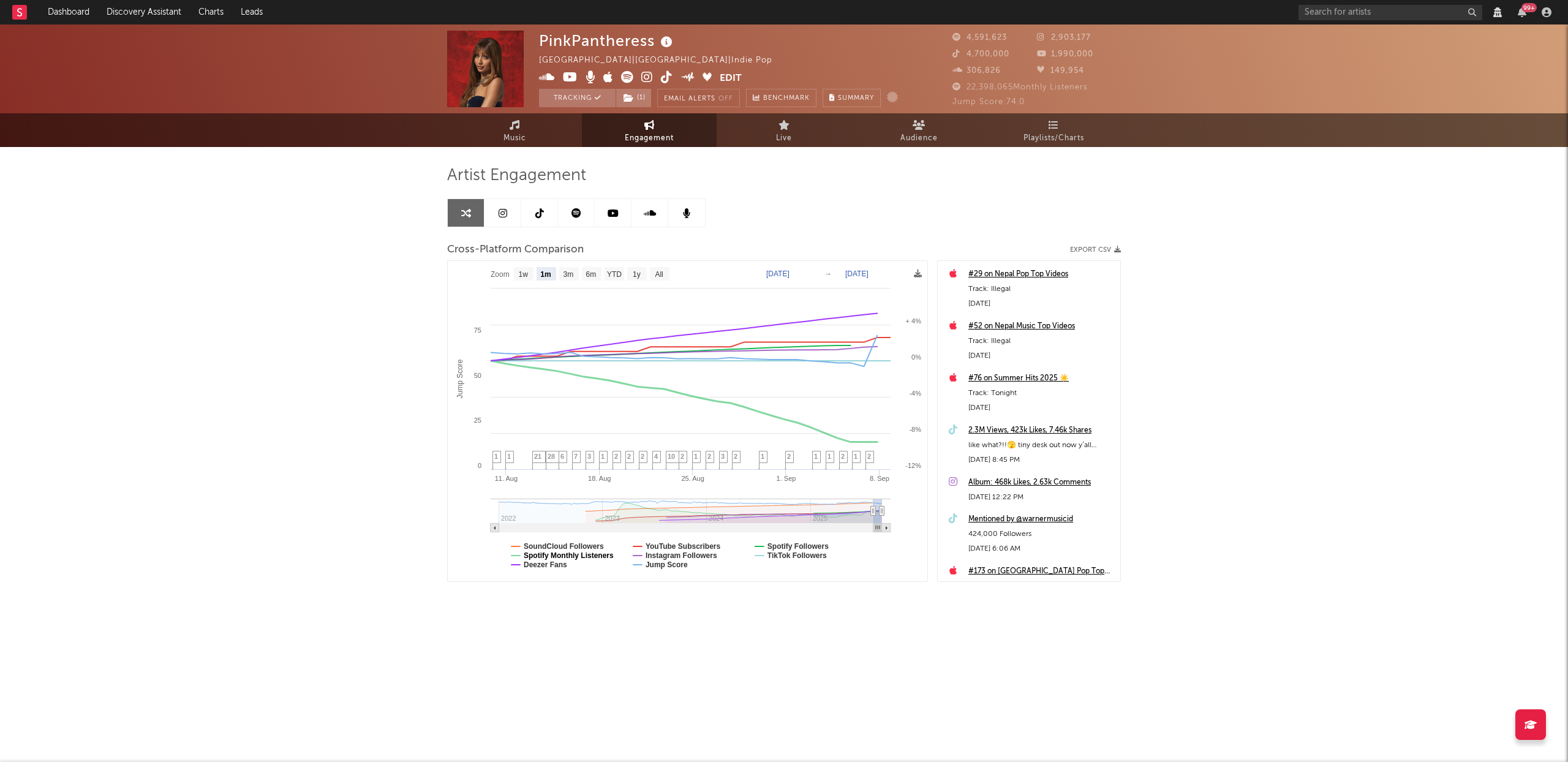
click at [570, 556] on text "Spotify Monthly Listeners" at bounding box center [569, 555] width 90 height 8
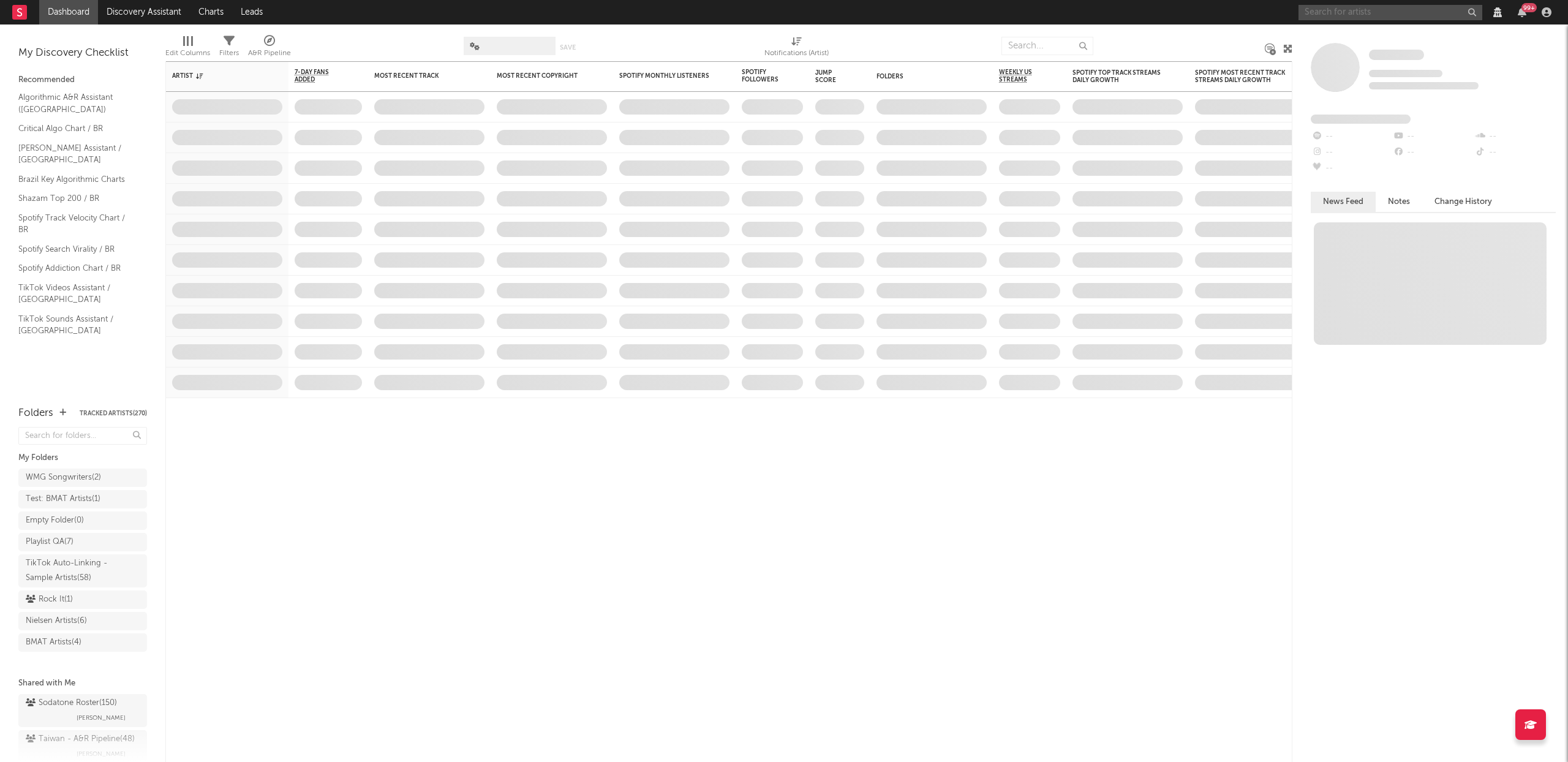
click at [1331, 15] on input "text" at bounding box center [1390, 13] width 184 height 15
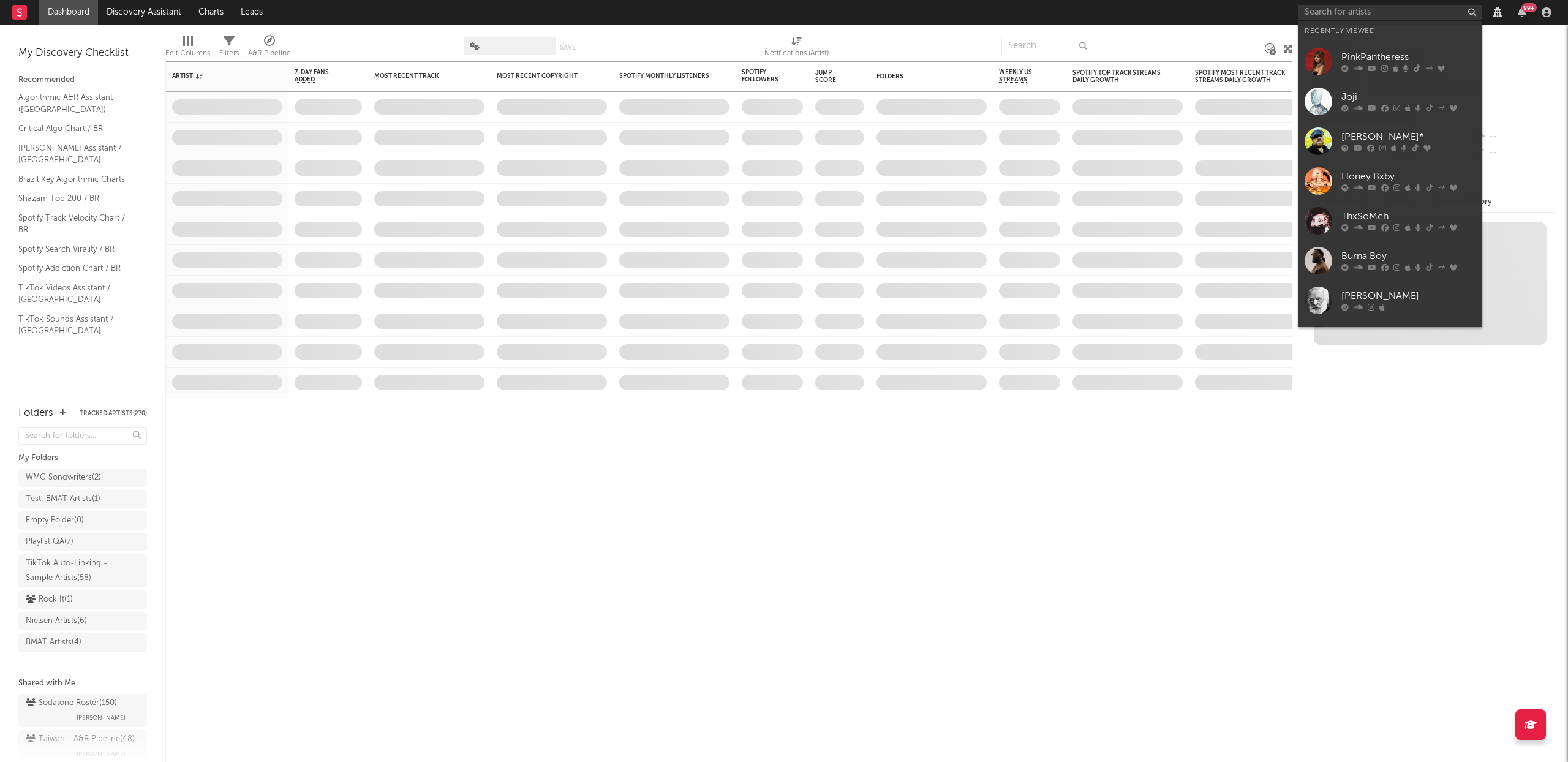
click at [1357, 59] on span at bounding box center [1335, 67] width 49 height 49
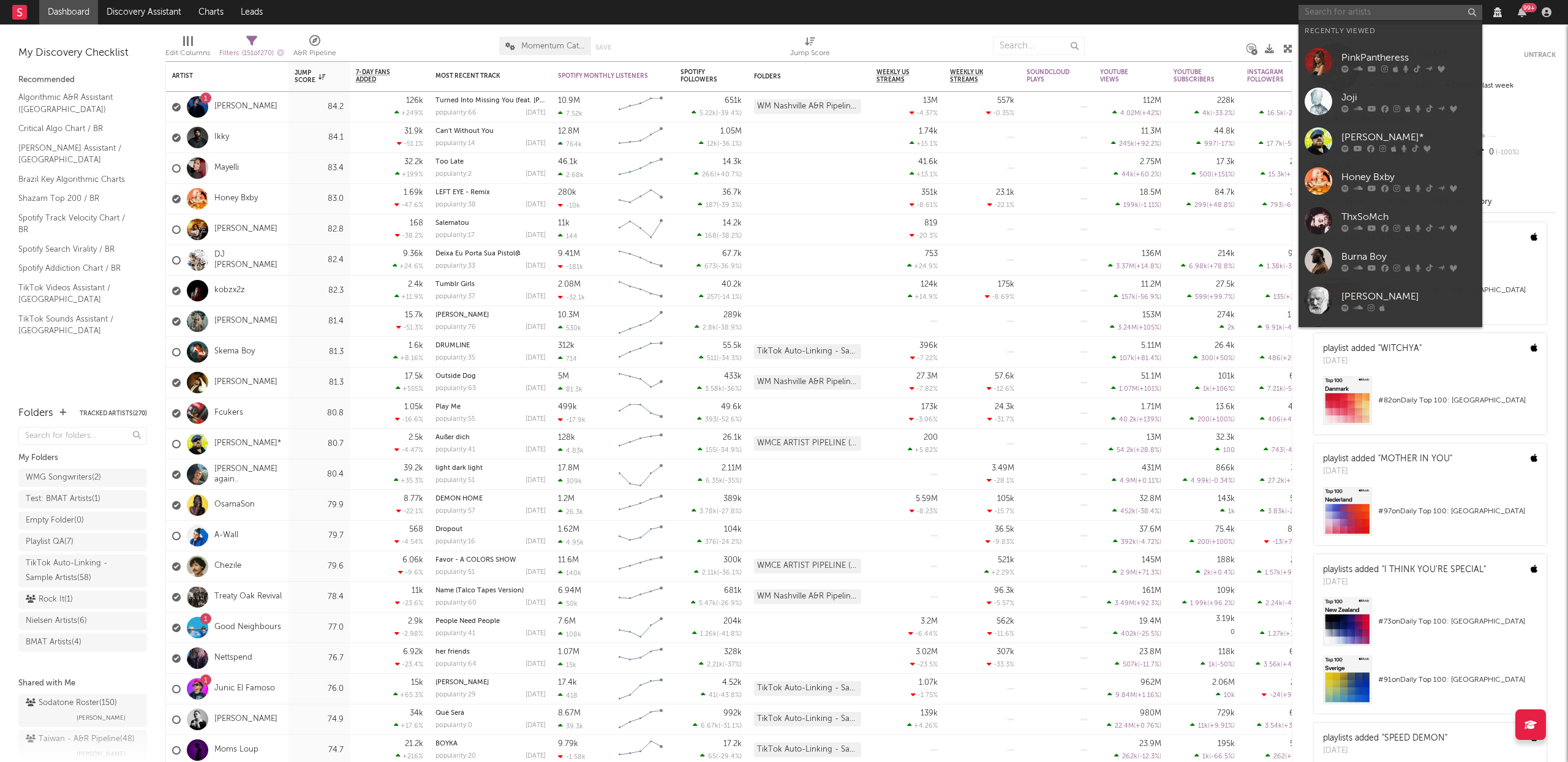
click at [1393, 7] on input "text" at bounding box center [1390, 13] width 184 height 15
click at [1386, 58] on div "PinkPantheress" at bounding box center [1409, 58] width 135 height 15
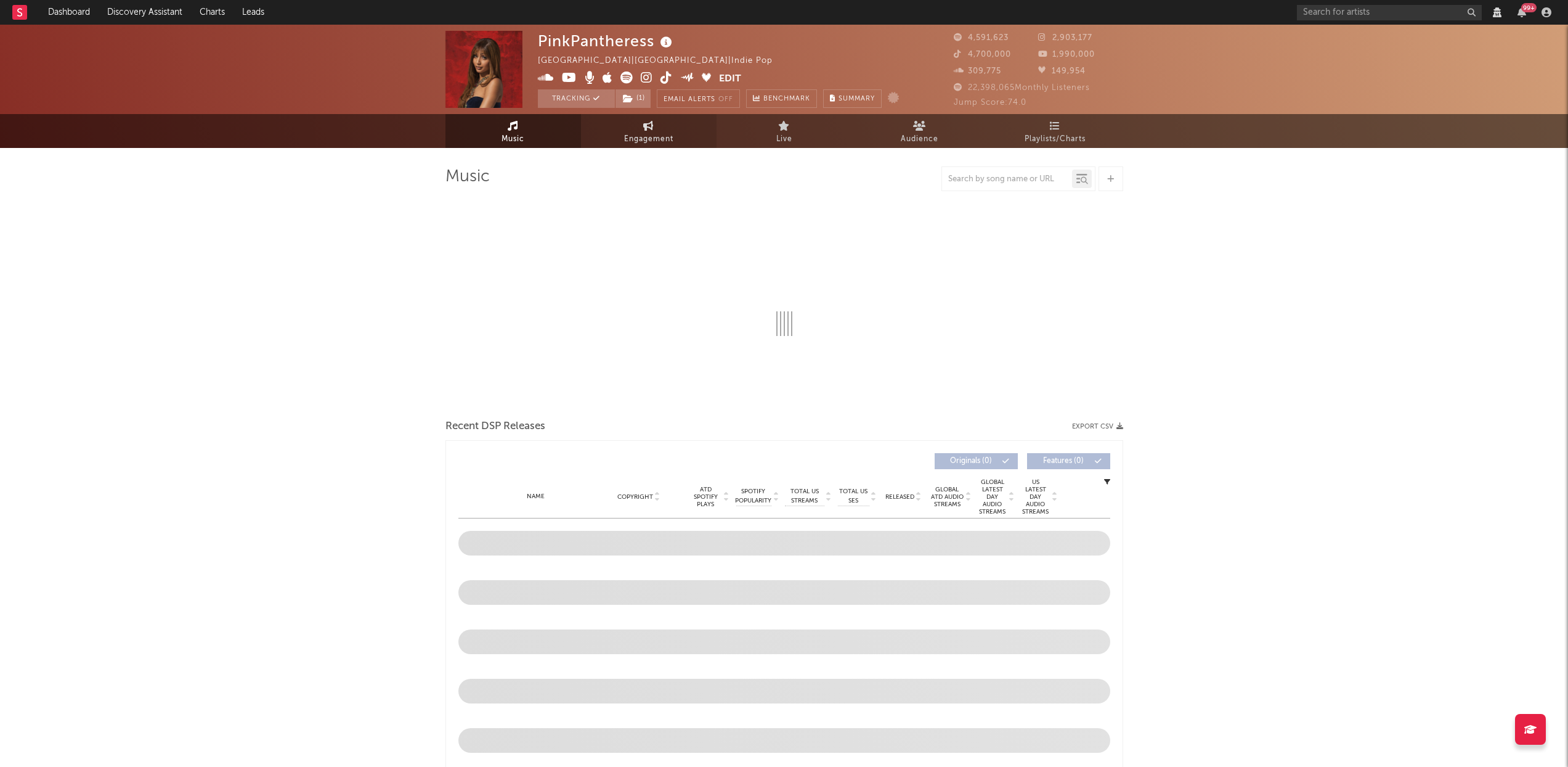
click at [657, 120] on link "Engagement" at bounding box center [649, 130] width 136 height 34
select select "1w"
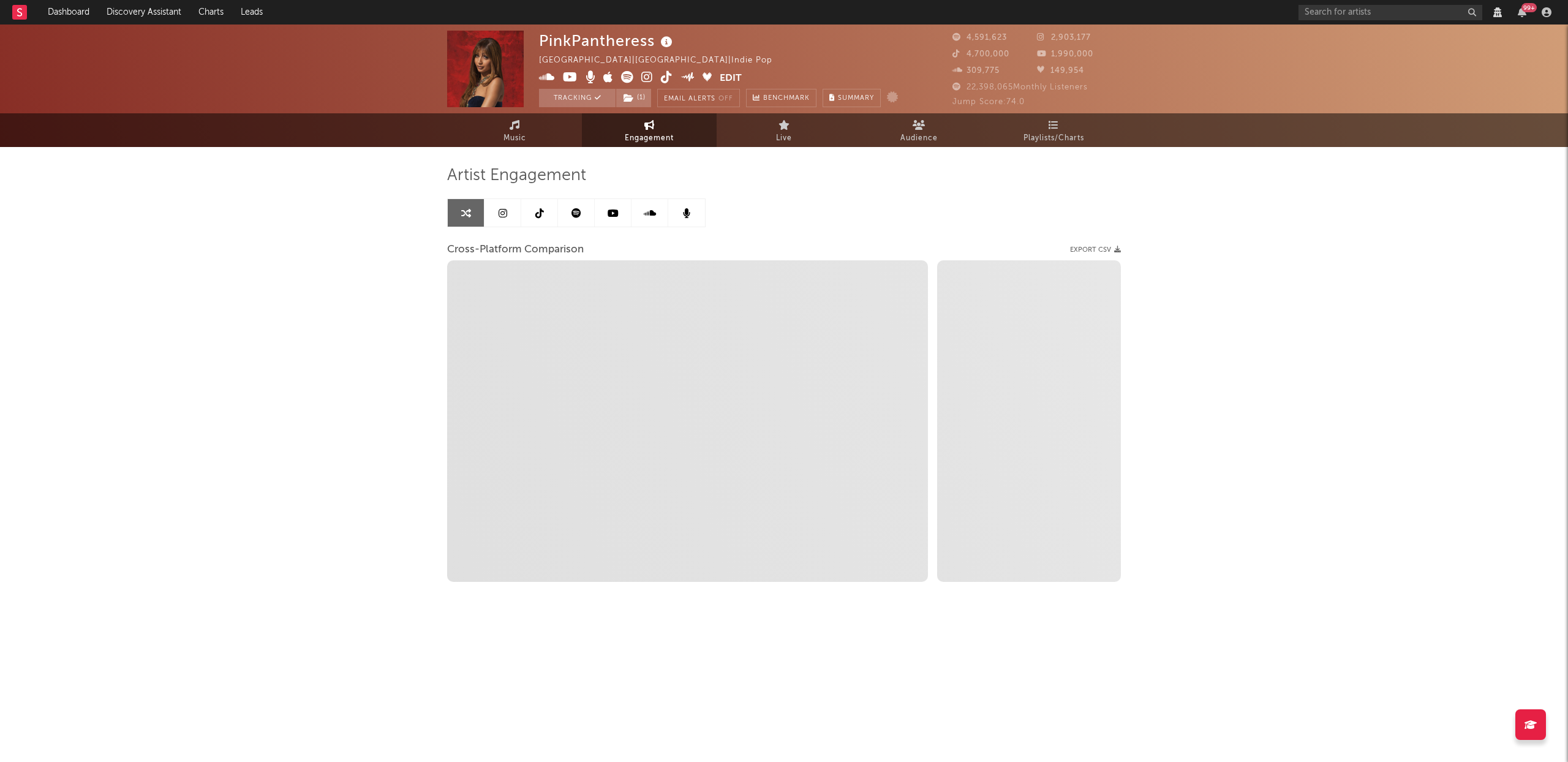
select select "1m"
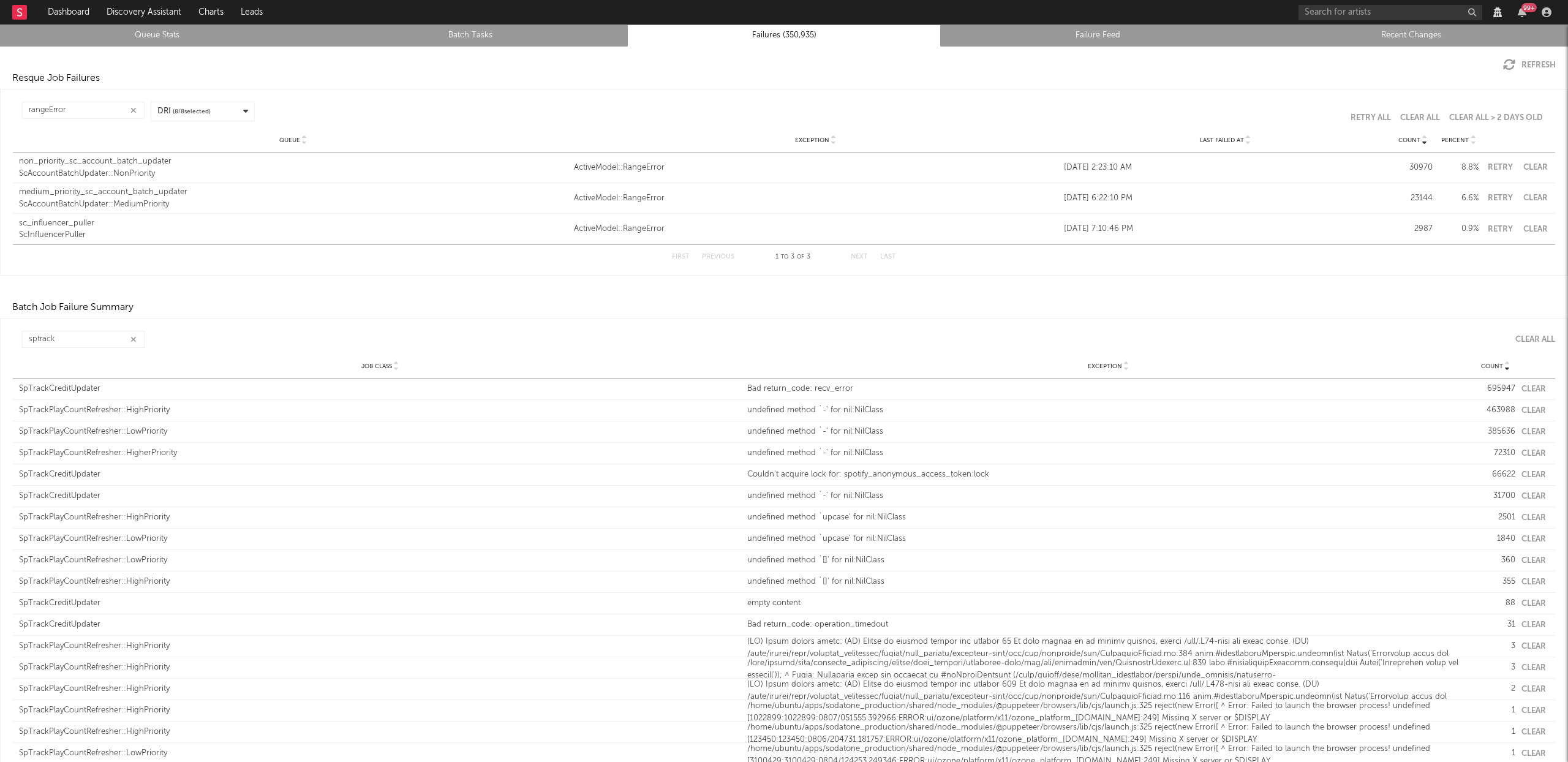
click at [112, 171] on div "ScAccountBatchUpdater::NonPriority" at bounding box center [293, 174] width 549 height 12
click at [122, 205] on div "ScAccountBatchUpdater::MediumPriority" at bounding box center [293, 205] width 549 height 12
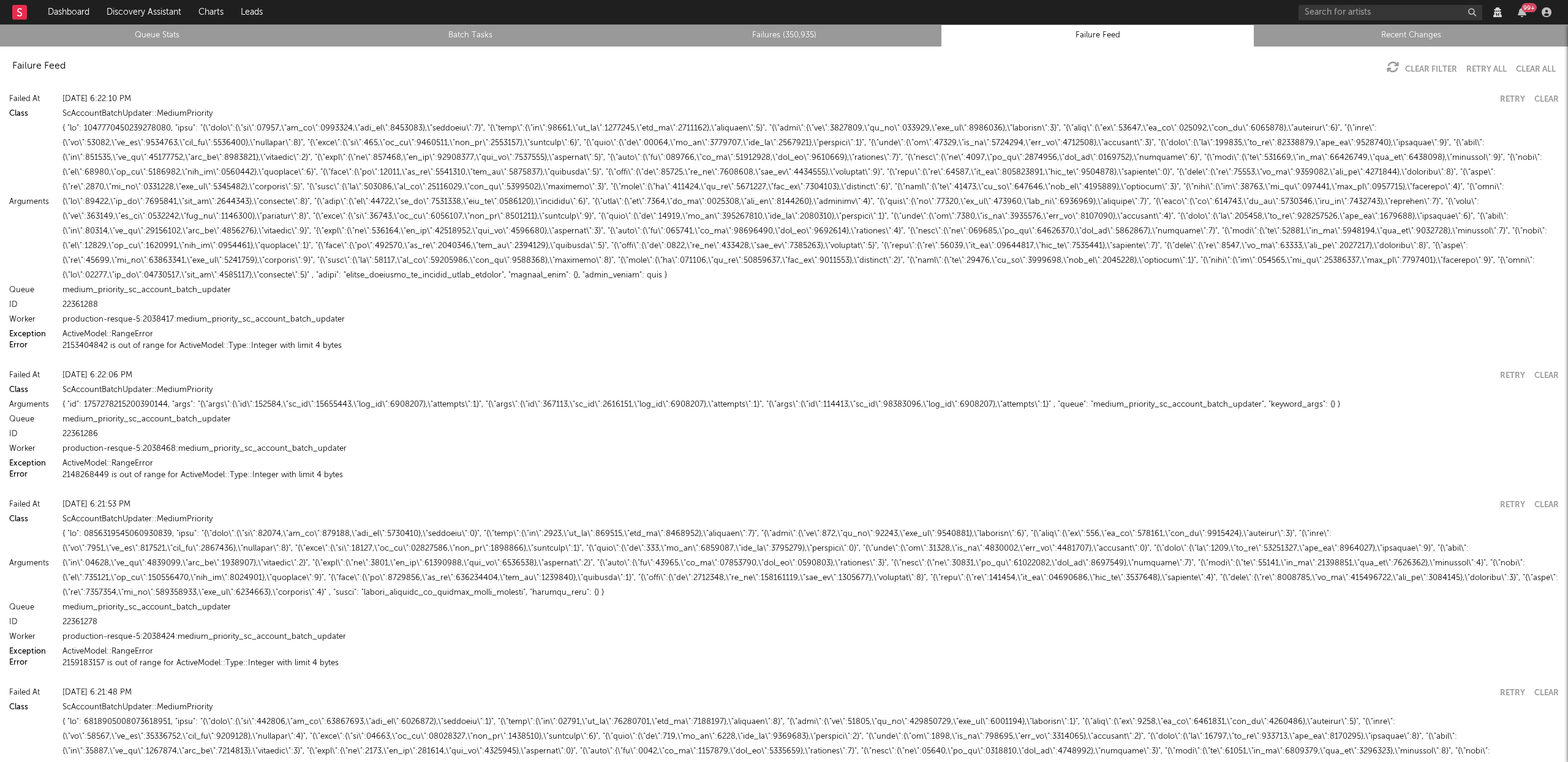
click at [773, 36] on link "Failures (350,935)" at bounding box center [784, 36] width 301 height 15
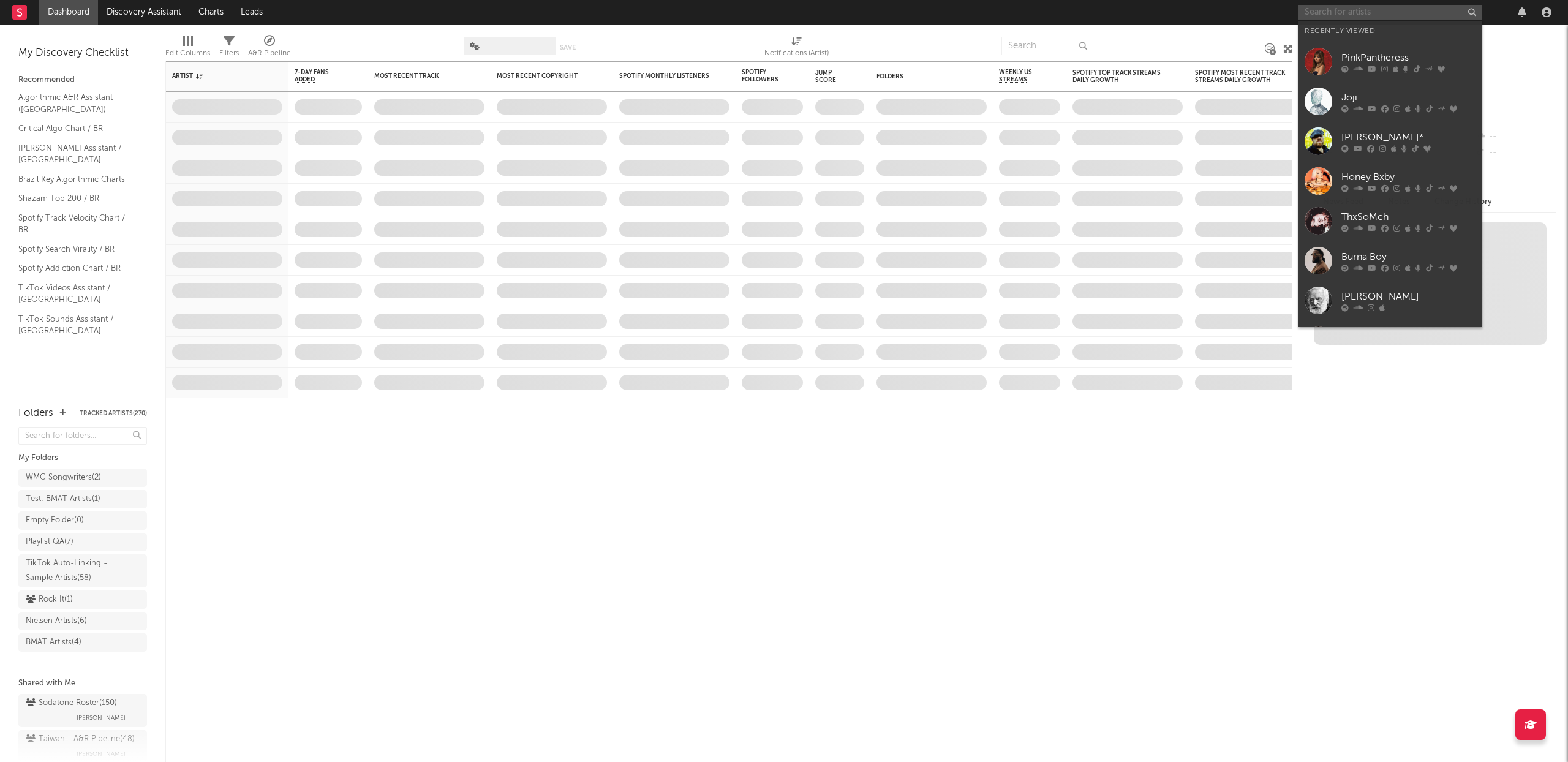
click at [1326, 8] on input "text" at bounding box center [1390, 13] width 184 height 15
click at [1372, 268] on icon at bounding box center [1372, 267] width 8 height 7
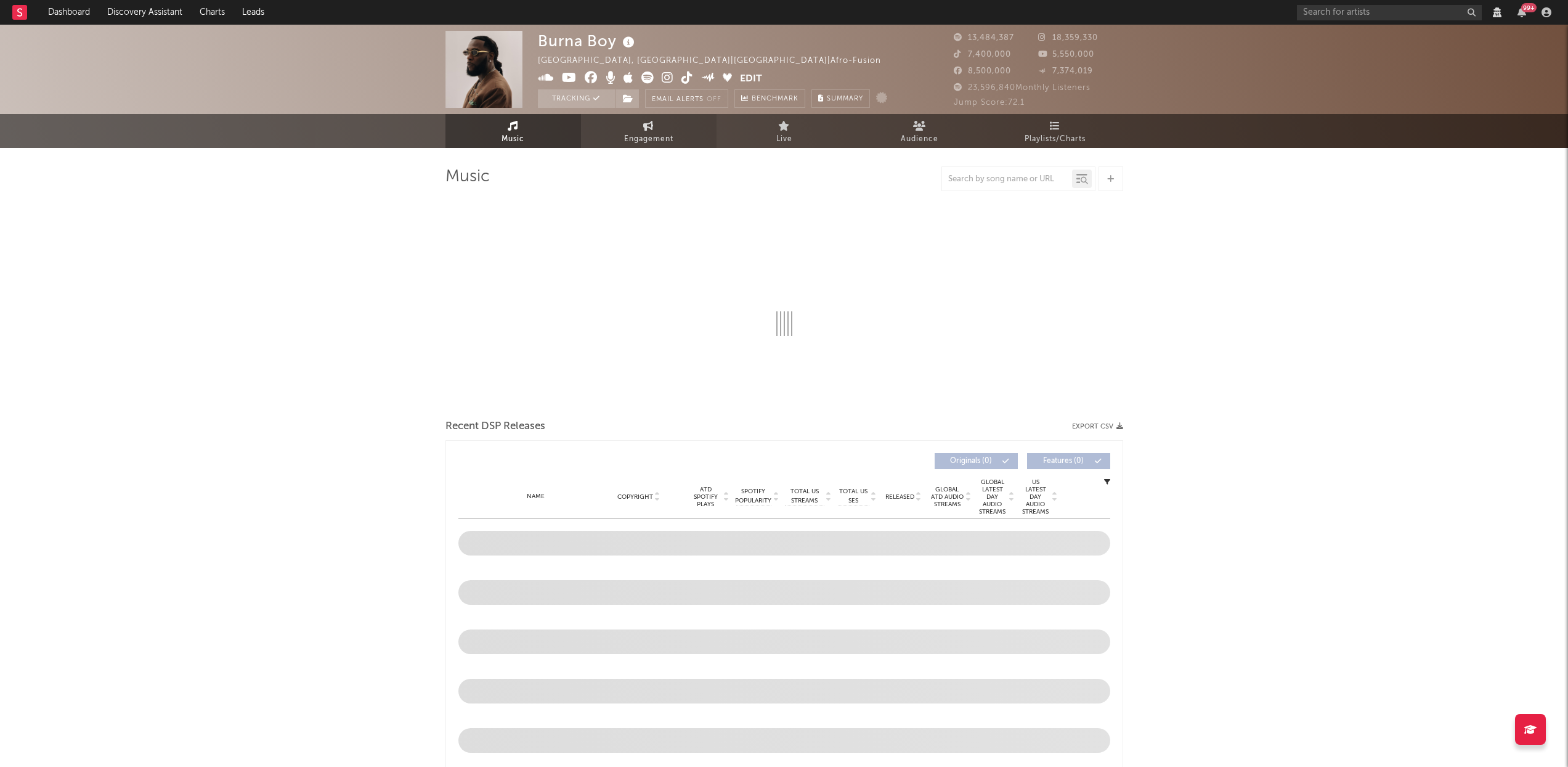
click at [666, 130] on link "Engagement" at bounding box center [649, 130] width 136 height 34
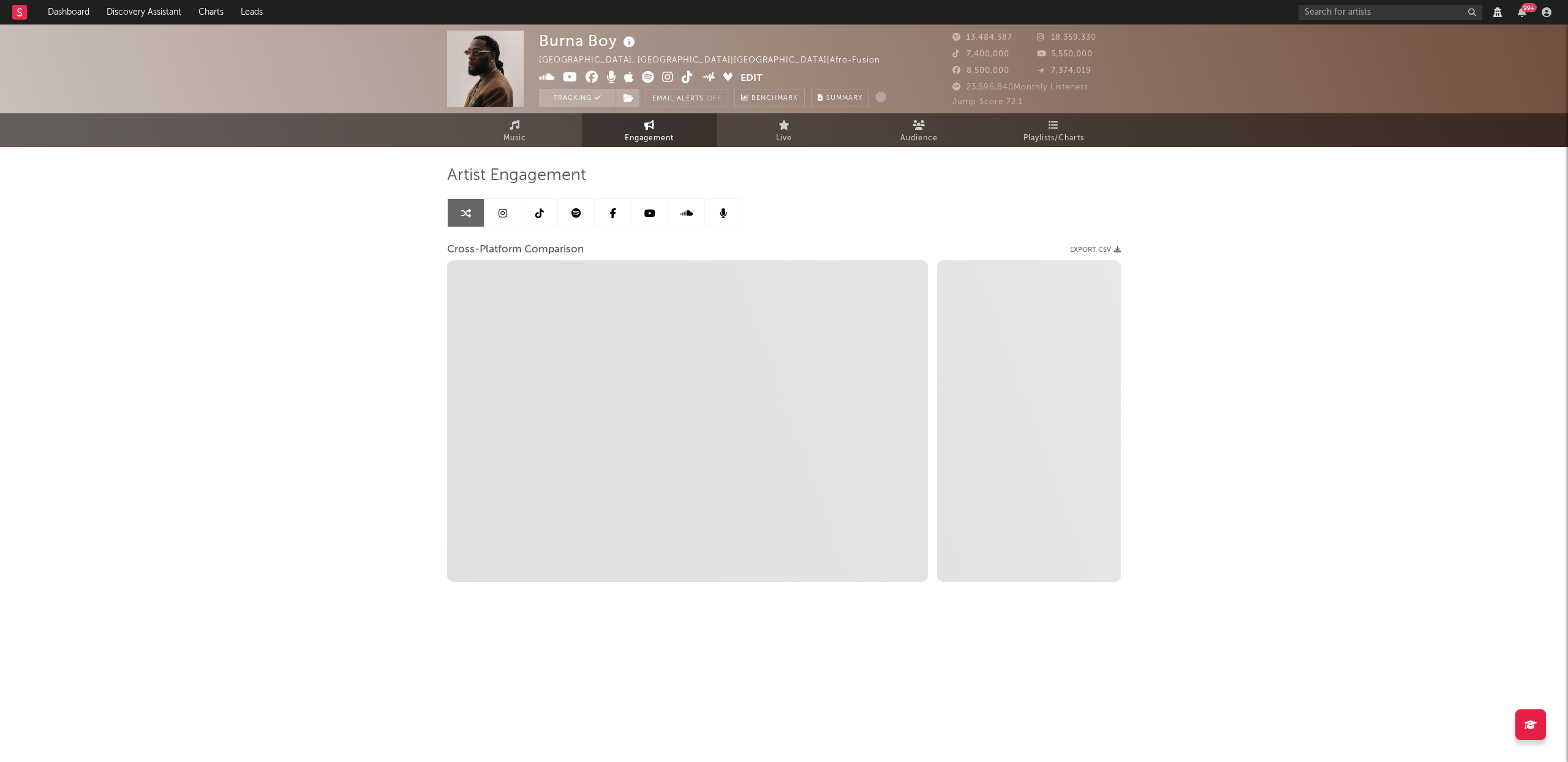
select select "1w"
select select "1m"
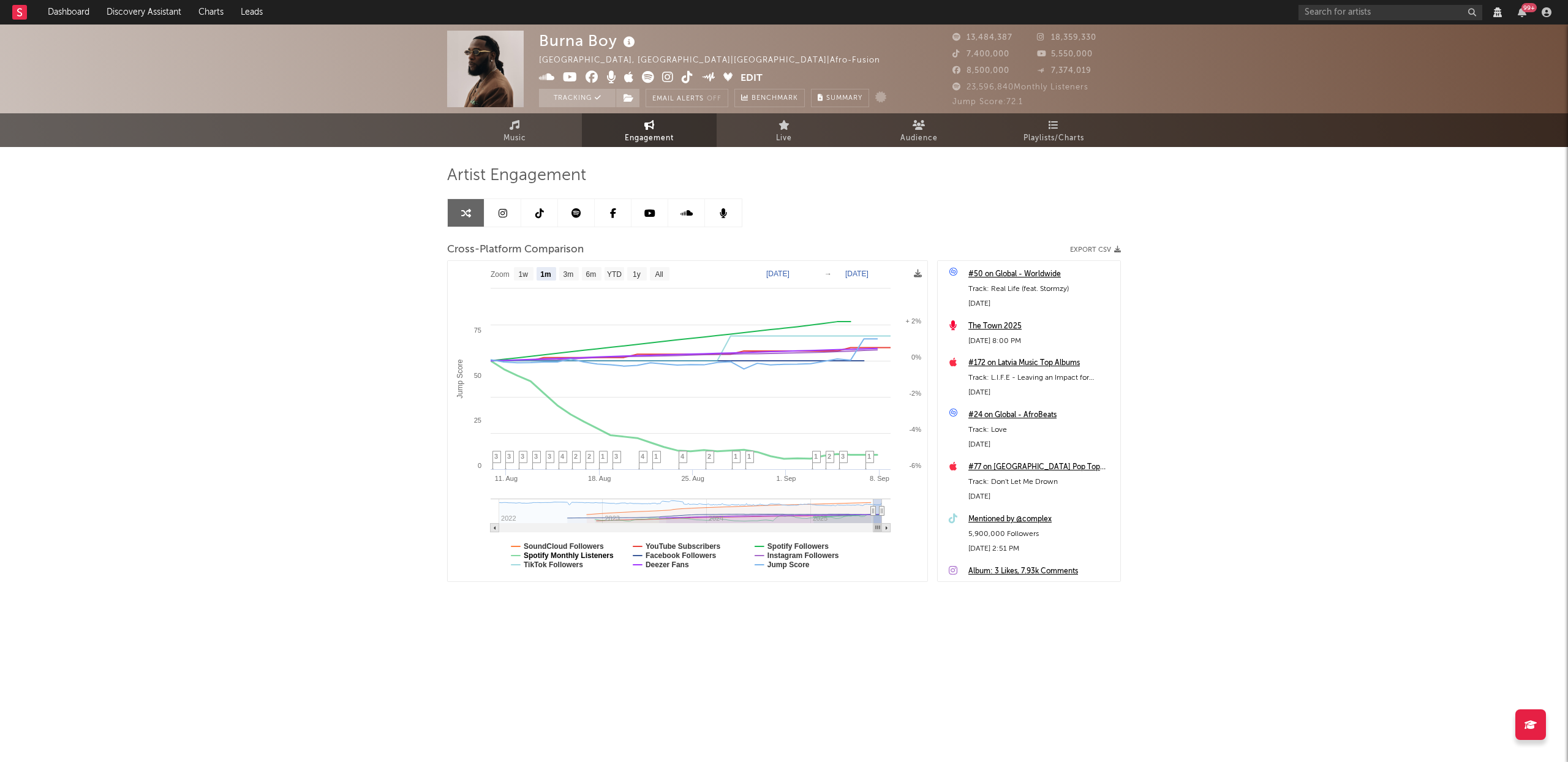
click at [571, 553] on text "Spotify Monthly Listeners" at bounding box center [569, 555] width 90 height 8
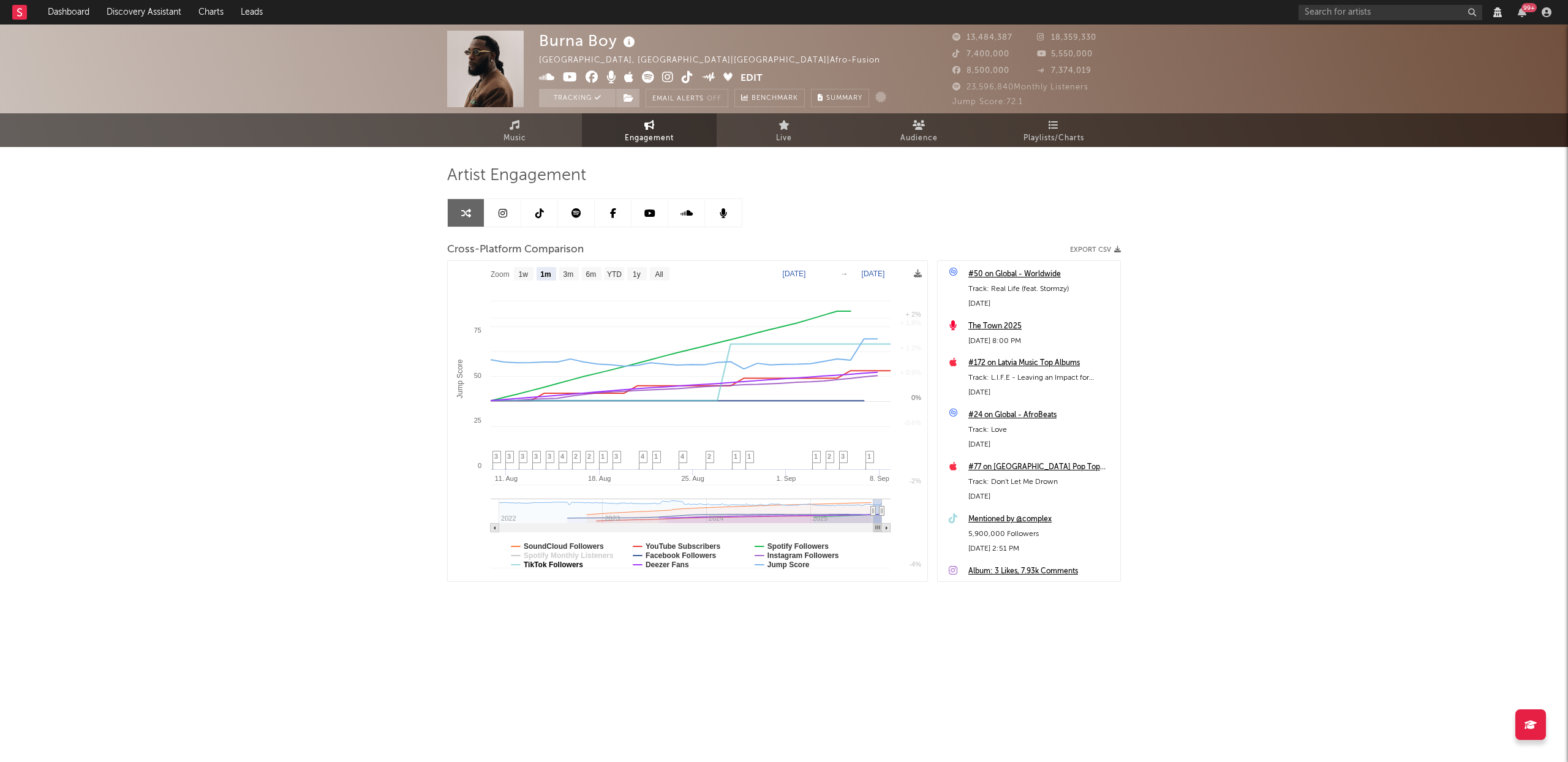
select select "1m"
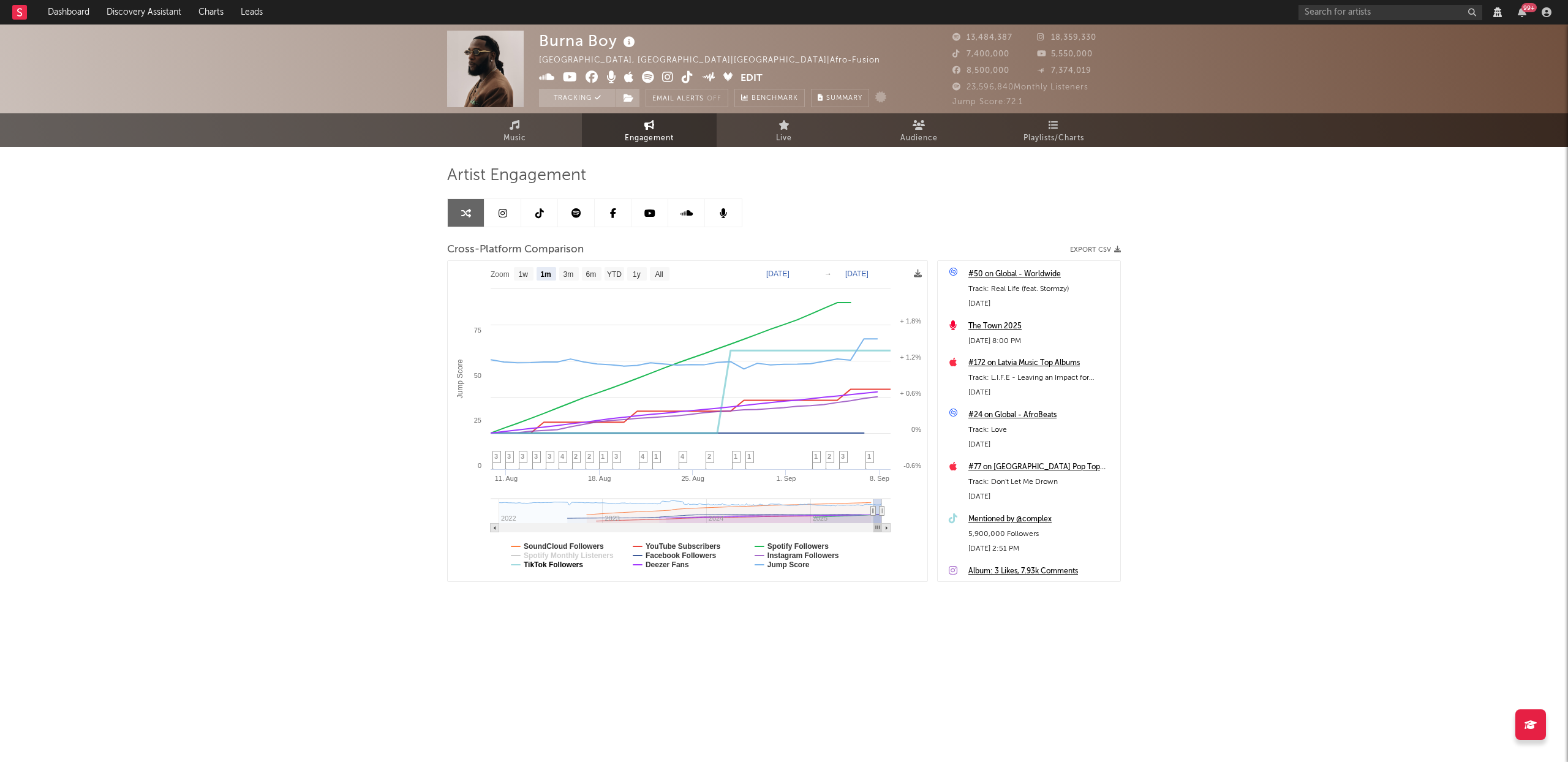
click at [570, 562] on text "TikTok Followers" at bounding box center [553, 564] width 59 height 8
select select "1m"
click at [696, 542] on text "YouTube Subscribers" at bounding box center [683, 545] width 76 height 8
select select "1m"
click at [691, 553] on text "Facebook Followers" at bounding box center [681, 555] width 71 height 8
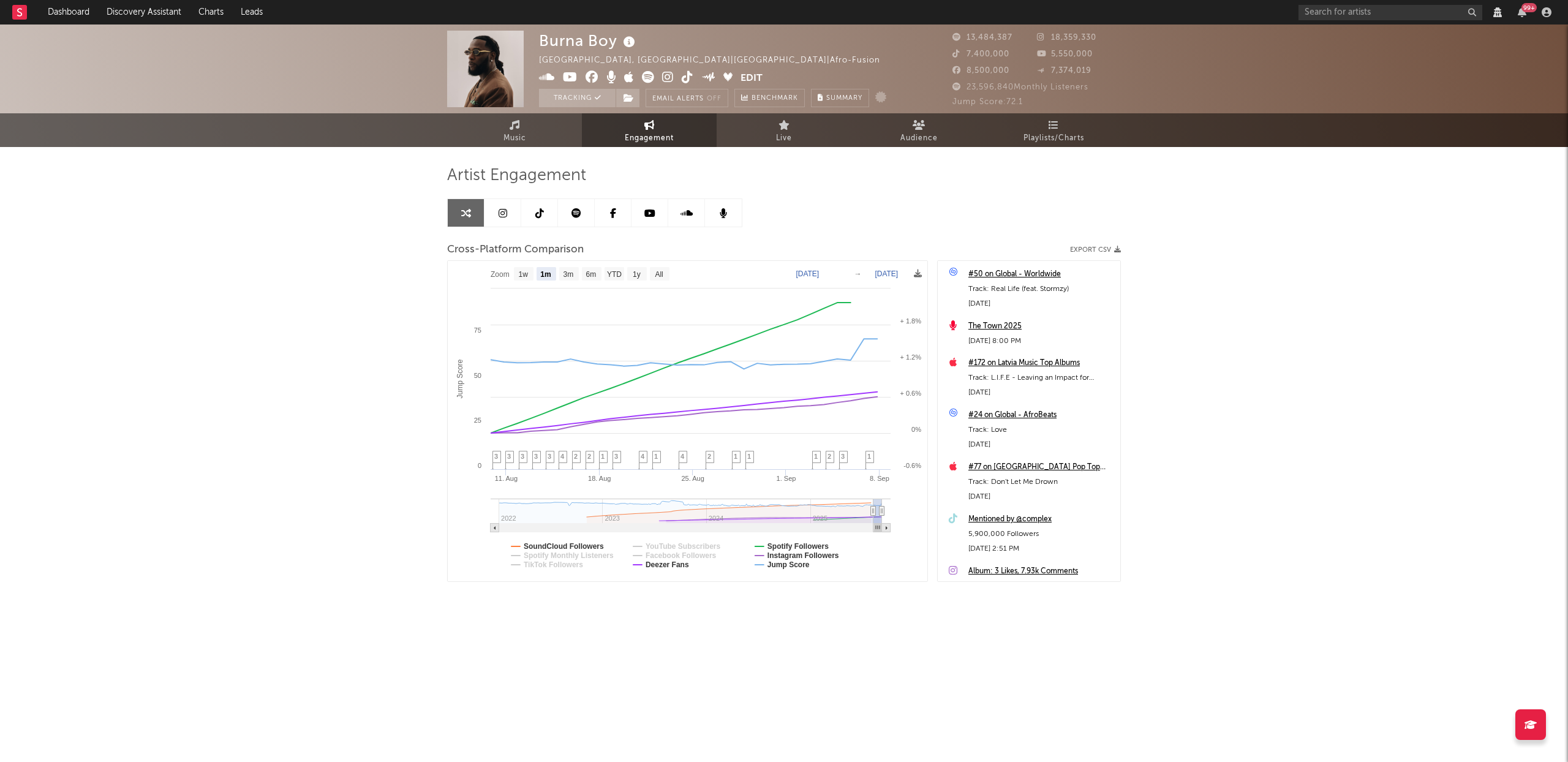
select select "1m"
click at [683, 563] on text "Deezer Fans" at bounding box center [667, 564] width 43 height 8
select select "1m"
click at [800, 545] on text "Spotify Followers" at bounding box center [798, 545] width 61 height 8
select select "1m"
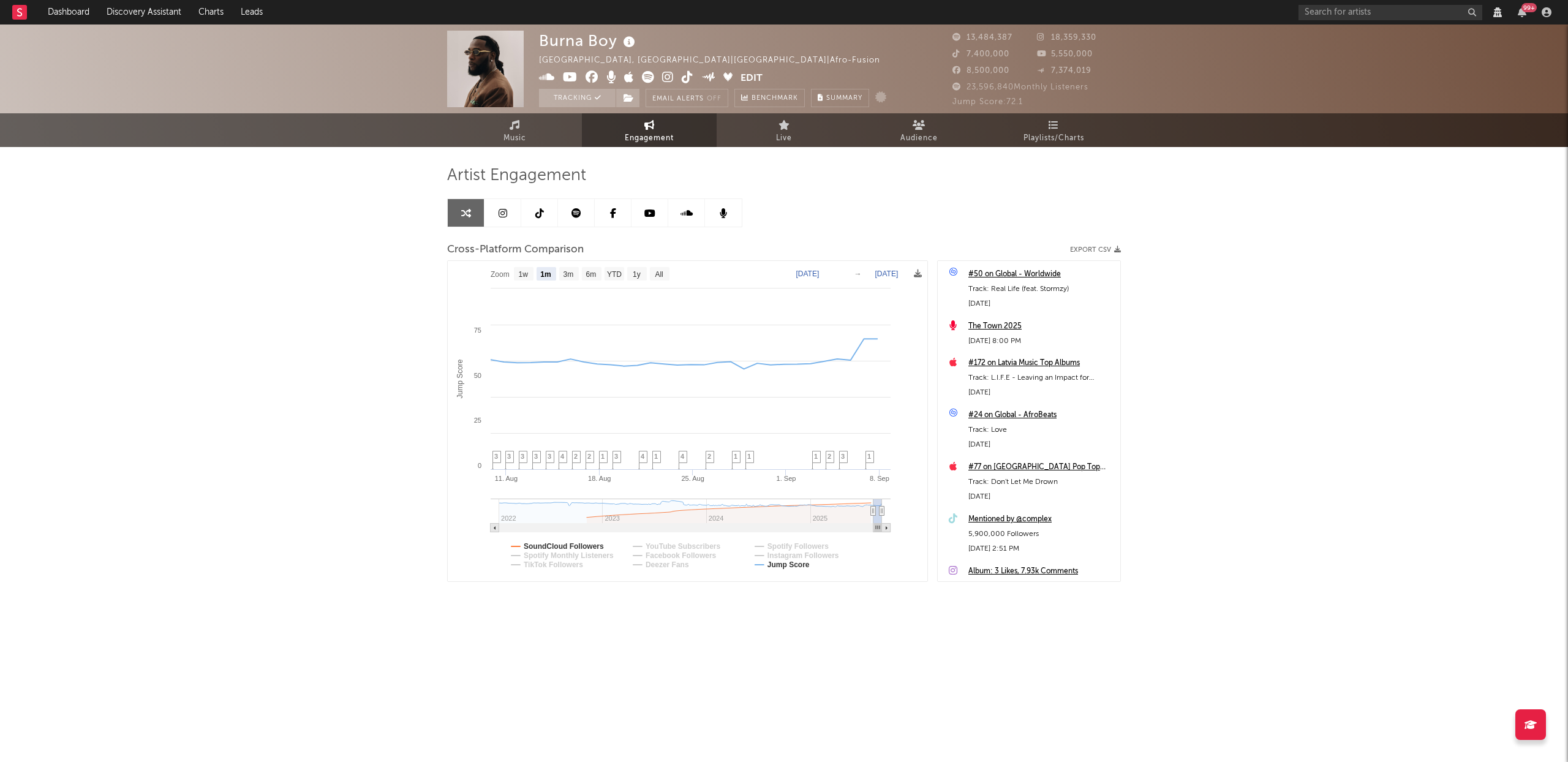
select select "1m"
click at [793, 565] on text "Jump Score" at bounding box center [788, 564] width 42 height 8
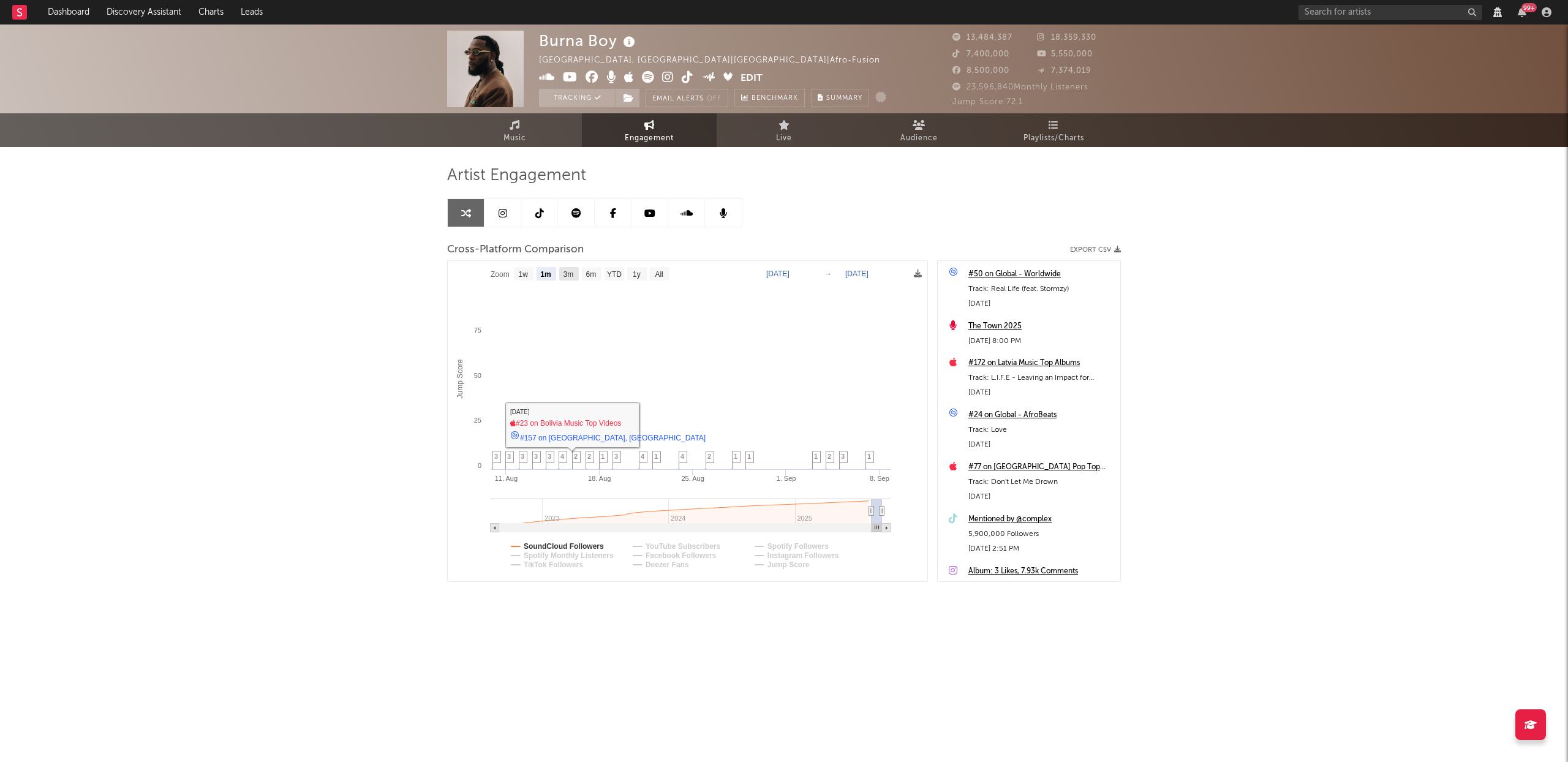
click at [564, 270] on text "3m" at bounding box center [569, 273] width 10 height 8
select select "3m"
type input "[DATE]"
select select "3m"
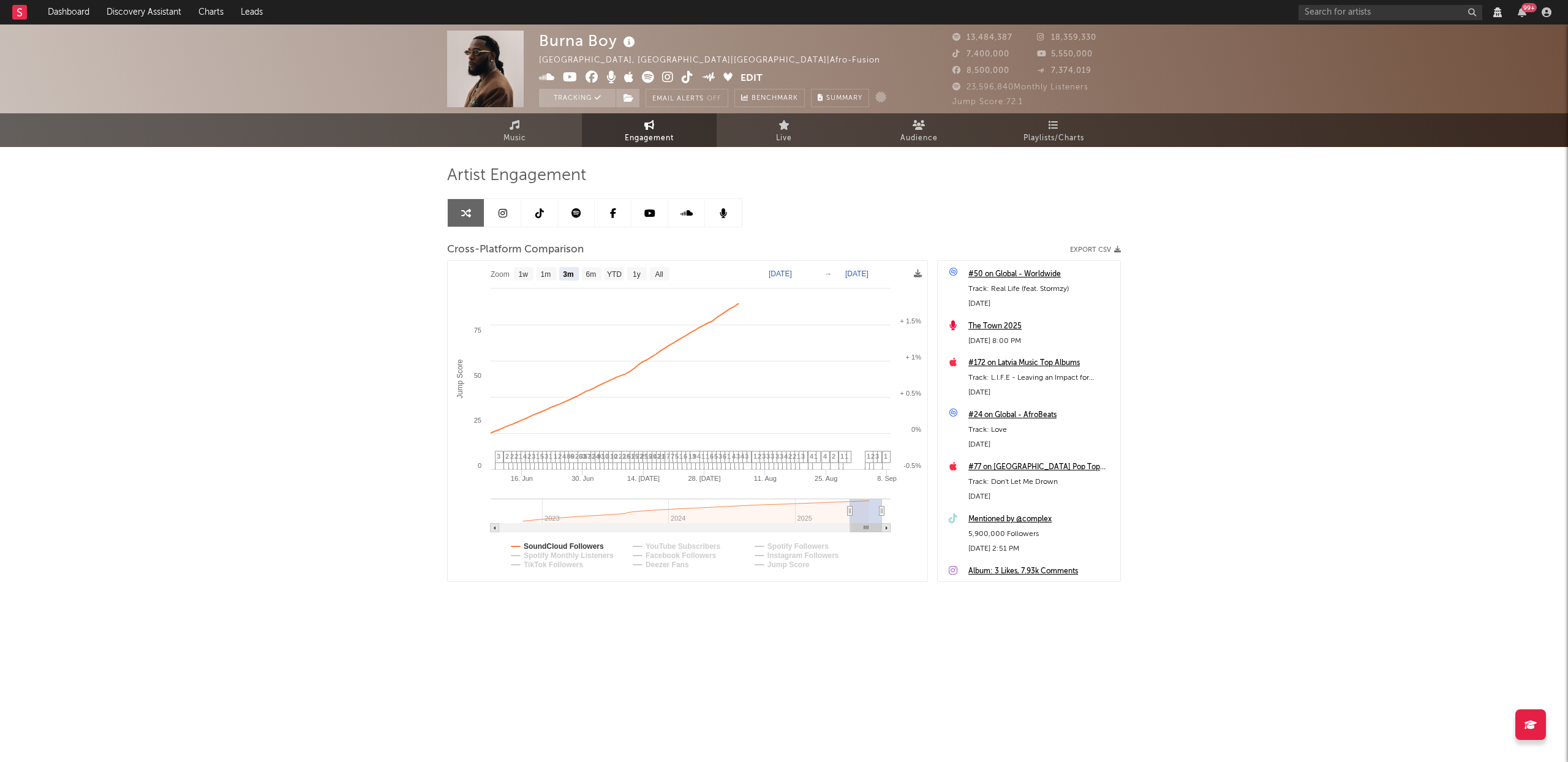
click at [319, 202] on div "Burna Boy [GEOGRAPHIC_DATA], [GEOGRAPHIC_DATA] | [GEOGRAPHIC_DATA] | Afro-fusio…" at bounding box center [784, 346] width 1568 height 643
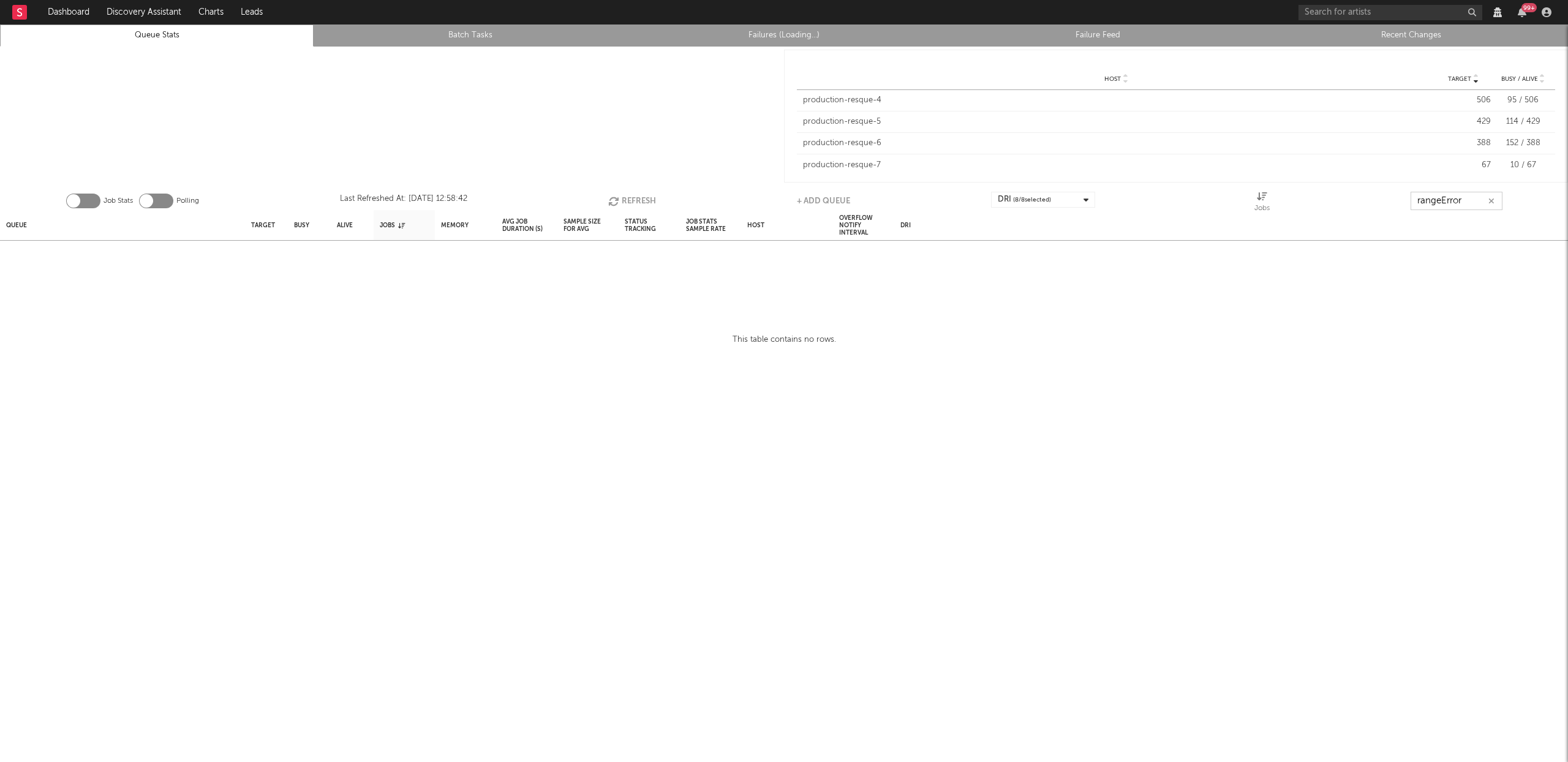
click at [1469, 198] on input "rangeError" at bounding box center [1456, 201] width 92 height 19
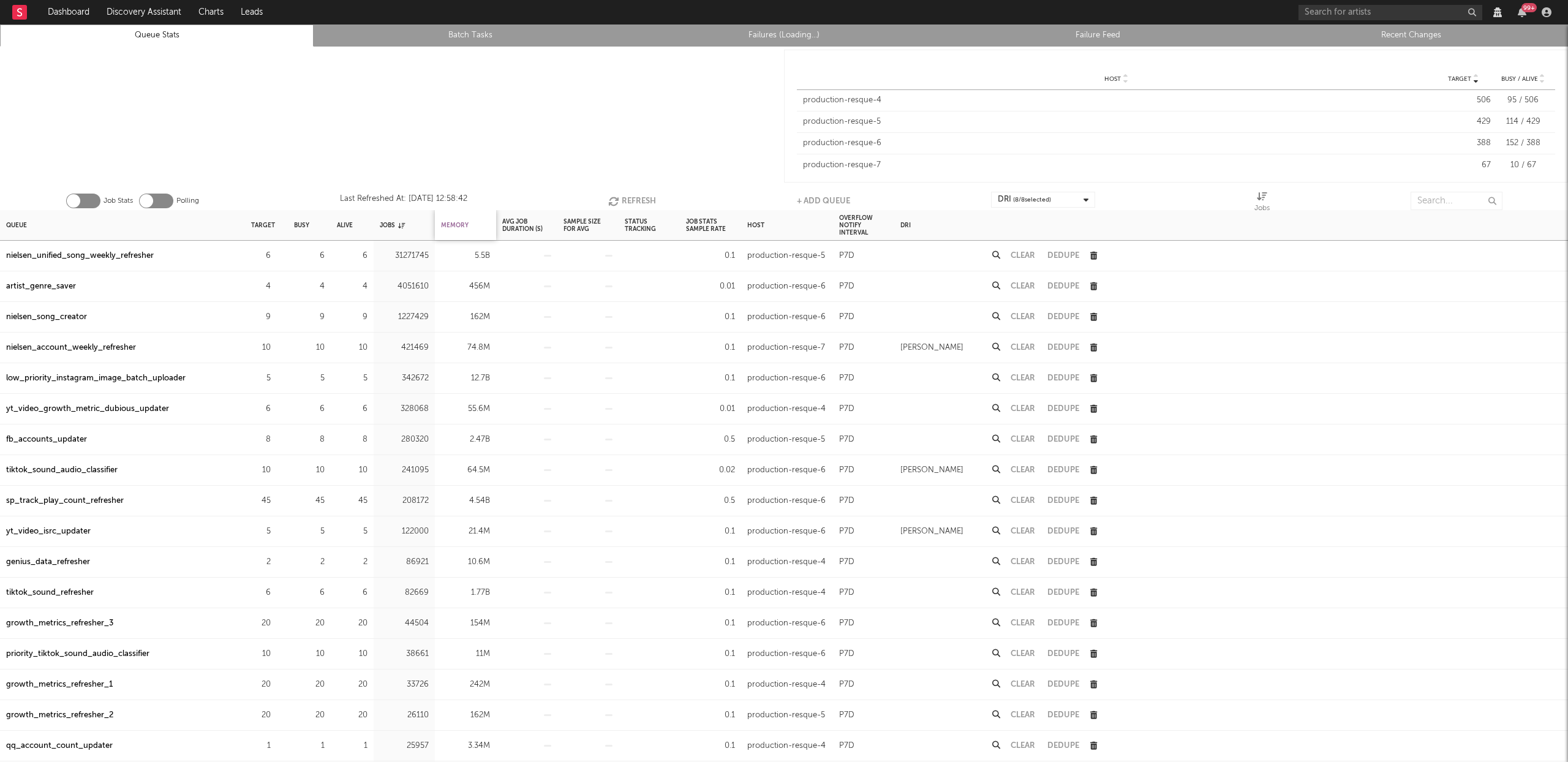
click at [452, 226] on div "Memory" at bounding box center [454, 225] width 28 height 26
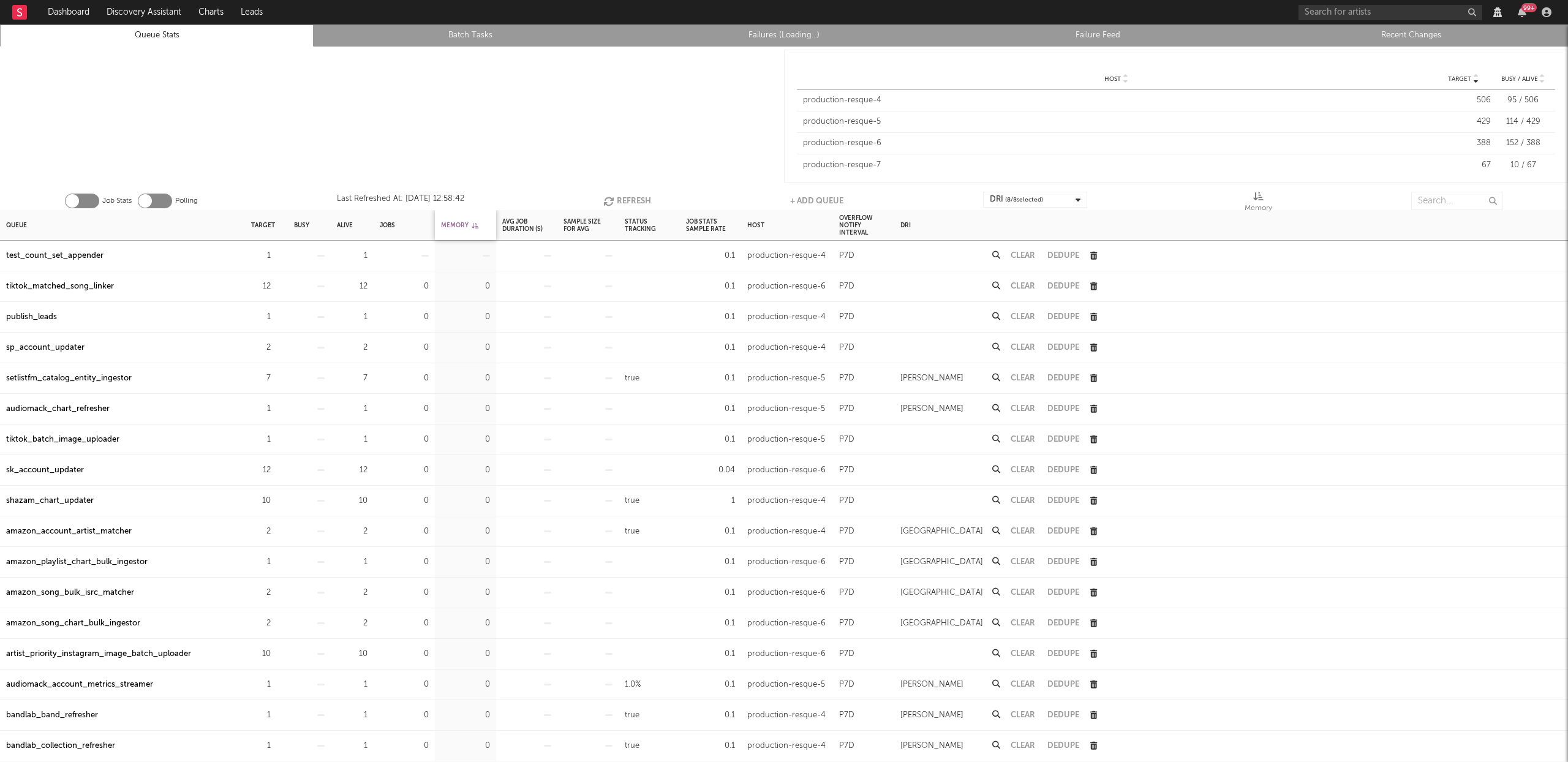
click at [453, 226] on div "Memory" at bounding box center [459, 225] width 37 height 26
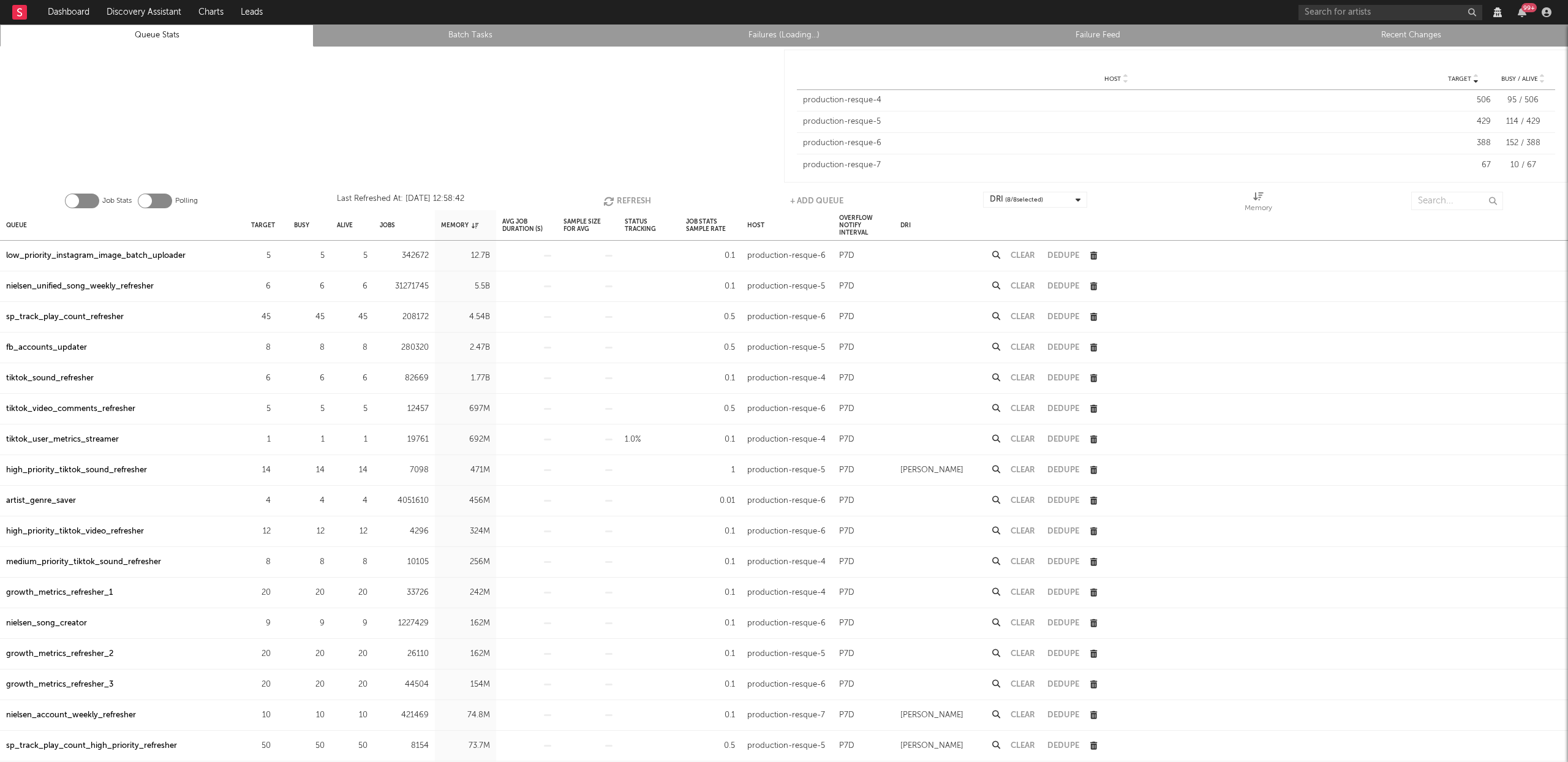
click at [133, 255] on div "low_priority_instagram_image_batch_uploader" at bounding box center [95, 256] width 179 height 15
click at [109, 317] on div "sp_track_play_count_refresher" at bounding box center [64, 318] width 118 height 15
click at [76, 353] on div "fb_accounts_updater" at bounding box center [46, 348] width 81 height 15
click at [1451, 203] on input "text" at bounding box center [1457, 201] width 92 height 19
paste input "priority_fb_accounts_updater"
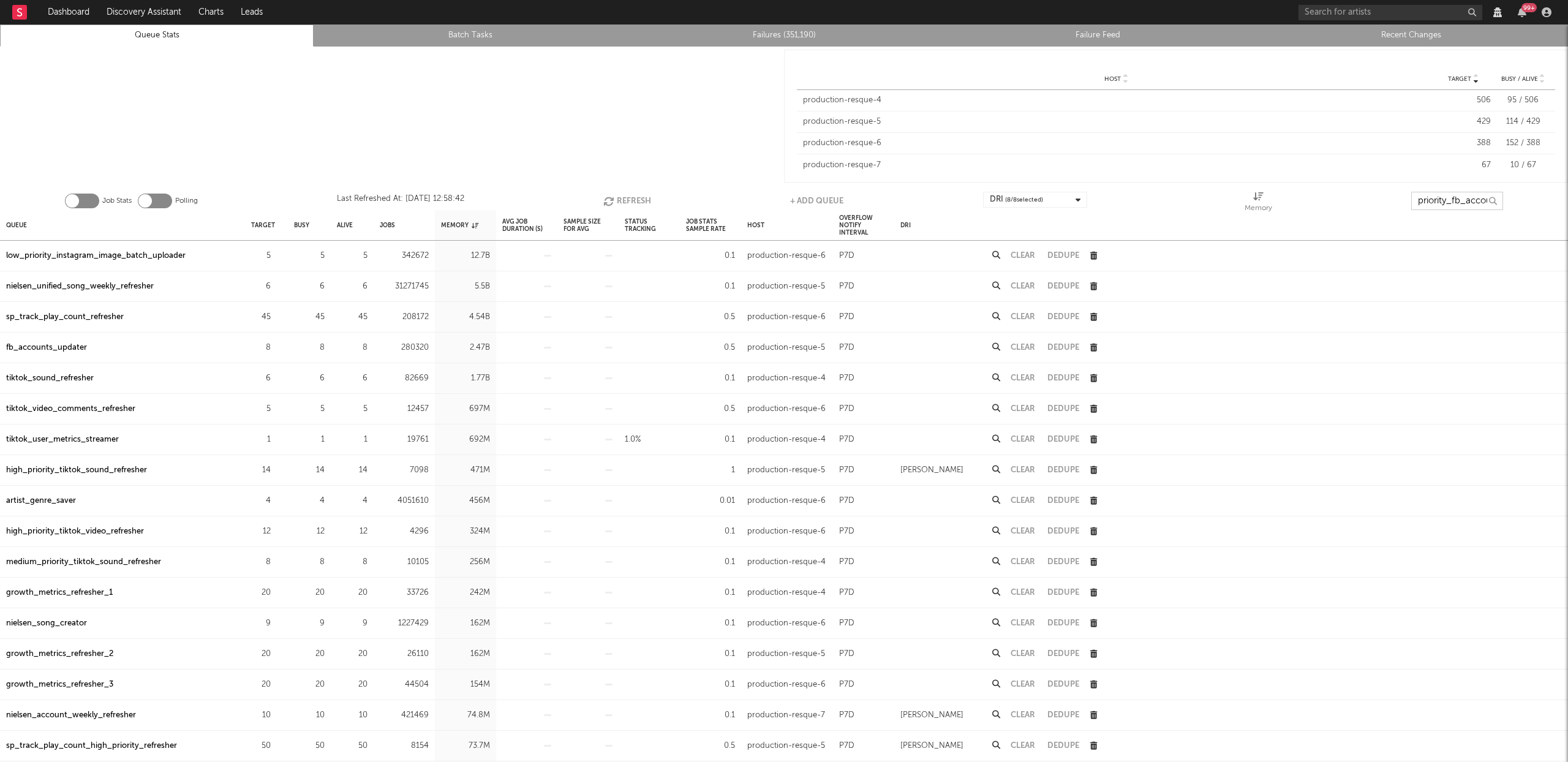
scroll to position [0, 55]
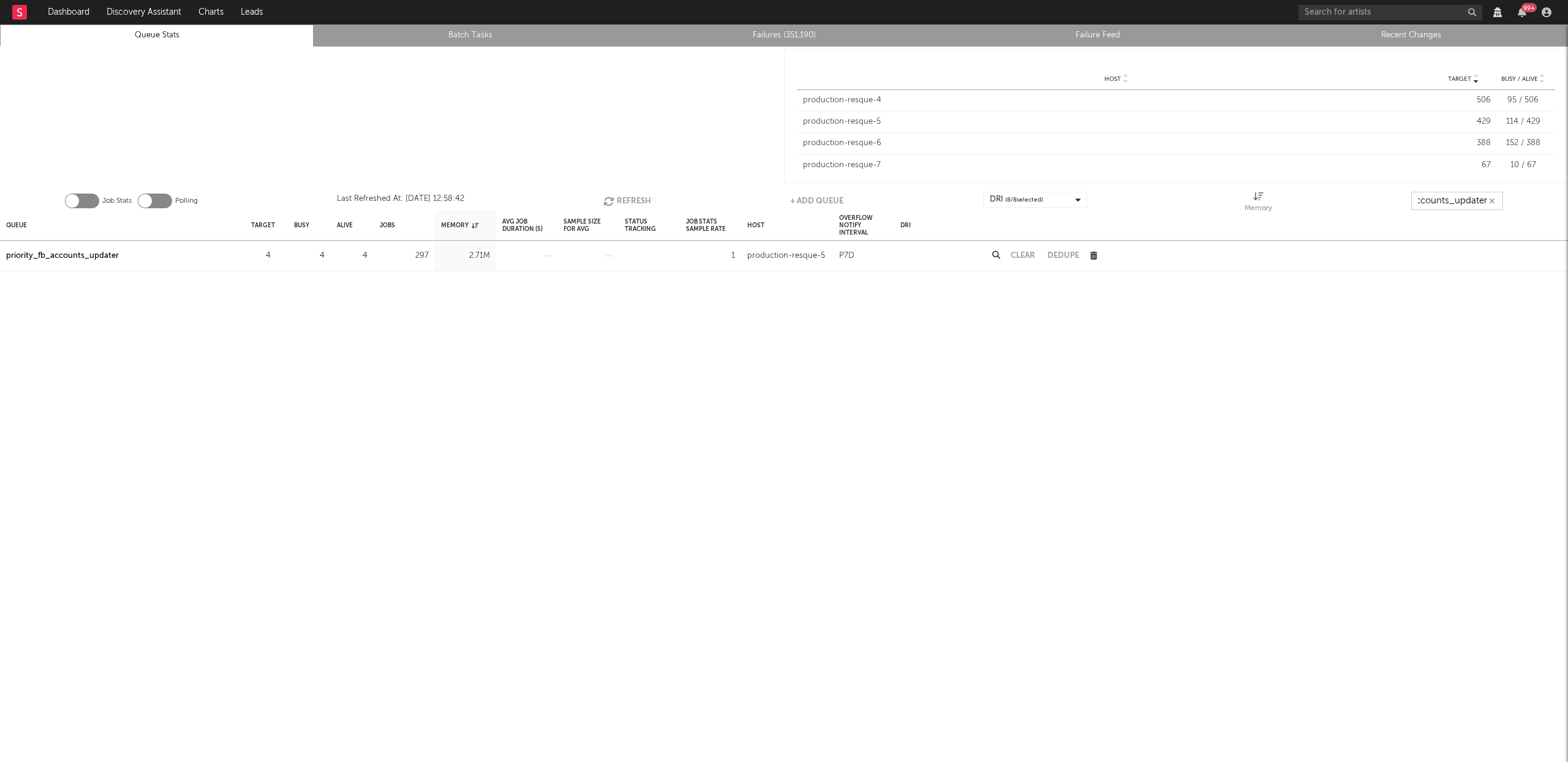
type input "priority_fb_accounts_updater"
click at [105, 253] on div "priority_fb_accounts_updater" at bounding box center [62, 256] width 112 height 15
click at [1492, 203] on icon "button" at bounding box center [1492, 201] width 6 height 8
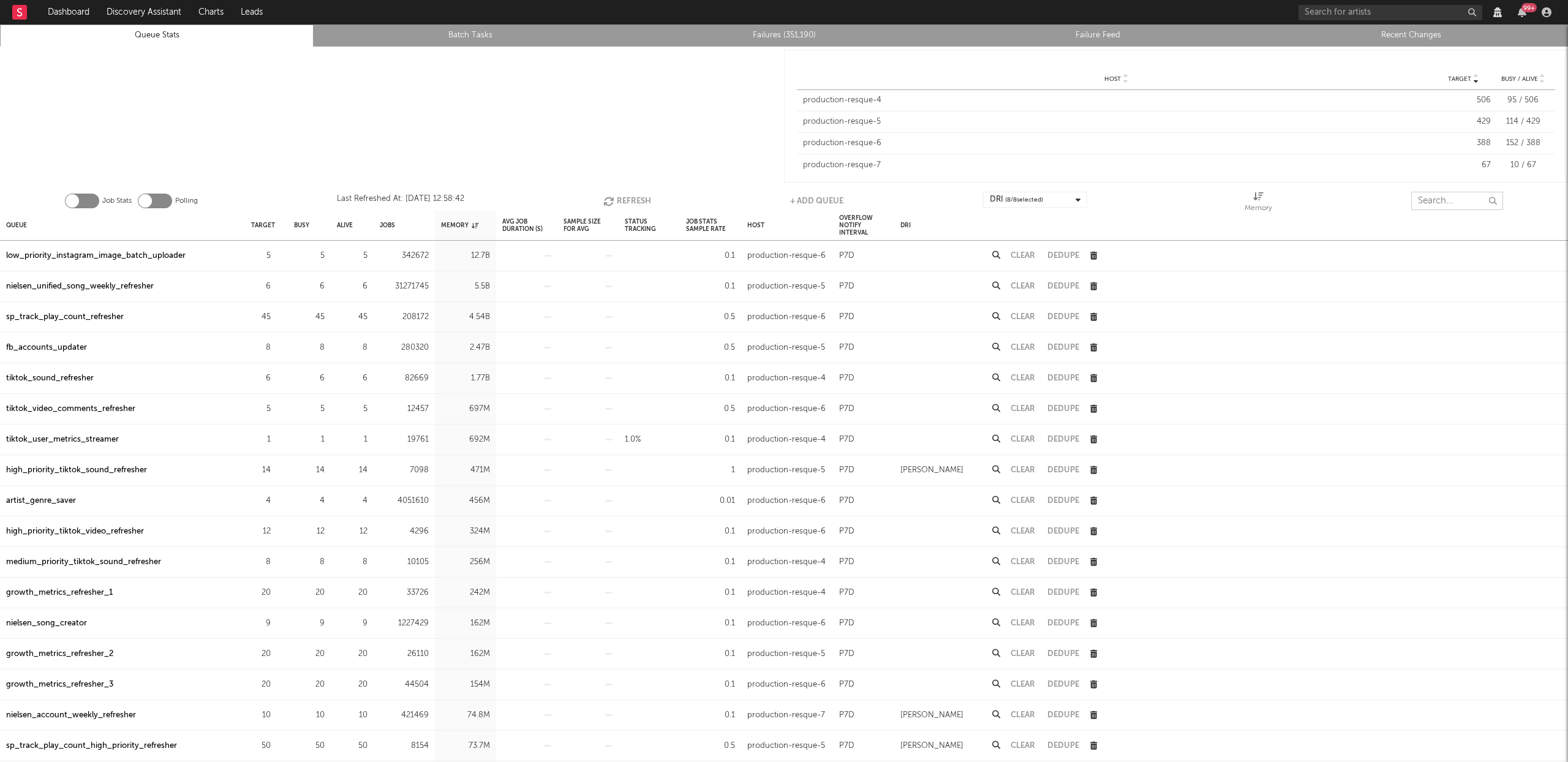
click at [1431, 203] on input "text" at bounding box center [1457, 201] width 92 height 19
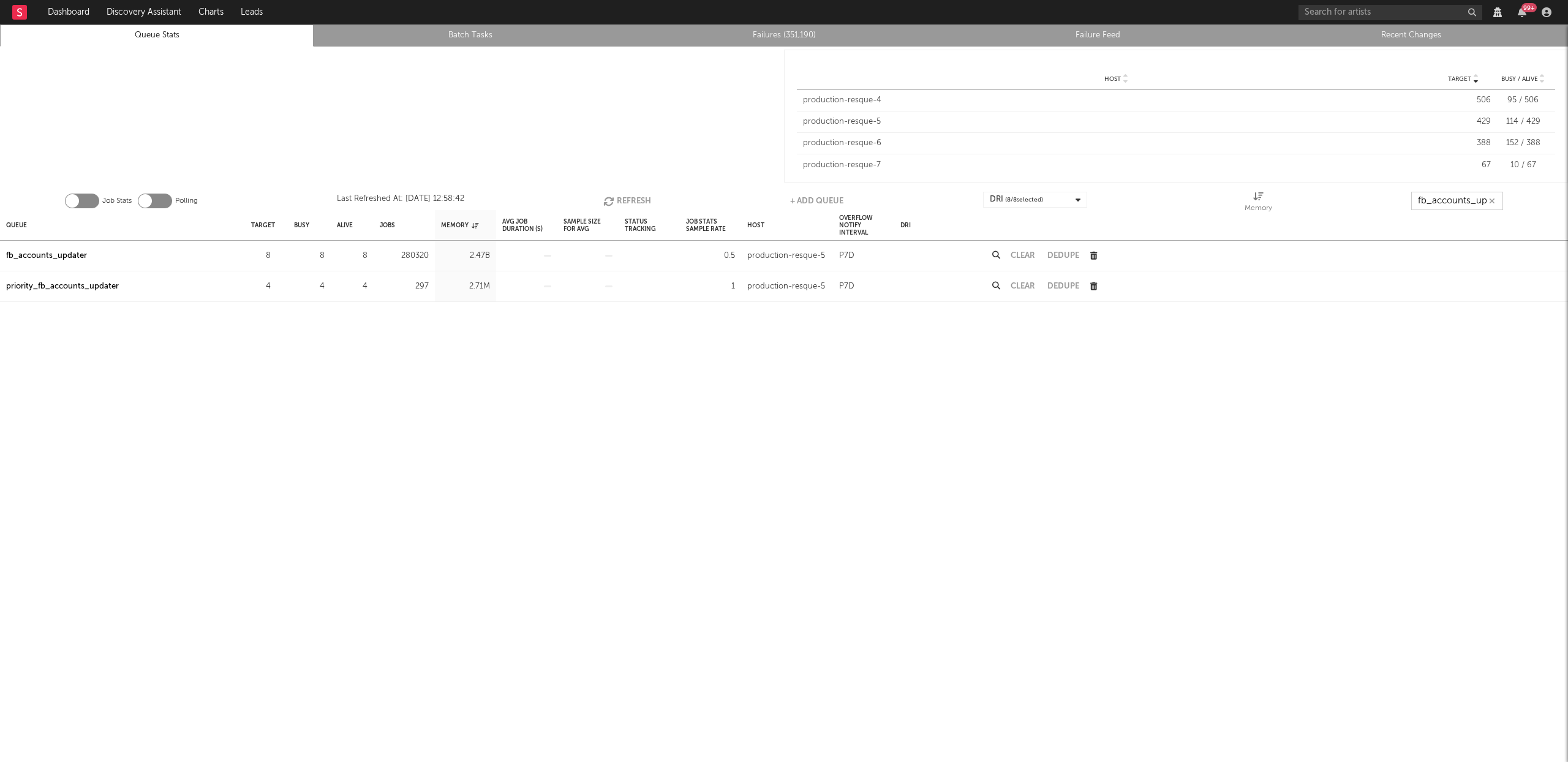
type input "fb_accounts_up"
click at [69, 253] on div "fb_accounts_updater" at bounding box center [46, 256] width 81 height 15
click at [1026, 255] on button "Clear" at bounding box center [1023, 255] width 25 height 8
click at [626, 203] on button "Refresh" at bounding box center [628, 201] width 48 height 19
